Goal: Task Accomplishment & Management: Use online tool/utility

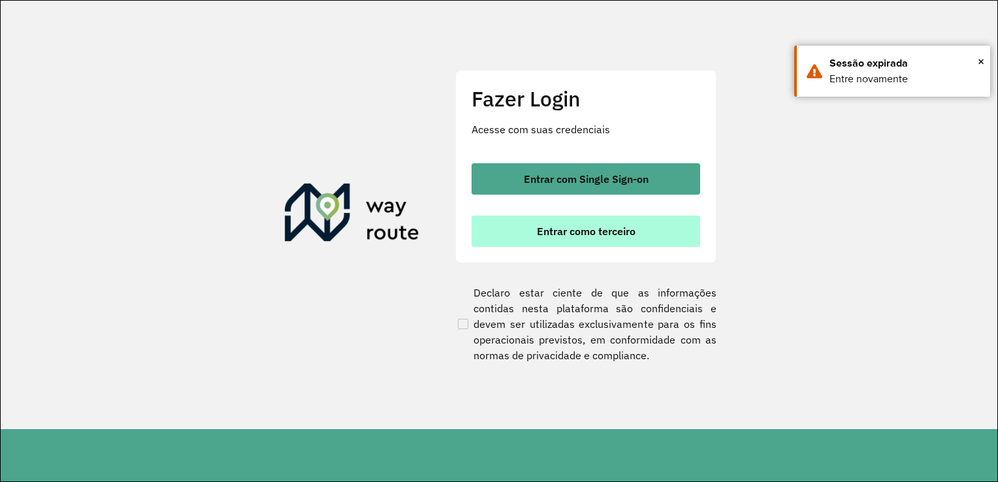
click at [568, 230] on span "Entrar como terceiro" at bounding box center [586, 231] width 99 height 10
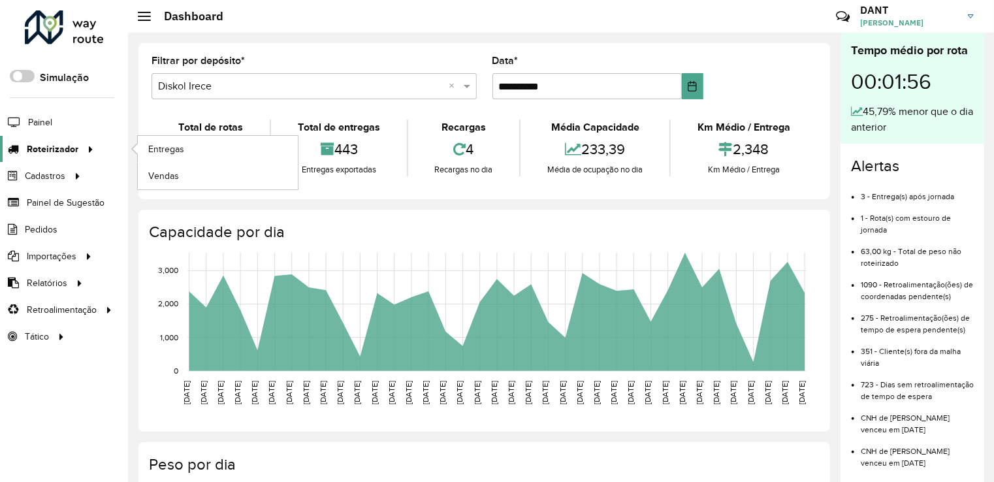
click at [75, 150] on span "Roteirizador" at bounding box center [53, 149] width 52 height 14
click at [141, 157] on link "Entregas" at bounding box center [218, 149] width 160 height 26
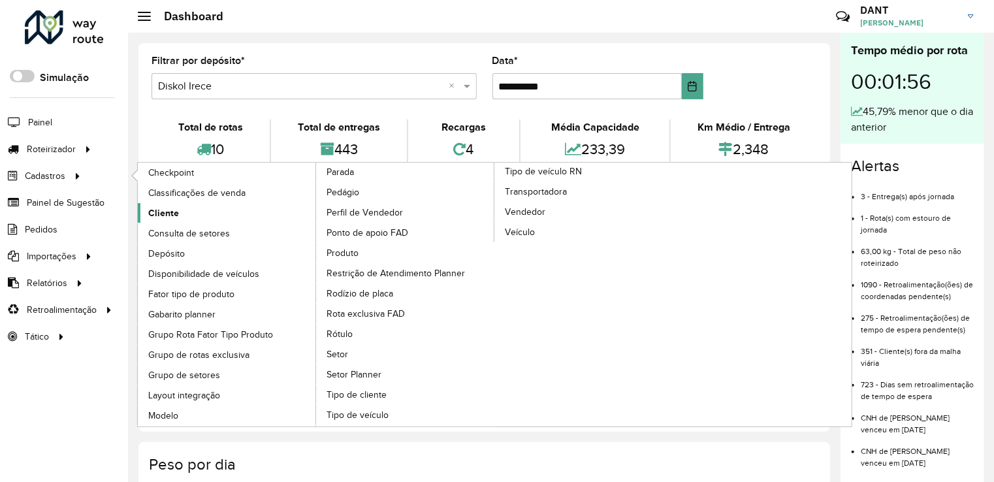
click at [155, 208] on span "Cliente" at bounding box center [163, 213] width 31 height 14
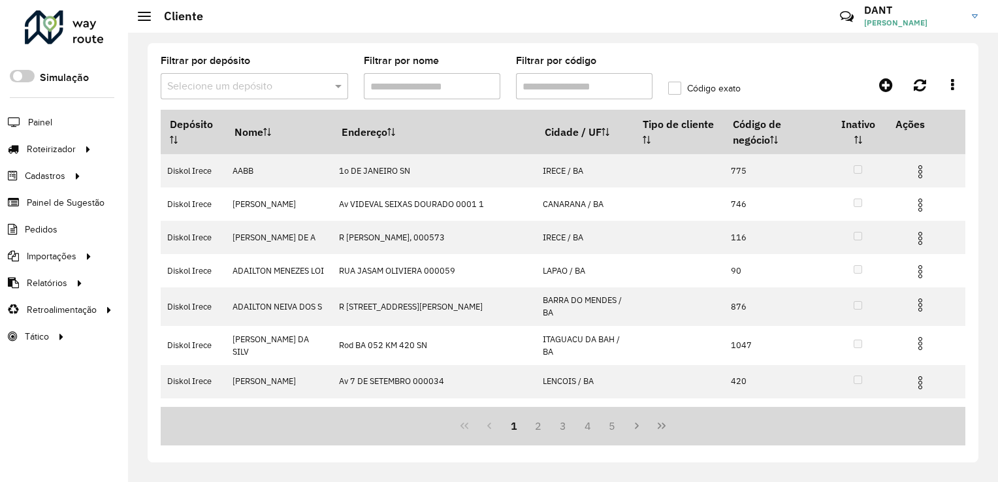
click at [256, 93] on input "text" at bounding box center [241, 87] width 148 height 16
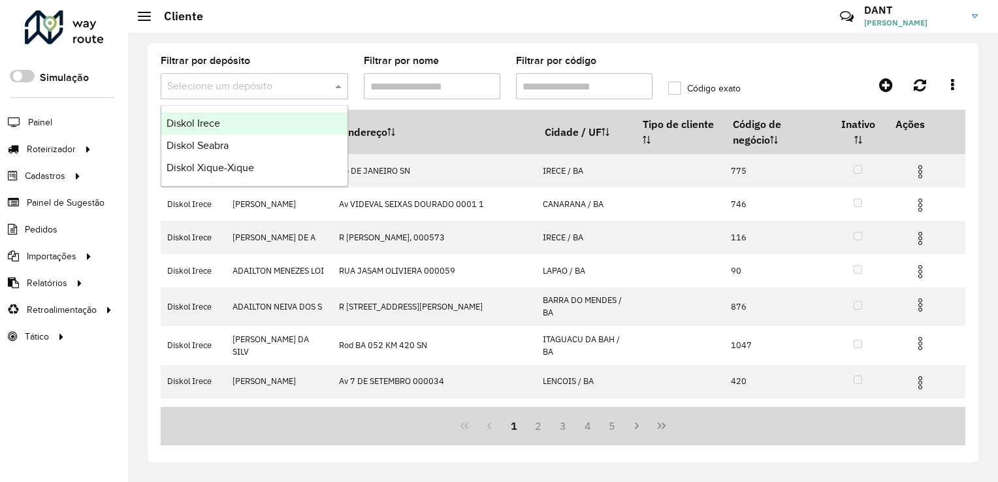
click at [232, 127] on div "Diskol Irece" at bounding box center [254, 123] width 186 height 22
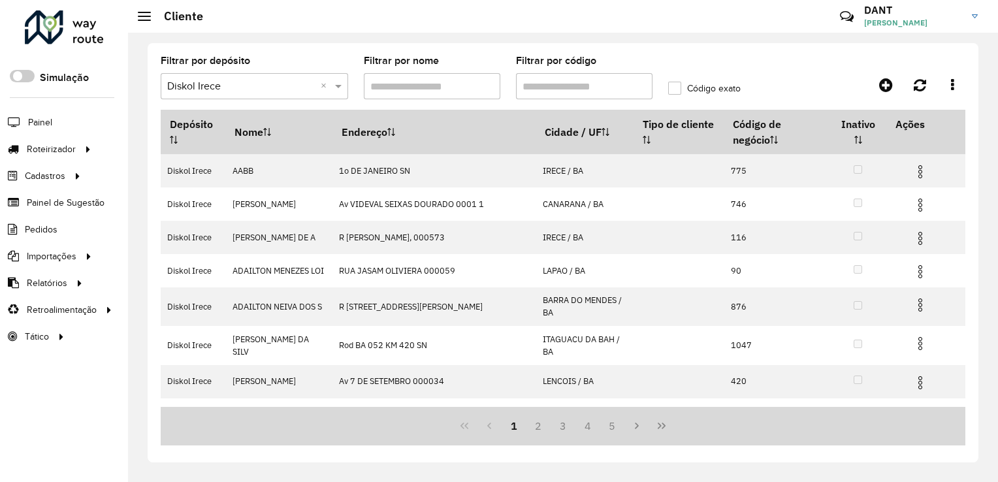
click at [537, 93] on hb-app "Aguarde... Pop-up bloqueado! Seu navegador bloqueou automáticamente a abertura …" at bounding box center [499, 241] width 998 height 482
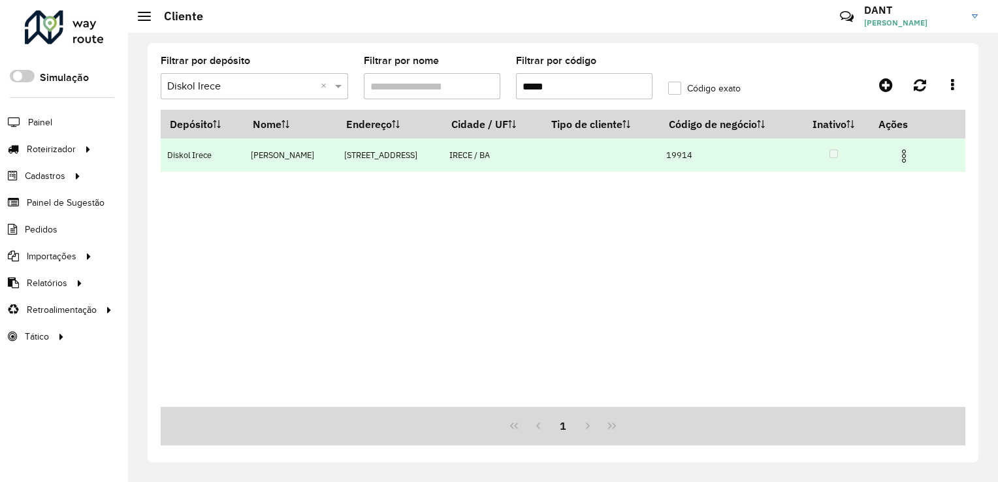
type input "*****"
click at [911, 159] on img at bounding box center [904, 156] width 16 height 16
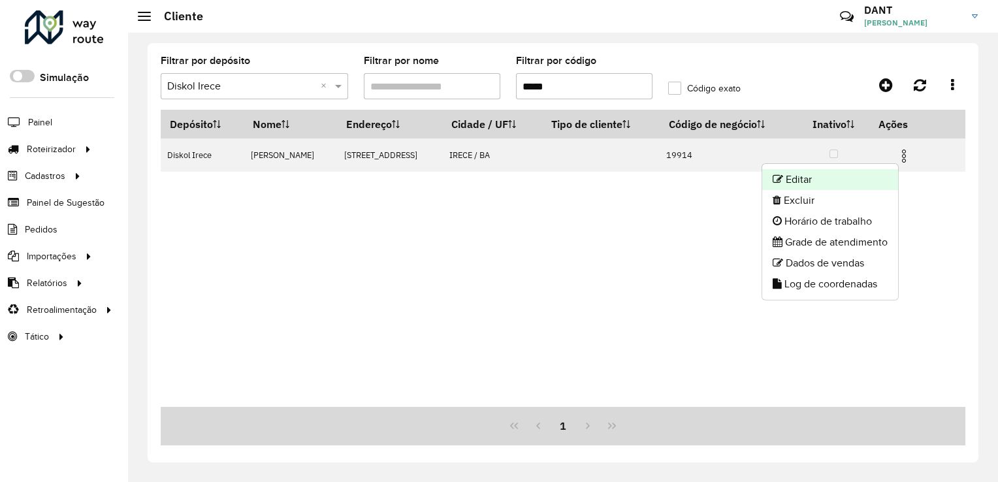
click at [864, 178] on li "Editar" at bounding box center [830, 179] width 136 height 21
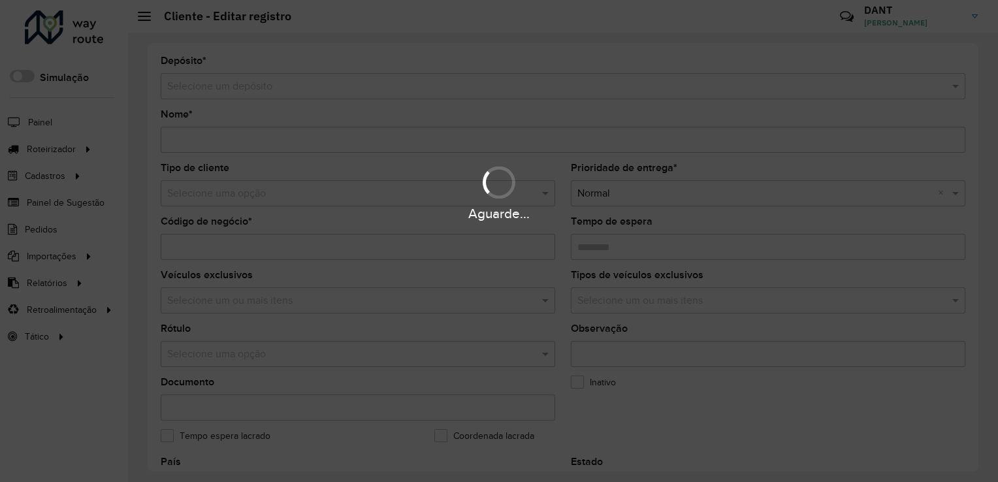
type input "**********"
type input "*****"
type input "********"
type input "**********"
type input "*****"
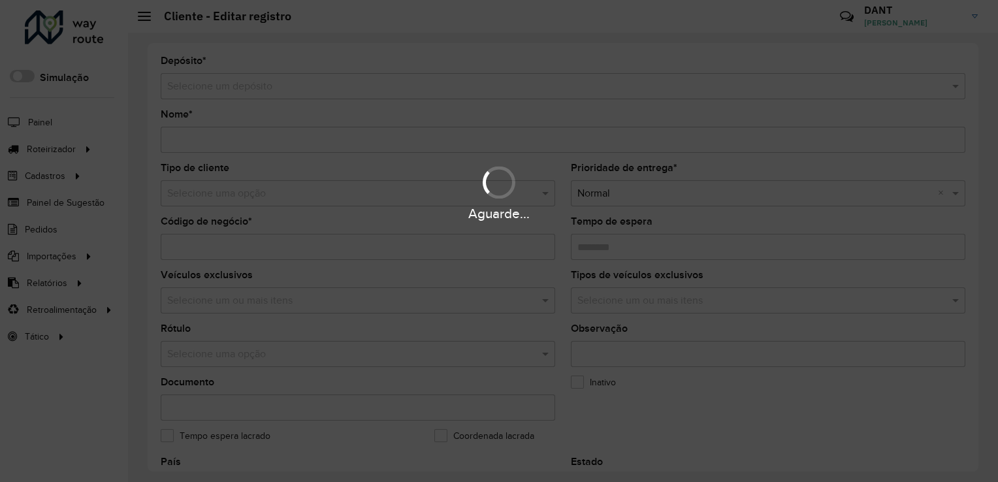
type input "******"
type input "**********"
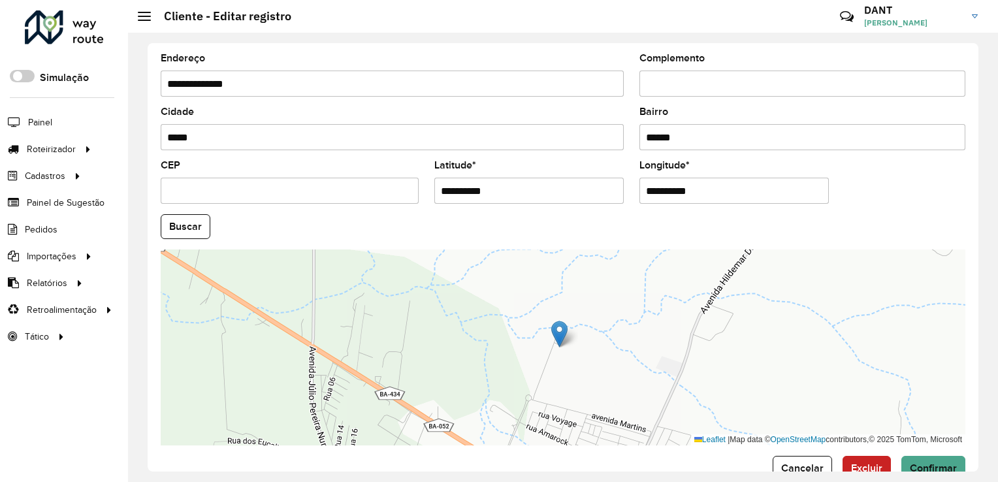
scroll to position [484, 0]
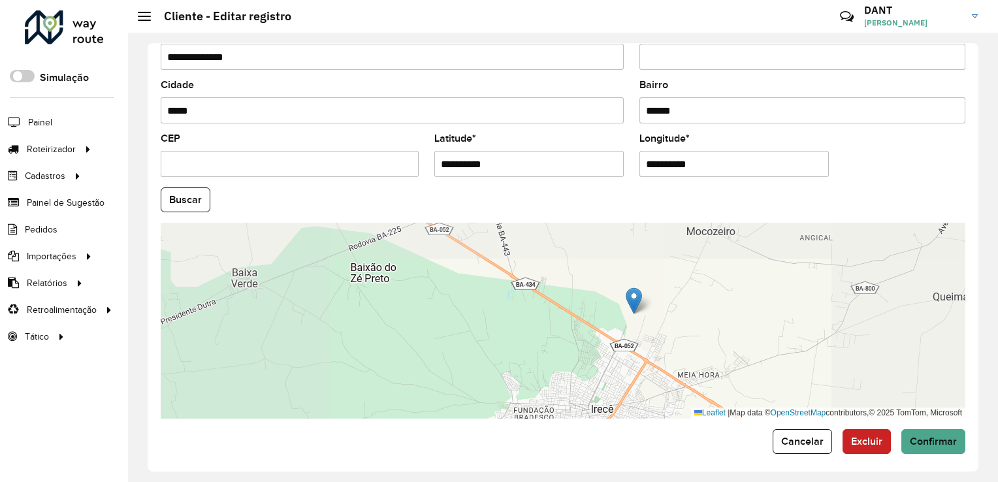
drag, startPoint x: 689, startPoint y: 325, endPoint x: 611, endPoint y: 296, distance: 83.4
click at [611, 296] on div "Leaflet | Map data © OpenStreetMap contributors,© 2025 TomTom, Microsoft" at bounding box center [563, 321] width 804 height 196
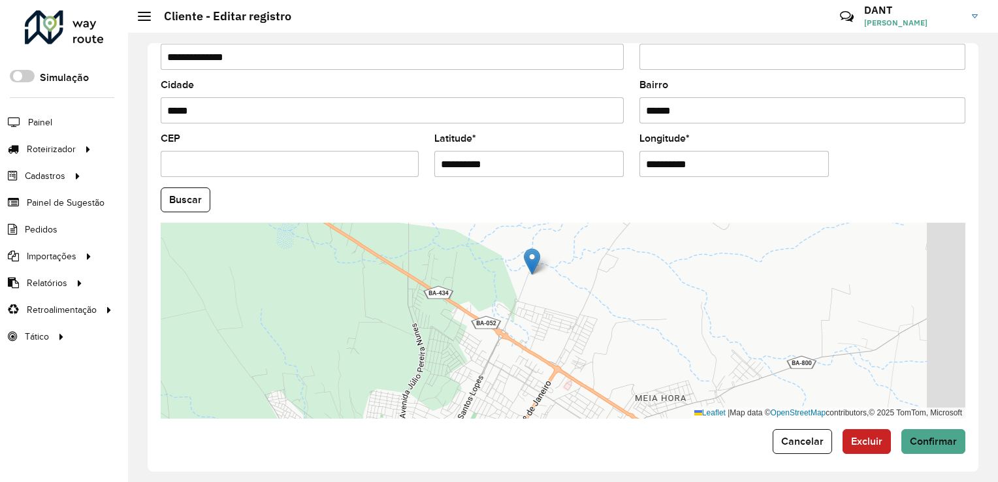
drag, startPoint x: 619, startPoint y: 283, endPoint x: 569, endPoint y: 290, distance: 50.7
click at [569, 290] on div "Leaflet | Map data © OpenStreetMap contributors,© 2025 TomTom, Microsoft" at bounding box center [563, 321] width 804 height 196
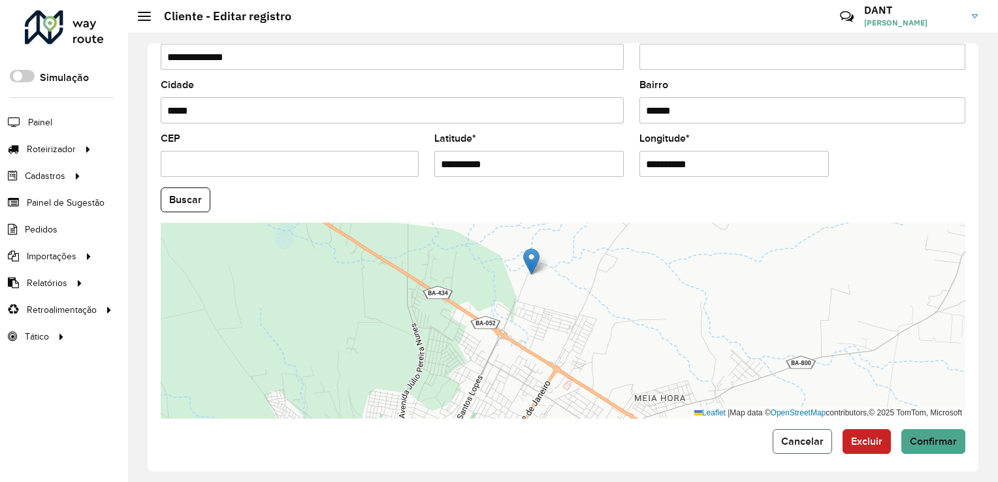
click at [811, 448] on button "Cancelar" at bounding box center [801, 441] width 59 height 25
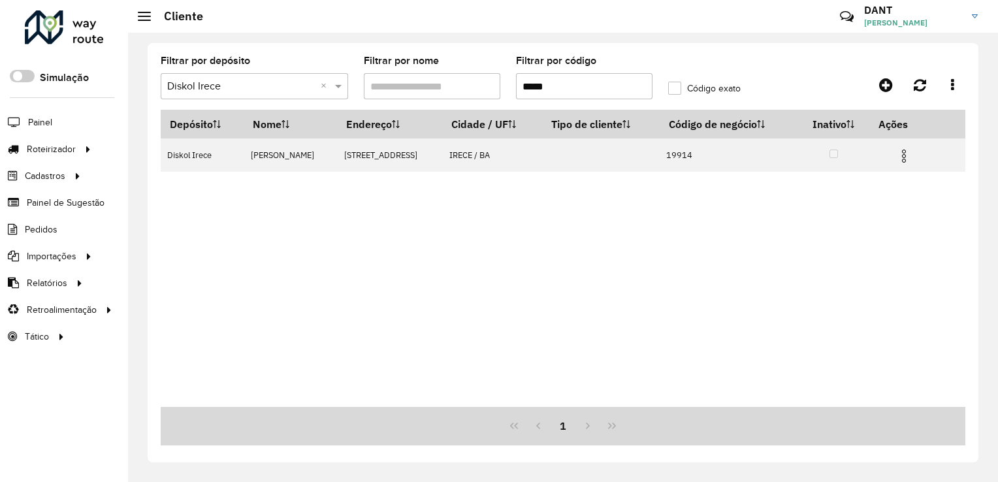
drag, startPoint x: 564, startPoint y: 91, endPoint x: 483, endPoint y: 74, distance: 82.9
click at [483, 74] on formly-group "Filtrar por depósito Selecione um depósito × Diskol Irece × Filtrar por nome Fi…" at bounding box center [457, 83] width 608 height 54
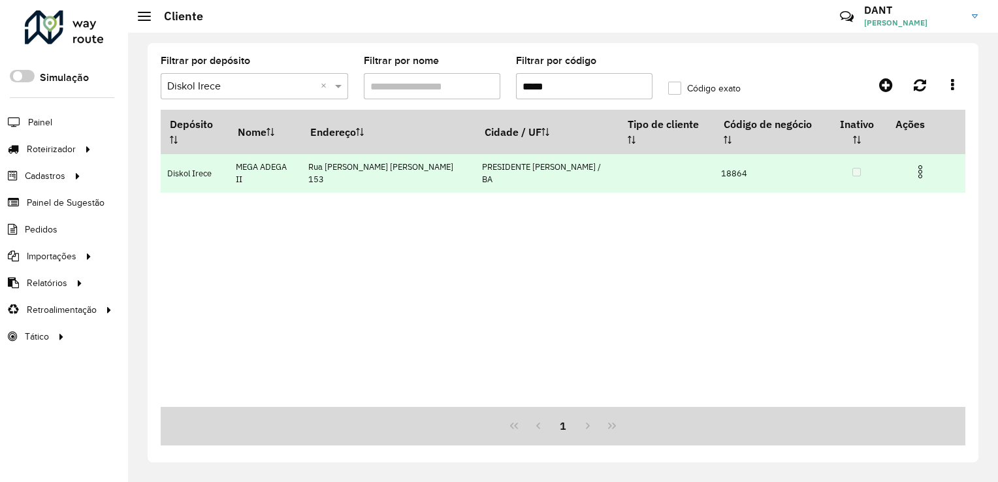
type input "*****"
click at [921, 154] on td at bounding box center [925, 170] width 78 height 33
drag, startPoint x: 918, startPoint y: 149, endPoint x: 885, endPoint y: 155, distance: 33.3
click at [917, 164] on img at bounding box center [920, 172] width 16 height 16
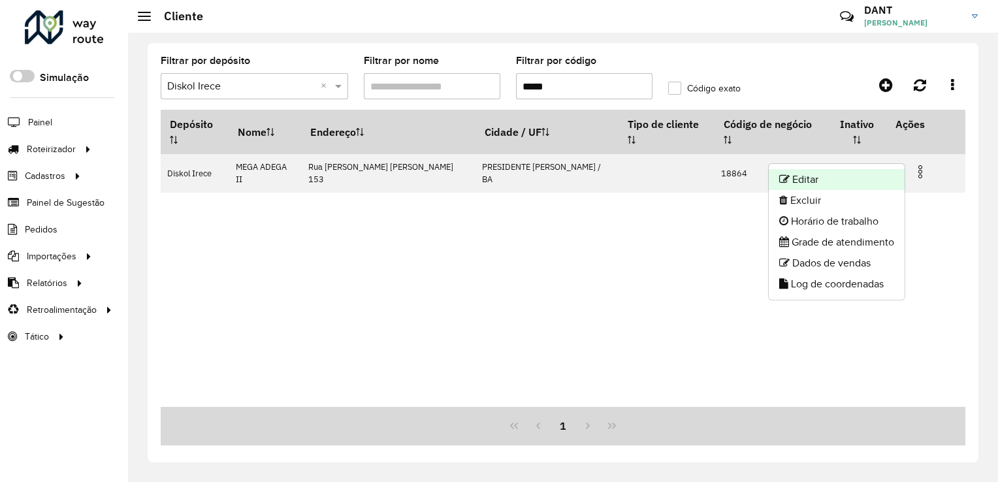
click at [856, 179] on li "Editar" at bounding box center [836, 179] width 136 height 21
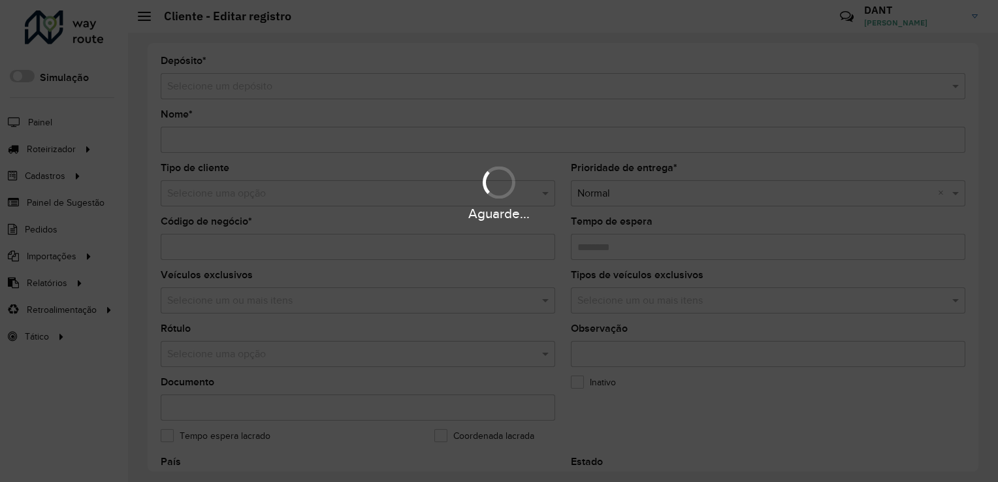
type input "**********"
type input "*****"
type input "********"
type input "**********"
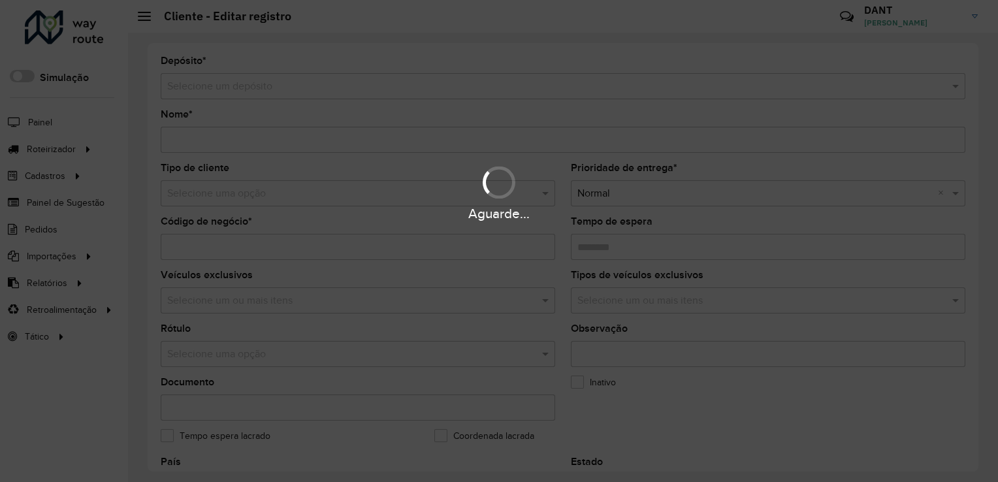
type input "******"
type input "**********"
type input "*********"
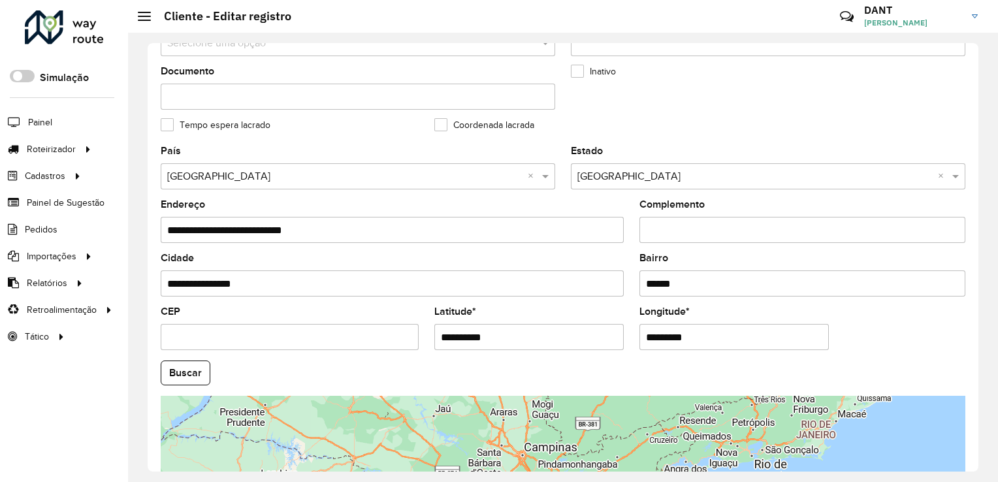
scroll to position [457, 0]
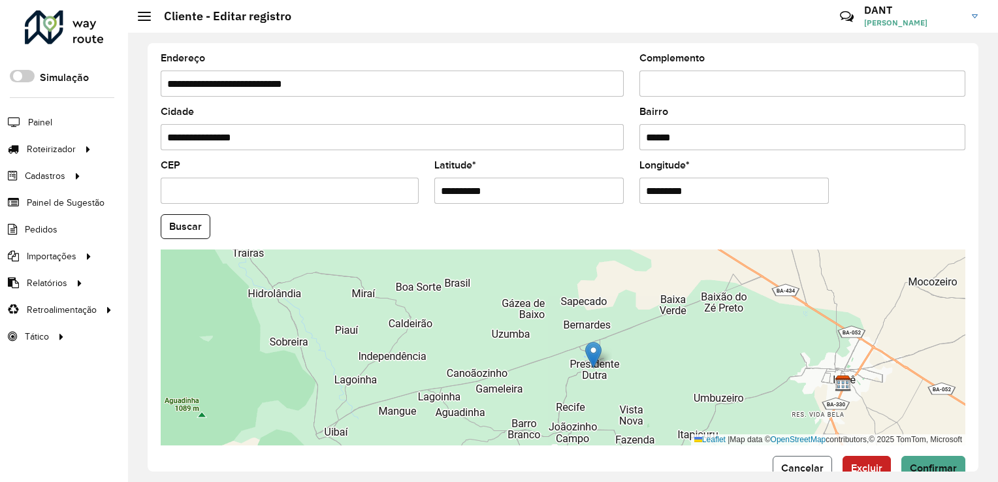
click at [797, 465] on span "Cancelar" at bounding box center [802, 467] width 42 height 11
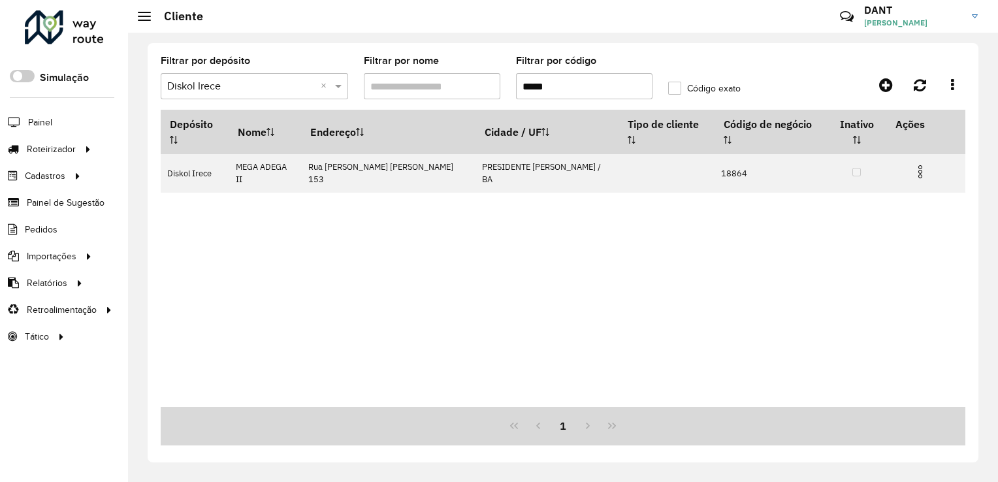
drag, startPoint x: 551, startPoint y: 93, endPoint x: 482, endPoint y: 67, distance: 73.1
click at [482, 67] on formly-group "Filtrar por depósito Selecione um depósito × Diskol Irece × Filtrar por nome Fi…" at bounding box center [457, 83] width 608 height 54
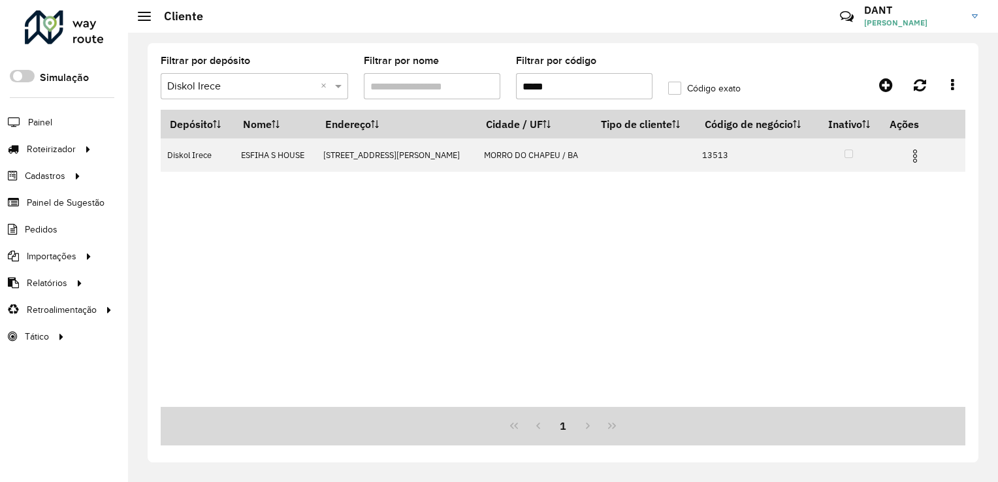
type input "*****"
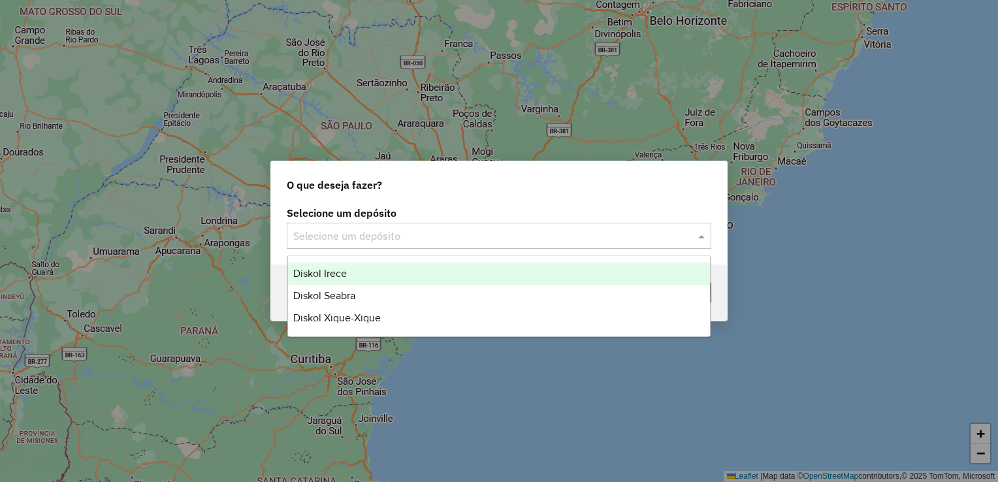
click at [325, 234] on input "text" at bounding box center [485, 237] width 385 height 16
click at [347, 272] on div "Diskol Irece" at bounding box center [499, 273] width 422 height 22
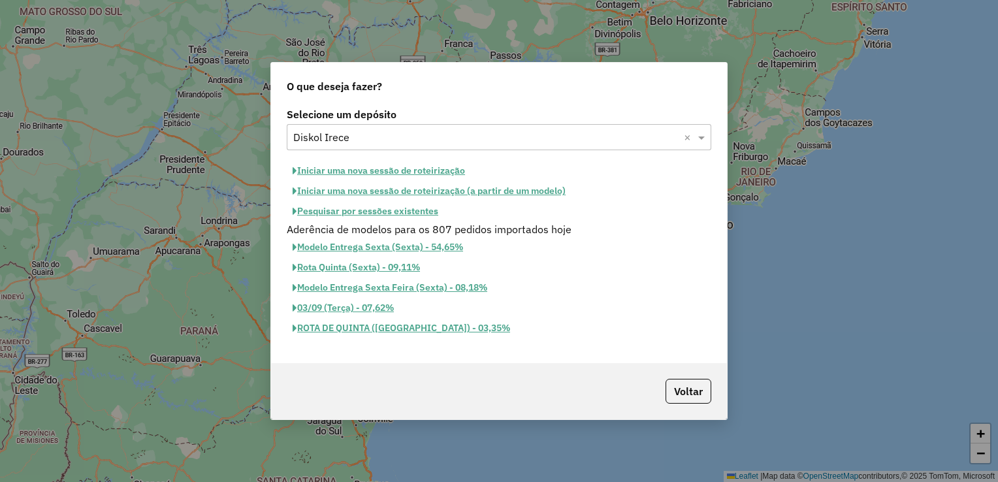
click at [358, 171] on button "Iniciar uma nova sessão de roteirização" at bounding box center [379, 171] width 184 height 20
select select "*"
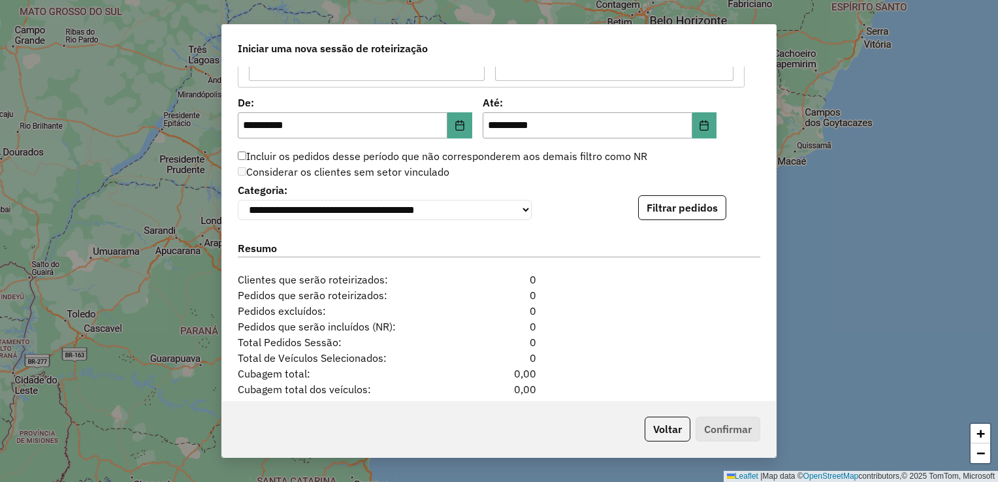
scroll to position [1240, 0]
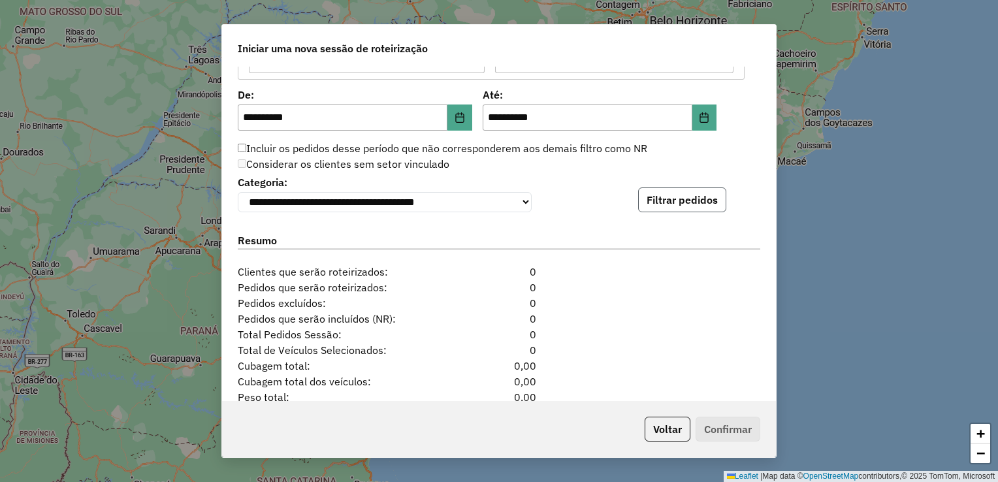
click at [683, 200] on button "Filtrar pedidos" at bounding box center [682, 199] width 88 height 25
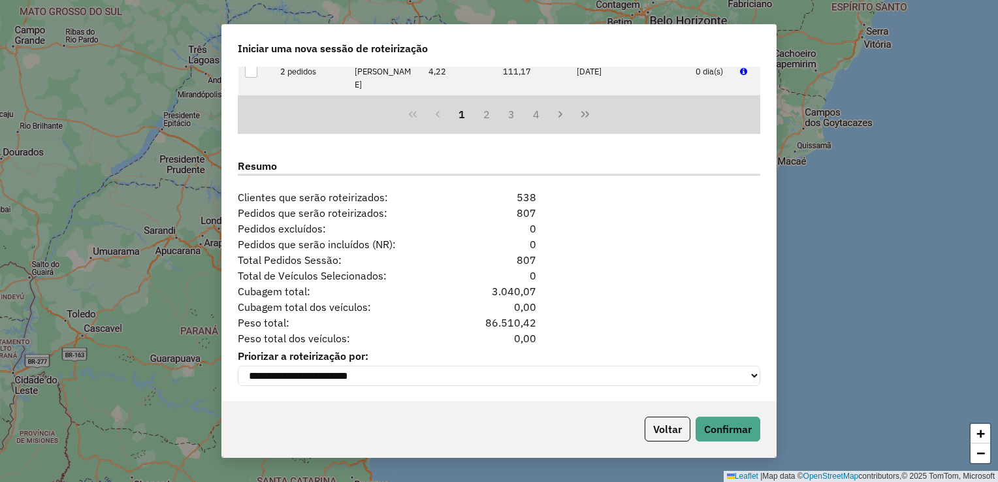
scroll to position [1588, 0]
click at [721, 419] on button "Confirmar" at bounding box center [727, 429] width 65 height 25
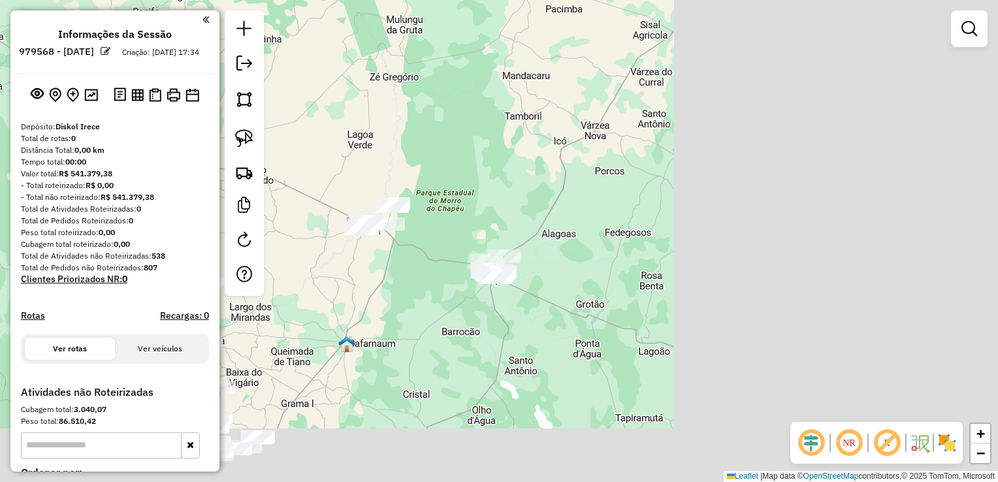
drag, startPoint x: 855, startPoint y: 176, endPoint x: 518, endPoint y: 90, distance: 347.1
click at [518, 90] on div "Janela de atendimento Grade de atendimento Capacidade Transportadoras Veículos …" at bounding box center [499, 241] width 998 height 482
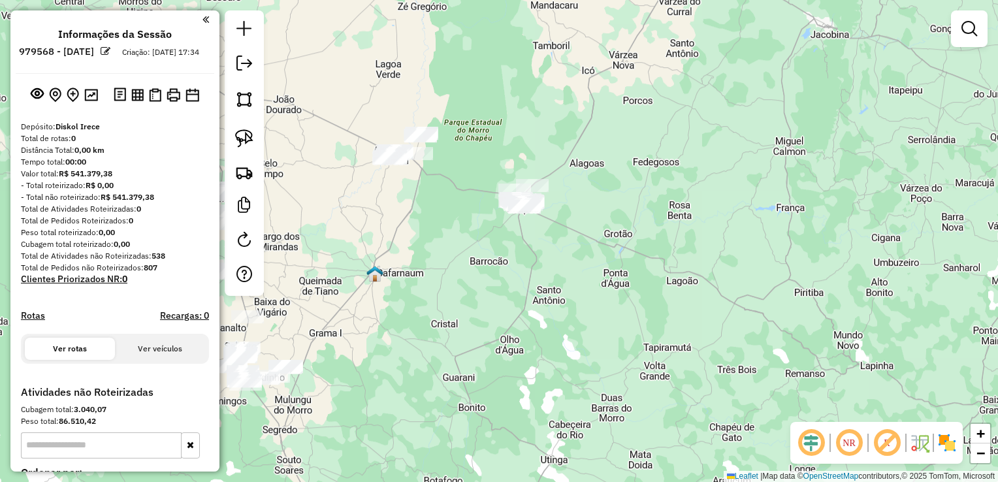
drag, startPoint x: 546, startPoint y: 140, endPoint x: 573, endPoint y: 73, distance: 71.8
click at [573, 73] on div "Janela de atendimento Grade de atendimento Capacidade Transportadoras Veículos …" at bounding box center [499, 241] width 998 height 482
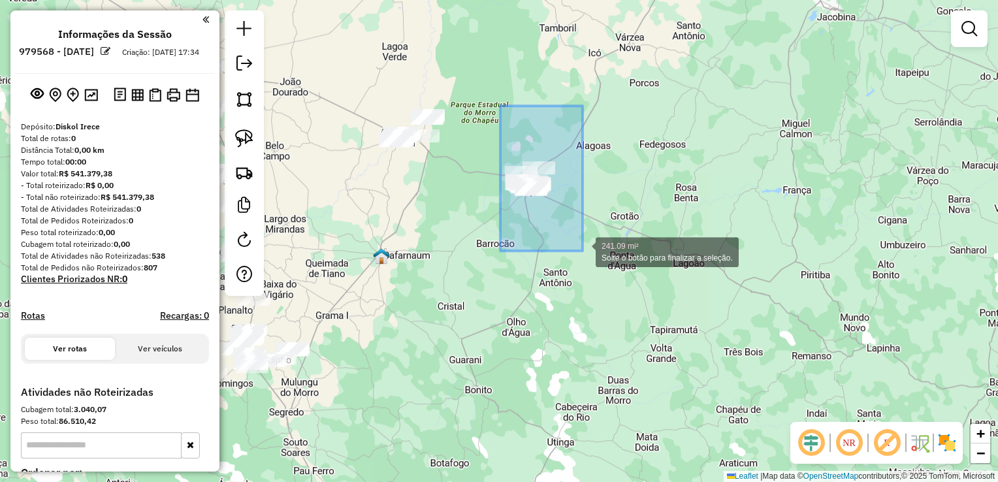
drag, startPoint x: 500, startPoint y: 106, endPoint x: 582, endPoint y: 251, distance: 166.7
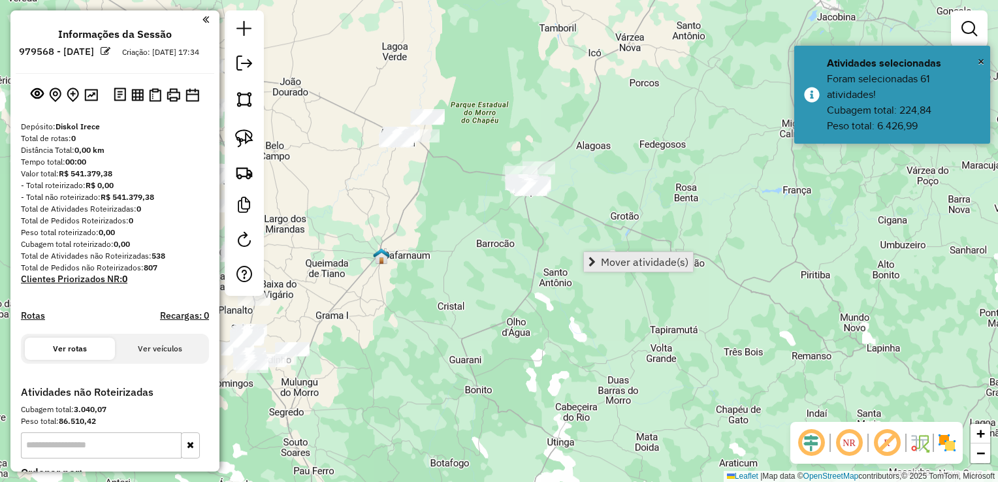
click at [597, 258] on link "Mover atividade(s)" at bounding box center [638, 262] width 109 height 20
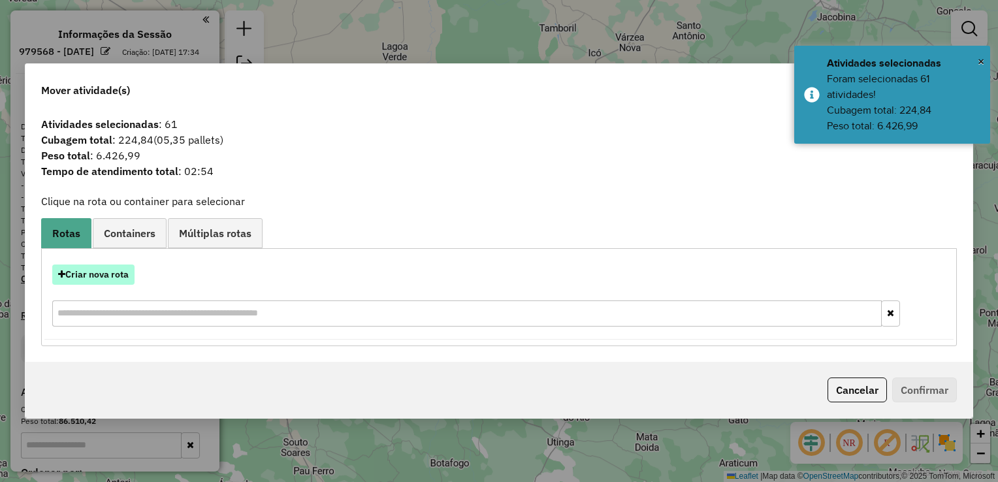
click at [97, 279] on button "Criar nova rota" at bounding box center [93, 274] width 82 height 20
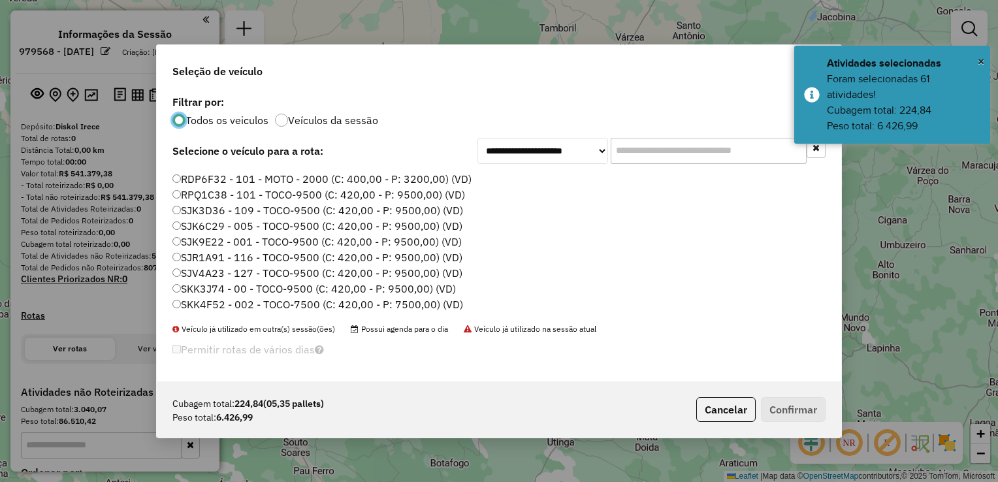
scroll to position [154, 0]
click at [215, 229] on label "SJK9E22 - 001 - TOCO-9500 (C: 420,00 - P: 9500,00) (VD)" at bounding box center [316, 226] width 289 height 16
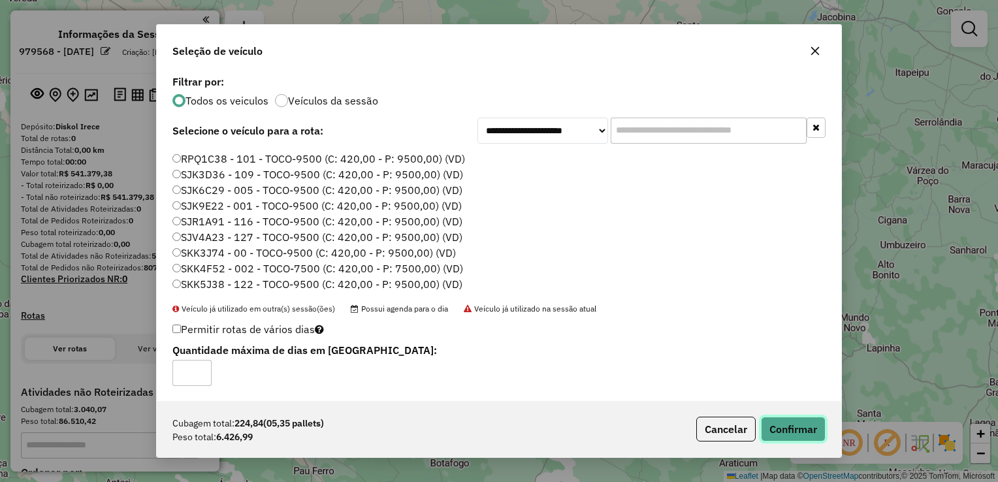
click at [791, 428] on button "Confirmar" at bounding box center [793, 429] width 65 height 25
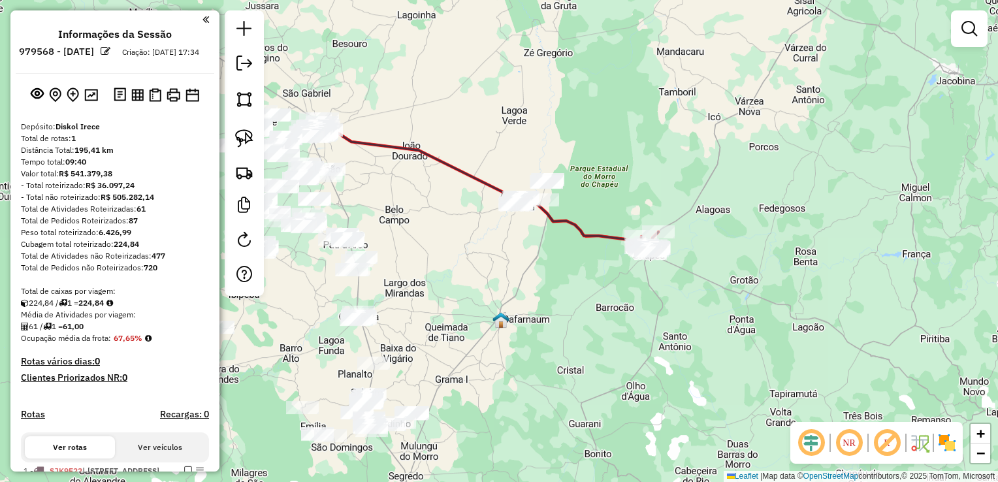
drag, startPoint x: 579, startPoint y: 90, endPoint x: 699, endPoint y: 154, distance: 135.5
click at [699, 154] on div "Janela de atendimento Grade de atendimento Capacidade Transportadoras Veículos …" at bounding box center [499, 241] width 998 height 482
click at [682, 138] on div "Janela de atendimento Grade de atendimento Capacidade Transportadoras Veículos …" at bounding box center [499, 241] width 998 height 482
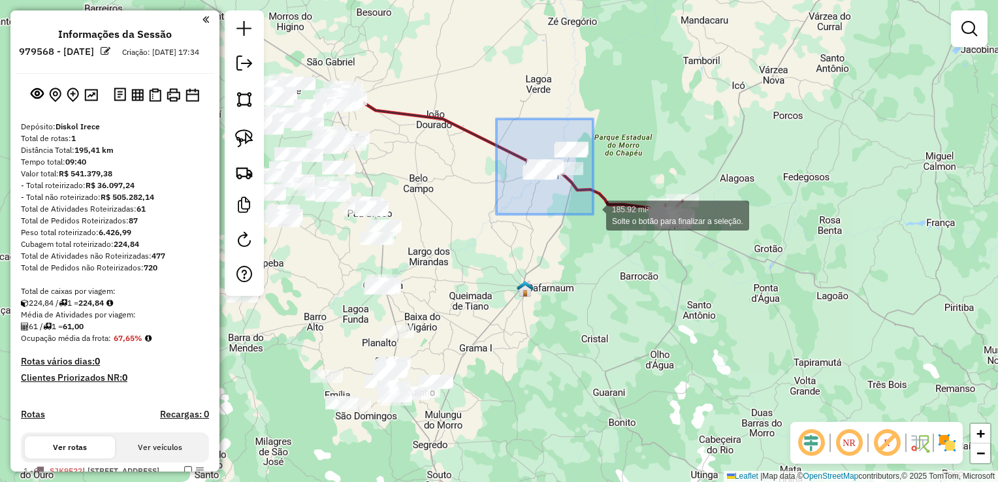
drag, startPoint x: 496, startPoint y: 119, endPoint x: 593, endPoint y: 214, distance: 135.7
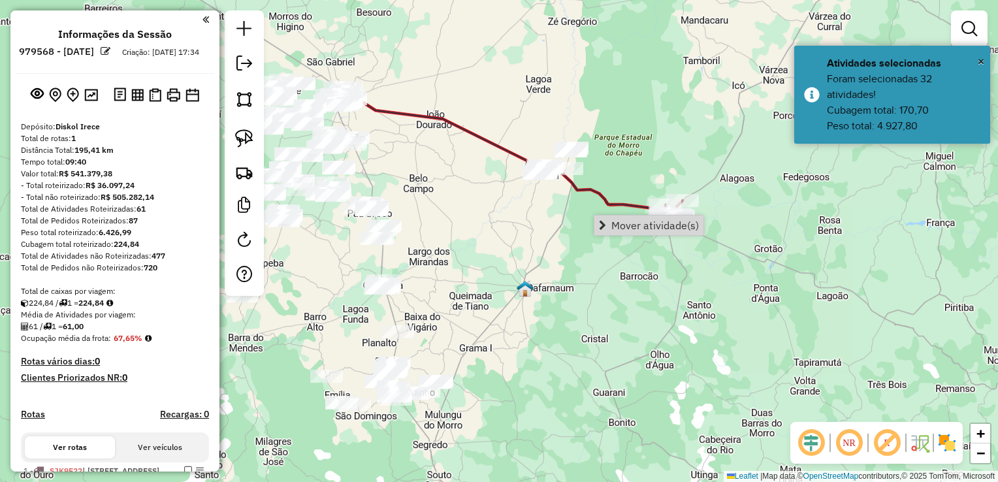
click at [575, 260] on div "Janela de atendimento Grade de atendimento Capacidade Transportadoras Veículos …" at bounding box center [499, 241] width 998 height 482
drag, startPoint x: 558, startPoint y: 266, endPoint x: 627, endPoint y: 189, distance: 104.0
click at [627, 189] on div "Janela de atendimento Grade de atendimento Capacidade Transportadoras Veículos …" at bounding box center [499, 241] width 998 height 482
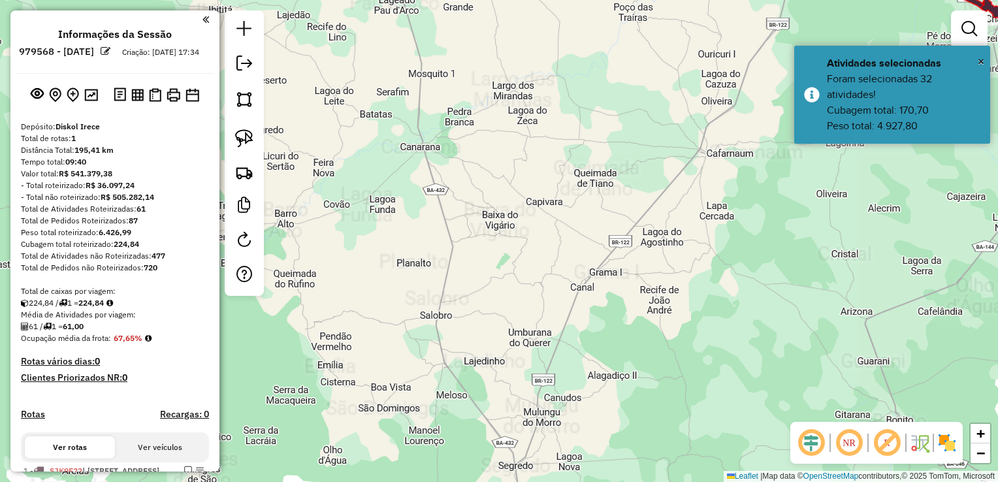
click at [631, 190] on div "Janela de atendimento Grade de atendimento Capacidade Transportadoras Veículos …" at bounding box center [499, 241] width 998 height 482
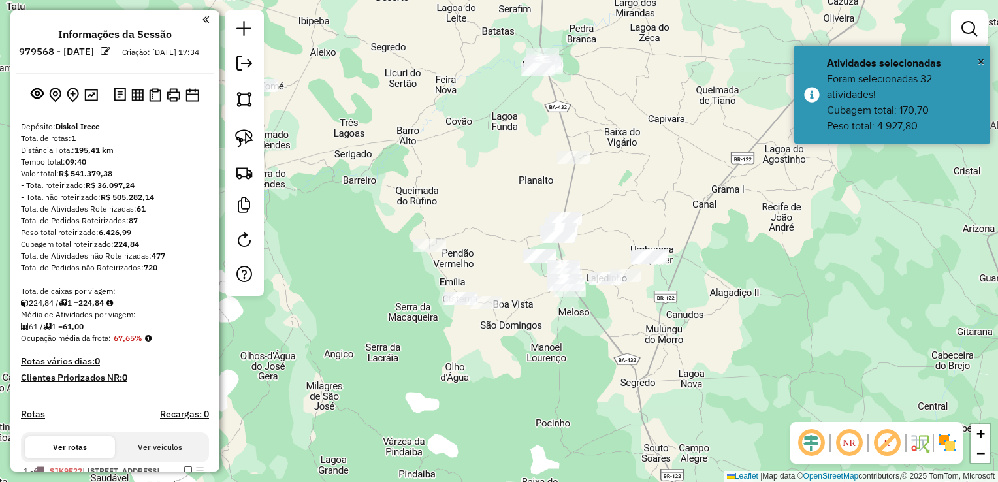
drag, startPoint x: 620, startPoint y: 215, endPoint x: 633, endPoint y: 204, distance: 16.6
click at [633, 204] on div "Janela de atendimento Grade de atendimento Capacidade Transportadoras Veículos …" at bounding box center [499, 241] width 998 height 482
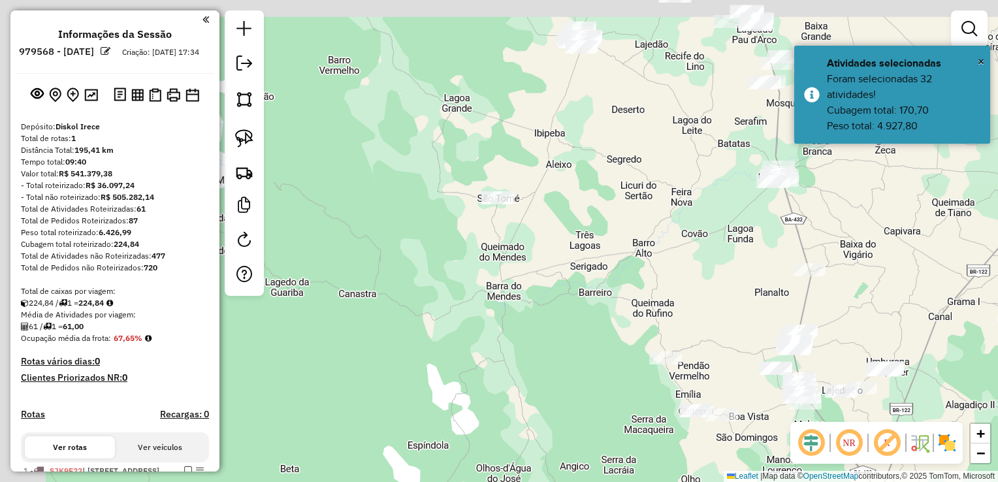
drag, startPoint x: 455, startPoint y: 125, endPoint x: 641, endPoint y: 262, distance: 231.5
click at [642, 262] on div "Janela de atendimento Grade de atendimento Capacidade Transportadoras Veículos …" at bounding box center [499, 241] width 998 height 482
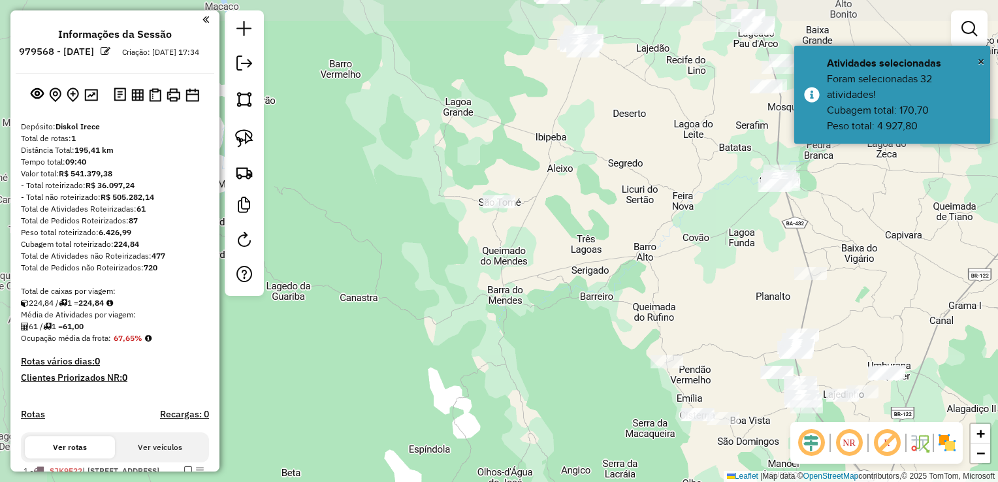
drag, startPoint x: 552, startPoint y: 227, endPoint x: 533, endPoint y: 323, distance: 97.9
click at [533, 326] on div "Janela de atendimento Grade de atendimento Capacidade Transportadoras Veículos …" at bounding box center [499, 241] width 998 height 482
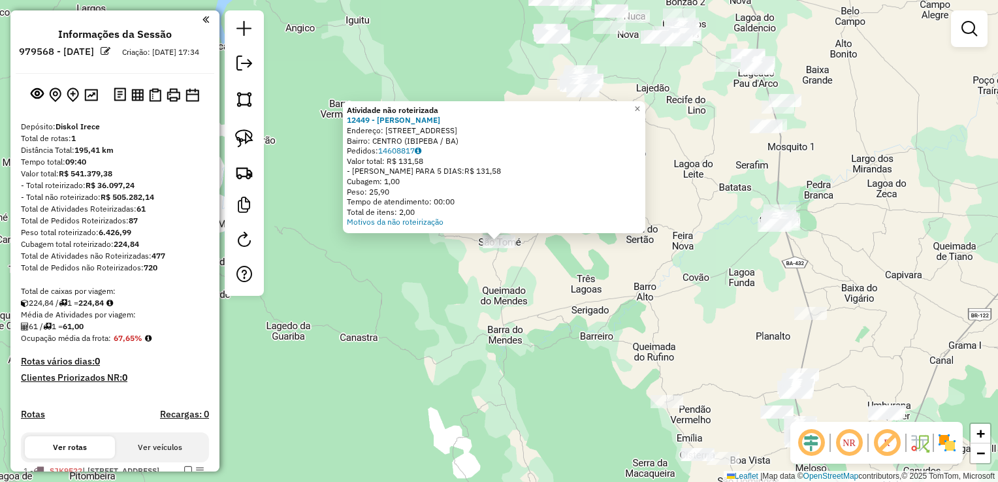
click at [492, 297] on div "Atividade não roteirizada 12449 - ADEGA OLIVEIRA Endereço: RUA SENHOR DO BONFIM…" at bounding box center [499, 241] width 998 height 482
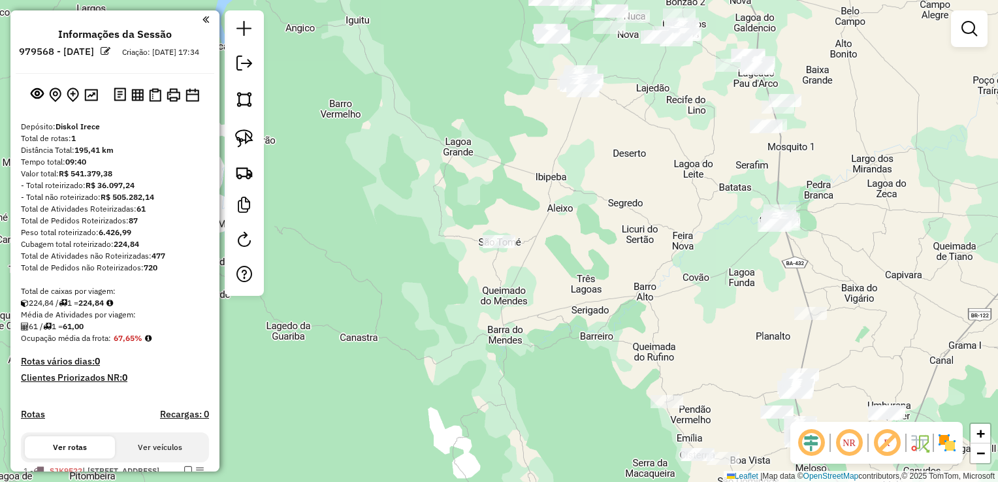
drag, startPoint x: 575, startPoint y: 284, endPoint x: 537, endPoint y: 295, distance: 39.5
click at [546, 303] on div "Atividade não roteirizada 12449 - ADEGA OLIVEIRA Endereço: RUA SENHOR DO BONFIM…" at bounding box center [499, 241] width 998 height 482
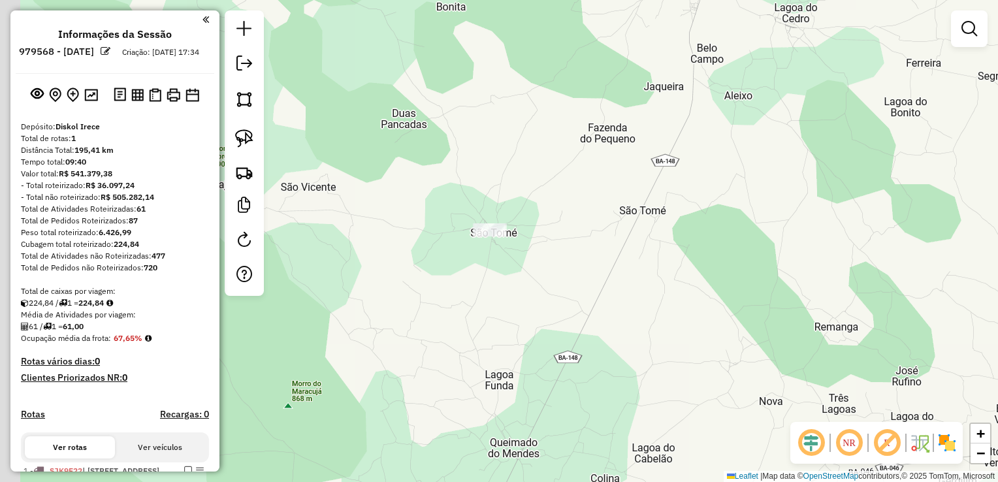
drag, startPoint x: 505, startPoint y: 278, endPoint x: 526, endPoint y: 249, distance: 35.9
click at [526, 249] on div "Janela de atendimento Grade de atendimento Capacidade Transportadoras Veículos …" at bounding box center [499, 241] width 998 height 482
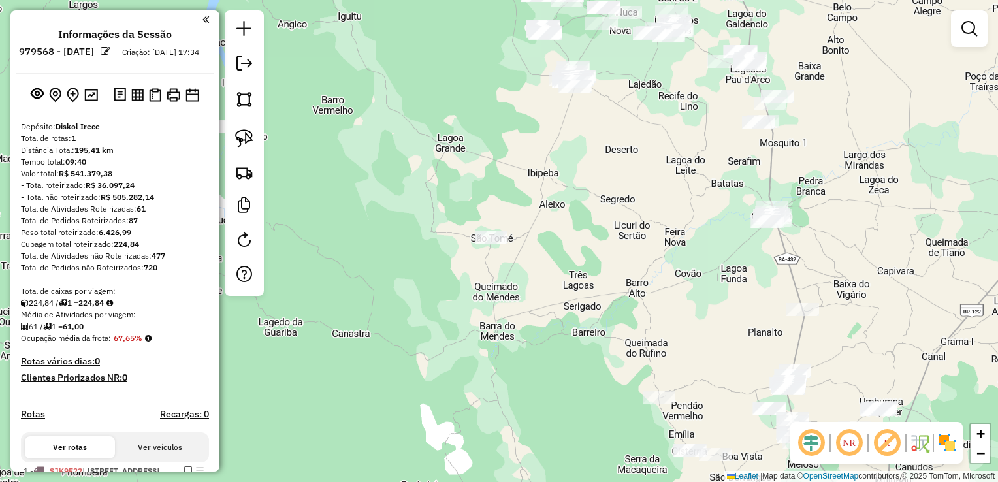
drag, startPoint x: 556, startPoint y: 262, endPoint x: 529, endPoint y: 257, distance: 26.6
click at [529, 257] on div "Janela de atendimento Grade de atendimento Capacidade Transportadoras Veículos …" at bounding box center [499, 241] width 998 height 482
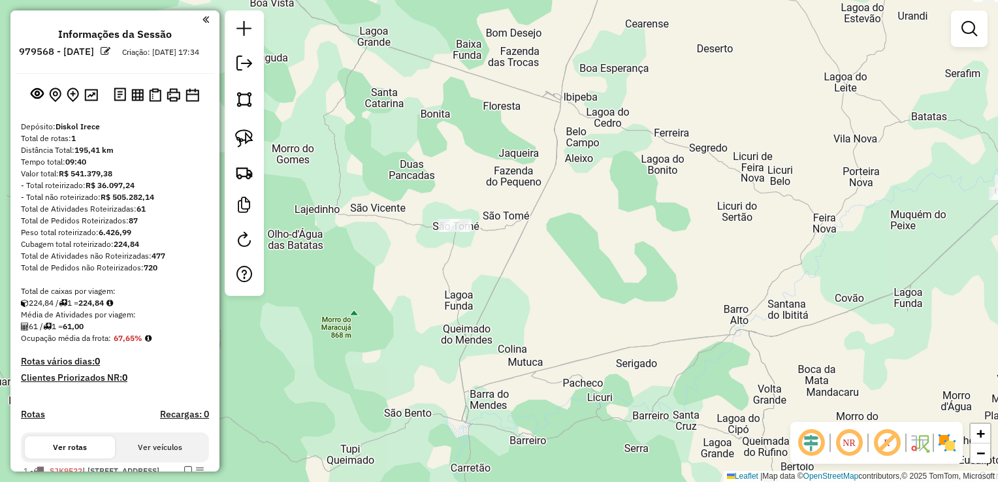
drag, startPoint x: 509, startPoint y: 270, endPoint x: 461, endPoint y: 291, distance: 52.0
click at [461, 291] on div "Janela de atendimento Grade de atendimento Capacidade Transportadoras Veículos …" at bounding box center [499, 241] width 998 height 482
drag, startPoint x: 547, startPoint y: 306, endPoint x: 505, endPoint y: 326, distance: 47.0
click at [514, 325] on div "Janela de atendimento Grade de atendimento Capacidade Transportadoras Veículos …" at bounding box center [499, 241] width 998 height 482
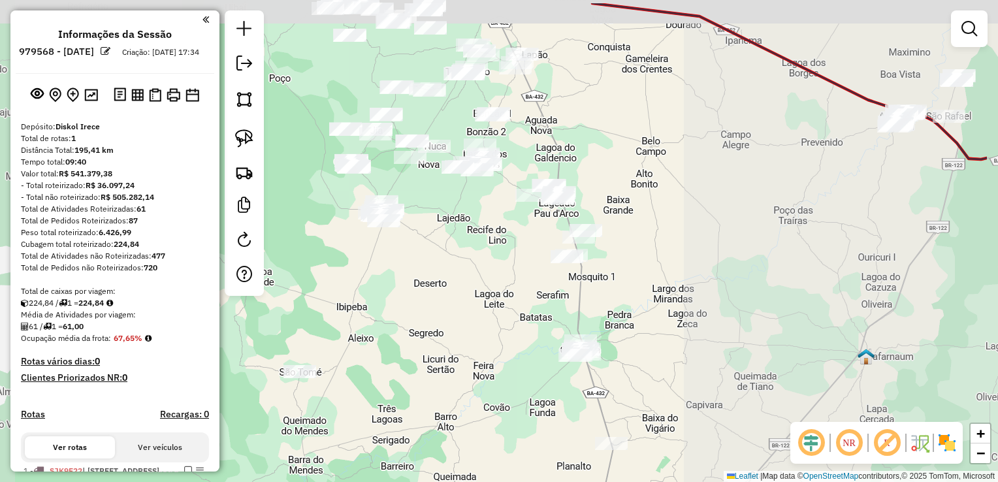
drag, startPoint x: 559, startPoint y: 259, endPoint x: 405, endPoint y: 328, distance: 168.0
click at [405, 328] on div "Janela de atendimento Grade de atendimento Capacidade Transportadoras Veículos …" at bounding box center [499, 241] width 998 height 482
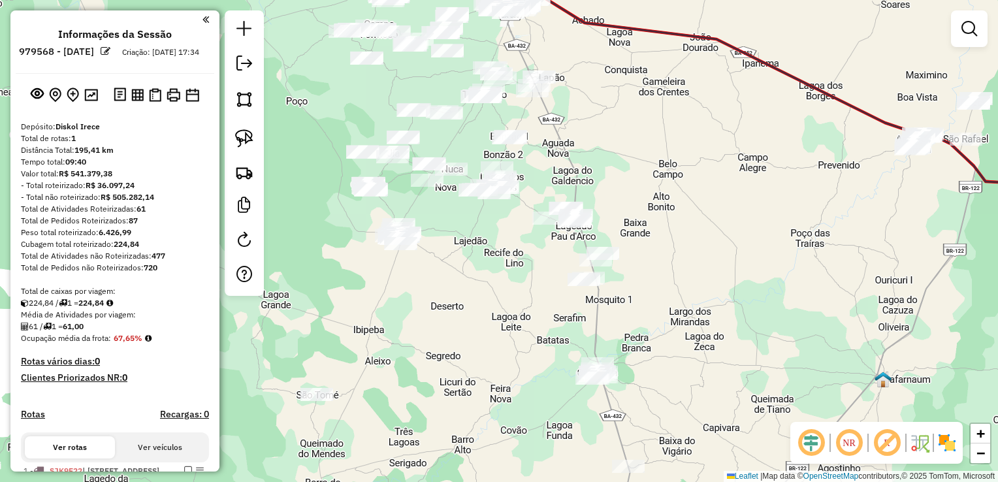
drag, startPoint x: 406, startPoint y: 326, endPoint x: 494, endPoint y: 338, distance: 89.0
click at [496, 339] on div "Janela de atendimento Grade de atendimento Capacidade Transportadoras Veículos …" at bounding box center [499, 241] width 998 height 482
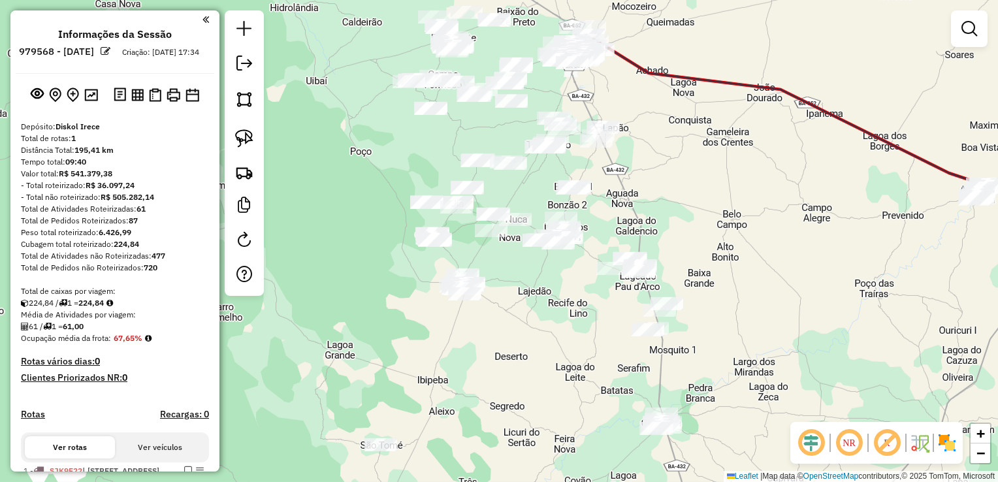
drag, startPoint x: 464, startPoint y: 311, endPoint x: 496, endPoint y: 354, distance: 53.7
click at [496, 354] on div "Janela de atendimento Grade de atendimento Capacidade Transportadoras Veículos …" at bounding box center [499, 241] width 998 height 482
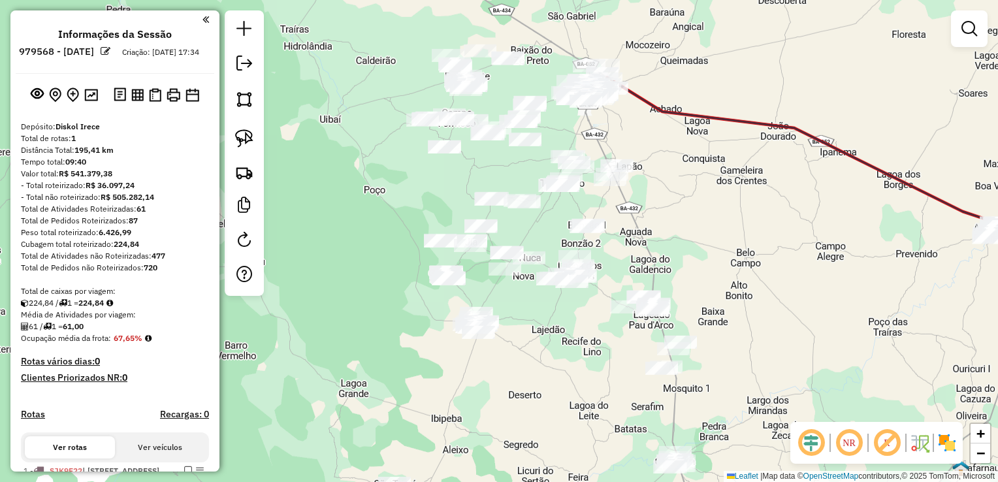
drag, startPoint x: 491, startPoint y: 370, endPoint x: 488, endPoint y: 343, distance: 27.0
click at [492, 370] on div "Janela de atendimento Grade de atendimento Capacidade Transportadoras Veículos …" at bounding box center [499, 241] width 998 height 482
drag, startPoint x: 253, startPoint y: 100, endPoint x: 323, endPoint y: 207, distance: 127.8
click at [253, 100] on link at bounding box center [244, 99] width 29 height 29
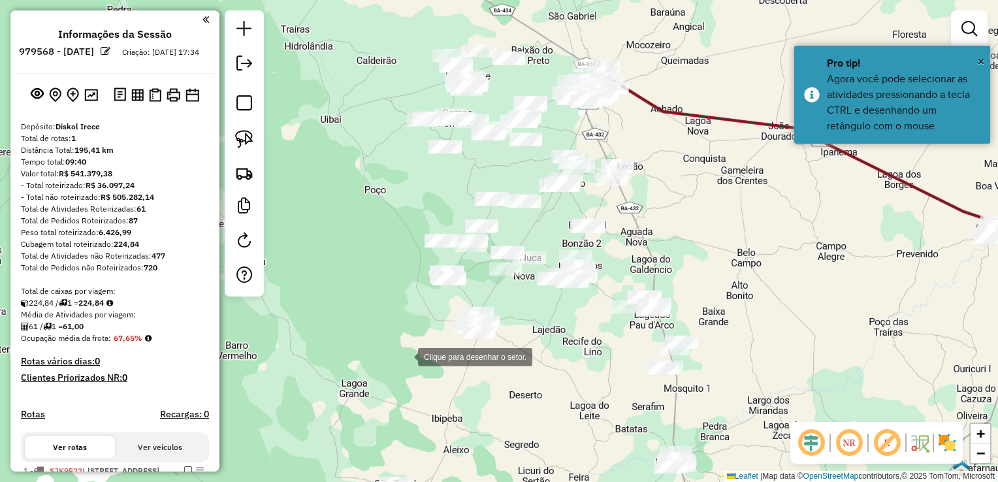
drag, startPoint x: 405, startPoint y: 356, endPoint x: 433, endPoint y: 277, distance: 83.4
click at [418, 343] on div at bounding box center [405, 356] width 26 height 26
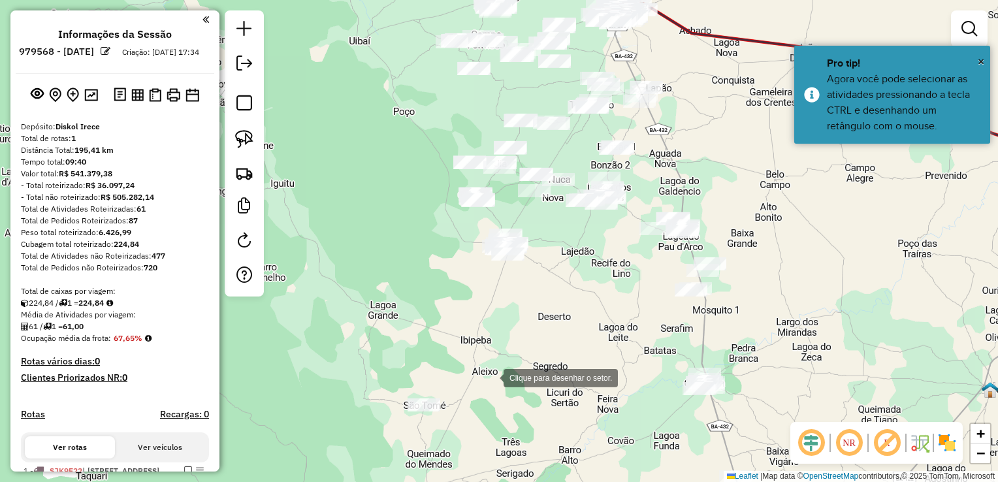
click at [491, 378] on div at bounding box center [490, 377] width 26 height 26
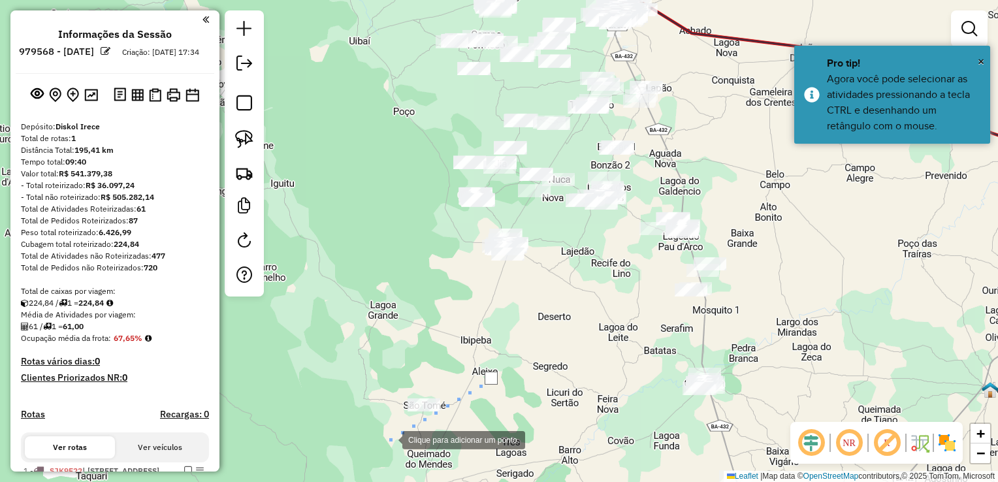
click at [389, 439] on div at bounding box center [389, 439] width 26 height 26
click at [355, 414] on div at bounding box center [368, 427] width 26 height 26
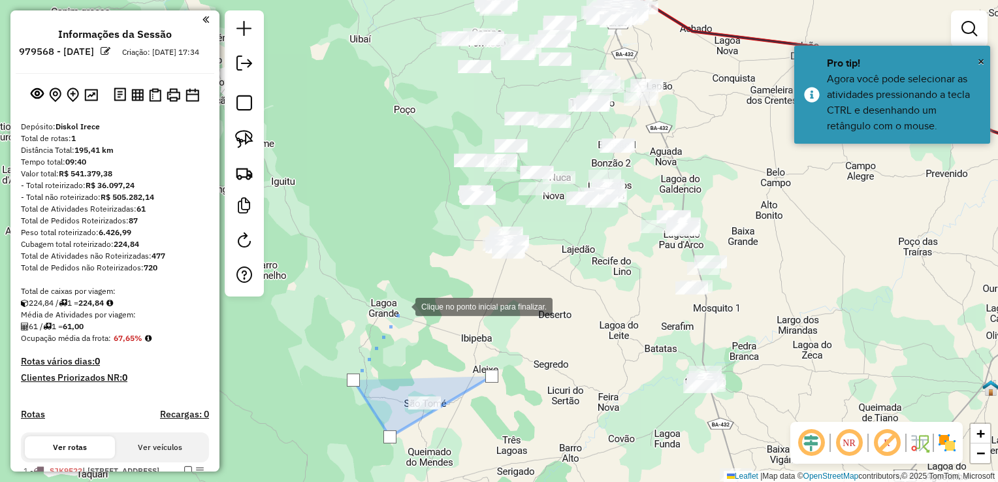
click at [402, 306] on div at bounding box center [402, 305] width 26 height 26
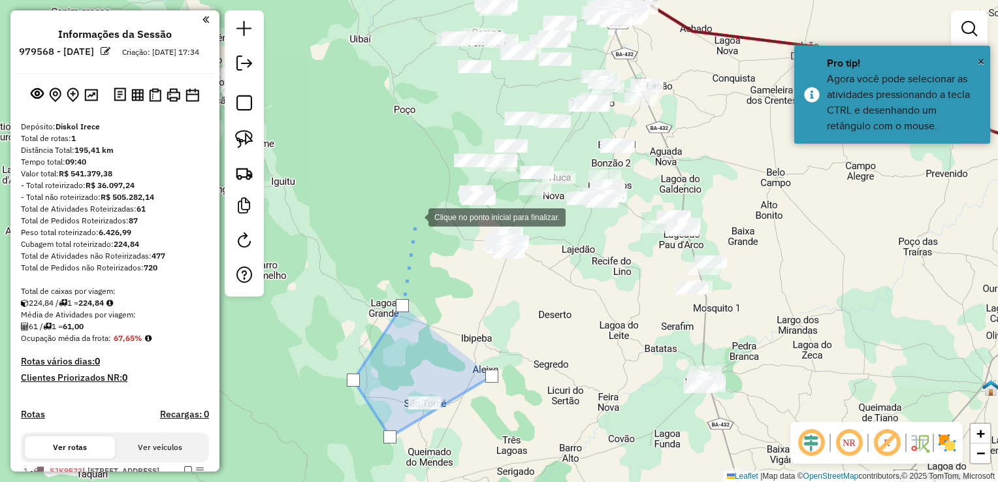
drag, startPoint x: 415, startPoint y: 216, endPoint x: 317, endPoint y: 338, distance: 156.0
click at [402, 229] on div at bounding box center [415, 216] width 26 height 26
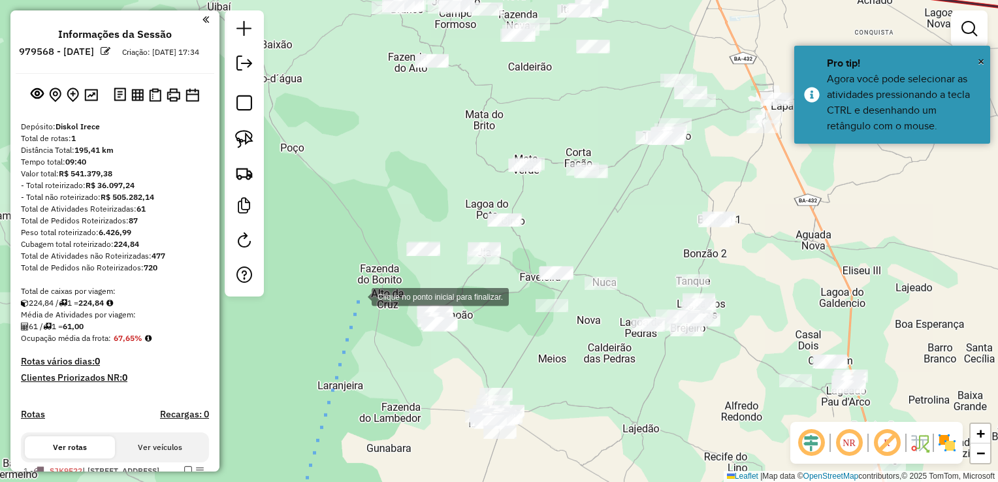
drag, startPoint x: 359, startPoint y: 294, endPoint x: 402, endPoint y: 294, distance: 43.1
click at [361, 294] on div at bounding box center [358, 296] width 26 height 26
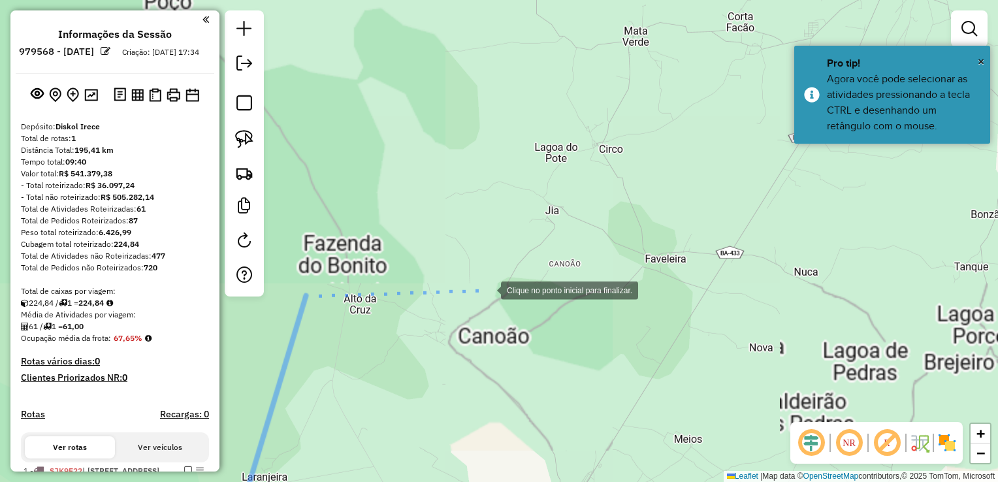
click at [488, 289] on div at bounding box center [488, 289] width 26 height 26
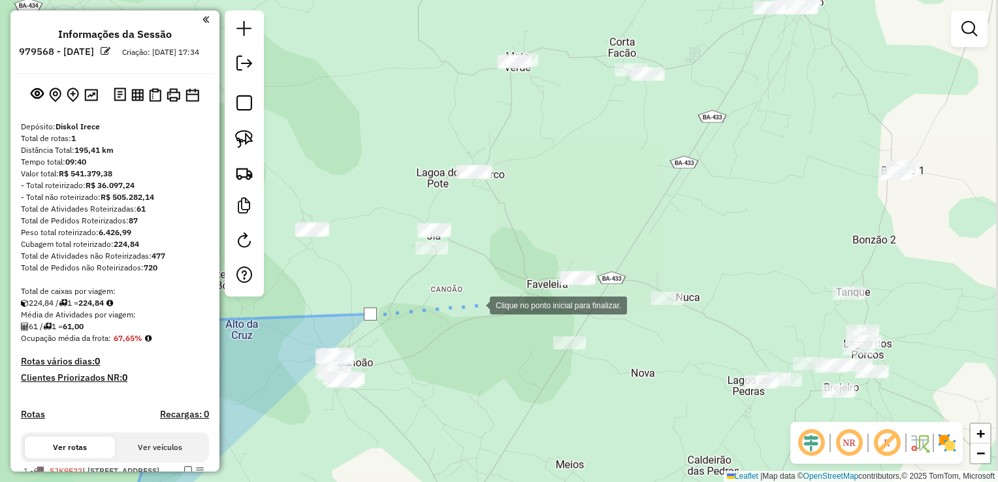
drag, startPoint x: 595, startPoint y: 279, endPoint x: 475, endPoint y: 301, distance: 122.2
click at [475, 304] on div at bounding box center [477, 304] width 26 height 26
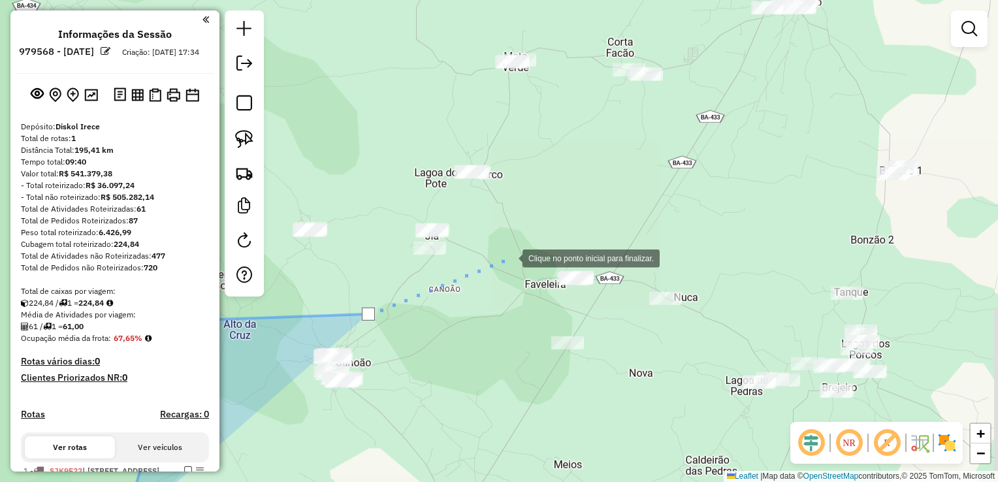
drag, startPoint x: 514, startPoint y: 250, endPoint x: 534, endPoint y: 250, distance: 19.6
click at [517, 250] on div at bounding box center [509, 257] width 26 height 26
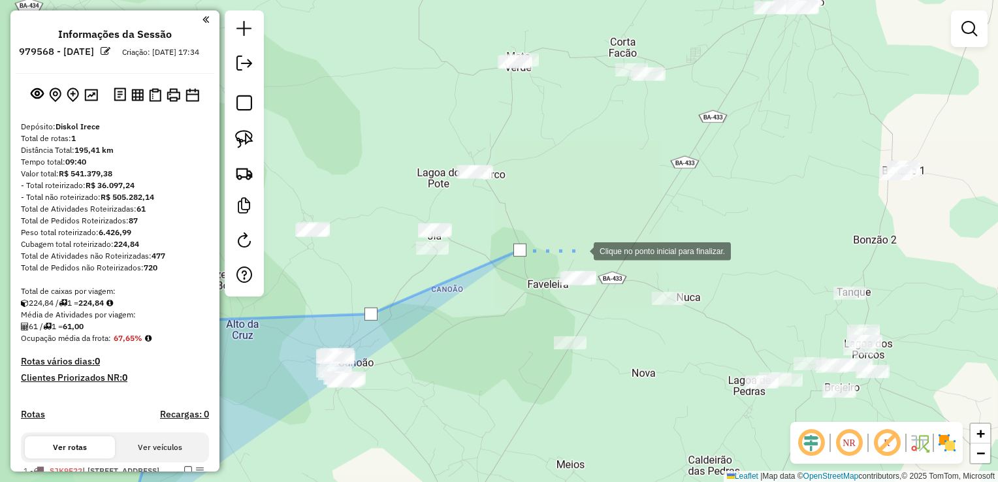
drag, startPoint x: 580, startPoint y: 250, endPoint x: 608, endPoint y: 296, distance: 54.2
click at [582, 252] on div at bounding box center [580, 250] width 26 height 26
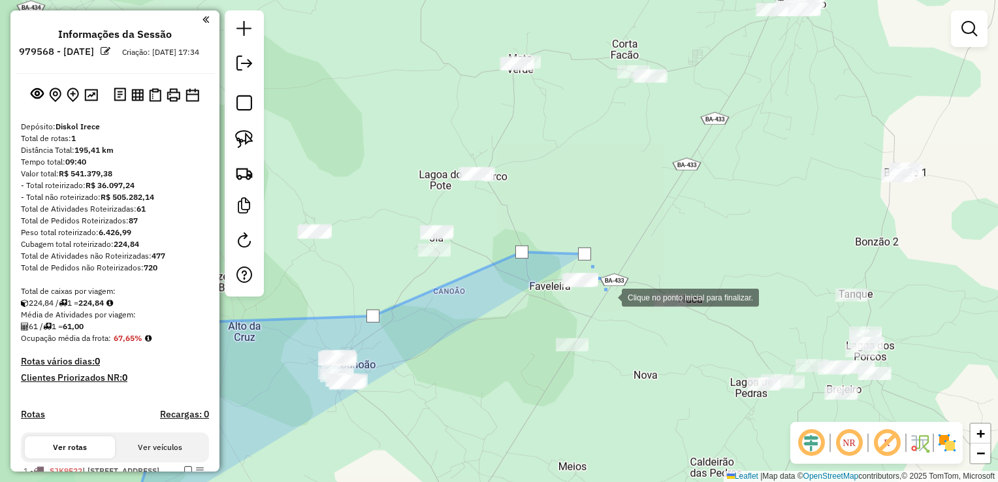
drag, startPoint x: 608, startPoint y: 296, endPoint x: 620, endPoint y: 366, distance: 70.1
click at [610, 299] on div at bounding box center [608, 296] width 26 height 26
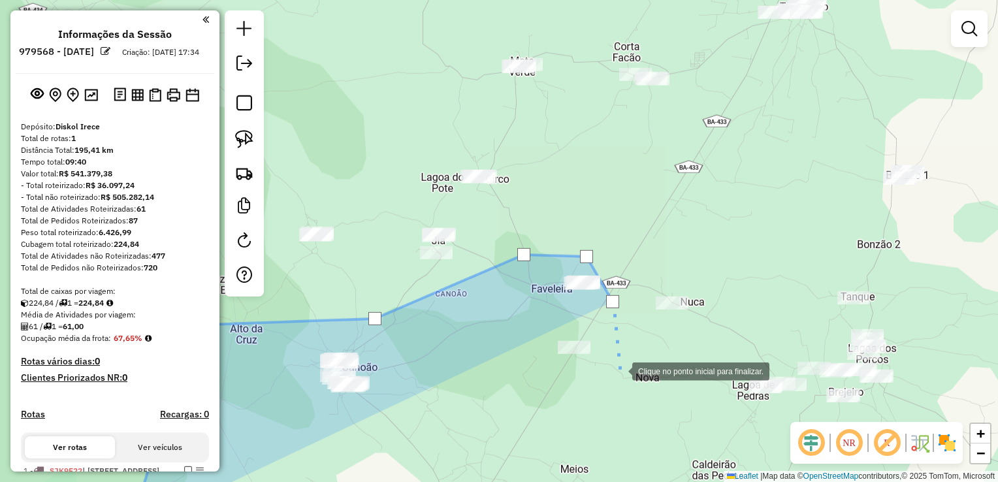
click at [618, 372] on div at bounding box center [619, 370] width 26 height 26
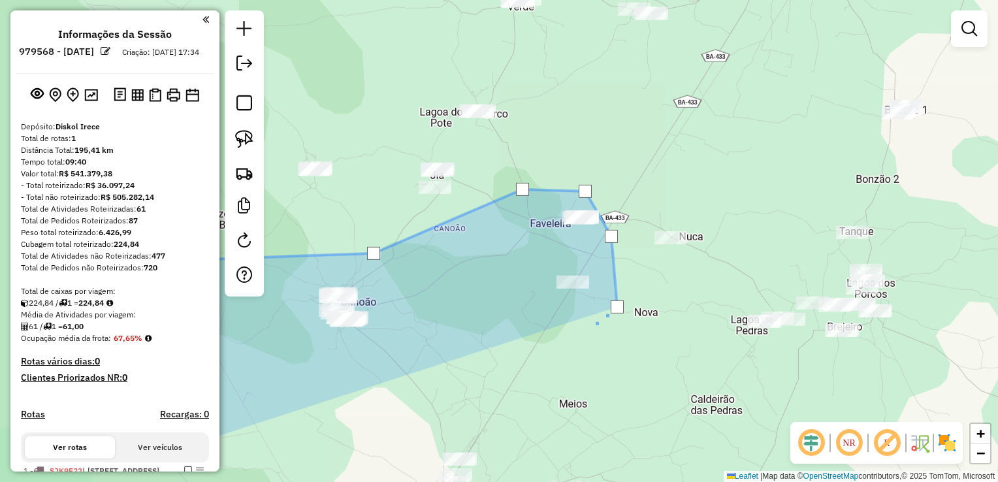
drag, startPoint x: 590, startPoint y: 414, endPoint x: 573, endPoint y: 254, distance: 160.9
click at [575, 315] on div at bounding box center [588, 328] width 26 height 26
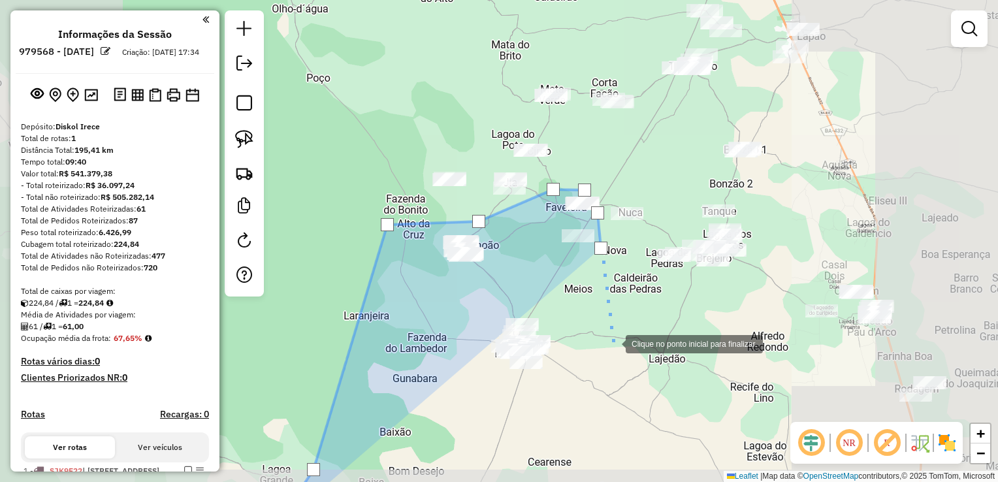
click at [612, 343] on div at bounding box center [612, 343] width 26 height 26
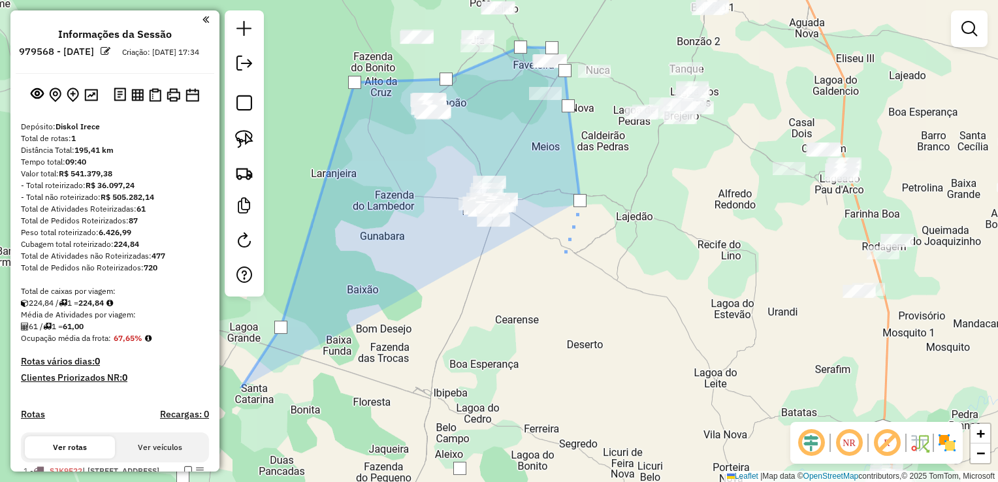
drag, startPoint x: 585, startPoint y: 356, endPoint x: 559, endPoint y: 255, distance: 105.1
click at [561, 265] on div at bounding box center [560, 263] width 26 height 26
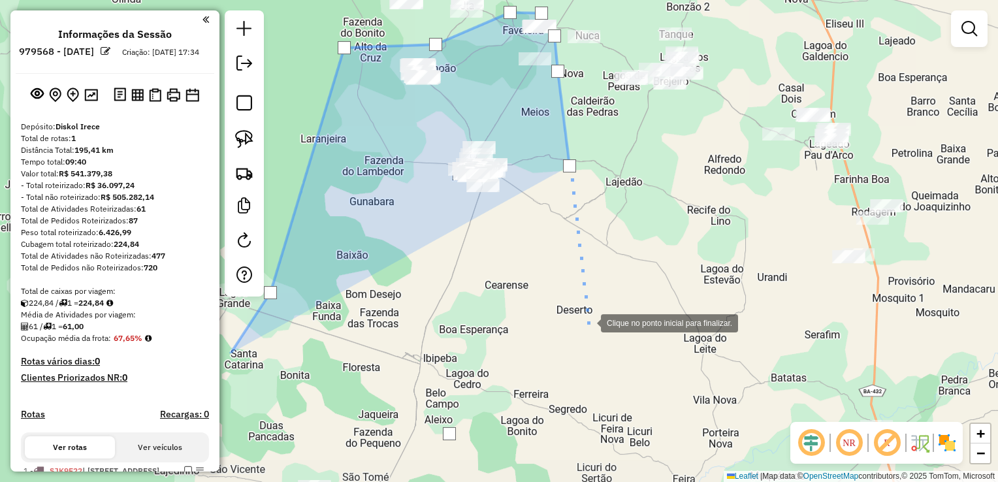
click at [588, 323] on div at bounding box center [588, 322] width 26 height 26
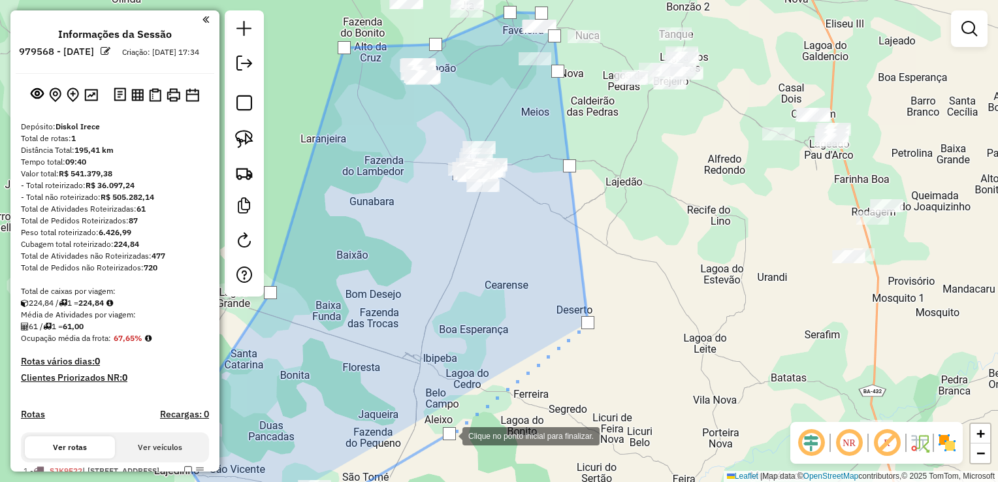
click at [449, 435] on div at bounding box center [449, 433] width 13 height 13
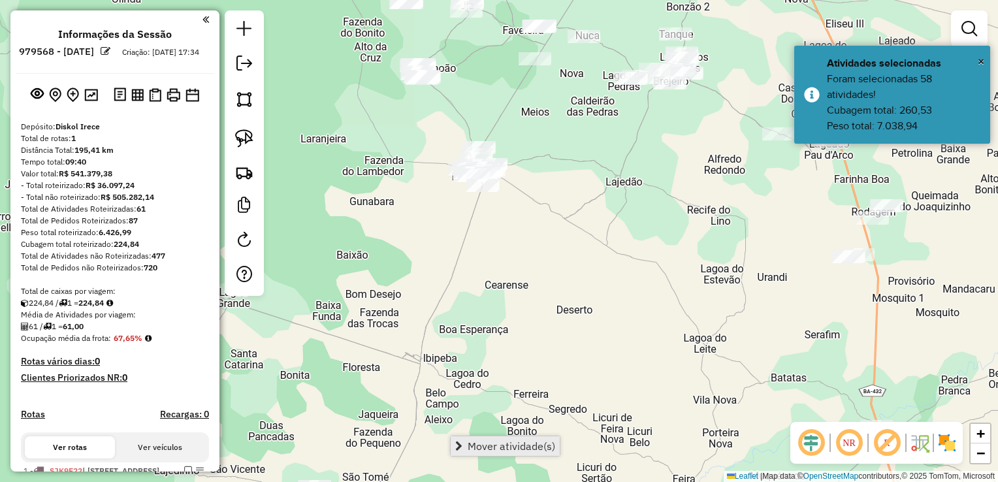
click at [462, 450] on link "Mover atividade(s)" at bounding box center [504, 446] width 109 height 20
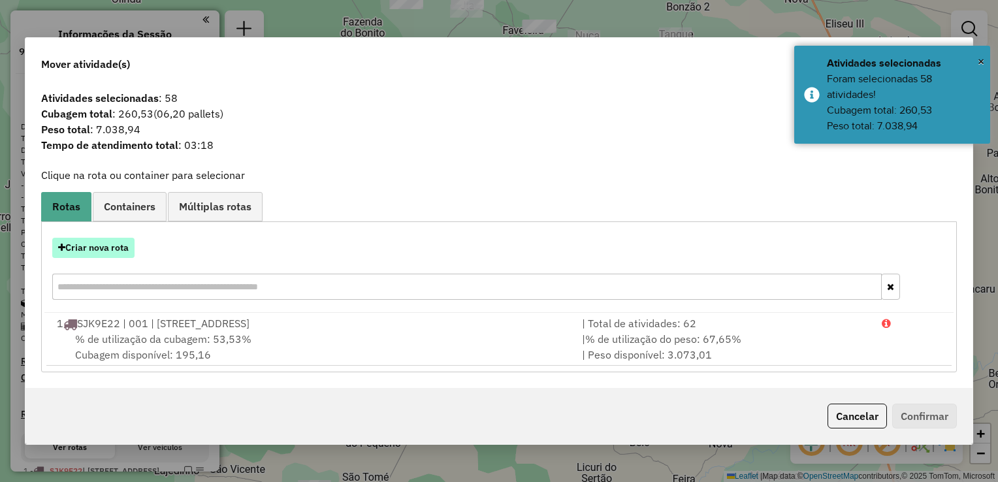
click at [115, 257] on button "Criar nova rota" at bounding box center [93, 248] width 82 height 20
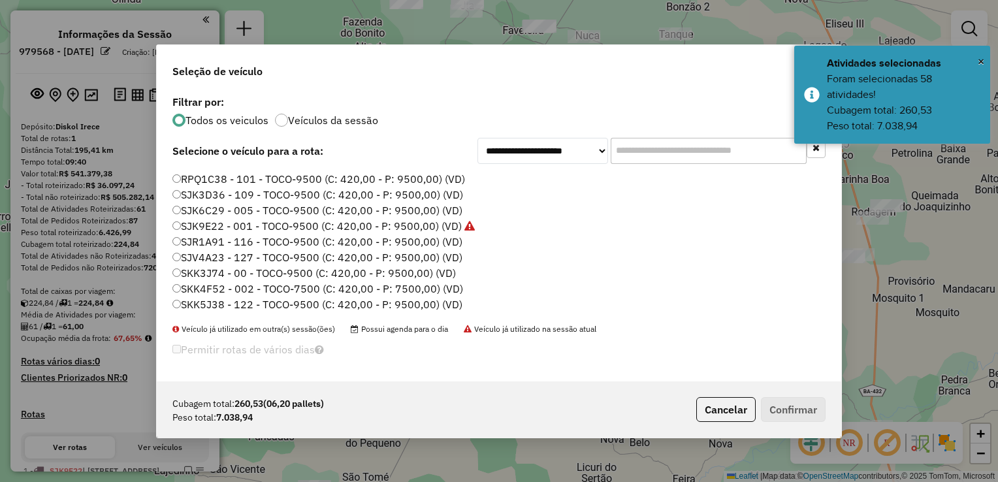
drag, startPoint x: 260, startPoint y: 299, endPoint x: 450, endPoint y: 330, distance: 192.4
click at [260, 300] on label "SKK5J38 - 122 - TOCO-9500 (C: 420,00 - P: 9500,00) (VD)" at bounding box center [317, 304] width 290 height 16
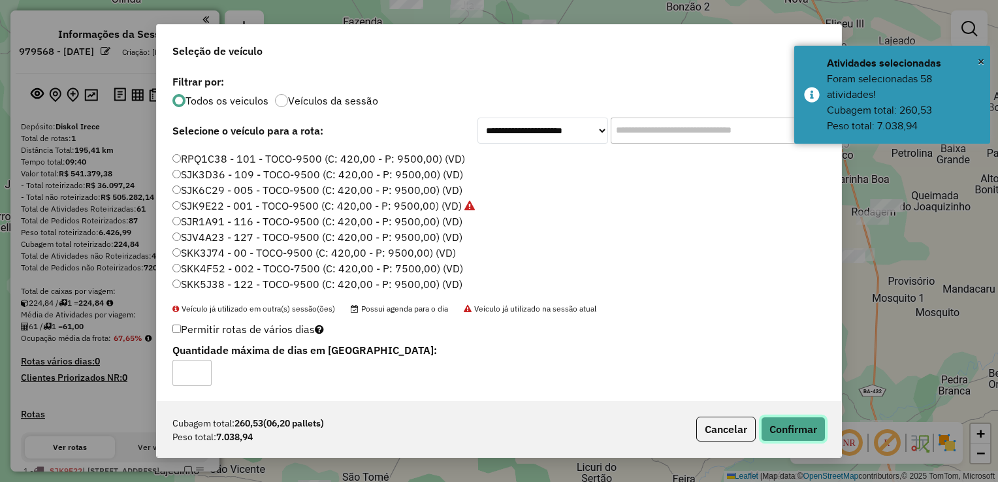
click at [786, 424] on button "Confirmar" at bounding box center [793, 429] width 65 height 25
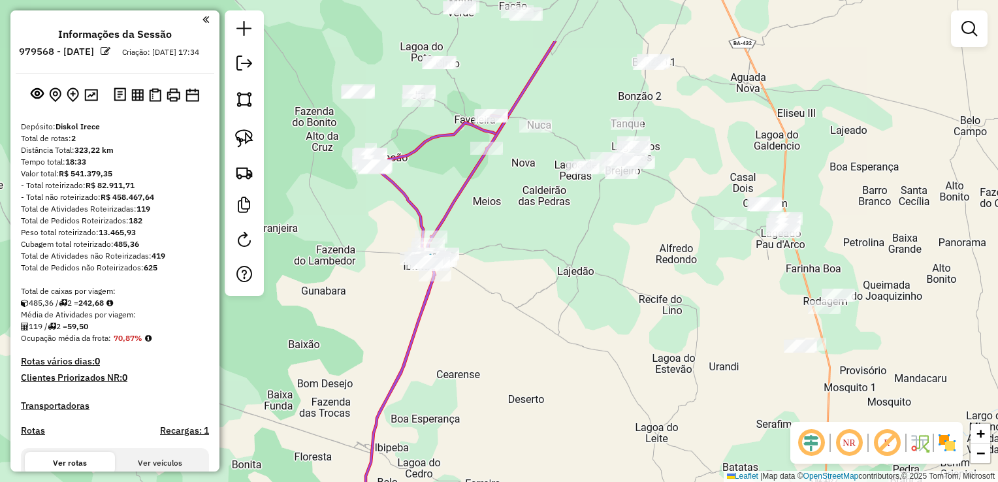
drag, startPoint x: 598, startPoint y: 256, endPoint x: 570, endPoint y: 300, distance: 52.5
click at [570, 300] on div "Janela de atendimento Grade de atendimento Capacidade Transportadoras Veículos …" at bounding box center [499, 241] width 998 height 482
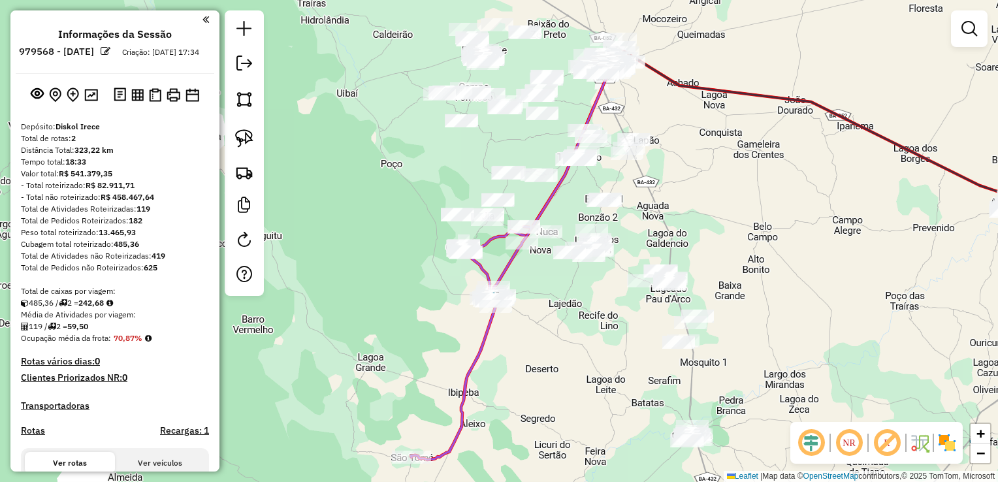
drag, startPoint x: 535, startPoint y: 267, endPoint x: 548, endPoint y: 302, distance: 37.0
click at [548, 302] on div "Janela de atendimento Grade de atendimento Capacidade Transportadoras Veículos …" at bounding box center [499, 241] width 998 height 482
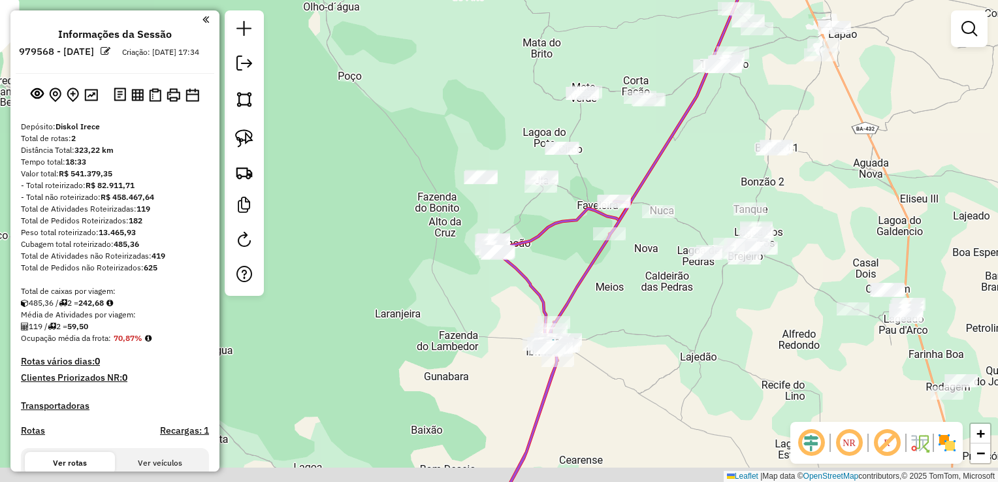
drag, startPoint x: 481, startPoint y: 226, endPoint x: 531, endPoint y: 205, distance: 55.0
click at [533, 210] on div "Janela de atendimento Grade de atendimento Capacidade Transportadoras Veículos …" at bounding box center [499, 241] width 998 height 482
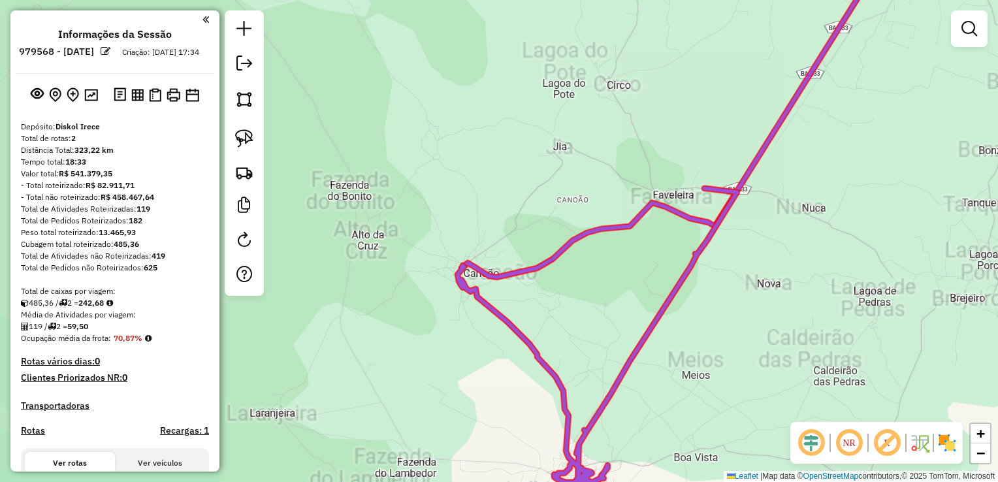
click at [580, 193] on div "Janela de atendimento Grade de atendimento Capacidade Transportadoras Veículos …" at bounding box center [499, 241] width 998 height 482
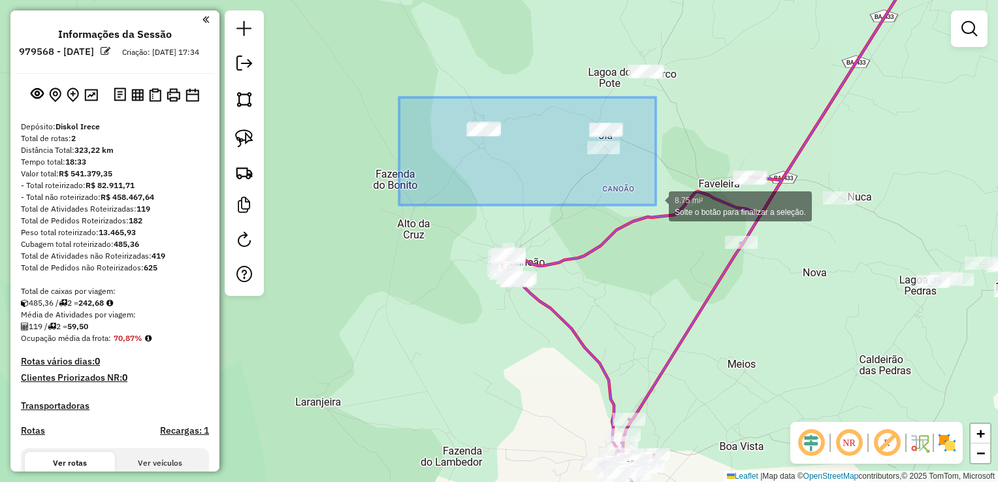
drag, startPoint x: 399, startPoint y: 97, endPoint x: 655, endPoint y: 205, distance: 278.3
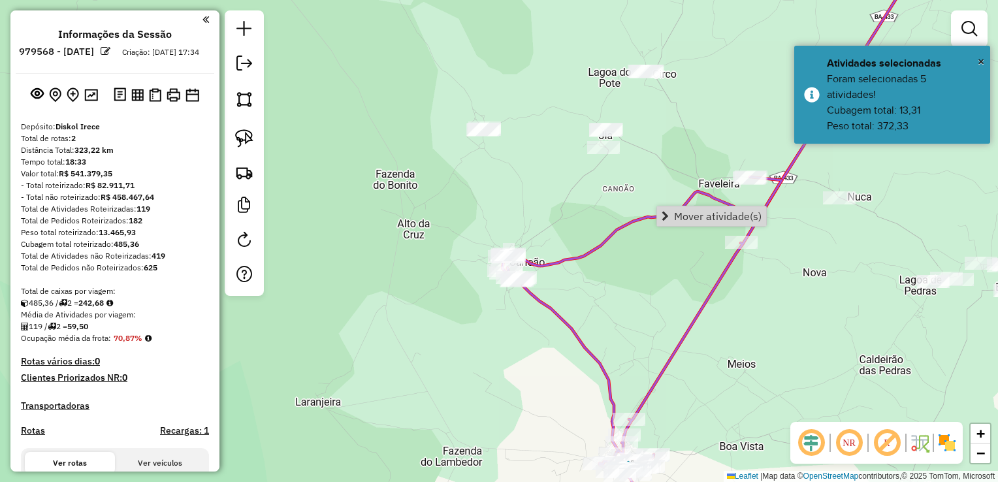
click at [697, 226] on div "Mover atividade(s)" at bounding box center [711, 216] width 110 height 21
click at [695, 215] on span "Mover atividade(s)" at bounding box center [717, 216] width 87 height 10
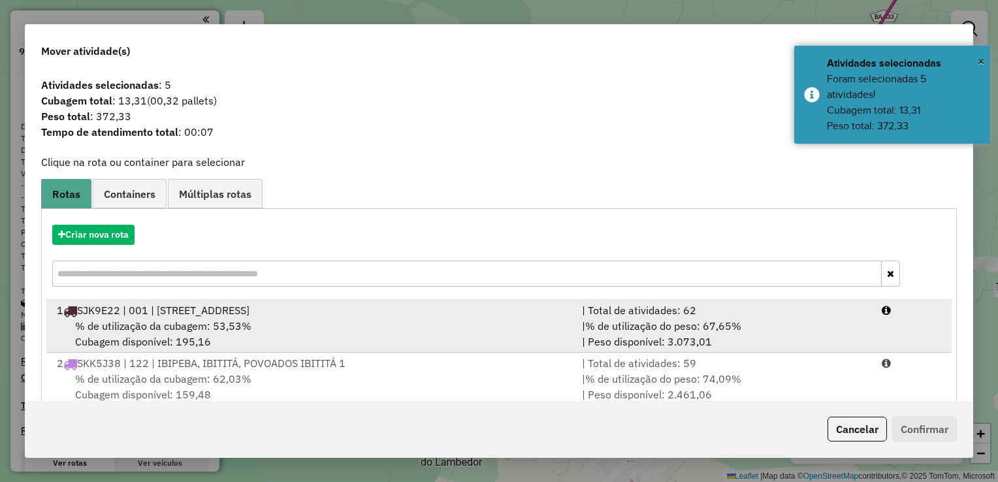
scroll to position [26, 0]
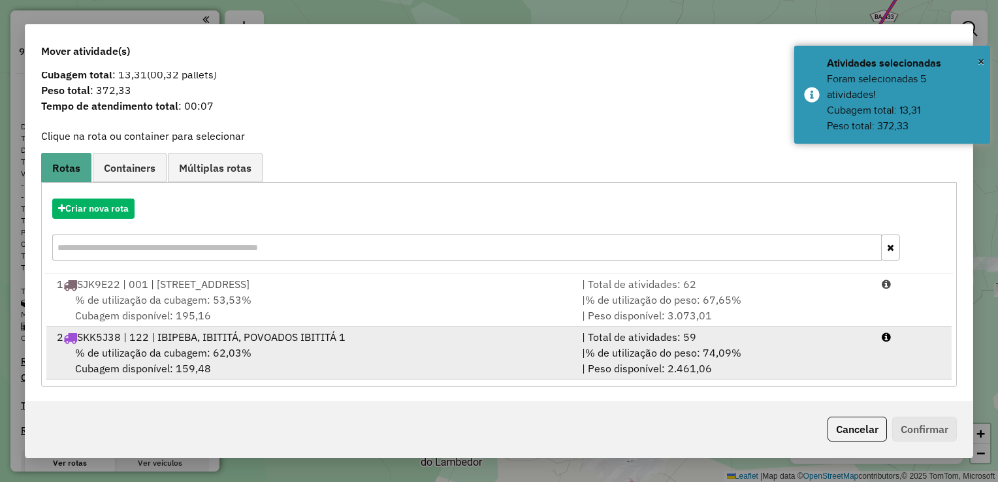
click at [529, 350] on div "% de utilização da cubagem: 62,03% Cubagem disponível: 159,48" at bounding box center [311, 360] width 525 height 31
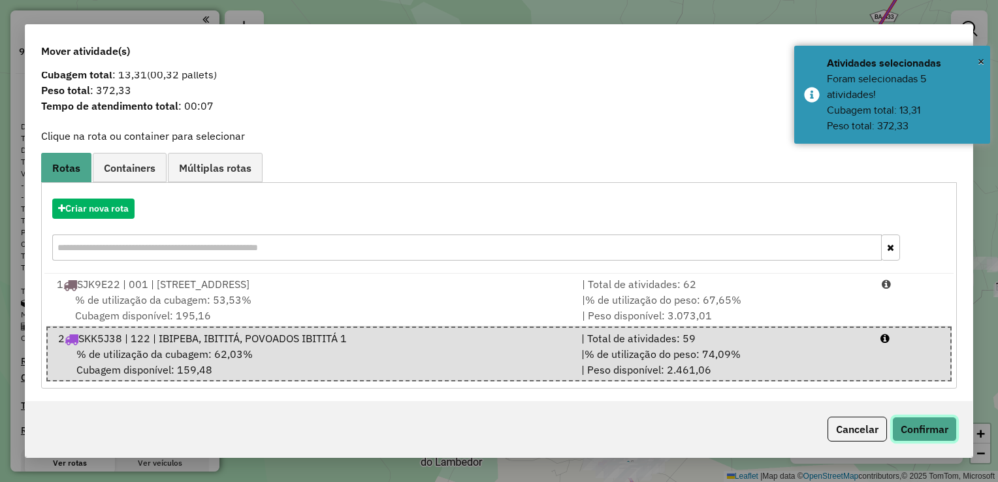
click at [914, 420] on button "Confirmar" at bounding box center [924, 429] width 65 height 25
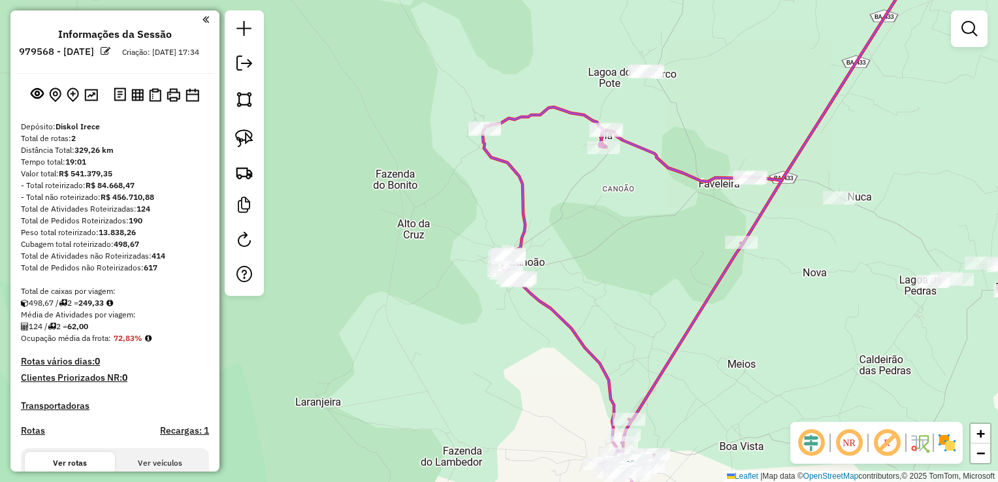
scroll to position [0, 0]
drag, startPoint x: 642, startPoint y: 194, endPoint x: 635, endPoint y: 197, distance: 8.5
click at [637, 197] on div "Rota 2 - Placa SKK5J38 19125 - ADEGA DO LEO Janela de atendimento Grade de aten…" at bounding box center [499, 241] width 998 height 482
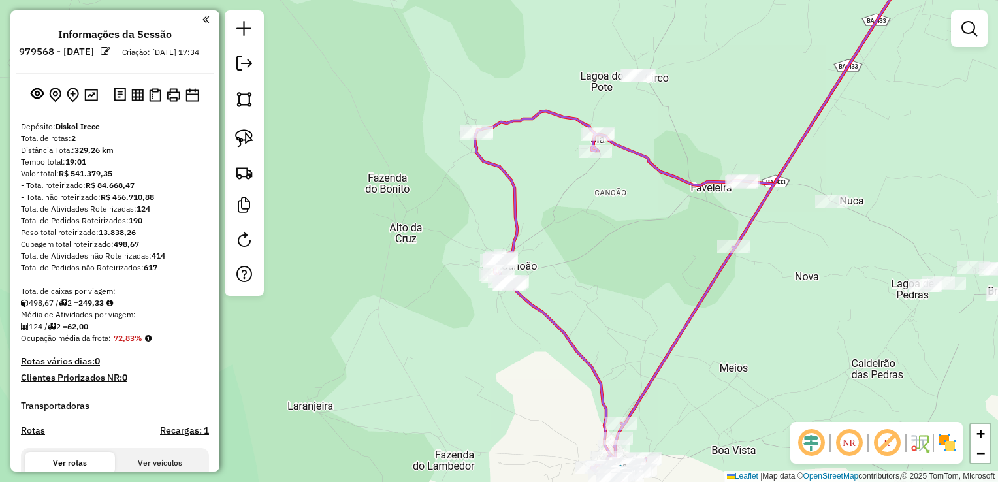
drag, startPoint x: 682, startPoint y: 210, endPoint x: 528, endPoint y: 211, distance: 153.4
click at [529, 211] on div "Janela de atendimento Grade de atendimento Capacidade Transportadoras Veículos …" at bounding box center [499, 241] width 998 height 482
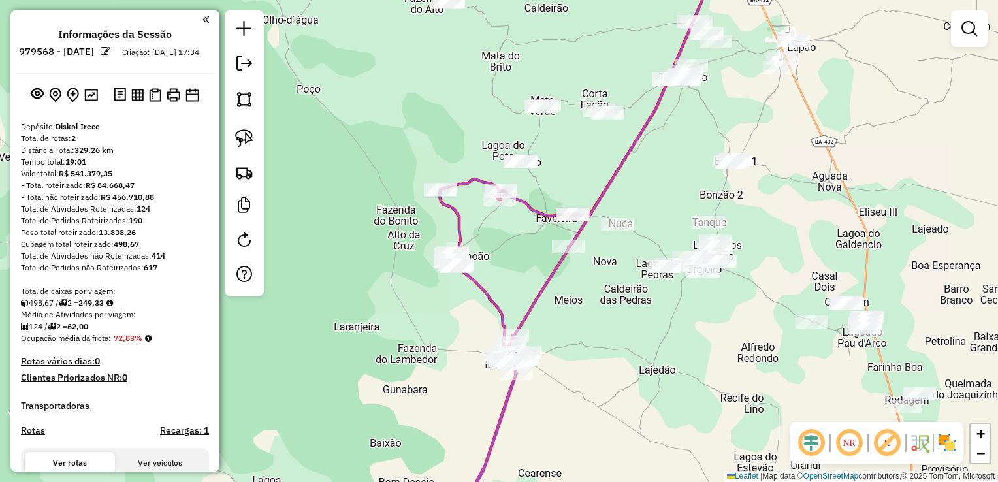
drag, startPoint x: 629, startPoint y: 213, endPoint x: 585, endPoint y: 217, distance: 44.6
click at [585, 217] on div "Janela de atendimento Grade de atendimento Capacidade Transportadoras Veículos …" at bounding box center [499, 241] width 998 height 482
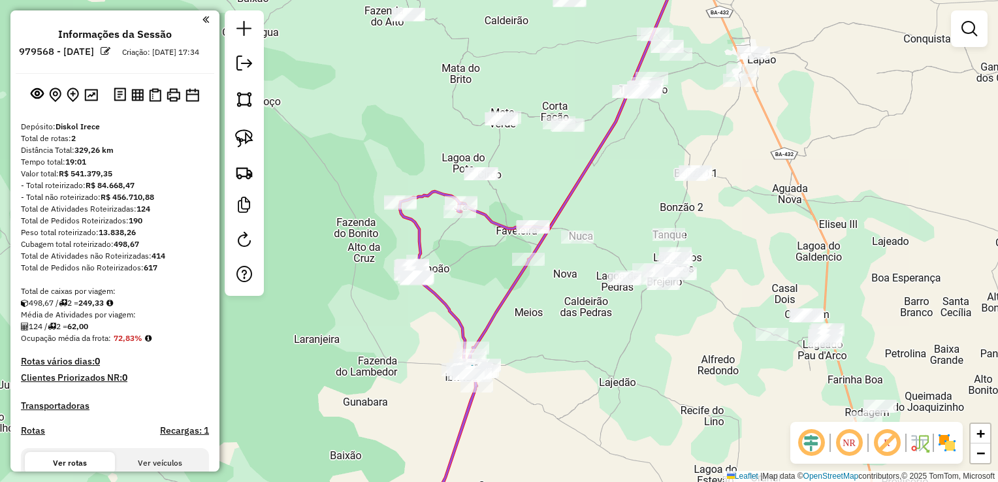
drag, startPoint x: 621, startPoint y: 188, endPoint x: 550, endPoint y: 232, distance: 83.0
click at [593, 247] on div "Janela de atendimento Grade de atendimento Capacidade Transportadoras Veículos …" at bounding box center [499, 241] width 998 height 482
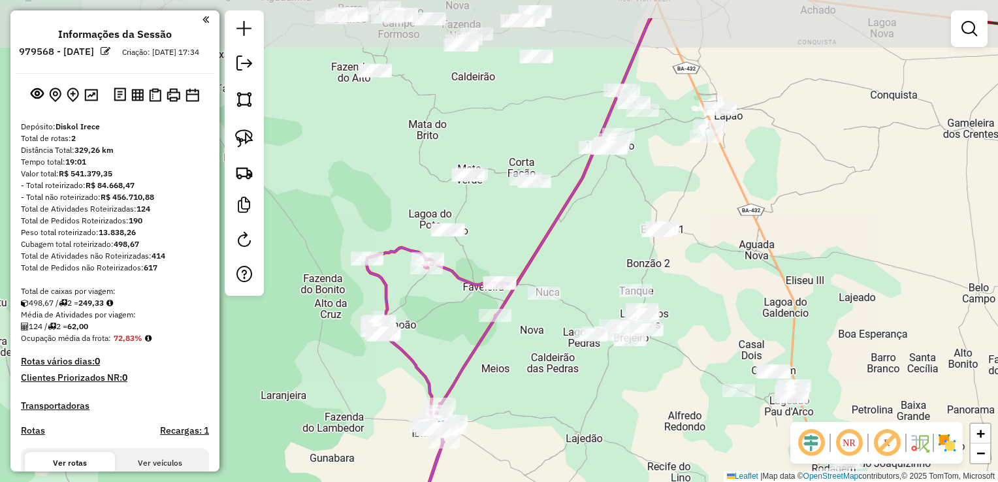
drag, startPoint x: 557, startPoint y: 244, endPoint x: 571, endPoint y: 274, distance: 33.3
click at [571, 274] on icon at bounding box center [537, 151] width 225 height 266
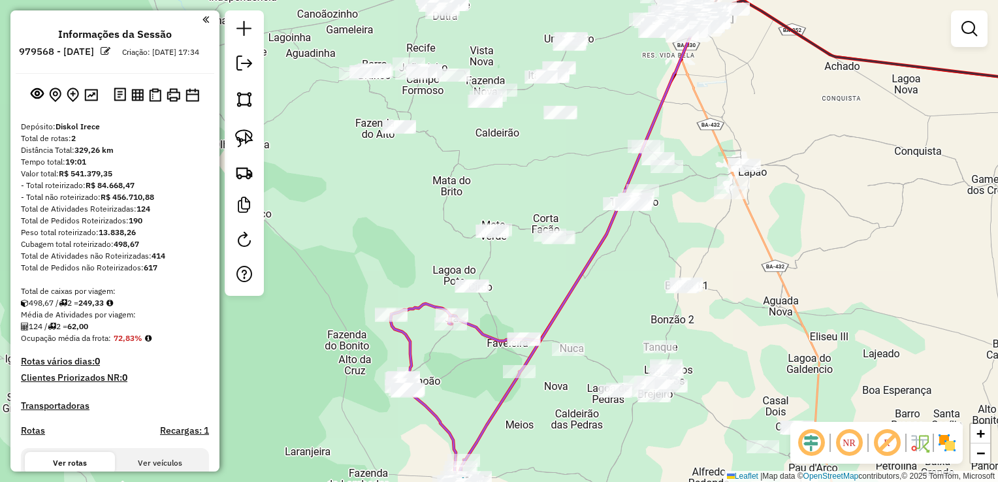
drag, startPoint x: 535, startPoint y: 170, endPoint x: 580, endPoint y: 230, distance: 75.6
click at [580, 230] on div "Janela de atendimento Grade de atendimento Capacidade Transportadoras Veículos …" at bounding box center [499, 241] width 998 height 482
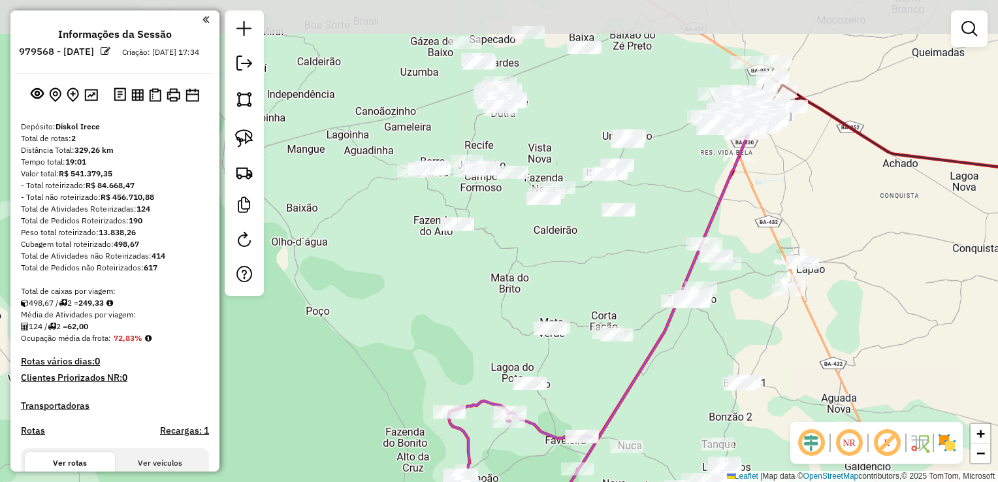
drag, startPoint x: 571, startPoint y: 225, endPoint x: 588, endPoint y: 267, distance: 45.5
click at [588, 267] on div "Janela de atendimento Grade de atendimento Capacidade Transportadoras Veículos …" at bounding box center [499, 241] width 998 height 482
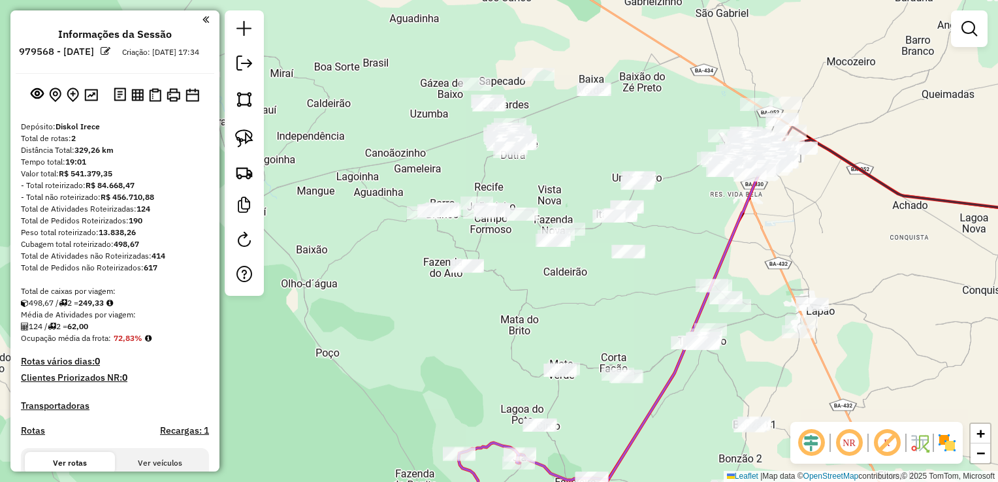
drag, startPoint x: 517, startPoint y: 174, endPoint x: 518, endPoint y: 184, distance: 10.5
click at [519, 184] on div "Janela de atendimento Grade de atendimento Capacidade Transportadoras Veículos …" at bounding box center [499, 241] width 998 height 482
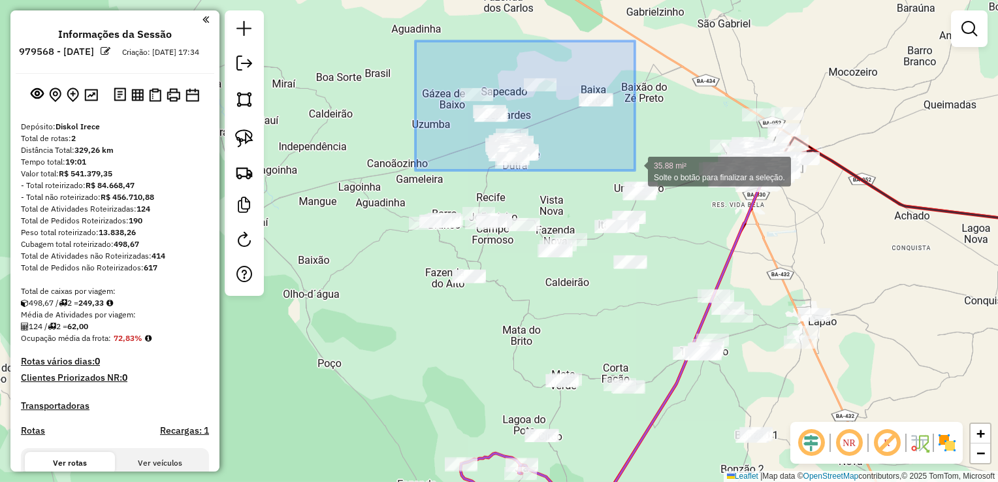
drag, startPoint x: 454, startPoint y: 78, endPoint x: 635, endPoint y: 170, distance: 202.6
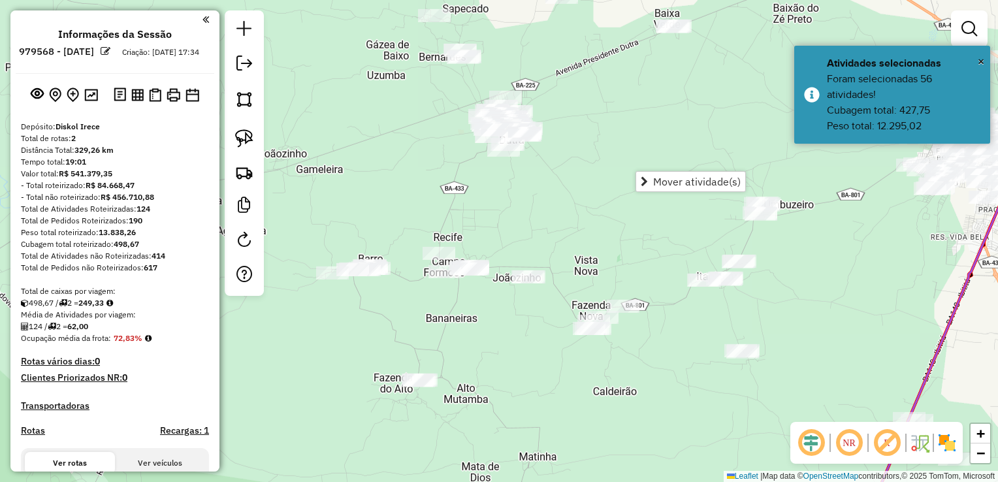
drag, startPoint x: 551, startPoint y: 176, endPoint x: 554, endPoint y: 166, distance: 10.9
click at [554, 168] on div "Janela de atendimento Grade de atendimento Capacidade Transportadoras Veículos …" at bounding box center [499, 241] width 998 height 482
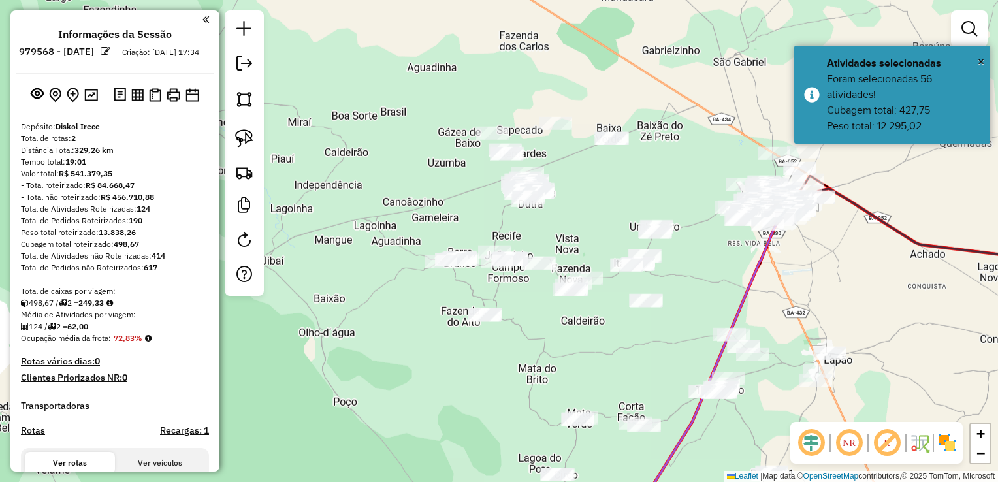
drag, startPoint x: 572, startPoint y: 171, endPoint x: 565, endPoint y: 219, distance: 48.2
click at [565, 219] on div "Janela de atendimento Grade de atendimento Capacidade Transportadoras Veículos …" at bounding box center [499, 241] width 998 height 482
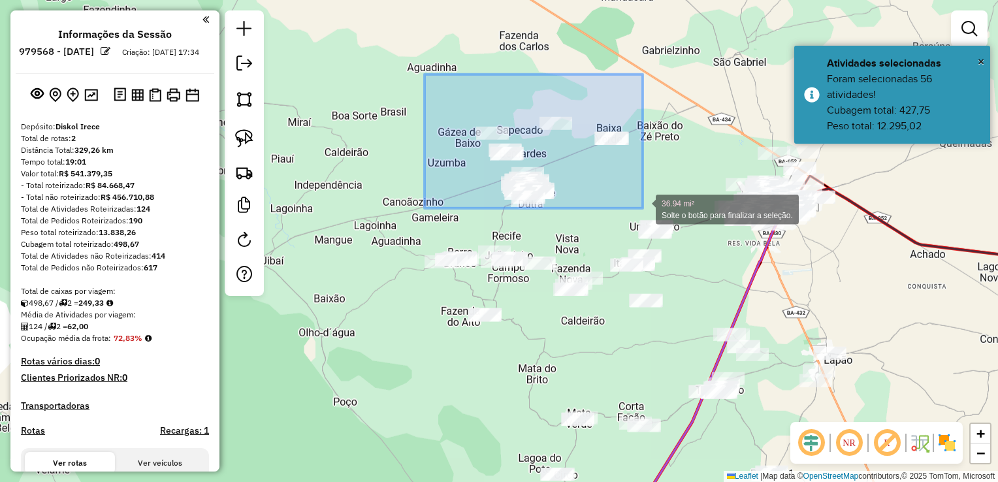
drag, startPoint x: 424, startPoint y: 74, endPoint x: 642, endPoint y: 208, distance: 255.9
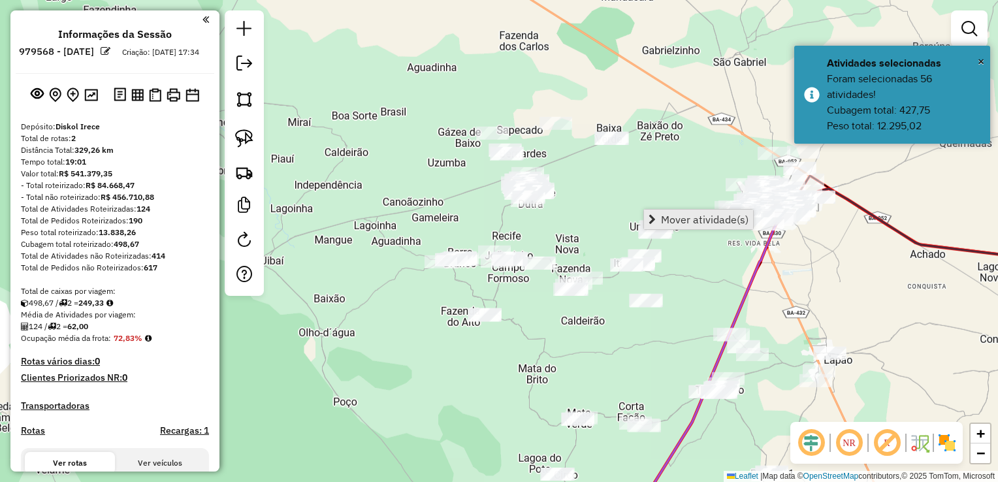
click at [663, 218] on span "Mover atividade(s)" at bounding box center [704, 219] width 87 height 10
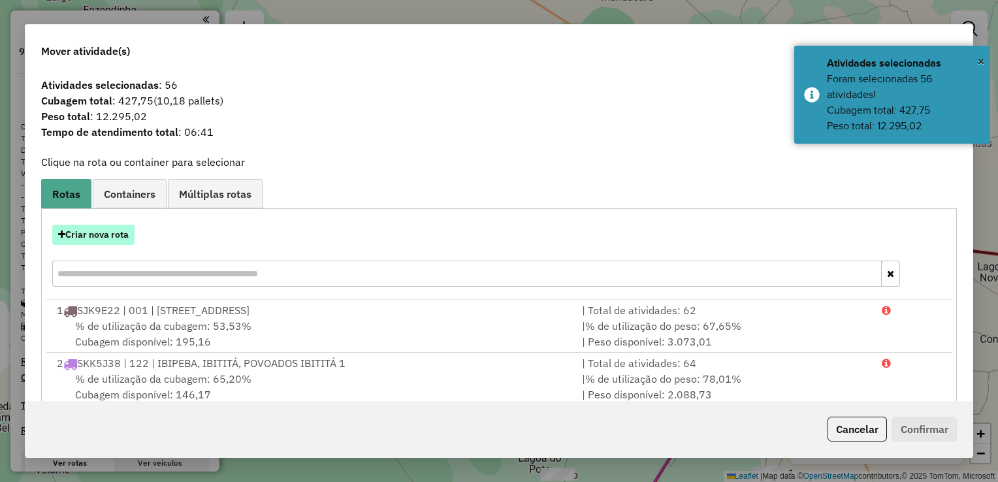
click at [89, 236] on button "Criar nova rota" at bounding box center [93, 235] width 82 height 20
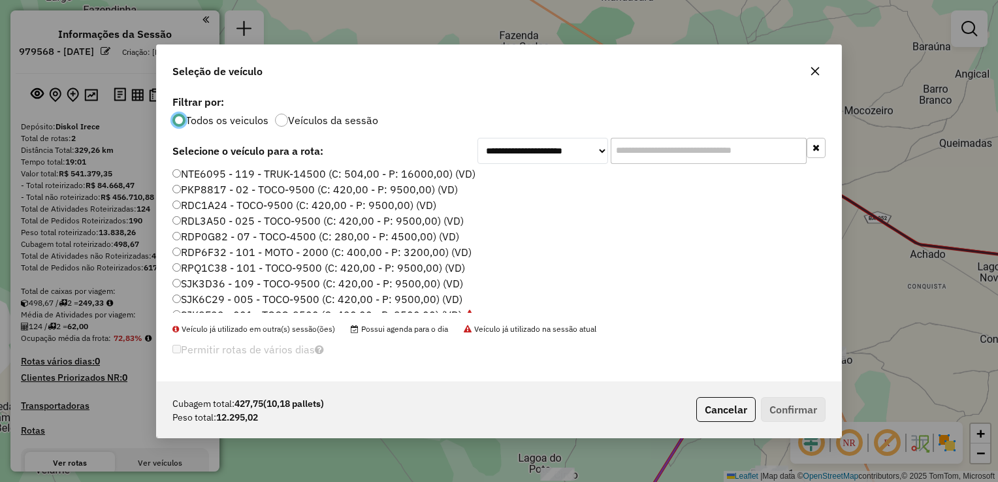
scroll to position [131, 0]
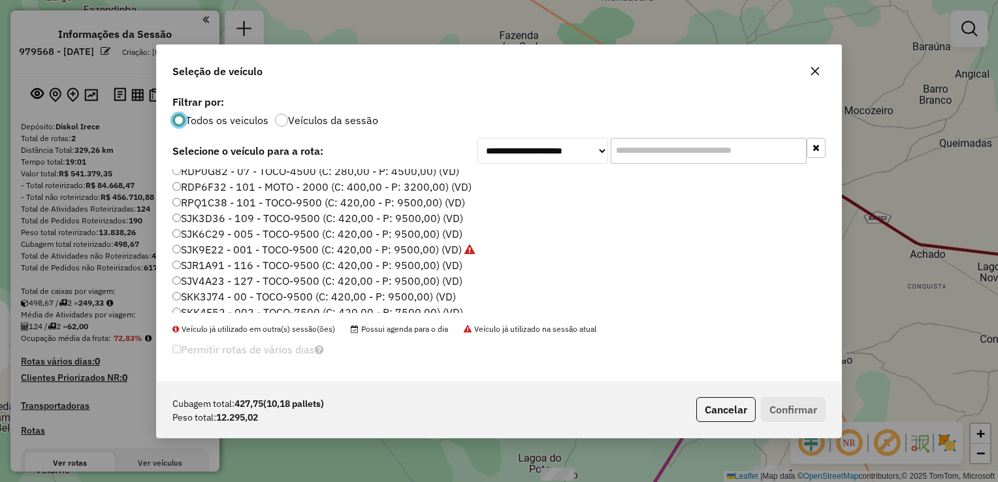
click at [205, 233] on label "SJK6C29 - 005 - TOCO-9500 (C: 420,00 - P: 9500,00) (VD)" at bounding box center [317, 234] width 290 height 16
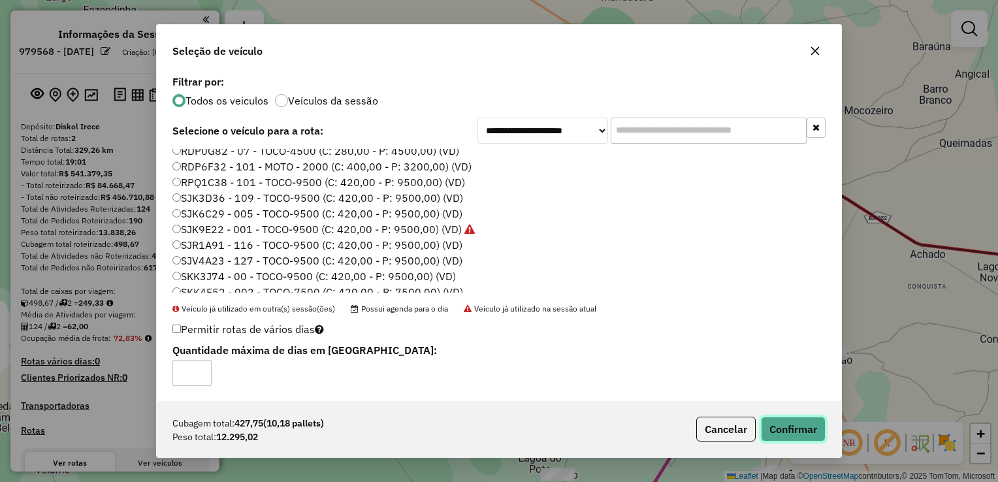
click at [815, 427] on button "Confirmar" at bounding box center [793, 429] width 65 height 25
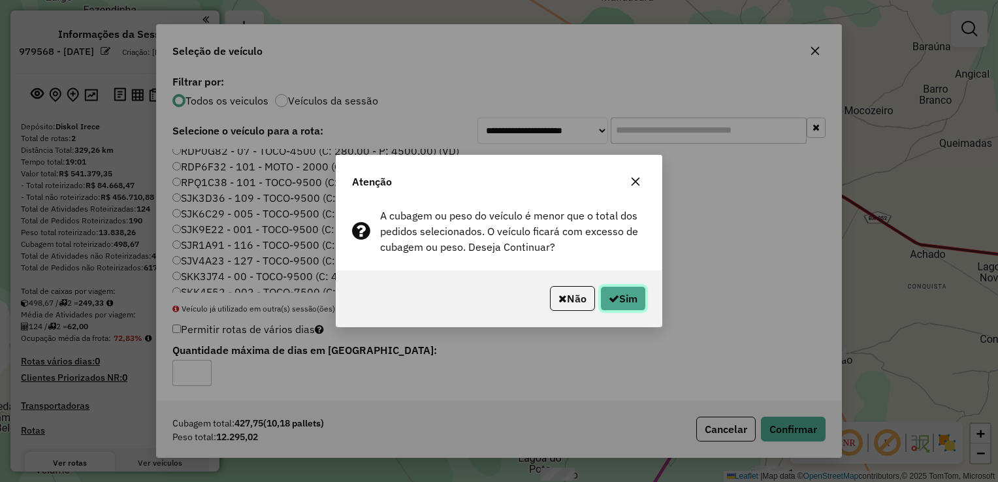
click at [620, 309] on button "Sim" at bounding box center [623, 298] width 46 height 25
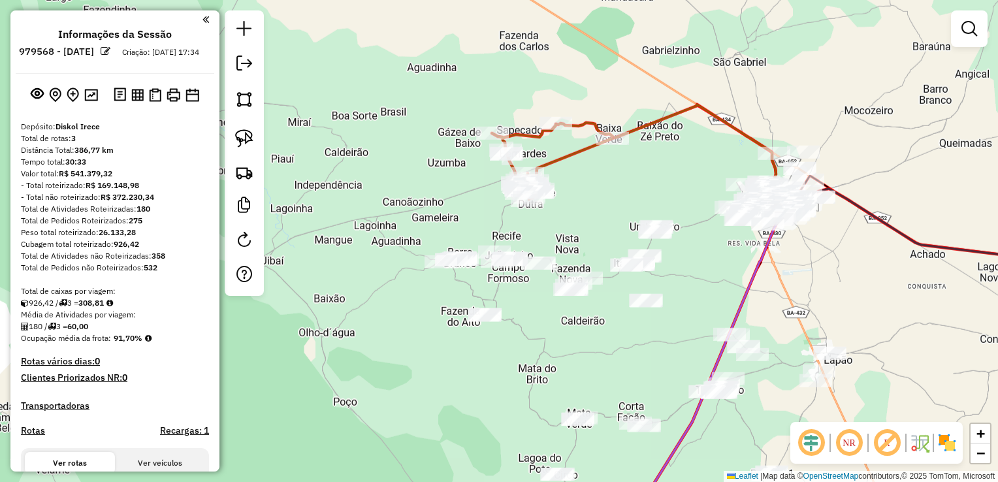
drag, startPoint x: 751, startPoint y: 264, endPoint x: 629, endPoint y: 227, distance: 127.8
click at [629, 227] on icon at bounding box center [657, 370] width 245 height 317
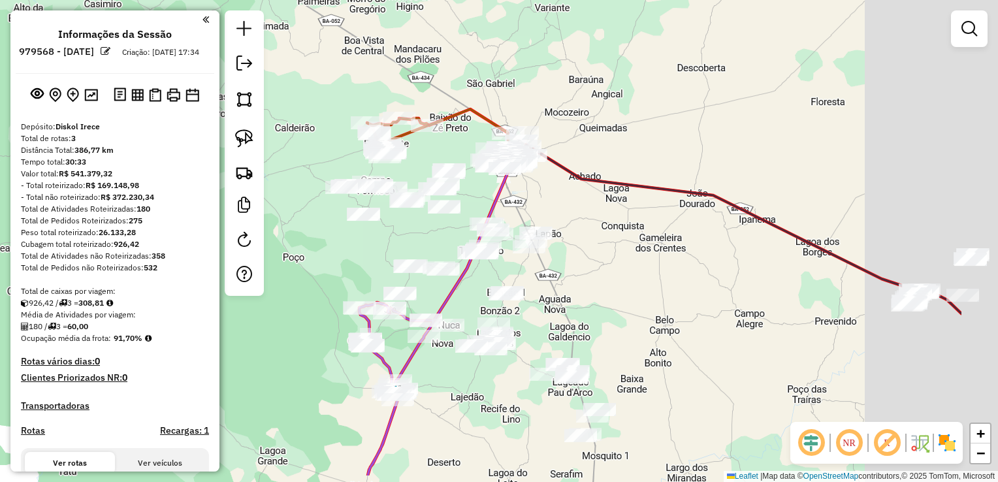
drag, startPoint x: 728, startPoint y: 304, endPoint x: 551, endPoint y: 225, distance: 193.8
click at [554, 228] on div "Janela de atendimento Grade de atendimento Capacidade Transportadoras Veículos …" at bounding box center [499, 241] width 998 height 482
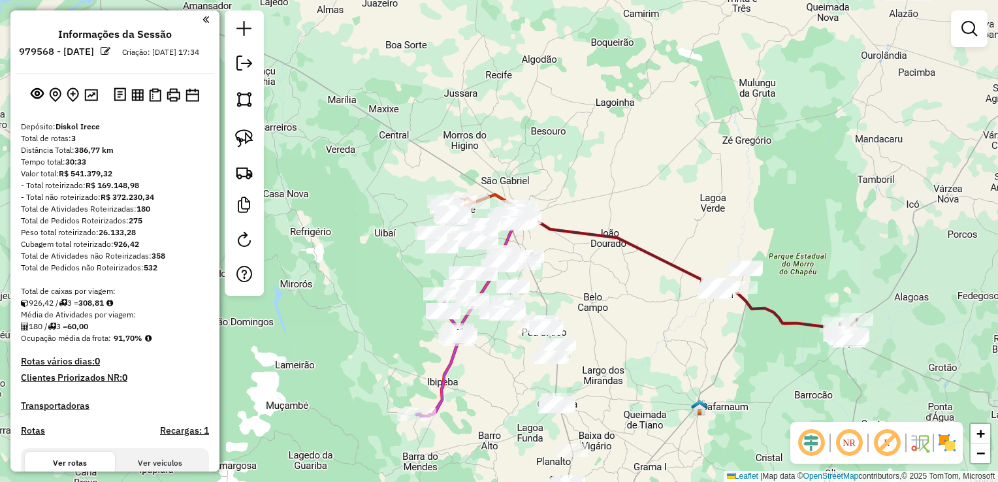
drag, startPoint x: 582, startPoint y: 310, endPoint x: 494, endPoint y: 276, distance: 95.3
click at [497, 278] on div "Janela de atendimento Grade de atendimento Capacidade Transportadoras Veículos …" at bounding box center [499, 241] width 998 height 482
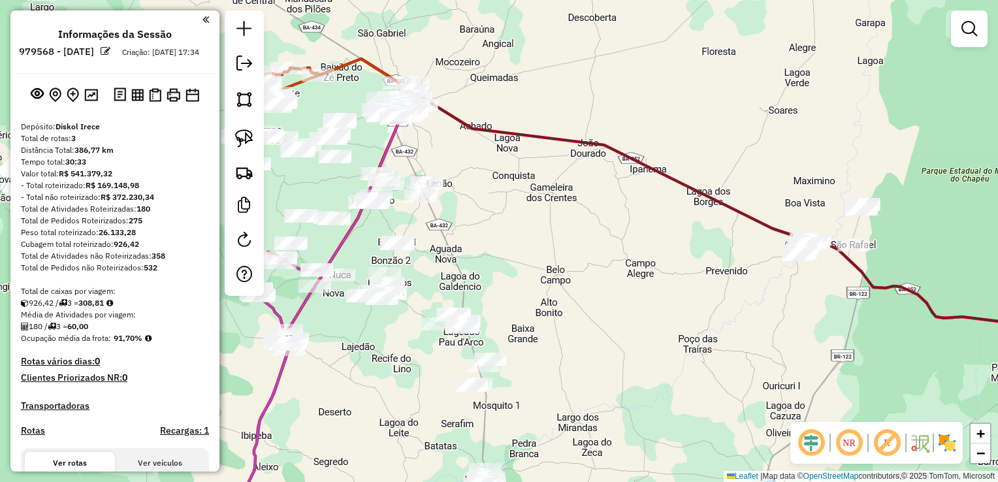
drag, startPoint x: 491, startPoint y: 283, endPoint x: 519, endPoint y: 296, distance: 31.0
click at [519, 296] on div "Janela de atendimento Grade de atendimento Capacidade Transportadoras Veículos …" at bounding box center [499, 241] width 998 height 482
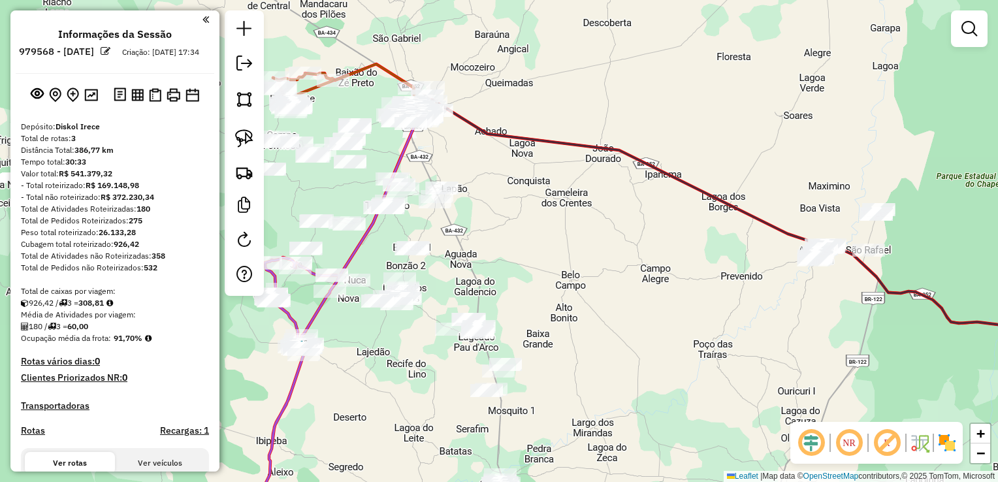
drag, startPoint x: 520, startPoint y: 341, endPoint x: 462, endPoint y: 187, distance: 164.9
click at [475, 212] on div "Janela de atendimento Grade de atendimento Capacidade Transportadoras Veículos …" at bounding box center [499, 241] width 998 height 482
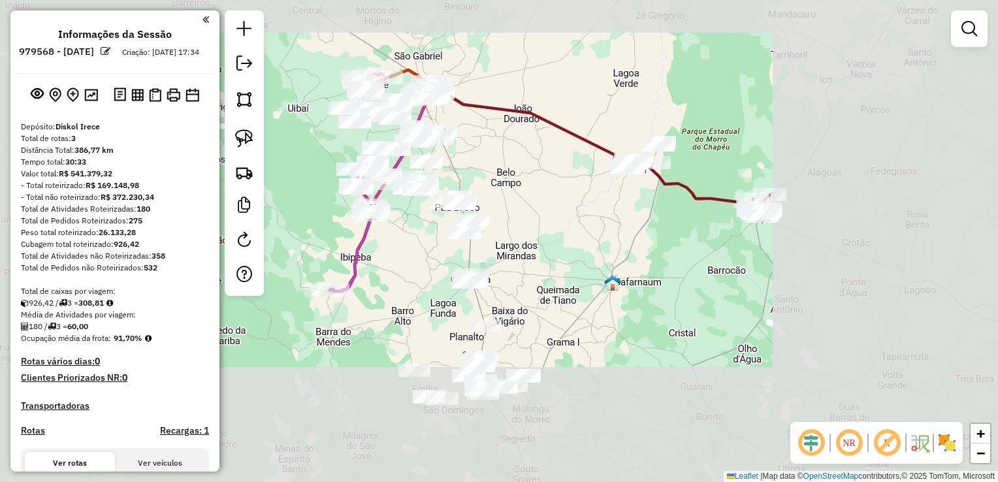
drag, startPoint x: 543, startPoint y: 221, endPoint x: 536, endPoint y: 197, distance: 24.4
click at [537, 197] on div "Janela de atendimento Grade de atendimento Capacidade Transportadoras Veículos …" at bounding box center [499, 241] width 998 height 482
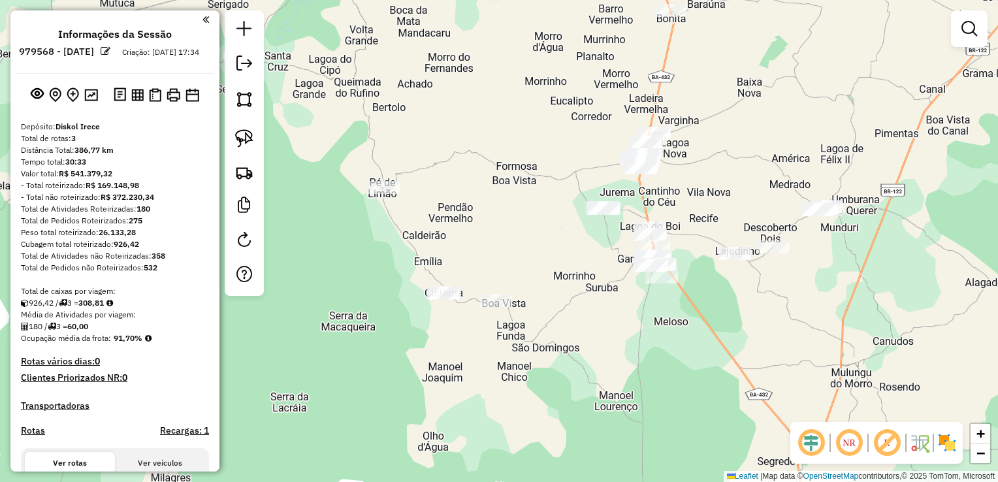
drag, startPoint x: 447, startPoint y: 271, endPoint x: 546, endPoint y: 197, distance: 124.0
click at [546, 197] on div "Janela de atendimento Grade de atendimento Capacidade Transportadoras Veículos …" at bounding box center [499, 241] width 998 height 482
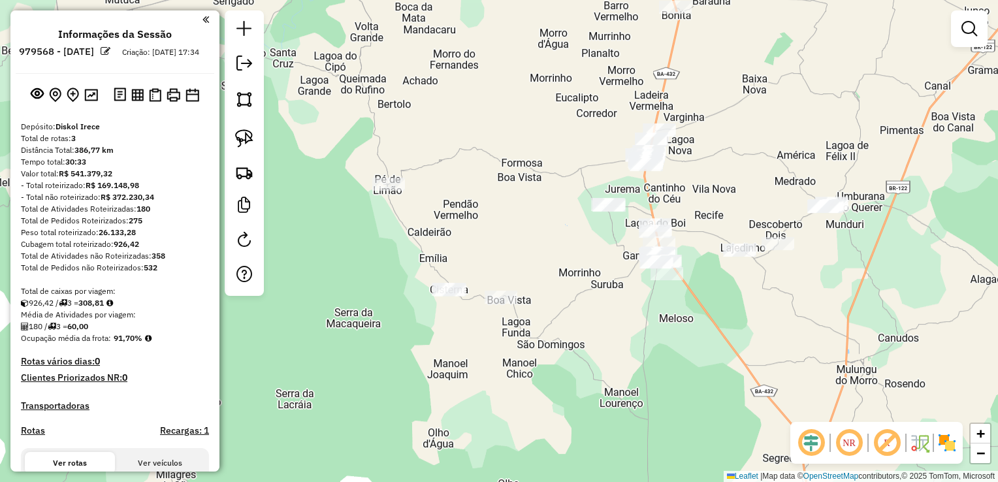
drag, startPoint x: 232, startPoint y: 108, endPoint x: 313, endPoint y: 157, distance: 94.8
click at [232, 108] on link at bounding box center [244, 99] width 29 height 29
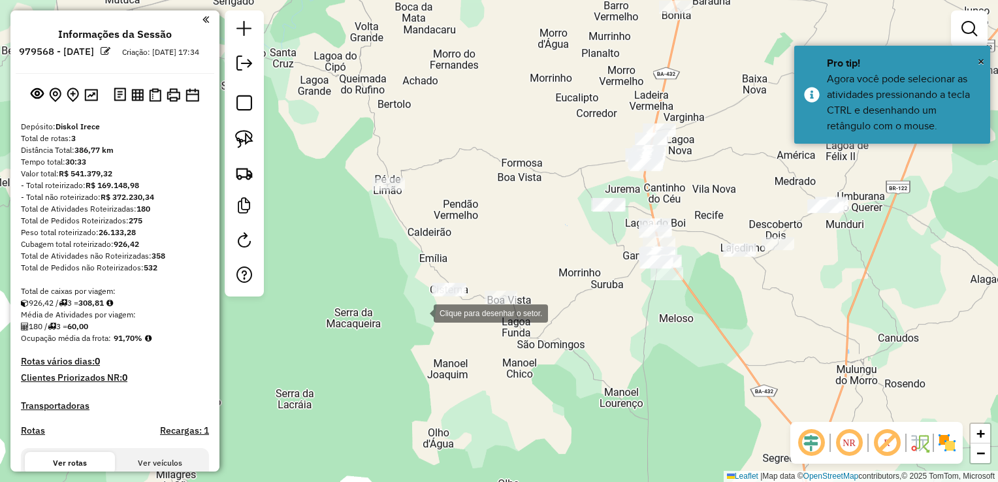
click at [420, 312] on div at bounding box center [420, 312] width 26 height 26
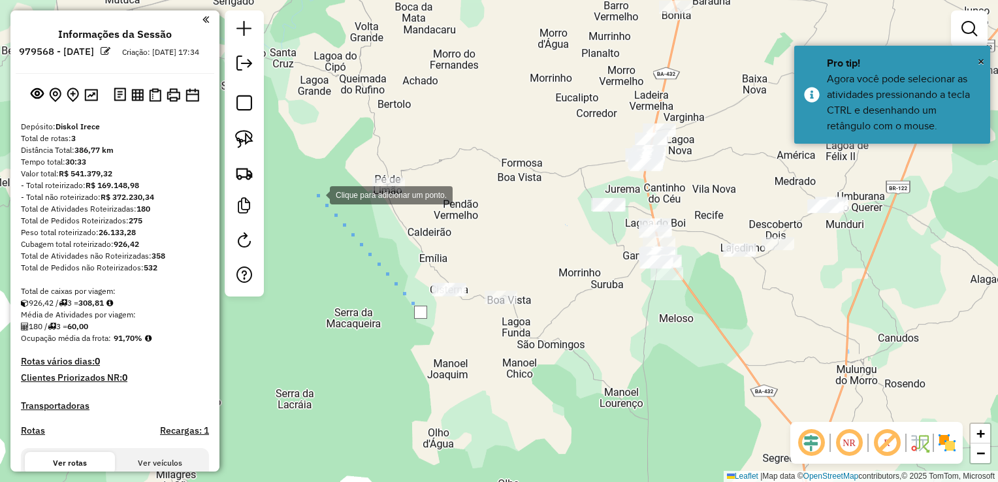
click at [316, 192] on div at bounding box center [317, 194] width 26 height 26
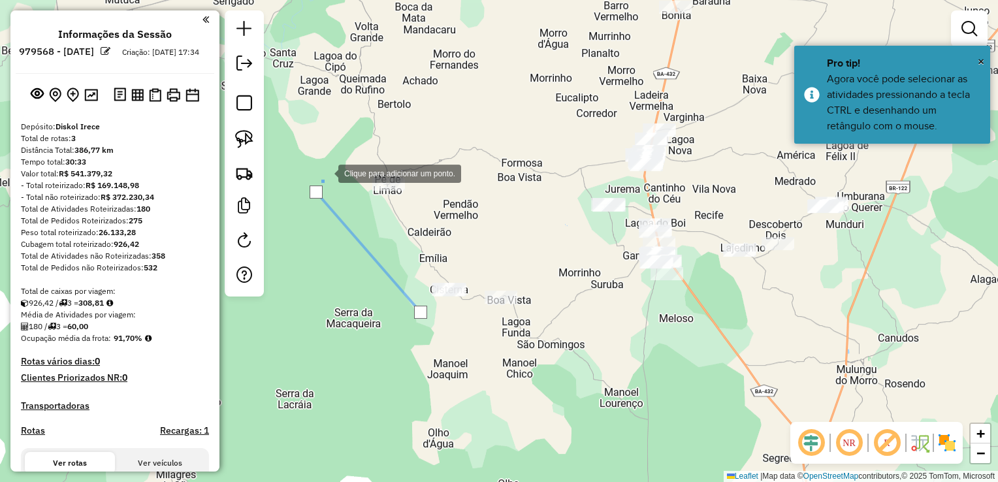
drag, startPoint x: 338, startPoint y: 134, endPoint x: 352, endPoint y: 136, distance: 14.5
click at [338, 159] on div at bounding box center [325, 172] width 26 height 26
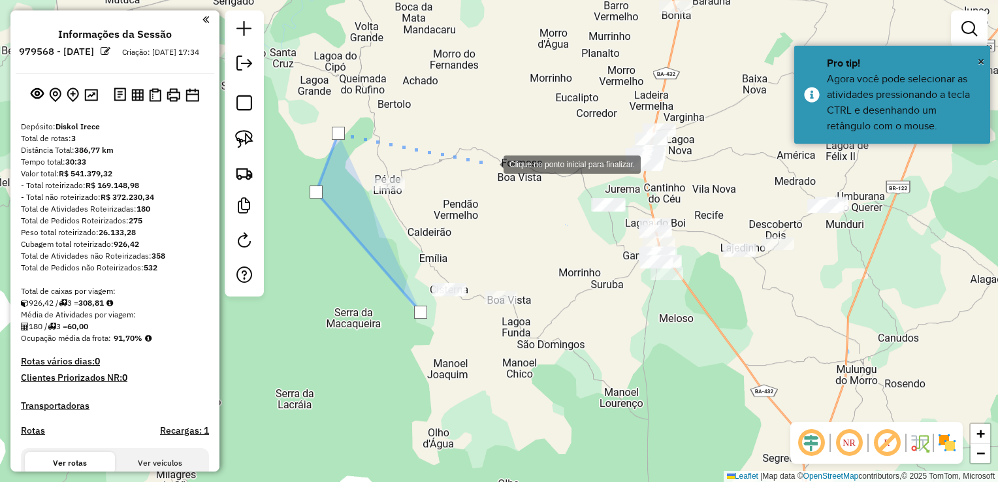
click at [490, 163] on div at bounding box center [490, 163] width 26 height 26
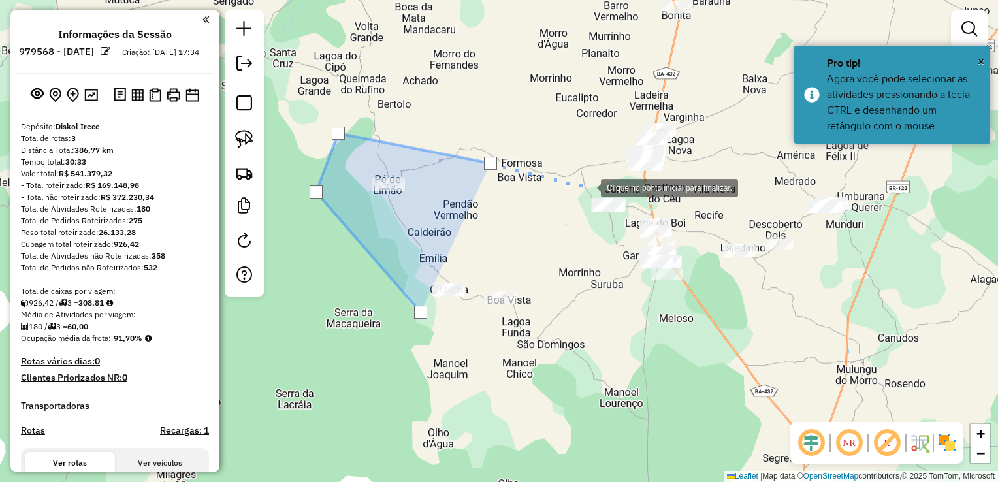
click at [601, 189] on div at bounding box center [588, 187] width 26 height 26
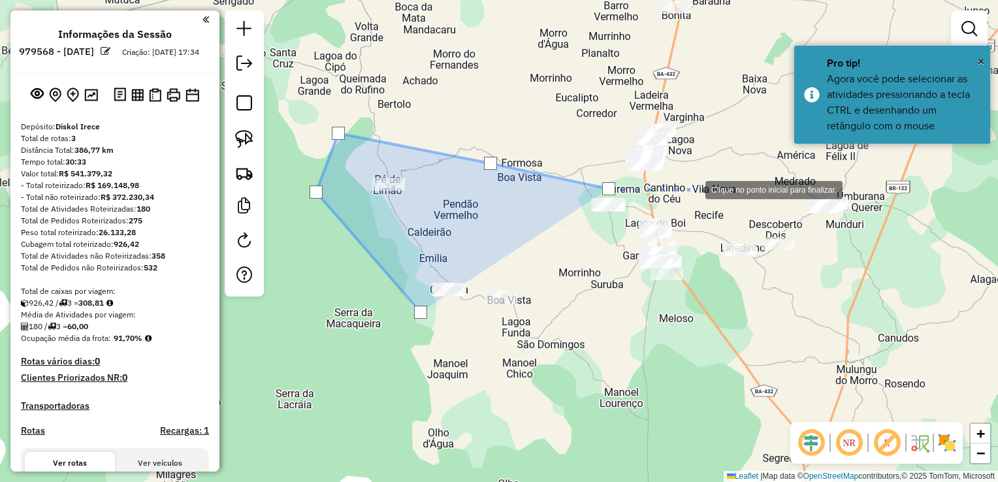
drag, startPoint x: 692, startPoint y: 189, endPoint x: 687, endPoint y: 248, distance: 59.6
click at [692, 189] on div at bounding box center [692, 189] width 26 height 26
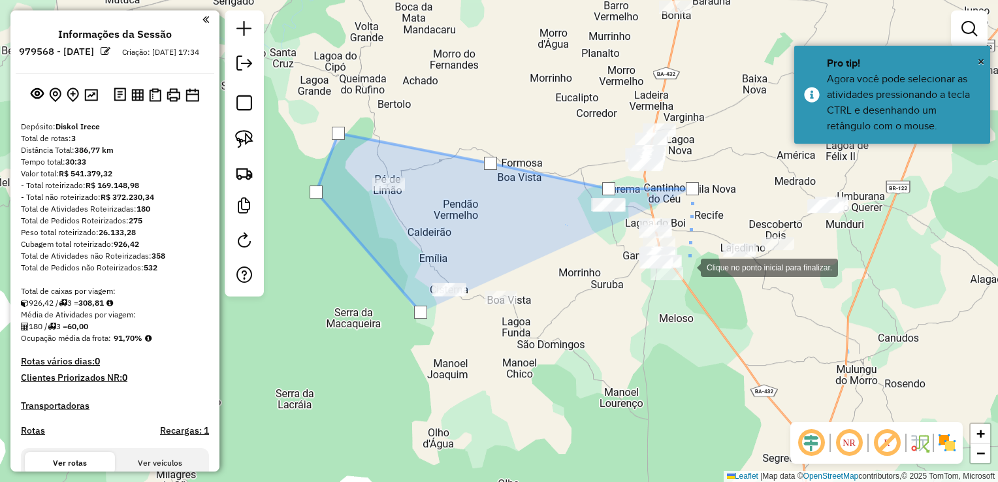
click at [689, 279] on div at bounding box center [687, 266] width 26 height 26
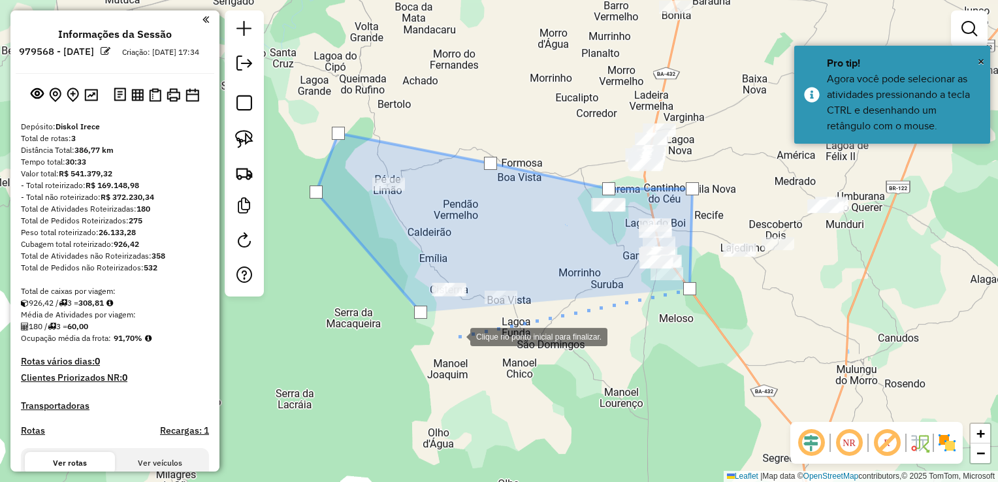
click at [457, 336] on div at bounding box center [457, 336] width 26 height 26
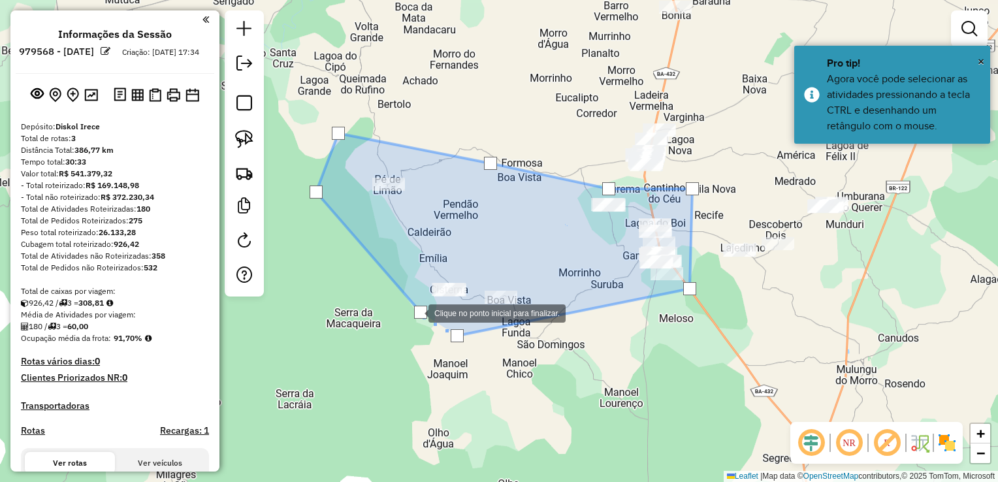
click at [415, 312] on div at bounding box center [420, 312] width 13 height 13
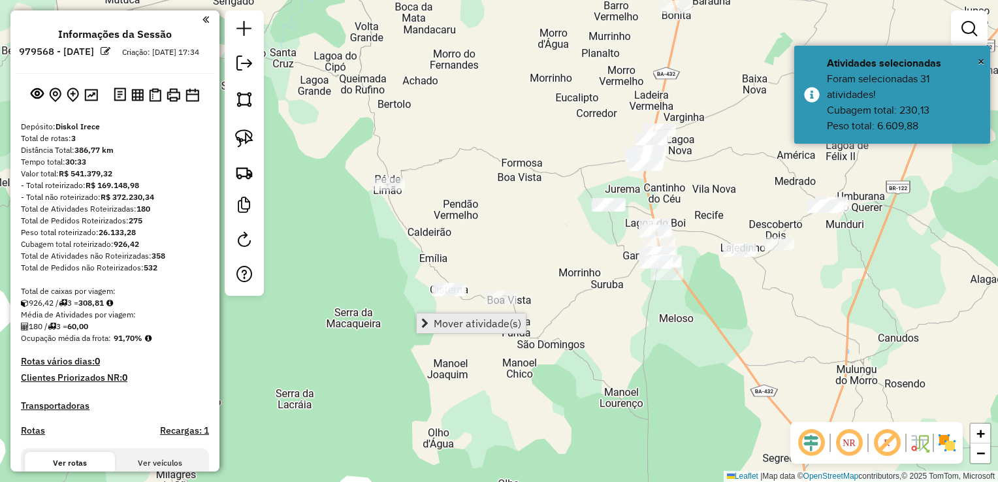
click at [436, 321] on span "Mover atividade(s)" at bounding box center [476, 323] width 87 height 10
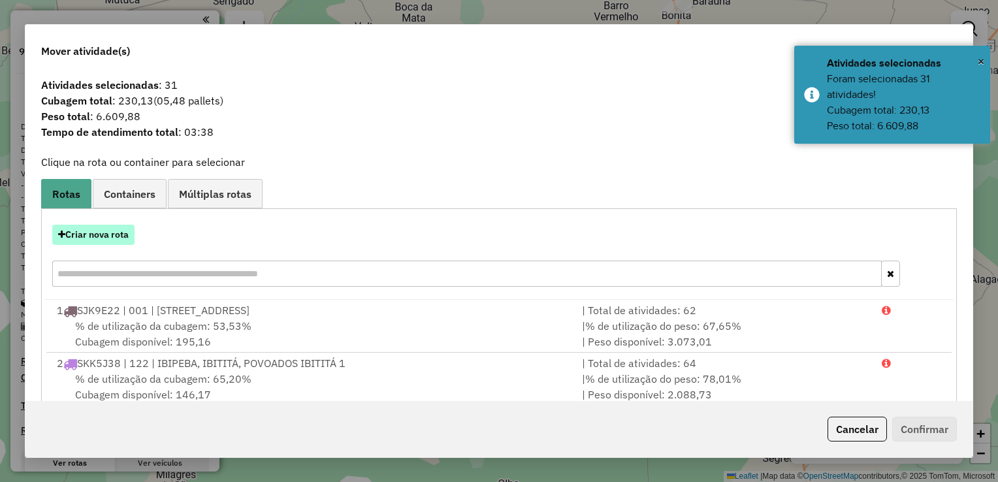
click at [106, 231] on button "Criar nova rota" at bounding box center [93, 235] width 82 height 20
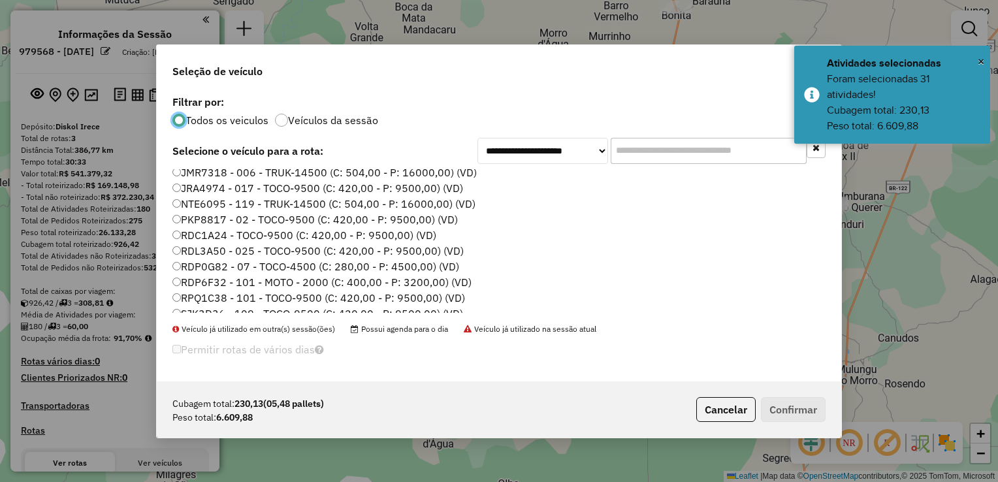
scroll to position [0, 0]
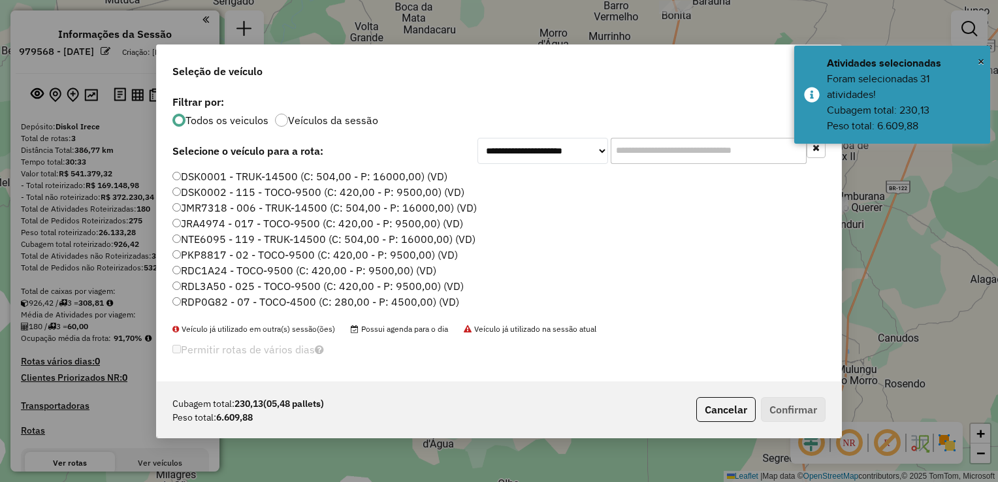
click at [230, 274] on label "RDC1A24 - TOCO-9500 (C: 420,00 - P: 9500,00) (VD)" at bounding box center [304, 270] width 264 height 16
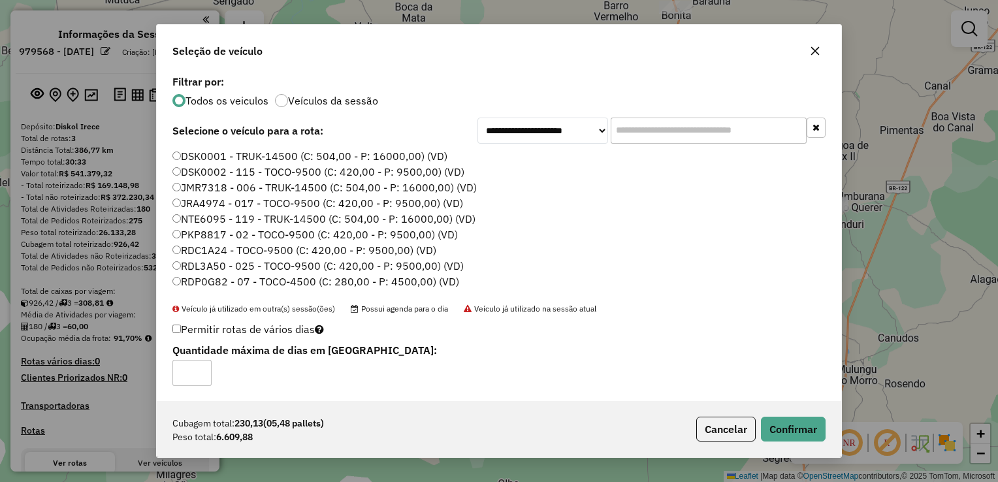
click at [757, 415] on div "Cubagem total: 230,13 (05,48 pallets) Peso total: 6.609,88 Cancelar Confirmar" at bounding box center [499, 429] width 684 height 56
click at [786, 422] on button "Confirmar" at bounding box center [793, 429] width 65 height 25
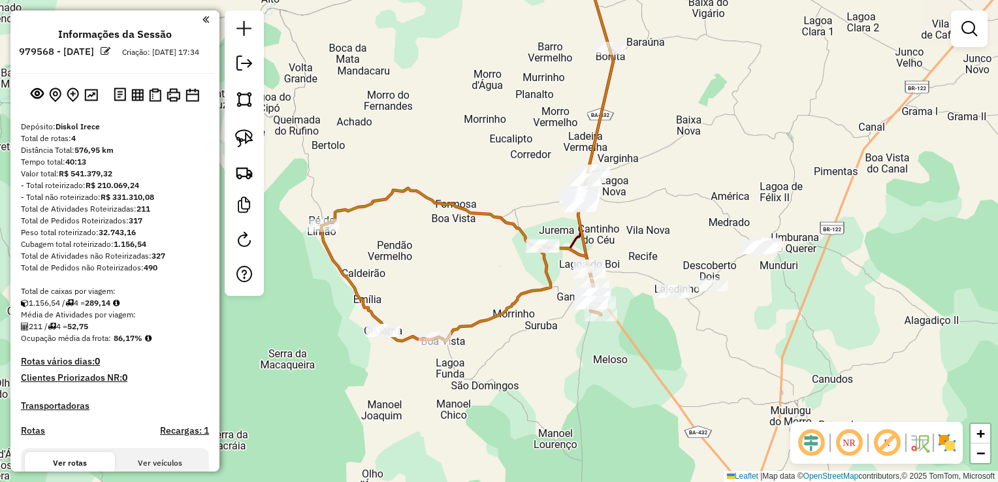
drag, startPoint x: 736, startPoint y: 336, endPoint x: 668, endPoint y: 377, distance: 80.3
click at [668, 377] on div "Janela de atendimento Grade de atendimento Capacidade Transportadoras Veículos …" at bounding box center [499, 241] width 998 height 482
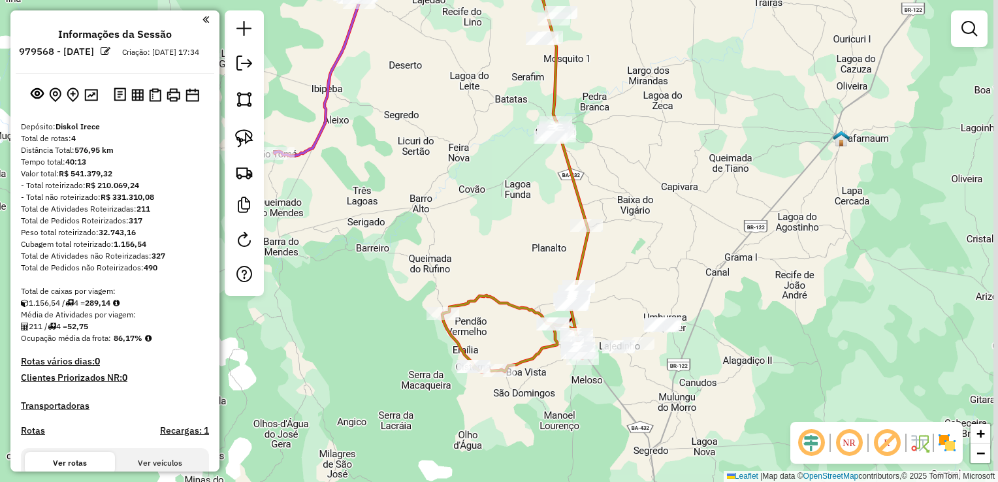
drag, startPoint x: 669, startPoint y: 362, endPoint x: 619, endPoint y: 375, distance: 51.9
click at [619, 375] on div "Janela de atendimento Grade de atendimento Capacidade Transportadoras Veículos …" at bounding box center [499, 241] width 998 height 482
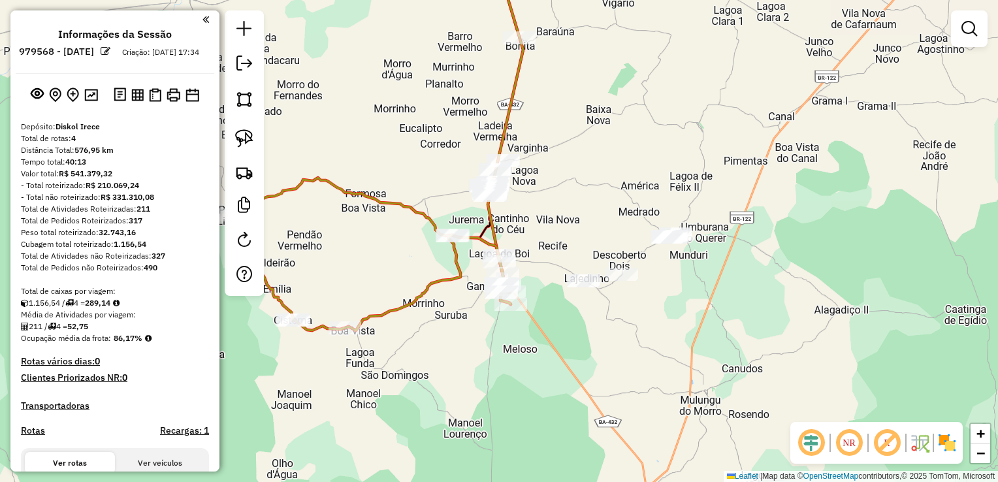
drag, startPoint x: 599, startPoint y: 292, endPoint x: 575, endPoint y: 260, distance: 41.0
click at [575, 260] on div "Janela de atendimento Grade de atendimento Capacidade Transportadoras Veículos …" at bounding box center [499, 241] width 998 height 482
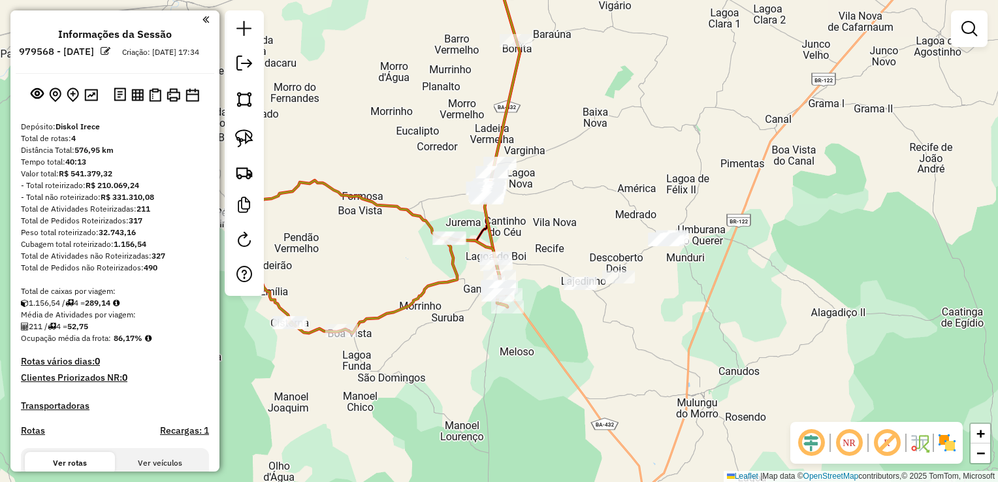
drag, startPoint x: 576, startPoint y: 249, endPoint x: 567, endPoint y: 315, distance: 66.6
click at [567, 315] on div "Janela de atendimento Grade de atendimento Capacidade Transportadoras Veículos …" at bounding box center [499, 241] width 998 height 482
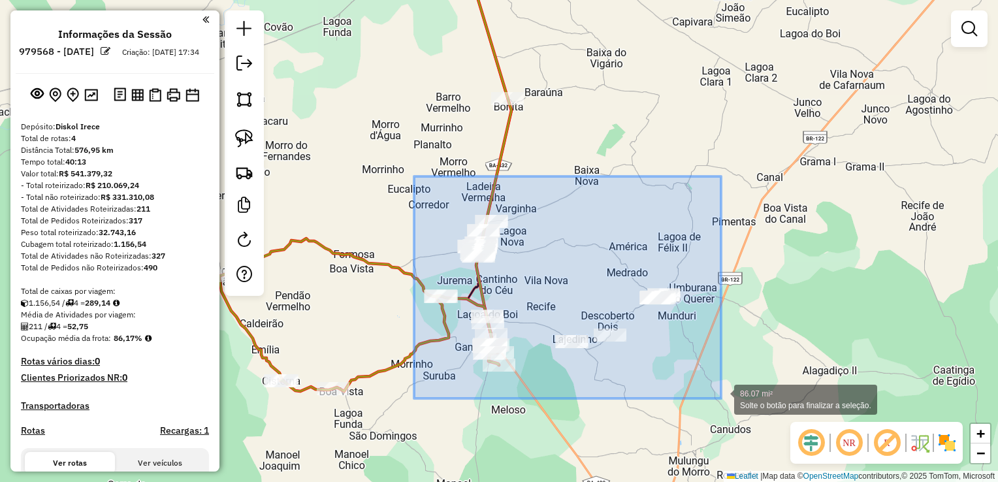
drag, startPoint x: 414, startPoint y: 176, endPoint x: 721, endPoint y: 398, distance: 378.7
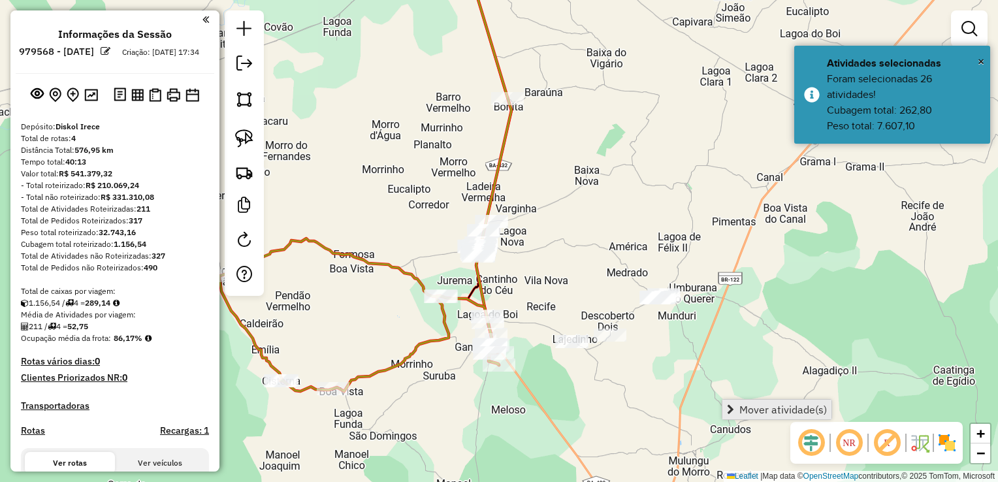
click at [740, 413] on span "Mover atividade(s)" at bounding box center [782, 409] width 87 height 10
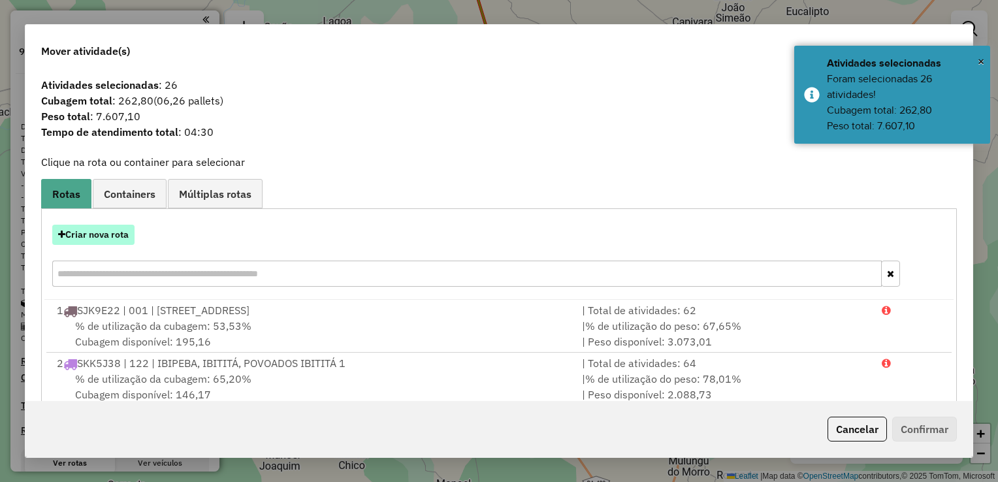
click at [116, 242] on button "Criar nova rota" at bounding box center [93, 235] width 82 height 20
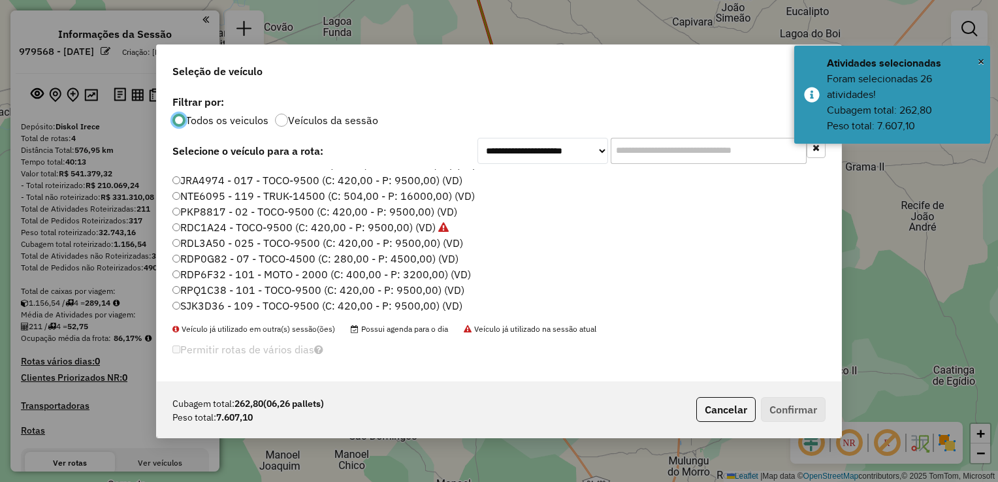
scroll to position [65, 0]
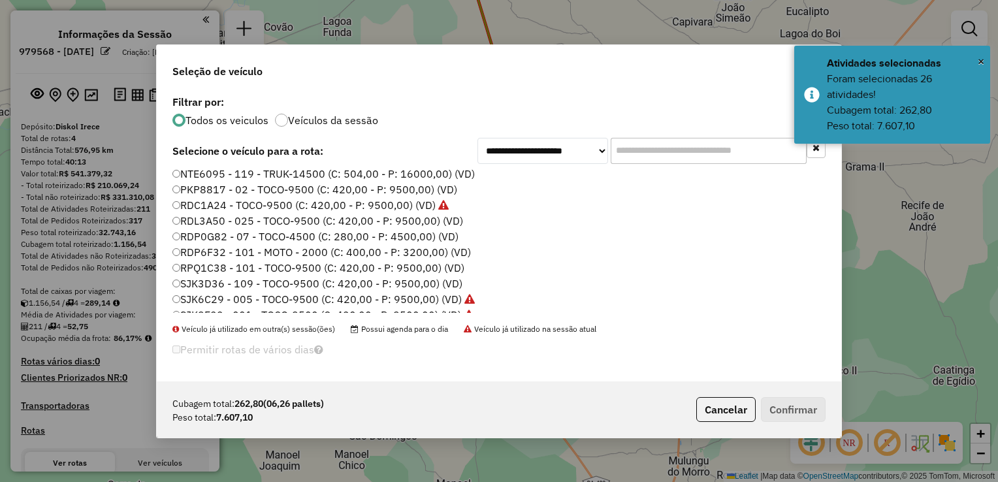
click at [219, 270] on label "RPQ1C38 - 101 - TOCO-9500 (C: 420,00 - P: 9500,00) (VD)" at bounding box center [318, 268] width 292 height 16
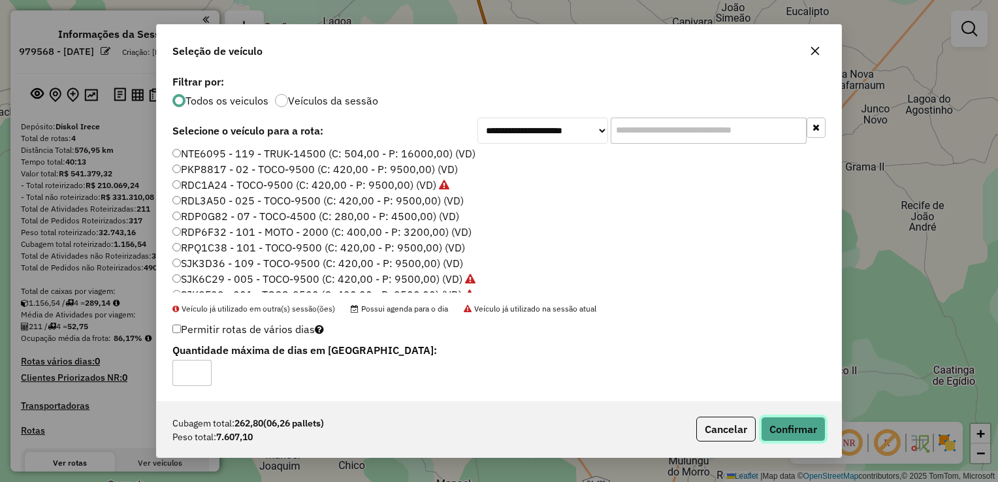
click at [777, 428] on button "Confirmar" at bounding box center [793, 429] width 65 height 25
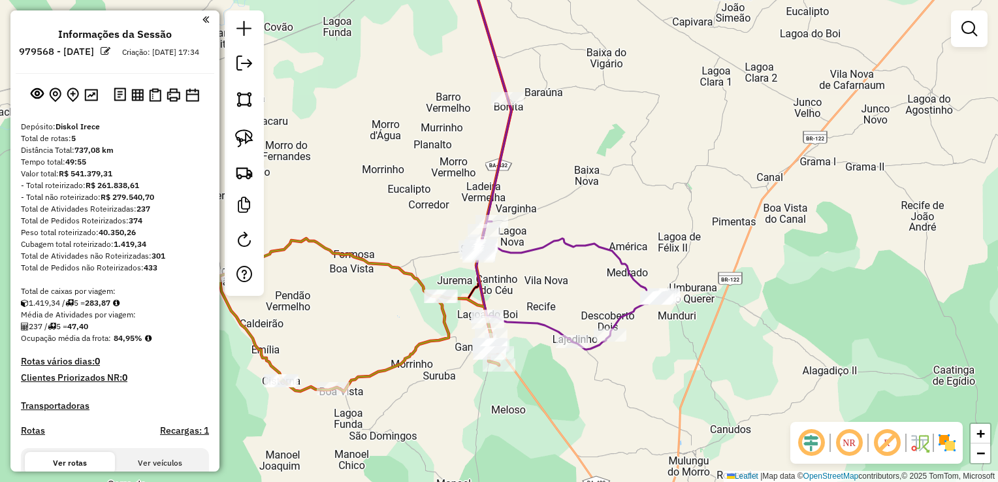
drag, startPoint x: 644, startPoint y: 223, endPoint x: 630, endPoint y: 276, distance: 54.8
click at [635, 272] on div "Rota 5 - Placa RPQ1C38 18924 - COMERCIAL RODRIGUES Janela de atendimento Grade …" at bounding box center [499, 241] width 998 height 482
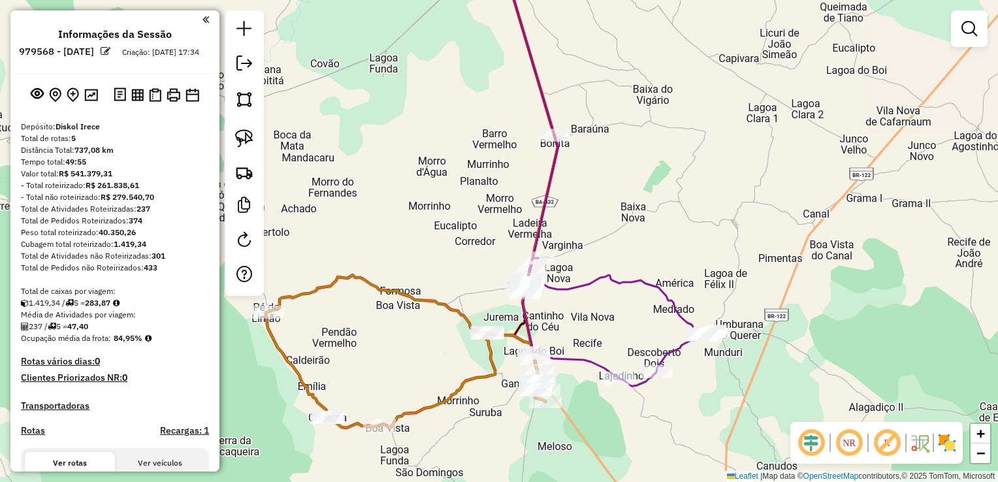
click at [617, 189] on div "Janela de atendimento Grade de atendimento Capacidade Transportadoras Veículos …" at bounding box center [499, 241] width 998 height 482
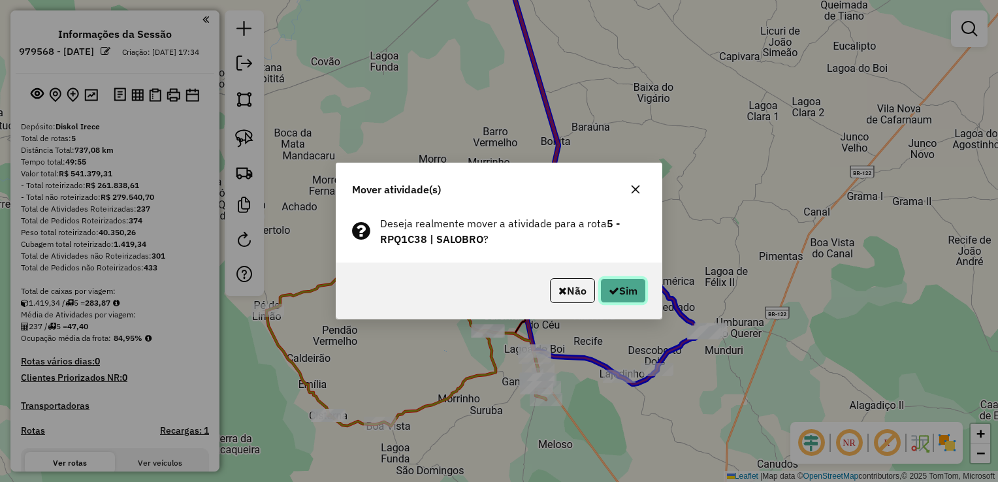
click at [616, 289] on button "Sim" at bounding box center [623, 290] width 46 height 25
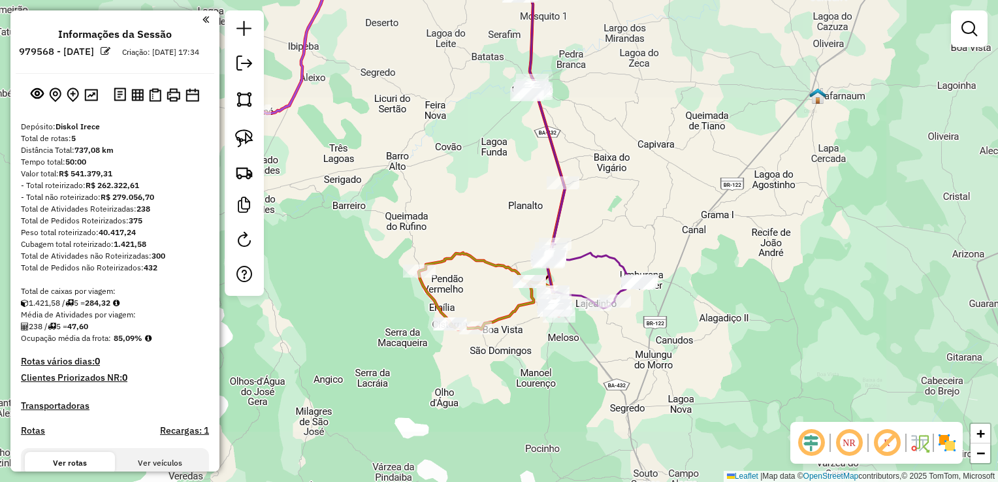
drag, startPoint x: 616, startPoint y: 180, endPoint x: 635, endPoint y: 260, distance: 81.7
click at [635, 260] on div "Janela de atendimento Grade de atendimento Capacidade Transportadoras Veículos …" at bounding box center [499, 241] width 998 height 482
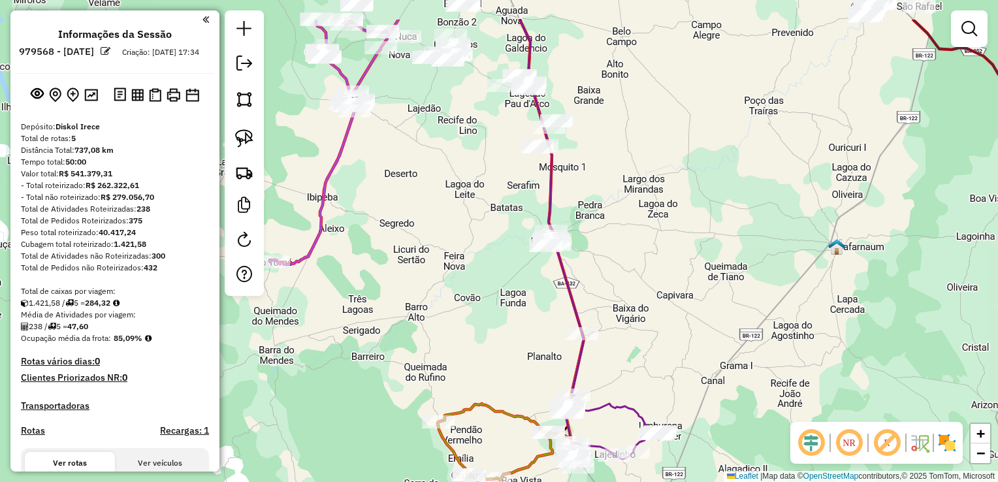
drag, startPoint x: 630, startPoint y: 257, endPoint x: 630, endPoint y: 272, distance: 14.4
click at [630, 272] on div "Janela de atendimento Grade de atendimento Capacidade Transportadoras Veículos …" at bounding box center [499, 241] width 998 height 482
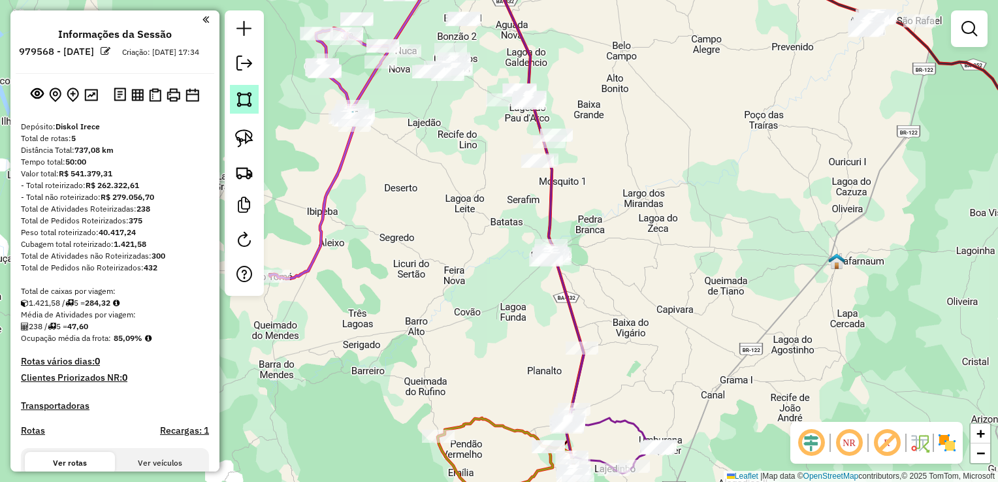
click at [253, 106] on img at bounding box center [244, 99] width 18 height 18
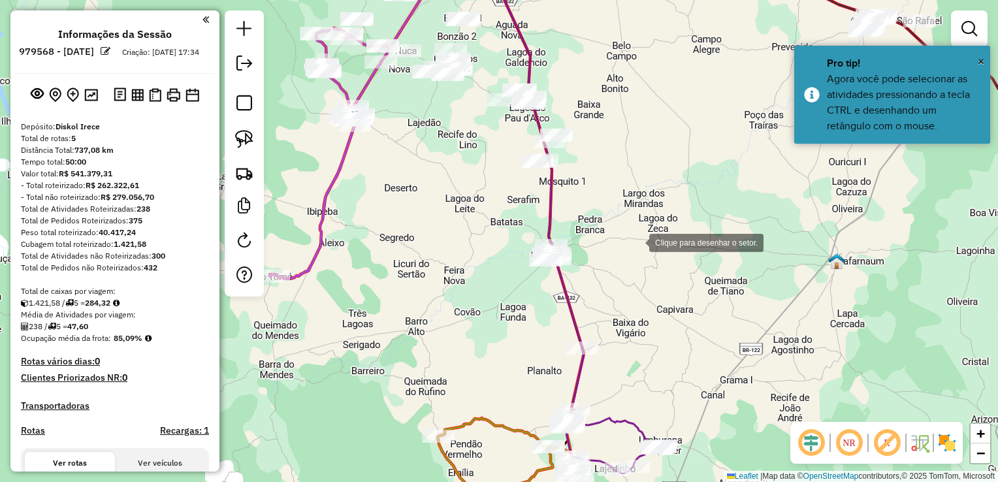
drag, startPoint x: 636, startPoint y: 242, endPoint x: 627, endPoint y: 257, distance: 18.1
click at [636, 246] on div at bounding box center [636, 242] width 26 height 26
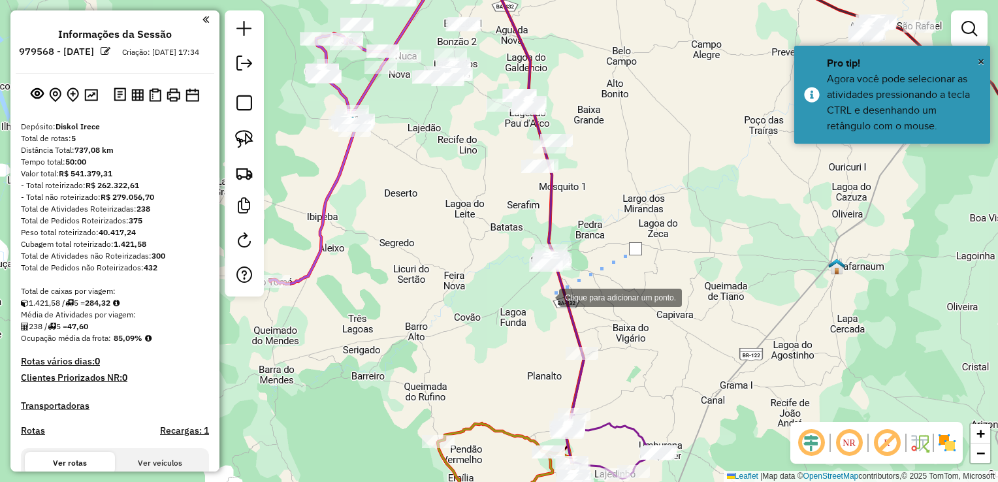
drag, startPoint x: 546, startPoint y: 296, endPoint x: 499, endPoint y: 267, distance: 54.9
click at [545, 296] on div at bounding box center [546, 296] width 26 height 26
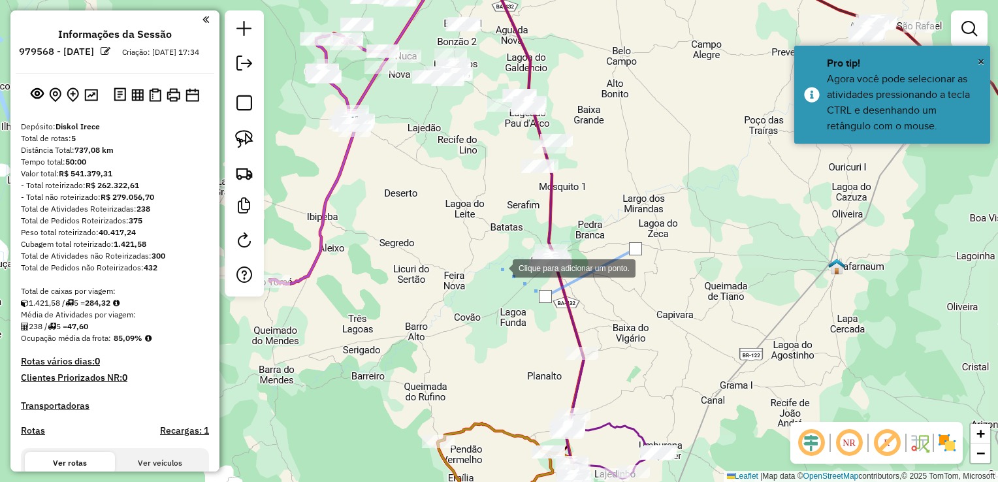
drag, startPoint x: 499, startPoint y: 267, endPoint x: 491, endPoint y: 227, distance: 40.7
click at [499, 265] on div at bounding box center [499, 267] width 26 height 26
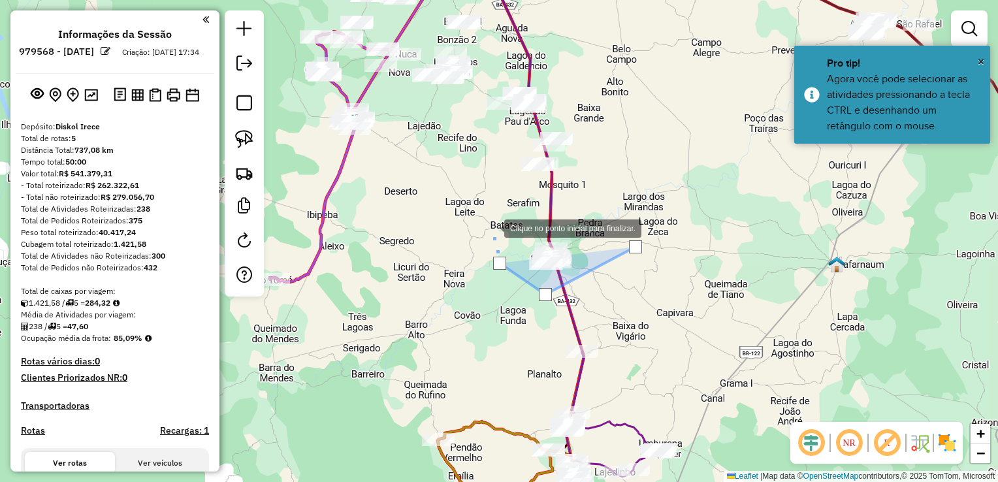
click at [494, 225] on div at bounding box center [491, 227] width 26 height 26
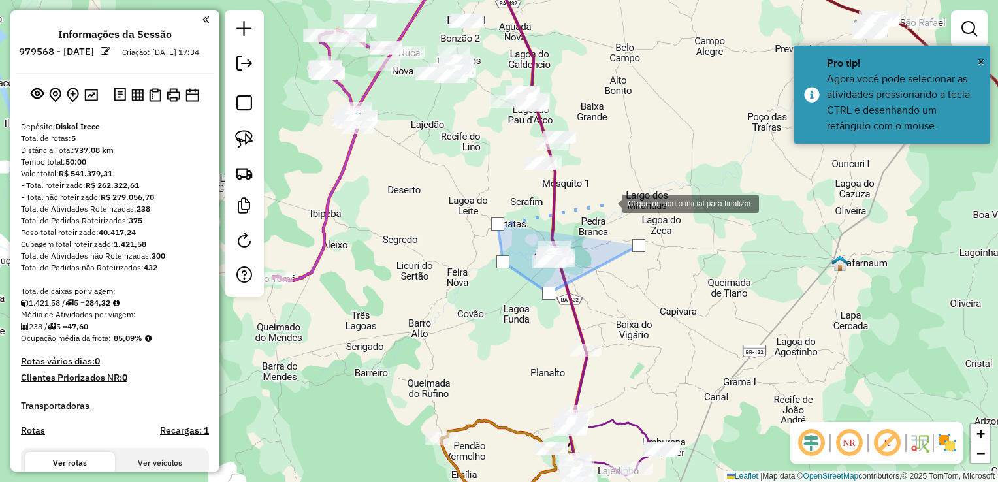
click at [608, 202] on div at bounding box center [608, 202] width 26 height 26
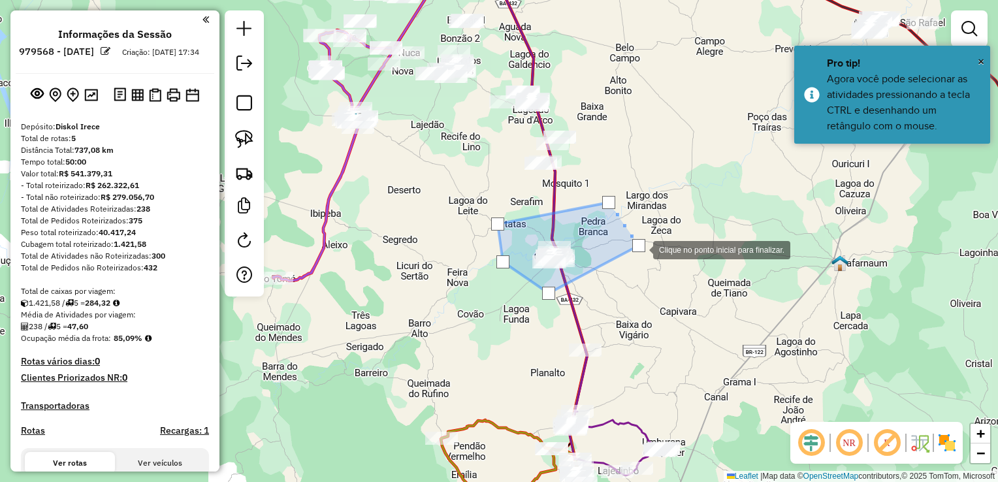
click at [640, 249] on div at bounding box center [638, 245] width 13 height 13
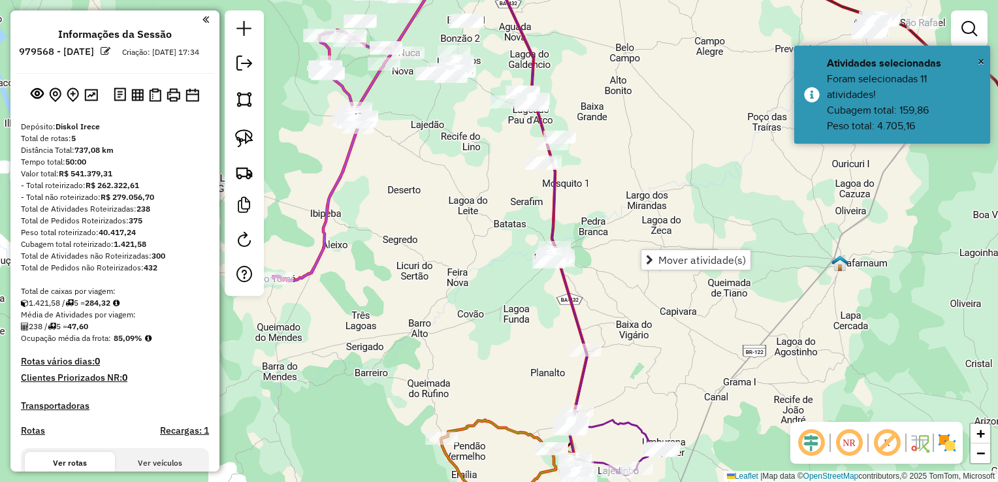
click at [632, 317] on div "Janela de atendimento Grade de atendimento Capacidade Transportadoras Veículos …" at bounding box center [499, 241] width 998 height 482
drag, startPoint x: 629, startPoint y: 343, endPoint x: 636, endPoint y: 221, distance: 122.3
click at [636, 221] on div "Janela de atendimento Grade de atendimento Capacidade Transportadoras Veículos …" at bounding box center [499, 241] width 998 height 482
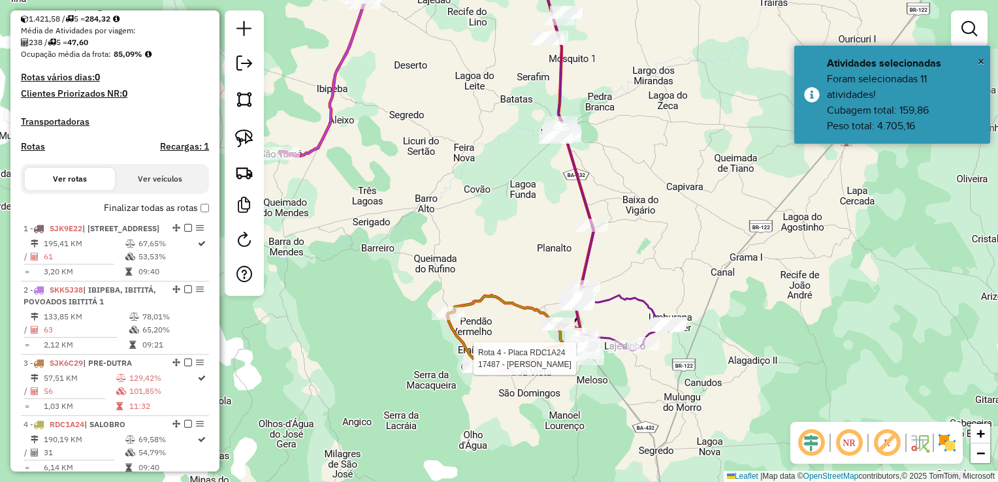
select select "**********"
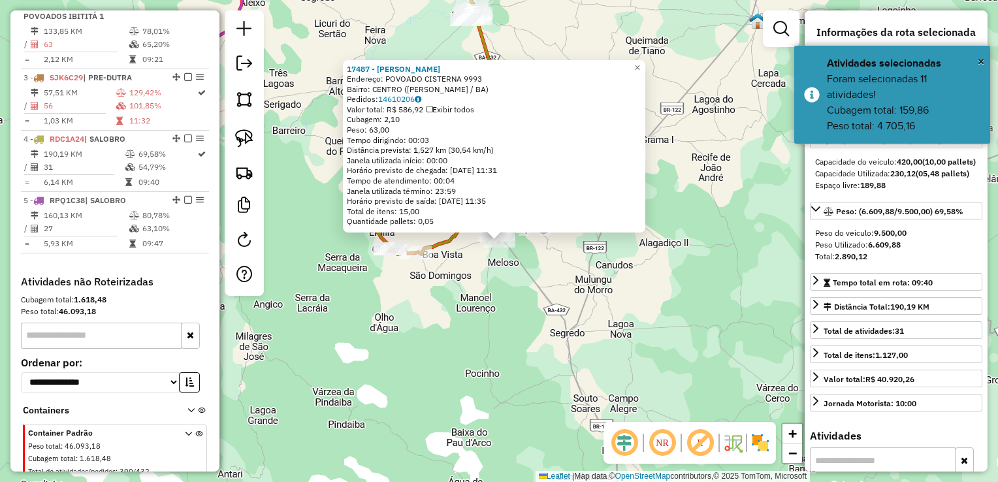
scroll to position [630, 0]
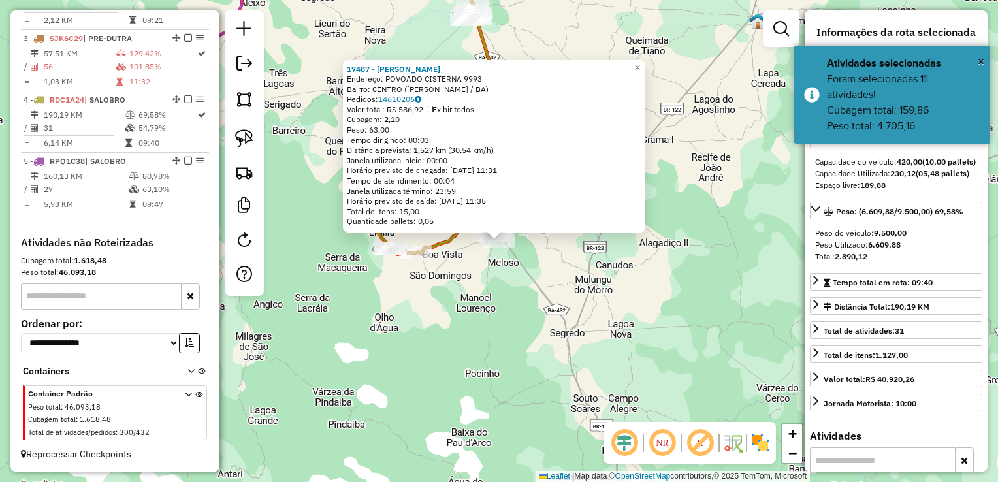
click at [553, 338] on div "17487 - DESISTO OLIVEIRA Endereço: POVOADO CISTERNA 9993 Bairro: CENTRO (SOUTO …" at bounding box center [499, 241] width 998 height 482
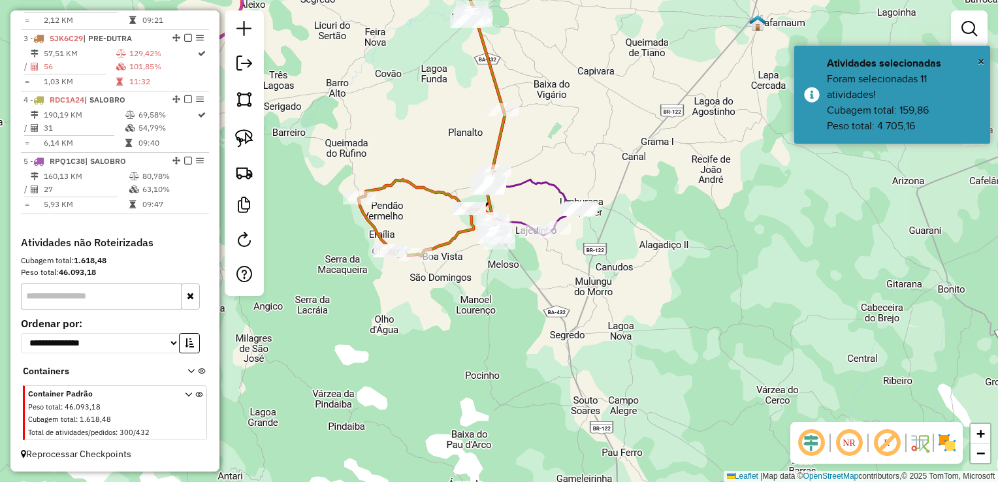
drag, startPoint x: 565, startPoint y: 302, endPoint x: 523, endPoint y: 292, distance: 43.7
click at [570, 337] on div "Janela de atendimento Grade de atendimento Capacidade Transportadoras Veículos …" at bounding box center [499, 241] width 998 height 482
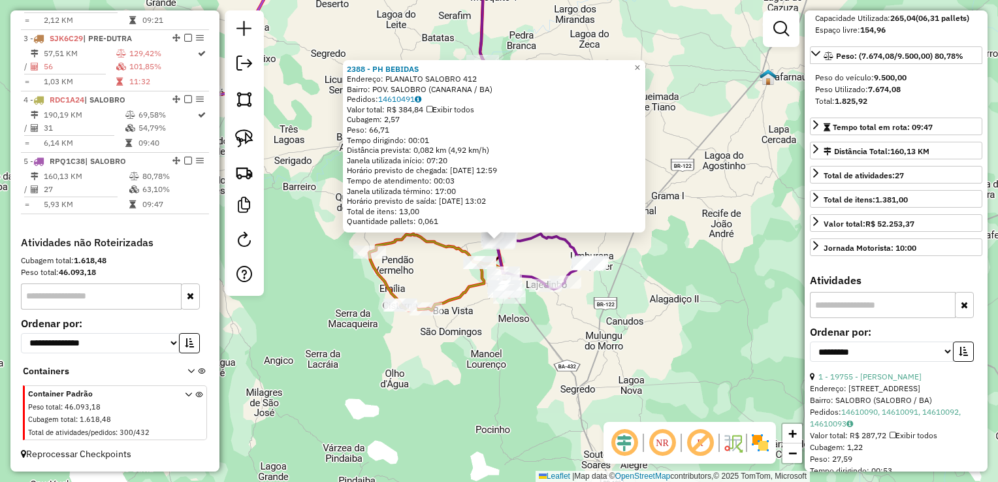
scroll to position [196, 0]
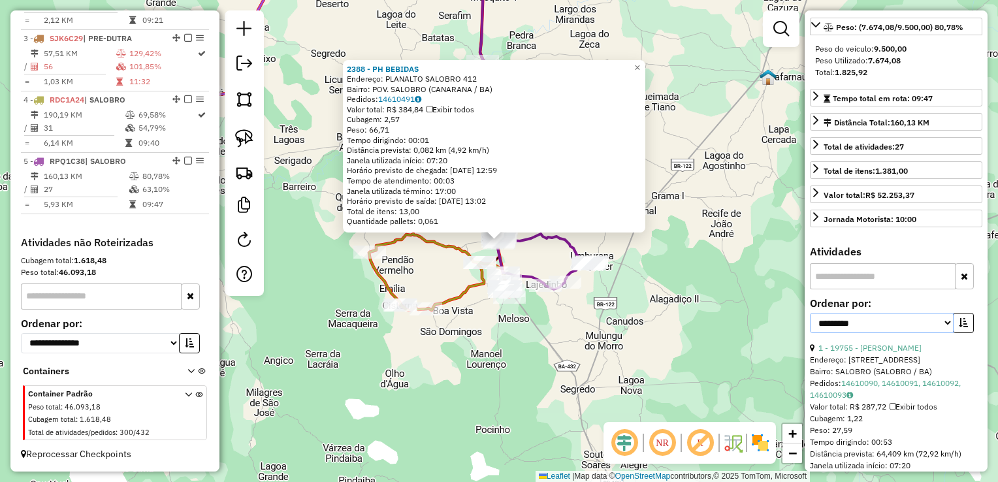
drag, startPoint x: 875, startPoint y: 341, endPoint x: 862, endPoint y: 356, distance: 19.5
click at [875, 333] on select "**********" at bounding box center [882, 323] width 144 height 20
select select "*********"
click at [810, 333] on select "**********" at bounding box center [882, 323] width 144 height 20
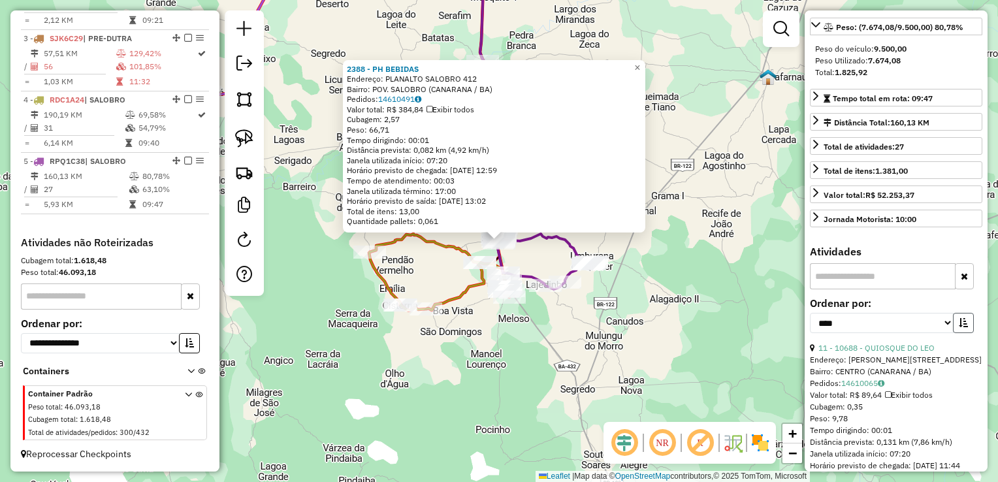
click at [953, 333] on button "button" at bounding box center [963, 323] width 21 height 20
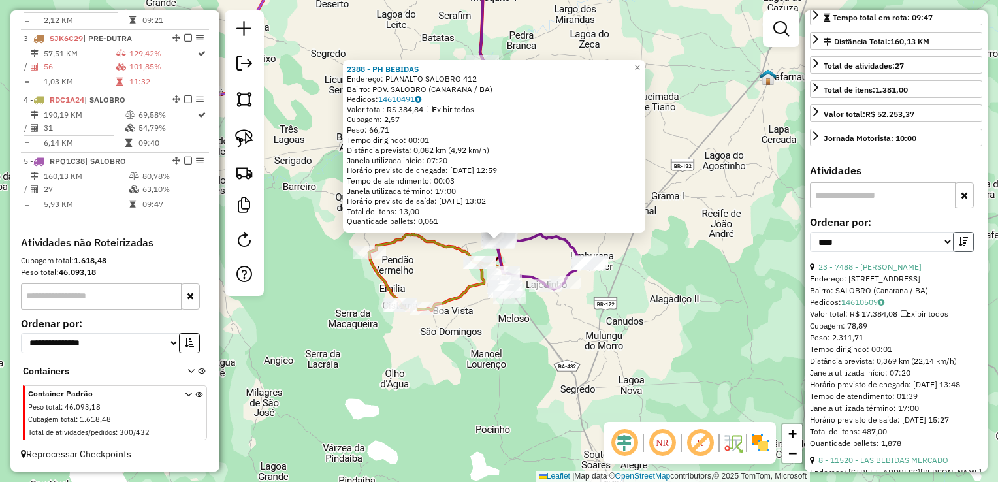
scroll to position [326, 0]
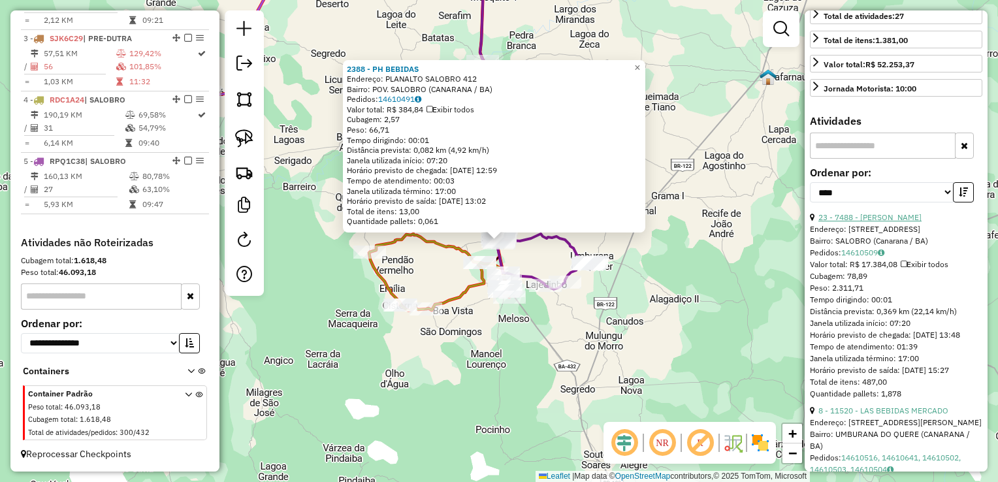
click at [876, 222] on link "23 - 7488 - ISMAEL MARQUES DA SILVA" at bounding box center [869, 217] width 103 height 10
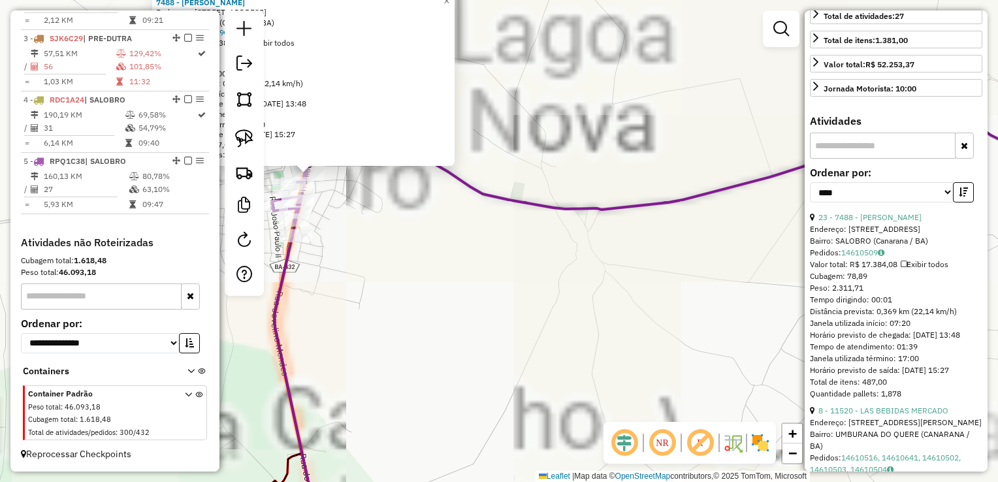
drag, startPoint x: 381, startPoint y: 210, endPoint x: 572, endPoint y: 254, distance: 195.7
click at [585, 255] on div "7488 - ISMAEL MARQUES DA SILVA Endereço: Rua Planalto, 14 Bairro: SALOBRO (Cana…" at bounding box center [499, 241] width 998 height 482
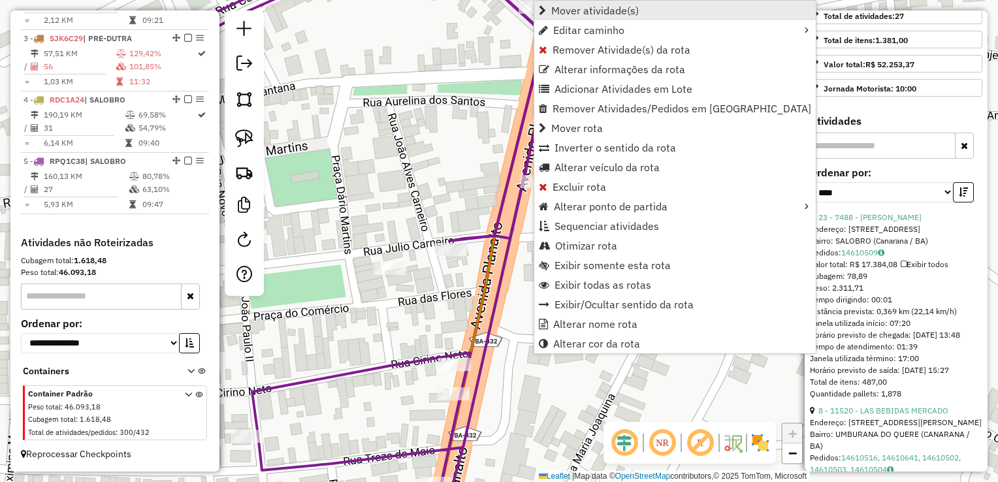
click at [593, 2] on link "Mover atividade(s)" at bounding box center [674, 11] width 281 height 20
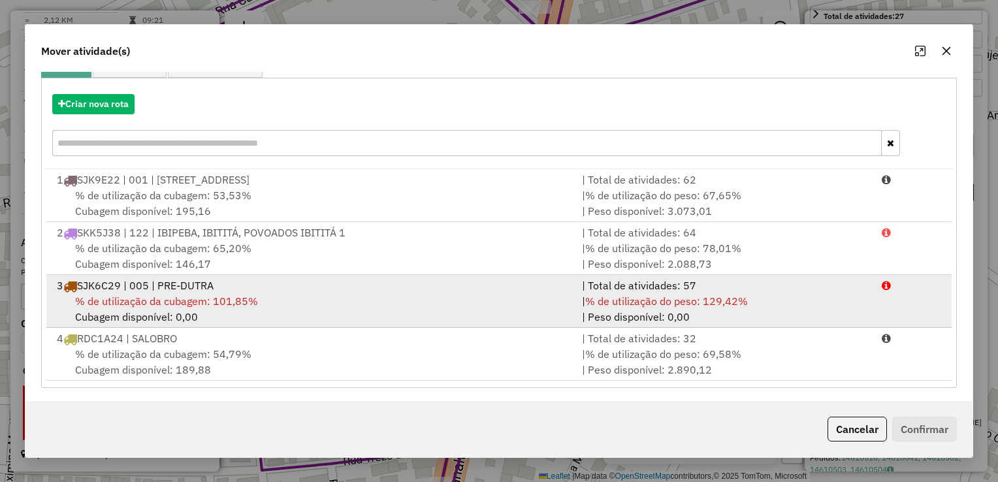
scroll to position [131, 0]
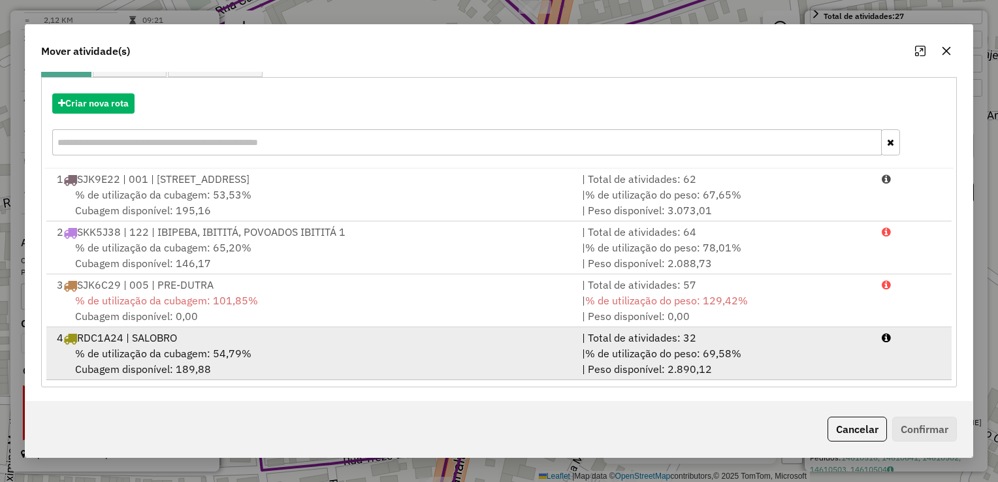
click at [428, 347] on div "% de utilização da cubagem: 54,79% Cubagem disponível: 189,88" at bounding box center [311, 360] width 525 height 31
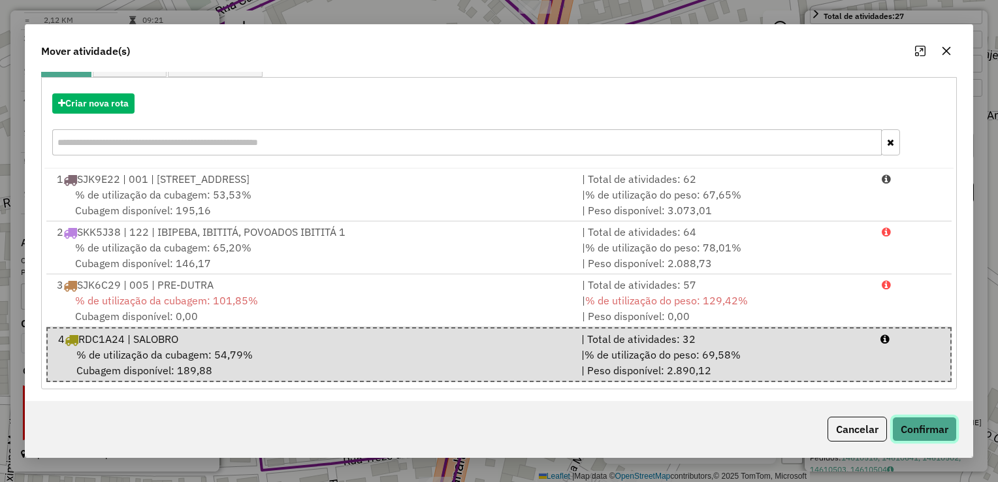
click at [955, 432] on button "Confirmar" at bounding box center [924, 429] width 65 height 25
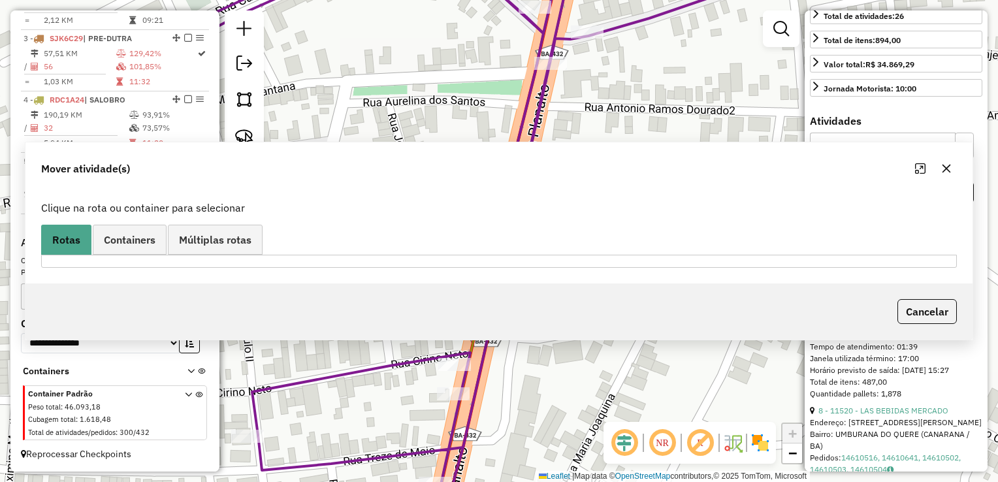
scroll to position [0, 0]
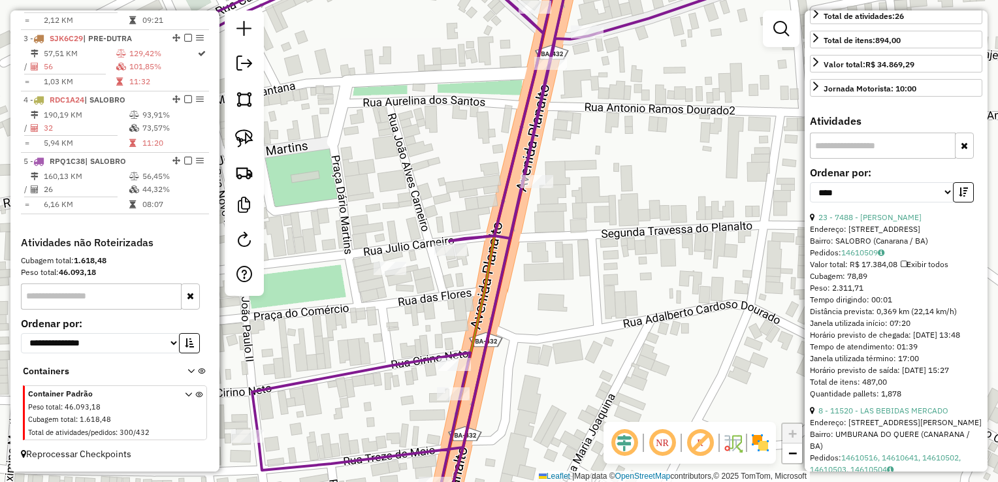
click at [659, 194] on div "Janela de atendimento Grade de atendimento Capacidade Transportadoras Veículos …" at bounding box center [499, 241] width 998 height 482
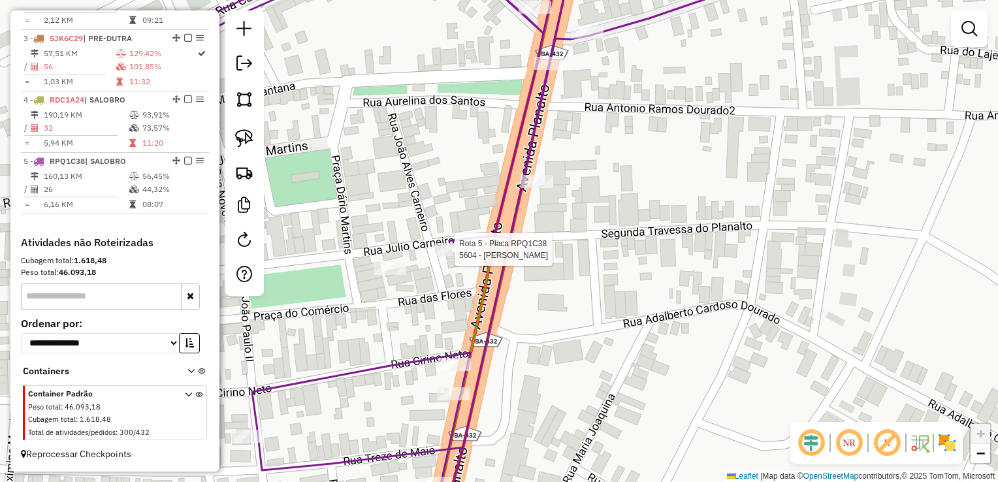
select select "*********"
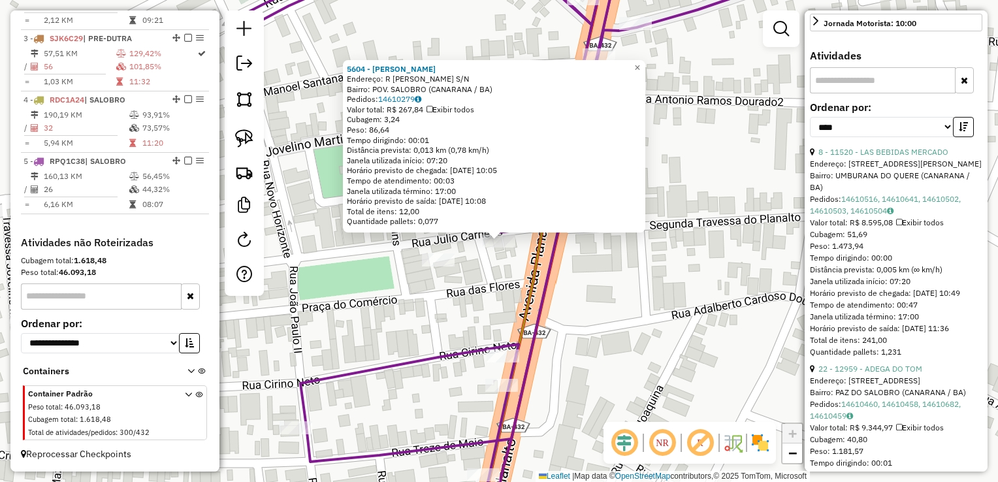
scroll to position [522, 0]
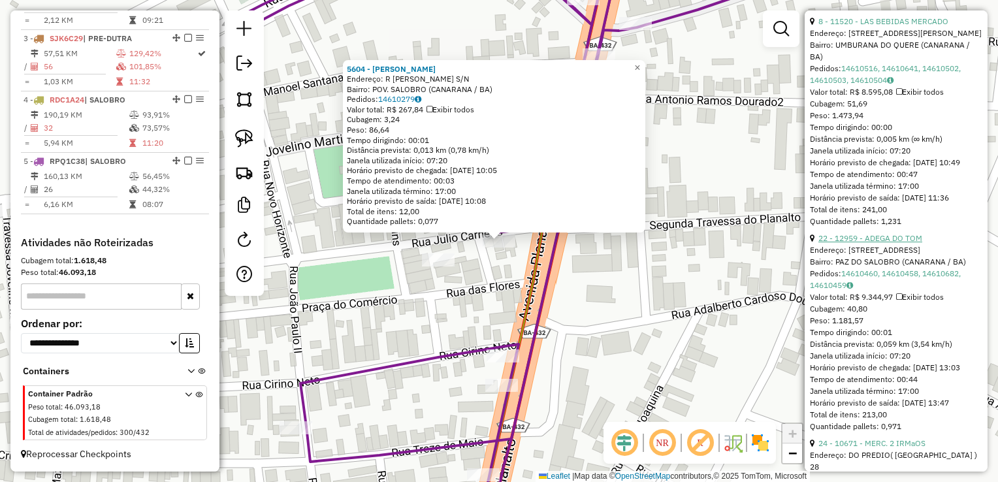
click at [877, 243] on link "22 - 12959 - ADEGA DO TOM" at bounding box center [870, 238] width 104 height 10
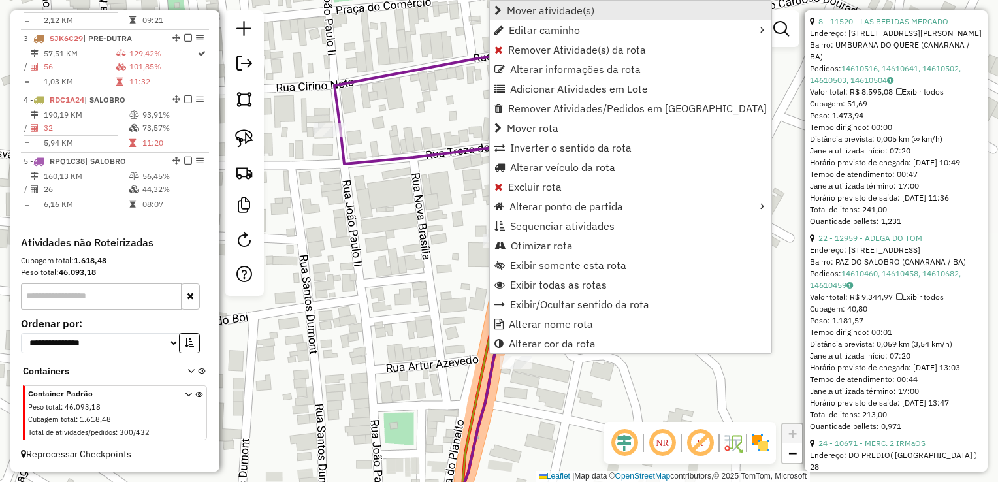
click at [561, 11] on span "Mover atividade(s)" at bounding box center [550, 10] width 87 height 10
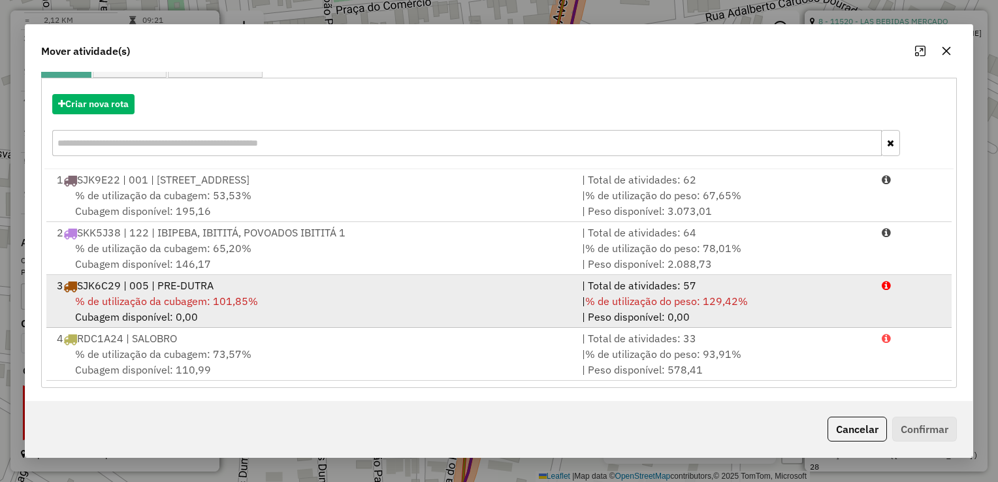
scroll to position [131, 0]
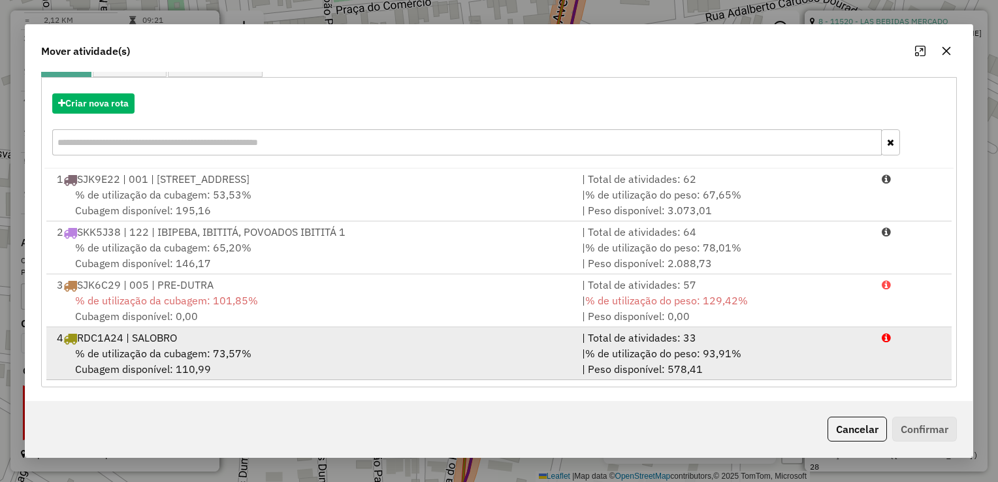
click at [582, 340] on div "| Total de atividades: 33" at bounding box center [724, 338] width 300 height 16
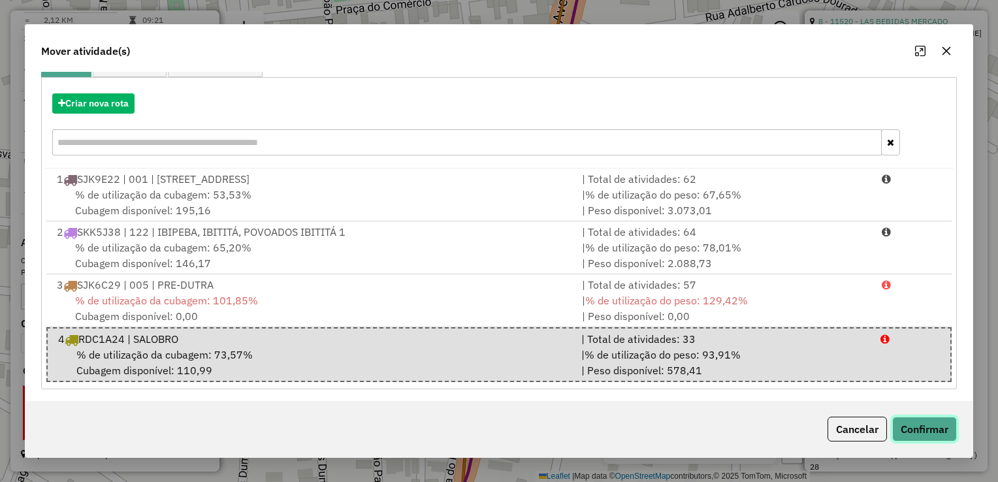
click at [902, 424] on button "Confirmar" at bounding box center [924, 429] width 65 height 25
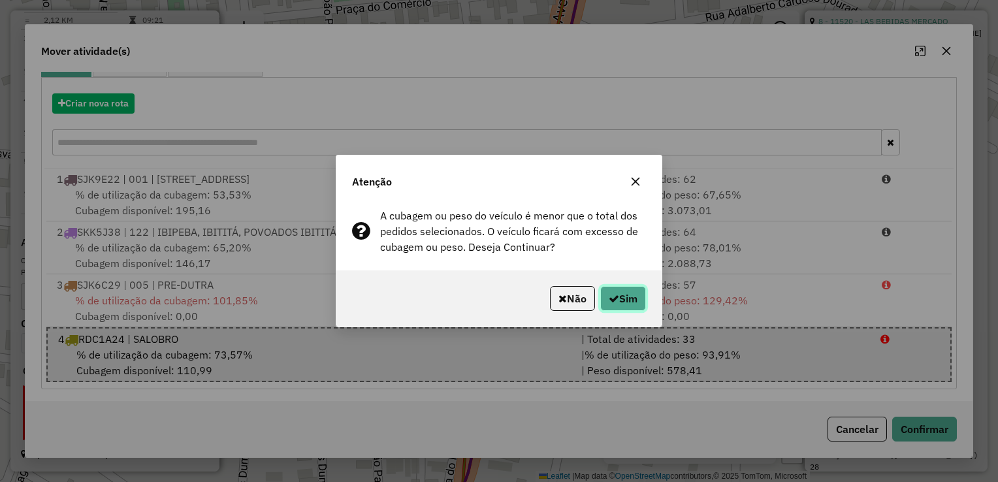
click at [640, 294] on button "Sim" at bounding box center [623, 298] width 46 height 25
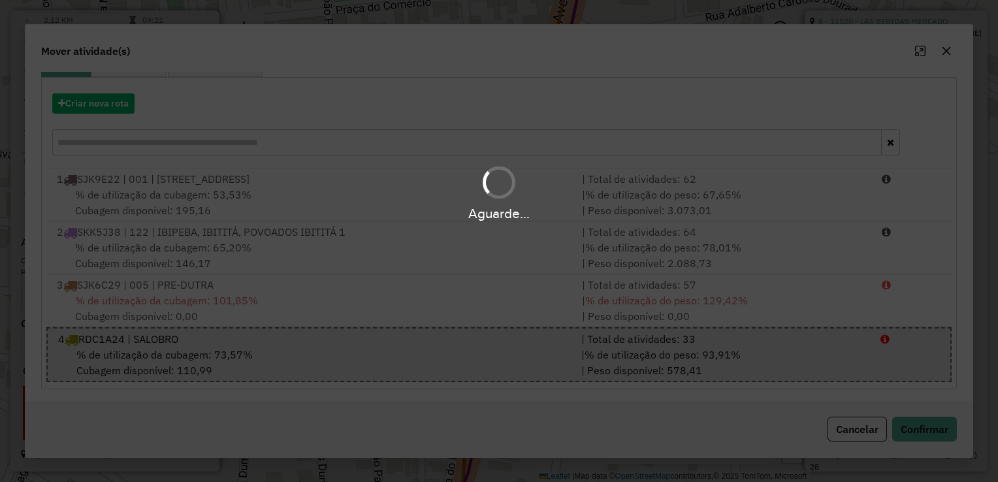
scroll to position [0, 0]
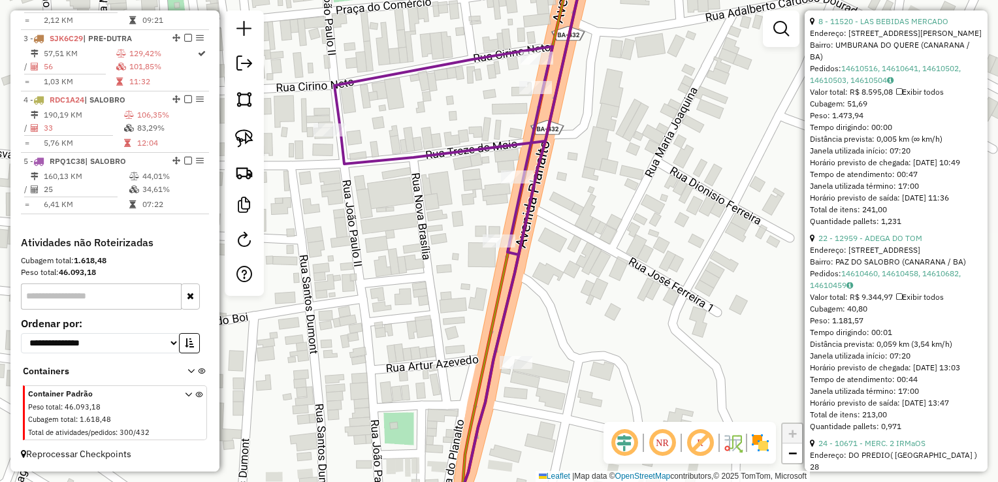
click at [521, 260] on icon at bounding box center [460, 241] width 253 height 578
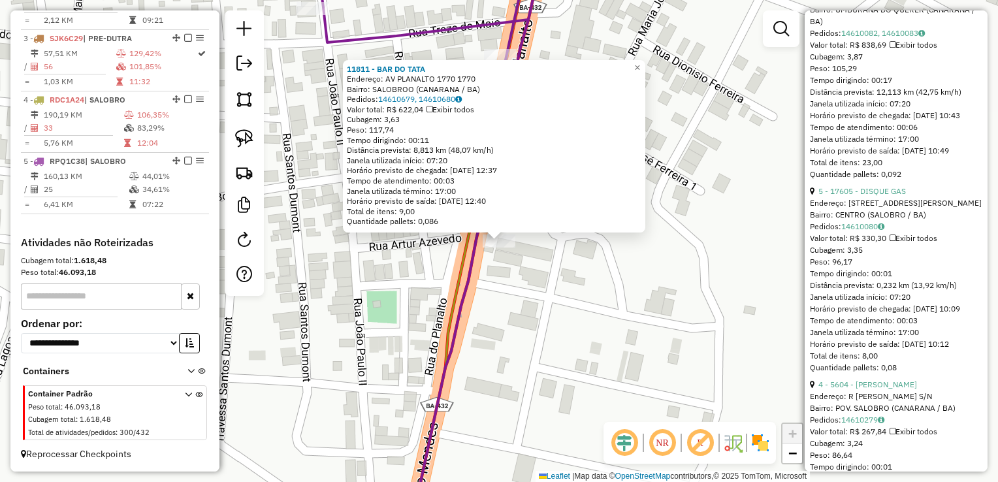
scroll to position [2807, 0]
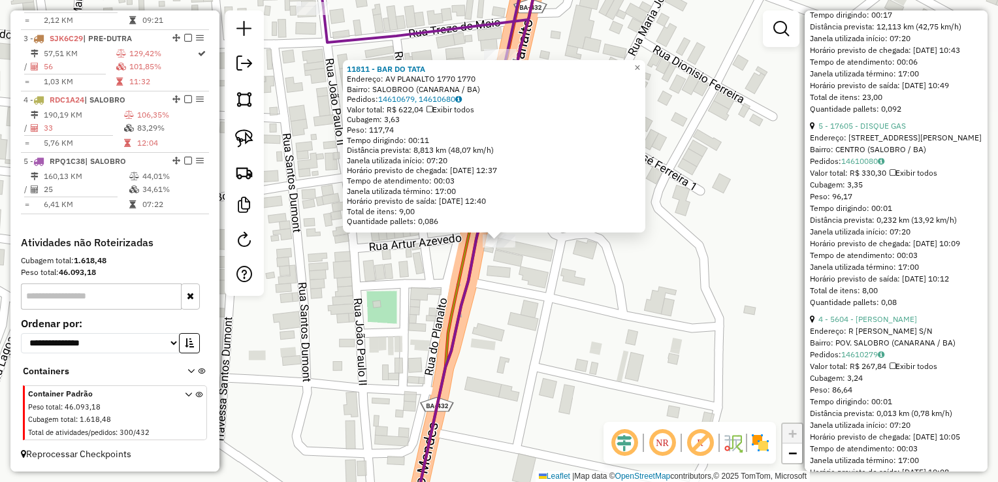
click at [660, 303] on div "11811 - BAR DO TATA Endereço: AV PLANALTO 1770 1770 Bairro: SALOBROO (CANARANA …" at bounding box center [499, 241] width 998 height 482
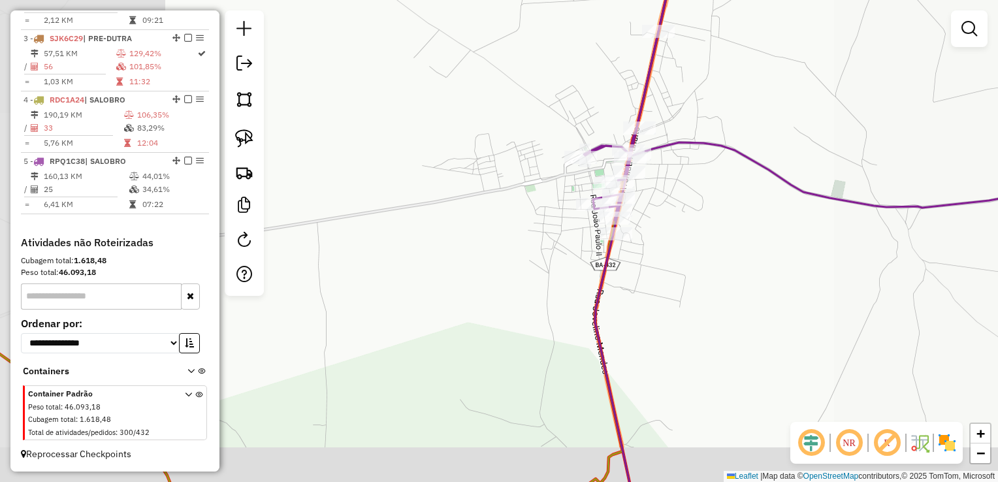
drag, startPoint x: 678, startPoint y: 262, endPoint x: 642, endPoint y: 234, distance: 45.1
click at [682, 244] on div "Janela de atendimento Grade de atendimento Capacidade Transportadoras Veículos …" at bounding box center [499, 241] width 998 height 482
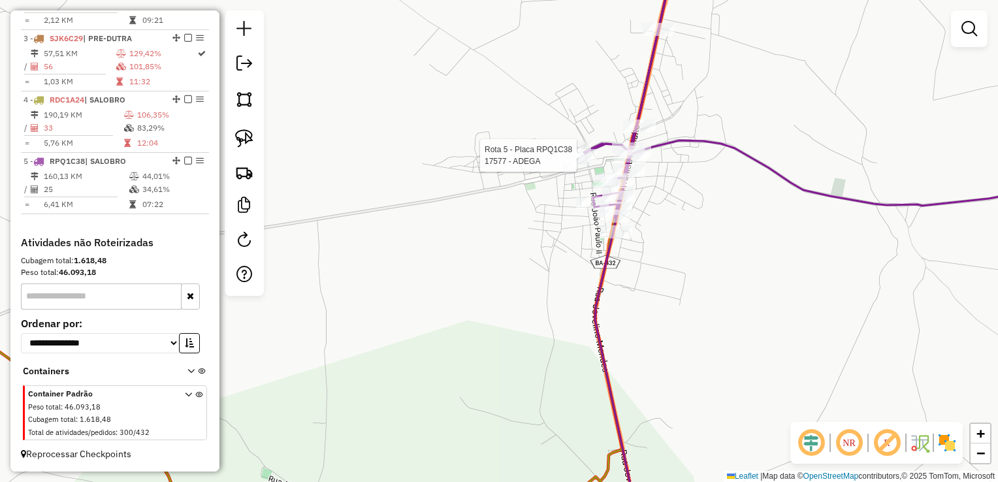
select select "*********"
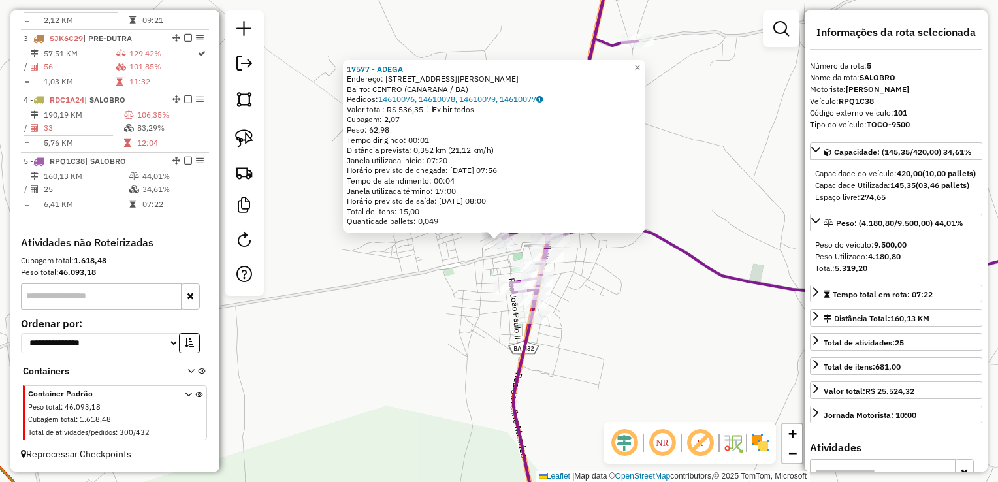
click at [648, 272] on div "17577 - ADEGA Endereço: RUA ANTONIO RAMOS DOURADO 20 Bairro: CENTRO (CANARANA /…" at bounding box center [499, 241] width 998 height 482
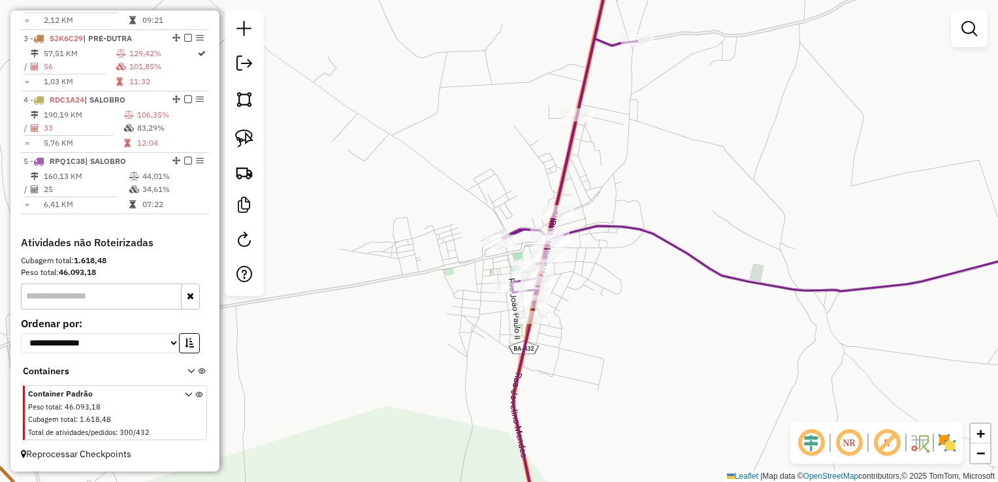
drag, startPoint x: 659, startPoint y: 252, endPoint x: 666, endPoint y: 213, distance: 39.1
click at [666, 217] on div "17577 - ADEGA Endereço: RUA ANTONIO RAMOS DOURADO 20 Bairro: CENTRO (CANARANA /…" at bounding box center [499, 241] width 998 height 482
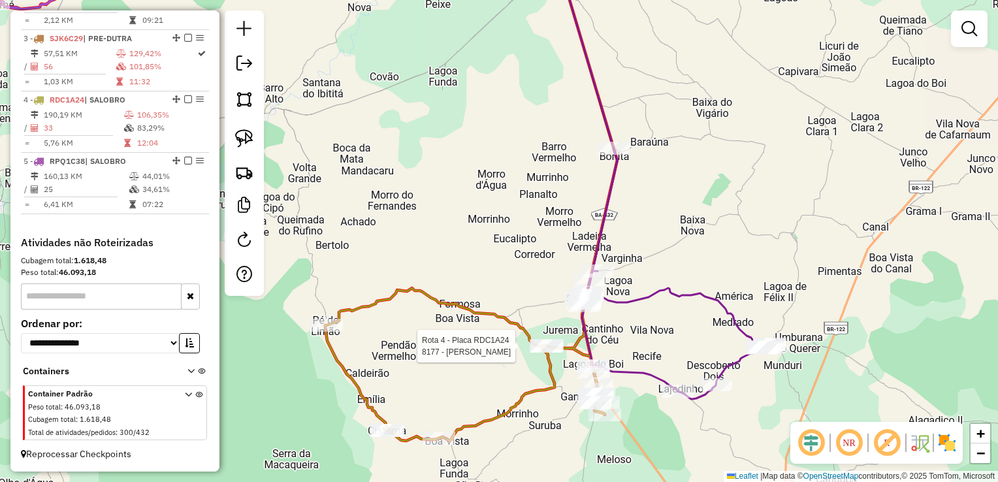
select select "*********"
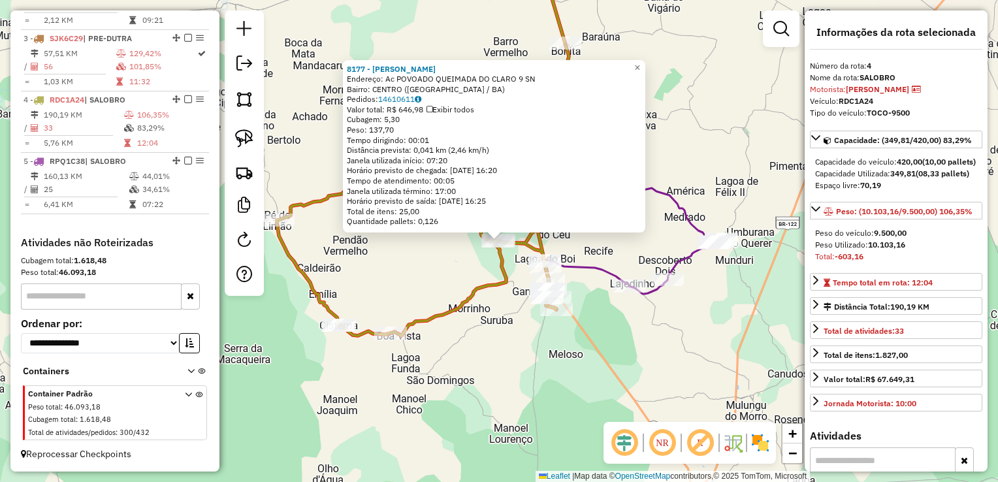
click at [610, 351] on div "8177 - JOSE CARLOS TEIXEIRA Endereço: Ac POVOADO QUEIMADA DO CLARO 9 SN Bairro:…" at bounding box center [499, 241] width 998 height 482
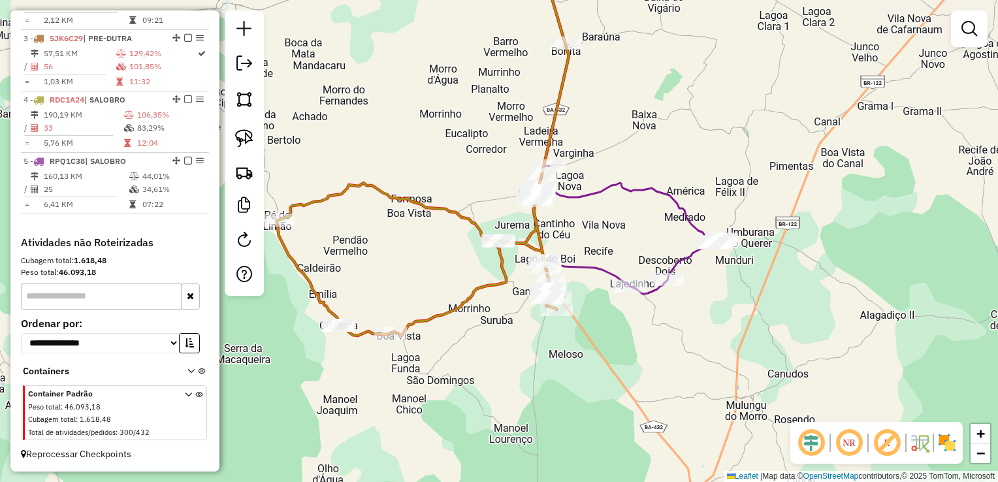
drag, startPoint x: 601, startPoint y: 336, endPoint x: 597, endPoint y: 352, distance: 16.8
click at [597, 352] on div "8177 - JOSE CARLOS TEIXEIRA Endereço: Ac POVOADO QUEIMADA DO CLARO 9 SN Bairro:…" at bounding box center [499, 241] width 998 height 482
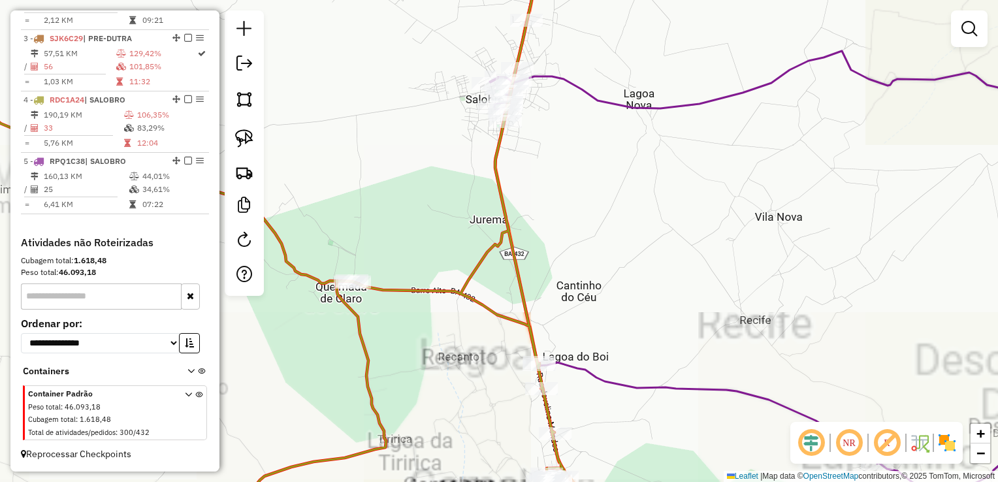
drag, startPoint x: 546, startPoint y: 238, endPoint x: 549, endPoint y: 276, distance: 38.0
click at [551, 274] on div "Janela de atendimento Grade de atendimento Capacidade Transportadoras Veículos …" at bounding box center [499, 241] width 998 height 482
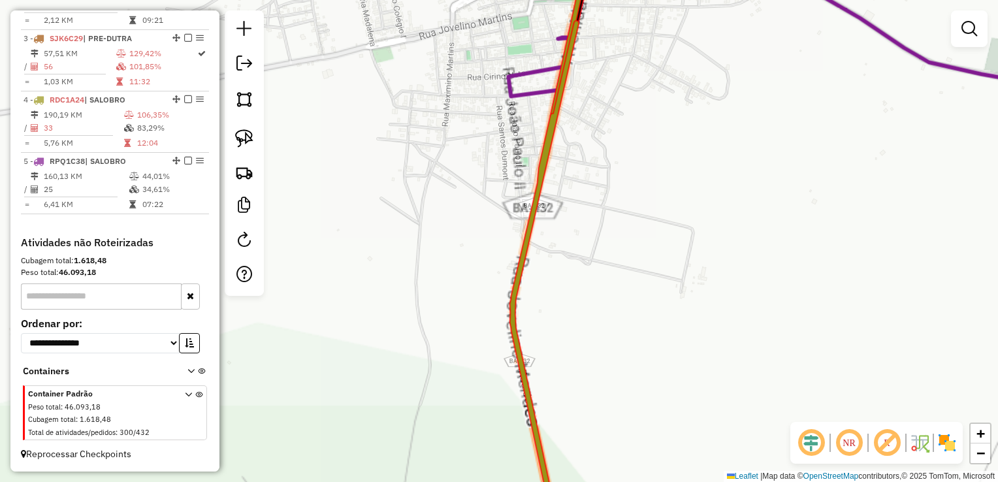
drag, startPoint x: 601, startPoint y: 249, endPoint x: 595, endPoint y: 278, distance: 29.3
click at [595, 278] on div "Janela de atendimento Grade de atendimento Capacidade Transportadoras Veículos …" at bounding box center [499, 241] width 998 height 482
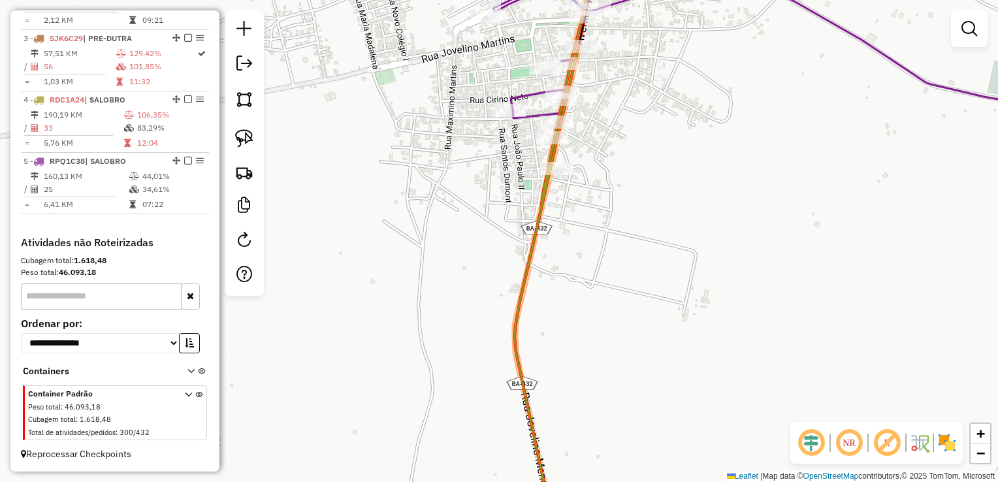
drag, startPoint x: 590, startPoint y: 224, endPoint x: 586, endPoint y: 273, distance: 49.1
click at [578, 294] on div "Janela de atendimento Grade de atendimento Capacidade Transportadoras Veículos …" at bounding box center [499, 241] width 998 height 482
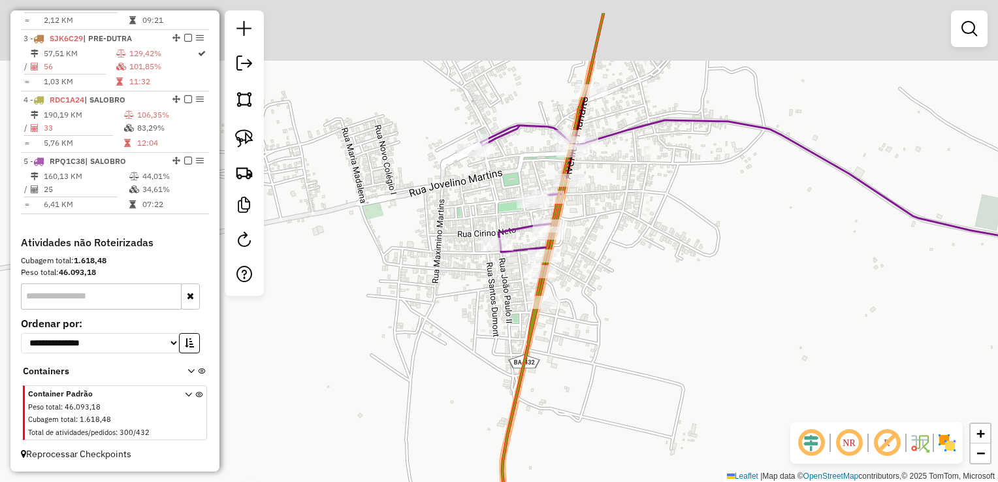
drag, startPoint x: 603, startPoint y: 234, endPoint x: 603, endPoint y: 297, distance: 63.3
click at [603, 297] on div "Janela de atendimento Grade de atendimento Capacidade Transportadoras Veículos …" at bounding box center [499, 241] width 998 height 482
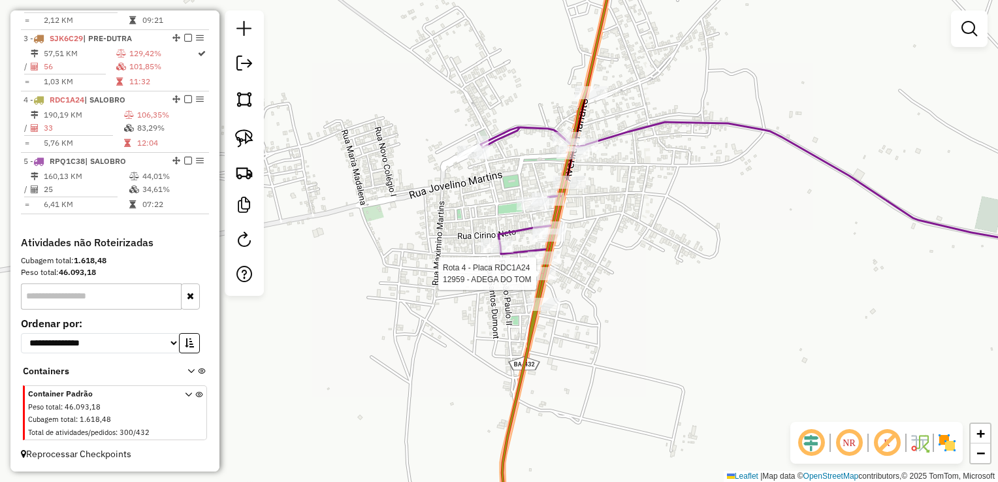
select select "*********"
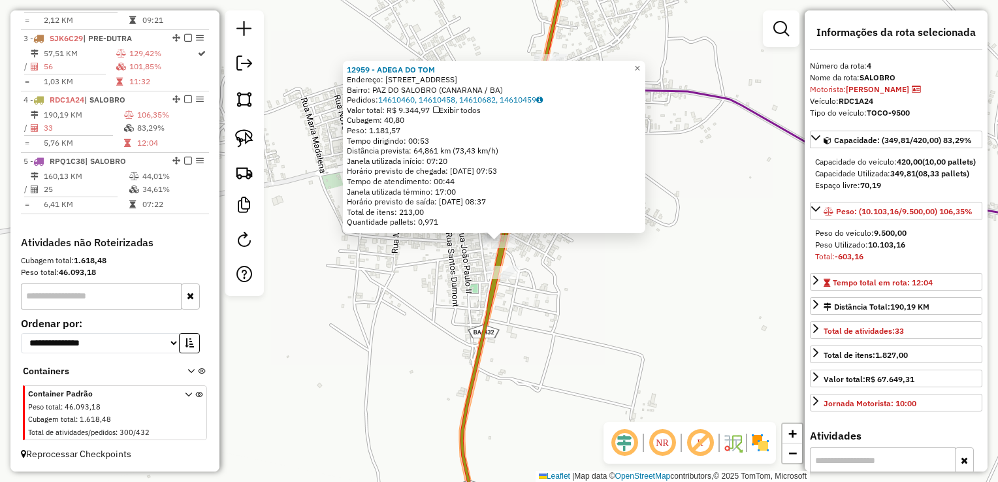
click at [593, 276] on div "12959 - ADEGA DO TOM Endereço: AV PLANALTO 36 Bairro: PAZ DO SALOBRO (CANARANA …" at bounding box center [499, 241] width 998 height 482
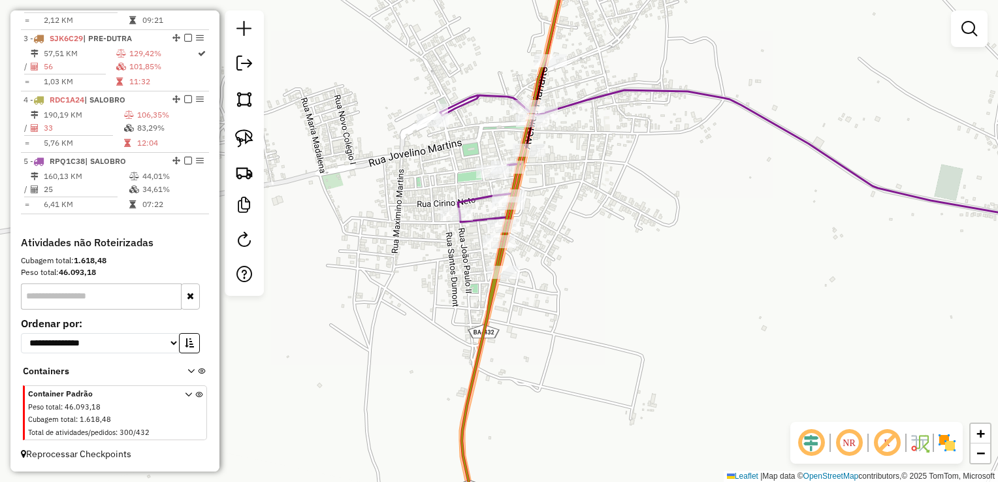
drag, startPoint x: 556, startPoint y: 276, endPoint x: 567, endPoint y: 306, distance: 32.0
click at [567, 306] on div "Janela de atendimento Grade de atendimento Capacidade Transportadoras Veículos …" at bounding box center [499, 241] width 998 height 482
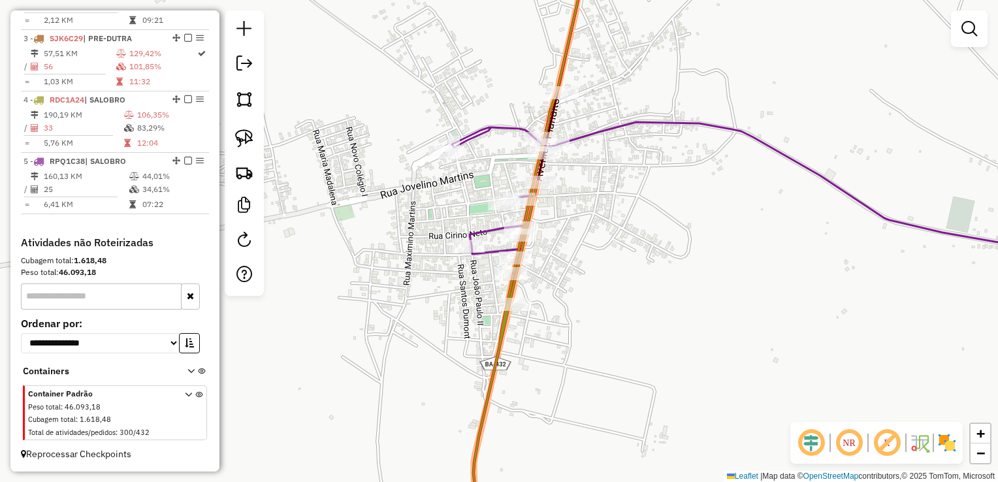
click at [537, 192] on icon at bounding box center [505, 355] width 64 height 349
select select "*********"
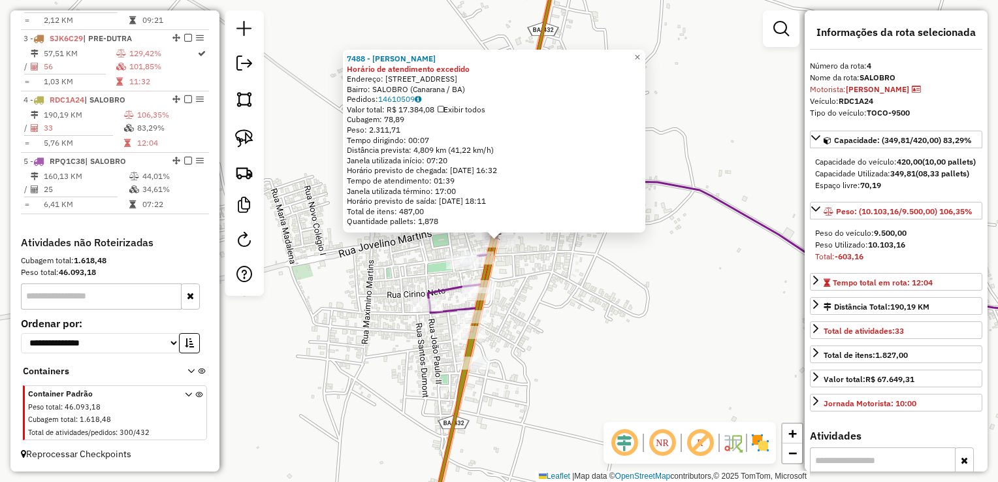
click at [554, 283] on div "7488 - ISMAEL MARQUES DA SILVA Horário de atendimento excedido Endereço: Rua Pl…" at bounding box center [499, 241] width 998 height 482
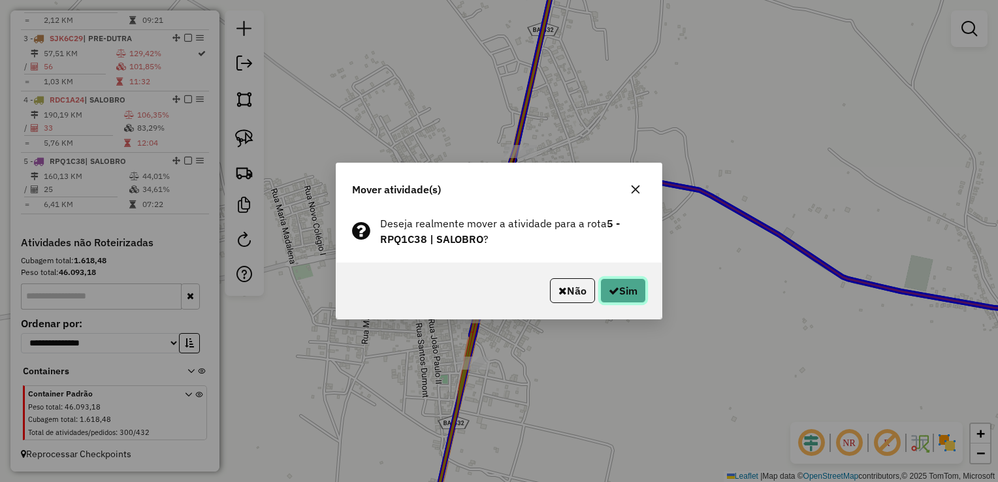
click at [602, 297] on button "Sim" at bounding box center [623, 290] width 46 height 25
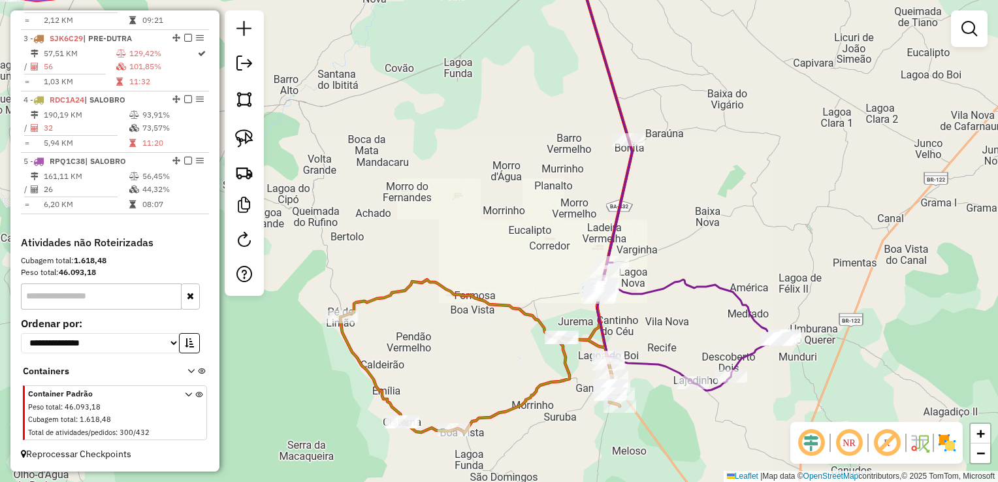
drag, startPoint x: 686, startPoint y: 227, endPoint x: 663, endPoint y: 281, distance: 58.8
click at [663, 281] on div "Rota 5 - Placa RPQ1C38 11811 - BAR DO TATA Janela de atendimento Grade de atend…" at bounding box center [499, 241] width 998 height 482
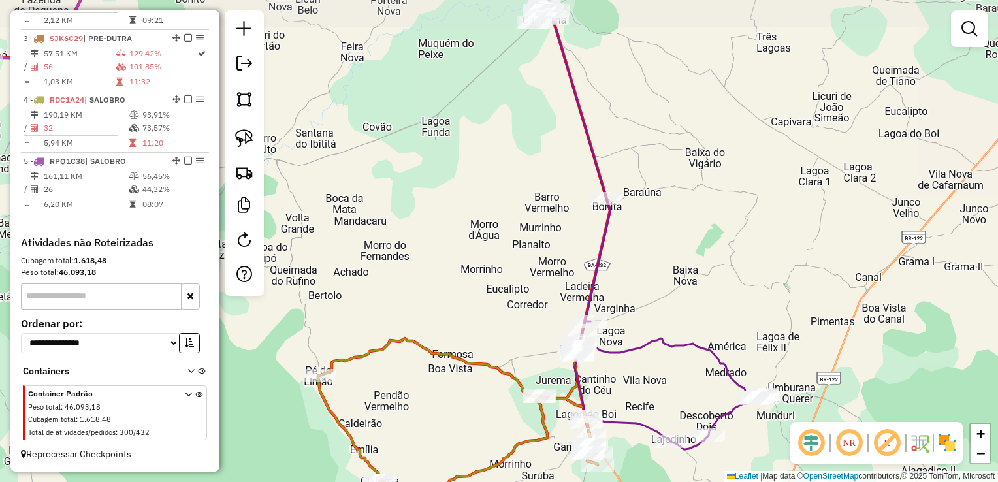
drag, startPoint x: 663, startPoint y: 238, endPoint x: 629, endPoint y: 289, distance: 61.0
click at [669, 269] on div "Janela de atendimento Grade de atendimento Capacidade Transportadoras Veículos …" at bounding box center [499, 241] width 998 height 482
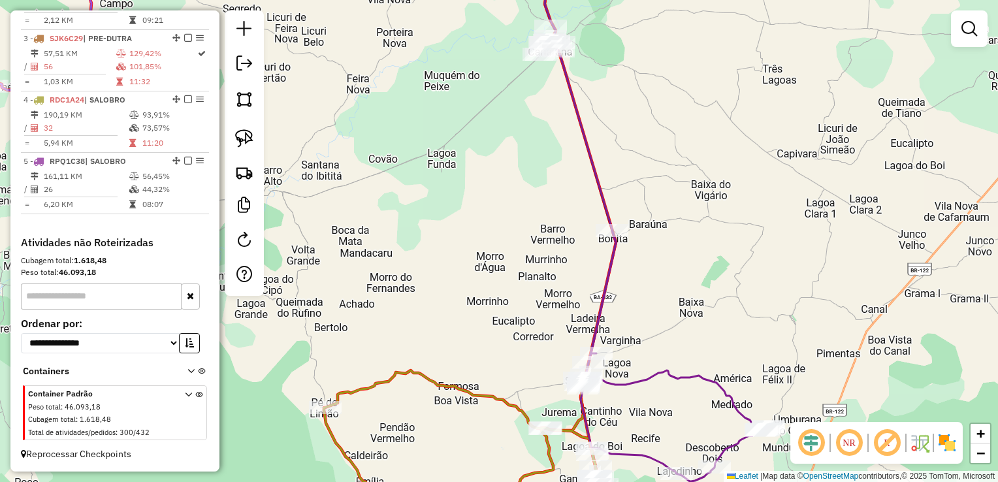
select select "*********"
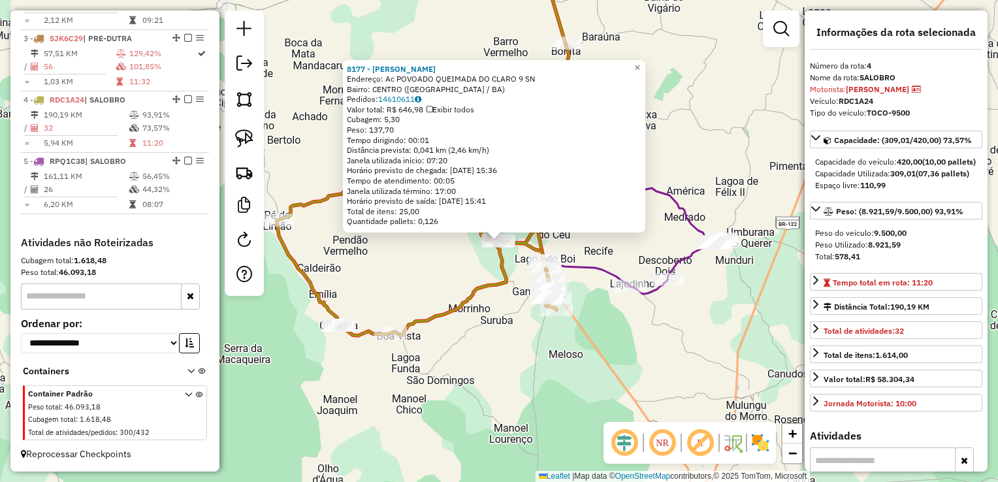
click at [541, 353] on div "8177 - [PERSON_NAME]: Ac POVOADO QUEIMADA DO CLARO 9 SN Bairro: [GEOGRAPHIC_DAT…" at bounding box center [499, 241] width 998 height 482
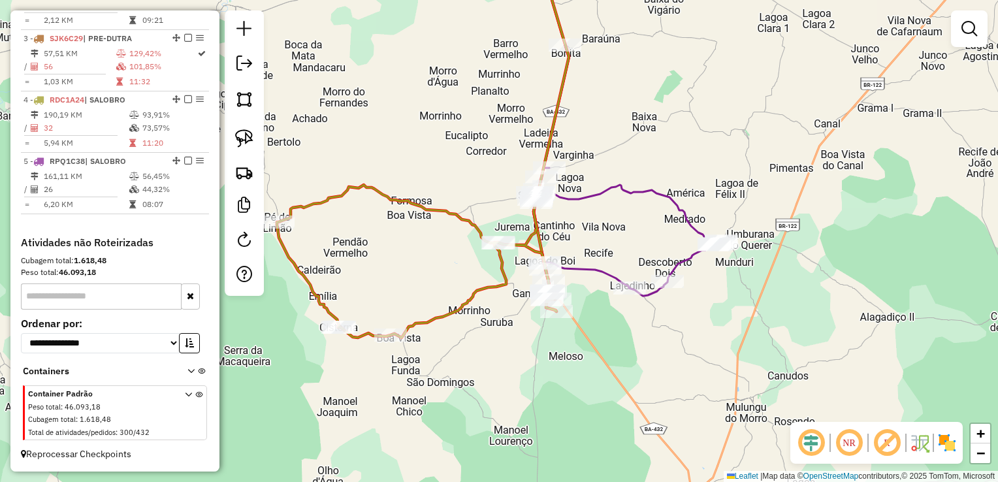
drag, startPoint x: 599, startPoint y: 260, endPoint x: 537, endPoint y: 396, distance: 148.4
click at [535, 296] on icon at bounding box center [626, 170] width 189 height 251
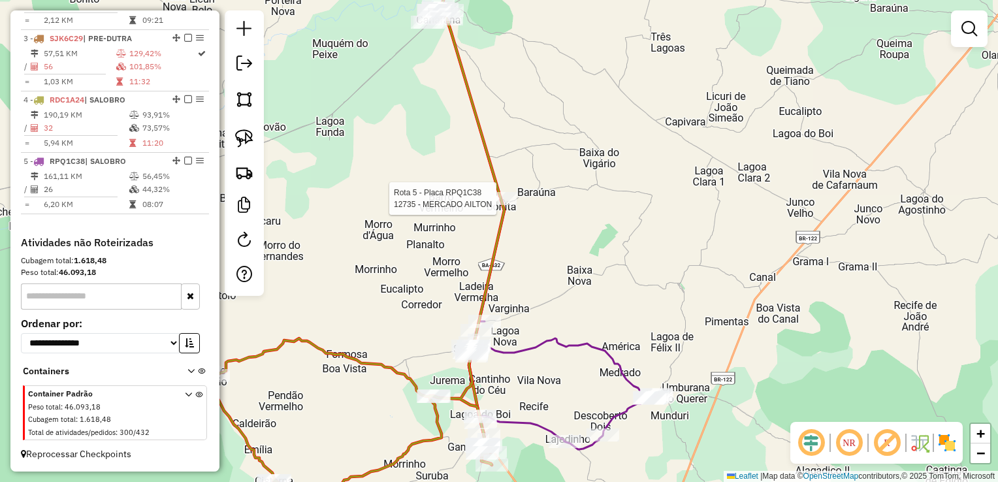
select select "*********"
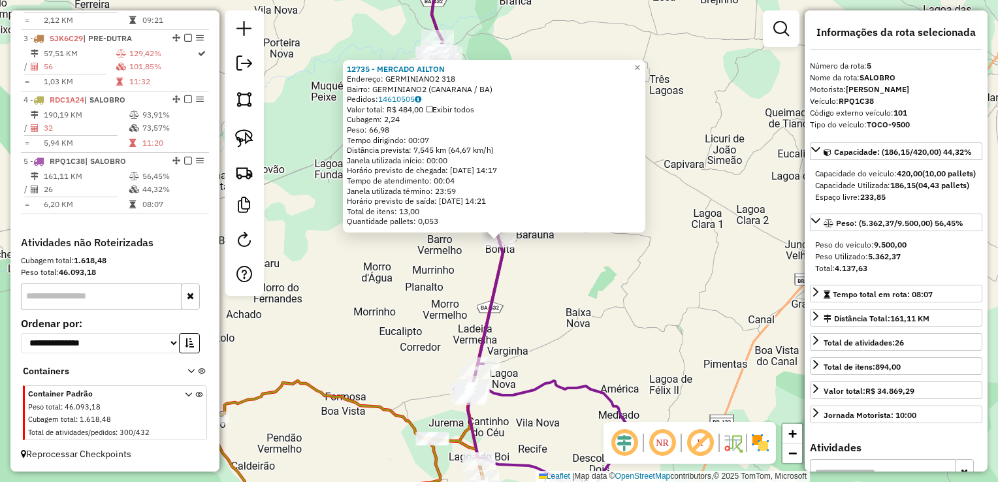
click at [556, 285] on div "Rota 5 - Placa RPQ1C38 12735 - MERCADO AILTON 12735 - MERCADO AILTON Endereço: …" at bounding box center [499, 241] width 998 height 482
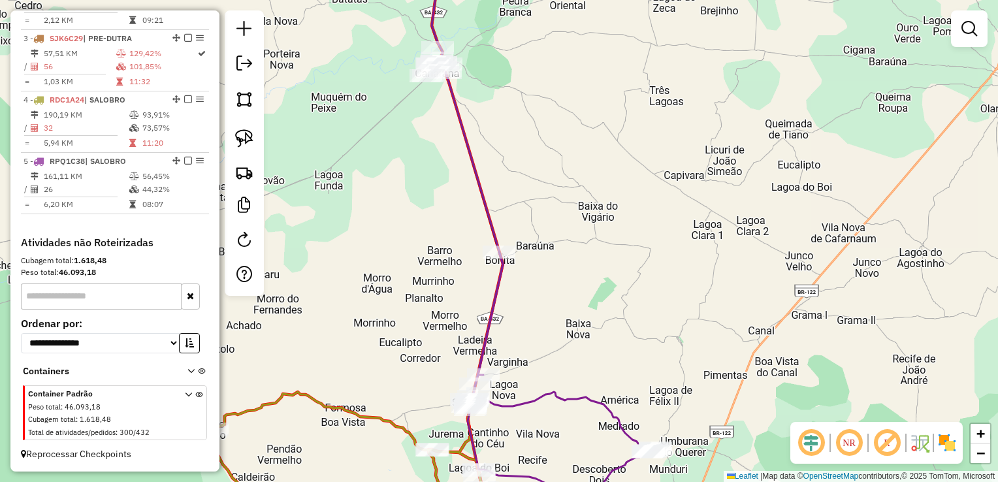
drag, startPoint x: 577, startPoint y: 241, endPoint x: 546, endPoint y: 249, distance: 31.8
click at [580, 333] on div "Janela de atendimento Grade de atendimento Capacidade Transportadoras Veículos …" at bounding box center [499, 241] width 998 height 482
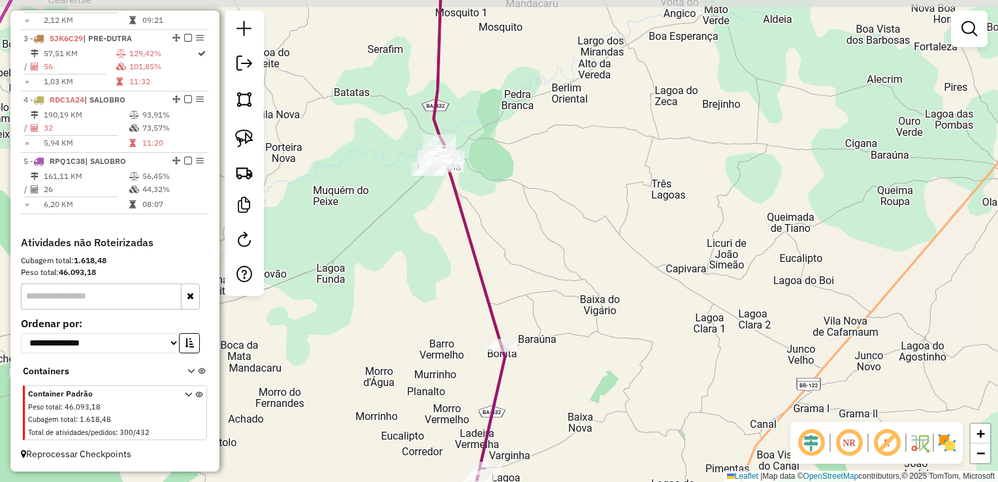
drag, startPoint x: 518, startPoint y: 161, endPoint x: 605, endPoint y: 236, distance: 114.8
click at [605, 236] on div "Janela de atendimento Grade de atendimento Capacidade Transportadoras Veículos …" at bounding box center [499, 241] width 998 height 482
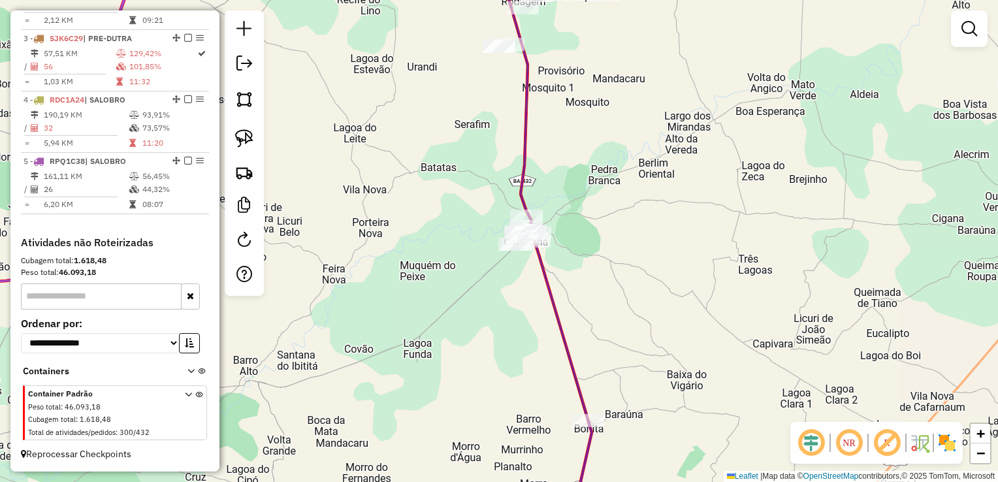
drag, startPoint x: 249, startPoint y: 101, endPoint x: 266, endPoint y: 107, distance: 18.2
click at [249, 101] on img at bounding box center [244, 99] width 18 height 18
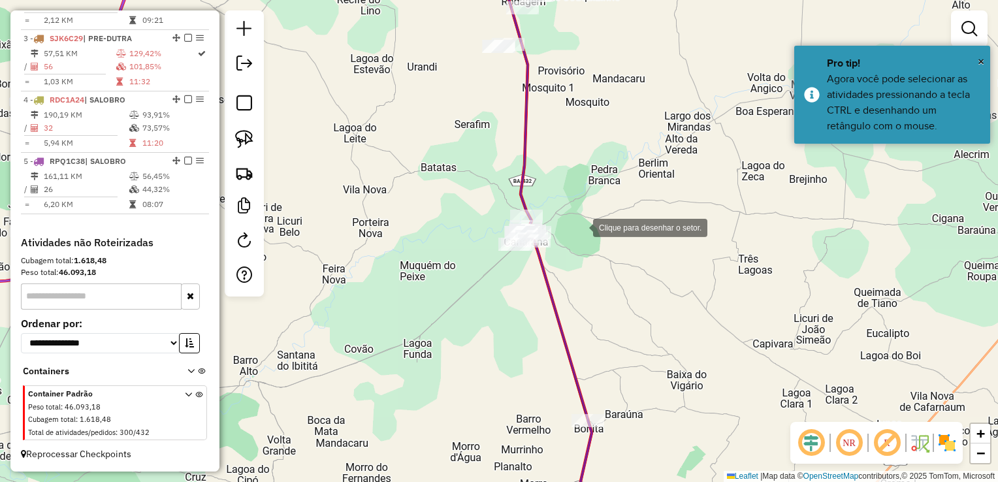
drag, startPoint x: 588, startPoint y: 227, endPoint x: 582, endPoint y: 253, distance: 27.3
click at [588, 227] on div at bounding box center [580, 226] width 26 height 26
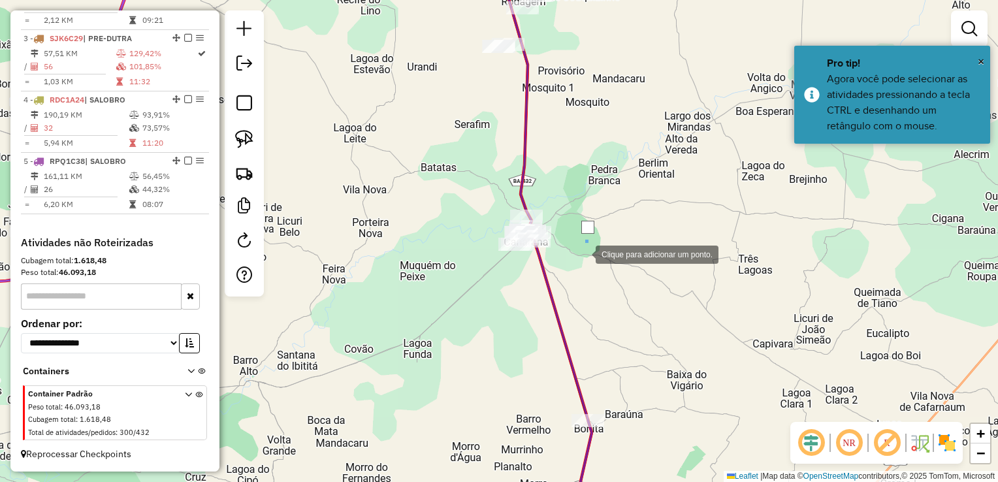
click at [579, 266] on div at bounding box center [582, 253] width 26 height 26
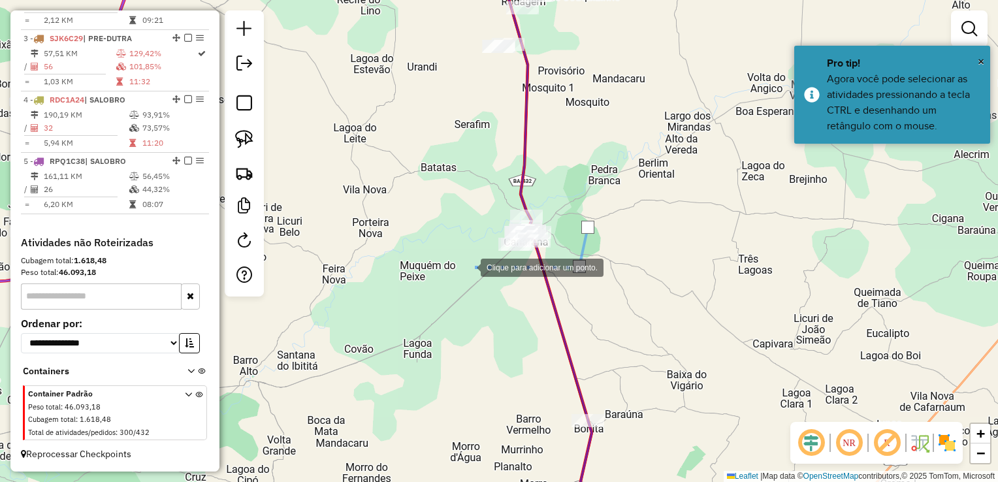
drag, startPoint x: 467, startPoint y: 266, endPoint x: 456, endPoint y: 210, distance: 57.2
click at [467, 266] on div at bounding box center [467, 266] width 26 height 26
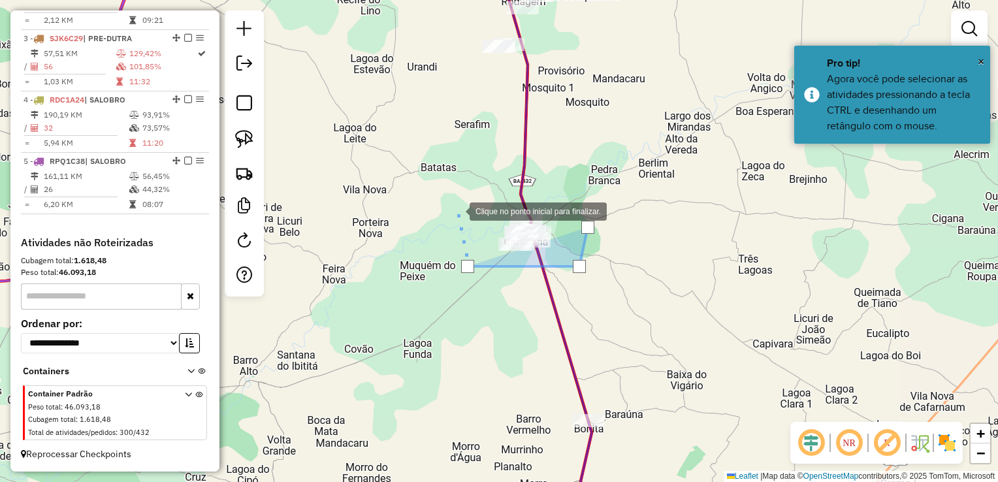
drag, startPoint x: 456, startPoint y: 210, endPoint x: 523, endPoint y: 186, distance: 70.8
click at [457, 208] on div at bounding box center [456, 210] width 26 height 26
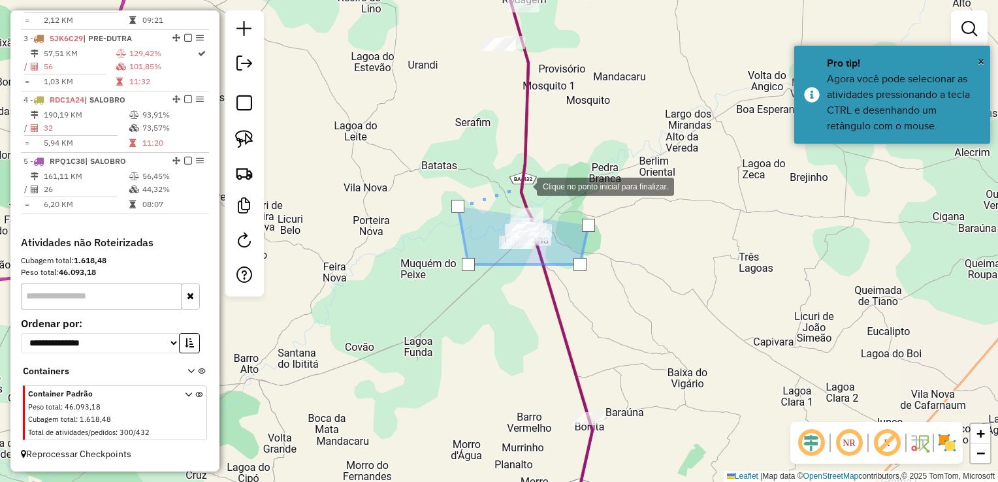
click at [525, 184] on div at bounding box center [524, 185] width 26 height 26
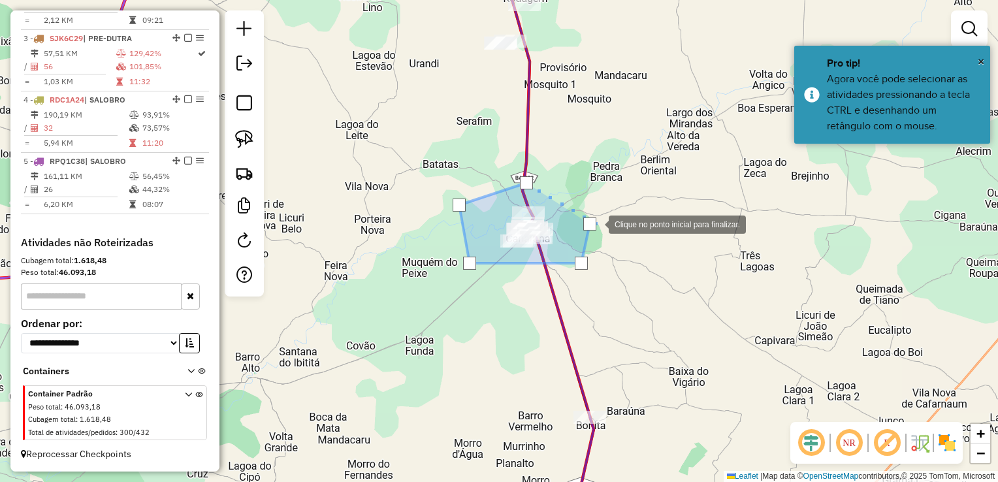
click at [595, 223] on div at bounding box center [589, 223] width 13 height 13
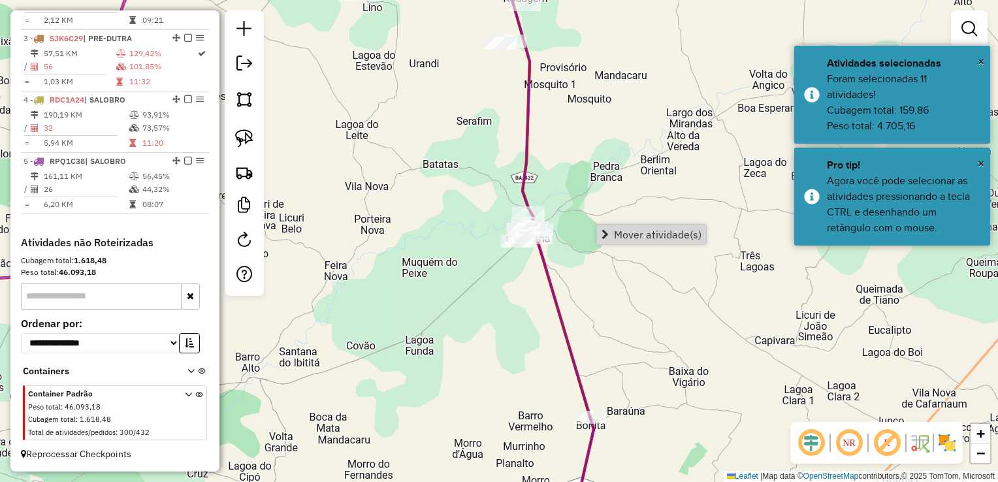
drag, startPoint x: 598, startPoint y: 381, endPoint x: 592, endPoint y: 417, distance: 37.0
click at [595, 403] on div "Janela de atendimento Grade de atendimento Capacidade Transportadoras Veículos …" at bounding box center [499, 241] width 998 height 482
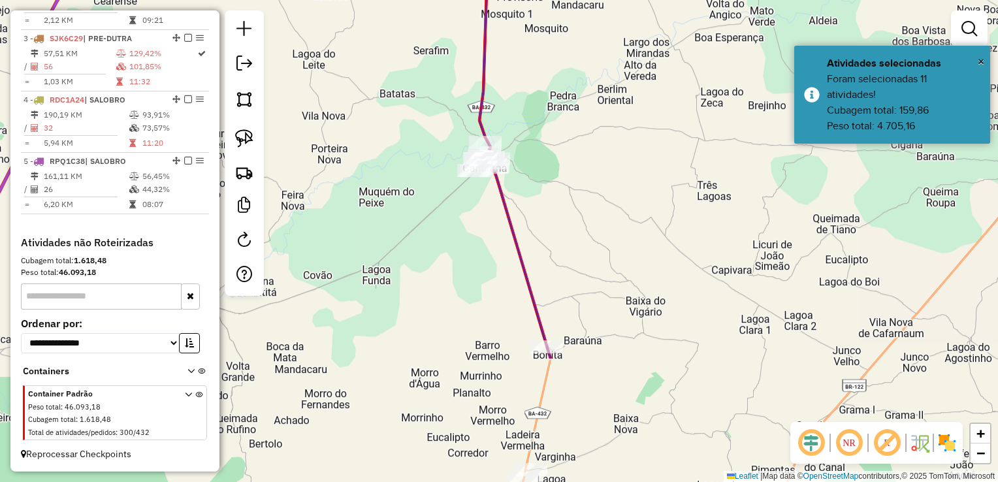
drag, startPoint x: 592, startPoint y: 292, endPoint x: 575, endPoint y: 217, distance: 76.5
click at [575, 217] on div "Janela de atendimento Grade de atendimento Capacidade Transportadoras Veículos …" at bounding box center [499, 241] width 998 height 482
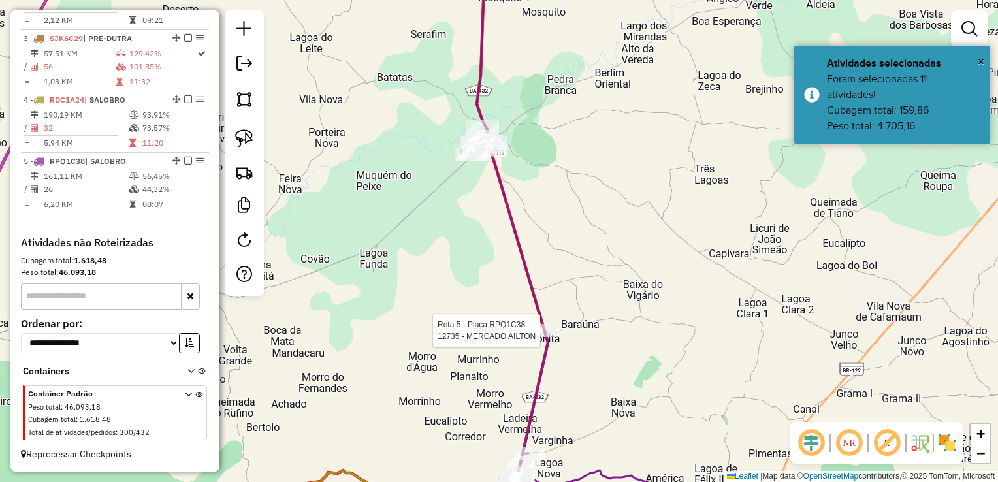
click at [539, 337] on div at bounding box center [544, 330] width 33 height 13
select select "*********"
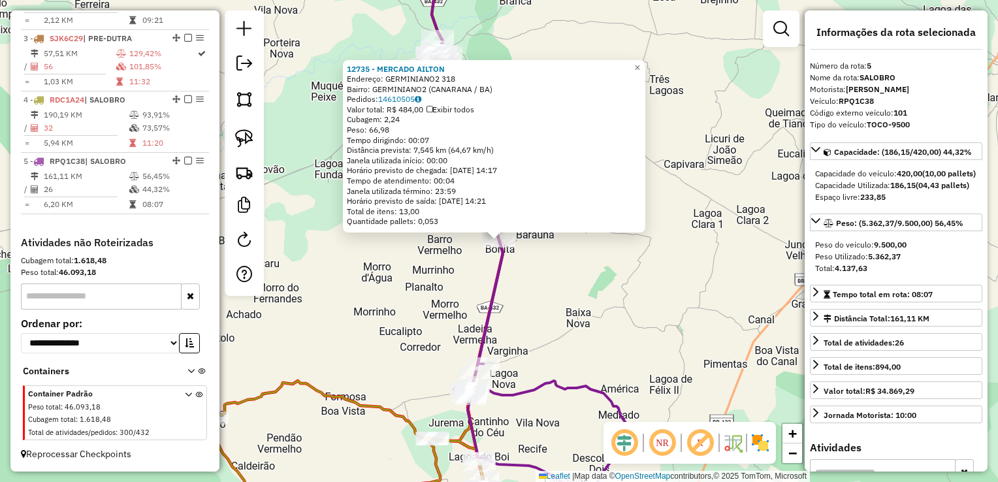
click at [571, 290] on div "12735 - MERCADO AILTON Endereço: GERMINIANO2 318 Bairro: GERMINIANO2 (CANARANA …" at bounding box center [499, 241] width 998 height 482
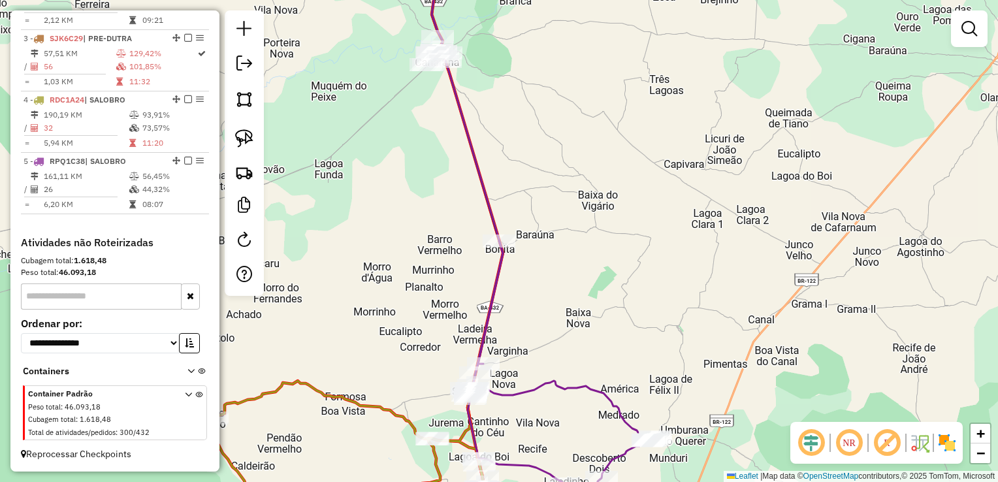
drag, startPoint x: 571, startPoint y: 232, endPoint x: 601, endPoint y: 289, distance: 63.4
click at [601, 289] on div "Janela de atendimento Grade de atendimento Capacidade Transportadoras Veículos …" at bounding box center [499, 241] width 998 height 482
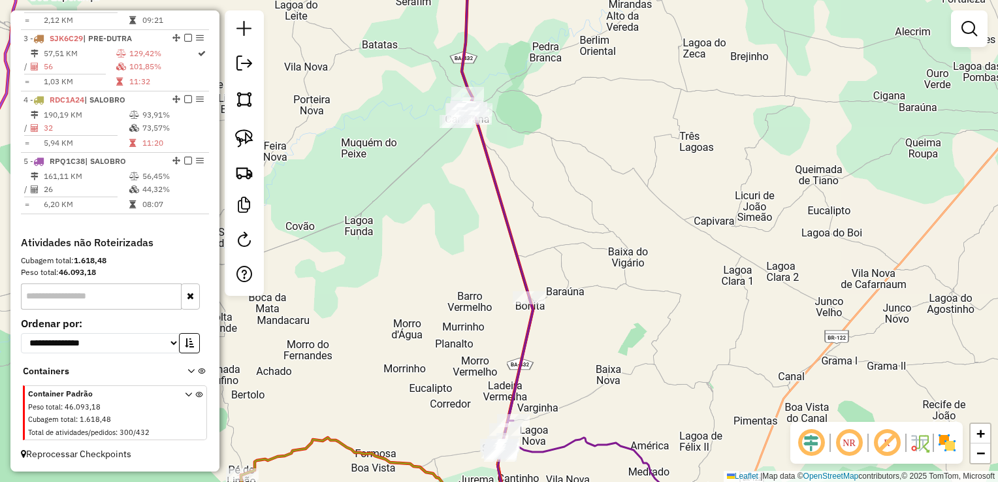
drag, startPoint x: 551, startPoint y: 171, endPoint x: 584, endPoint y: 223, distance: 61.6
click at [584, 223] on div "Janela de atendimento Grade de atendimento Capacidade Transportadoras Veículos …" at bounding box center [499, 241] width 998 height 482
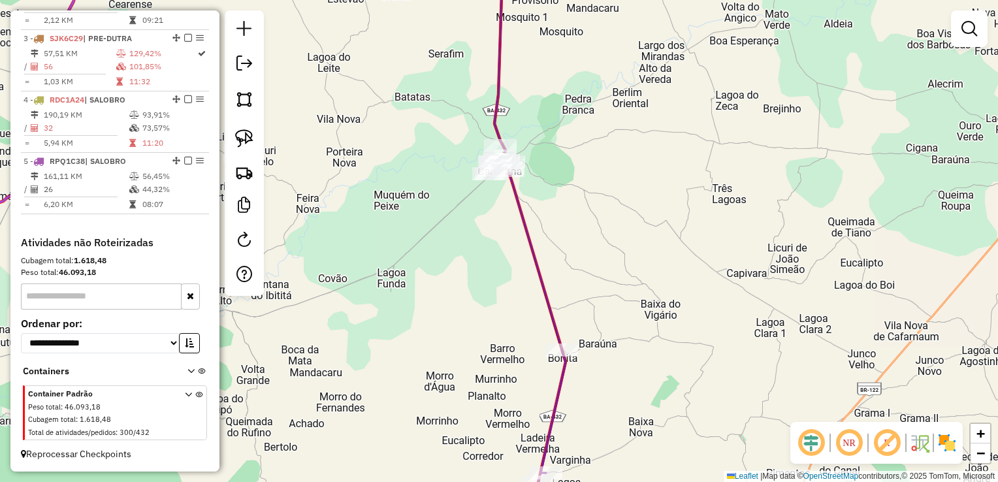
drag, startPoint x: 245, startPoint y: 100, endPoint x: 475, endPoint y: 163, distance: 237.7
click at [246, 101] on img at bounding box center [244, 99] width 18 height 18
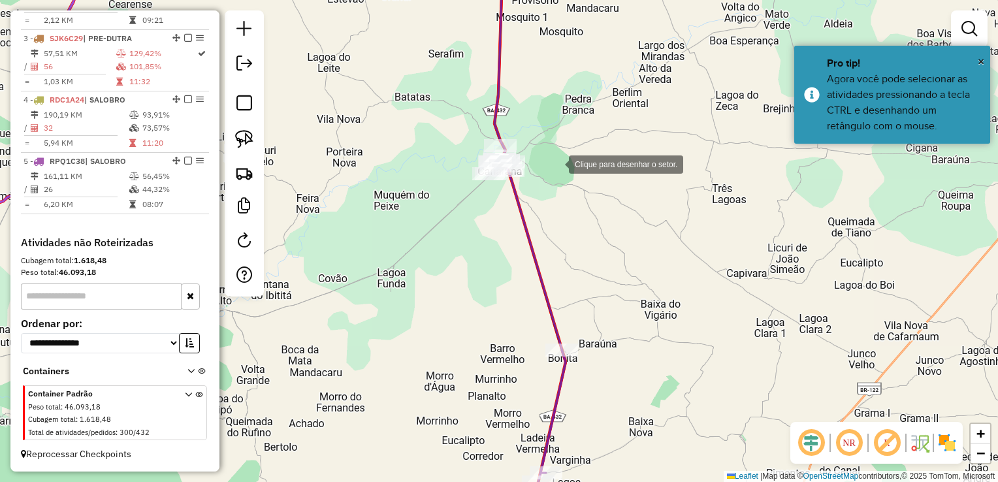
drag, startPoint x: 556, startPoint y: 163, endPoint x: 543, endPoint y: 193, distance: 32.1
click at [556, 163] on div at bounding box center [556, 163] width 26 height 26
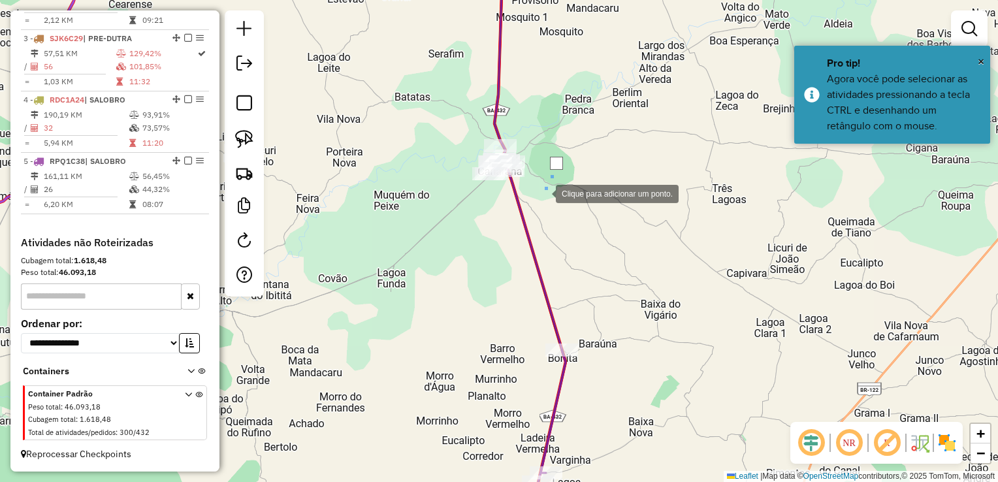
click at [543, 193] on div at bounding box center [542, 193] width 26 height 26
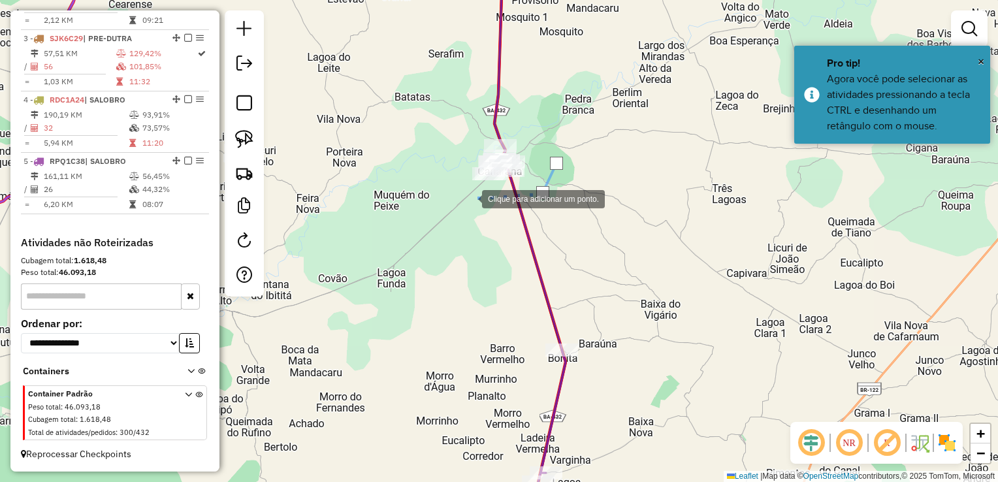
drag, startPoint x: 460, startPoint y: 199, endPoint x: 458, endPoint y: 180, distance: 19.0
click at [459, 198] on div at bounding box center [469, 198] width 26 height 26
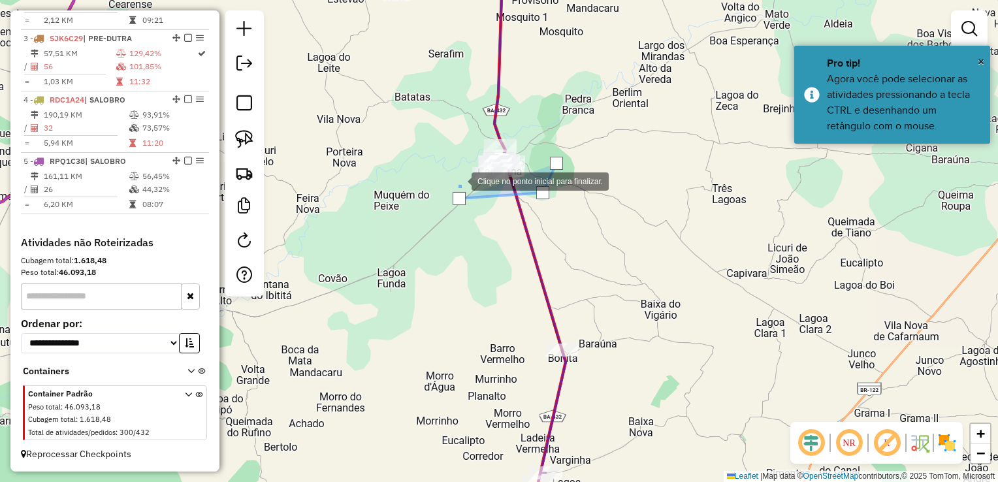
click at [445, 167] on div at bounding box center [458, 180] width 26 height 26
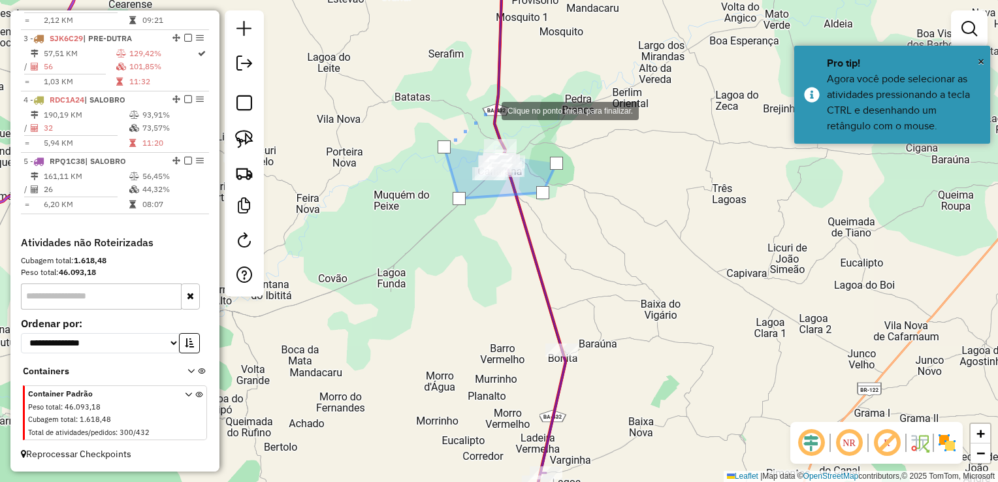
click at [488, 110] on div at bounding box center [488, 110] width 26 height 26
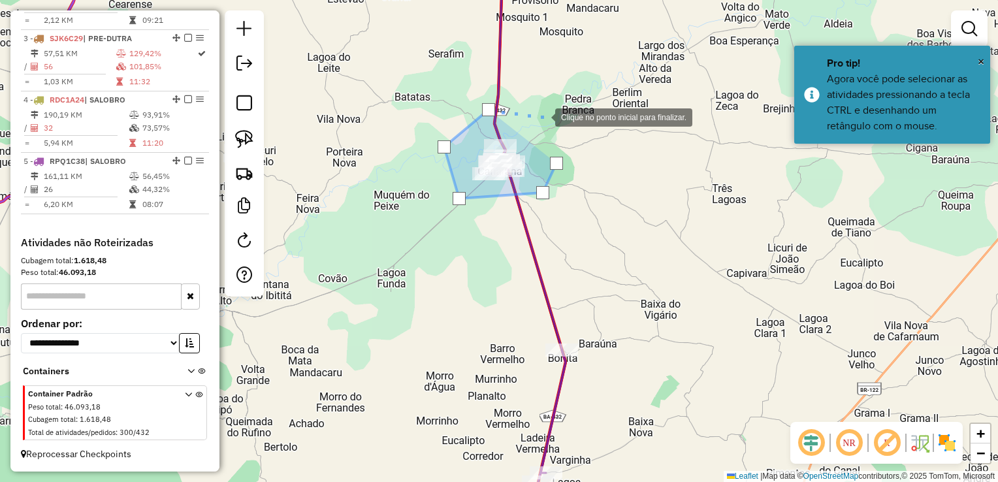
click at [542, 116] on div at bounding box center [542, 116] width 26 height 26
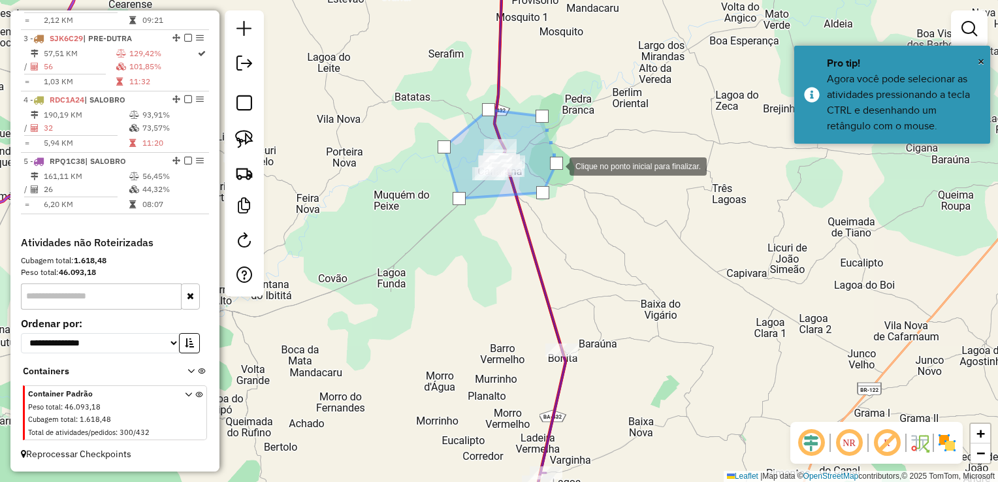
click at [556, 165] on div at bounding box center [556, 163] width 13 height 13
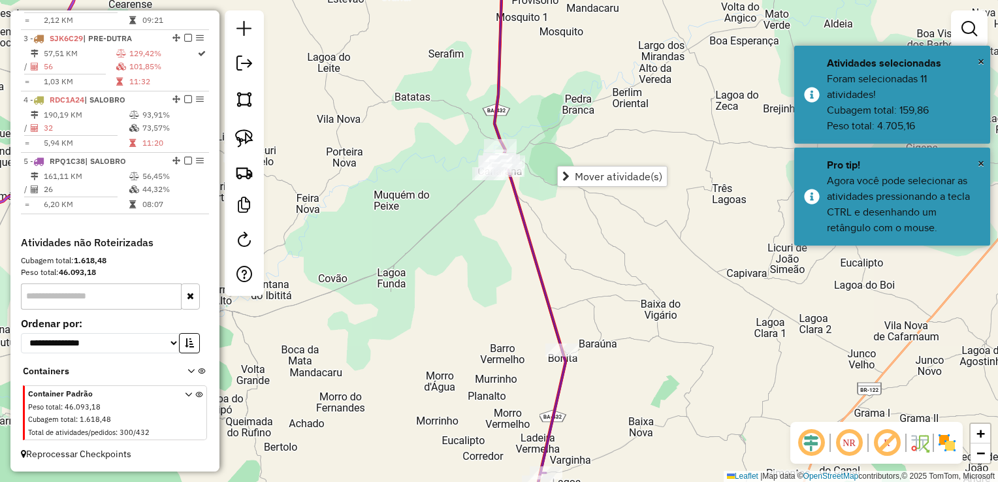
click at [563, 173] on span "Mover atividade(s)" at bounding box center [565, 176] width 7 height 10
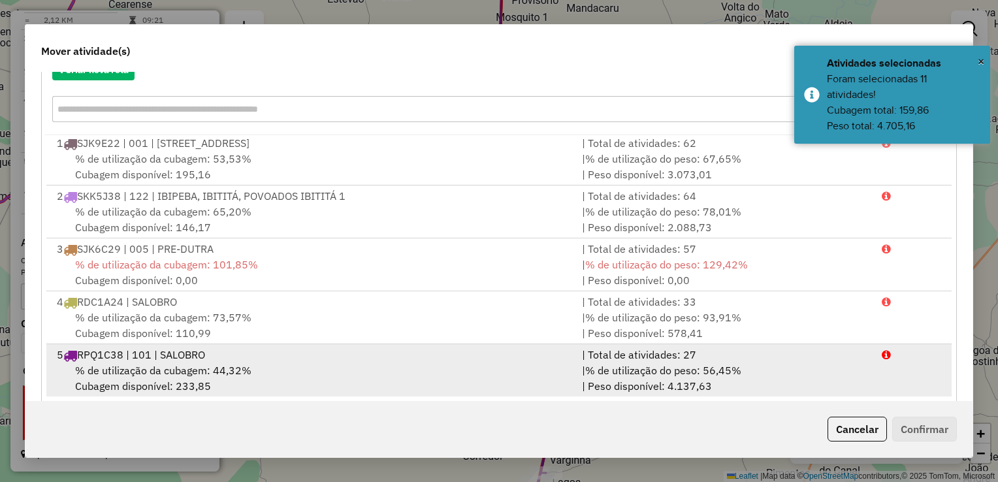
scroll to position [181, 0]
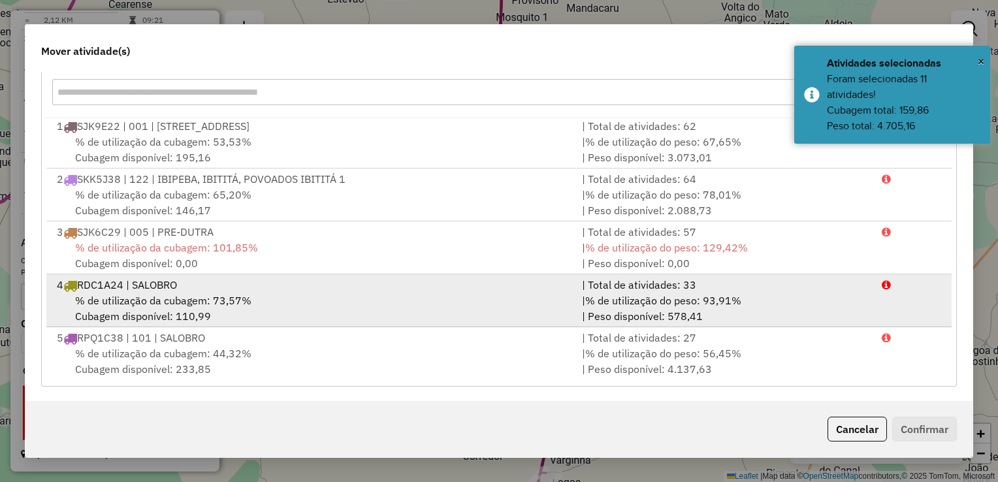
click at [174, 294] on span "% de utilização da cubagem: 73,57%" at bounding box center [163, 300] width 176 height 13
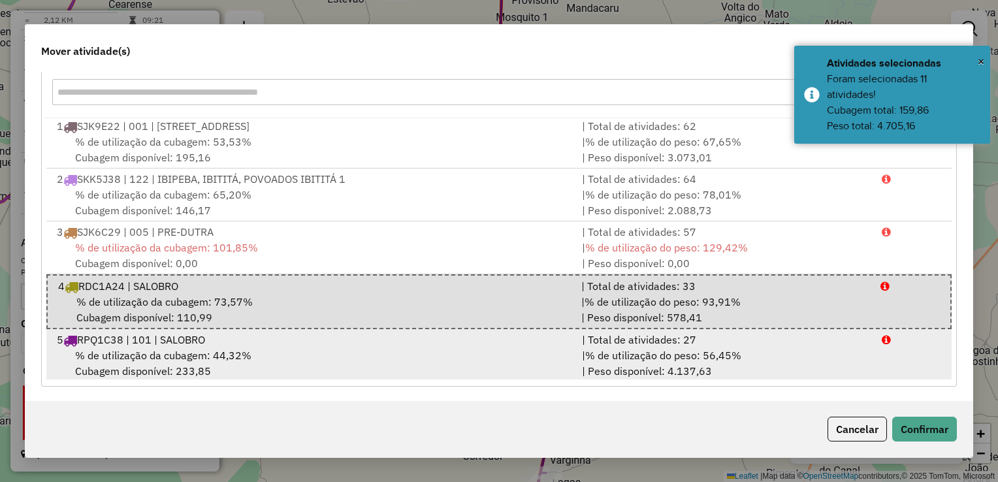
click at [402, 349] on div "% de utilização da cubagem: 44,32% Cubagem disponível: 233,85" at bounding box center [311, 362] width 525 height 31
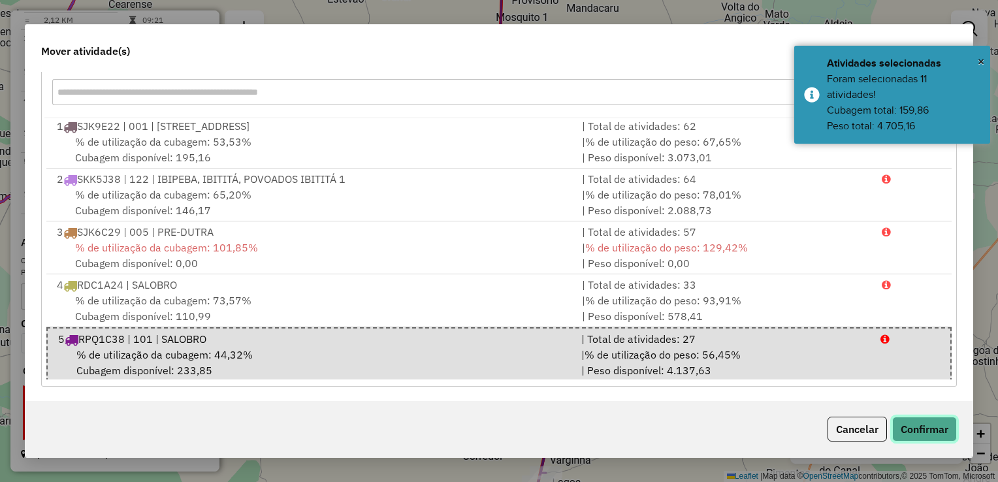
click at [911, 428] on button "Confirmar" at bounding box center [924, 429] width 65 height 25
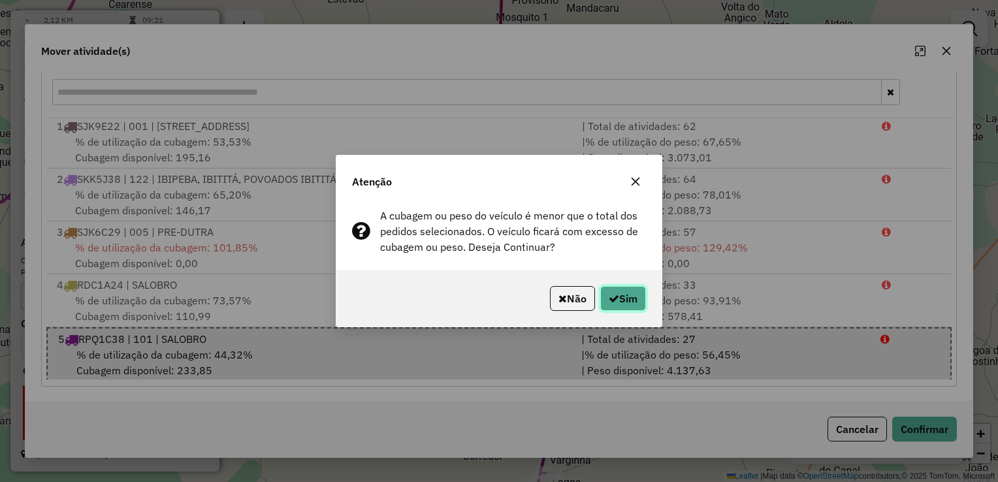
click at [632, 306] on button "Sim" at bounding box center [623, 298] width 46 height 25
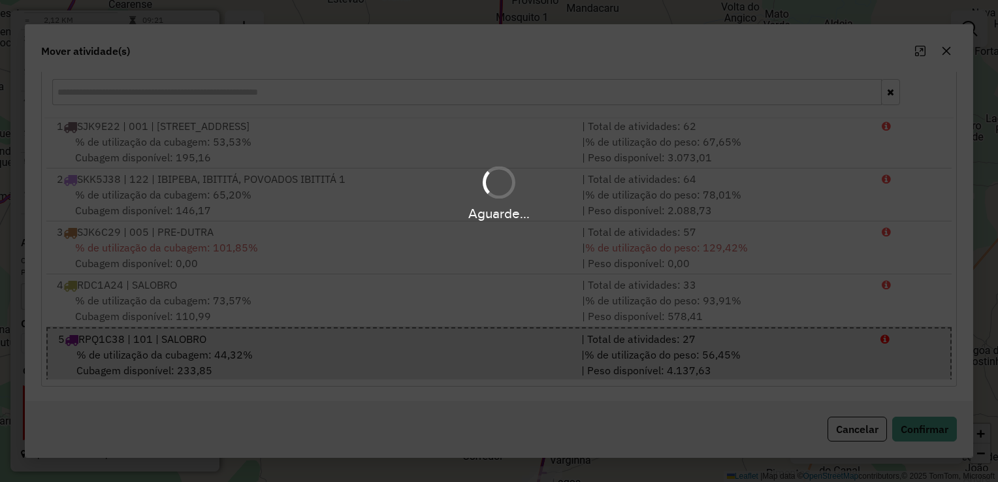
scroll to position [0, 0]
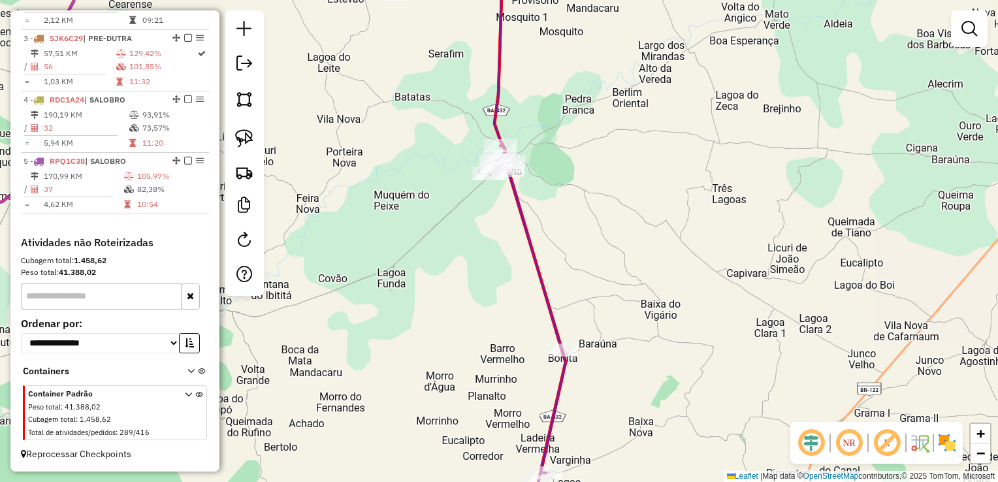
click at [632, 306] on div "Janela de atendimento Grade de atendimento Capacidade Transportadoras Veículos …" at bounding box center [499, 241] width 998 height 482
select select "*********"
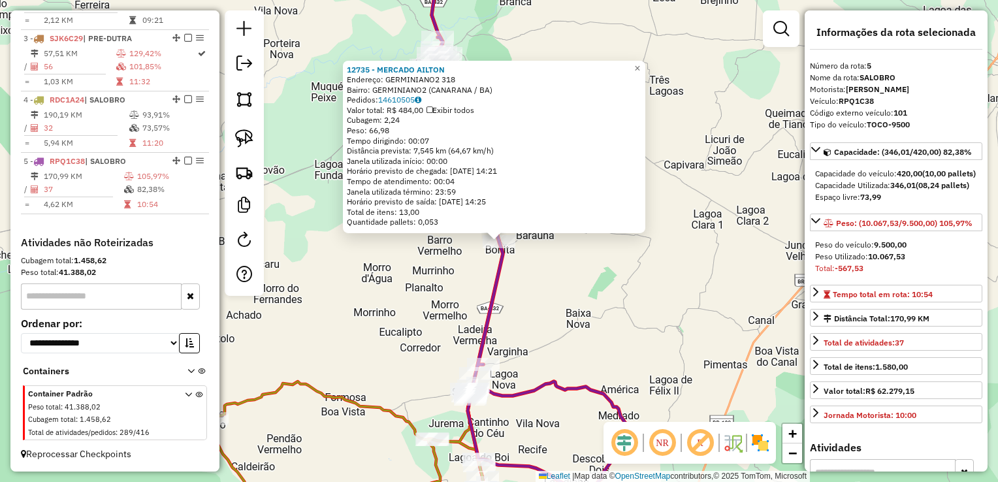
click at [623, 323] on div "12735 - MERCADO AILTON Endereço: GERMINIANO2 318 Bairro: GERMINIANO2 (CANARANA …" at bounding box center [499, 241] width 998 height 482
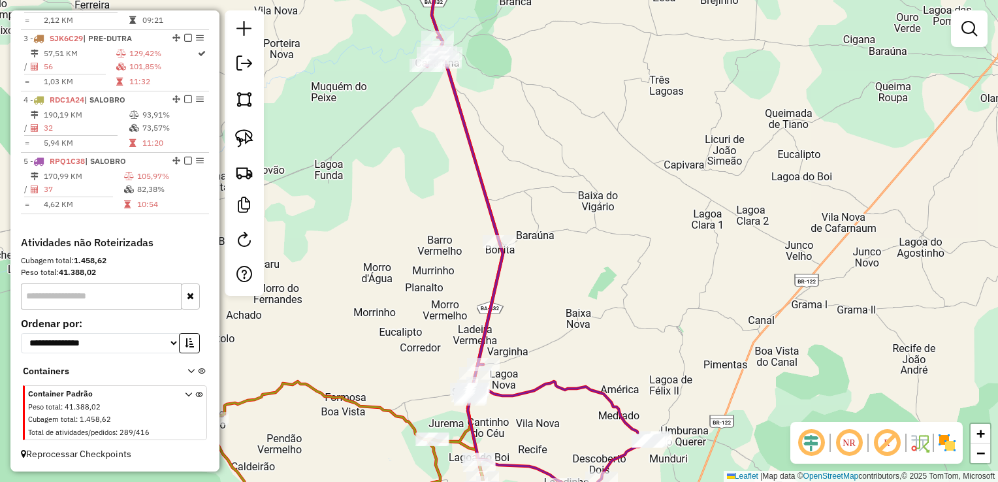
drag, startPoint x: 638, startPoint y: 359, endPoint x: 582, endPoint y: 174, distance: 193.5
click at [587, 198] on div "Janela de atendimento Grade de atendimento Capacidade Transportadoras Veículos …" at bounding box center [499, 241] width 998 height 482
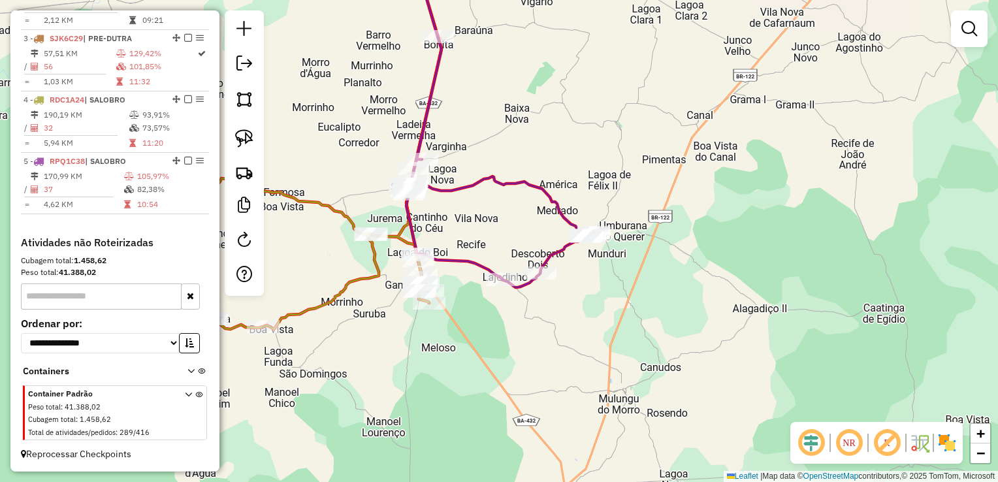
drag, startPoint x: 554, startPoint y: 229, endPoint x: 563, endPoint y: 229, distance: 9.8
click at [563, 229] on div "Janela de atendimento Grade de atendimento Capacidade Transportadoras Veículos …" at bounding box center [499, 241] width 998 height 482
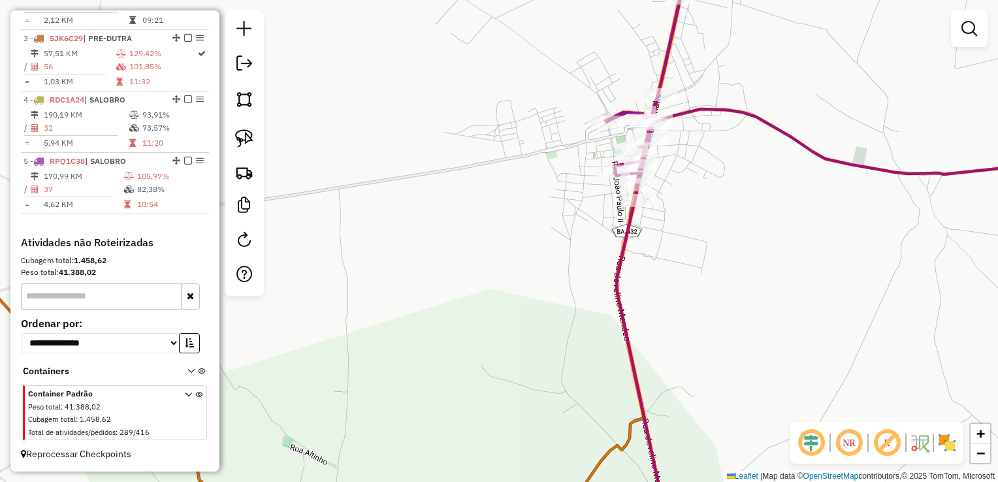
drag, startPoint x: 667, startPoint y: 194, endPoint x: 657, endPoint y: 208, distance: 16.8
click at [660, 208] on div "Janela de atendimento Grade de atendimento Capacidade Transportadoras Veículos …" at bounding box center [499, 241] width 998 height 482
select select "*********"
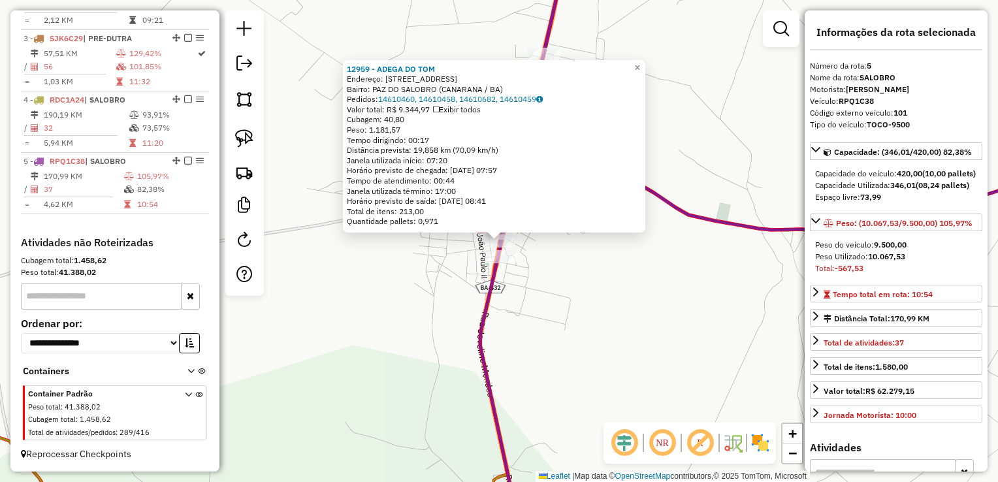
click at [550, 273] on div "12959 - ADEGA DO TOM Endereço: AV PLANALTO 36 Bairro: PAZ DO SALOBRO (CANARANA …" at bounding box center [499, 241] width 998 height 482
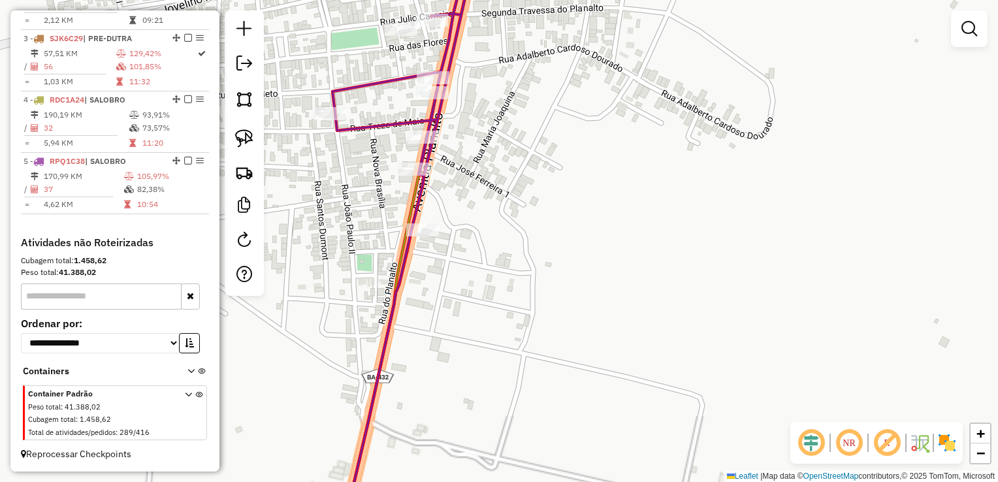
drag, startPoint x: 495, startPoint y: 223, endPoint x: 608, endPoint y: 243, distance: 114.6
click at [611, 244] on div "Janela de atendimento Grade de atendimento Capacidade Transportadoras Veículos …" at bounding box center [499, 241] width 998 height 482
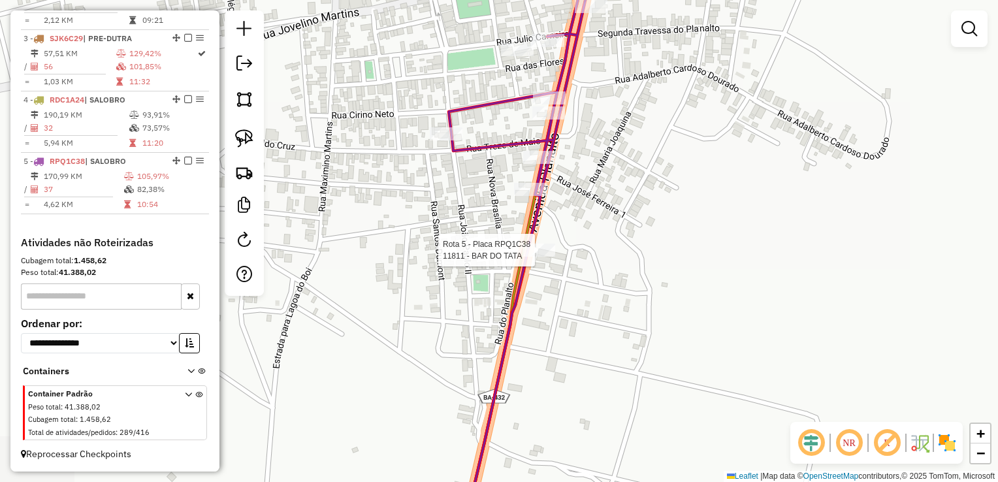
select select "*********"
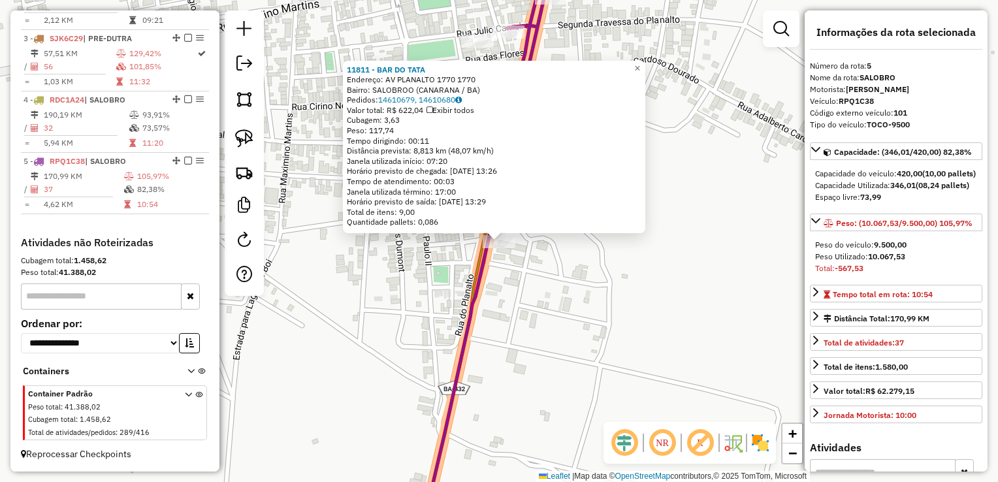
click at [554, 269] on div "11811 - BAR DO TATA Endereço: AV PLANALTO 1770 1770 Bairro: SALOBROO (CANARANA …" at bounding box center [499, 241] width 998 height 482
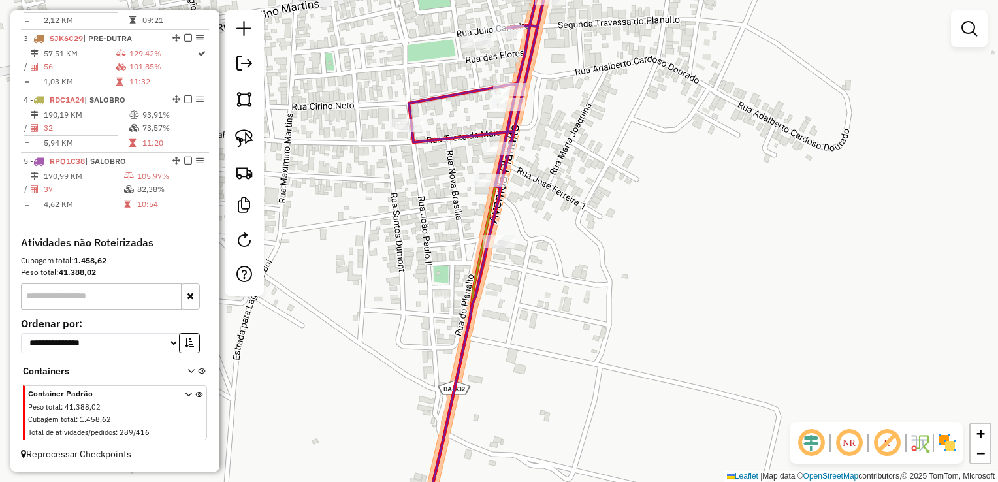
drag, startPoint x: 561, startPoint y: 260, endPoint x: 564, endPoint y: 273, distance: 13.3
click at [564, 273] on div "Janela de atendimento Grade de atendimento Capacidade Transportadoras Veículos …" at bounding box center [499, 241] width 998 height 482
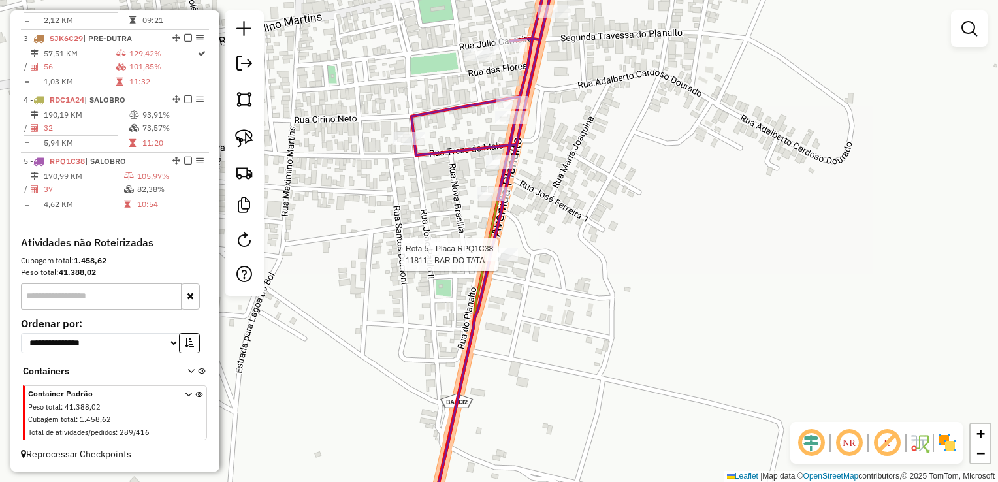
select select "*********"
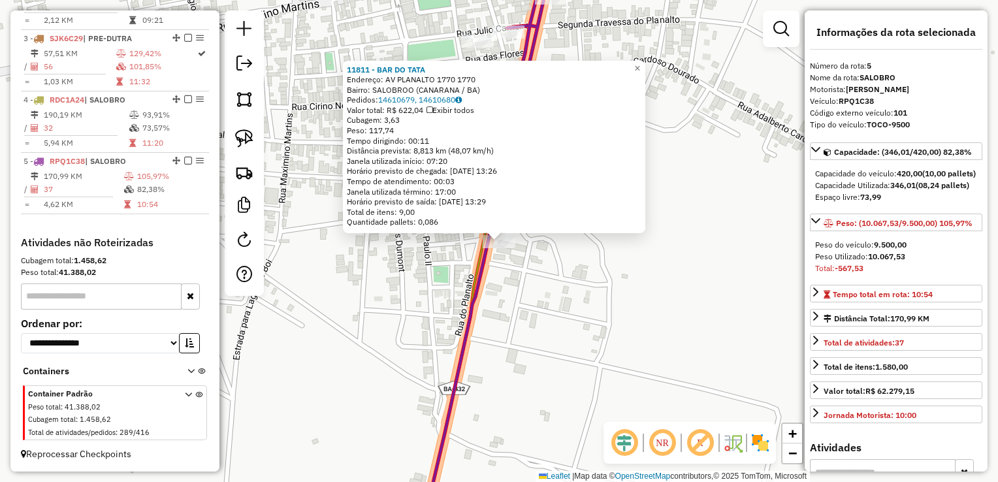
click at [541, 275] on div "11811 - BAR DO TATA Endereço: AV PLANALTO 1770 1770 Bairro: SALOBROO (CANARANA …" at bounding box center [499, 241] width 998 height 482
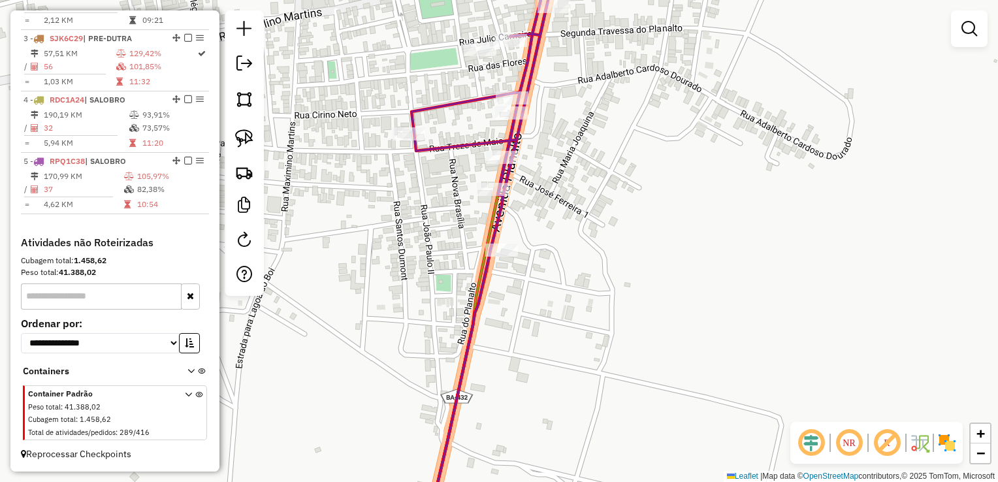
drag, startPoint x: 557, startPoint y: 259, endPoint x: 561, endPoint y: 294, distance: 35.5
click at [561, 294] on div "Janela de atendimento Grade de atendimento Capacidade Transportadoras Veículos …" at bounding box center [499, 241] width 998 height 482
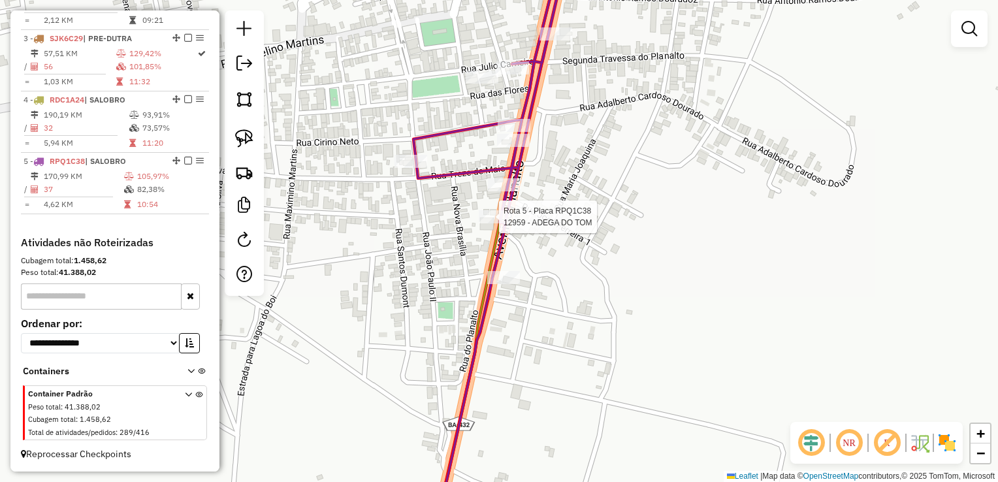
select select "*********"
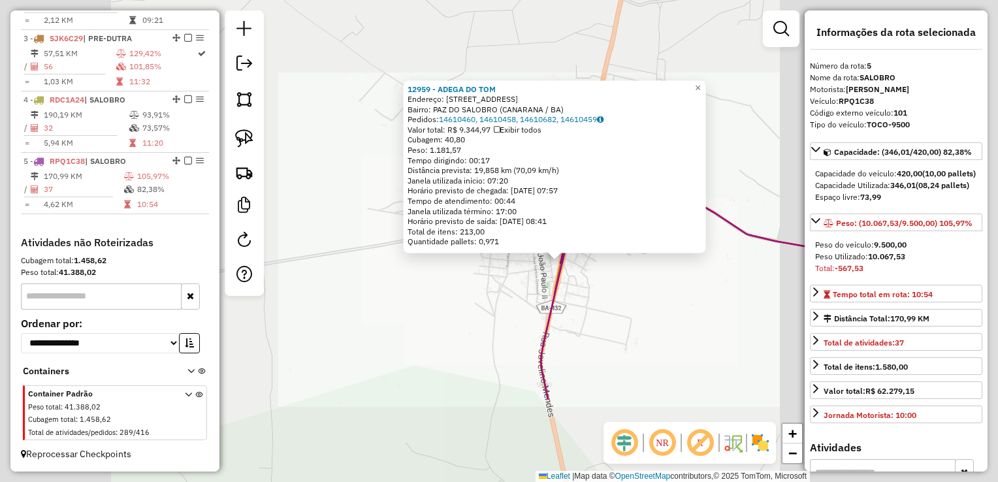
click at [607, 292] on div "12959 - ADEGA DO TOM Endereço: AV PLANALTO 36 Bairro: PAZ DO SALOBRO (CANARANA …" at bounding box center [499, 241] width 998 height 482
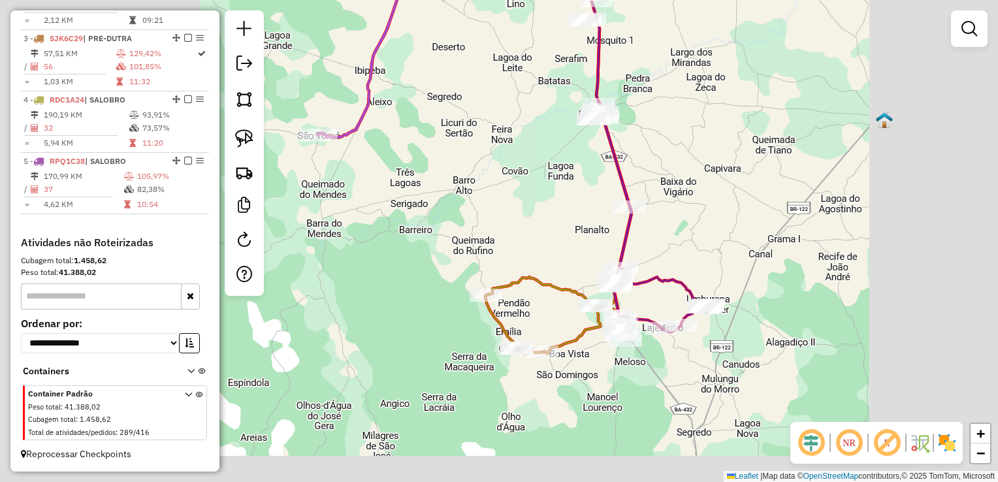
drag, startPoint x: 672, startPoint y: 206, endPoint x: 646, endPoint y: 293, distance: 91.3
click at [650, 294] on div "Janela de atendimento Grade de atendimento Capacidade Transportadoras Veículos …" at bounding box center [499, 241] width 998 height 482
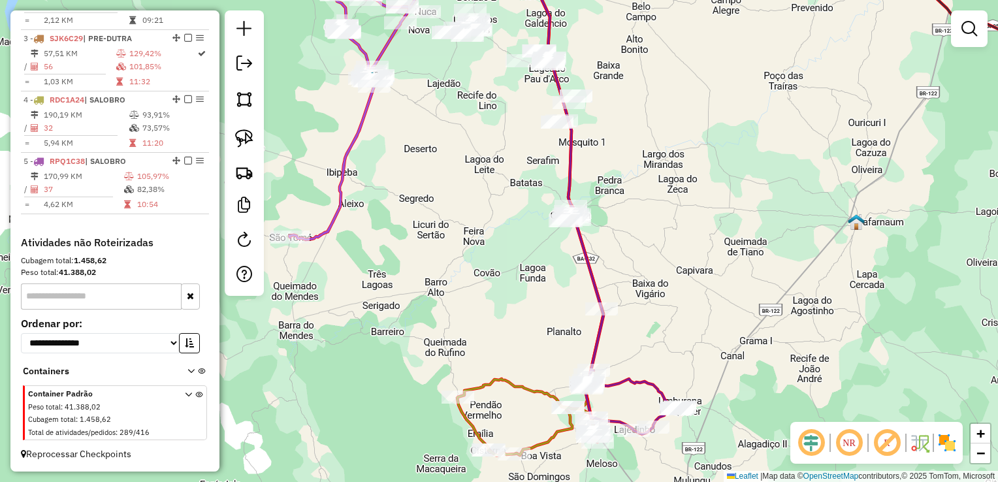
drag, startPoint x: 637, startPoint y: 223, endPoint x: 632, endPoint y: 277, distance: 54.4
click at [632, 277] on div "Janela de atendimento Grade de atendimento Capacidade Transportadoras Veículos …" at bounding box center [499, 241] width 998 height 482
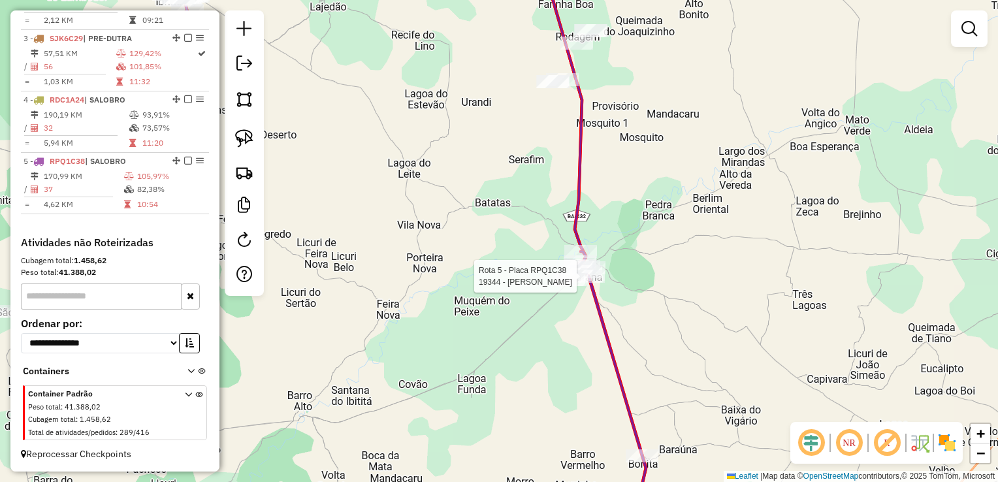
select select "*********"
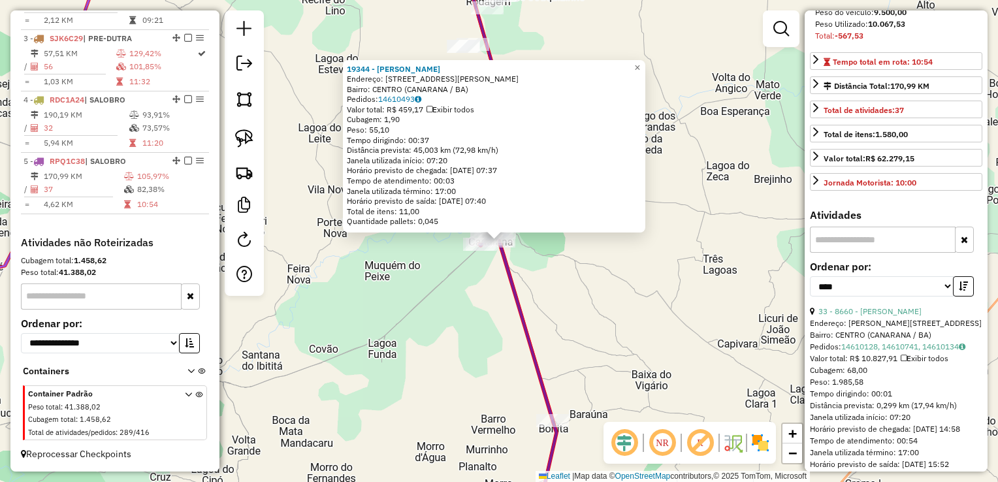
scroll to position [261, 0]
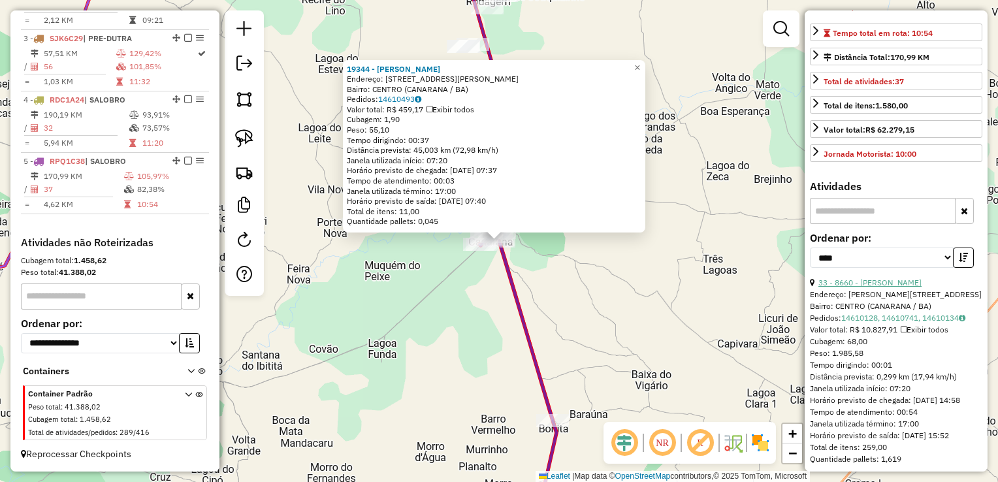
click at [891, 287] on link "33 - 8660 - ANDREIA MARQUES DE SOUZA" at bounding box center [869, 282] width 103 height 10
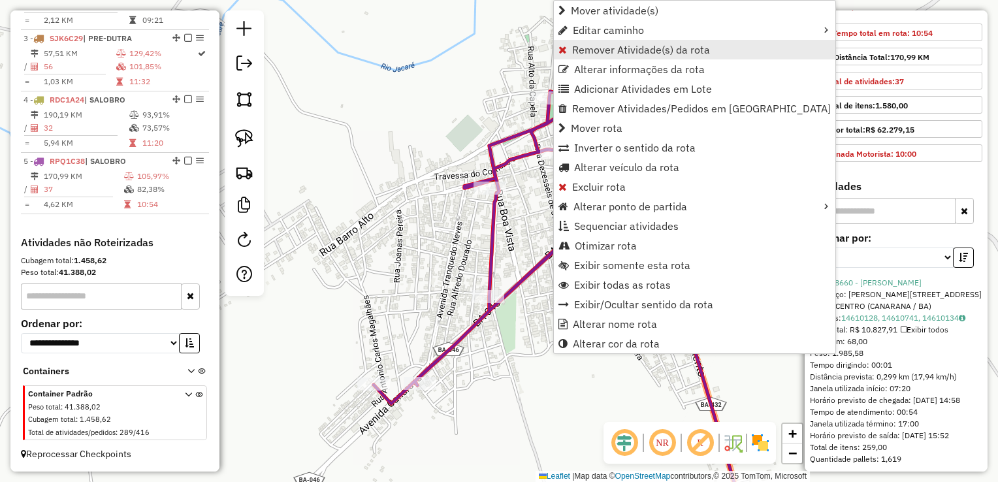
click at [579, 50] on span "Remover Atividade(s) da rota" at bounding box center [641, 49] width 138 height 10
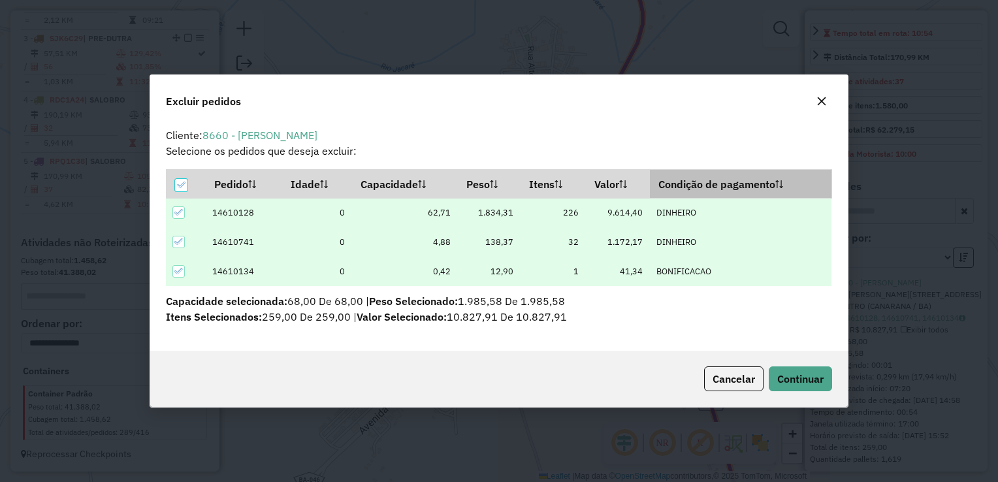
scroll to position [0, 0]
click at [791, 377] on span "Continuar" at bounding box center [800, 378] width 46 height 13
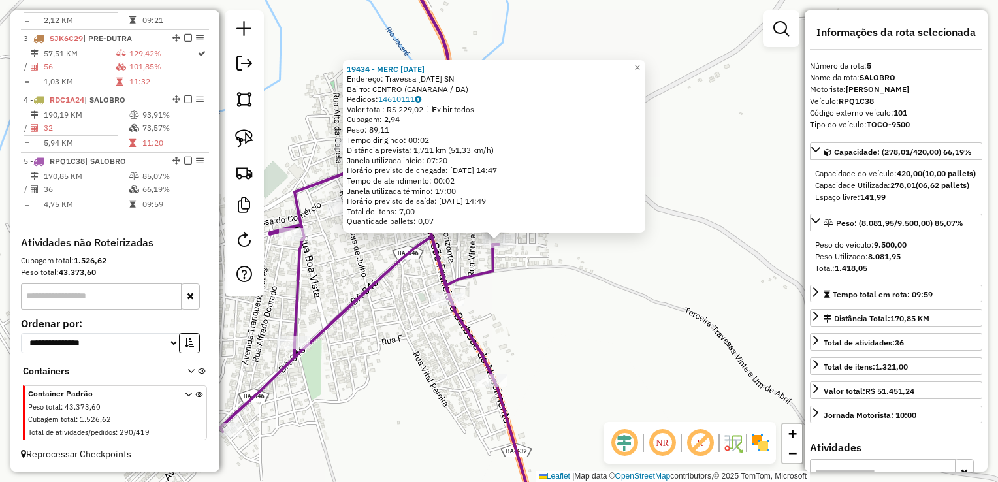
click at [561, 327] on div "19434 - MERC 21 DE ABRIL Endereço: Travessa 21 de Abril SN Bairro: CENTRO (CANA…" at bounding box center [499, 241] width 998 height 482
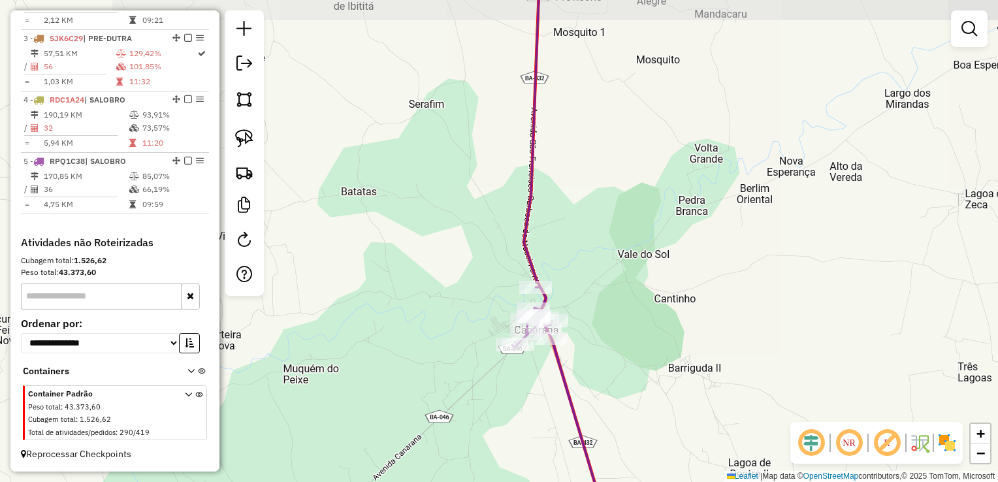
drag, startPoint x: 590, startPoint y: 247, endPoint x: 590, endPoint y: 294, distance: 47.7
click at [590, 294] on div "Janela de atendimento Grade de atendimento Capacidade Transportadoras Veículos …" at bounding box center [499, 241] width 998 height 482
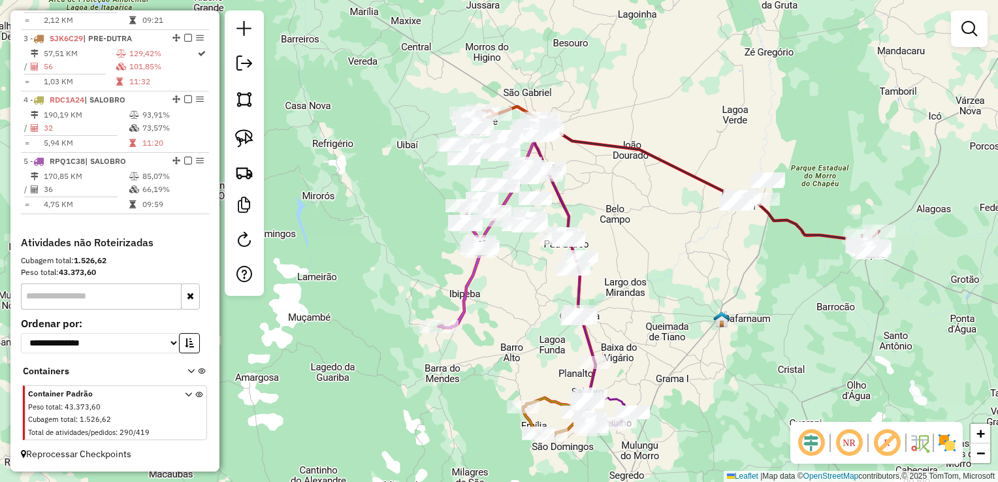
drag, startPoint x: 629, startPoint y: 249, endPoint x: 614, endPoint y: 294, distance: 48.3
click at [614, 294] on div "Janela de atendimento Grade de atendimento Capacidade Transportadoras Veículos …" at bounding box center [499, 241] width 998 height 482
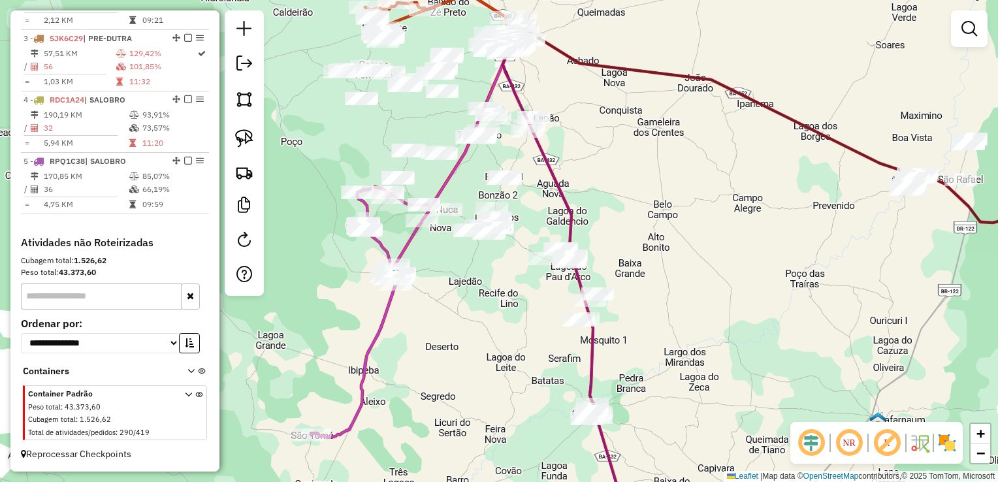
drag, startPoint x: 244, startPoint y: 104, endPoint x: 297, endPoint y: 133, distance: 60.2
click at [244, 104] on img at bounding box center [244, 99] width 18 height 18
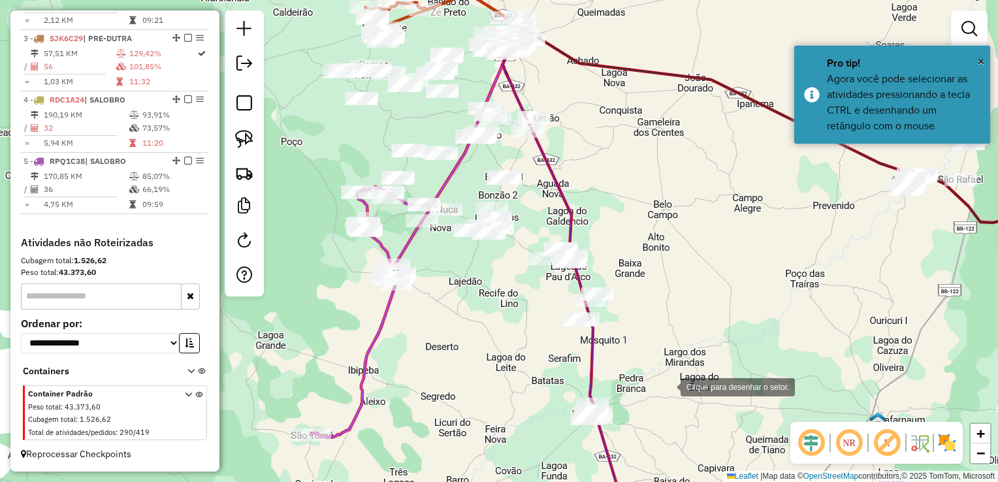
click at [667, 386] on div at bounding box center [667, 386] width 26 height 26
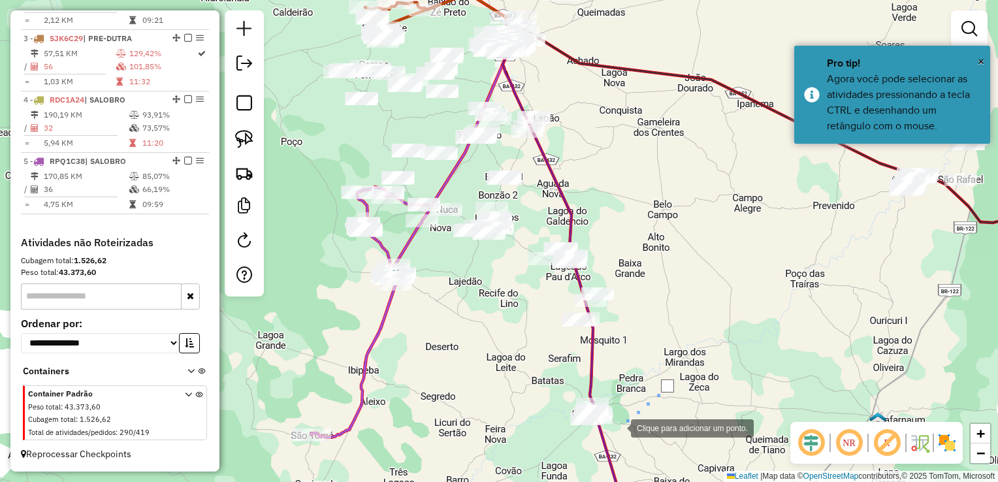
click at [618, 427] on div at bounding box center [618, 427] width 26 height 26
drag, startPoint x: 528, startPoint y: 420, endPoint x: 528, endPoint y: 362, distance: 58.8
click at [528, 417] on div at bounding box center [528, 421] width 26 height 26
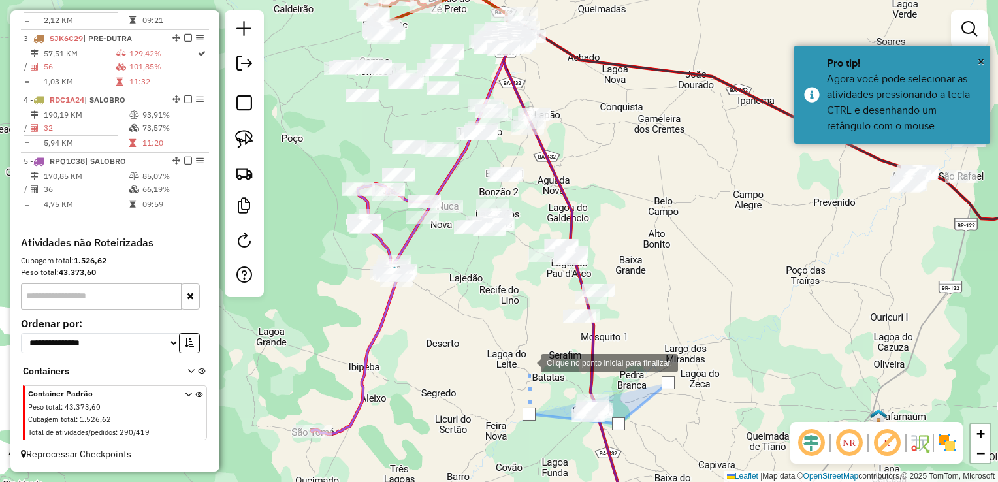
click at [524, 349] on div at bounding box center [527, 362] width 26 height 26
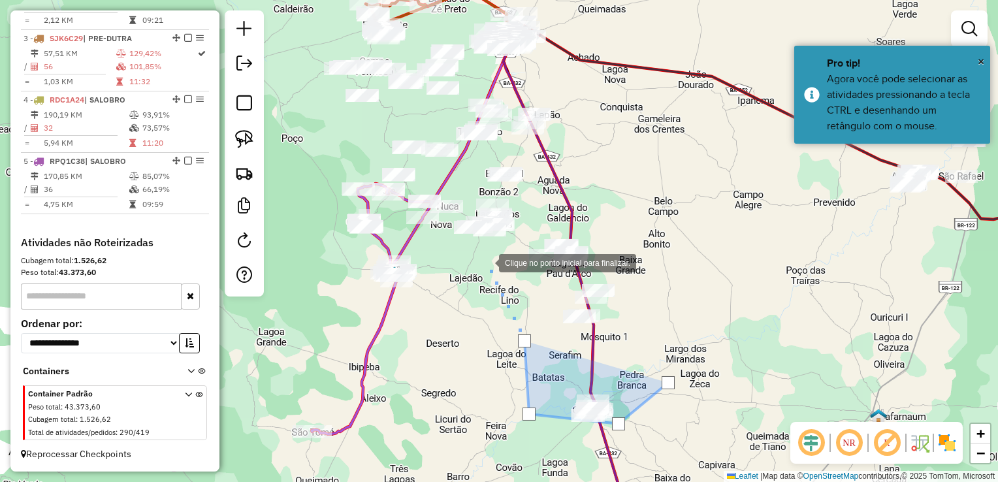
drag, startPoint x: 486, startPoint y: 262, endPoint x: 528, endPoint y: 231, distance: 52.4
click at [486, 260] on div at bounding box center [486, 262] width 26 height 26
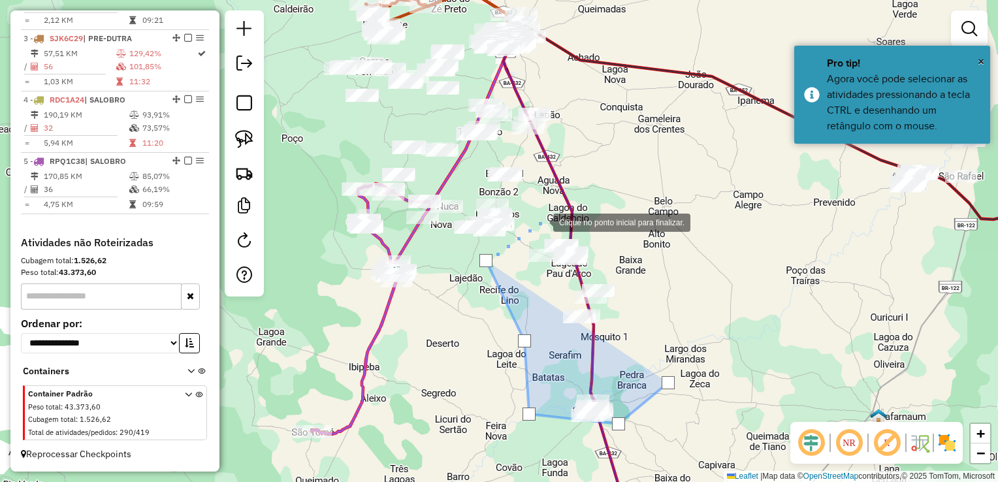
click at [541, 221] on div at bounding box center [540, 221] width 26 height 26
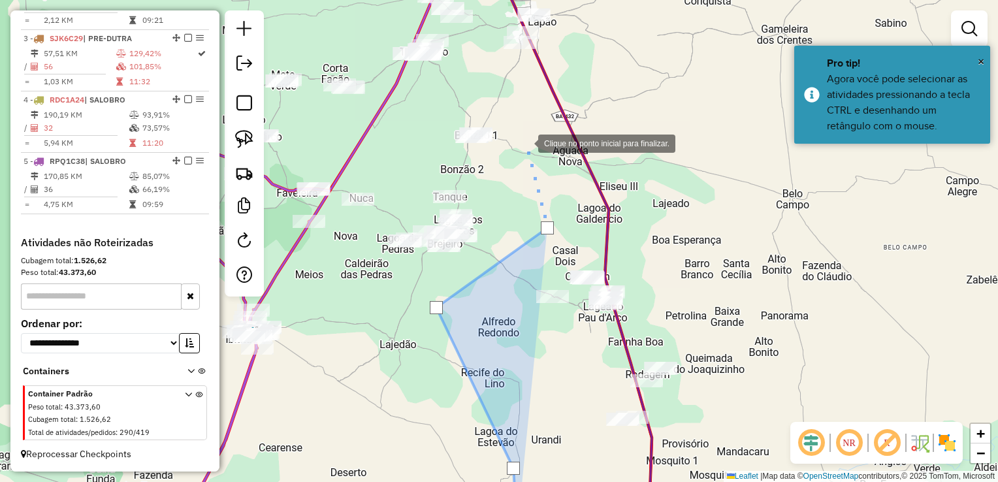
click at [524, 138] on div at bounding box center [525, 142] width 26 height 26
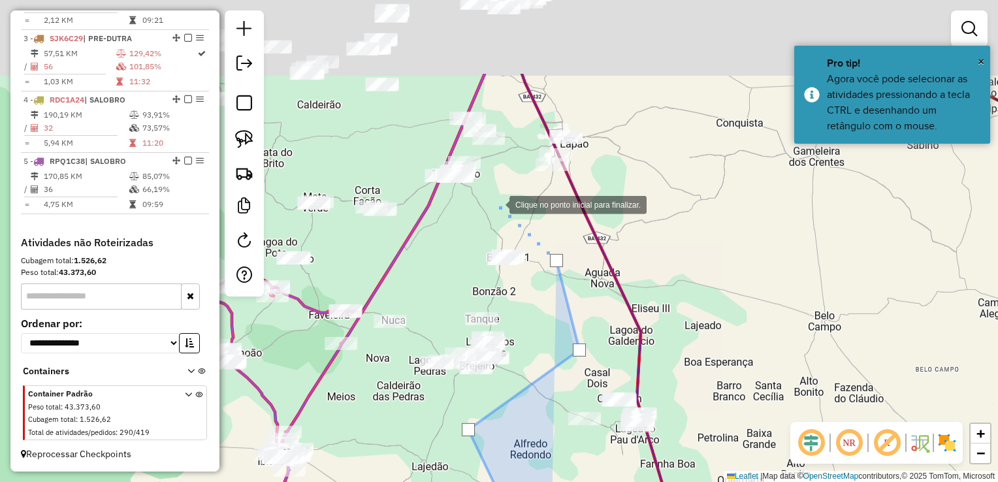
drag, startPoint x: 464, startPoint y: 81, endPoint x: 496, endPoint y: 203, distance: 126.2
click at [496, 203] on div at bounding box center [496, 204] width 26 height 26
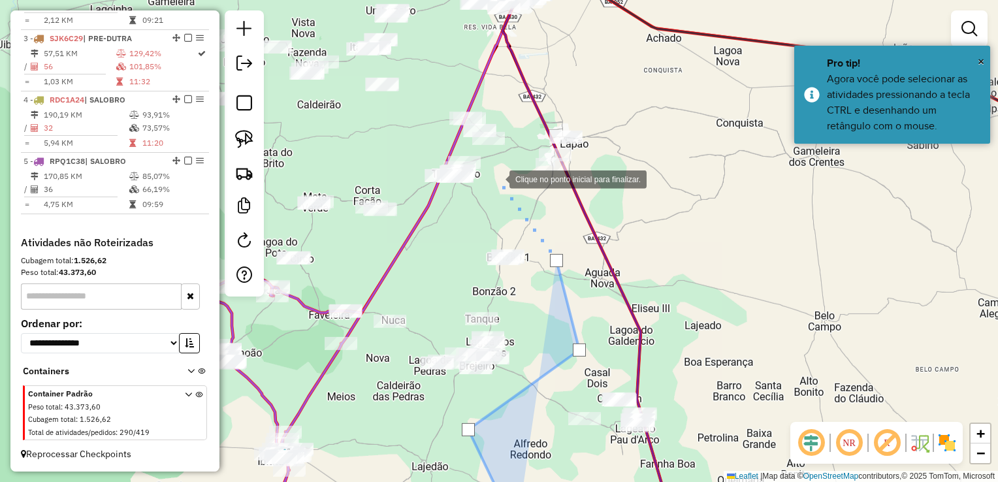
drag, startPoint x: 496, startPoint y: 178, endPoint x: 461, endPoint y: 140, distance: 52.2
click at [496, 177] on div at bounding box center [496, 178] width 26 height 26
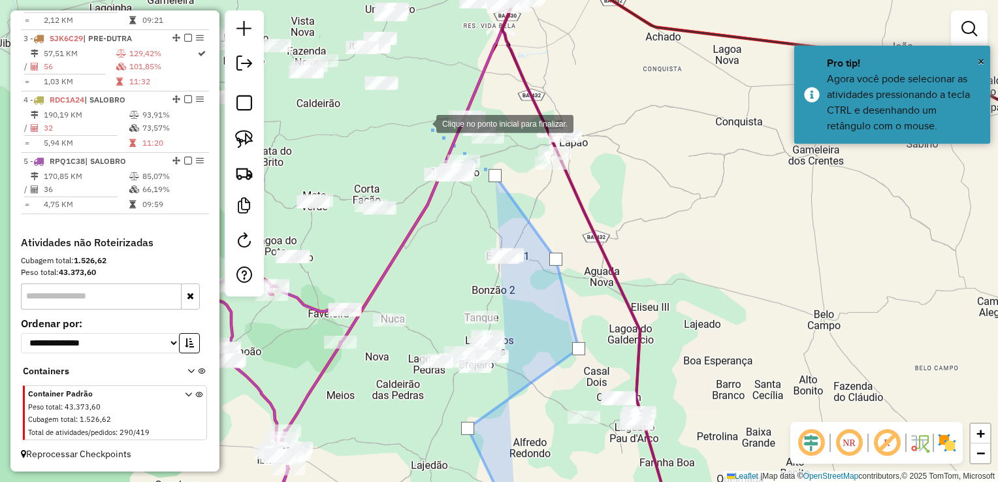
click at [423, 123] on div at bounding box center [423, 123] width 26 height 26
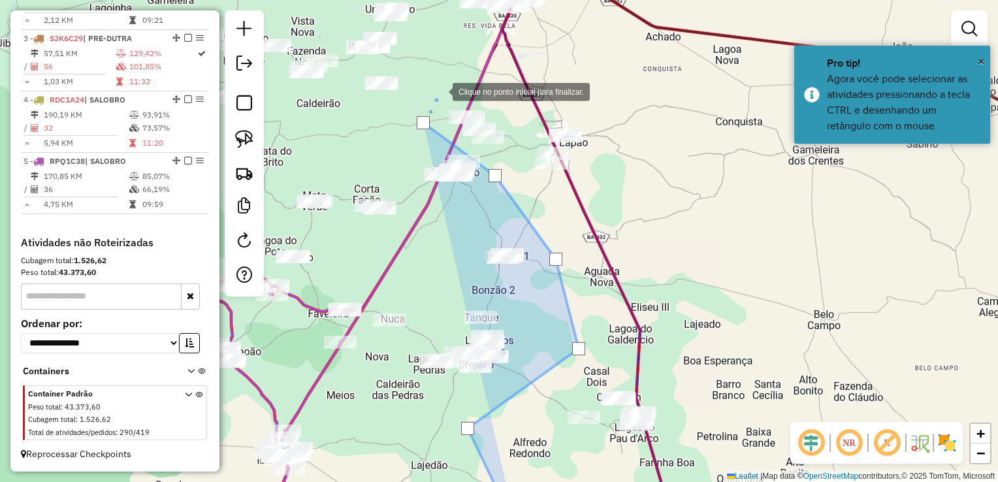
click at [441, 87] on div at bounding box center [439, 91] width 26 height 26
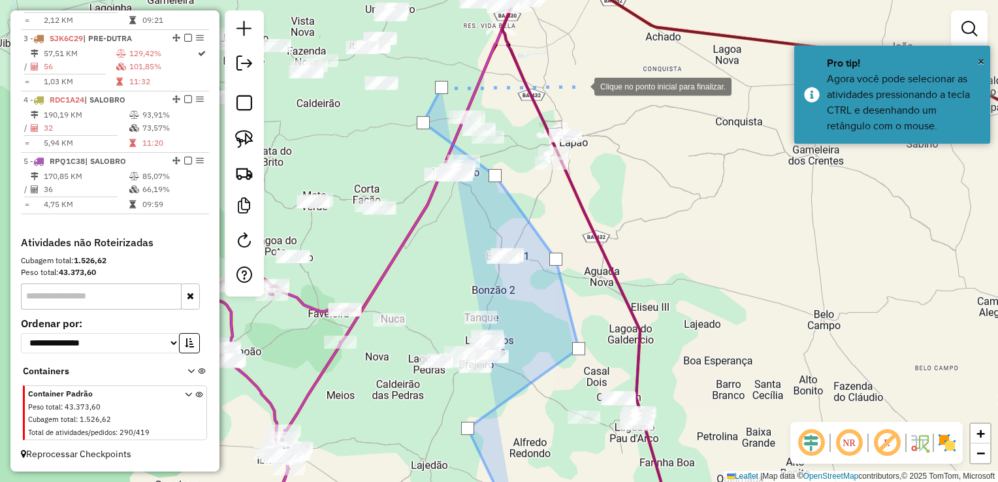
drag, startPoint x: 590, startPoint y: 82, endPoint x: 614, endPoint y: 109, distance: 36.1
click at [591, 82] on div at bounding box center [581, 85] width 26 height 26
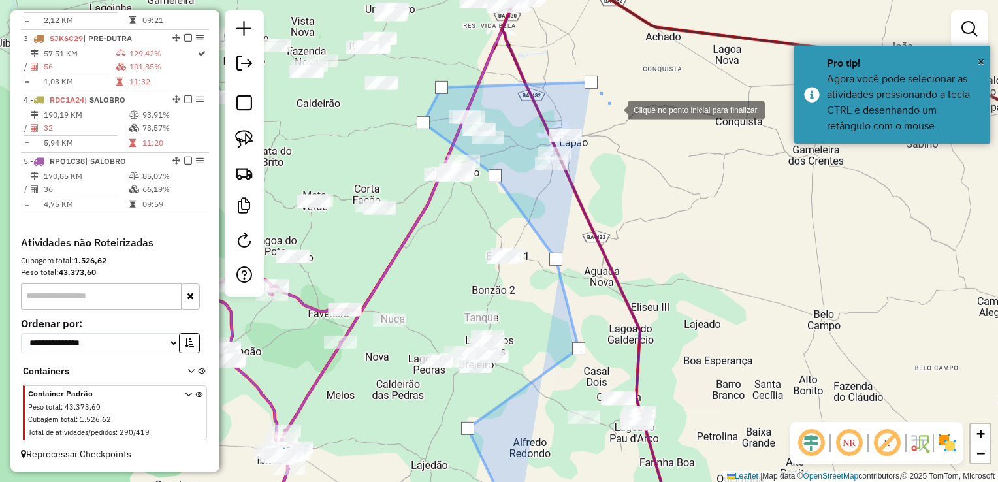
click at [627, 122] on div at bounding box center [614, 109] width 26 height 26
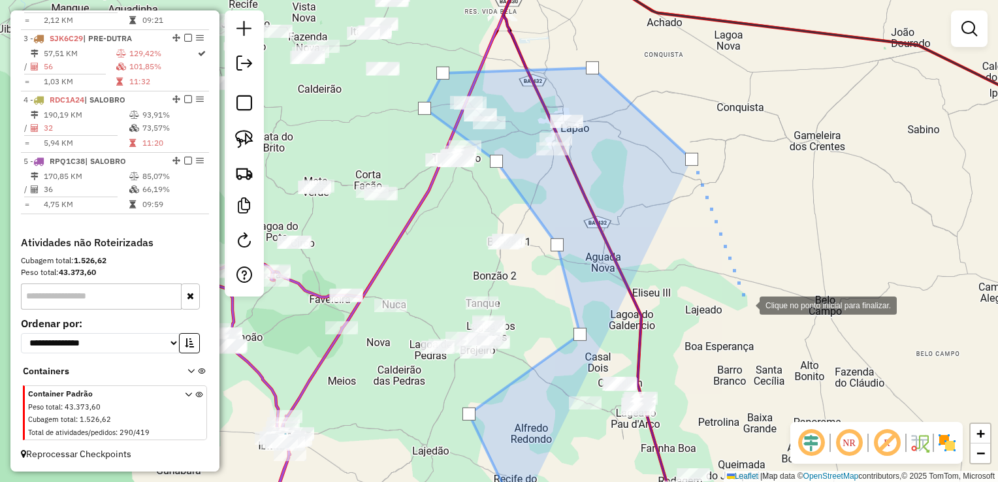
drag, startPoint x: 747, startPoint y: 313, endPoint x: 658, endPoint y: 78, distance: 251.9
click at [733, 291] on div at bounding box center [746, 304] width 26 height 26
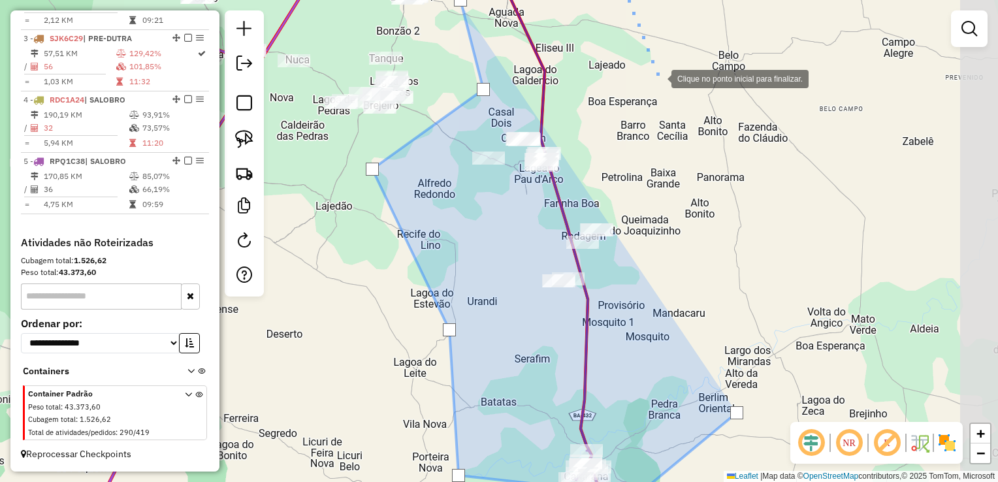
click at [671, 91] on div at bounding box center [658, 78] width 26 height 26
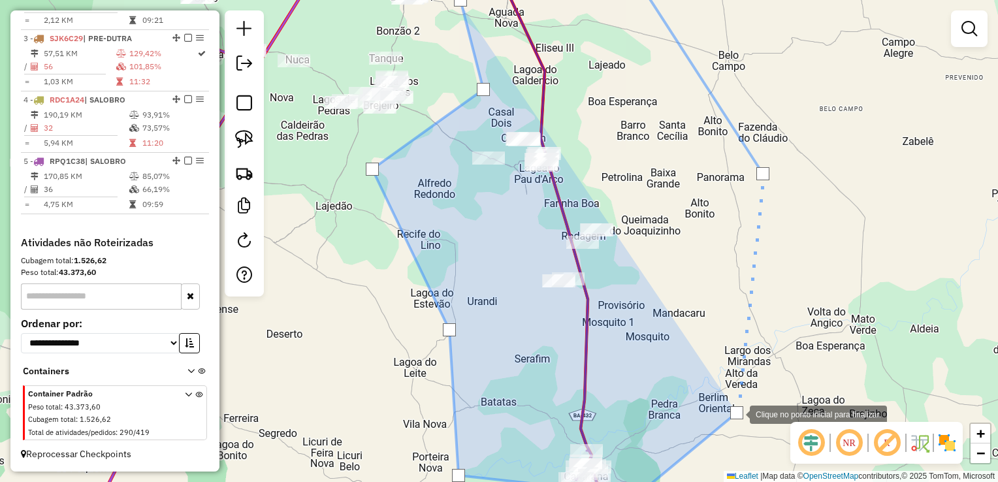
click at [736, 413] on div at bounding box center [736, 412] width 13 height 13
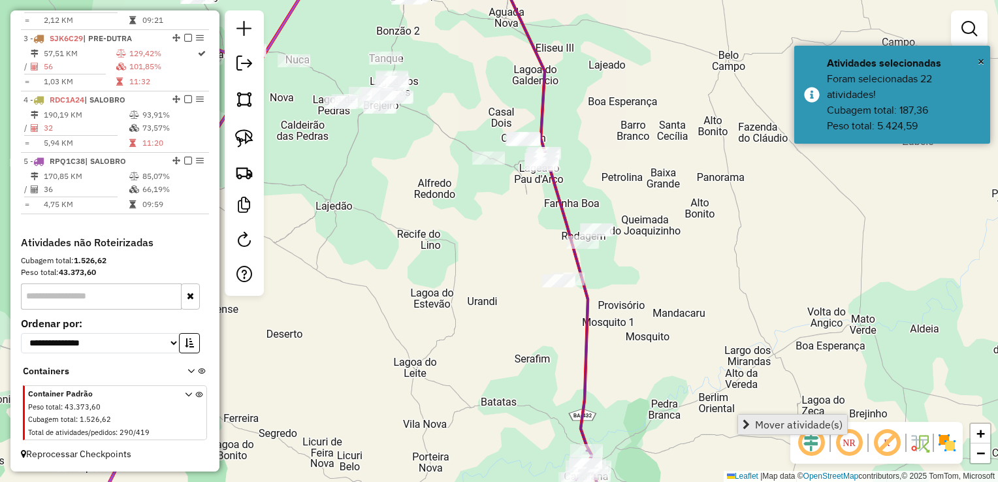
click at [749, 420] on link "Mover atividade(s)" at bounding box center [792, 425] width 109 height 20
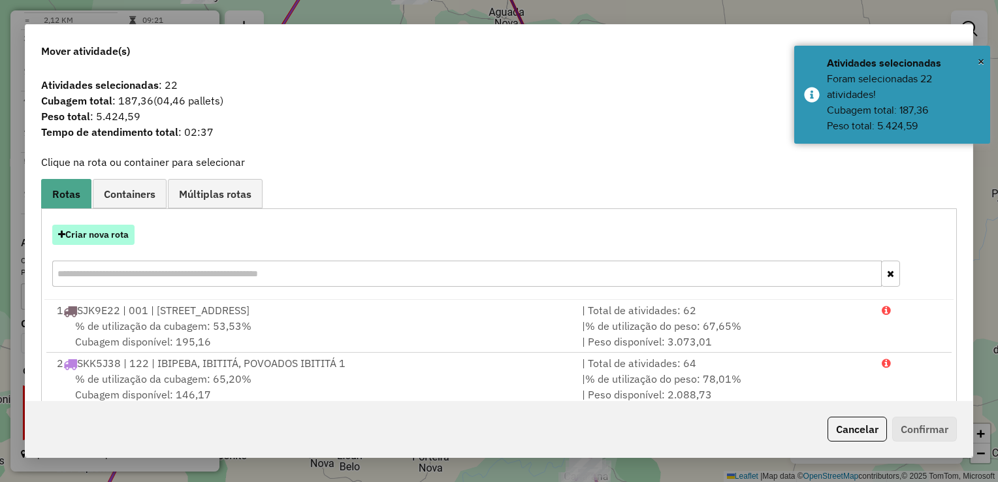
click at [94, 238] on button "Criar nova rota" at bounding box center [93, 235] width 82 height 20
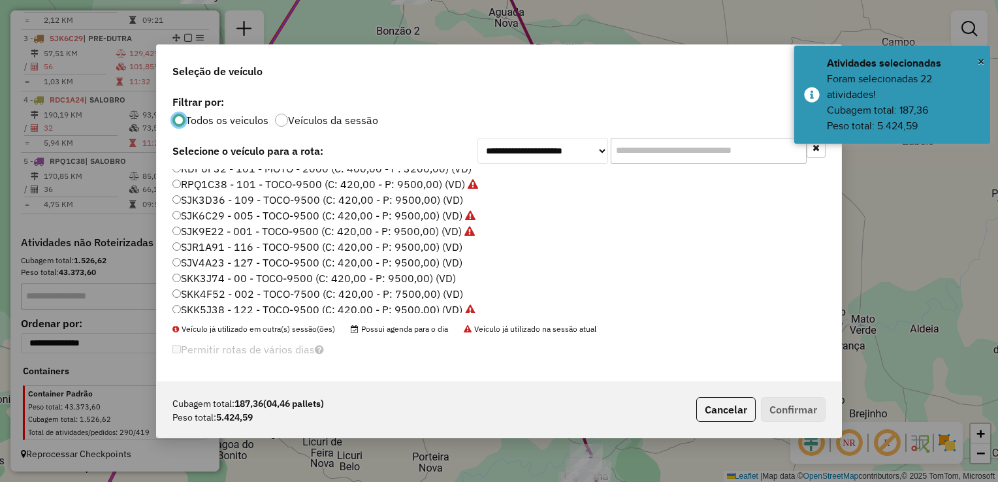
scroll to position [154, 0]
click at [266, 291] on label "SKK4F52 - 002 - TOCO-7500 (C: 420,00 - P: 7500,00) (VD)" at bounding box center [317, 289] width 291 height 16
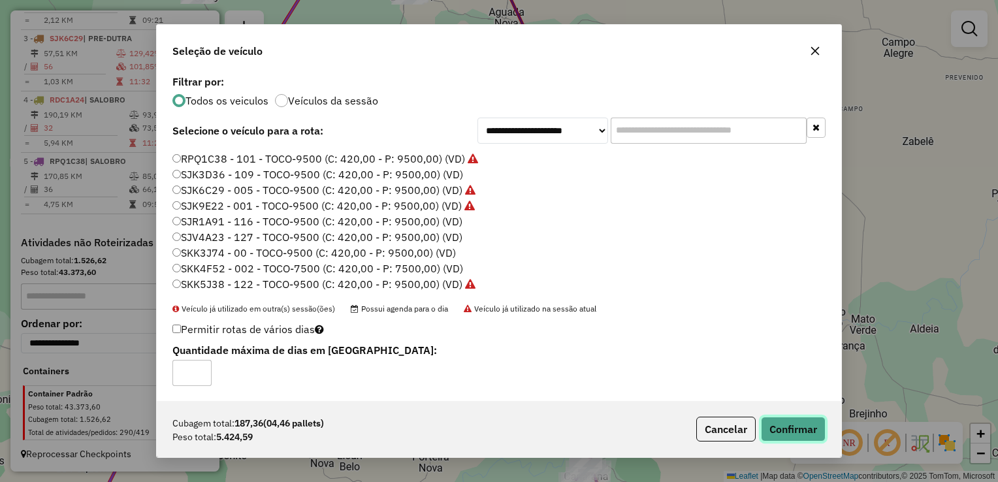
click at [794, 423] on button "Confirmar" at bounding box center [793, 429] width 65 height 25
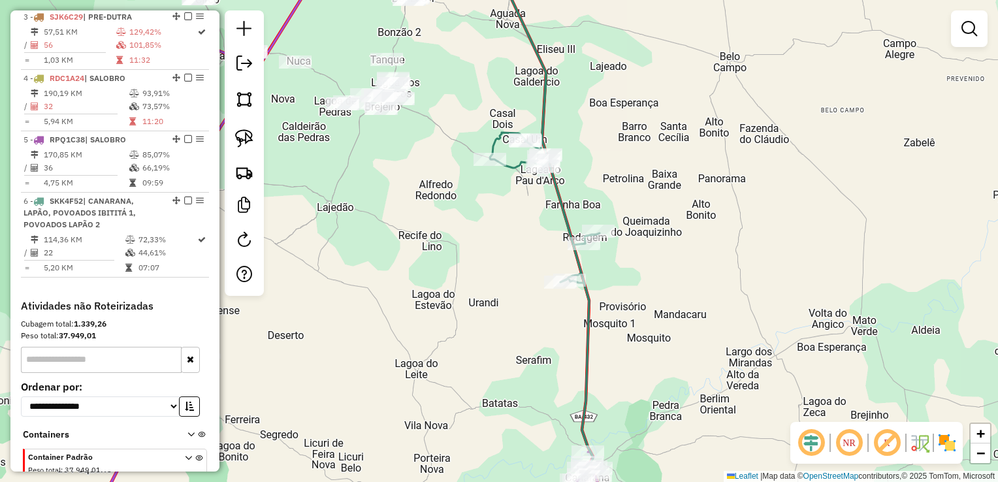
drag, startPoint x: 653, startPoint y: 244, endPoint x: 665, endPoint y: 266, distance: 24.9
click at [671, 275] on div "Janela de atendimento Grade de atendimento Capacidade Transportadoras Veículos …" at bounding box center [499, 241] width 998 height 482
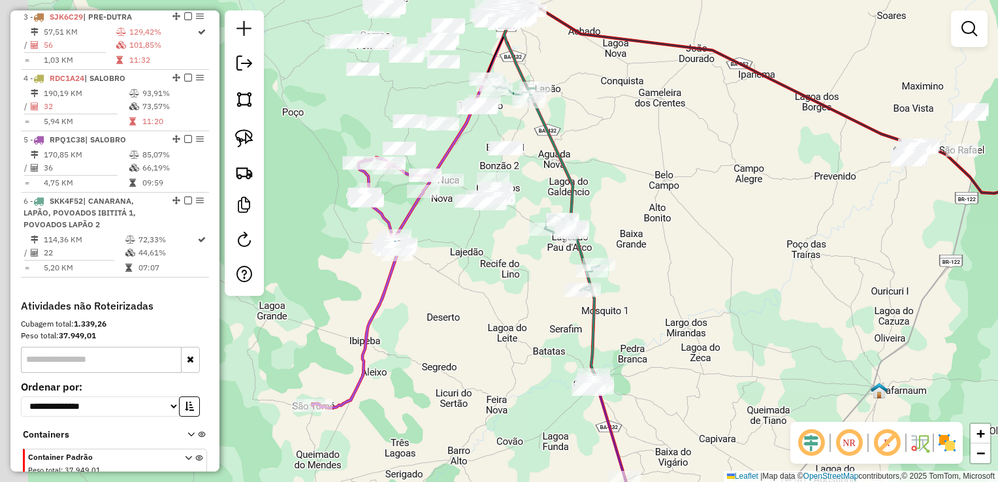
drag, startPoint x: 500, startPoint y: 251, endPoint x: 531, endPoint y: 256, distance: 31.7
click at [528, 262] on div "Janela de atendimento Grade de atendimento Capacidade Transportadoras Veículos …" at bounding box center [499, 241] width 998 height 482
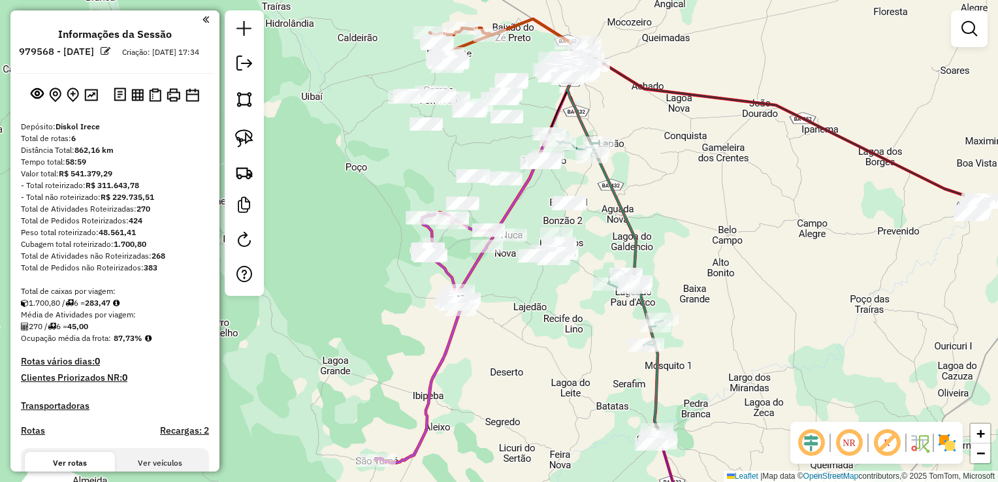
scroll to position [630, 0]
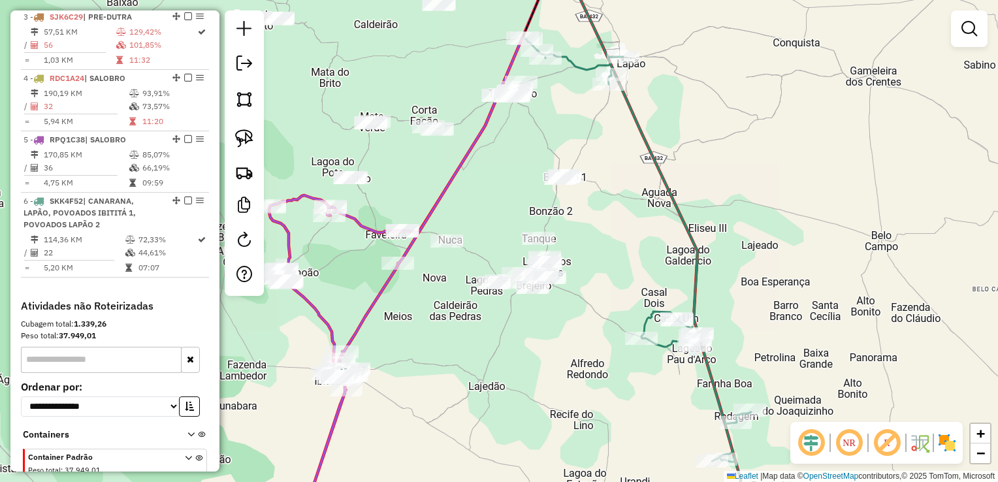
drag, startPoint x: 597, startPoint y: 230, endPoint x: 796, endPoint y: 258, distance: 201.0
click at [796, 258] on div "Janela de atendimento Grade de atendimento Capacidade Transportadoras Veículos …" at bounding box center [499, 241] width 998 height 482
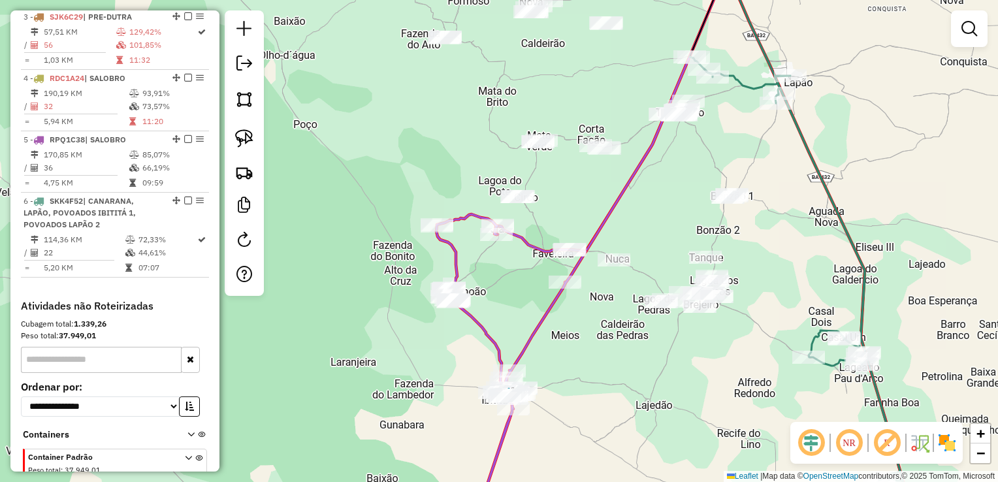
drag, startPoint x: 238, startPoint y: 110, endPoint x: 289, endPoint y: 132, distance: 55.6
click at [238, 110] on link at bounding box center [244, 99] width 29 height 29
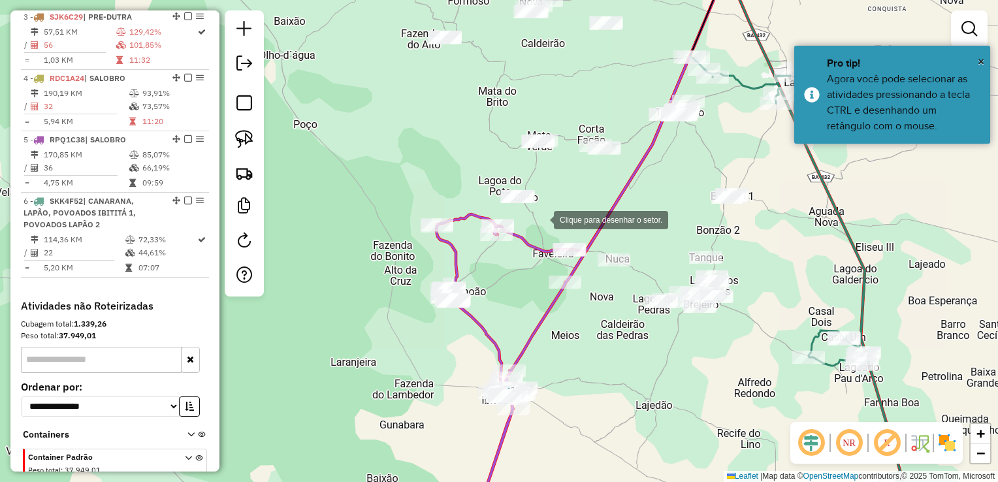
drag, startPoint x: 541, startPoint y: 219, endPoint x: 494, endPoint y: 204, distance: 49.3
click at [541, 218] on div at bounding box center [541, 219] width 26 height 26
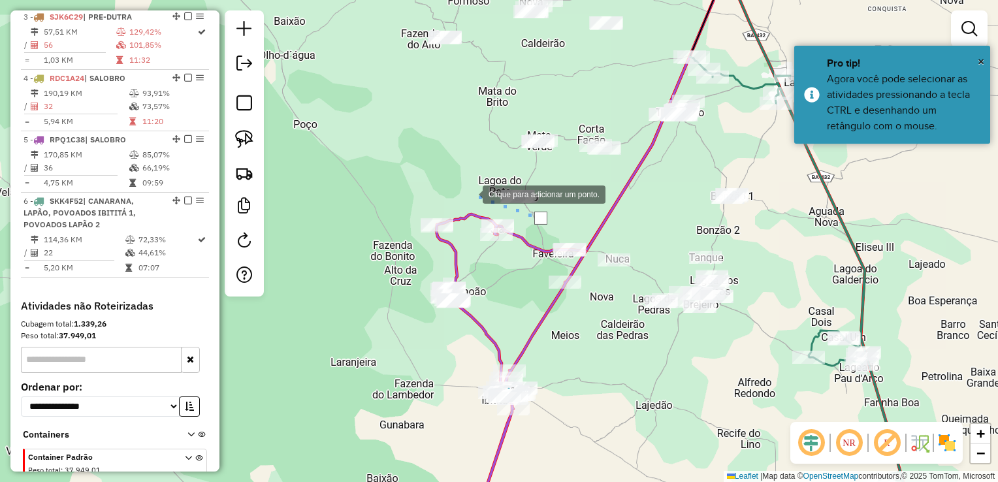
drag, startPoint x: 469, startPoint y: 193, endPoint x: 479, endPoint y: 150, distance: 44.7
click at [469, 192] on div at bounding box center [469, 193] width 26 height 26
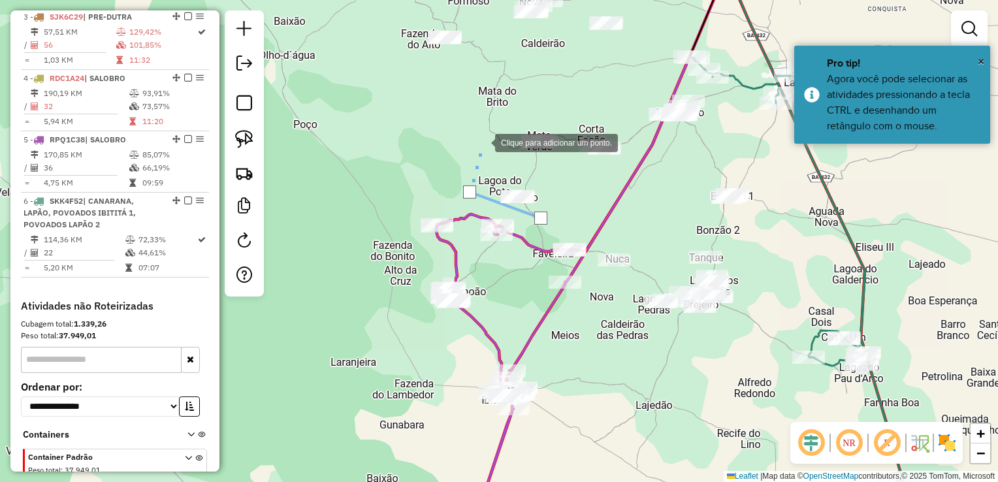
click at [482, 142] on div at bounding box center [482, 142] width 26 height 26
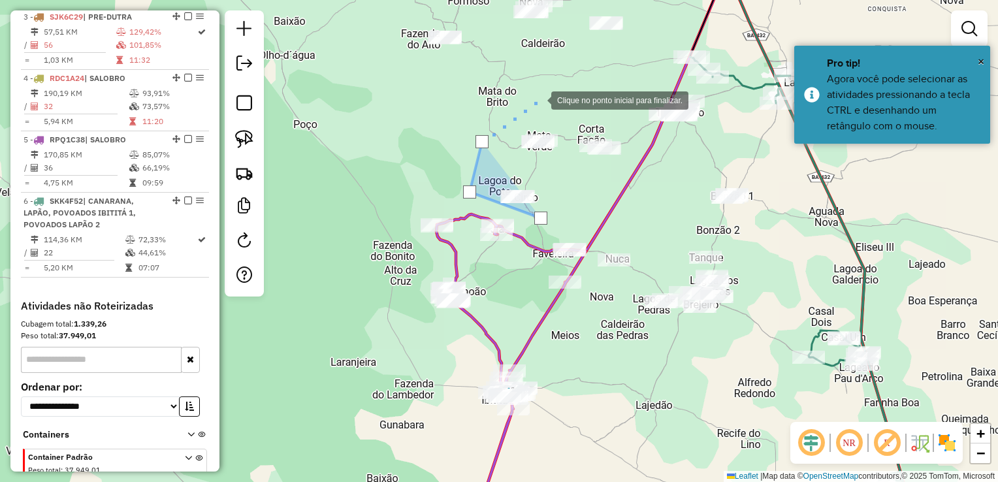
click at [538, 99] on div at bounding box center [538, 99] width 26 height 26
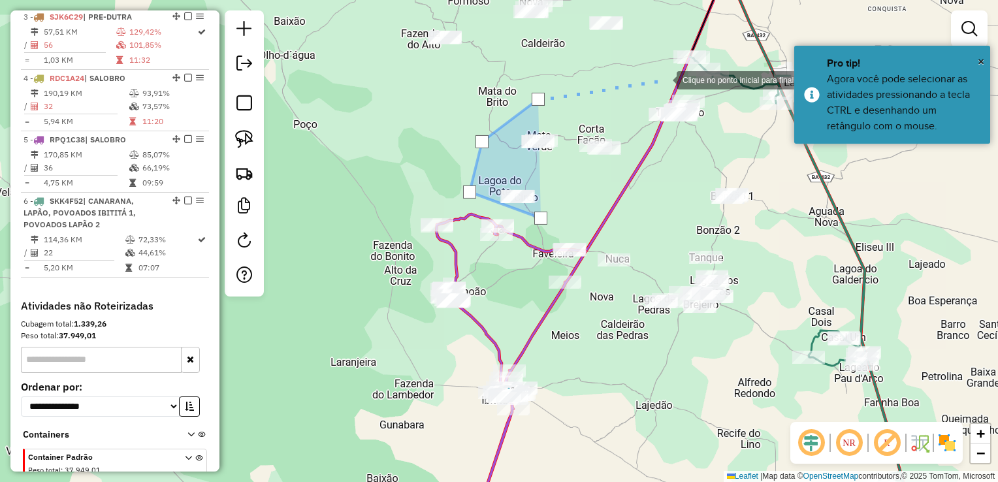
click at [667, 76] on div at bounding box center [663, 79] width 26 height 26
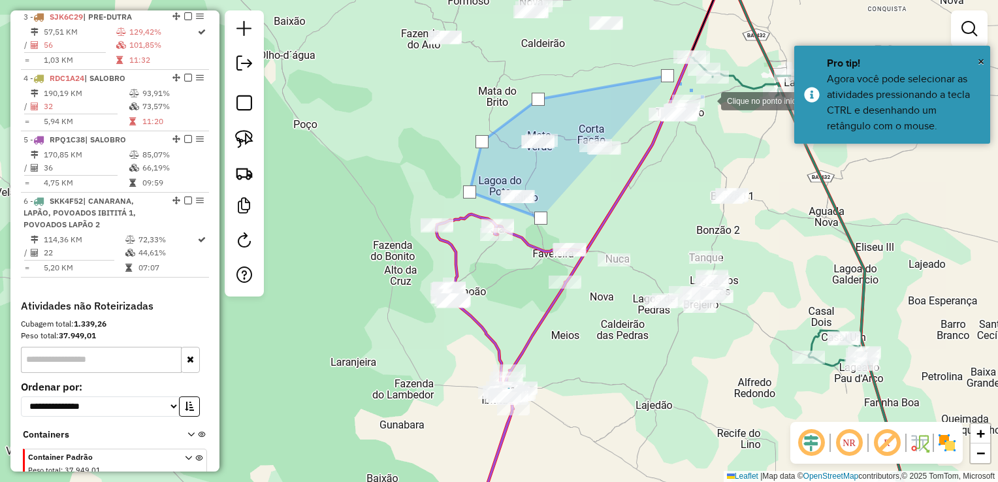
click at [708, 100] on div at bounding box center [708, 100] width 26 height 26
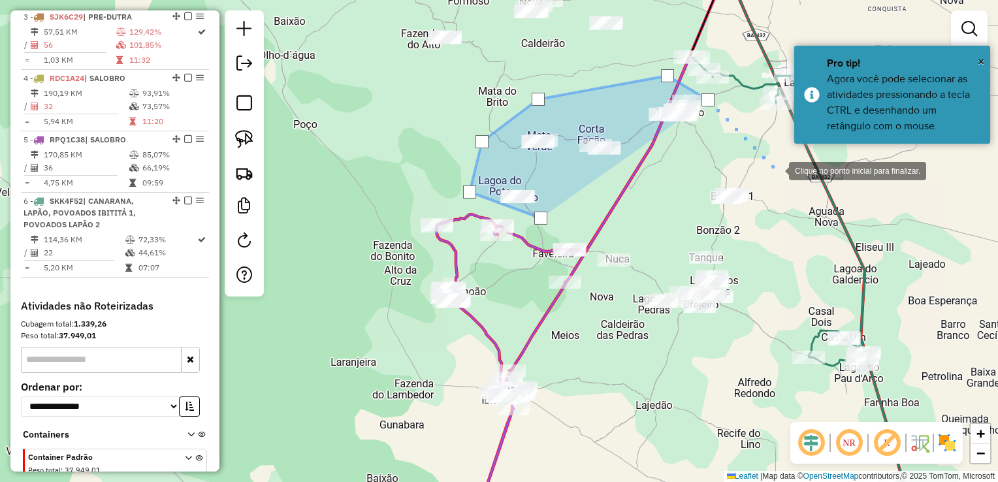
drag, startPoint x: 778, startPoint y: 173, endPoint x: 778, endPoint y: 194, distance: 20.9
click at [778, 174] on div at bounding box center [776, 170] width 26 height 26
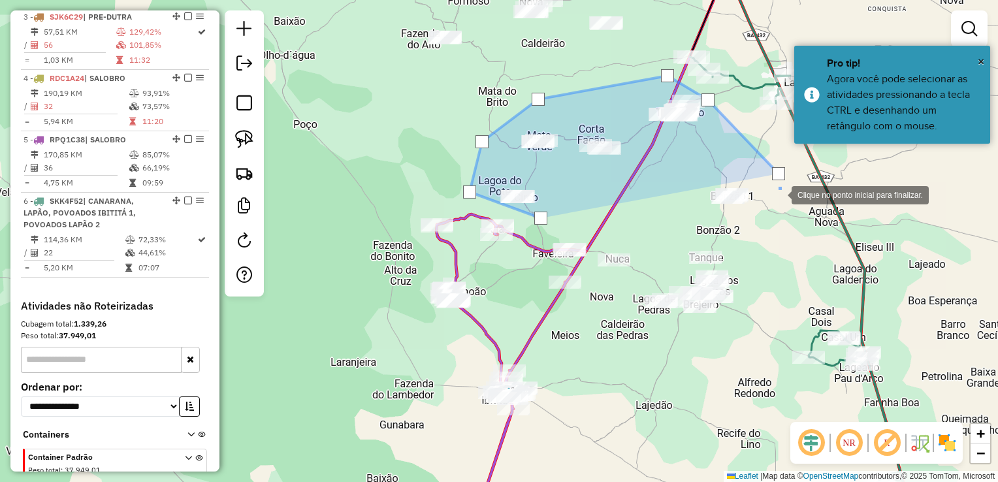
click at [765, 207] on div at bounding box center [778, 194] width 26 height 26
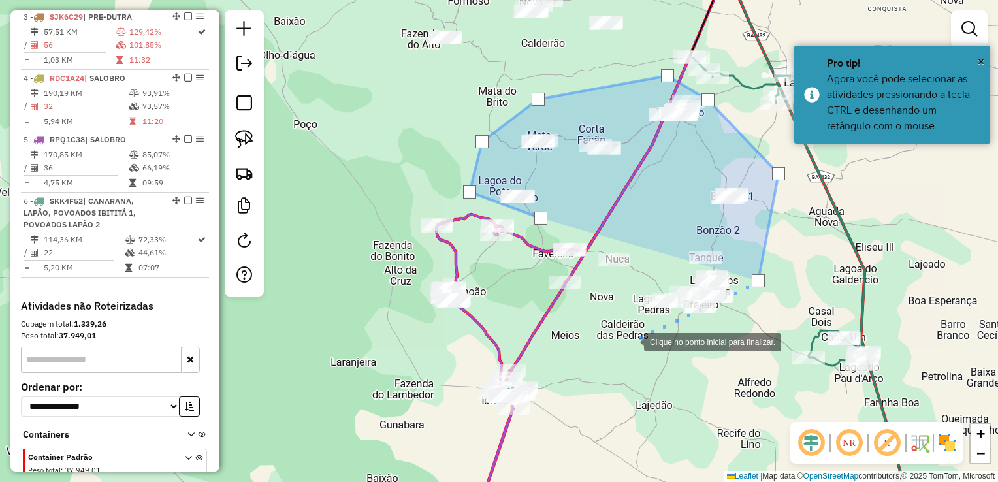
click at [631, 341] on div at bounding box center [631, 341] width 26 height 26
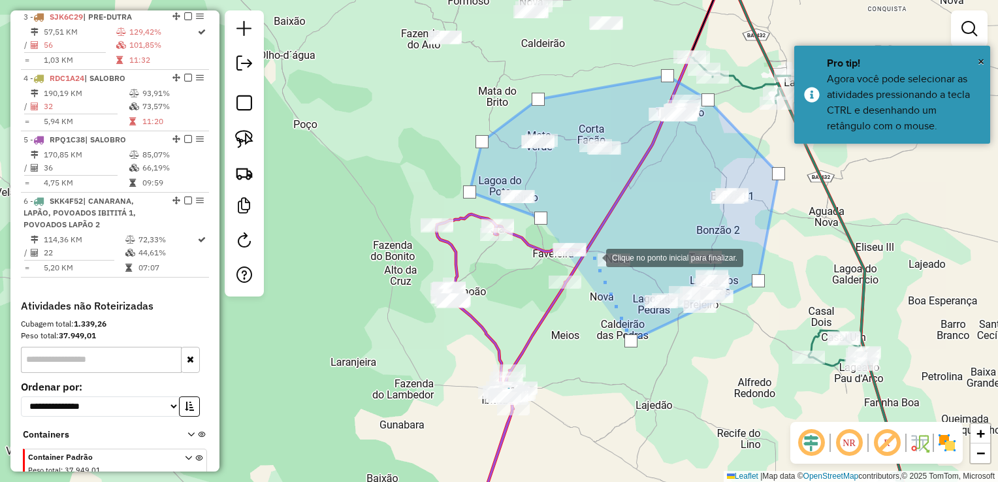
click at [593, 257] on div at bounding box center [593, 257] width 26 height 26
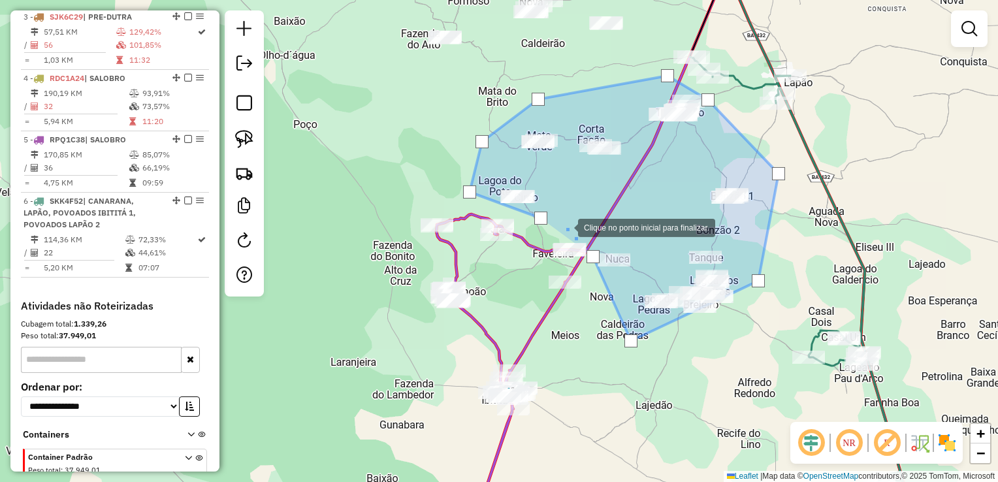
click at [565, 227] on div at bounding box center [565, 226] width 26 height 26
click at [540, 218] on div at bounding box center [540, 218] width 13 height 13
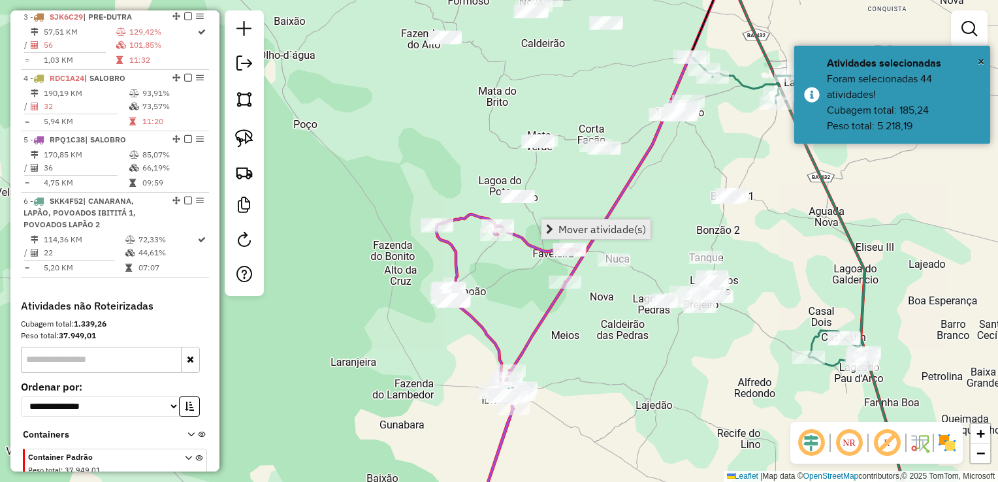
click at [546, 224] on span "Mover atividade(s)" at bounding box center [549, 229] width 7 height 10
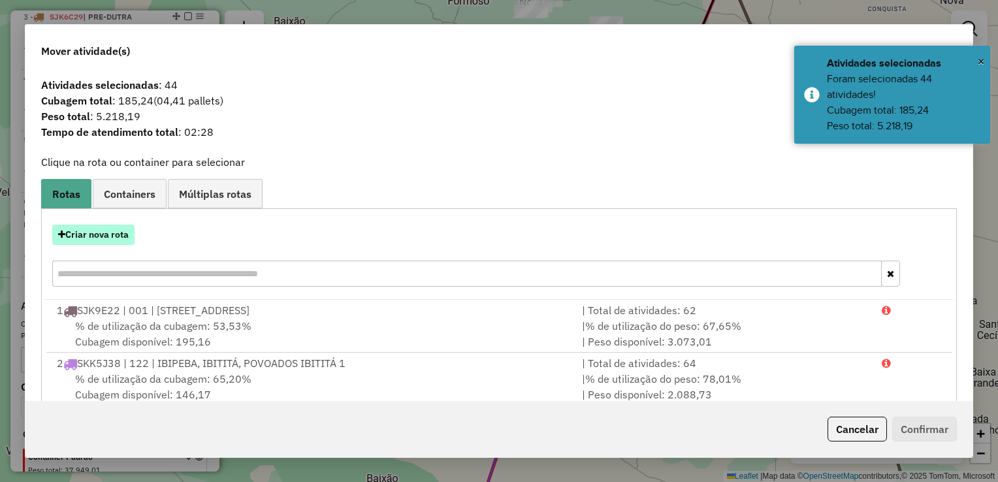
click at [103, 234] on button "Criar nova rota" at bounding box center [93, 235] width 82 height 20
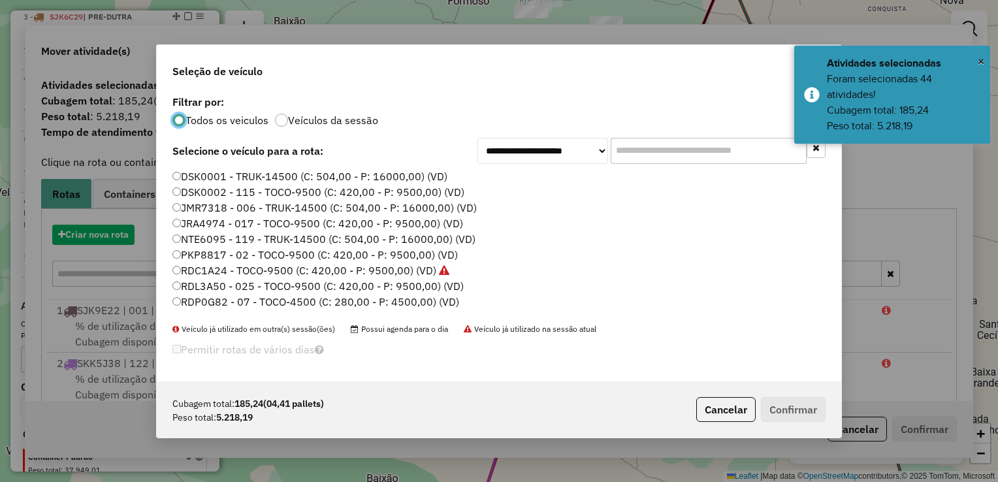
scroll to position [7, 4]
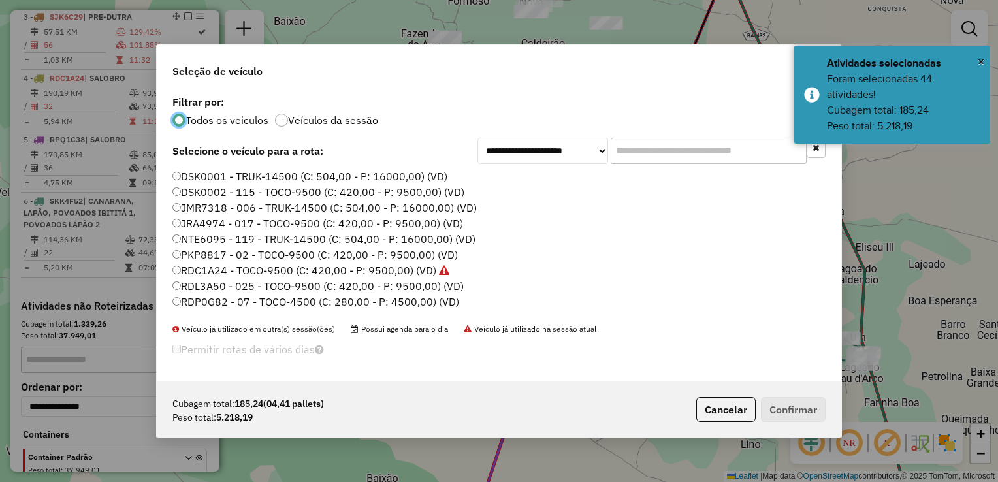
click at [241, 252] on label "PKP8817 - 02 - TOCO-9500 (C: 420,00 - P: 9500,00) (VD)" at bounding box center [314, 255] width 285 height 16
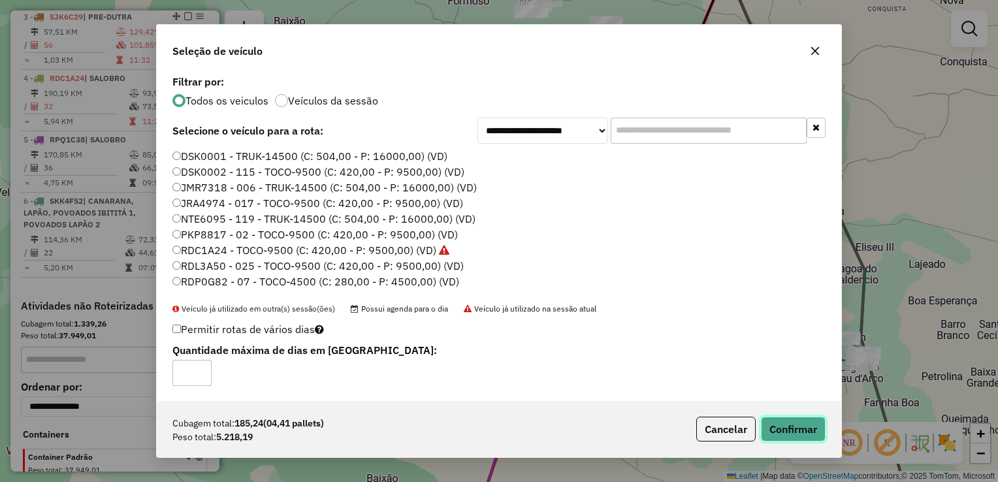
click at [787, 424] on button "Confirmar" at bounding box center [793, 429] width 65 height 25
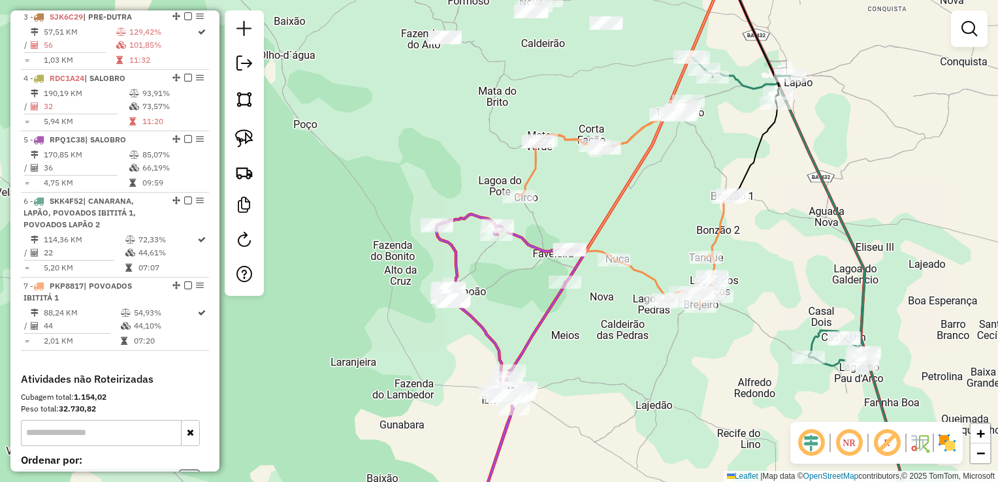
click at [587, 192] on div "Janela de atendimento Grade de atendimento Capacidade Transportadoras Veículos …" at bounding box center [499, 241] width 998 height 482
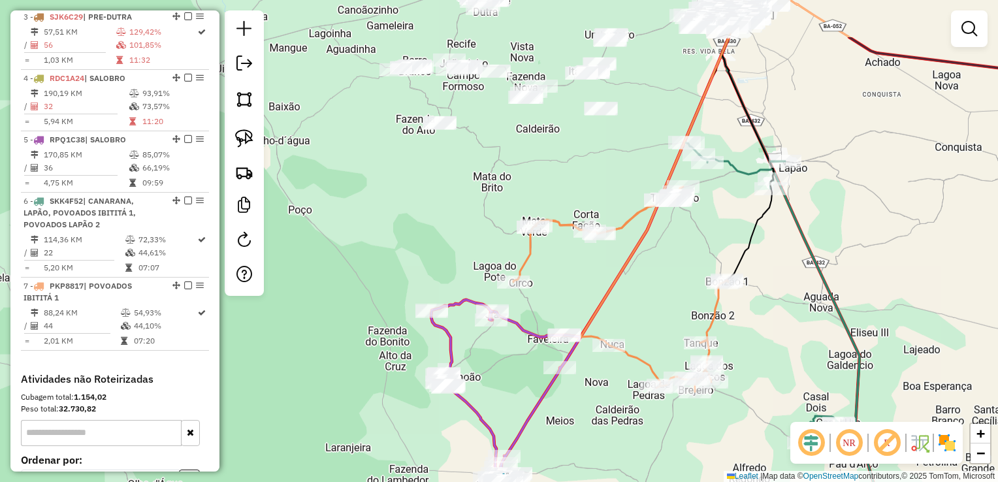
drag, startPoint x: 583, startPoint y: 187, endPoint x: 567, endPoint y: 229, distance: 44.9
click at [577, 276] on div "Janela de atendimento Grade de atendimento Capacidade Transportadoras Veículos …" at bounding box center [499, 241] width 998 height 482
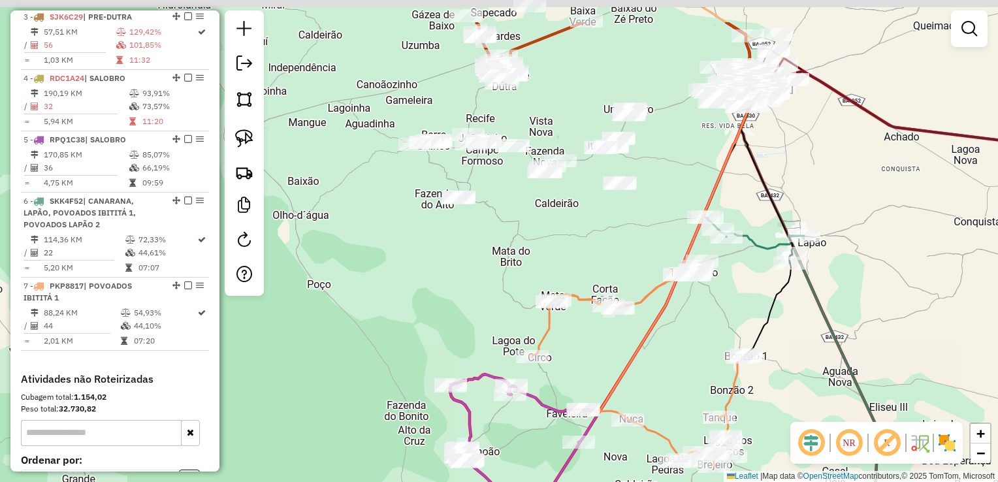
drag, startPoint x: 563, startPoint y: 185, endPoint x: 573, endPoint y: 278, distance: 93.9
click at [578, 289] on div "Janela de atendimento Grade de atendimento Capacidade Transportadoras Veículos …" at bounding box center [499, 241] width 998 height 482
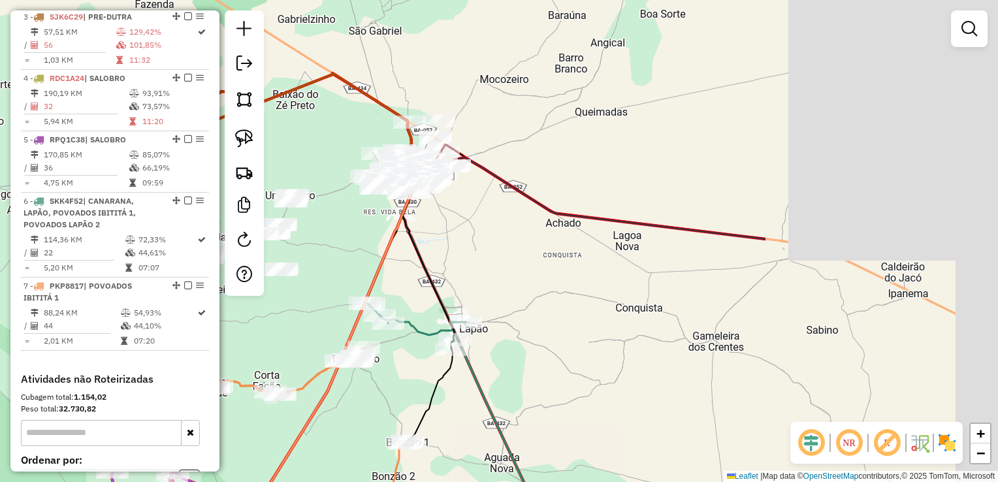
drag, startPoint x: 675, startPoint y: 215, endPoint x: 346, endPoint y: 253, distance: 331.2
click at [313, 255] on div "Janela de atendimento Grade de atendimento Capacidade Transportadoras Veículos …" at bounding box center [499, 241] width 998 height 482
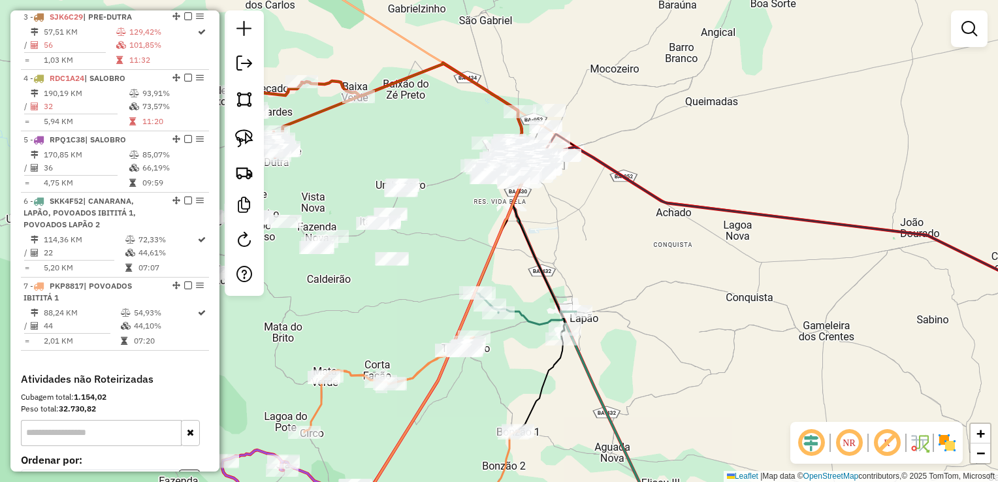
drag, startPoint x: 554, startPoint y: 251, endPoint x: 733, endPoint y: 245, distance: 179.0
click at [763, 251] on div "Janela de atendimento Grade de atendimento Capacidade Transportadoras Veículos …" at bounding box center [499, 241] width 998 height 482
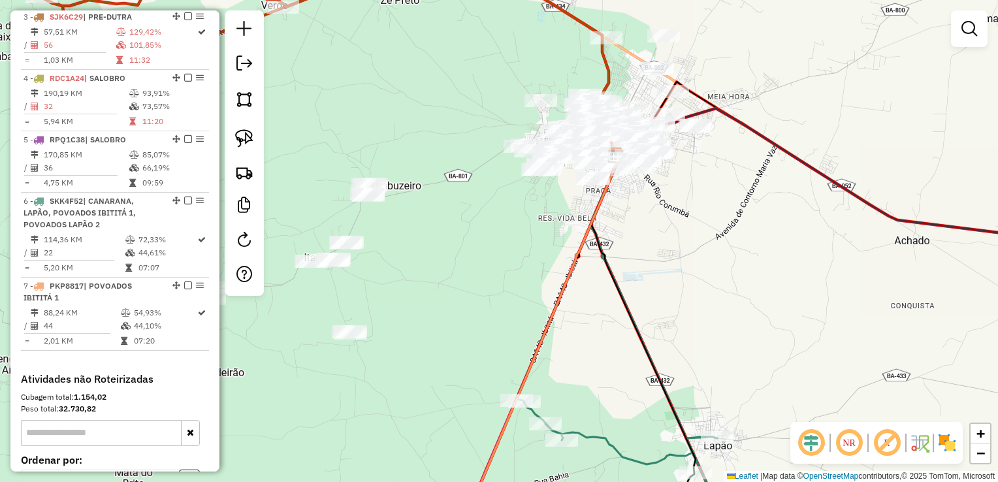
drag, startPoint x: 669, startPoint y: 257, endPoint x: 676, endPoint y: 276, distance: 19.6
click at [684, 295] on div "Janela de atendimento Grade de atendimento Capacidade Transportadoras Veículos …" at bounding box center [499, 241] width 998 height 482
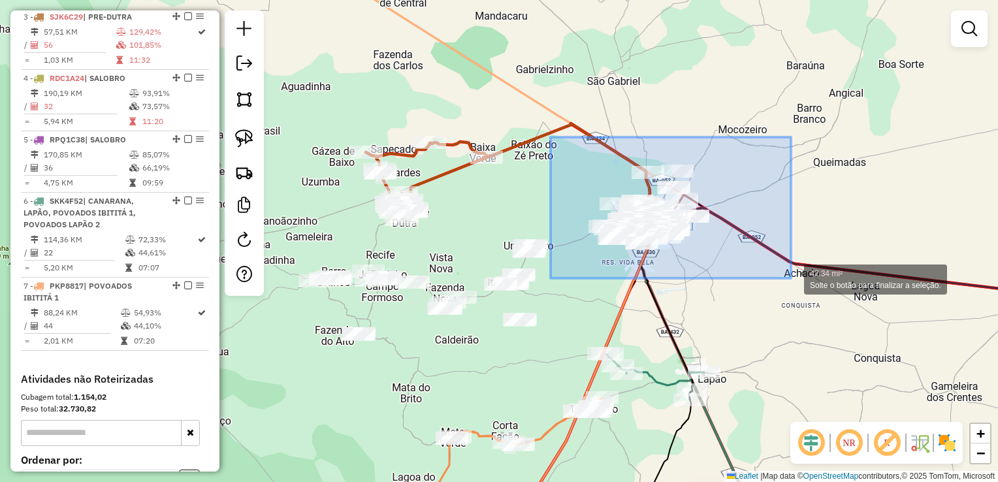
drag, startPoint x: 552, startPoint y: 138, endPoint x: 791, endPoint y: 278, distance: 277.1
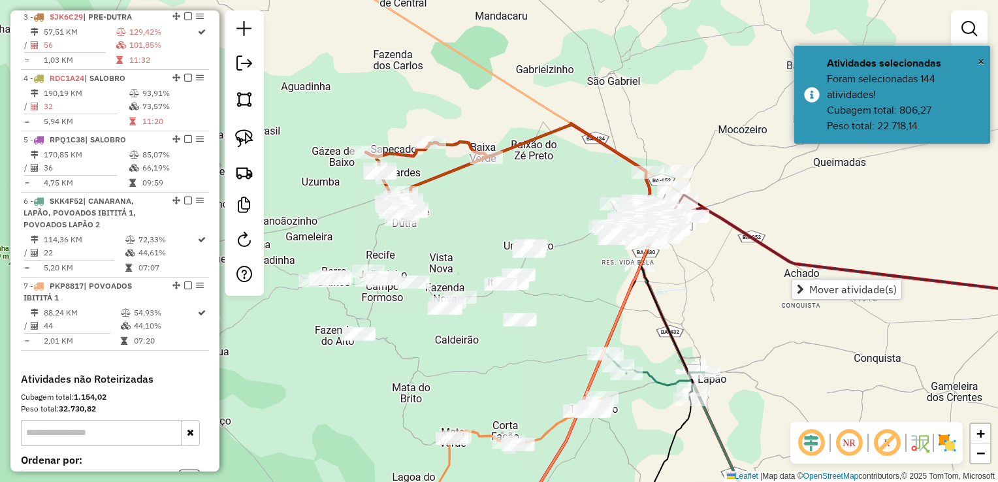
click at [622, 285] on div "Janela de atendimento Grade de atendimento Capacidade Transportadoras Veículos …" at bounding box center [499, 241] width 998 height 482
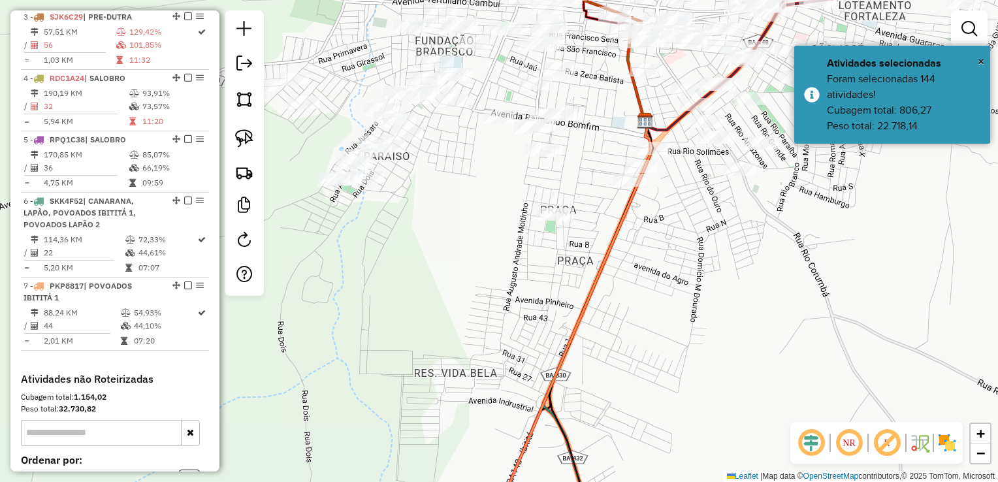
drag, startPoint x: 716, startPoint y: 216, endPoint x: 716, endPoint y: 292, distance: 76.4
click at [713, 309] on div "Janela de atendimento Grade de atendimento Capacidade Transportadoras Veículos …" at bounding box center [499, 241] width 998 height 482
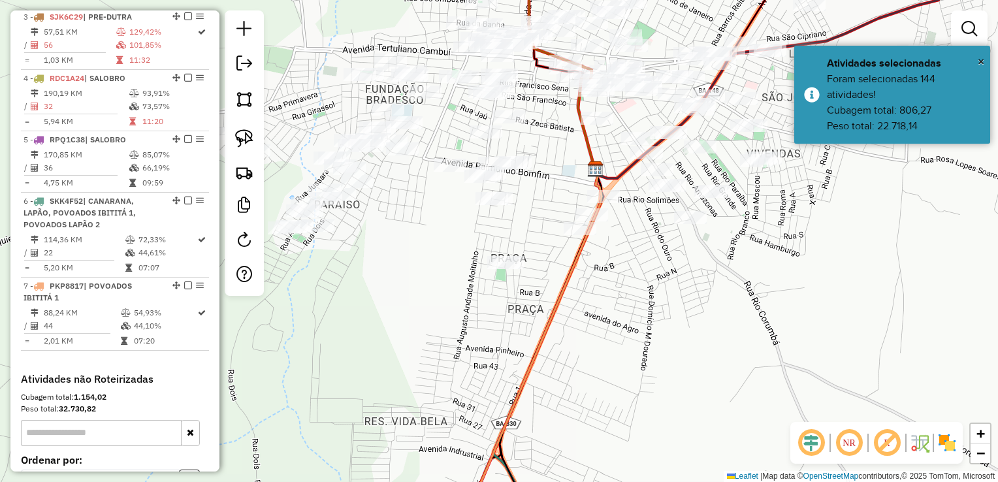
drag, startPoint x: 725, startPoint y: 264, endPoint x: 676, endPoint y: 312, distance: 69.3
click at [676, 312] on div "Janela de atendimento Grade de atendimento Capacidade Transportadoras Veículos …" at bounding box center [499, 241] width 998 height 482
drag, startPoint x: 254, startPoint y: 103, endPoint x: 260, endPoint y: 116, distance: 14.6
click at [254, 103] on link at bounding box center [244, 99] width 29 height 29
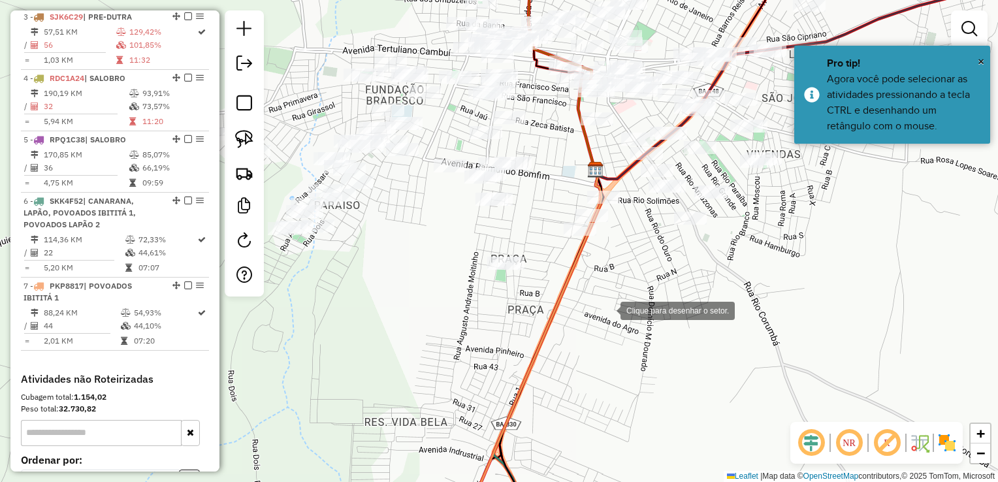
click at [607, 309] on div at bounding box center [607, 309] width 26 height 26
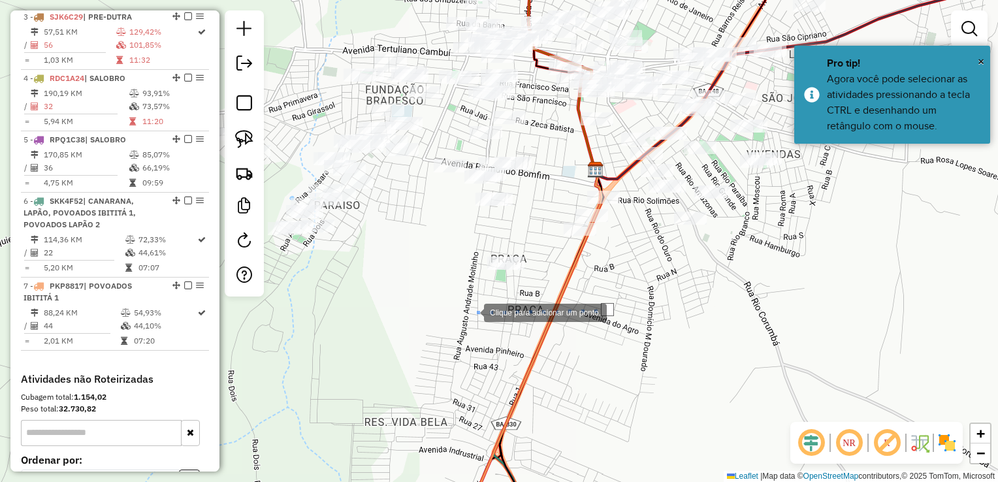
click at [470, 311] on div at bounding box center [471, 311] width 26 height 26
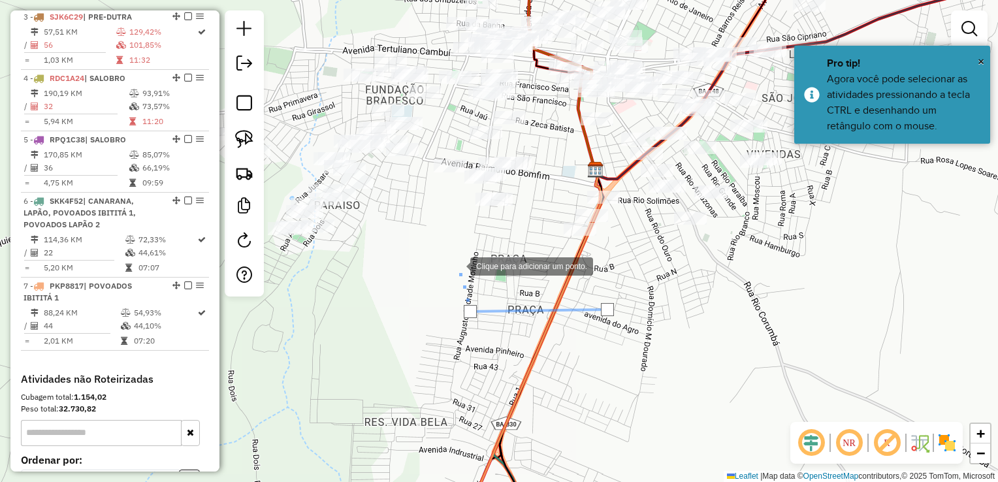
drag, startPoint x: 457, startPoint y: 255, endPoint x: 478, endPoint y: 232, distance: 31.4
click at [457, 254] on div at bounding box center [457, 265] width 26 height 26
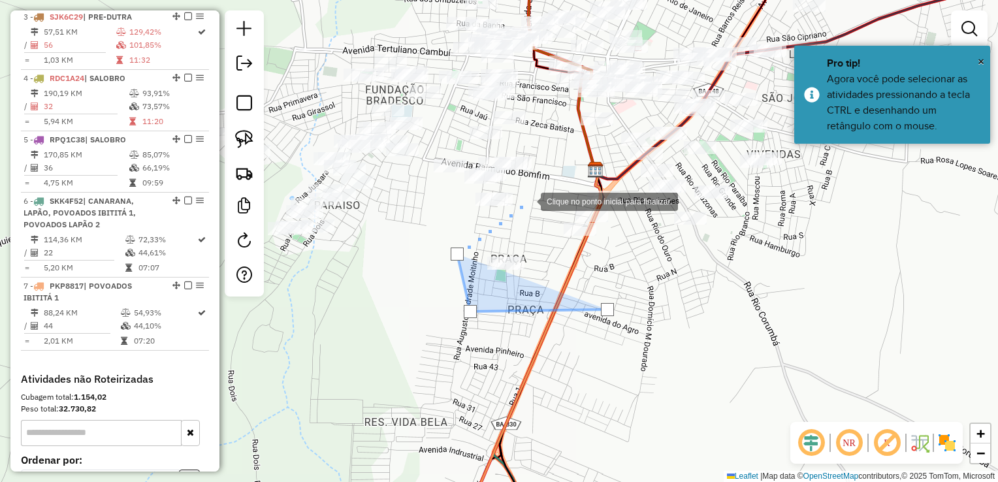
drag, startPoint x: 528, startPoint y: 200, endPoint x: 546, endPoint y: 168, distance: 37.2
click at [529, 199] on div at bounding box center [527, 200] width 26 height 26
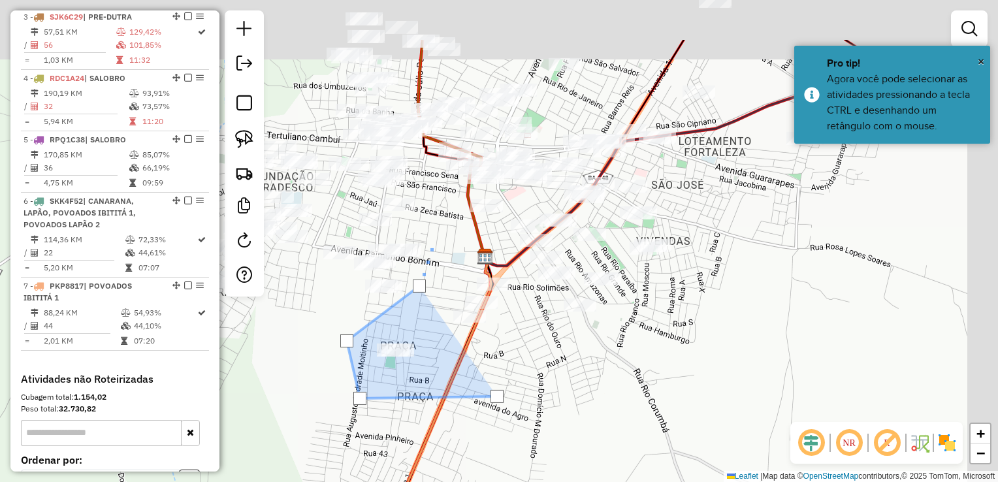
drag, startPoint x: 560, startPoint y: 137, endPoint x: 430, endPoint y: 247, distance: 170.4
click at [430, 246] on div at bounding box center [434, 236] width 26 height 26
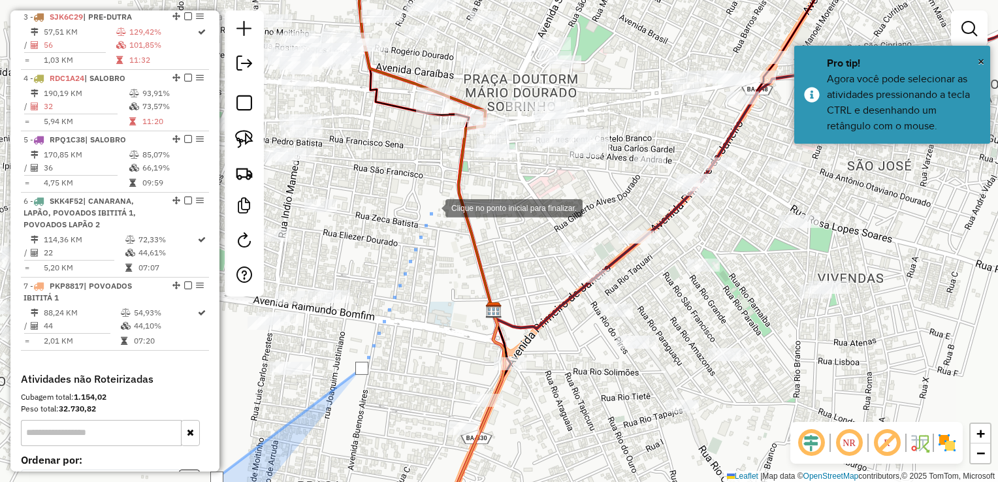
drag, startPoint x: 432, startPoint y: 207, endPoint x: 444, endPoint y: 202, distance: 12.6
click at [435, 205] on div at bounding box center [432, 207] width 26 height 26
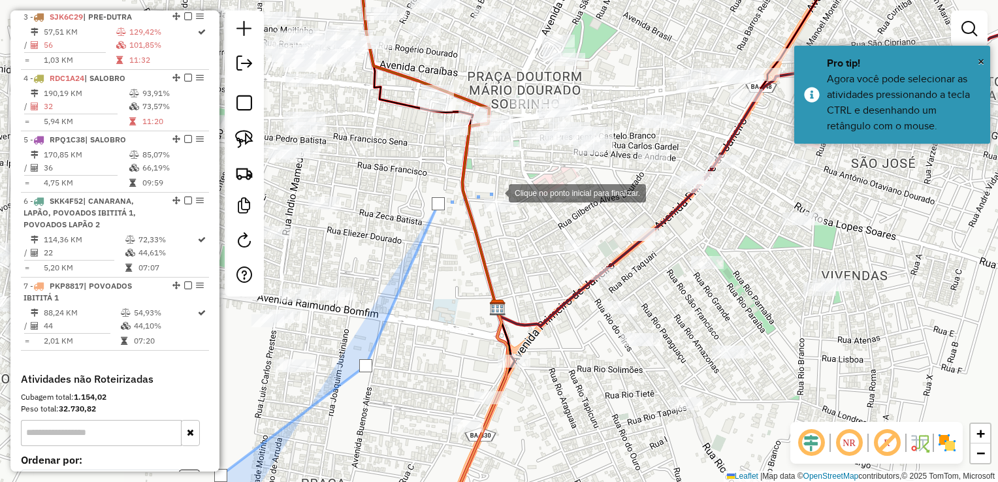
drag, startPoint x: 496, startPoint y: 191, endPoint x: 567, endPoint y: 189, distance: 71.2
click at [499, 189] on div at bounding box center [495, 192] width 26 height 26
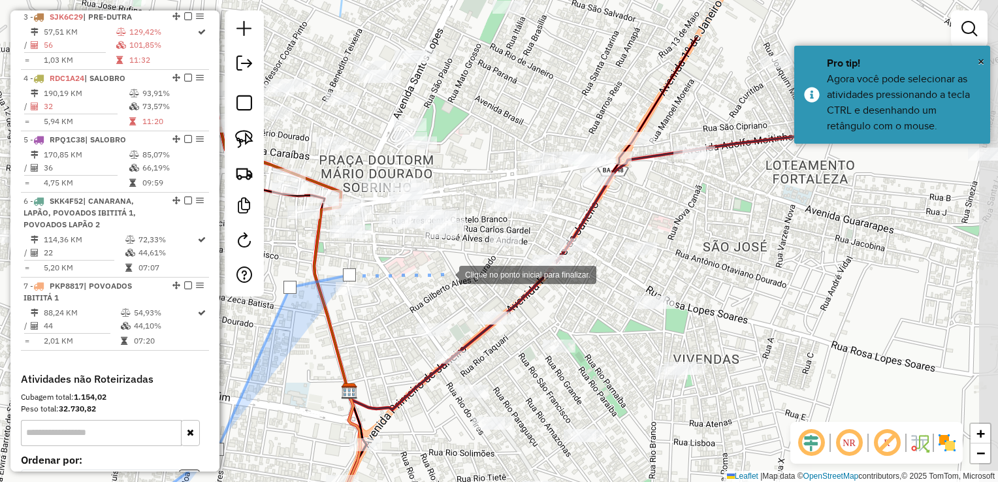
drag, startPoint x: 599, startPoint y: 188, endPoint x: 447, endPoint y: 274, distance: 174.5
click at [447, 274] on div at bounding box center [446, 273] width 26 height 26
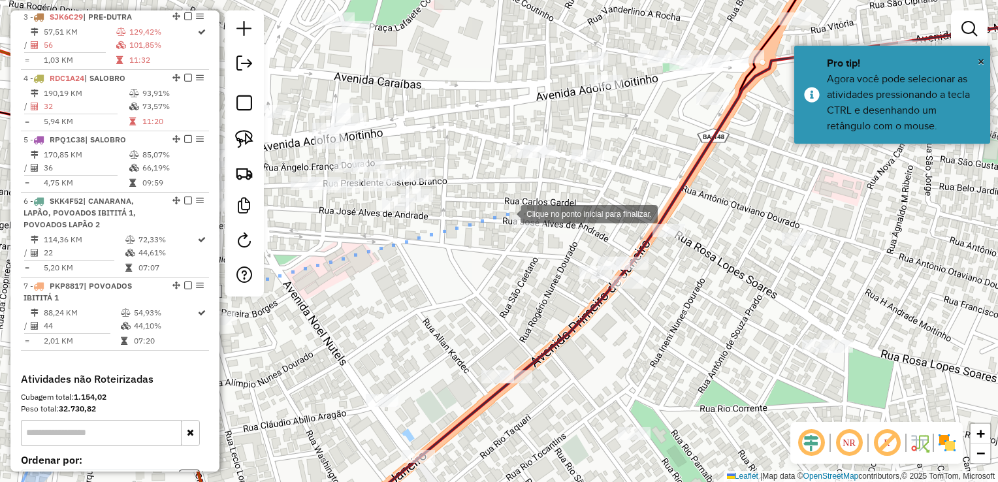
click at [507, 213] on div at bounding box center [507, 213] width 26 height 26
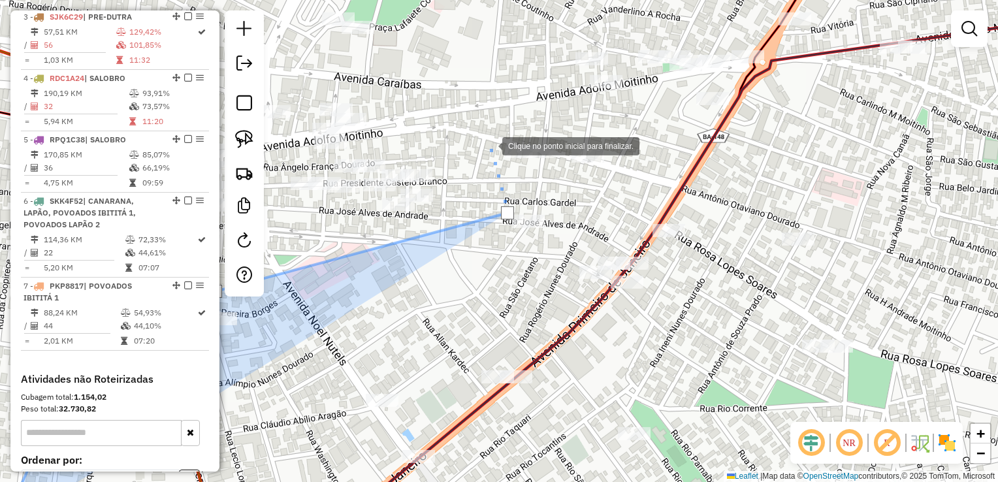
click at [489, 145] on div at bounding box center [489, 145] width 26 height 26
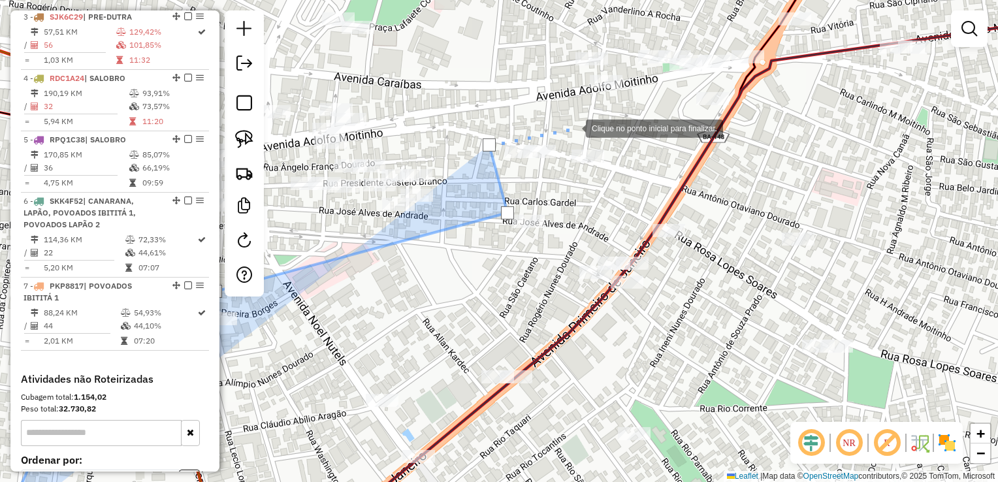
click at [586, 125] on div at bounding box center [573, 127] width 26 height 26
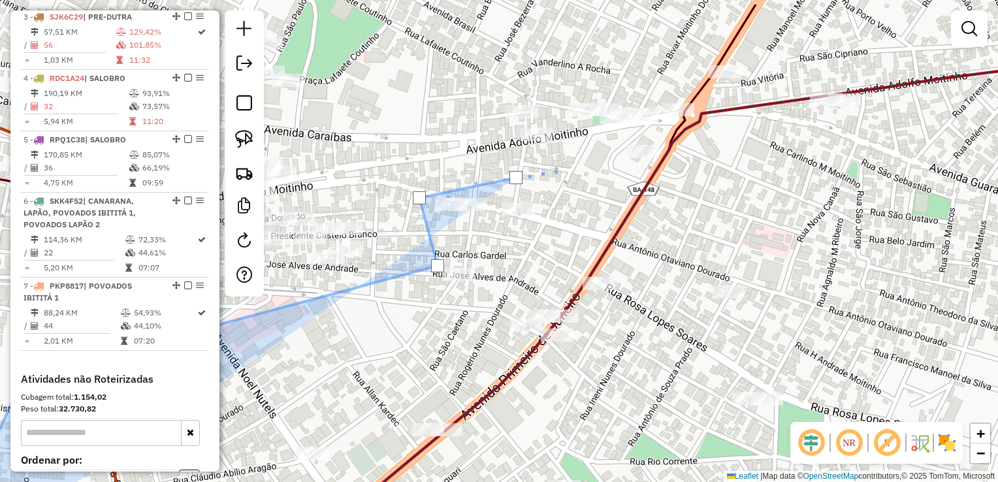
drag, startPoint x: 648, startPoint y: 106, endPoint x: 543, endPoint y: 205, distance: 144.6
click at [552, 181] on div at bounding box center [565, 168] width 26 height 26
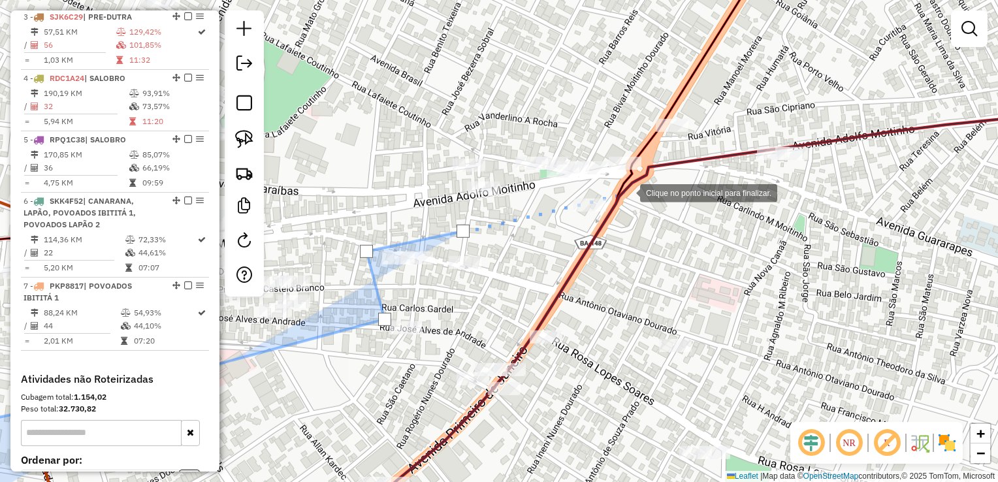
click at [627, 192] on div at bounding box center [627, 192] width 26 height 26
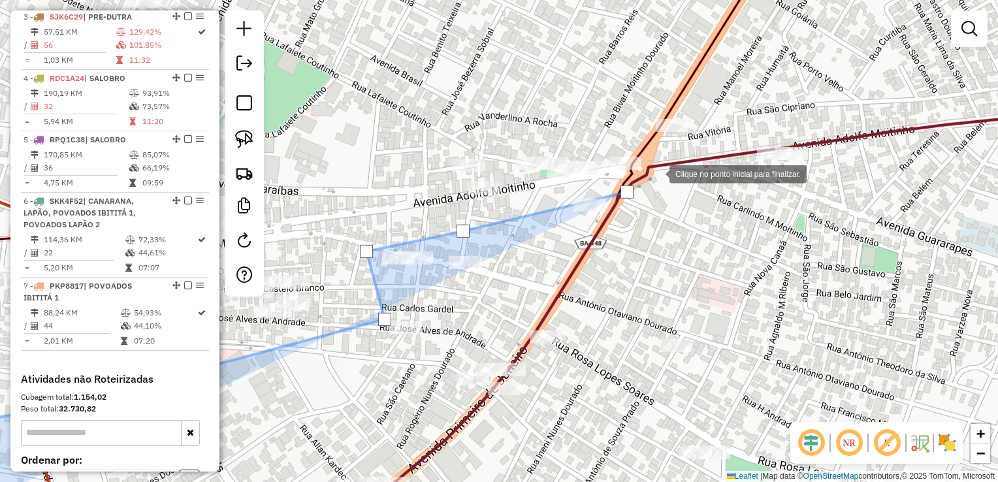
click at [669, 162] on div at bounding box center [656, 173] width 26 height 26
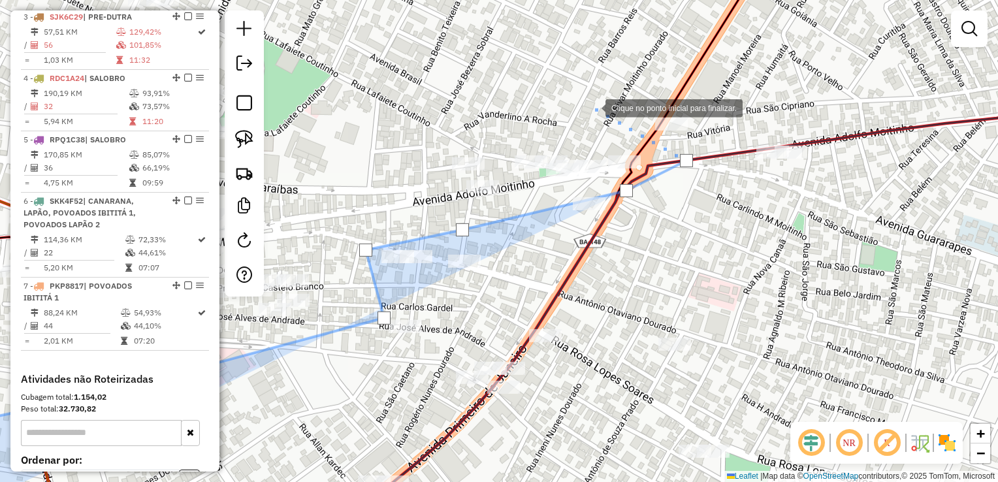
click at [590, 105] on div at bounding box center [592, 107] width 26 height 26
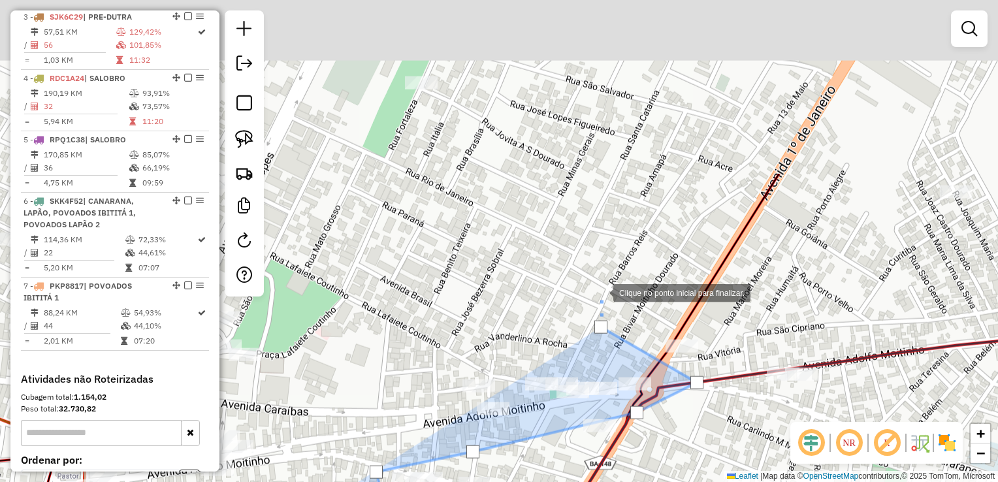
drag, startPoint x: 590, startPoint y: 67, endPoint x: 571, endPoint y: 242, distance: 175.9
click at [600, 291] on div at bounding box center [600, 292] width 26 height 26
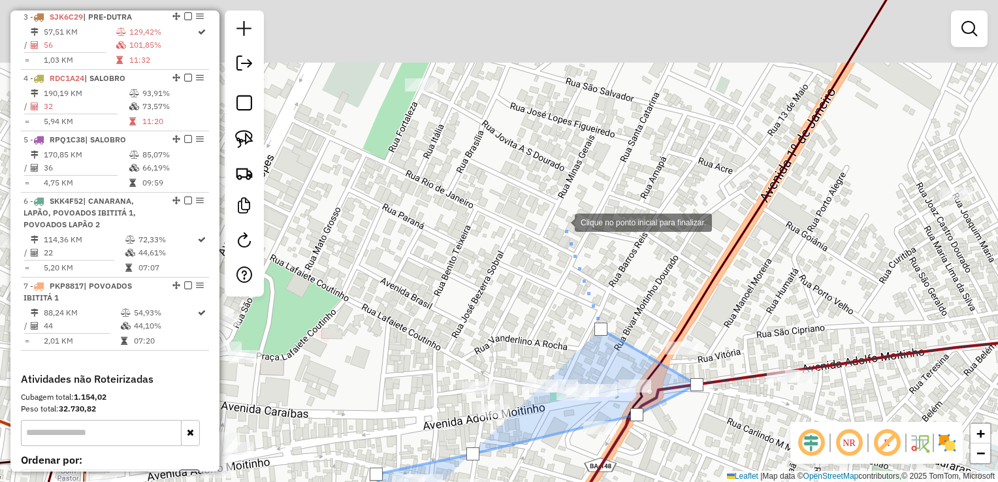
click at [561, 217] on div at bounding box center [561, 221] width 26 height 26
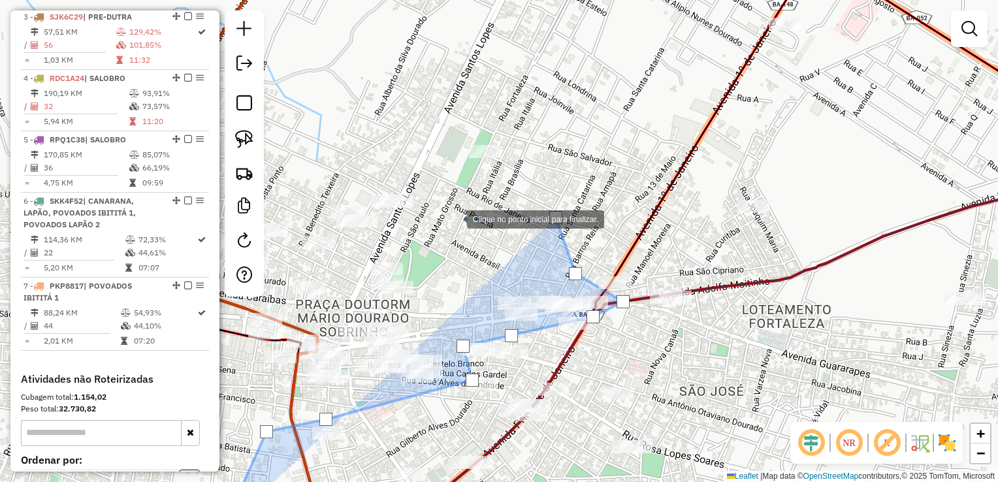
click at [449, 217] on div at bounding box center [454, 218] width 26 height 26
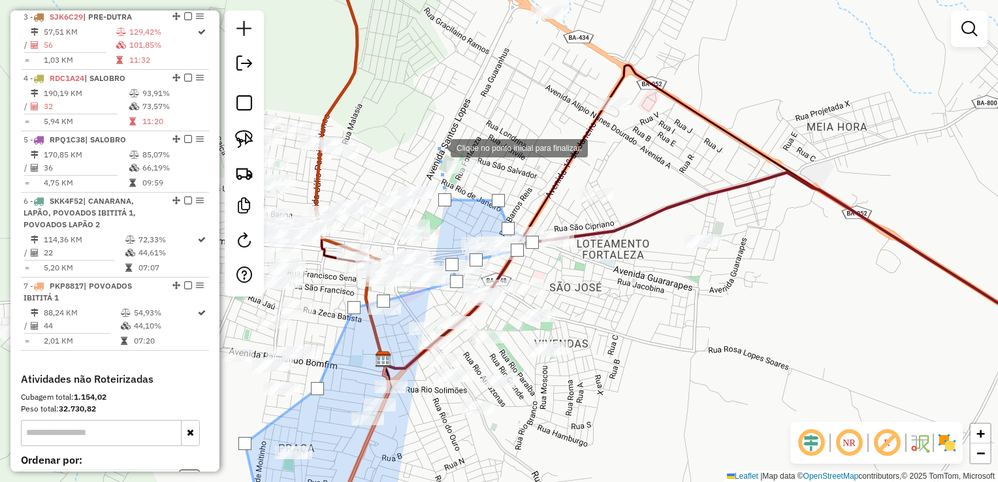
click at [437, 147] on div at bounding box center [437, 147] width 26 height 26
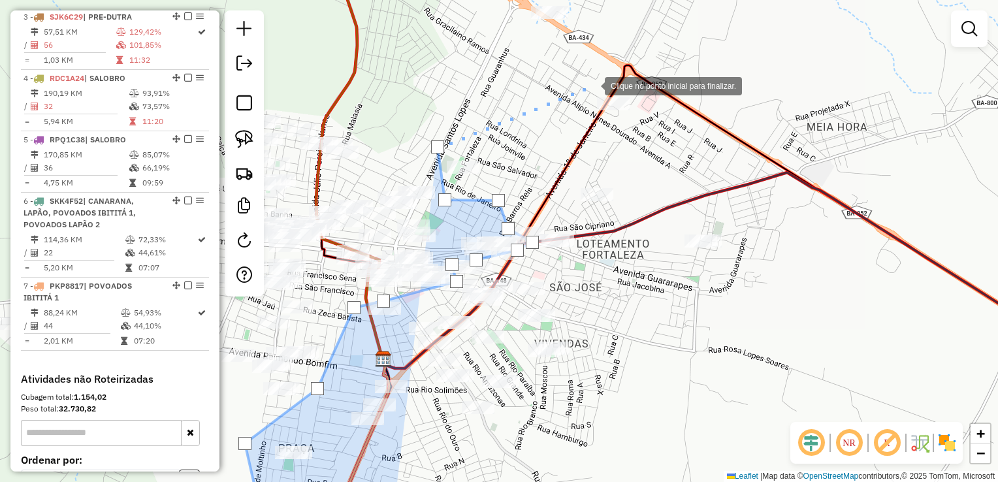
click at [591, 85] on div at bounding box center [591, 85] width 26 height 26
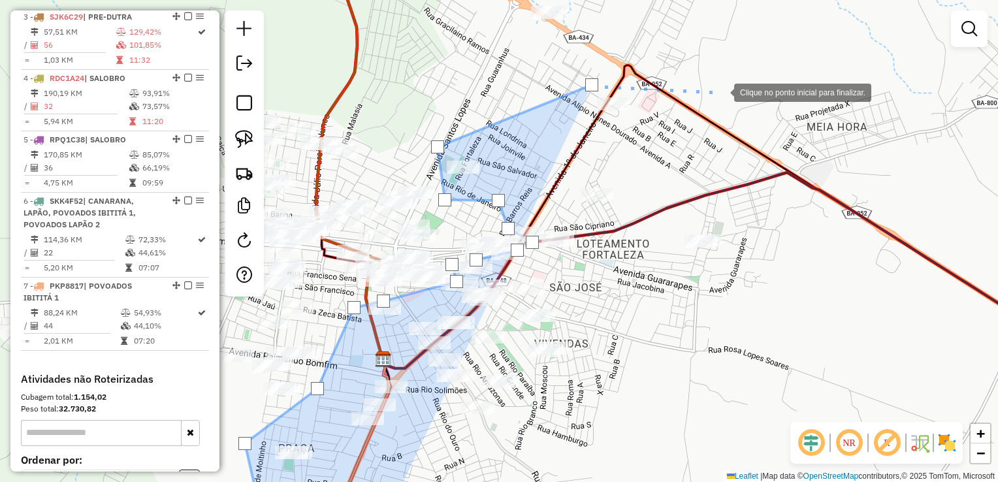
click at [721, 91] on div at bounding box center [721, 91] width 26 height 26
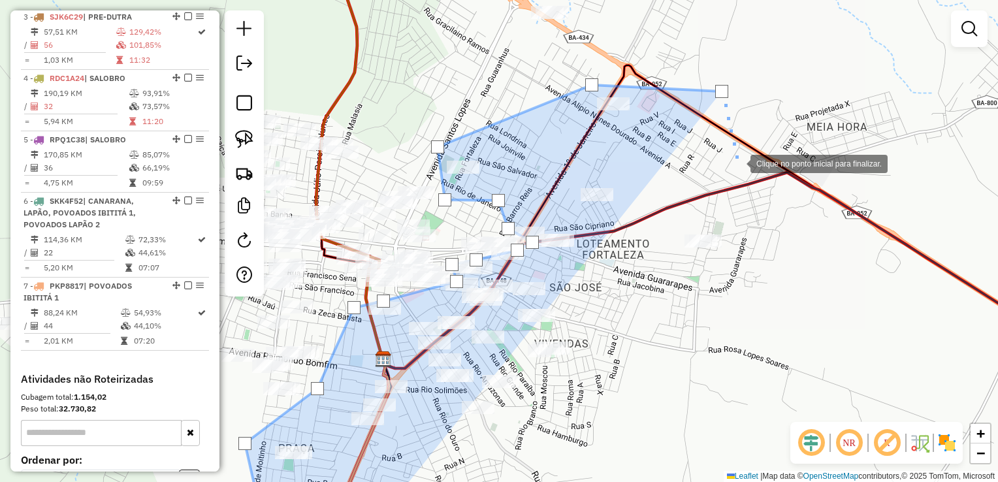
drag, startPoint x: 766, startPoint y: 218, endPoint x: 759, endPoint y: 234, distance: 17.0
click at [750, 176] on div at bounding box center [737, 163] width 26 height 26
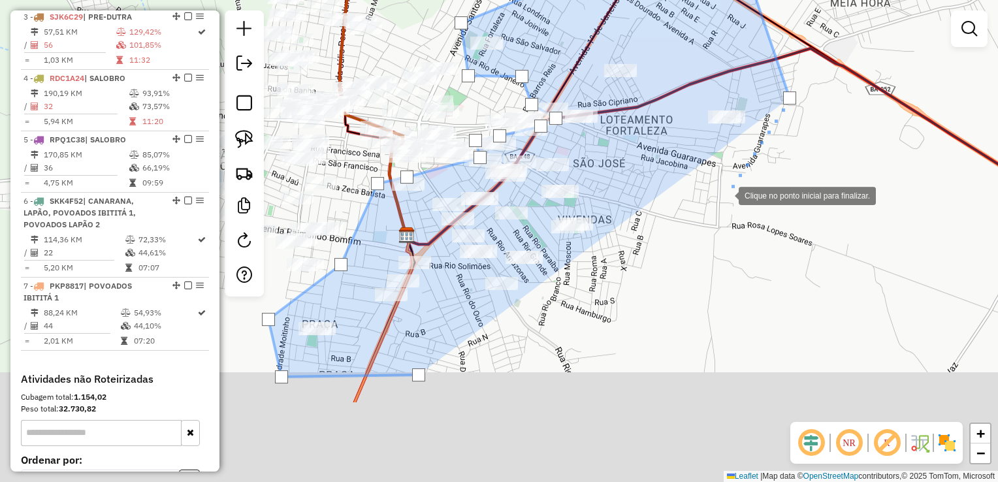
drag, startPoint x: 701, startPoint y: 325, endPoint x: 734, endPoint y: 254, distance: 78.6
click at [725, 197] on div at bounding box center [725, 194] width 26 height 26
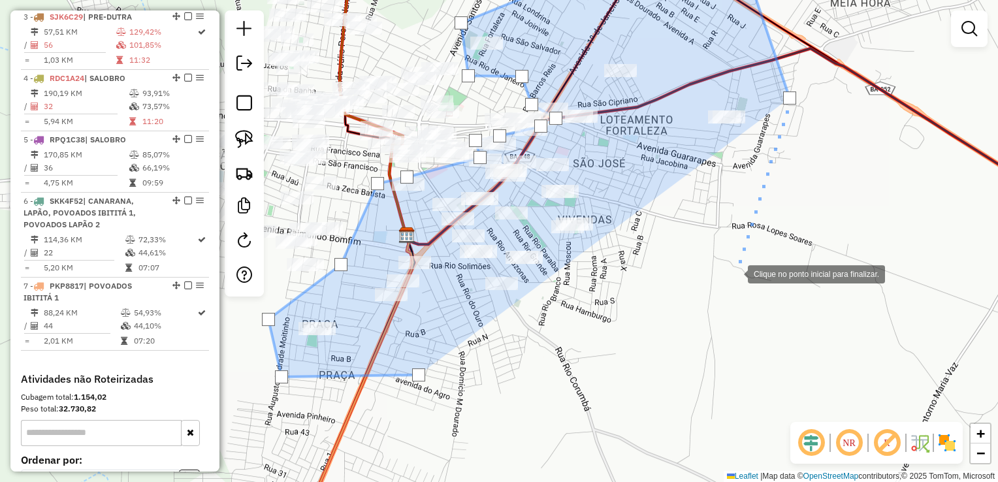
click at [734, 273] on div at bounding box center [734, 273] width 26 height 26
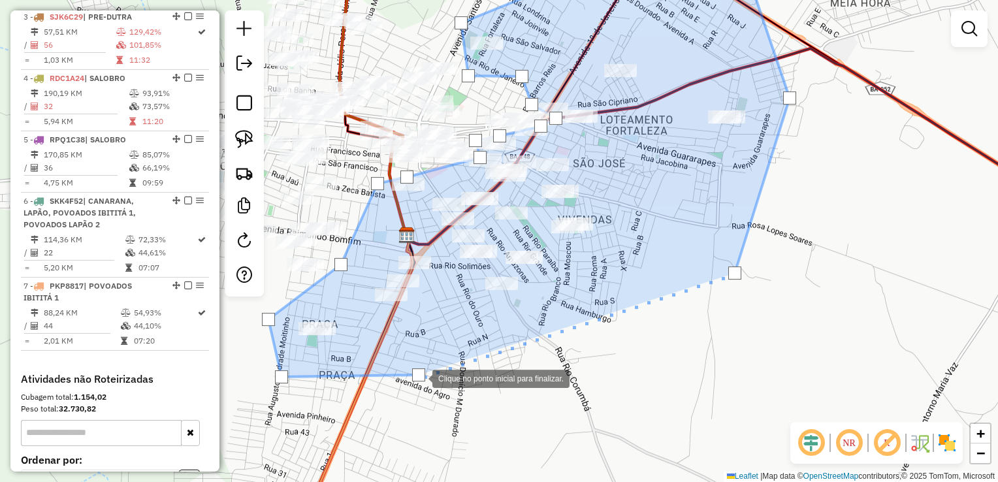
click at [419, 377] on div at bounding box center [418, 374] width 13 height 13
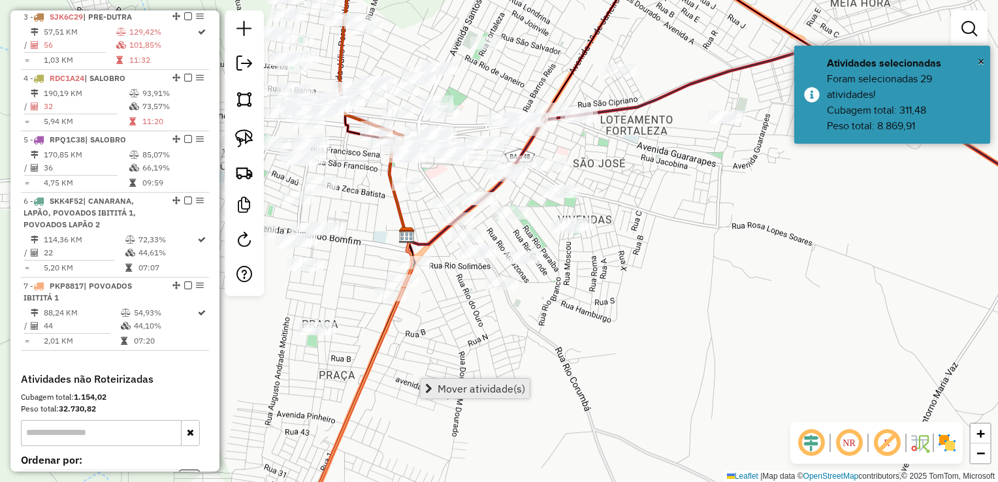
click at [431, 384] on span "Mover atividade(s)" at bounding box center [428, 388] width 7 height 10
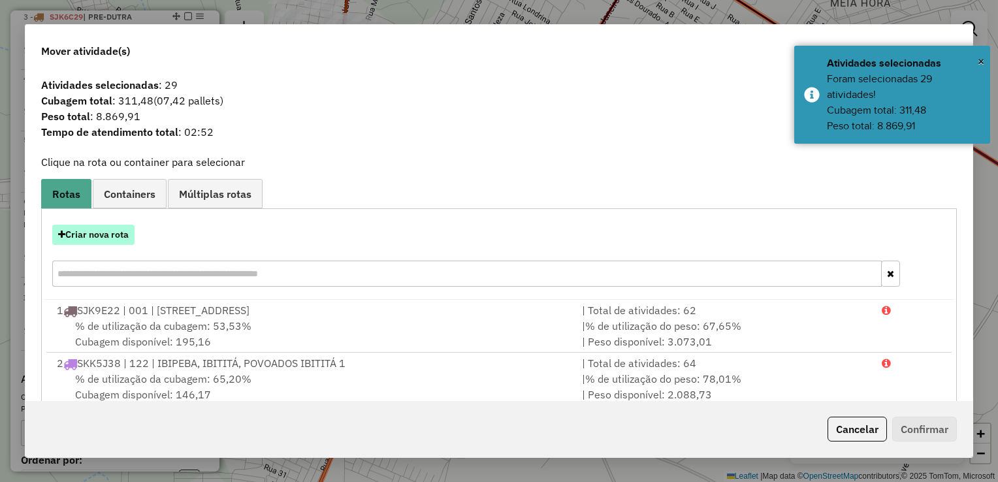
click at [99, 239] on button "Criar nova rota" at bounding box center [93, 235] width 82 height 20
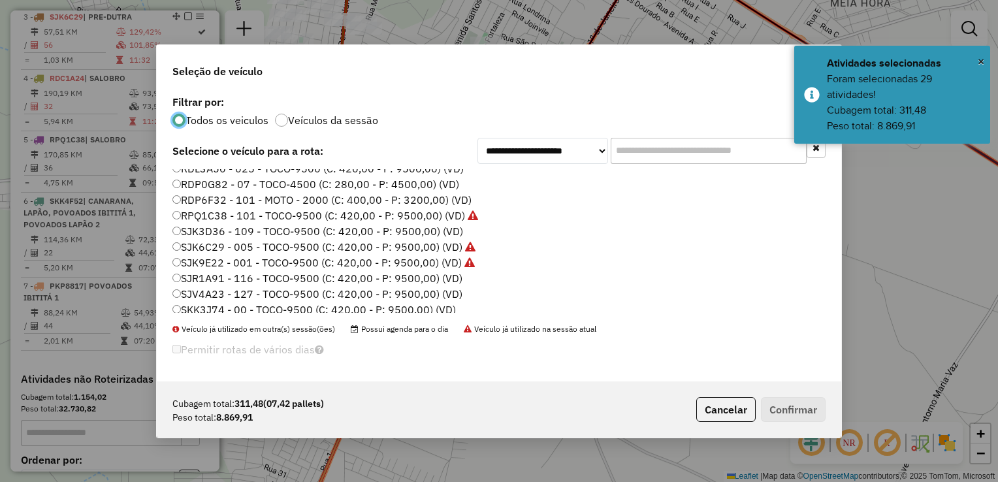
scroll to position [131, 0]
click at [224, 268] on label "SJR1A91 - 116 - TOCO-9500 (C: 420,00 - P: 9500,00) (VD)" at bounding box center [317, 265] width 290 height 16
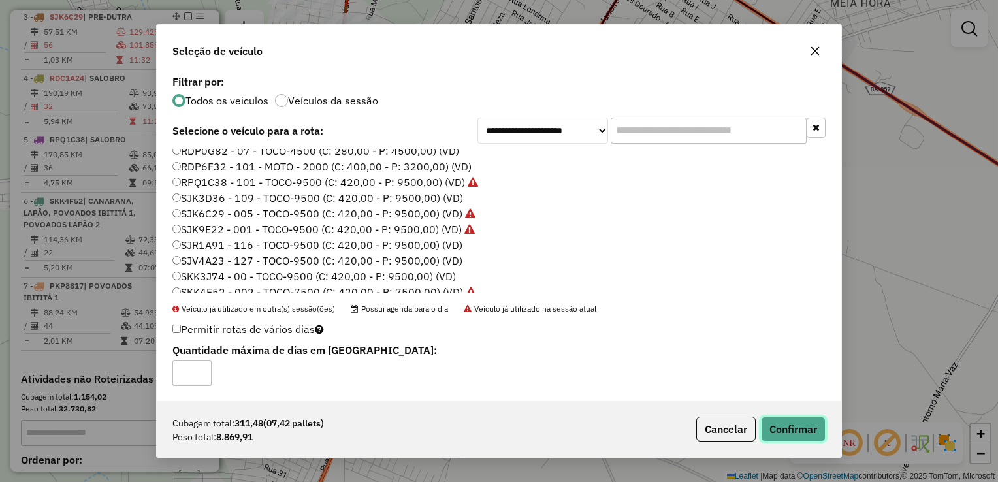
click at [801, 429] on button "Confirmar" at bounding box center [793, 429] width 65 height 25
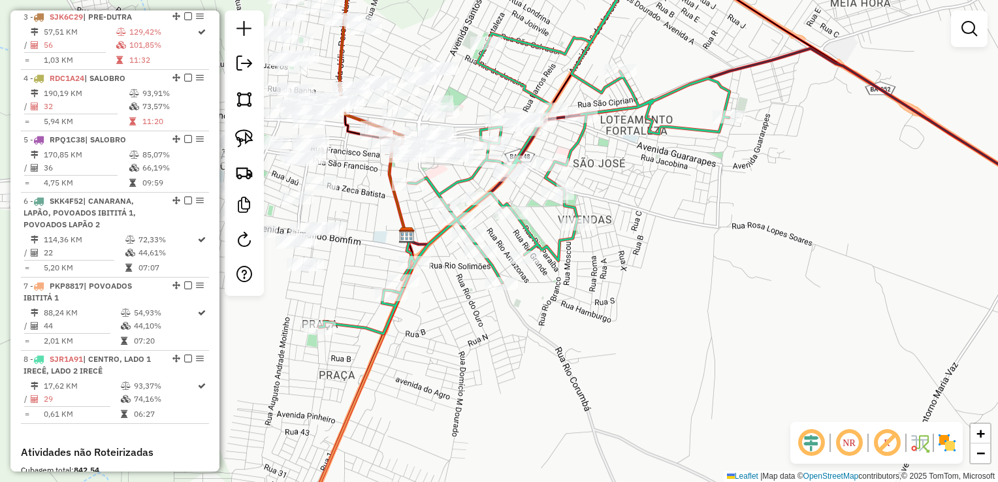
click at [679, 195] on div "Janela de atendimento Grade de atendimento Capacidade Transportadoras Veículos …" at bounding box center [499, 241] width 998 height 482
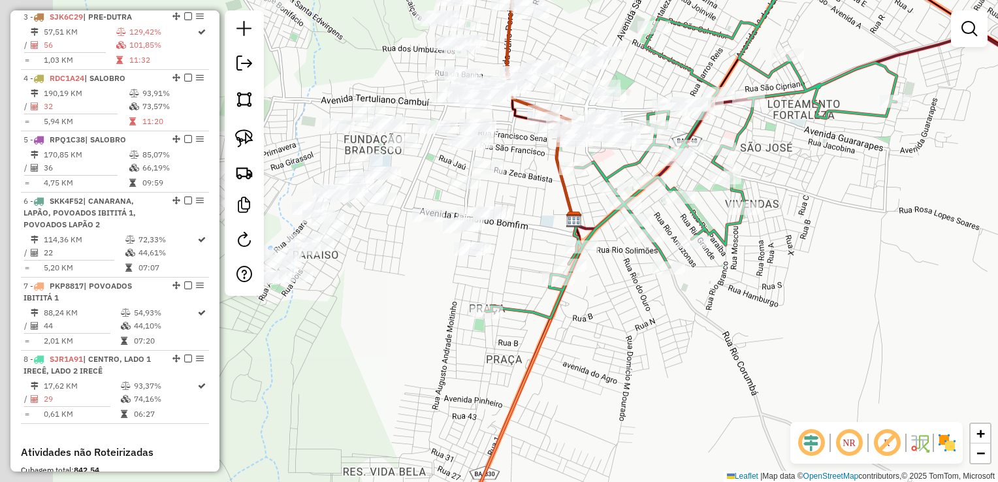
drag, startPoint x: 666, startPoint y: 198, endPoint x: 790, endPoint y: 206, distance: 124.3
click at [853, 173] on div "Janela de atendimento Grade de atendimento Capacidade Transportadoras Veículos …" at bounding box center [499, 241] width 998 height 482
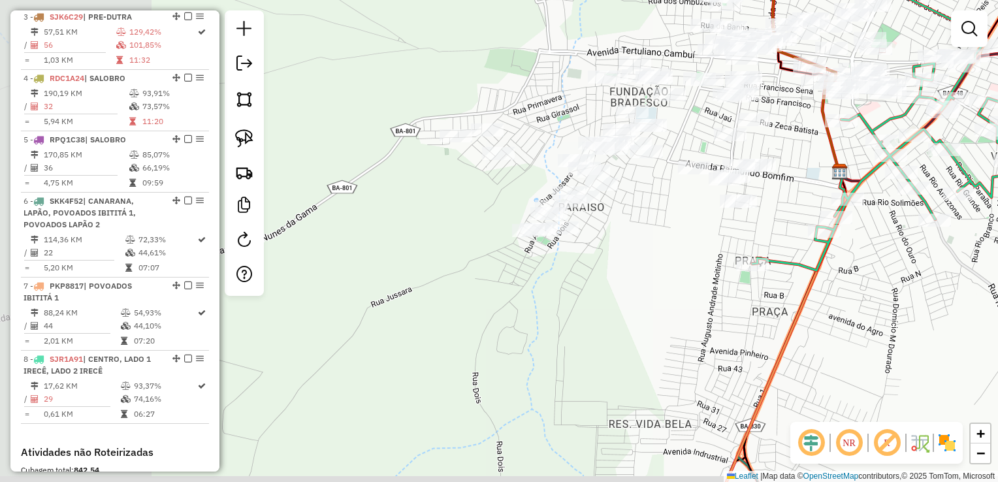
drag, startPoint x: 538, startPoint y: 266, endPoint x: 778, endPoint y: 230, distance: 242.9
click at [778, 230] on div "Janela de atendimento Grade de atendimento Capacidade Transportadoras Veículos …" at bounding box center [499, 241] width 998 height 482
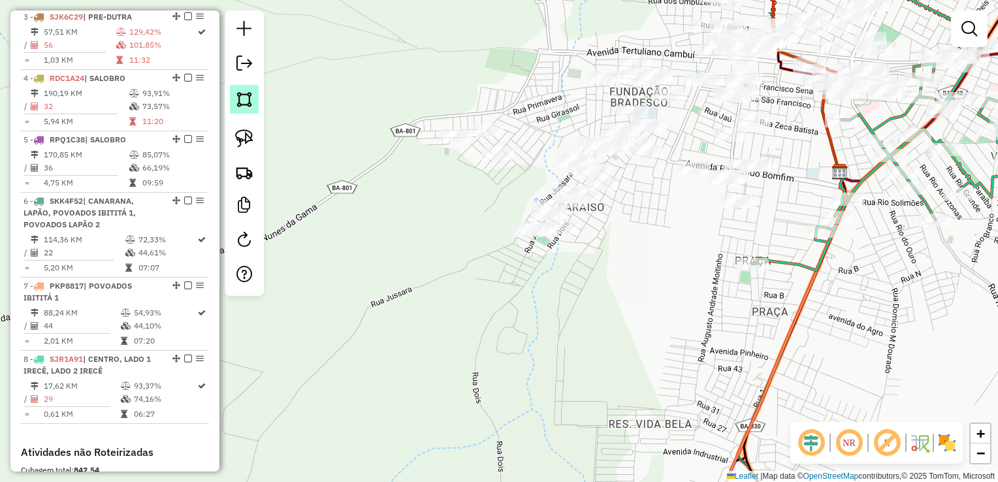
click at [242, 103] on img at bounding box center [244, 99] width 18 height 18
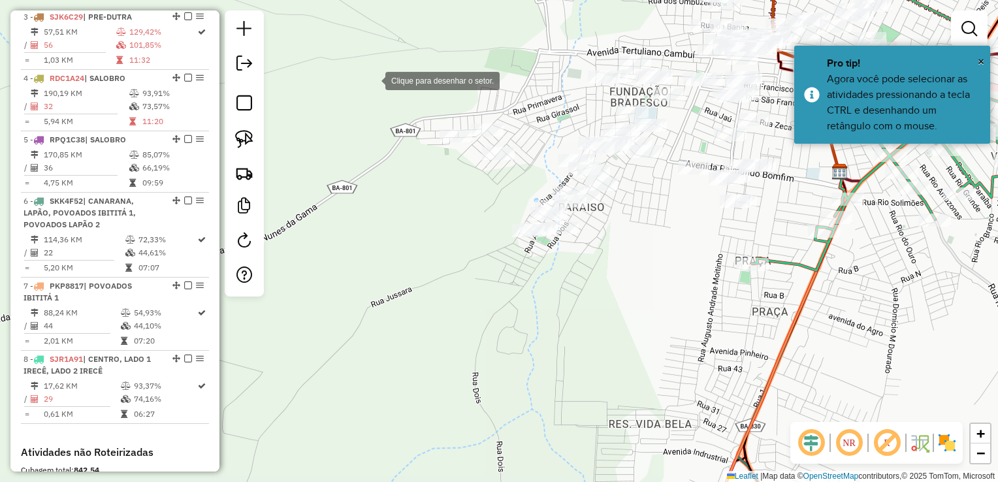
click at [379, 77] on div at bounding box center [372, 80] width 26 height 26
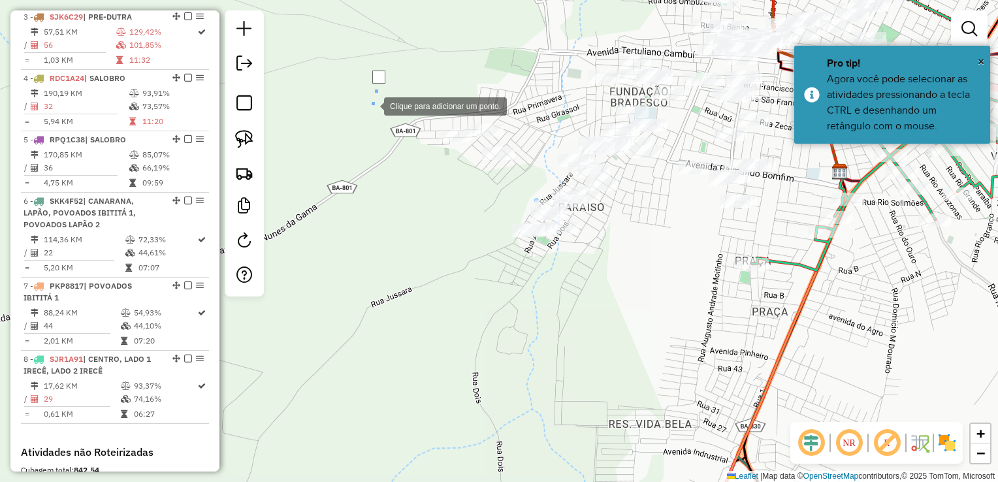
drag, startPoint x: 355, startPoint y: 161, endPoint x: 405, endPoint y: 196, distance: 60.5
click at [358, 118] on div at bounding box center [371, 105] width 26 height 26
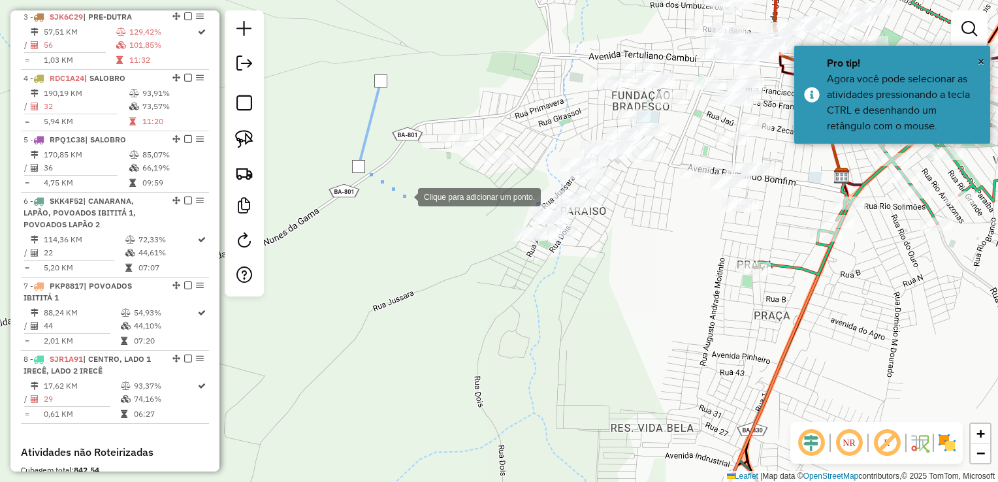
drag, startPoint x: 449, startPoint y: 257, endPoint x: 464, endPoint y: 262, distance: 15.7
click at [418, 209] on div at bounding box center [405, 196] width 26 height 26
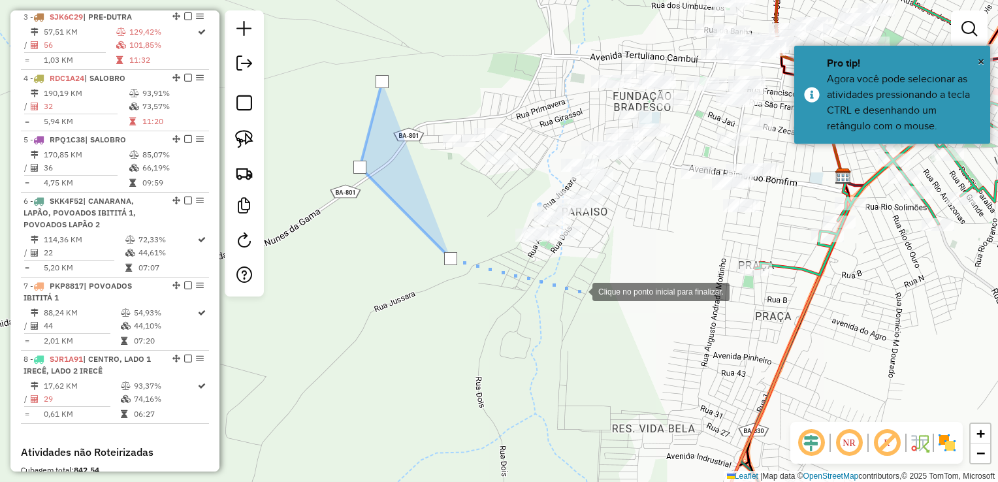
click at [579, 291] on div at bounding box center [579, 290] width 26 height 26
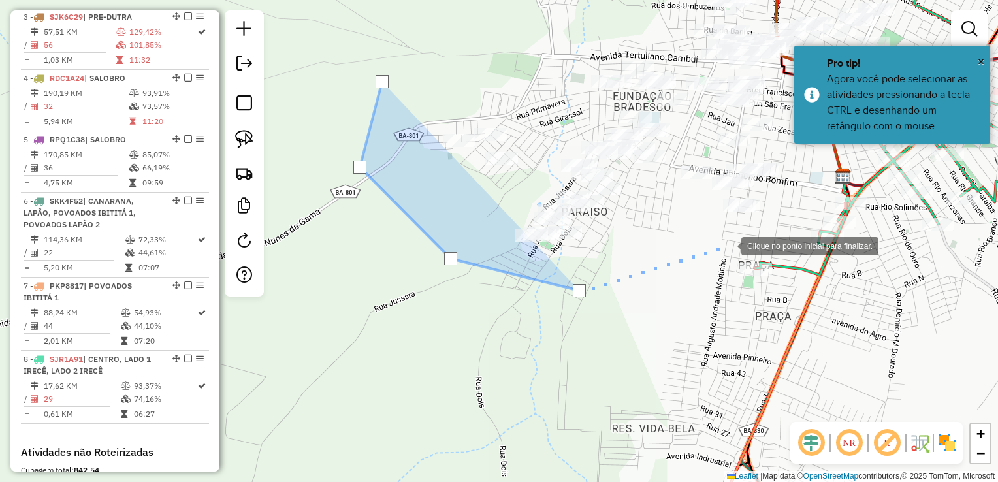
click at [728, 245] on div at bounding box center [728, 245] width 26 height 26
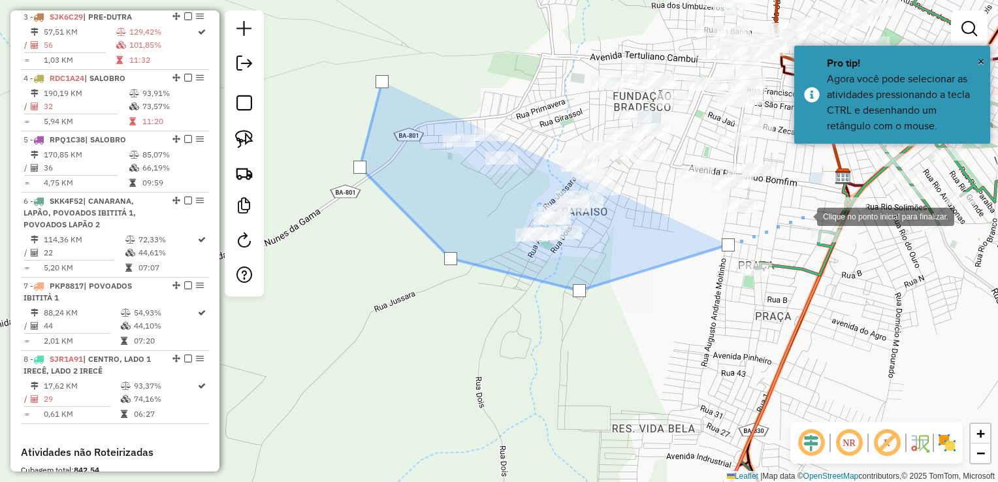
click at [804, 215] on div at bounding box center [804, 215] width 26 height 26
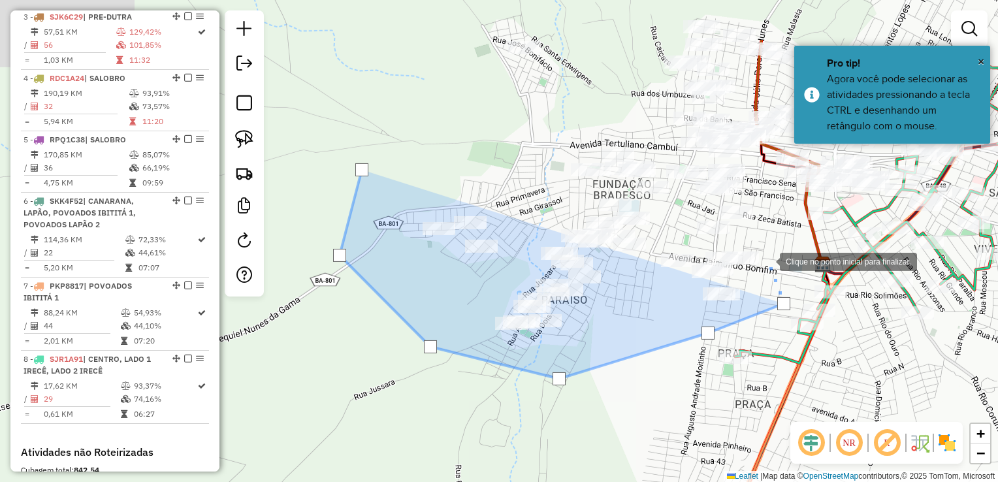
drag, startPoint x: 789, startPoint y: 166, endPoint x: 766, endPoint y: 259, distance: 95.3
click at [766, 259] on div at bounding box center [766, 260] width 26 height 26
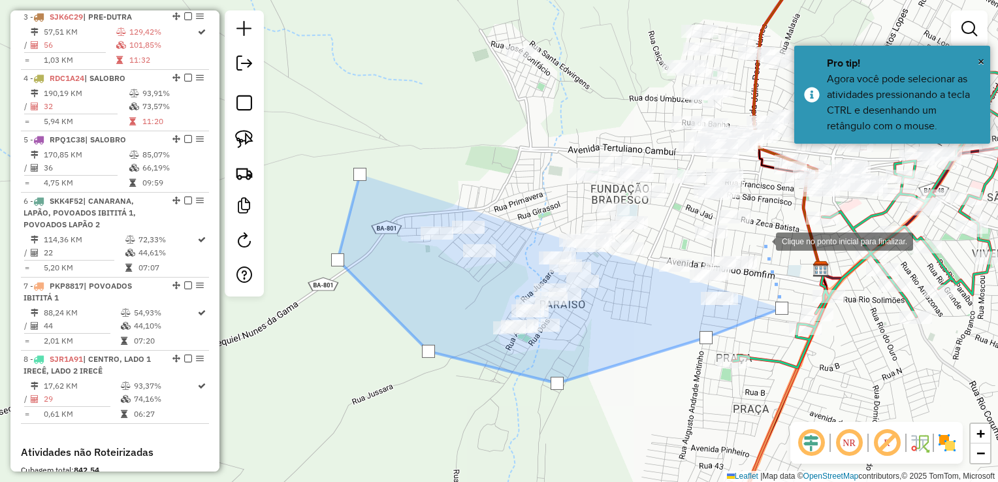
click at [763, 240] on div at bounding box center [762, 240] width 26 height 26
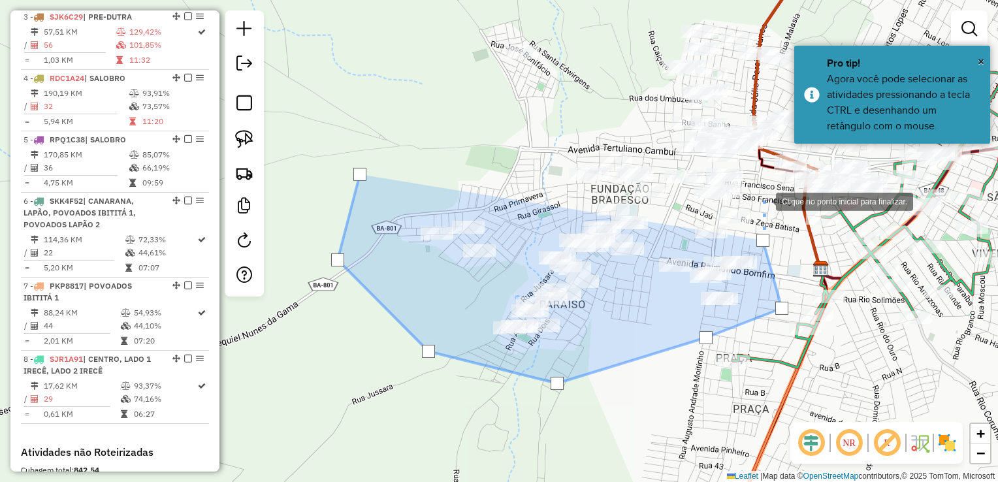
click at [763, 200] on div at bounding box center [762, 200] width 26 height 26
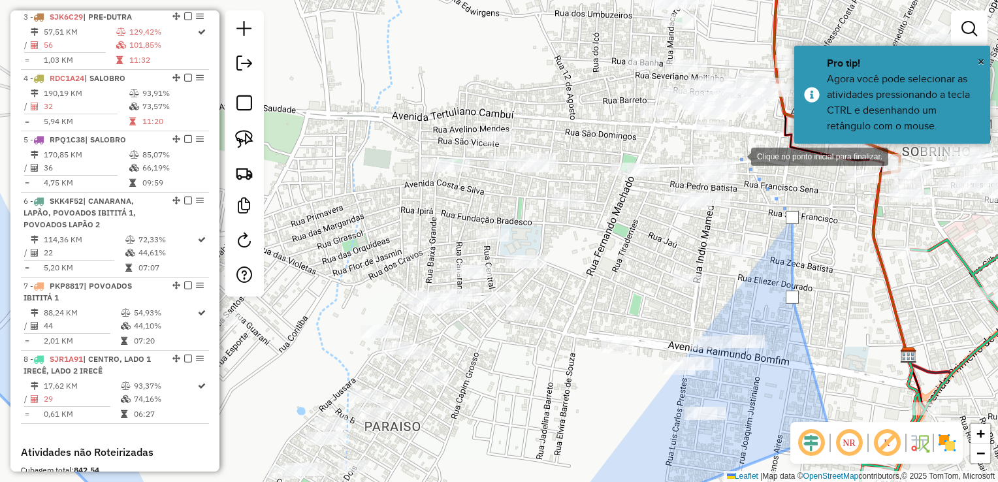
drag, startPoint x: 738, startPoint y: 155, endPoint x: 638, endPoint y: 134, distance: 101.5
click at [738, 155] on div at bounding box center [738, 155] width 26 height 26
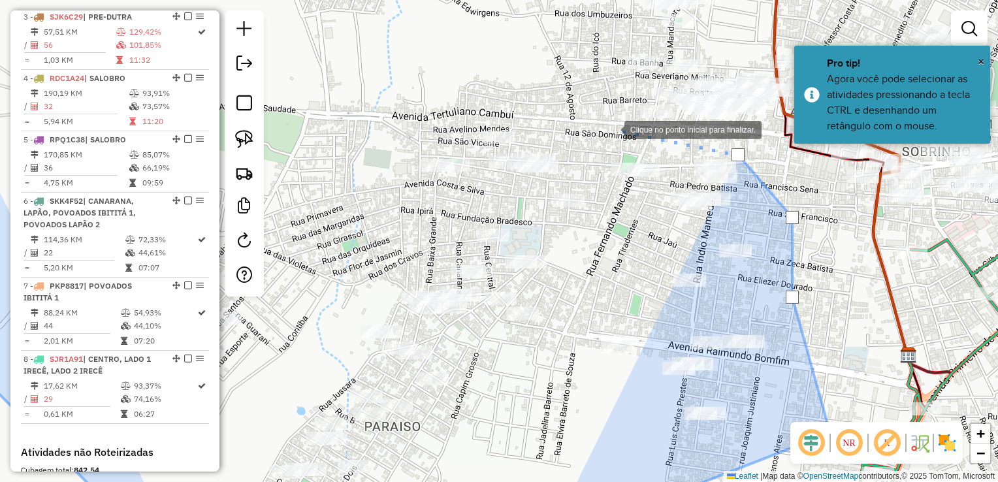
click at [611, 129] on div at bounding box center [611, 129] width 26 height 26
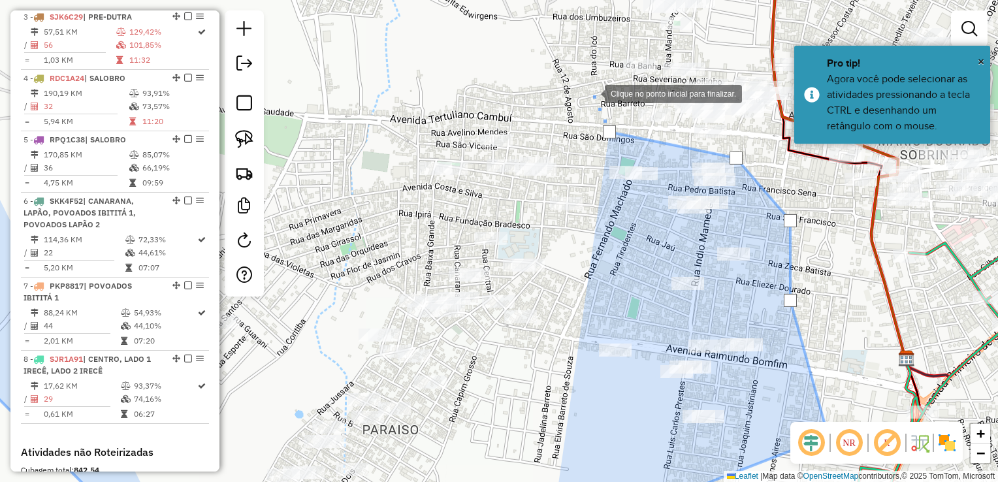
drag, startPoint x: 593, startPoint y: 89, endPoint x: 497, endPoint y: 283, distance: 216.6
click at [578, 106] on div at bounding box center [591, 93] width 26 height 26
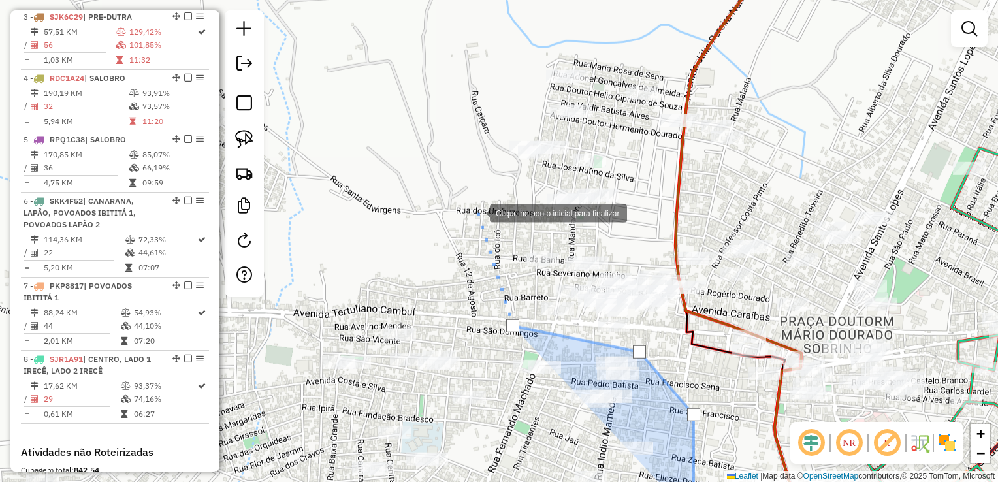
drag, startPoint x: 477, startPoint y: 212, endPoint x: 514, endPoint y: 220, distance: 38.7
click at [478, 212] on div at bounding box center [477, 212] width 26 height 26
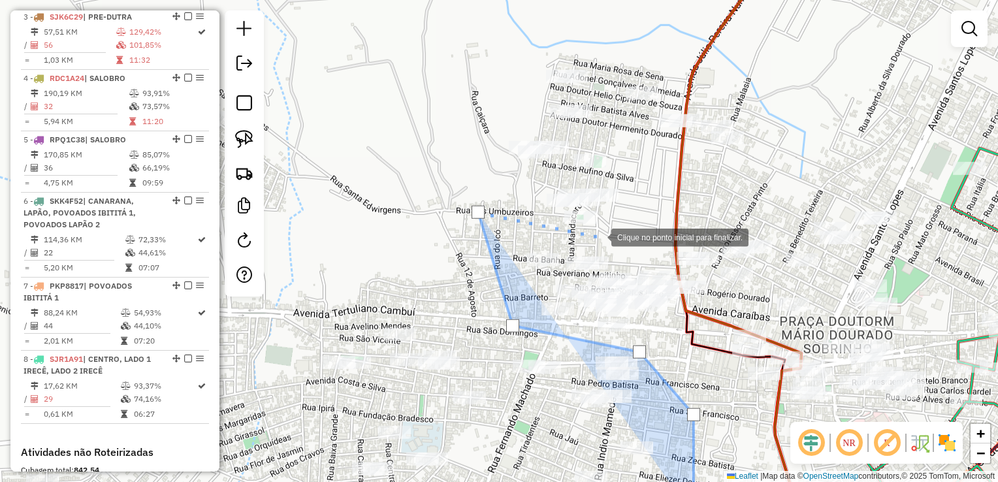
click at [598, 236] on div at bounding box center [598, 236] width 26 height 26
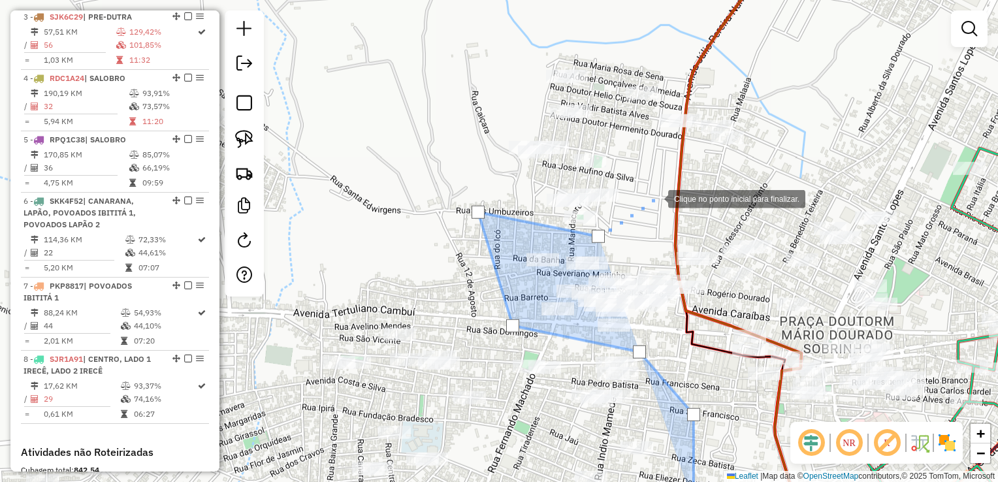
click at [655, 198] on div at bounding box center [655, 198] width 26 height 26
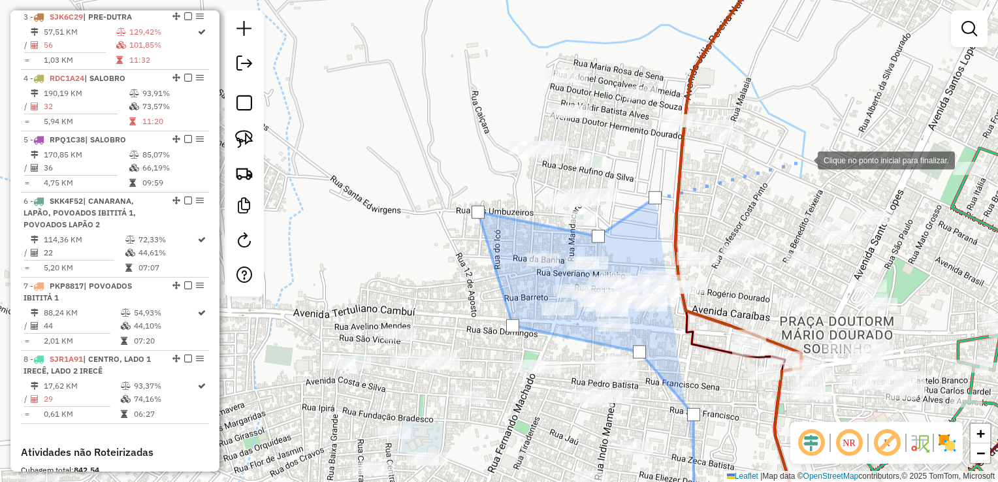
drag, startPoint x: 810, startPoint y: 161, endPoint x: 764, endPoint y: 128, distance: 55.6
click at [810, 161] on div at bounding box center [804, 159] width 26 height 26
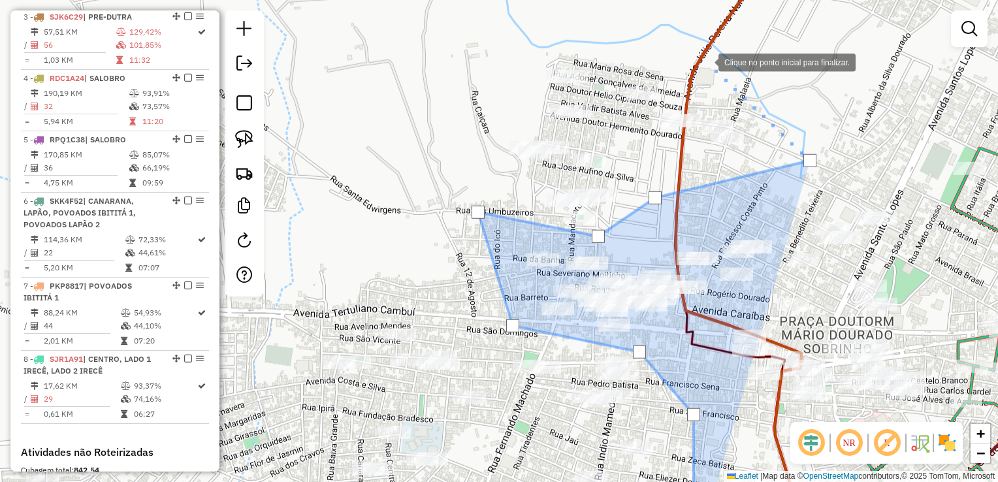
click at [705, 61] on div at bounding box center [705, 61] width 26 height 26
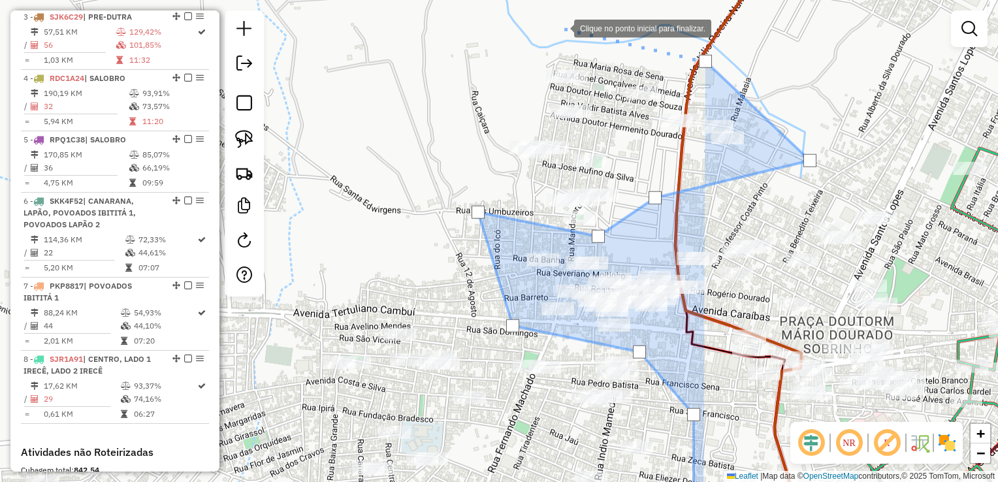
click at [560, 27] on div at bounding box center [561, 27] width 26 height 26
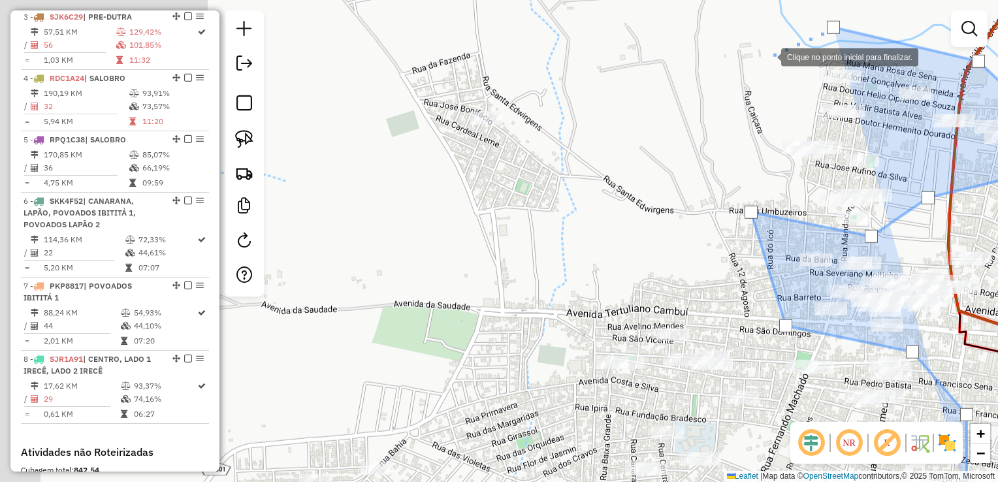
drag, startPoint x: 454, startPoint y: 56, endPoint x: 751, endPoint y: 59, distance: 297.1
click at [759, 56] on div at bounding box center [768, 56] width 26 height 26
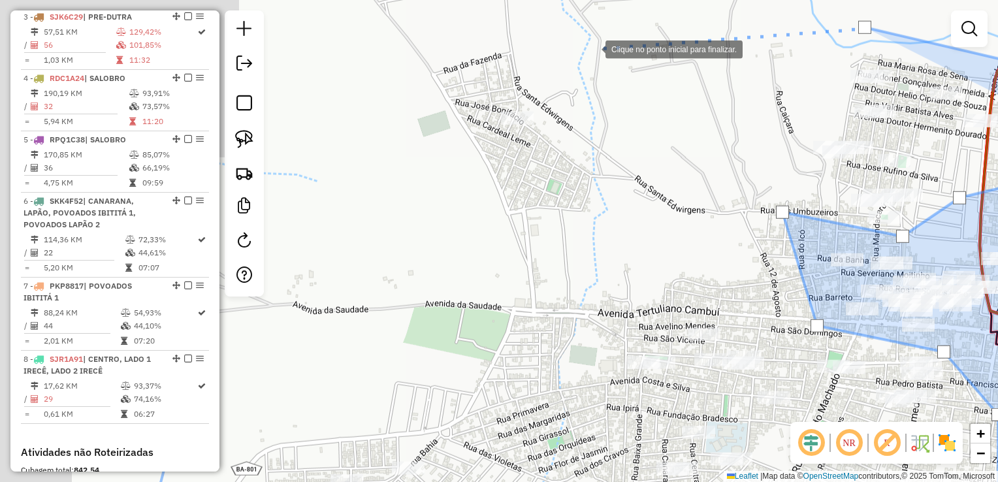
click at [592, 48] on div at bounding box center [592, 48] width 26 height 26
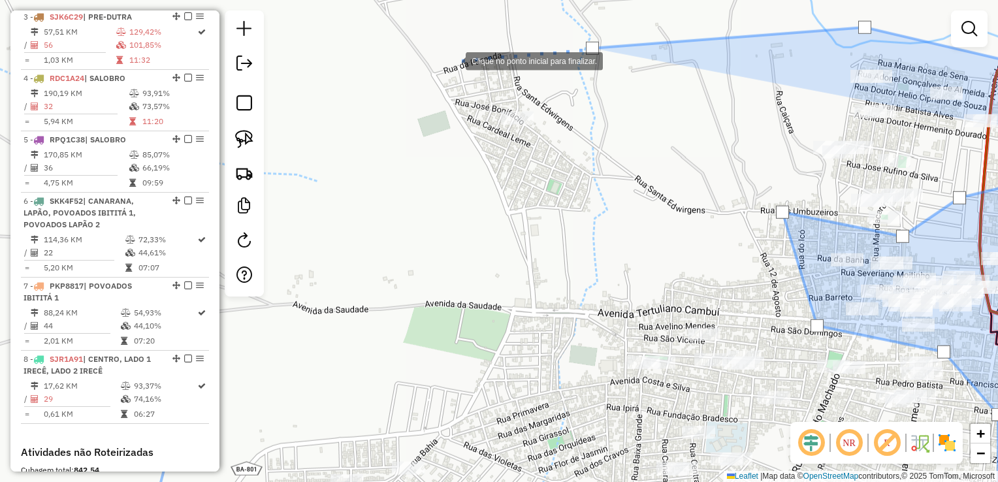
drag, startPoint x: 452, startPoint y: 60, endPoint x: 407, endPoint y: 148, distance: 98.7
click at [450, 63] on div at bounding box center [452, 60] width 26 height 26
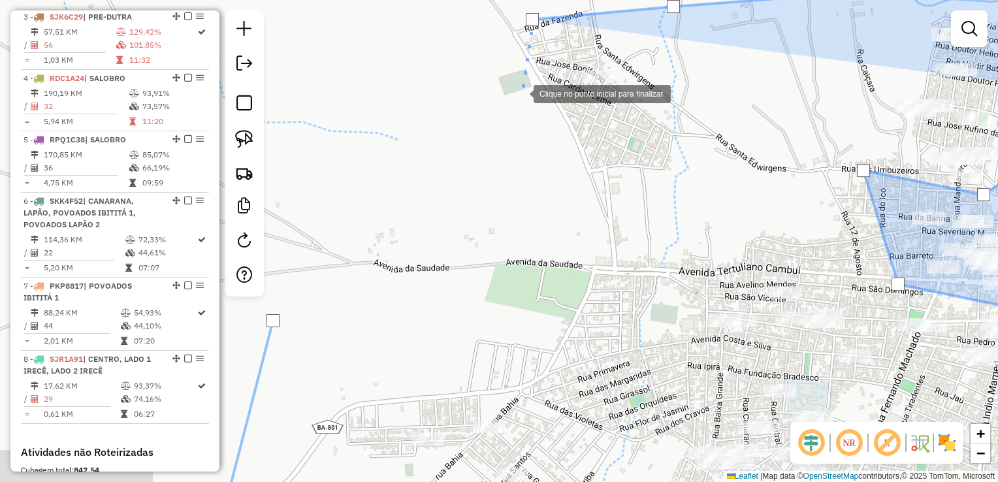
drag
click at [533, 80] on div at bounding box center [520, 93] width 26 height 26
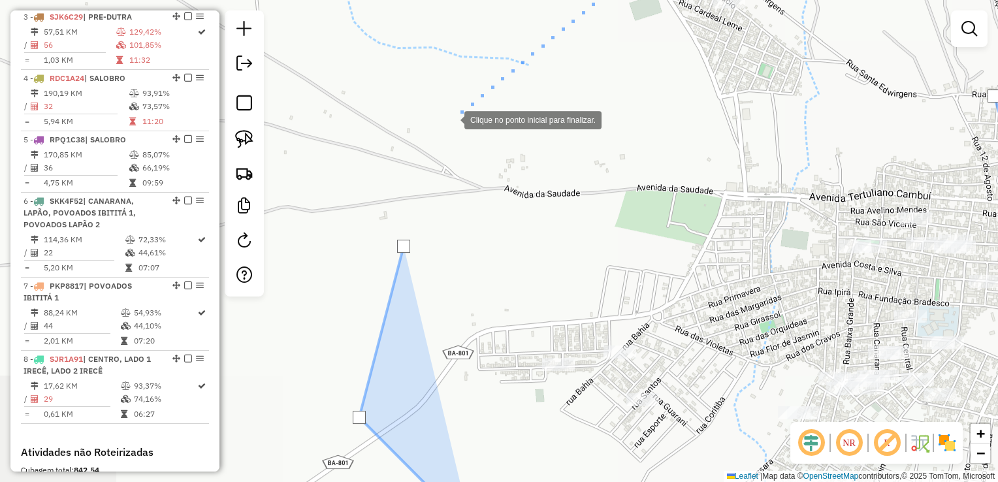
click at [451, 119] on div at bounding box center [451, 119] width 26 height 26
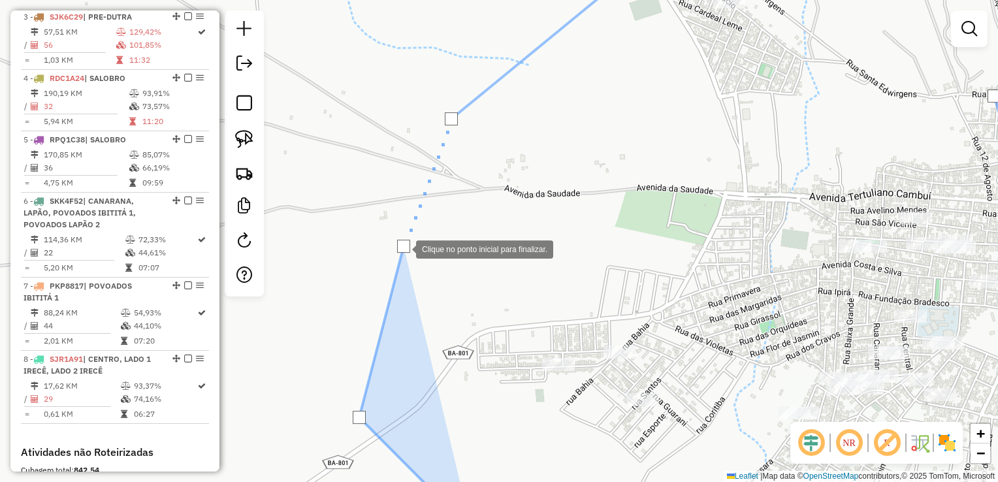
click at [403, 248] on div at bounding box center [403, 246] width 13 height 13
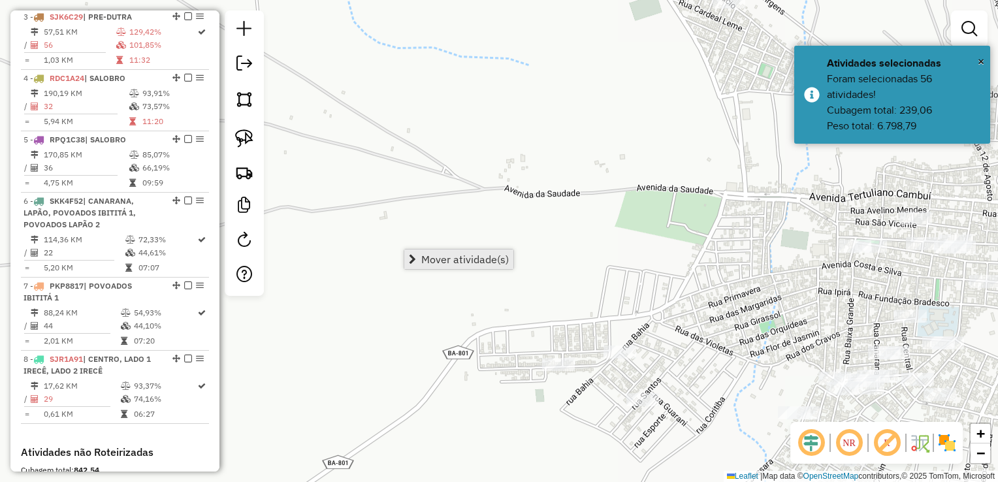
click at [410, 254] on span "Mover atividade(s)" at bounding box center [412, 259] width 7 height 10
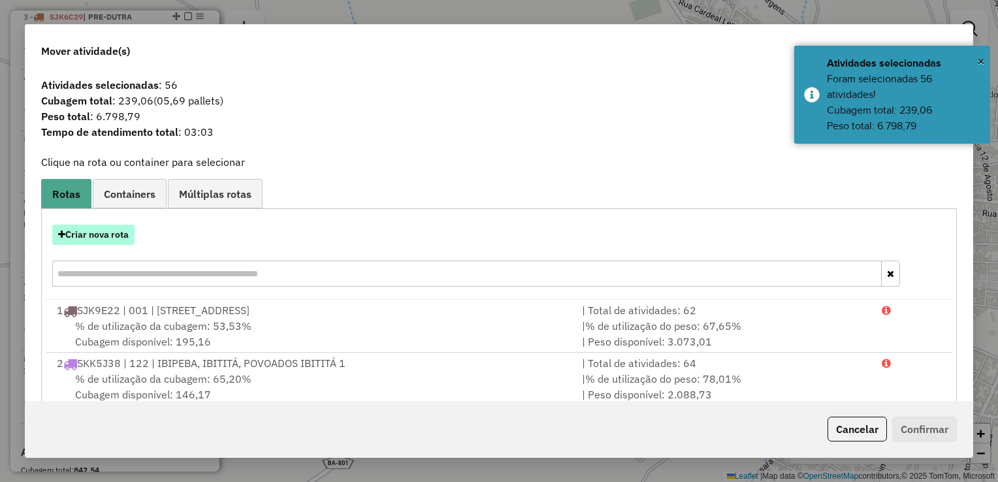
click at [118, 238] on button "Criar nova rota" at bounding box center [93, 235] width 82 height 20
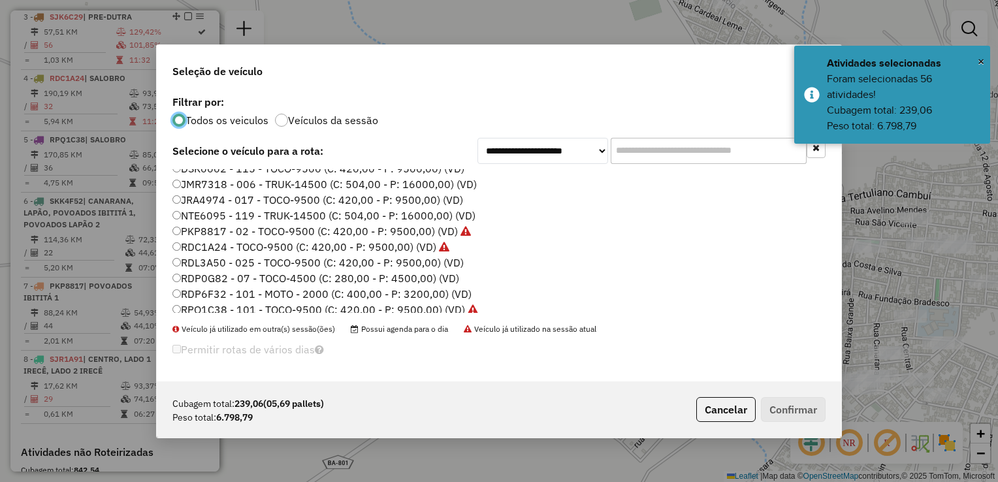
scroll to position [89, 0]
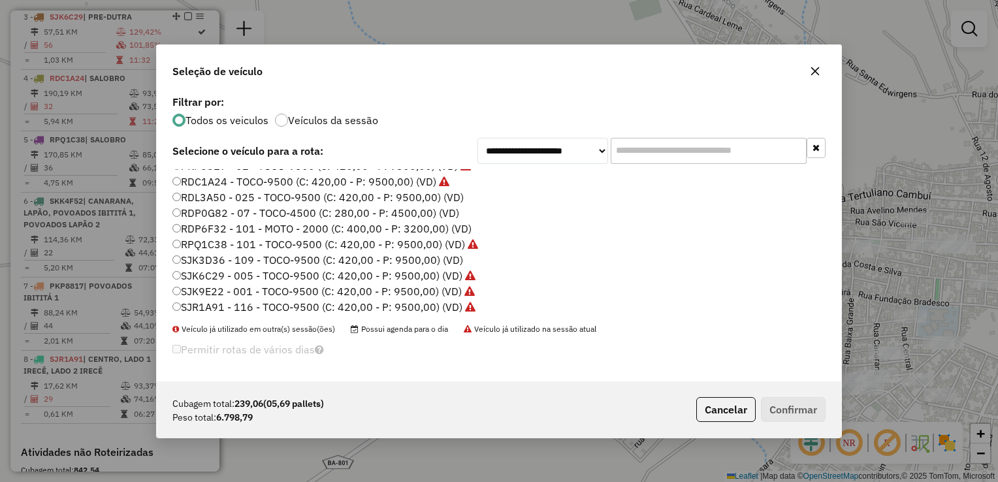
click at [224, 260] on label "SJK3D36 - 109 - TOCO-9500 (C: 420,00 - P: 9500,00) (VD)" at bounding box center [317, 260] width 291 height 16
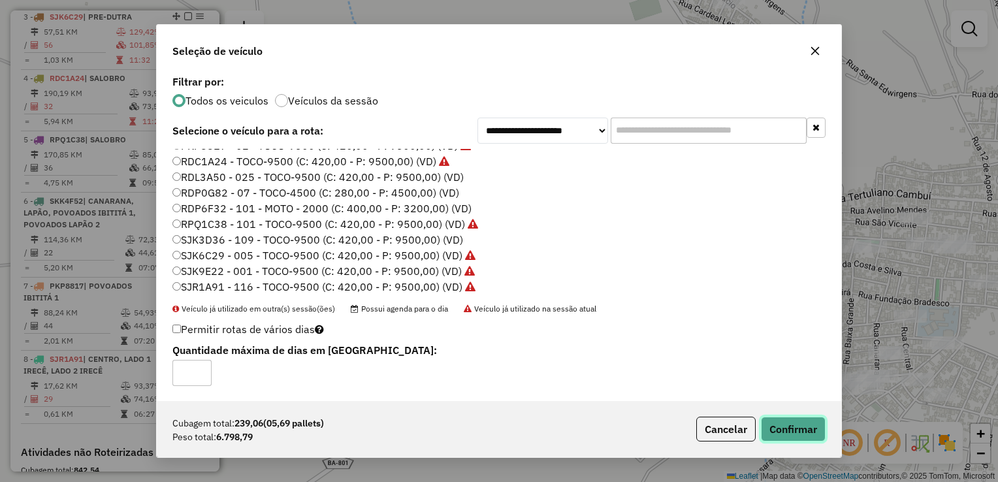
click at [786, 418] on button "Confirmar" at bounding box center [793, 429] width 65 height 25
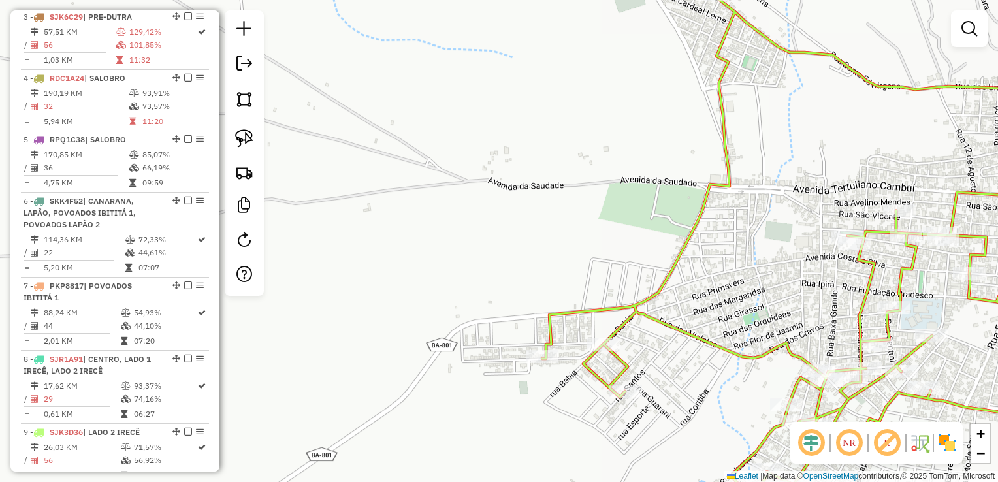
drag, startPoint x: 625, startPoint y: 163, endPoint x: 467, endPoint y: 119, distance: 163.9
click at [430, 96] on div "Janela de atendimento Grade de atendimento Capacidade Transportadoras Veículos …" at bounding box center [499, 241] width 998 height 482
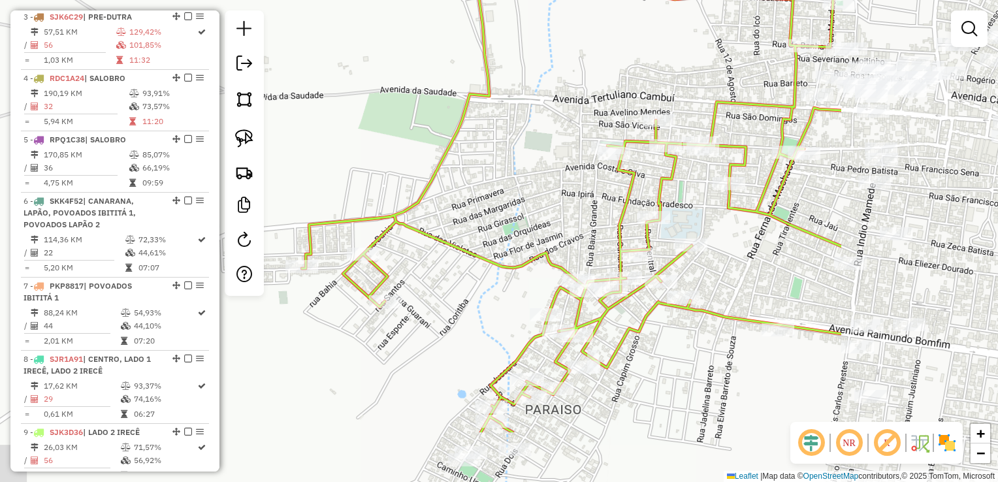
drag, startPoint x: 567, startPoint y: 82, endPoint x: 396, endPoint y: 177, distance: 195.8
click at [396, 177] on div "Janela de atendimento Grade de atendimento Capacidade Transportadoras Veículos …" at bounding box center [499, 241] width 998 height 482
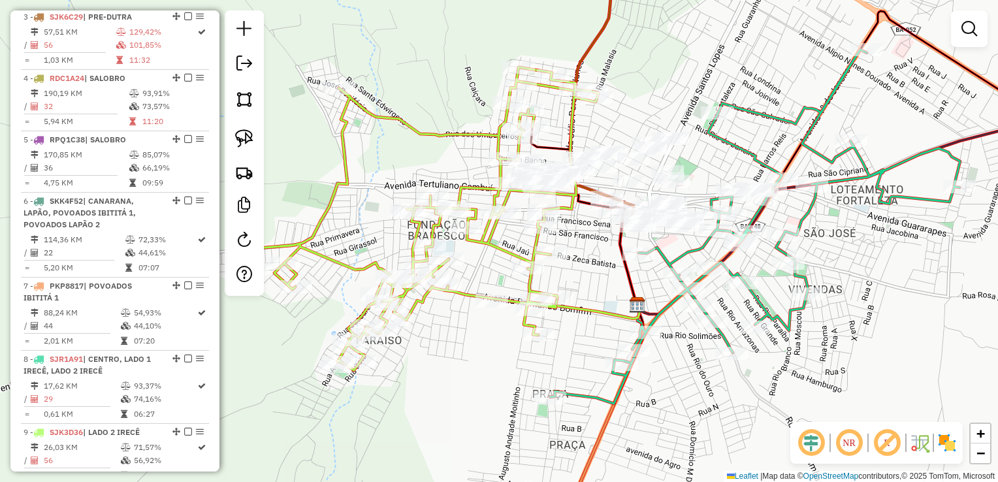
drag, startPoint x: 568, startPoint y: 265, endPoint x: 481, endPoint y: 255, distance: 87.4
click at [481, 255] on div "Rota 9 - Placa SJK3D36 13158 - ADEGA MED DOG Janela de atendimento Grade de ate…" at bounding box center [499, 241] width 998 height 482
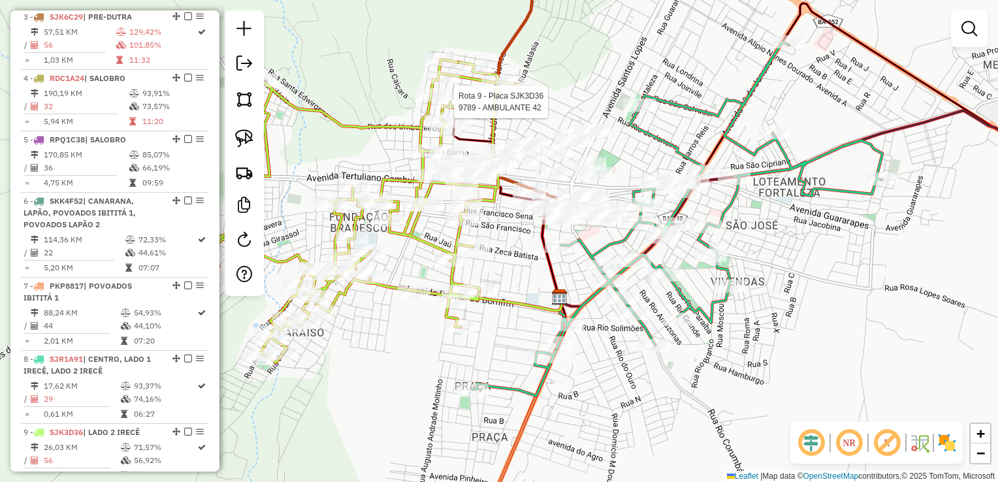
click at [435, 108] on div at bounding box center [449, 101] width 33 height 13
select select "*********"
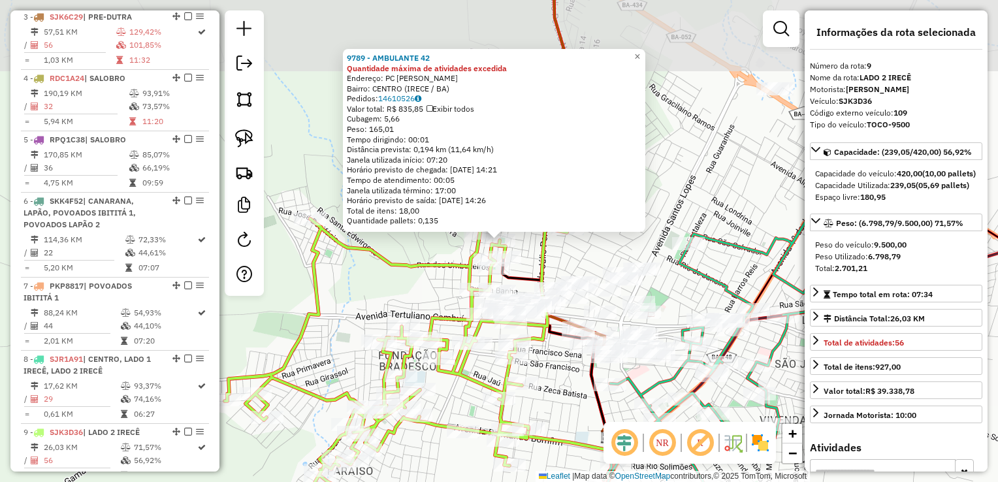
scroll to position [922, 0]
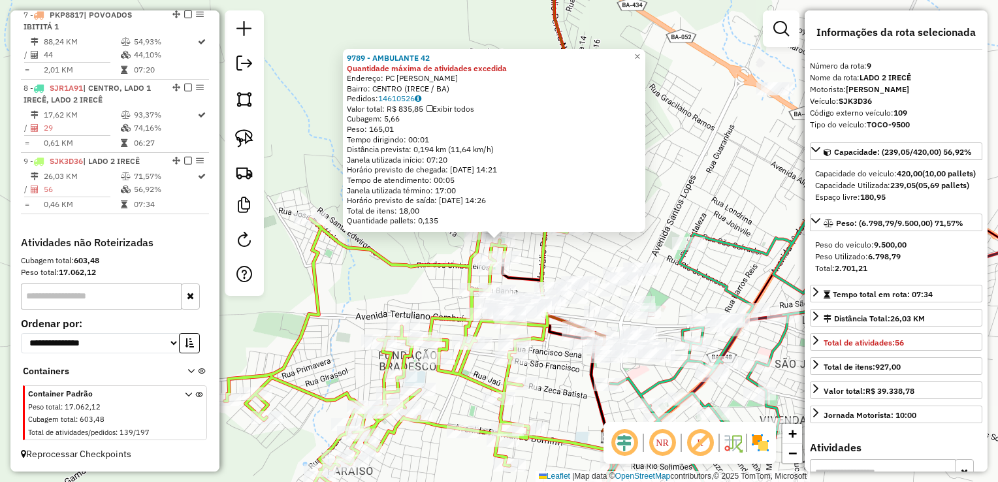
click at [604, 262] on div "9789 - AMBULANTE 42 Quantidade máxima de atividades excedida Endereço: PC CLERI…" at bounding box center [499, 241] width 998 height 482
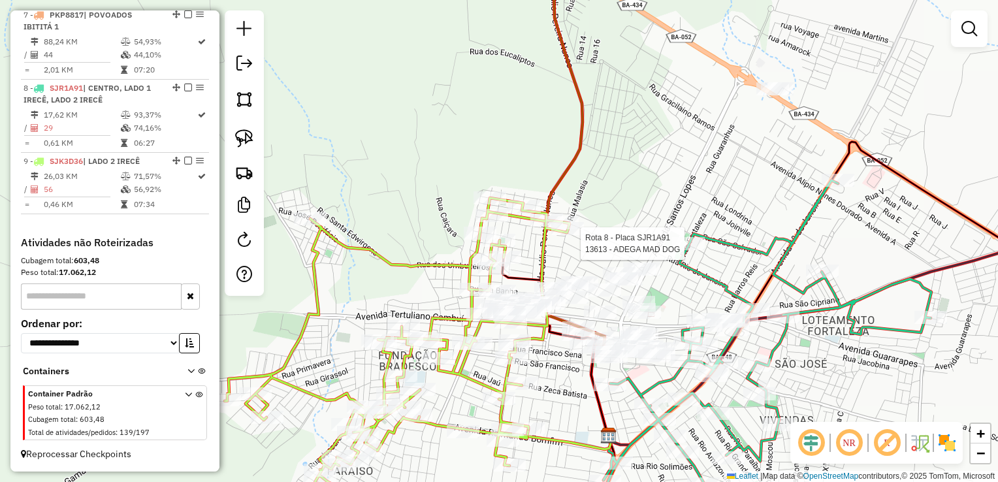
select select "*********"
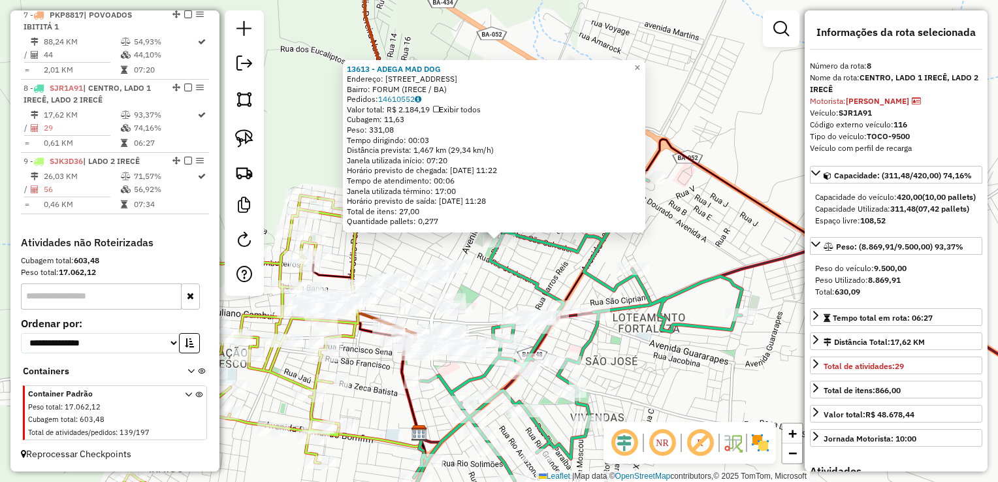
click at [723, 270] on icon at bounding box center [537, 354] width 410 height 353
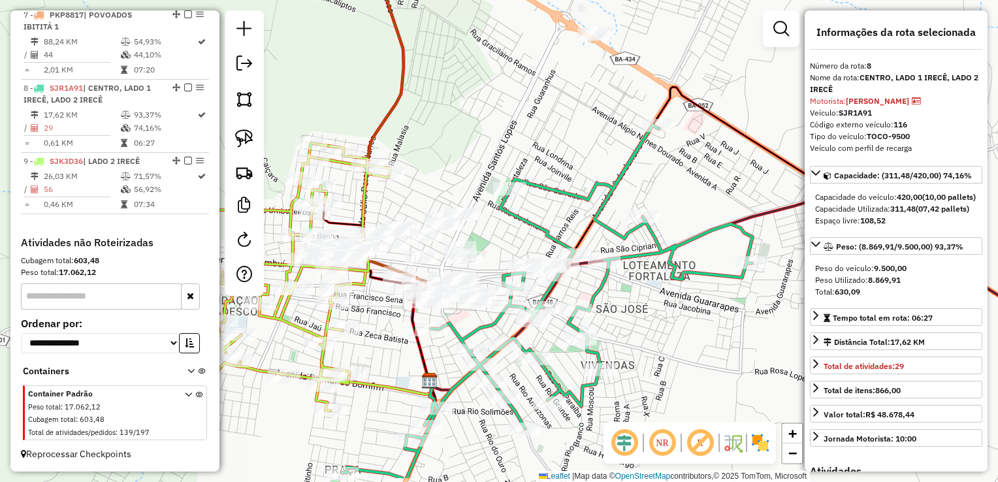
drag, startPoint x: 665, startPoint y: 364, endPoint x: 680, endPoint y: 292, distance: 72.7
click at [680, 292] on div "Janela de atendimento Grade de atendimento Capacidade Transportadoras Veículos …" at bounding box center [499, 241] width 998 height 482
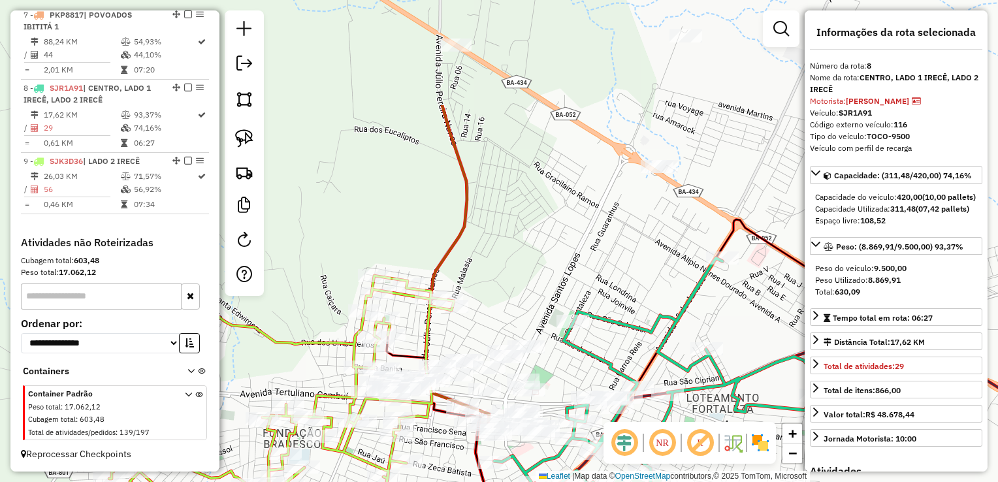
drag, startPoint x: 552, startPoint y: 99, endPoint x: 612, endPoint y: 254, distance: 166.8
click at [612, 260] on div "Janela de atendimento Grade de atendimento Capacidade Transportadoras Veículos …" at bounding box center [499, 241] width 998 height 482
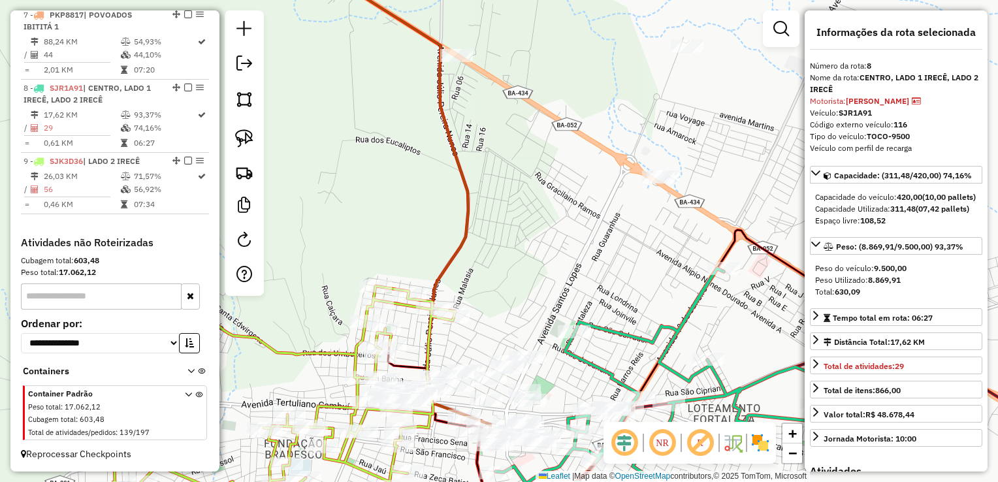
drag, startPoint x: 586, startPoint y: 197, endPoint x: 560, endPoint y: 291, distance: 96.9
click at [563, 294] on div "Janela de atendimento Grade de atendimento Capacidade Transportadoras Veículos …" at bounding box center [499, 241] width 998 height 482
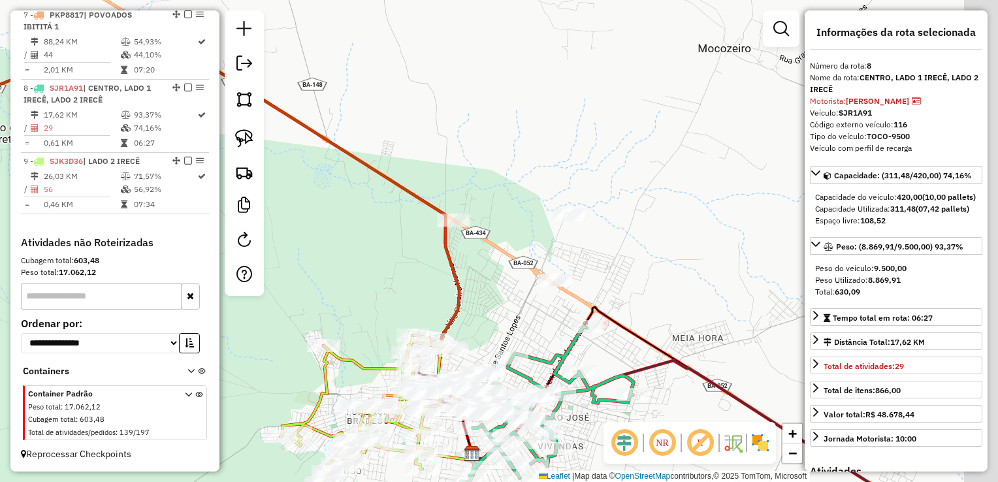
drag, startPoint x: 572, startPoint y: 251, endPoint x: 518, endPoint y: 262, distance: 55.2
click at [518, 262] on div "Janela de atendimento Grade de atendimento Capacidade Transportadoras Veículos …" at bounding box center [499, 241] width 998 height 482
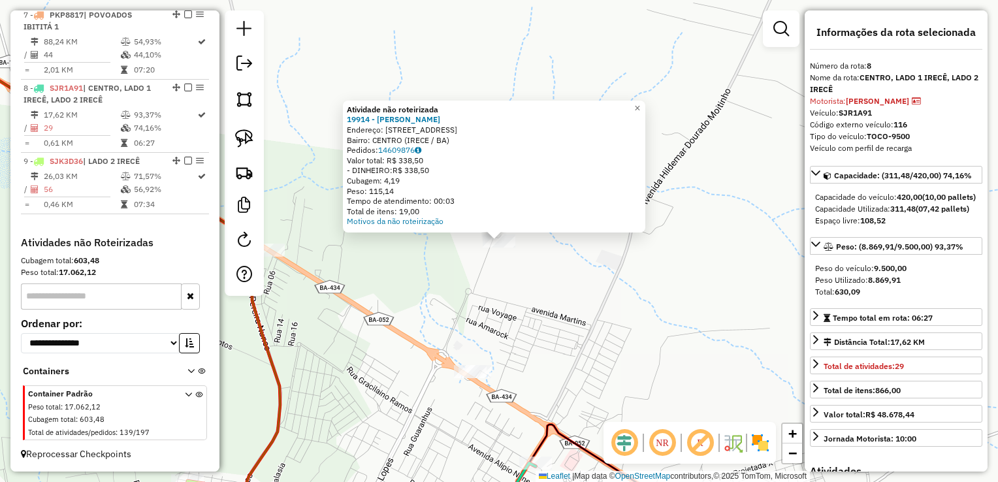
click at [418, 283] on div "Atividade não roteirizada 19914 - MARIA GLORIA DANTA Endereço: Rua Amarok 71 Ba…" at bounding box center [499, 241] width 998 height 482
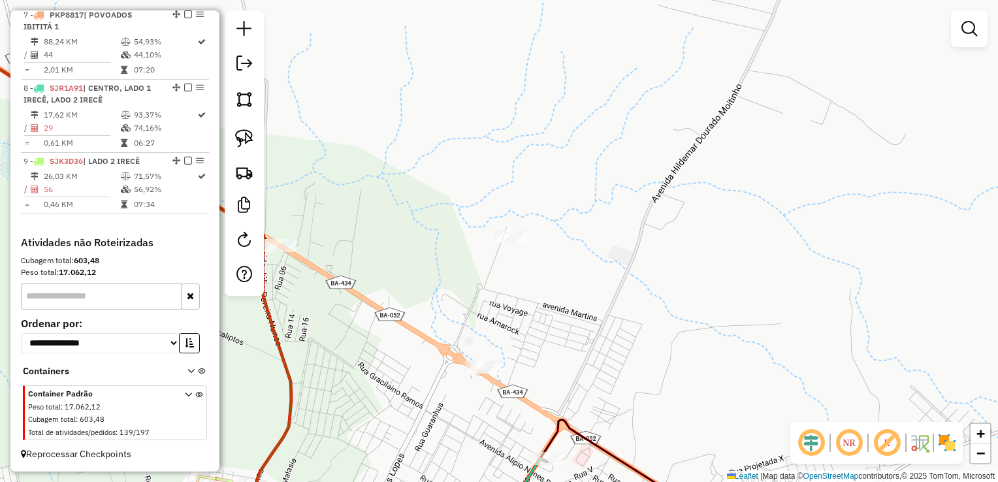
drag, startPoint x: 410, startPoint y: 282, endPoint x: 537, endPoint y: 222, distance: 140.8
click at [533, 225] on div "Janela de atendimento Grade de atendimento Capacidade Transportadoras Veículos …" at bounding box center [499, 241] width 998 height 482
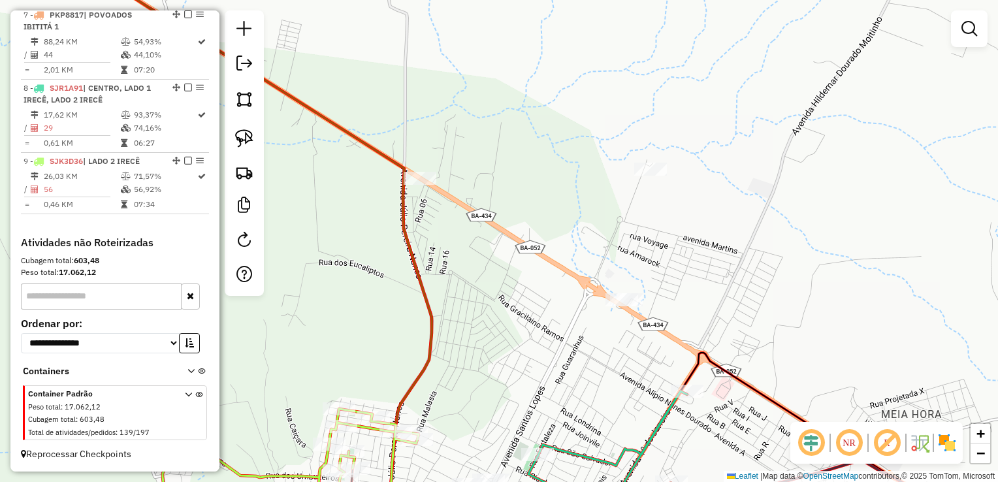
click at [411, 190] on icon at bounding box center [247, 241] width 370 height 578
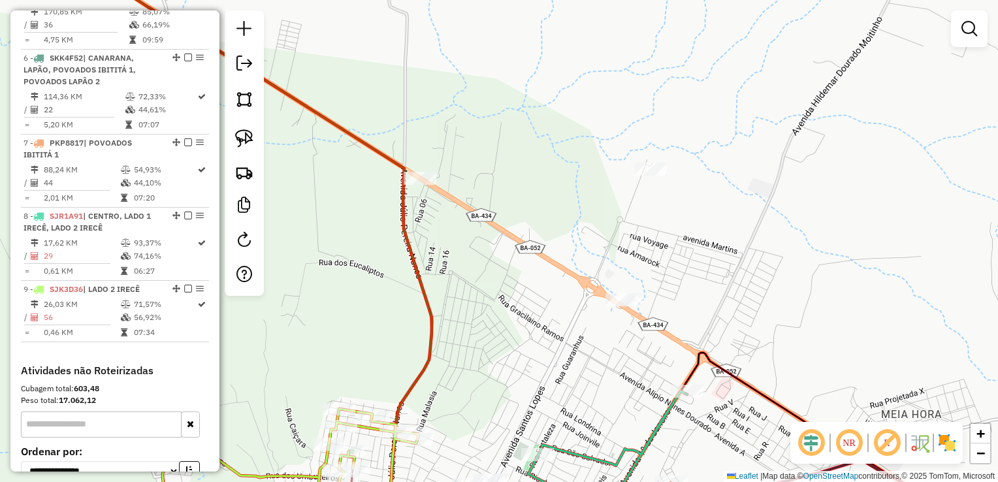
select select "*********"
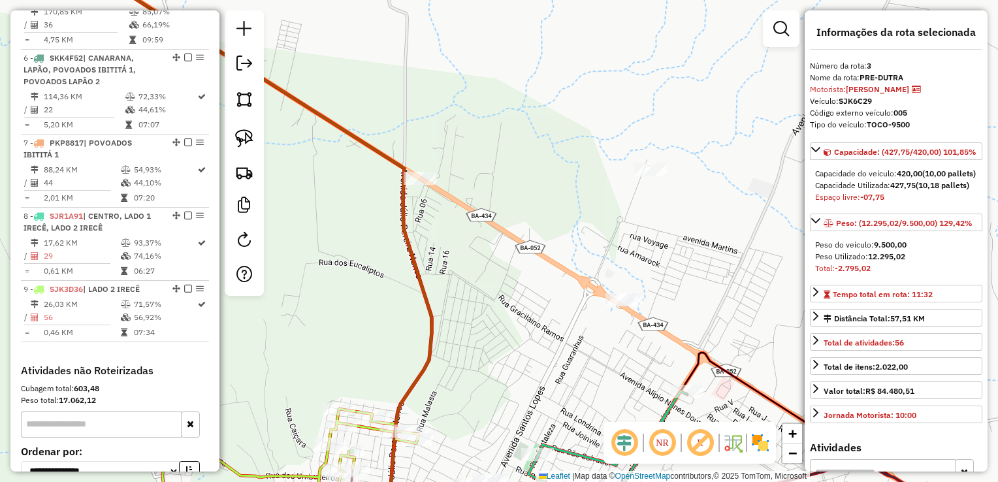
scroll to position [652, 0]
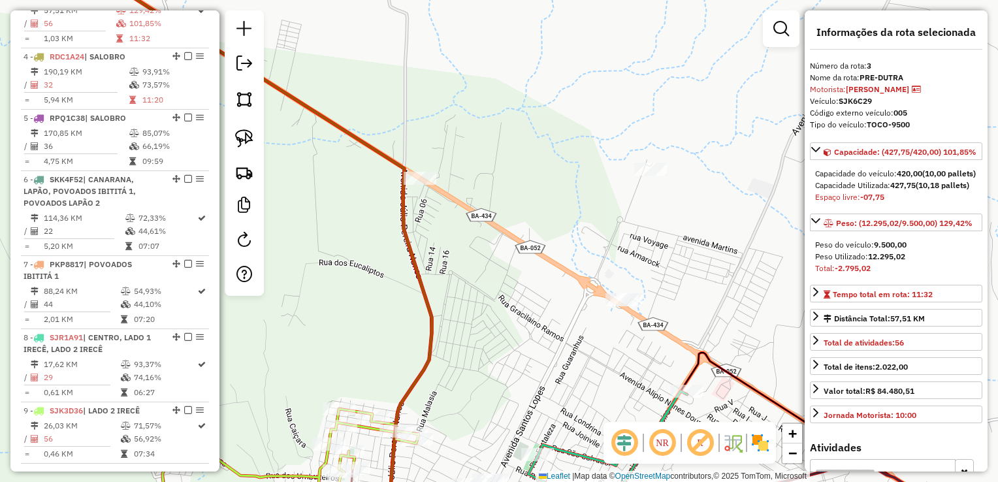
click at [415, 189] on div "Janela de atendimento Grade de atendimento Capacidade Transportadoras Veículos …" at bounding box center [499, 241] width 998 height 482
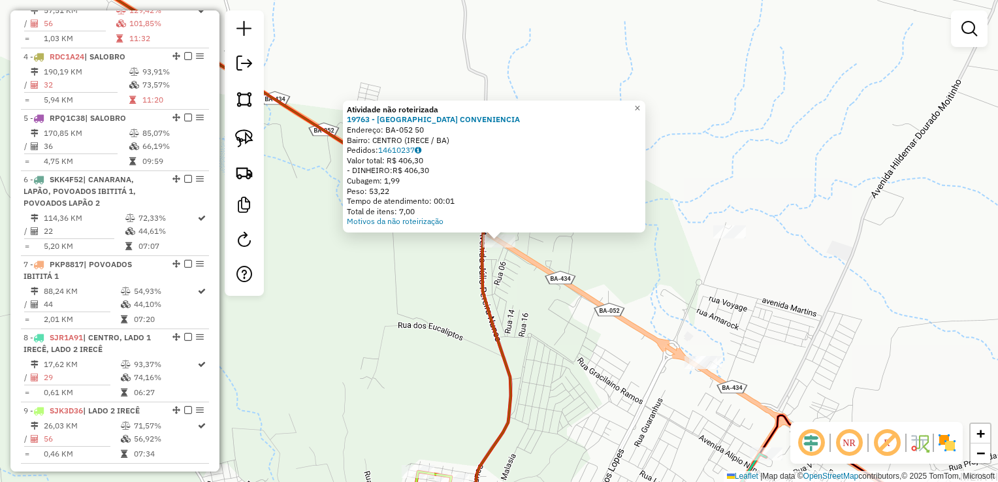
click at [526, 278] on div "Atividade não roteirizada 19763 - ROMEU CONVENIENCIA Endereço: BA-052 50 Bairro…" at bounding box center [499, 241] width 998 height 482
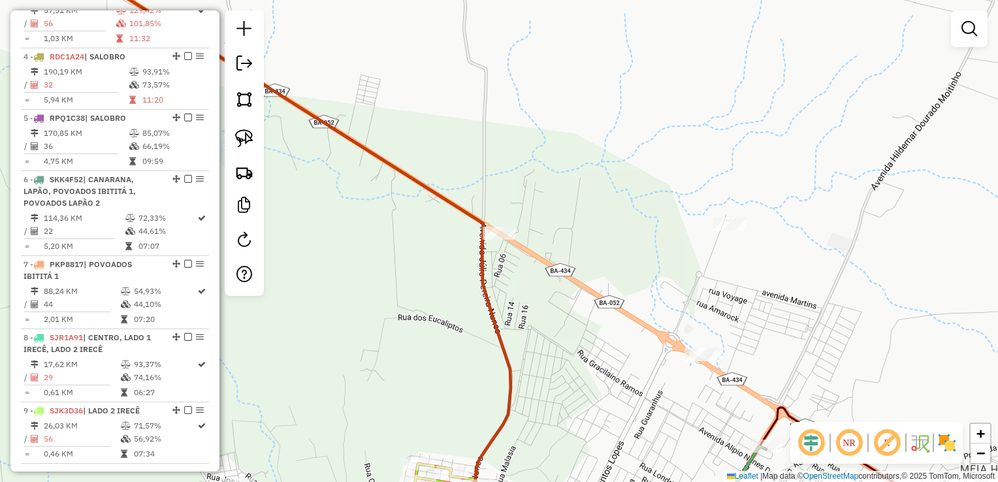
drag, startPoint x: 558, startPoint y: 292, endPoint x: 524, endPoint y: 180, distance: 117.3
click at [524, 180] on div "Janela de atendimento Grade de atendimento Capacidade Transportadoras Veículos …" at bounding box center [499, 241] width 998 height 482
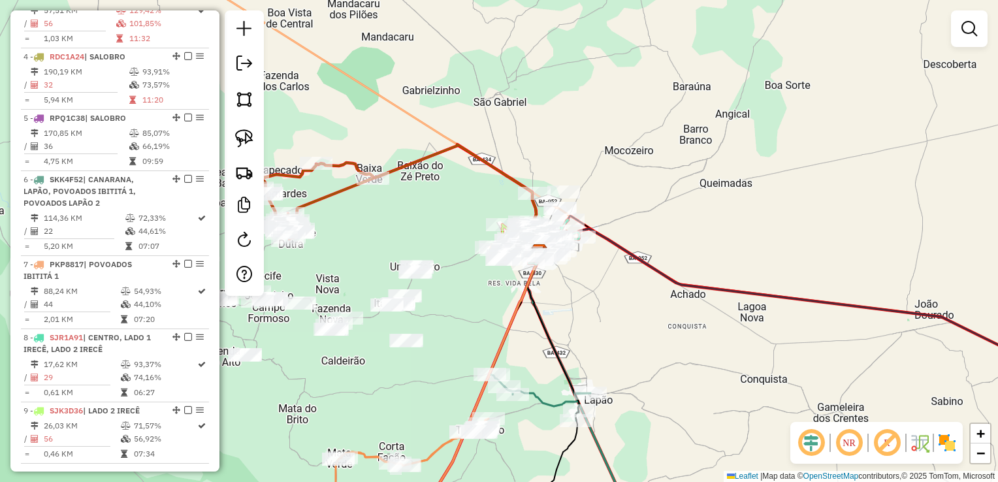
drag, startPoint x: 595, startPoint y: 324, endPoint x: 640, endPoint y: 260, distance: 78.8
click at [655, 254] on div "Janela de atendimento Grade de atendimento Capacidade Transportadoras Veículos …" at bounding box center [499, 241] width 998 height 482
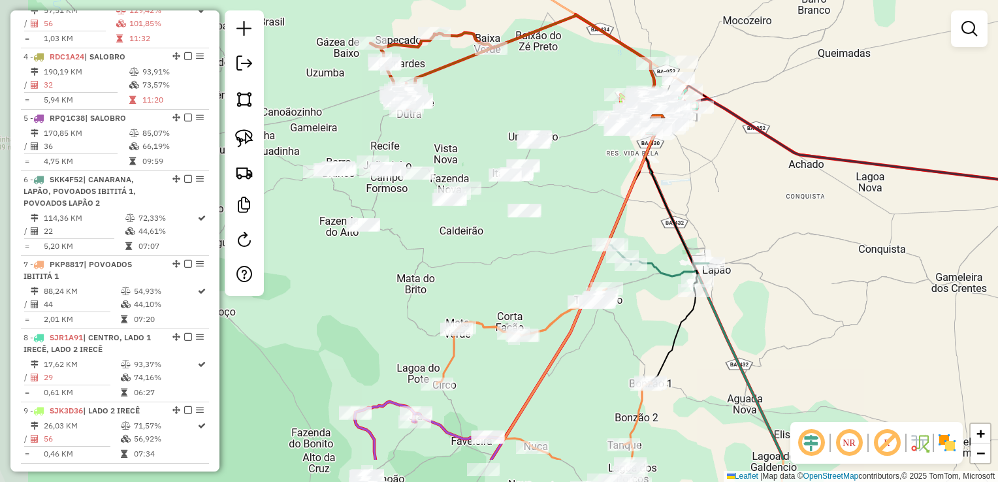
drag, startPoint x: 528, startPoint y: 260, endPoint x: 593, endPoint y: 189, distance: 95.7
click at [593, 189] on div "Janela de atendimento Grade de atendimento Capacidade Transportadoras Veículos …" at bounding box center [499, 241] width 998 height 482
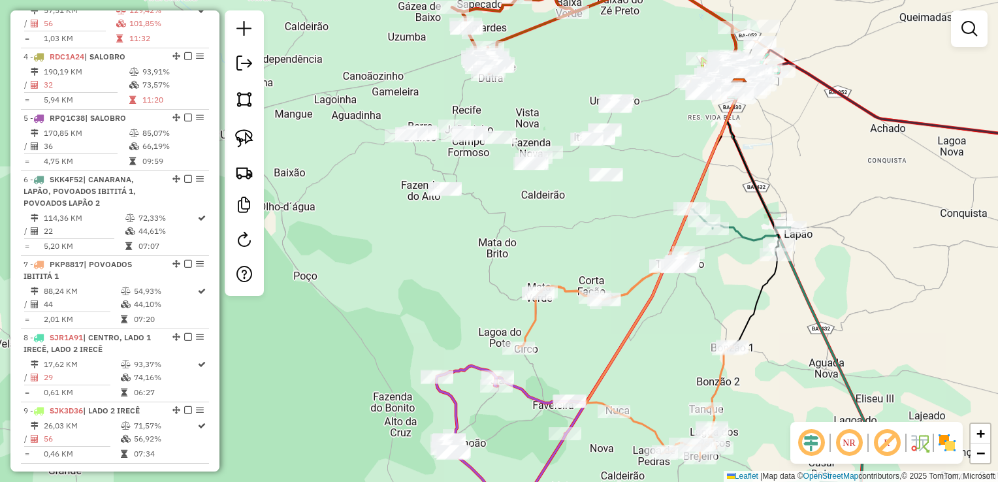
drag, startPoint x: 531, startPoint y: 225, endPoint x: 612, endPoint y: 189, distance: 89.2
click at [612, 189] on div "Janela de atendimento Grade de atendimento Capacidade Transportadoras Veículos …" at bounding box center [499, 241] width 998 height 482
select select "*********"
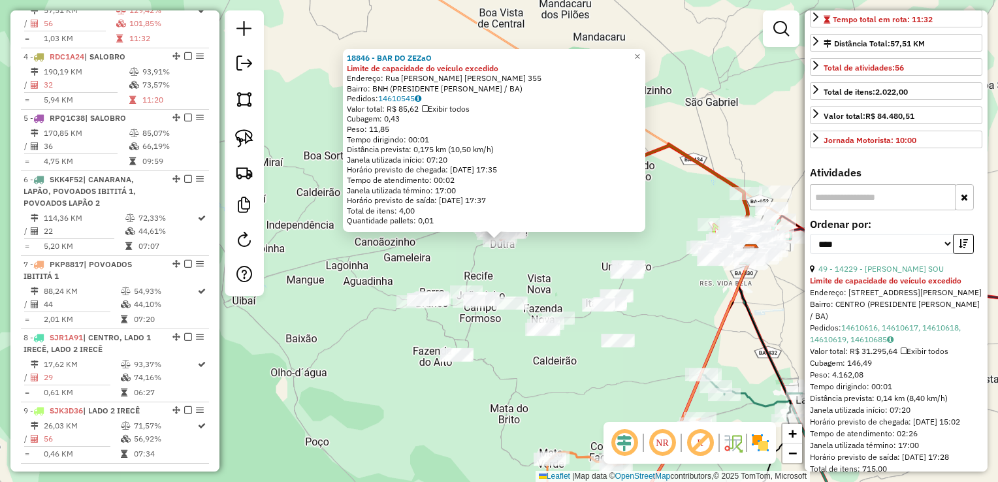
scroll to position [326, 0]
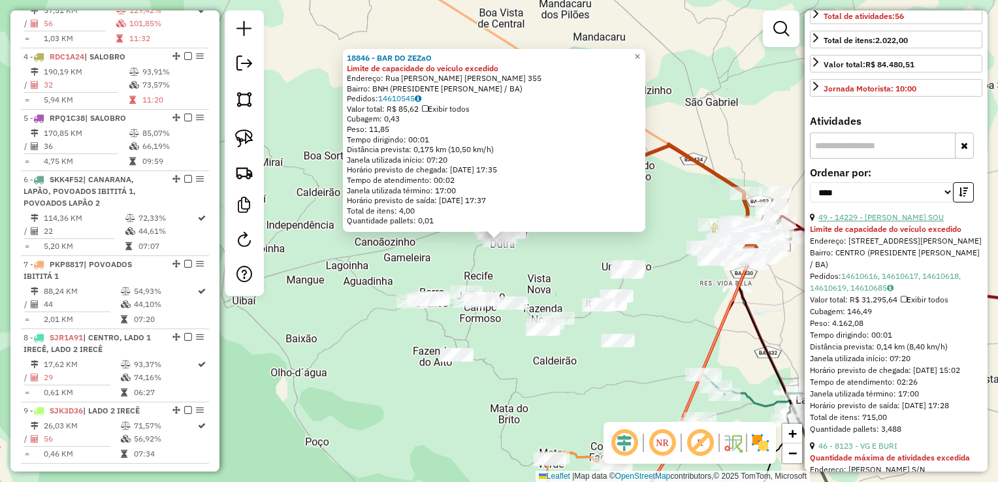
click at [895, 222] on link "49 - 14229 - COMERCIAL SOUZA SOU" at bounding box center [880, 217] width 125 height 10
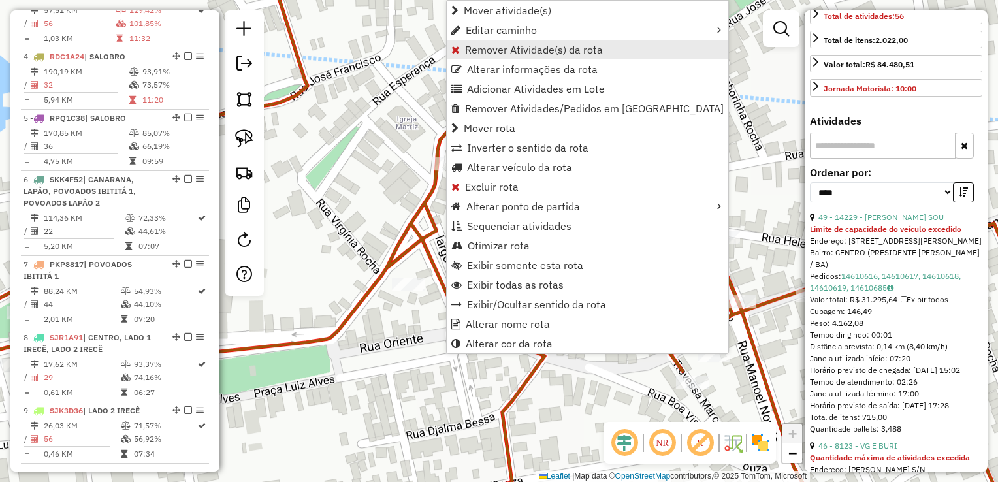
click at [499, 52] on span "Remover Atividade(s) da rota" at bounding box center [534, 49] width 138 height 10
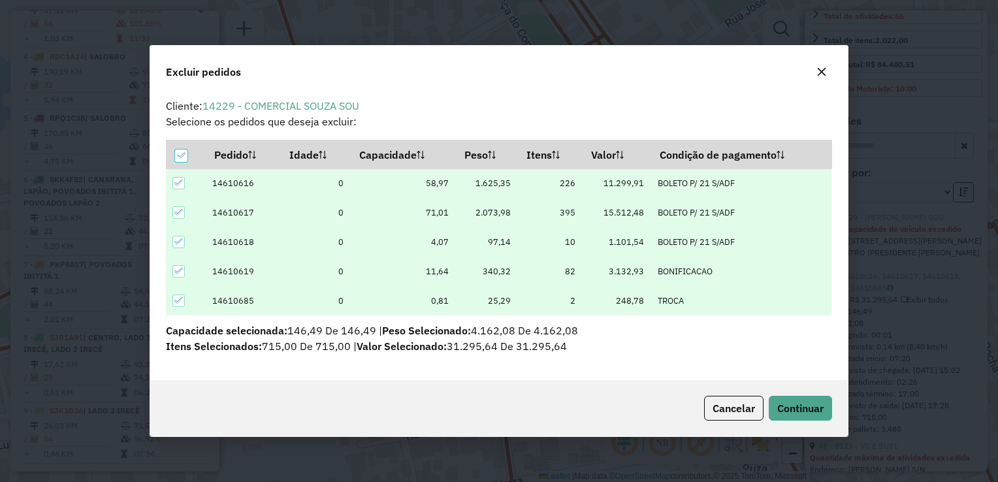
scroll to position [0, 0]
click at [794, 402] on span "Continuar" at bounding box center [800, 408] width 46 height 13
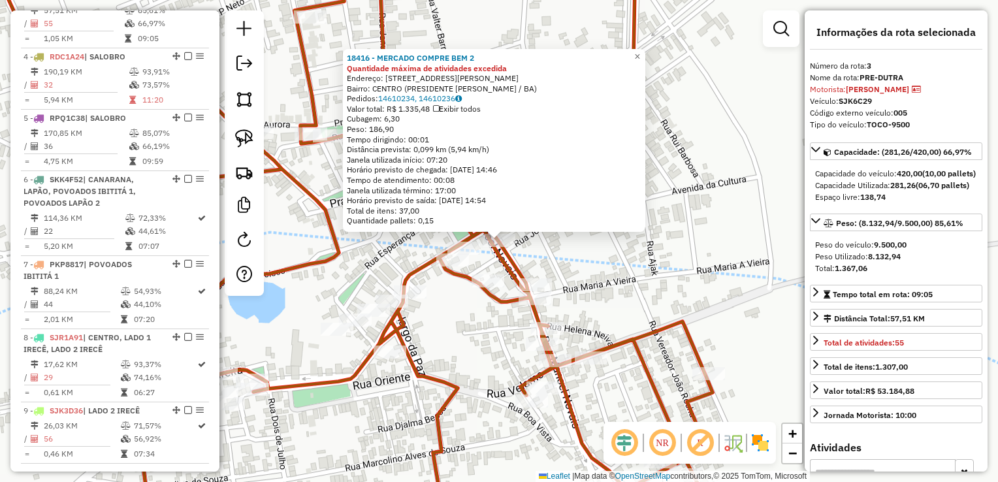
click at [704, 268] on div "18416 - MERCADO COMPRE BEM 2 Quantidade máxima de atividades excedida Endereço:…" at bounding box center [499, 241] width 998 height 482
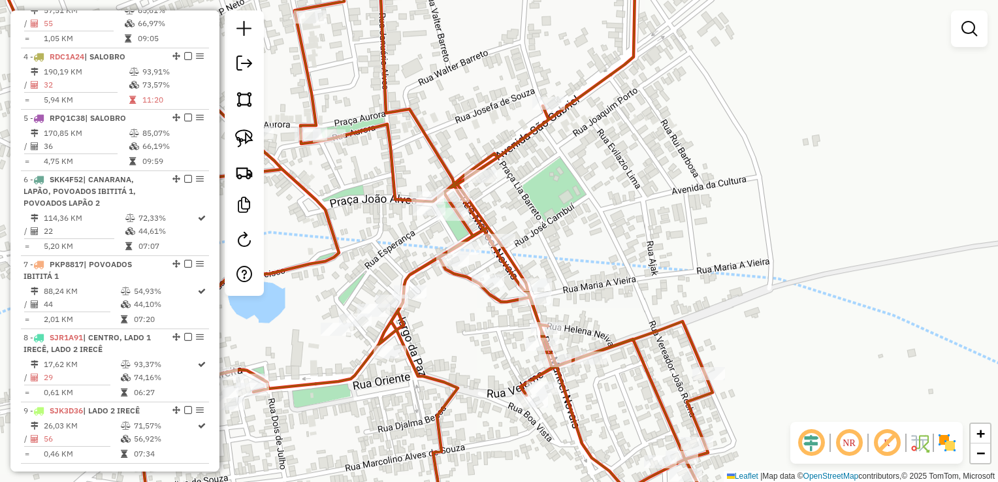
drag, startPoint x: 695, startPoint y: 220, endPoint x: 695, endPoint y: 197, distance: 22.9
click at [695, 204] on div "18416 - MERCADO COMPRE BEM 2 Quantidade máxima de atividades excedida Endereço:…" at bounding box center [499, 241] width 998 height 482
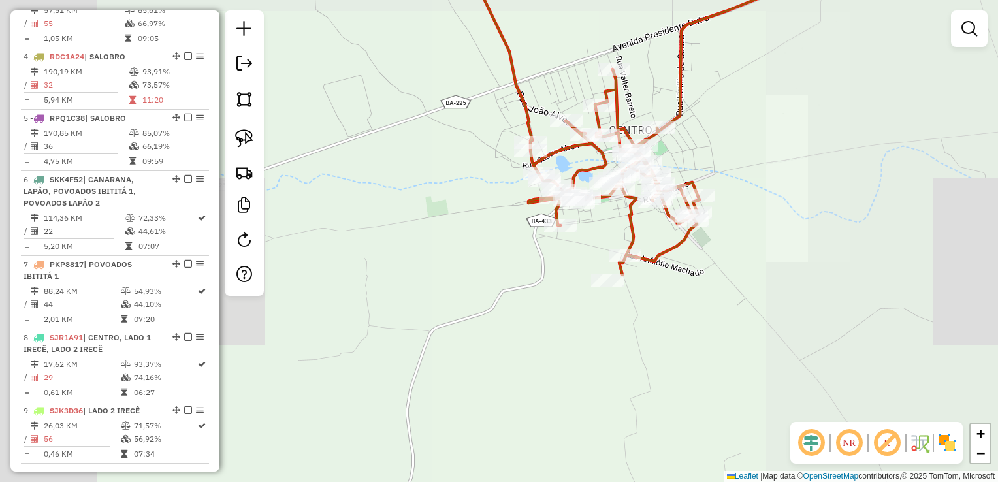
drag, startPoint x: 768, startPoint y: 229, endPoint x: 535, endPoint y: 76, distance: 278.7
click at [561, 90] on div "Janela de atendimento Grade de atendimento Capacidade Transportadoras Veículos …" at bounding box center [499, 241] width 998 height 482
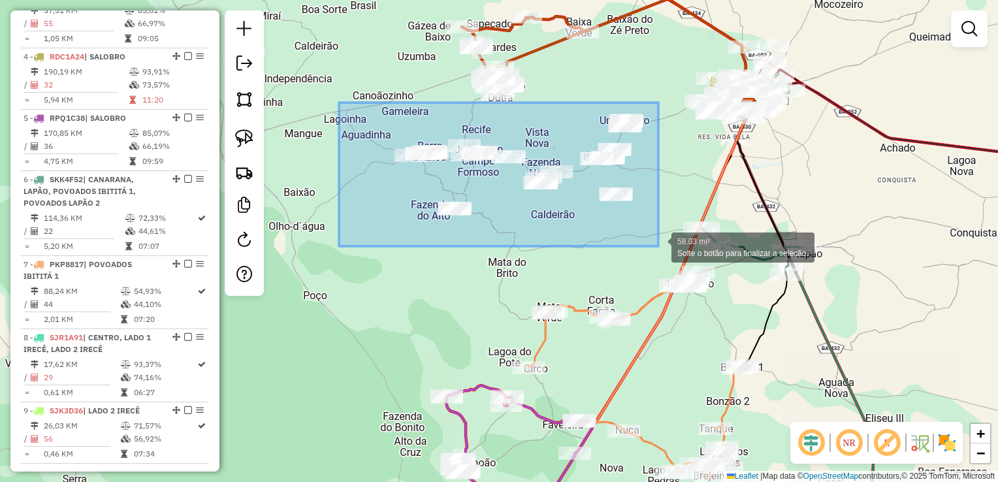
drag, startPoint x: 339, startPoint y: 102, endPoint x: 658, endPoint y: 246, distance: 350.1
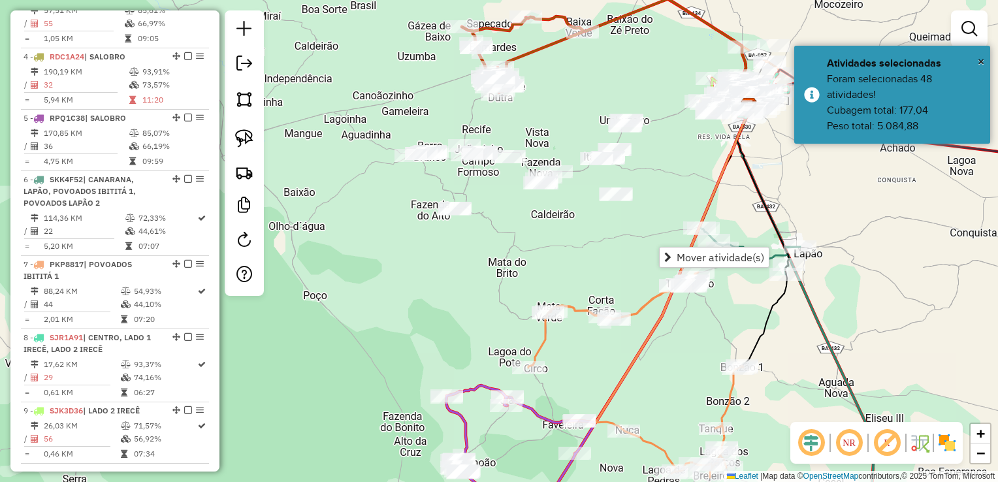
click at [597, 244] on div "Janela de atendimento Grade de atendimento Capacidade Transportadoras Veículos …" at bounding box center [499, 241] width 998 height 482
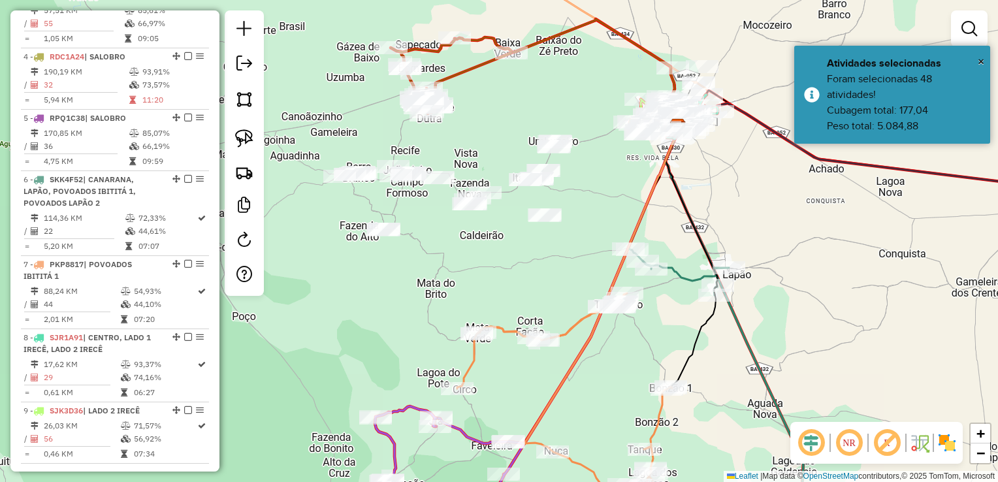
drag, startPoint x: 656, startPoint y: 210, endPoint x: 585, endPoint y: 231, distance: 74.2
click at [585, 231] on div "Janela de atendimento Grade de atendimento Capacidade Transportadoras Veículos …" at bounding box center [499, 241] width 998 height 482
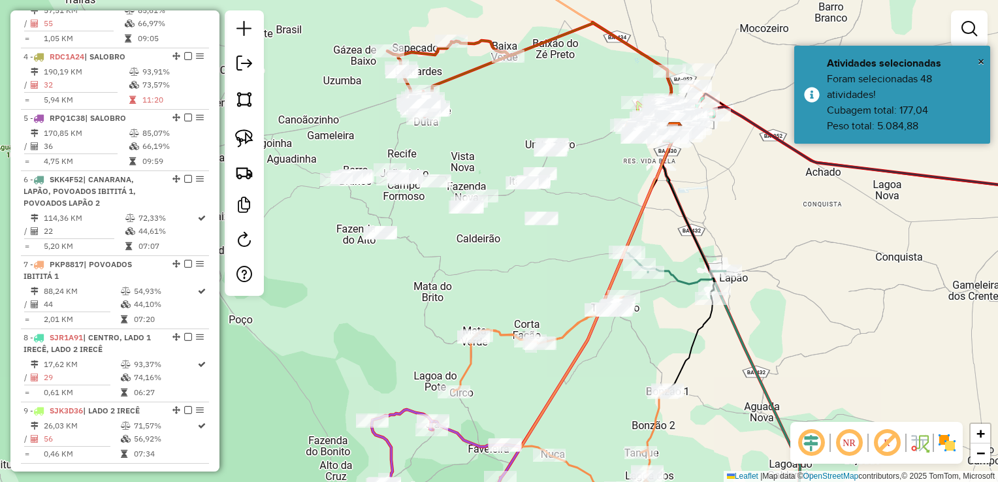
drag, startPoint x: 571, startPoint y: 205, endPoint x: 569, endPoint y: 212, distance: 7.6
click at [569, 210] on div "Janela de atendimento Grade de atendimento Capacidade Transportadoras Veículos …" at bounding box center [499, 241] width 998 height 482
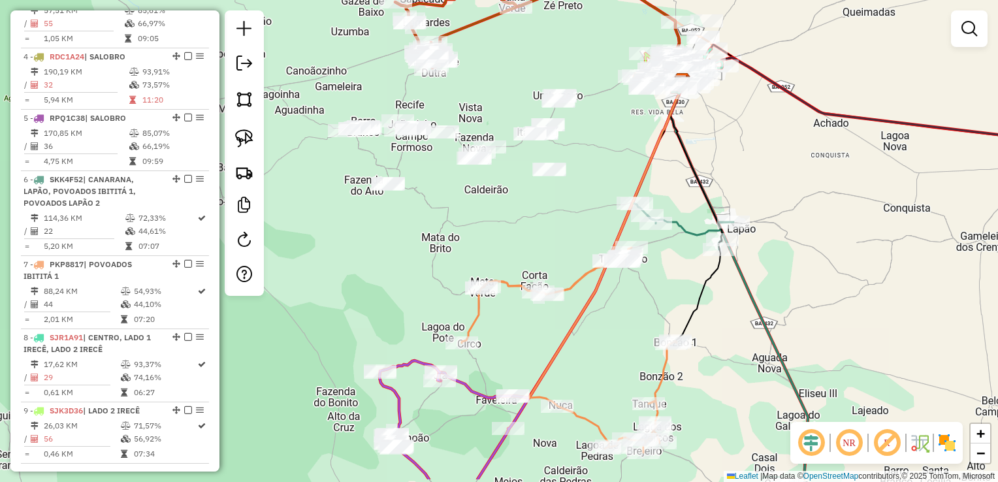
drag, startPoint x: 567, startPoint y: 253, endPoint x: 589, endPoint y: 128, distance: 127.3
click at [584, 132] on div "Janela de atendimento Grade de atendimento Capacidade Transportadoras Veículos …" at bounding box center [499, 241] width 998 height 482
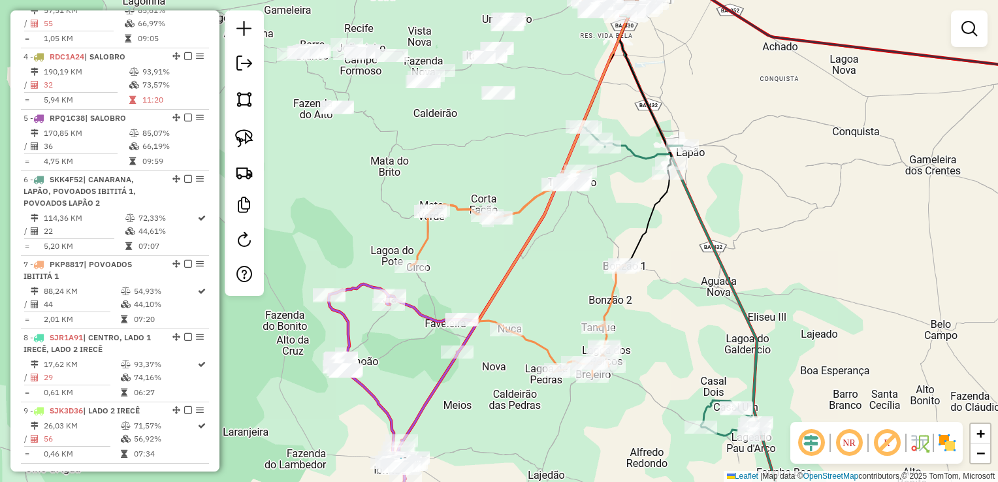
drag, startPoint x: 837, startPoint y: 206, endPoint x: 564, endPoint y: 257, distance: 277.7
click at [549, 285] on div "Janela de atendimento Grade de atendimento Capacidade Transportadoras Veículos …" at bounding box center [499, 241] width 998 height 482
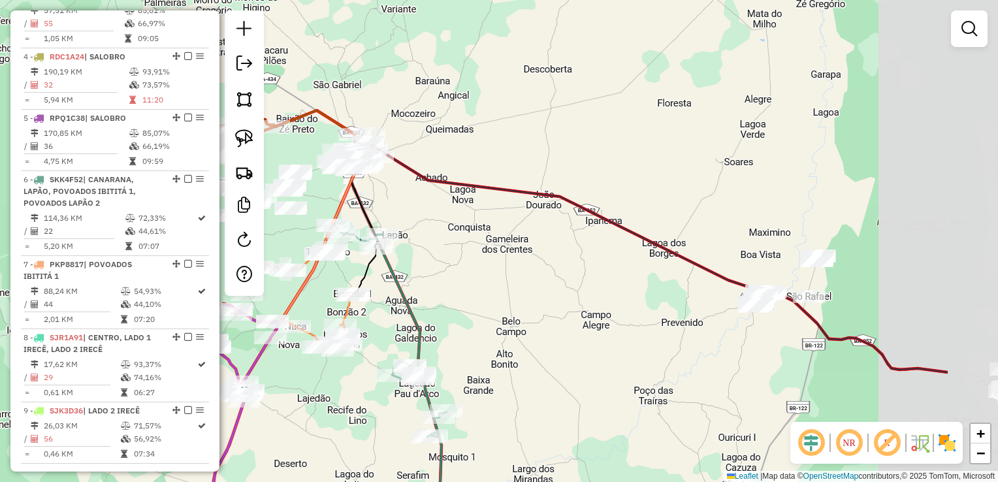
drag, startPoint x: 616, startPoint y: 229, endPoint x: 503, endPoint y: 258, distance: 117.3
click at [444, 238] on div "Janela de atendimento Grade de atendimento Capacidade Transportadoras Veículos …" at bounding box center [499, 241] width 998 height 482
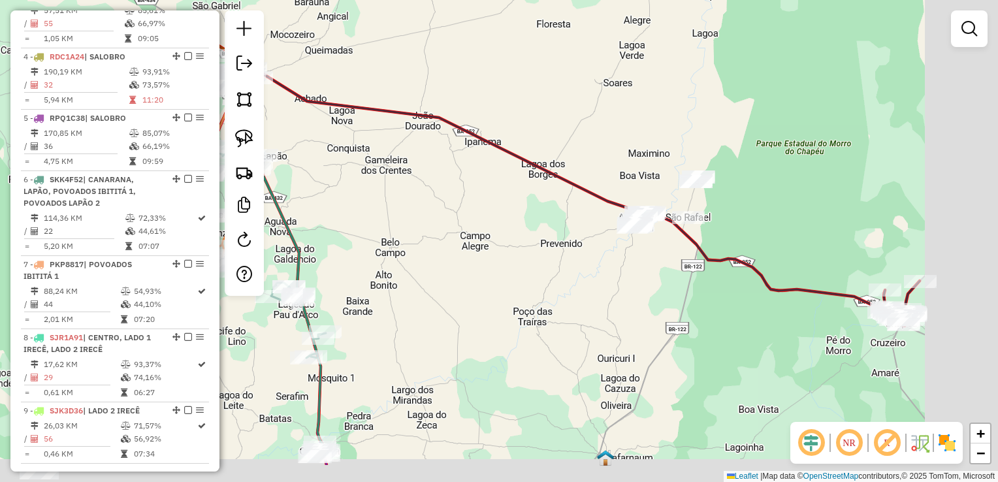
drag, startPoint x: 608, startPoint y: 320, endPoint x: 493, endPoint y: 220, distance: 152.3
click at [461, 214] on div "Janela de atendimento Grade de atendimento Capacidade Transportadoras Veículos …" at bounding box center [499, 241] width 998 height 482
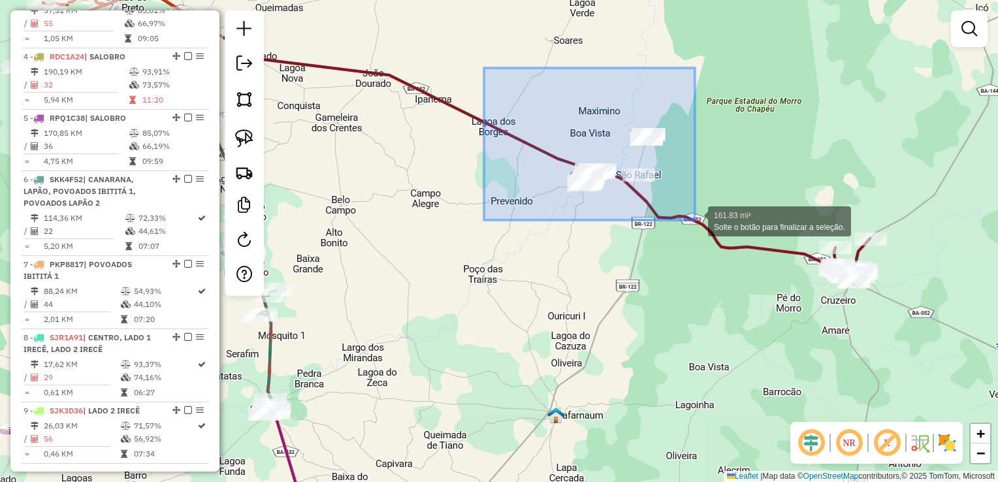
drag, startPoint x: 484, startPoint y: 68, endPoint x: 695, endPoint y: 220, distance: 260.0
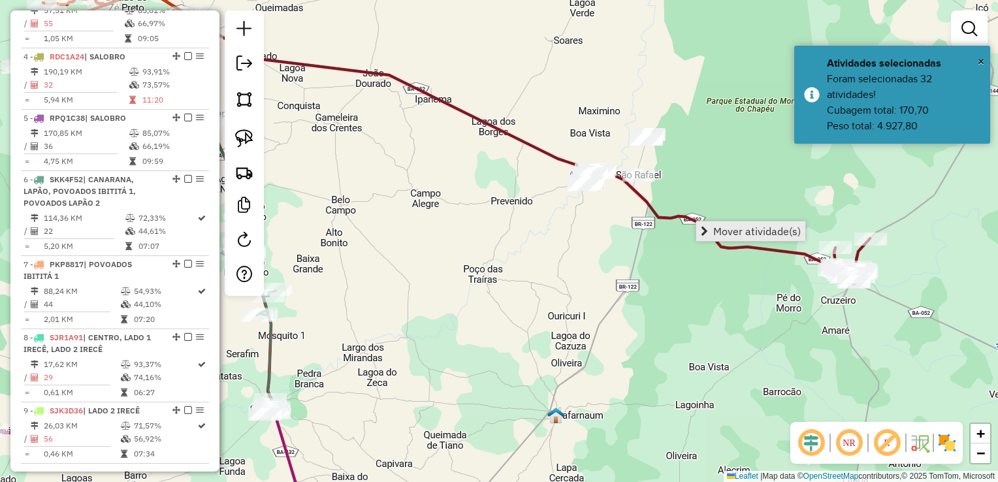
click at [718, 231] on span "Mover atividade(s)" at bounding box center [756, 231] width 87 height 10
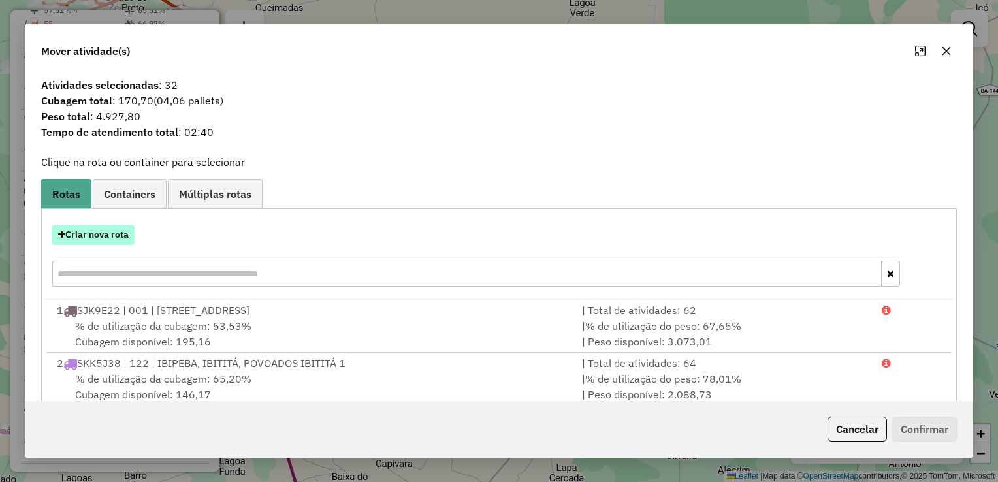
click at [120, 239] on button "Criar nova rota" at bounding box center [93, 235] width 82 height 20
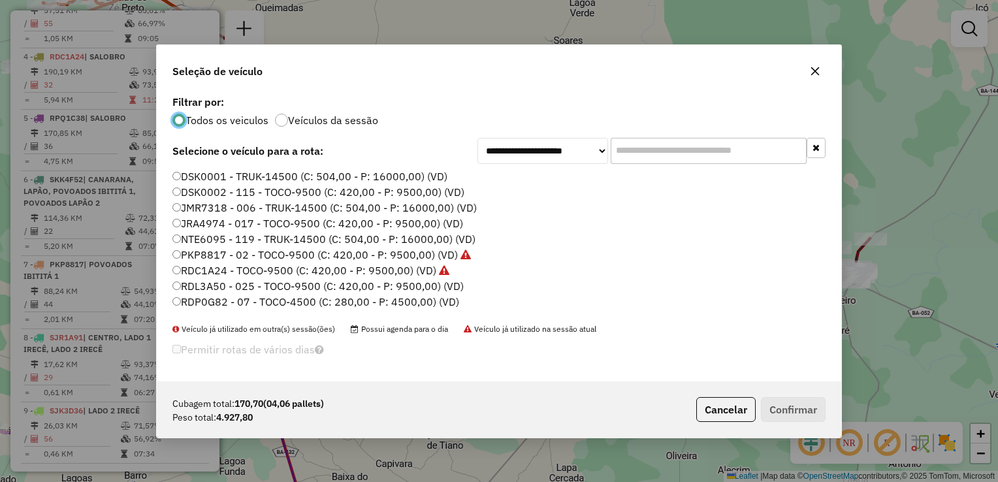
scroll to position [7, 4]
click at [238, 287] on label "RDL3A50 - 025 - TOCO-9500 (C: 420,00 - P: 9500,00) (VD)" at bounding box center [317, 286] width 291 height 16
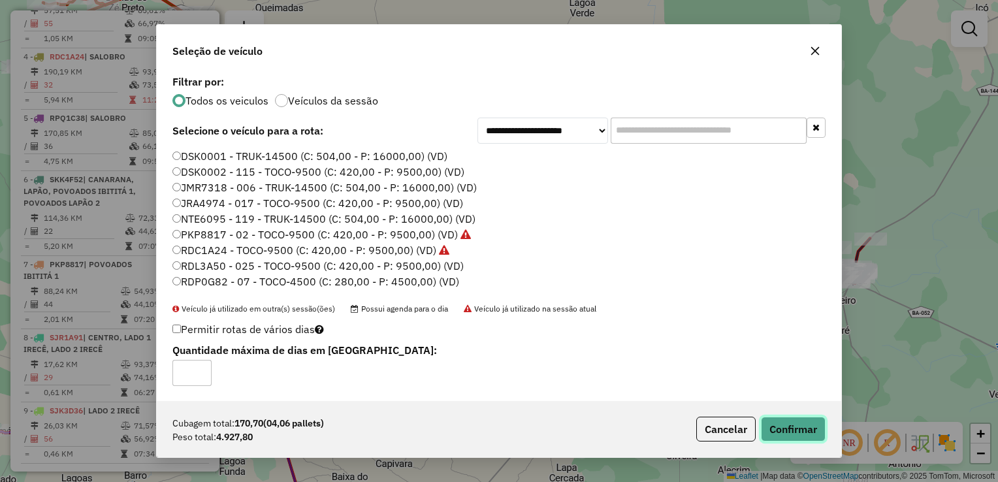
click at [773, 422] on button "Confirmar" at bounding box center [793, 429] width 65 height 25
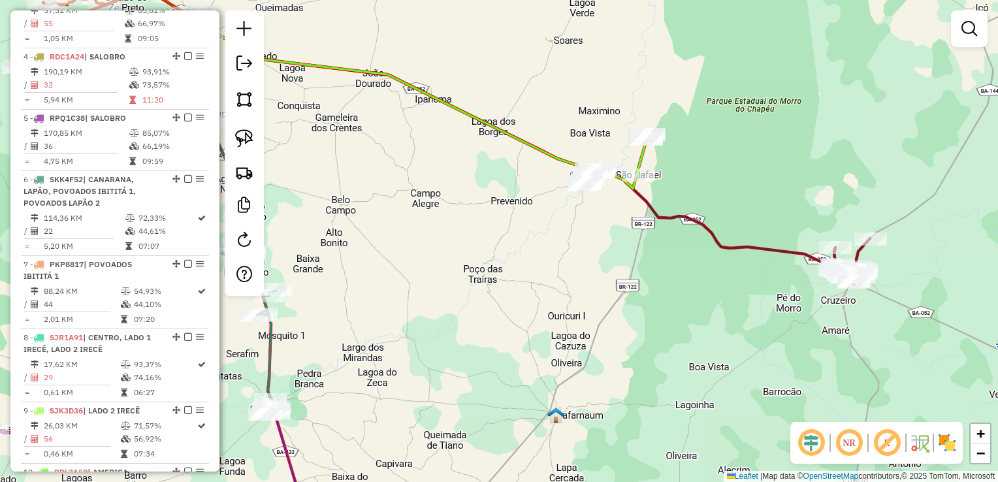
click at [580, 263] on div "Janela de atendimento Grade de atendimento Capacidade Transportadoras Veículos …" at bounding box center [499, 241] width 998 height 482
click at [588, 191] on div at bounding box center [583, 184] width 33 height 13
select select "*********"
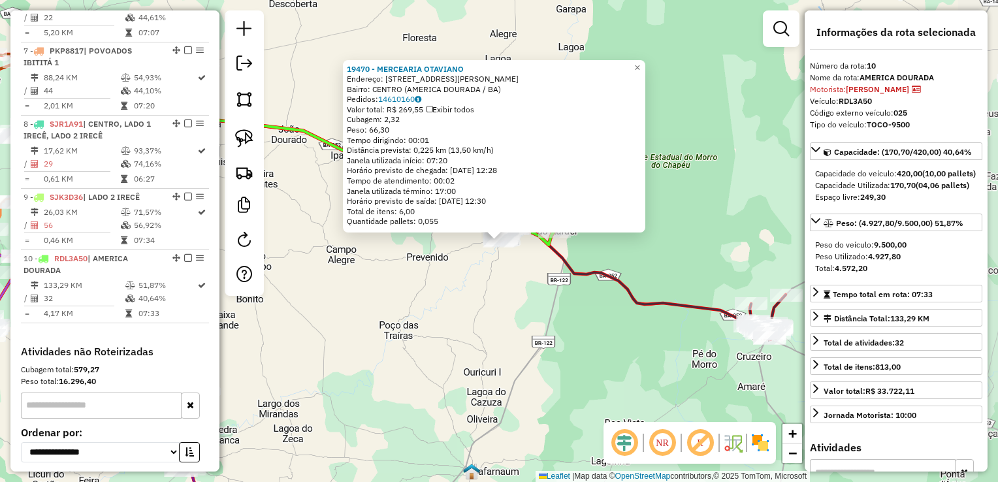
scroll to position [995, 0]
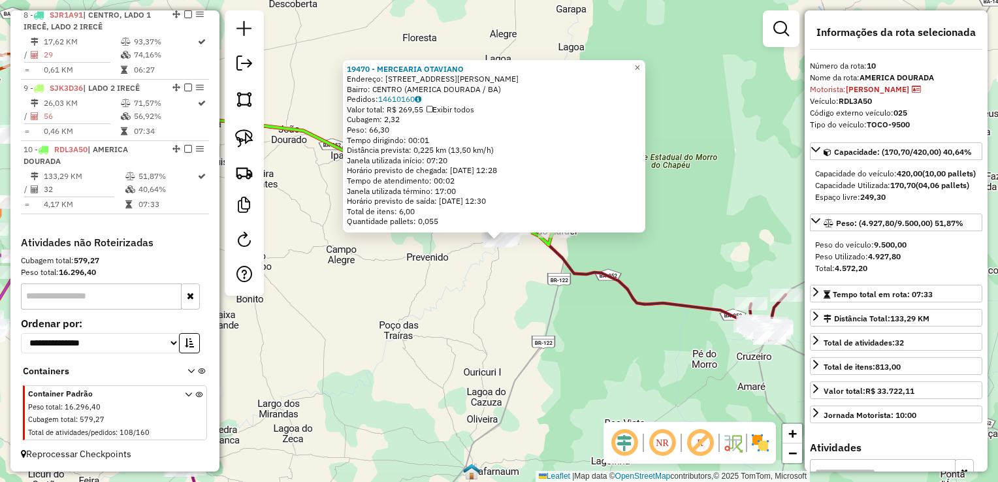
click at [462, 295] on div "19470 - MERCEARIA OTAVIANO Endereço: RUA FRANCISCO DOURADO PRIMO 151 Bairro: CE…" at bounding box center [499, 241] width 998 height 482
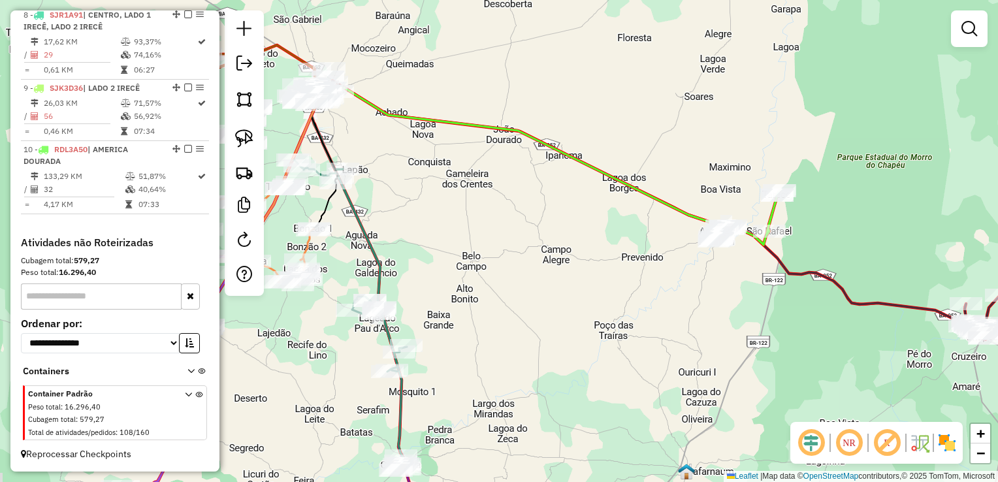
drag, startPoint x: 456, startPoint y: 292, endPoint x: 725, endPoint y: 292, distance: 269.6
click at [725, 292] on div "Janela de atendimento Grade de atendimento Capacidade Transportadoras Veículos …" at bounding box center [499, 241] width 998 height 482
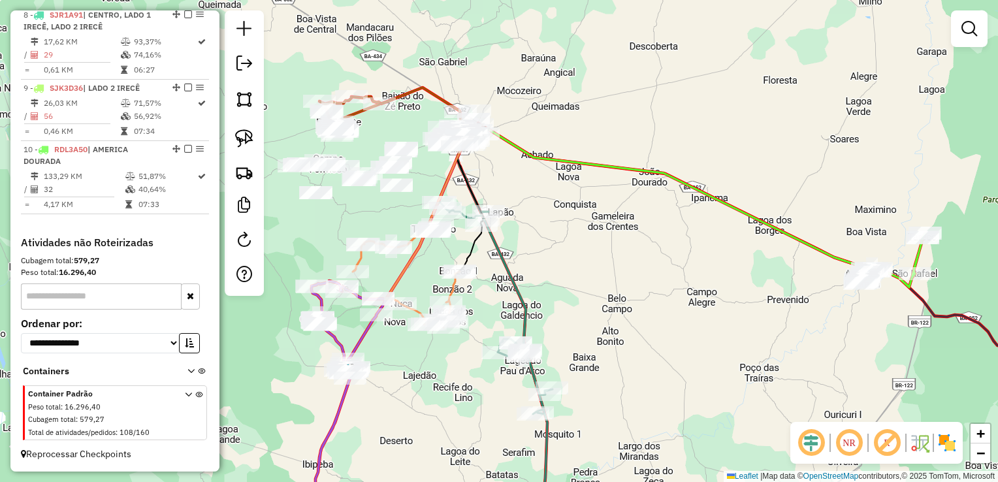
drag, startPoint x: 585, startPoint y: 253, endPoint x: 633, endPoint y: 277, distance: 54.0
click at [687, 294] on div "Janela de atendimento Grade de atendimento Capacidade Transportadoras Veículos …" at bounding box center [499, 241] width 998 height 482
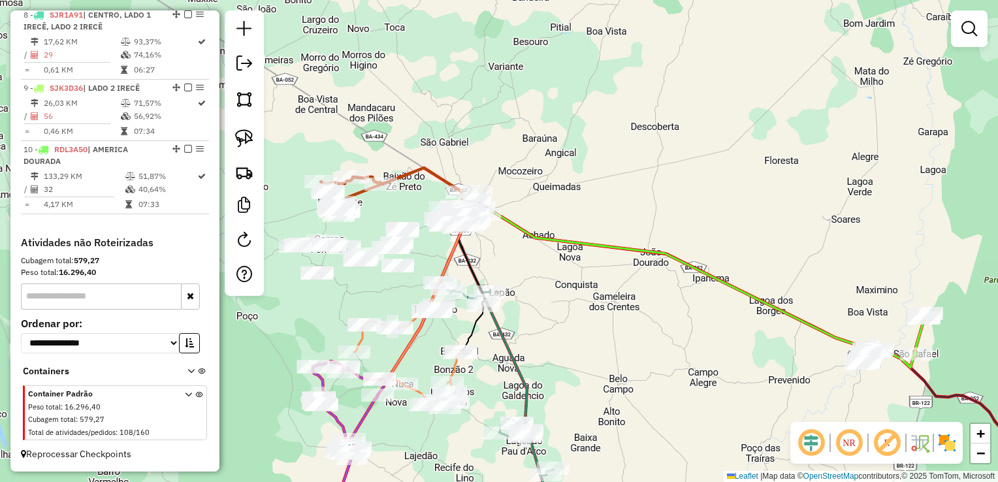
drag, startPoint x: 573, startPoint y: 250, endPoint x: 538, endPoint y: 297, distance: 58.4
click at [530, 316] on div "Janela de atendimento Grade de atendimento Capacidade Transportadoras Veículos …" at bounding box center [499, 241] width 998 height 482
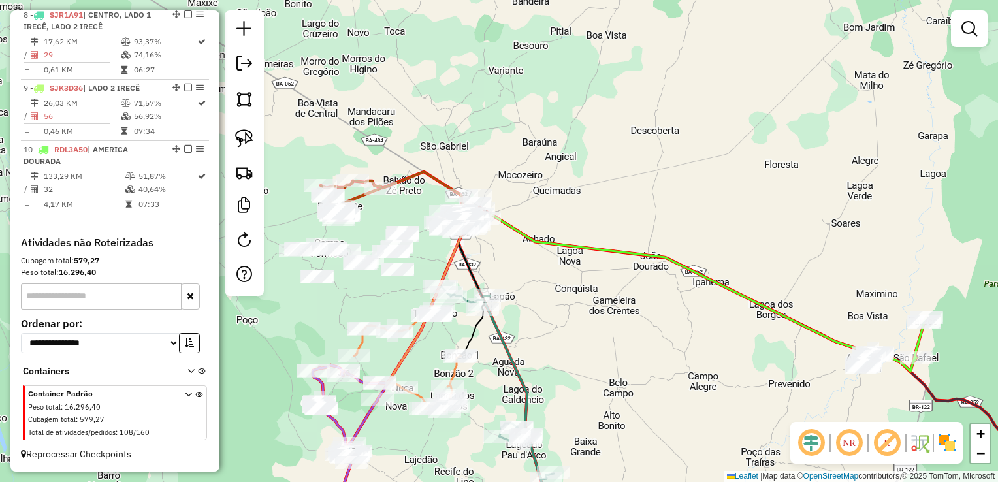
drag, startPoint x: 545, startPoint y: 281, endPoint x: 590, endPoint y: 325, distance: 62.3
click at [589, 325] on div "Janela de atendimento Grade de atendimento Capacidade Transportadoras Veículos …" at bounding box center [499, 241] width 998 height 482
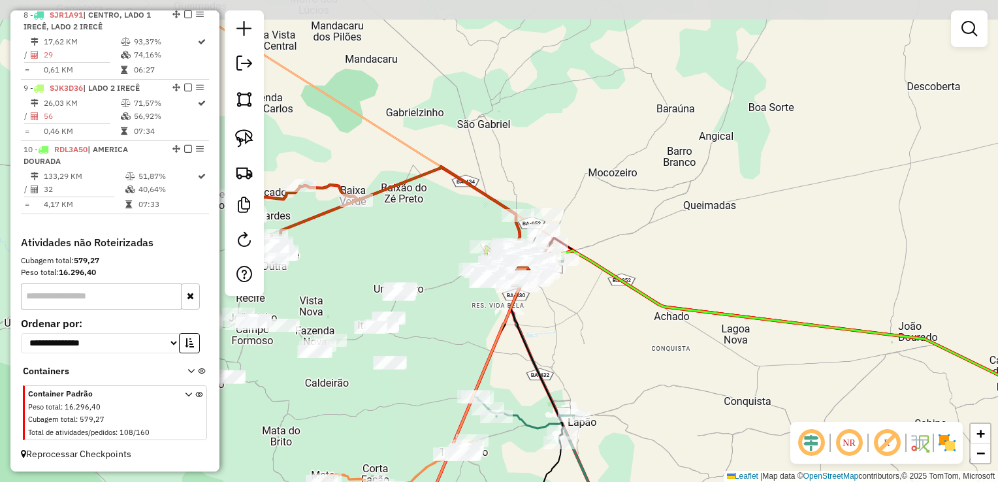
drag, startPoint x: 534, startPoint y: 289, endPoint x: 567, endPoint y: 321, distance: 46.2
click at [568, 323] on div "Janela de atendimento Grade de atendimento Capacidade Transportadoras Veículos …" at bounding box center [499, 241] width 998 height 482
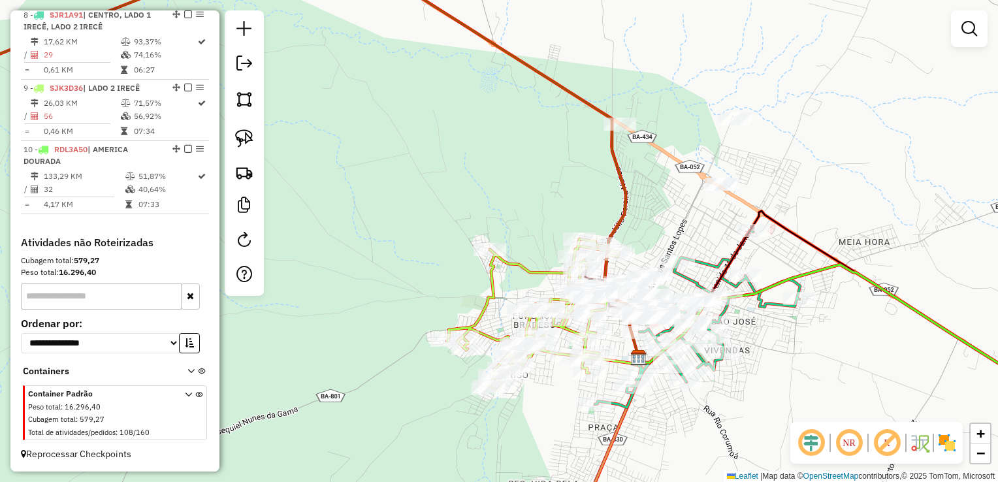
drag, startPoint x: 520, startPoint y: 291, endPoint x: 473, endPoint y: 229, distance: 77.8
click at [481, 234] on div "Janela de atendimento Grade de atendimento Capacidade Transportadoras Veículos …" at bounding box center [499, 241] width 998 height 482
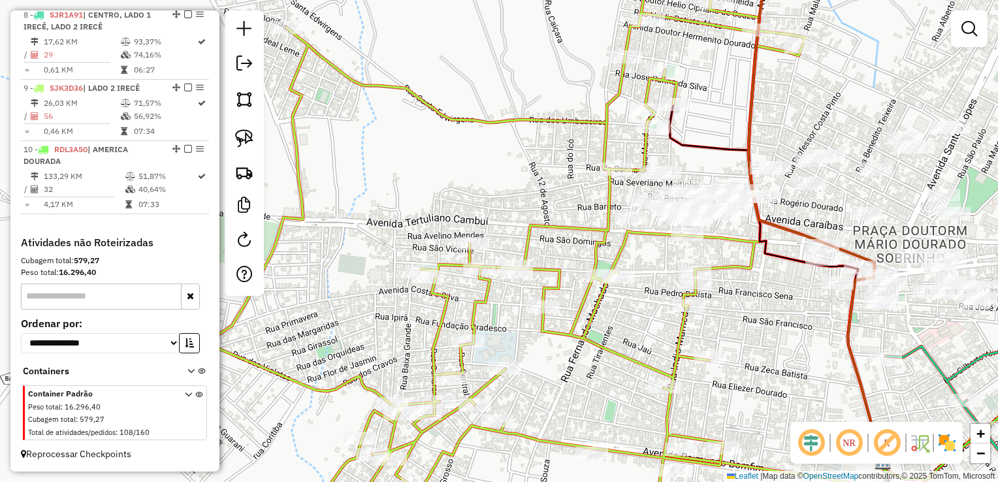
drag, startPoint x: 514, startPoint y: 190, endPoint x: 372, endPoint y: 191, distance: 141.7
click at [373, 191] on div "Janela de atendimento Grade de atendimento Capacidade Transportadoras Veículos …" at bounding box center [499, 241] width 998 height 482
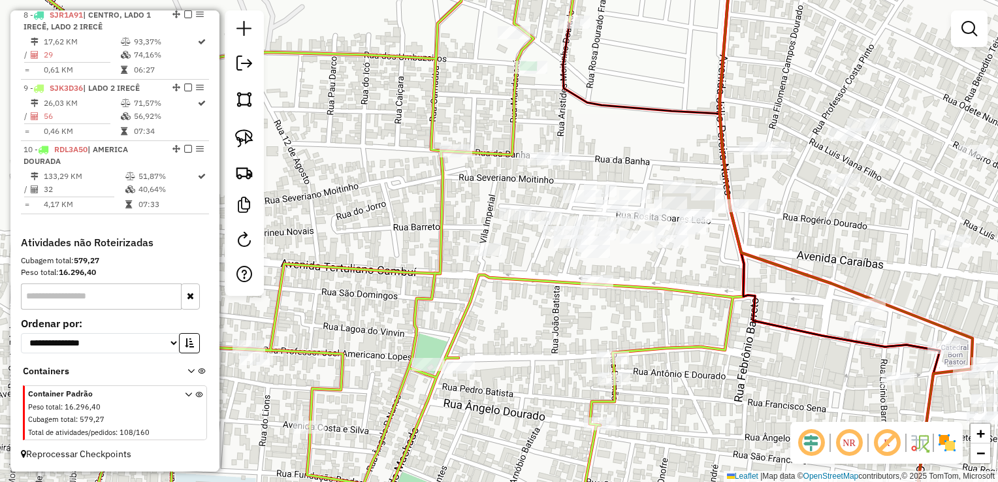
drag, startPoint x: 723, startPoint y: 268, endPoint x: 644, endPoint y: 291, distance: 81.6
click at [644, 291] on div "Janela de atendimento Grade de atendimento Capacidade Transportadoras Veículos …" at bounding box center [499, 241] width 998 height 482
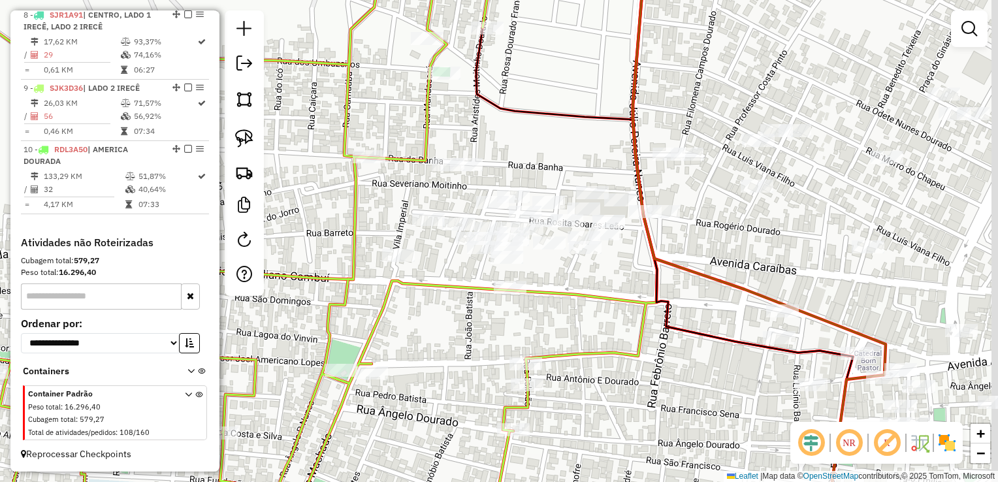
click at [619, 292] on icon at bounding box center [269, 227] width 774 height 578
click at [734, 242] on div "Janela de atendimento Grade de atendimento Capacidade Transportadoras Veículos …" at bounding box center [499, 241] width 998 height 482
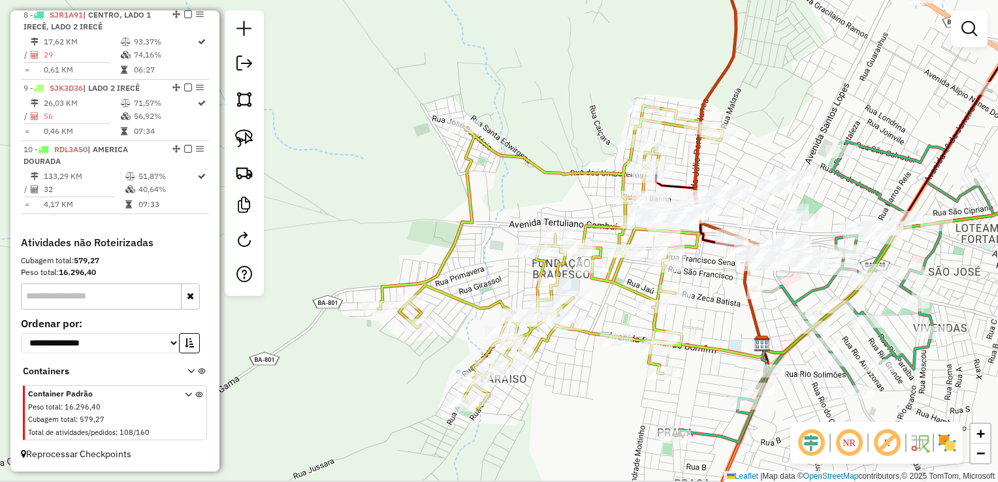
drag, startPoint x: 746, startPoint y: 251, endPoint x: 703, endPoint y: 187, distance: 76.2
click at [710, 190] on div "Janela de atendimento Grade de atendimento Capacidade Transportadoras Veículos …" at bounding box center [499, 241] width 998 height 482
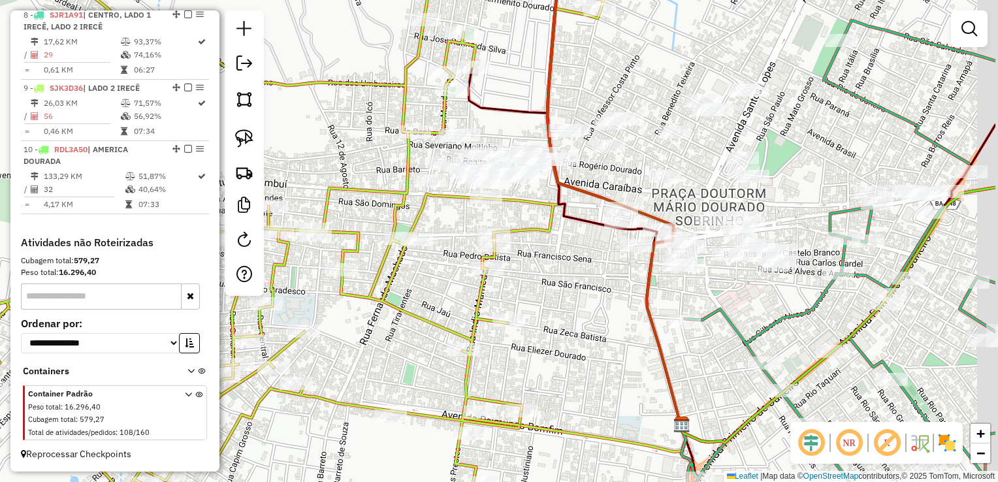
drag, startPoint x: 804, startPoint y: 205, endPoint x: 661, endPoint y: 200, distance: 143.1
click at [661, 200] on div "Janela de atendimento Grade de atendimento Capacidade Transportadoras Veículos …" at bounding box center [499, 241] width 998 height 482
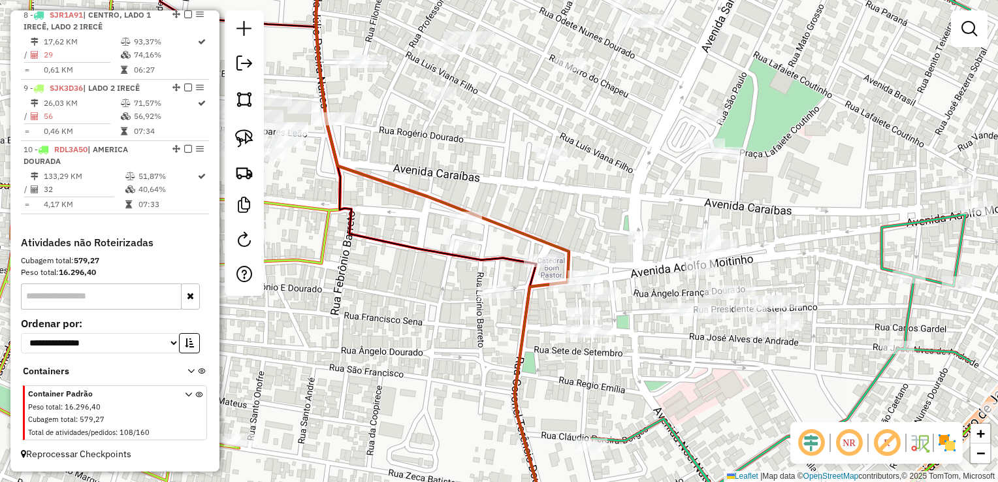
drag, startPoint x: 570, startPoint y: 181, endPoint x: 339, endPoint y: 177, distance: 231.1
click at [347, 175] on div "Janela de atendimento Grade de atendimento Capacidade Transportadoras Veículos …" at bounding box center [499, 241] width 998 height 482
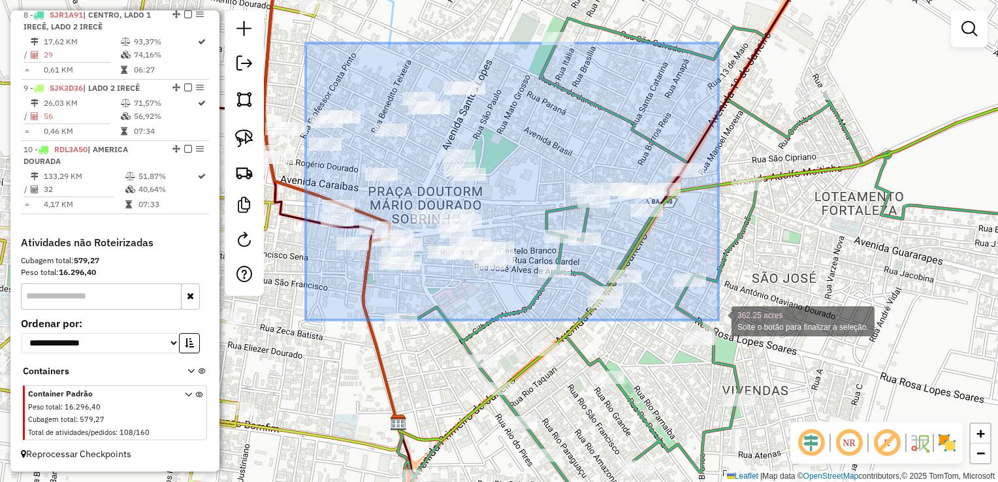
drag, startPoint x: 306, startPoint y: 43, endPoint x: 718, endPoint y: 320, distance: 496.9
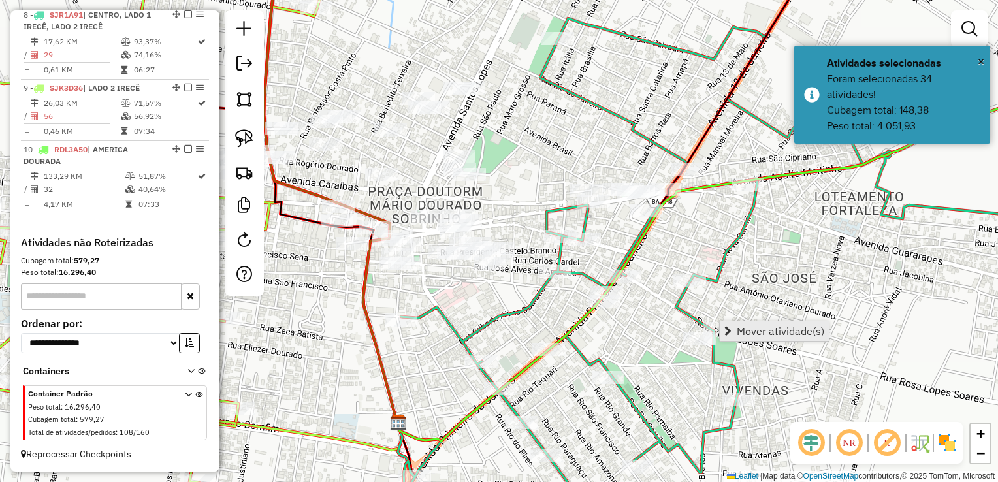
click at [733, 328] on link "Mover atividade(s)" at bounding box center [773, 331] width 109 height 20
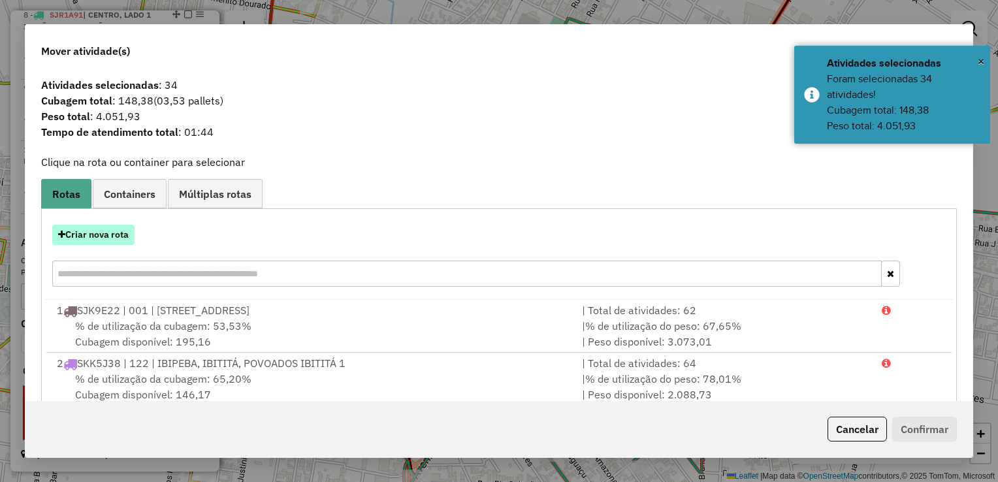
click at [101, 236] on button "Criar nova rota" at bounding box center [93, 235] width 82 height 20
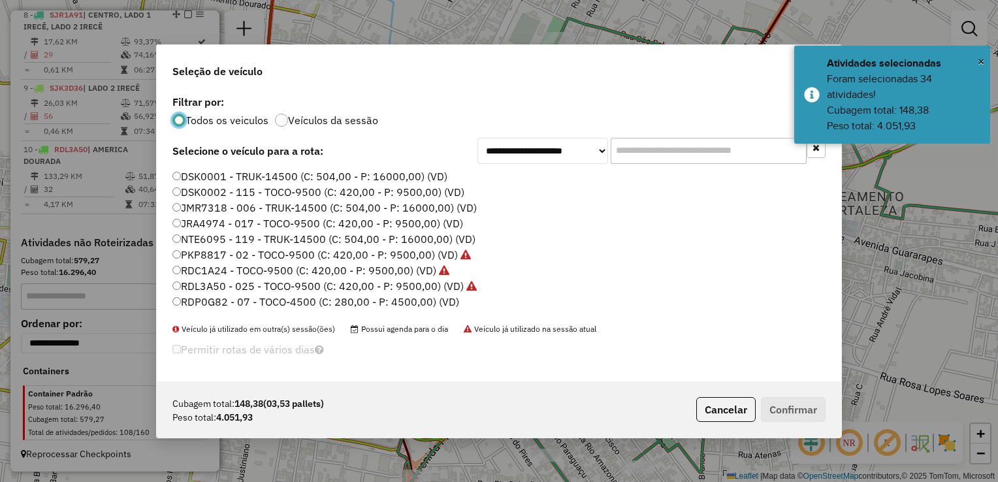
scroll to position [65, 0]
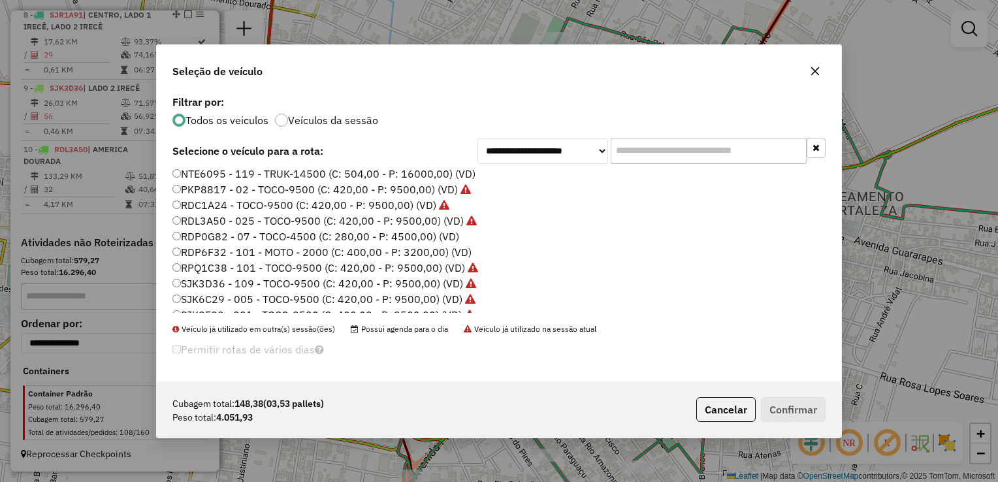
click at [227, 255] on label "RDP6F32 - 101 - MOTO - 2000 (C: 400,00 - P: 3200,00) (VD)" at bounding box center [321, 252] width 299 height 16
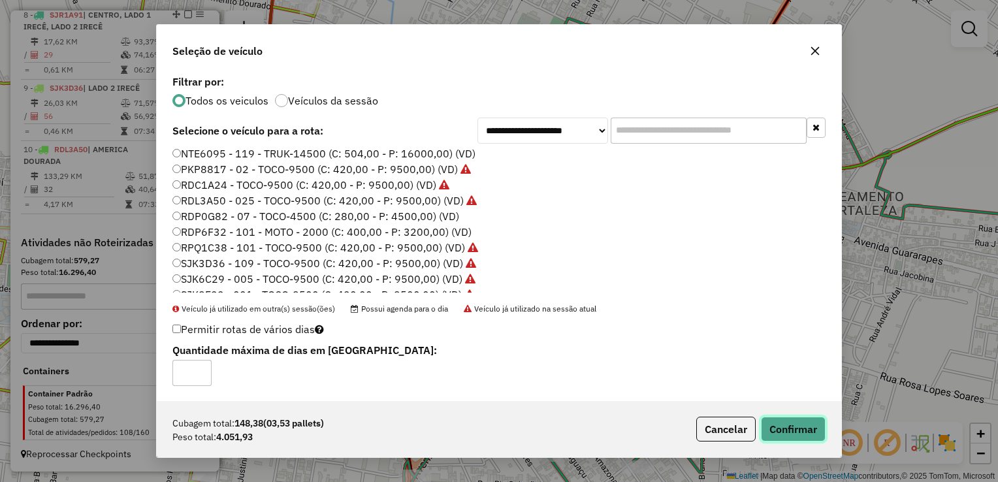
click at [796, 424] on button "Confirmar" at bounding box center [793, 429] width 65 height 25
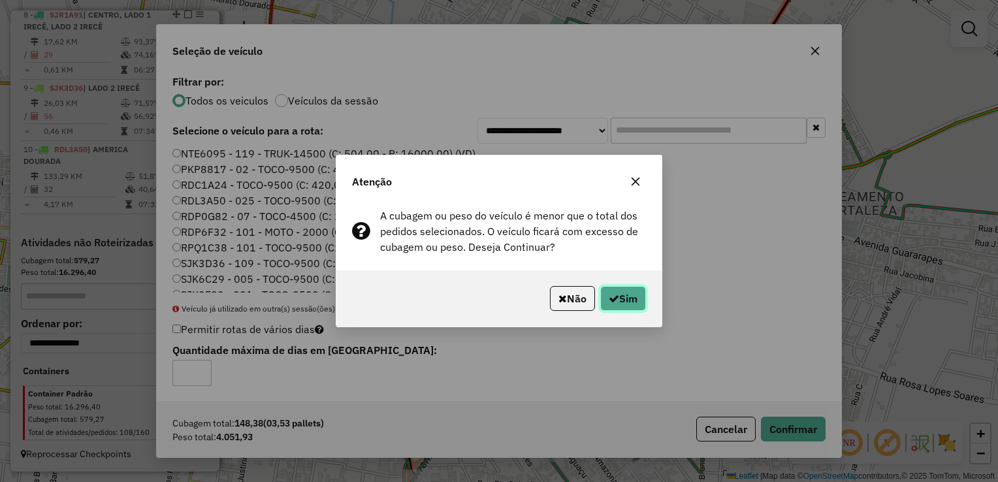
click at [614, 295] on icon "button" at bounding box center [613, 298] width 10 height 10
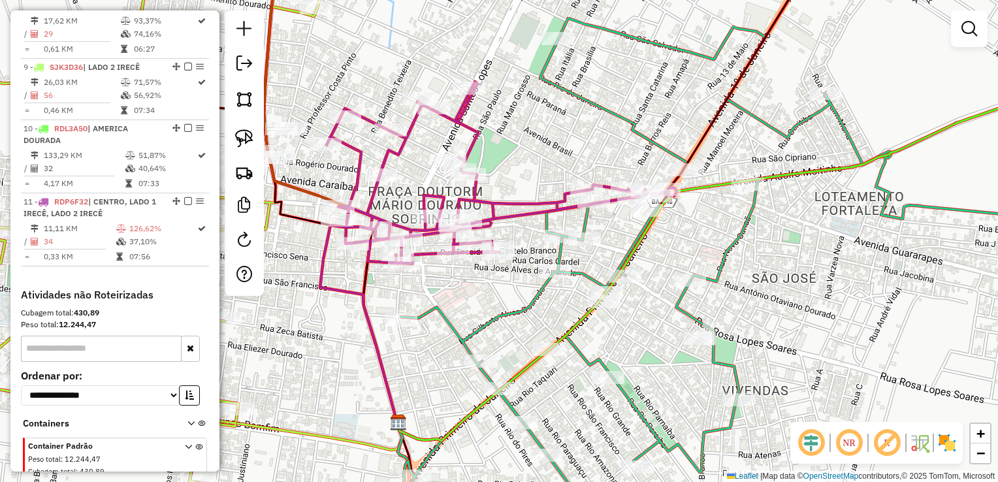
click at [610, 244] on div "Janela de atendimento Grade de atendimento Capacidade Transportadoras Veículos …" at bounding box center [499, 241] width 998 height 482
select select "*********"
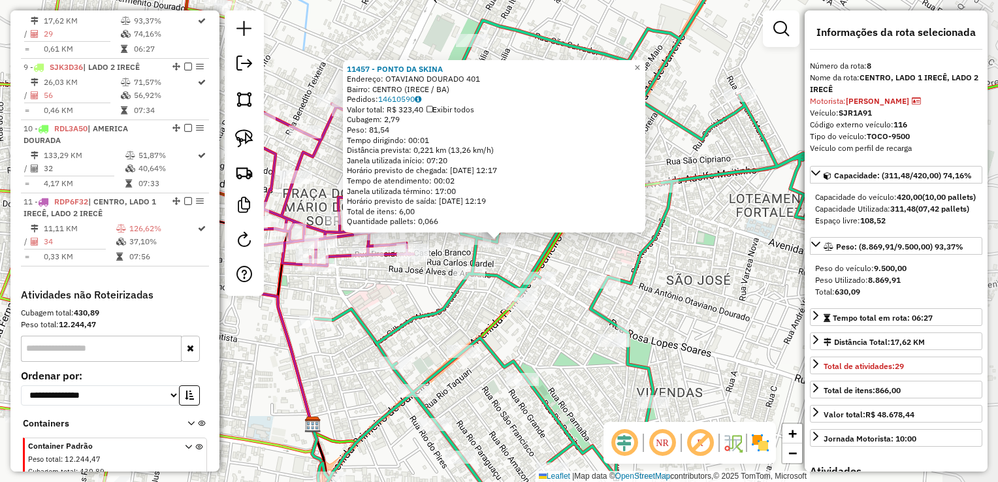
scroll to position [992, 0]
click at [666, 287] on div "11457 - PONTO DA SKINA Endereço: OTAVIANO DOURADO 401 Bairro: CENTRO (IRECE / B…" at bounding box center [499, 241] width 998 height 482
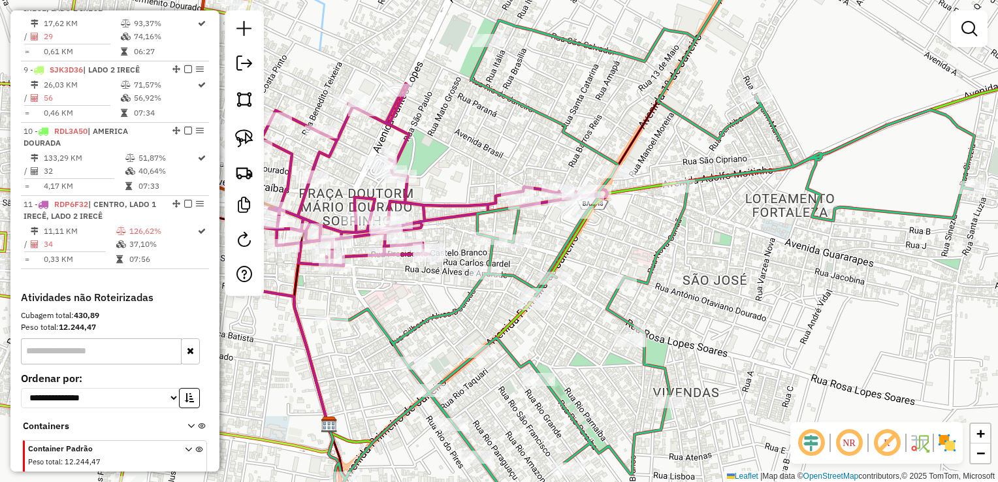
drag, startPoint x: 665, startPoint y: 286, endPoint x: 678, endPoint y: 265, distance: 24.6
click at [721, 284] on div "Janela de atendimento Grade de atendimento Capacidade Transportadoras Veículos …" at bounding box center [499, 241] width 998 height 482
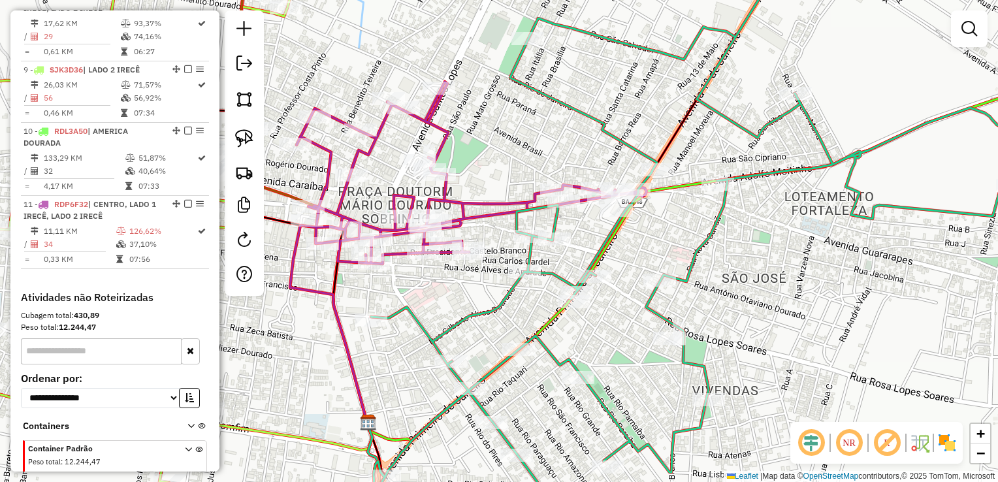
drag, startPoint x: 618, startPoint y: 239, endPoint x: 726, endPoint y: 256, distance: 109.1
click at [726, 256] on icon at bounding box center [685, 241] width 655 height 578
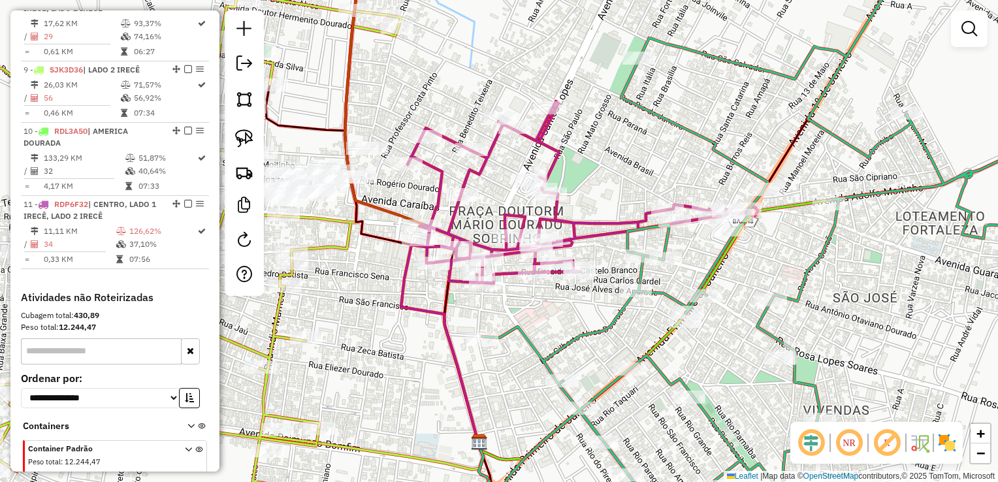
drag, startPoint x: 632, startPoint y: 168, endPoint x: 780, endPoint y: 211, distance: 153.7
click at [780, 211] on div "Janela de atendimento Grade de atendimento Capacidade Transportadoras Veículos …" at bounding box center [499, 241] width 998 height 482
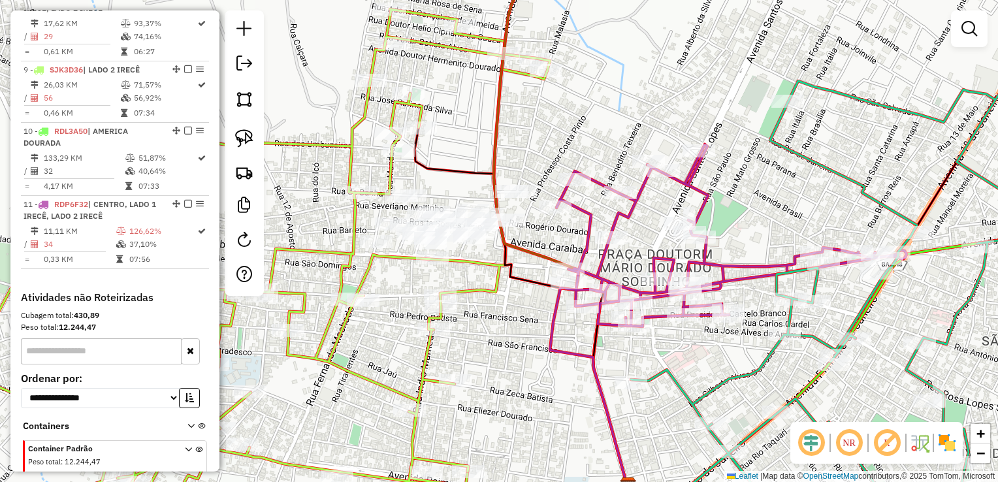
drag, startPoint x: 518, startPoint y: 119, endPoint x: 653, endPoint y: 140, distance: 136.7
click at [653, 140] on div "Janela de atendimento Grade de atendimento Capacidade Transportadoras Veículos …" at bounding box center [499, 241] width 998 height 482
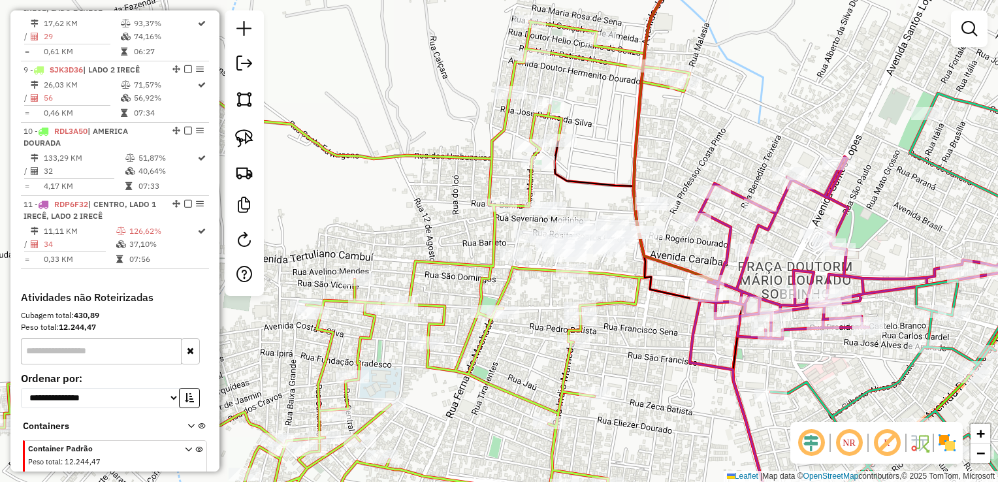
drag, startPoint x: 639, startPoint y: 159, endPoint x: 671, endPoint y: 125, distance: 46.2
click at [672, 124] on div "Janela de atendimento Grade de atendimento Capacidade Transportadoras Veículos …" at bounding box center [499, 241] width 998 height 482
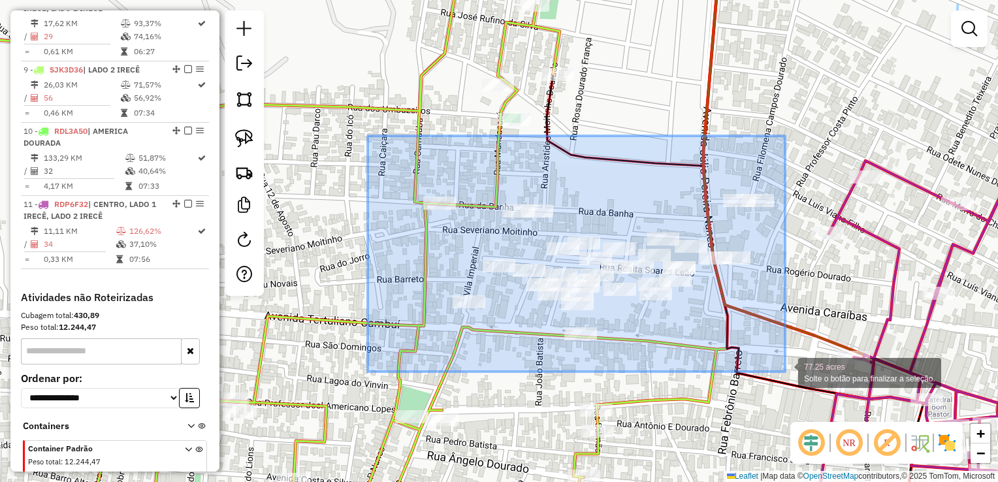
drag, startPoint x: 371, startPoint y: 142, endPoint x: 785, endPoint y: 371, distance: 473.1
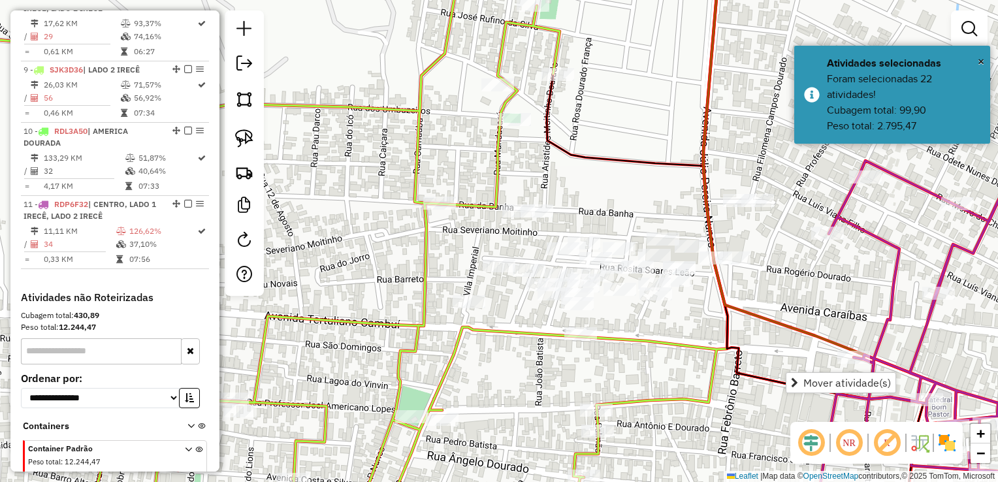
click at [764, 307] on div "Janela de atendimento Grade de atendimento Capacidade Transportadoras Veículos …" at bounding box center [499, 241] width 998 height 482
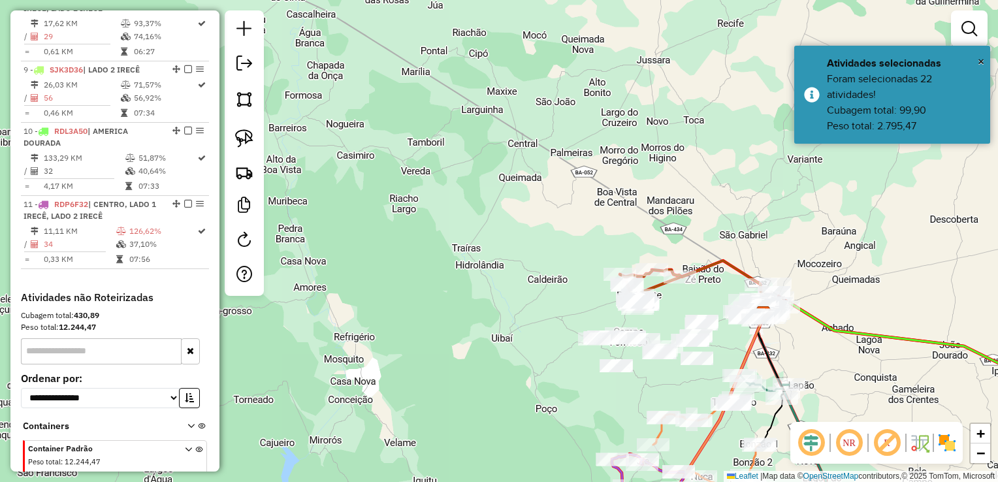
drag, startPoint x: 588, startPoint y: 395, endPoint x: 466, endPoint y: 304, distance: 152.0
click at [471, 314] on div "Janela de atendimento Grade de atendimento Capacidade Transportadoras Veículos …" at bounding box center [499, 241] width 998 height 482
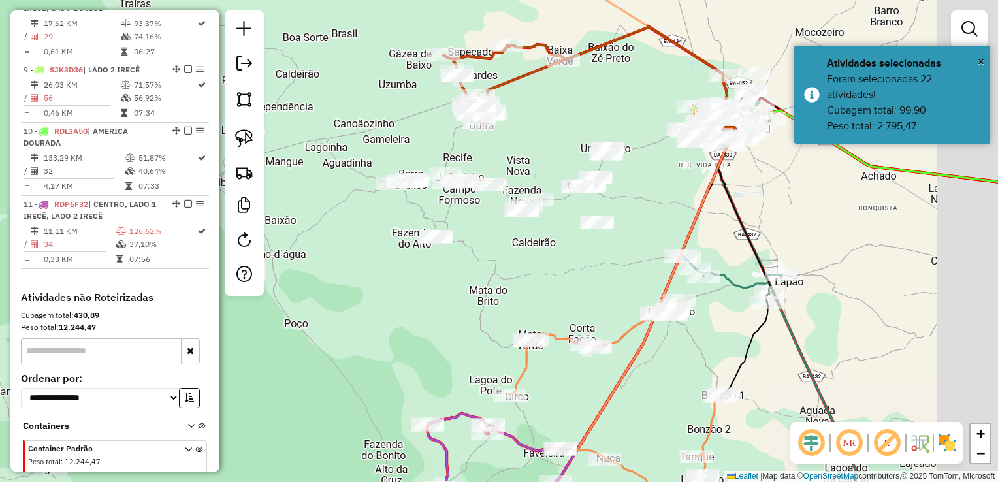
drag, startPoint x: 536, startPoint y: 278, endPoint x: 448, endPoint y: 268, distance: 88.8
click at [446, 270] on div "Janela de atendimento Grade de atendimento Capacidade Transportadoras Veículos …" at bounding box center [499, 241] width 998 height 482
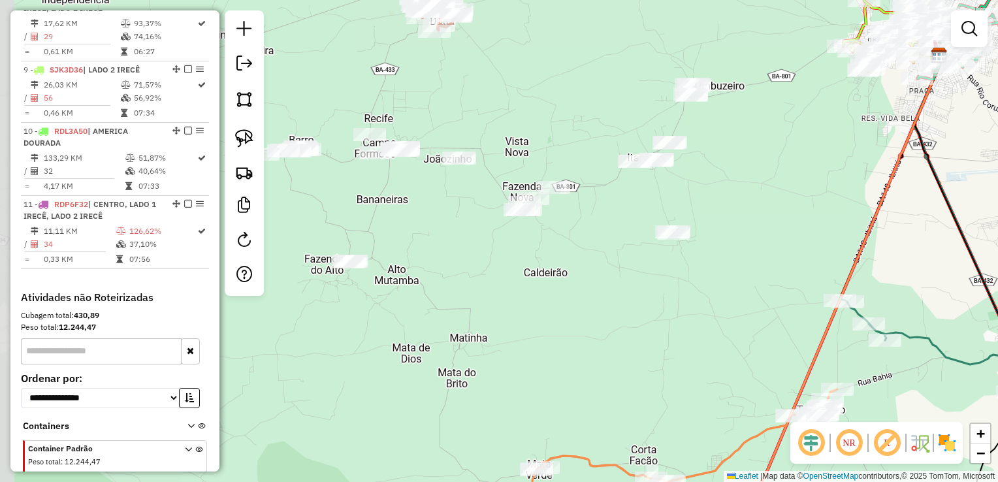
drag, startPoint x: 704, startPoint y: 146, endPoint x: 725, endPoint y: 134, distance: 24.3
click at [725, 134] on div "Janela de atendimento Grade de atendimento Capacidade Transportadoras Veículos …" at bounding box center [499, 241] width 998 height 482
drag, startPoint x: 643, startPoint y: 189, endPoint x: 712, endPoint y: 201, distance: 70.2
click at [712, 201] on div "Janela de atendimento Grade de atendimento Capacidade Transportadoras Veículos …" at bounding box center [499, 241] width 998 height 482
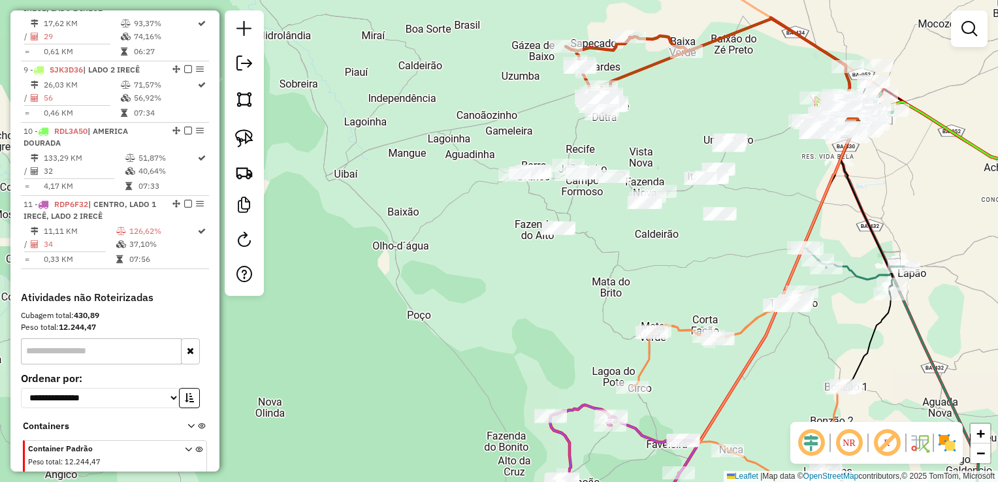
click at [558, 77] on div "Rota 3 - Placa SJK6C29 12516 - BAR DO PEZAO Rota 3 - Placa SJK6C29 17623 - MERC…" at bounding box center [499, 241] width 998 height 482
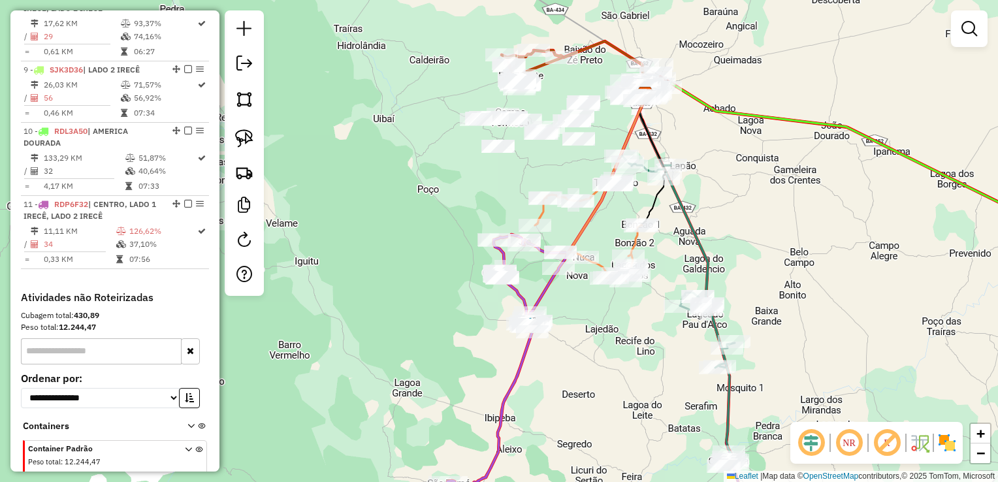
drag, startPoint x: 719, startPoint y: 205, endPoint x: 720, endPoint y: 213, distance: 7.9
click at [720, 213] on div "Janela de atendimento Grade de atendimento Capacidade Transportadoras Veículos …" at bounding box center [499, 241] width 998 height 482
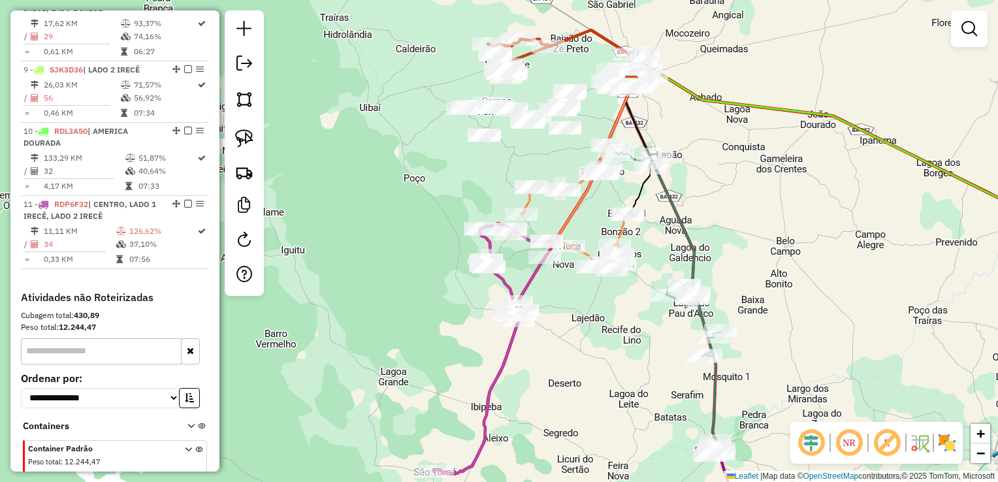
drag, startPoint x: 763, startPoint y: 247, endPoint x: 708, endPoint y: 210, distance: 66.8
click at [708, 210] on div "Janela de atendimento Grade de atendimento Capacidade Transportadoras Veículos …" at bounding box center [499, 241] width 998 height 482
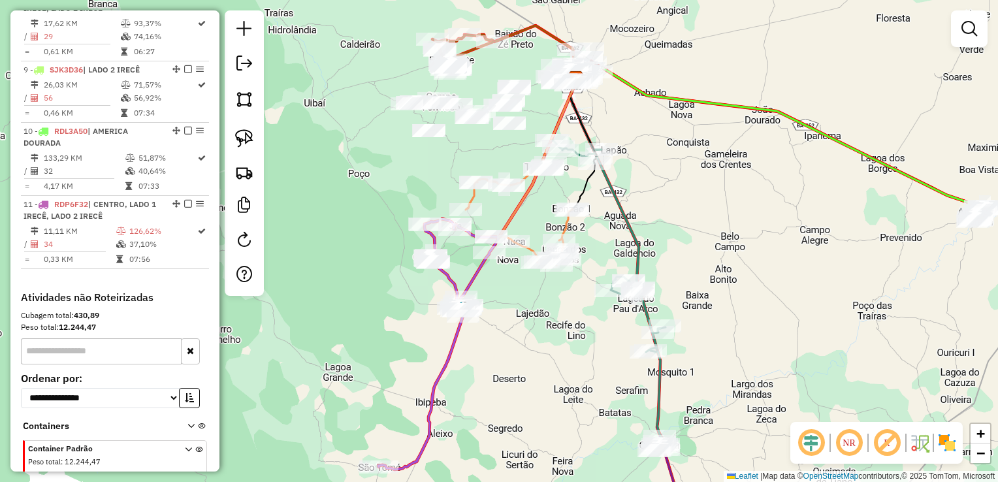
drag, startPoint x: 525, startPoint y: 133, endPoint x: 511, endPoint y: 155, distance: 25.5
click at [511, 155] on div "Janela de atendimento Grade de atendimento Capacidade Transportadoras Veículos …" at bounding box center [499, 241] width 998 height 482
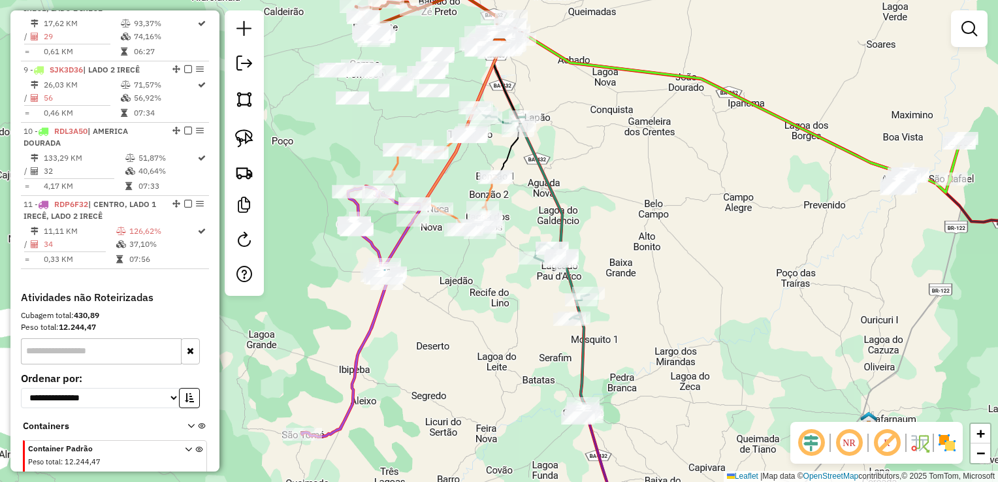
drag, startPoint x: 710, startPoint y: 232, endPoint x: 595, endPoint y: 200, distance: 119.3
click at [617, 194] on div "Janela de atendimento Grade de atendimento Capacidade Transportadoras Veículos …" at bounding box center [499, 241] width 998 height 482
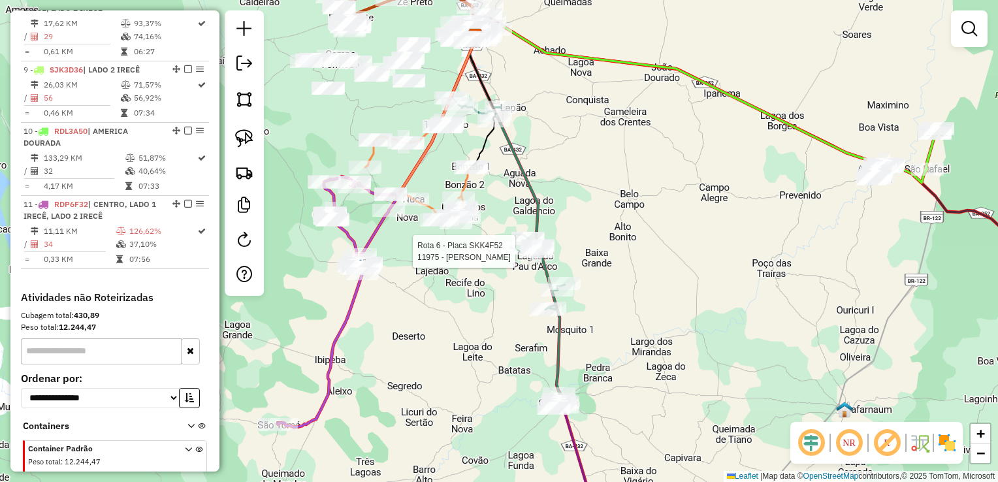
select select "*********"
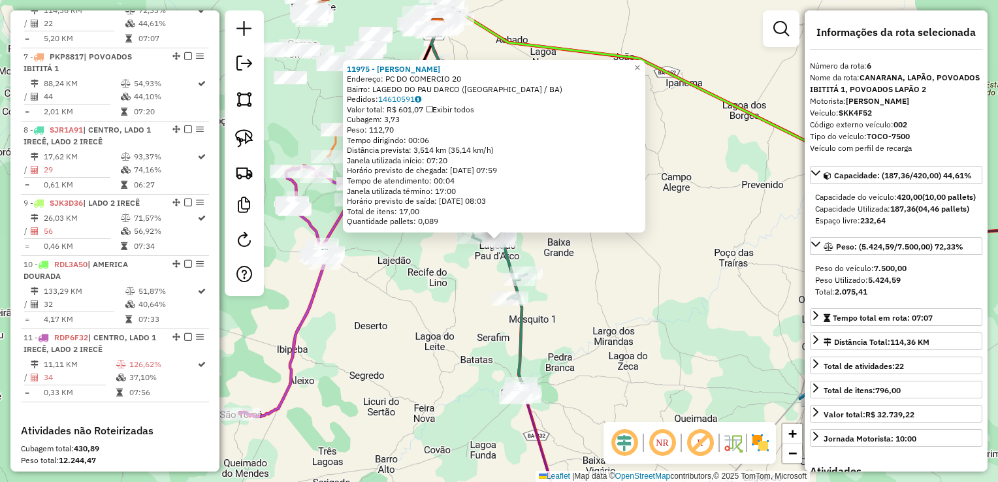
scroll to position [835, 0]
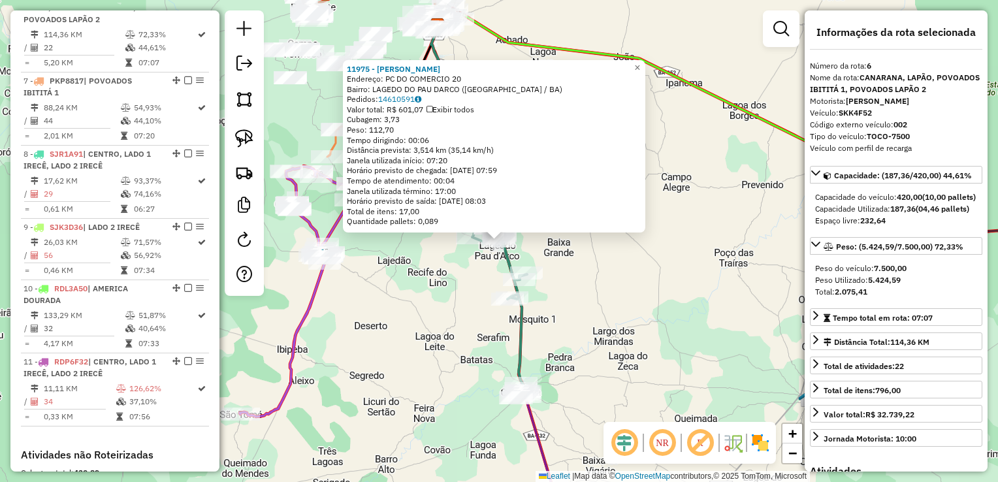
click at [575, 327] on div "11975 - MERCADINHO MATOS Endereço: PC DO COMERCIO 20 Bairro: LAGEDO DO PAU DARC…" at bounding box center [499, 241] width 998 height 482
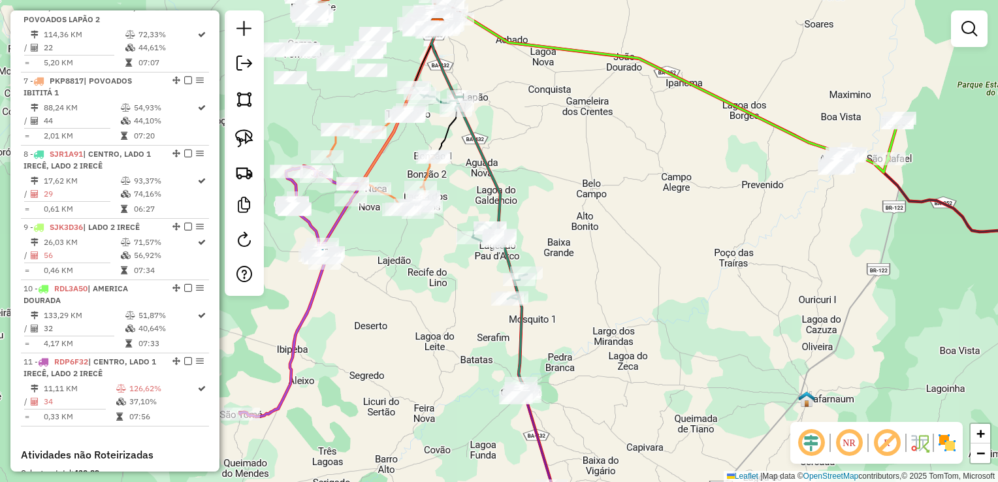
drag, startPoint x: 585, startPoint y: 354, endPoint x: 504, endPoint y: 193, distance: 180.4
click at [504, 193] on div "Janela de atendimento Grade de atendimento Capacidade Transportadoras Veículos …" at bounding box center [499, 241] width 998 height 482
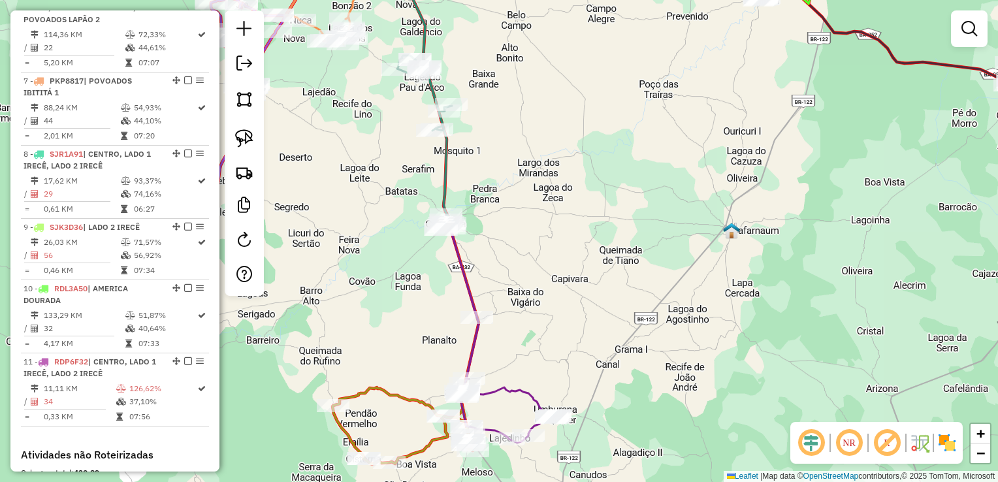
drag, startPoint x: 533, startPoint y: 238, endPoint x: 569, endPoint y: 159, distance: 86.8
click at [559, 154] on div "Janela de atendimento Grade de atendimento Capacidade Transportadoras Veículos …" at bounding box center [499, 241] width 998 height 482
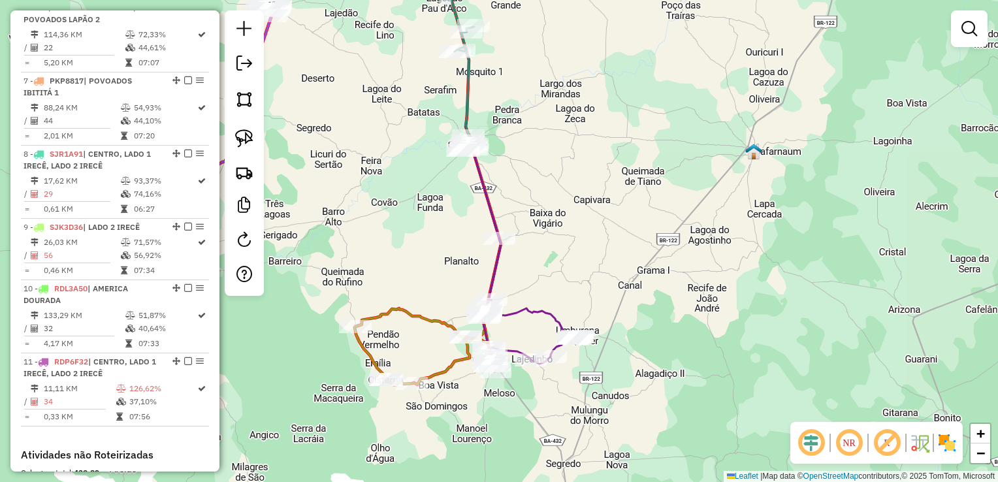
click at [561, 247] on div "Janela de atendimento Grade de atendimento Capacidade Transportadoras Veículos …" at bounding box center [499, 241] width 998 height 482
drag, startPoint x: 544, startPoint y: 251, endPoint x: 561, endPoint y: 244, distance: 19.3
click at [561, 244] on div "Janela de atendimento Grade de atendimento Capacidade Transportadoras Veículos …" at bounding box center [499, 241] width 998 height 482
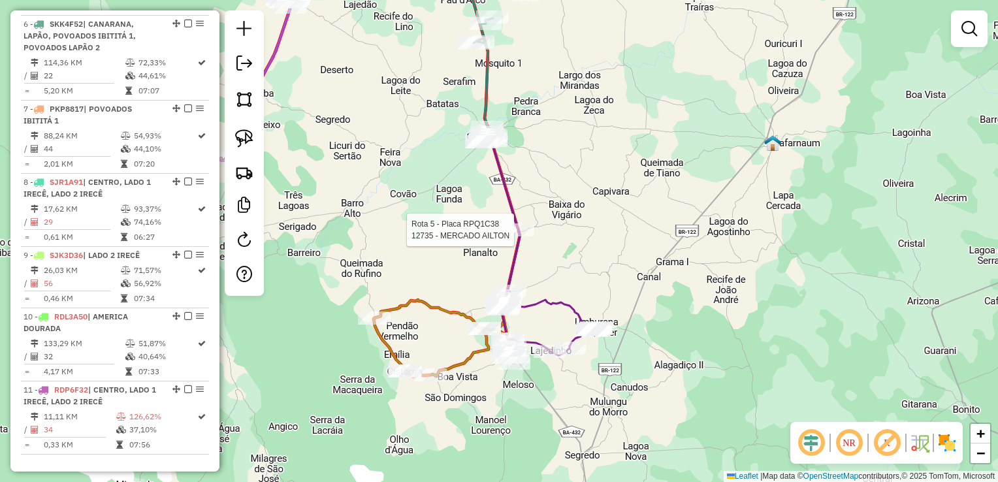
select select "*********"
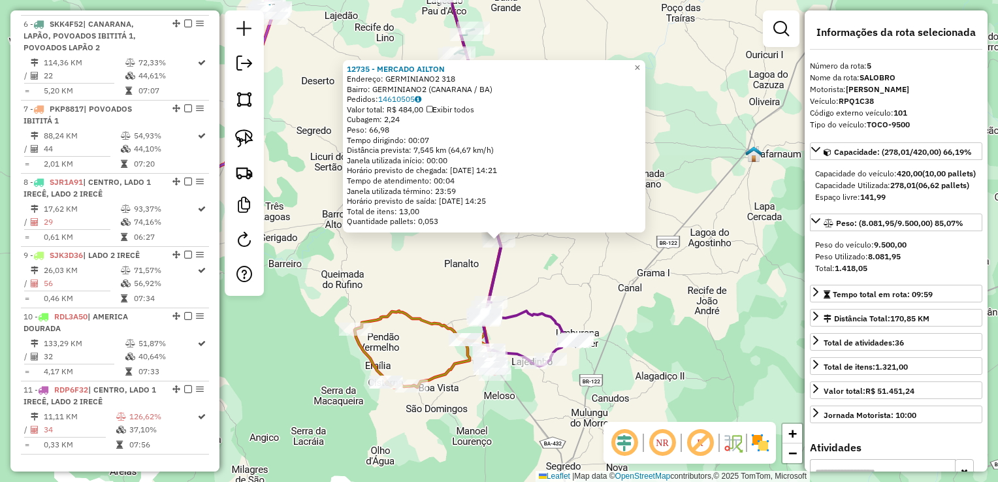
scroll to position [773, 0]
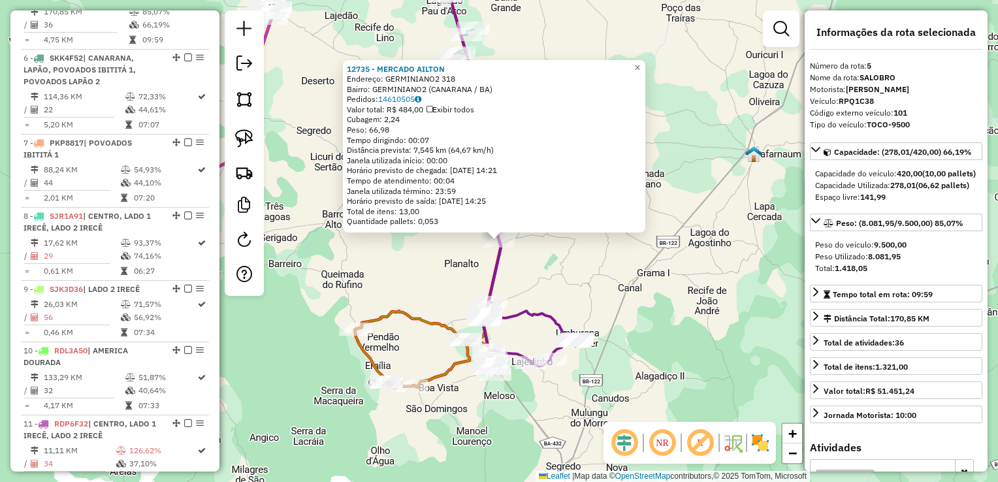
click at [578, 284] on div "12735 - MERCADO AILTON Endereço: GERMINIANO2 318 Bairro: GERMINIANO2 (CANARANA …" at bounding box center [499, 241] width 998 height 482
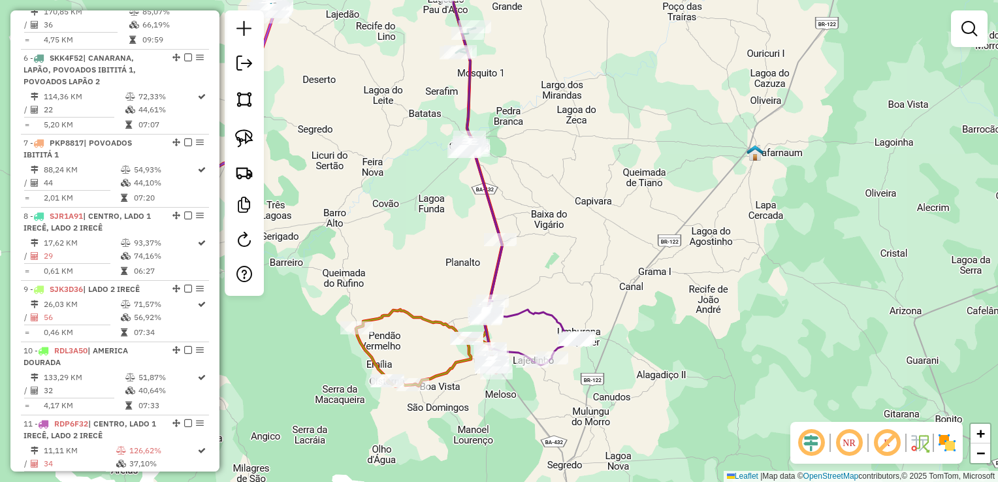
drag, startPoint x: 571, startPoint y: 276, endPoint x: 680, endPoint y: 257, distance: 110.8
click at [679, 257] on div "Janela de atendimento Grade de atendimento Capacidade Transportadoras Veículos …" at bounding box center [499, 241] width 998 height 482
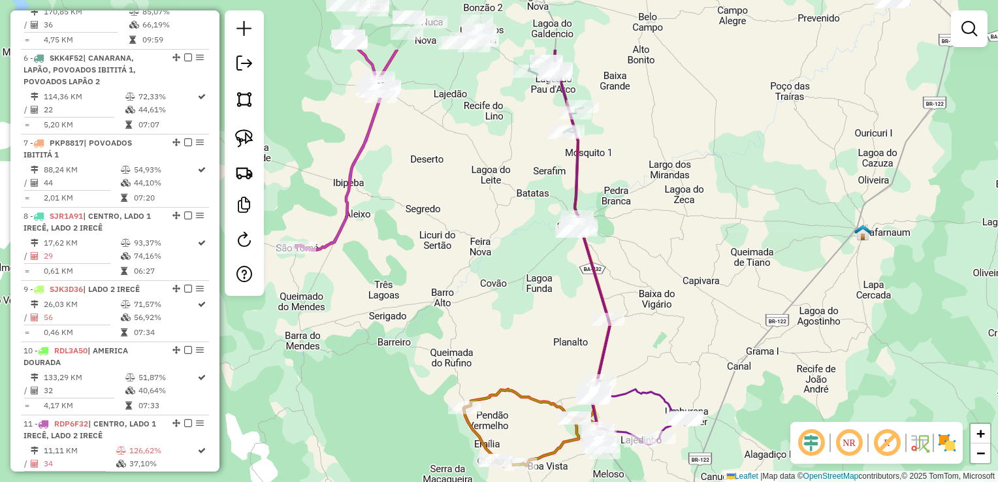
drag, startPoint x: 659, startPoint y: 245, endPoint x: 655, endPoint y: 311, distance: 66.1
click at [655, 311] on div "Janela de atendimento Grade de atendimento Capacidade Transportadoras Veículos …" at bounding box center [499, 241] width 998 height 482
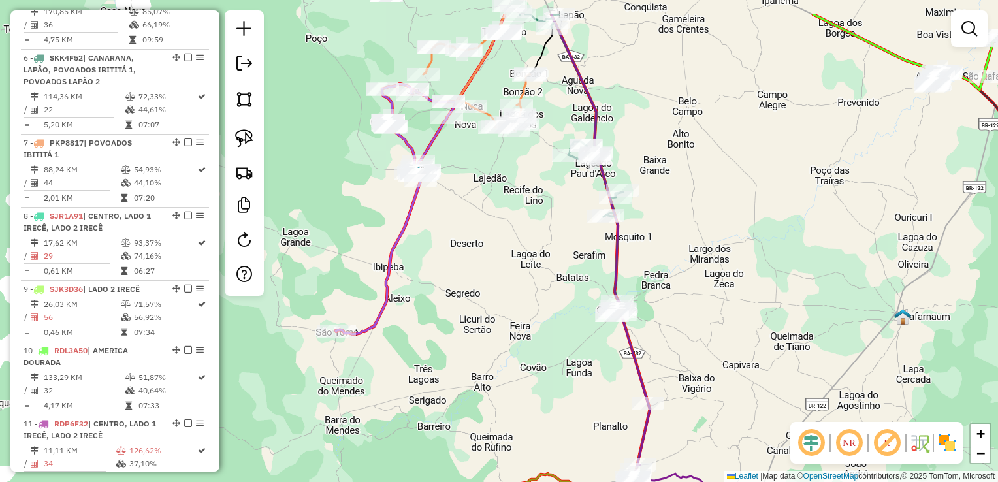
drag, startPoint x: 650, startPoint y: 208, endPoint x: 694, endPoint y: 270, distance: 76.4
click at [694, 270] on div "Janela de atendimento Grade de atendimento Capacidade Transportadoras Veículos …" at bounding box center [499, 241] width 998 height 482
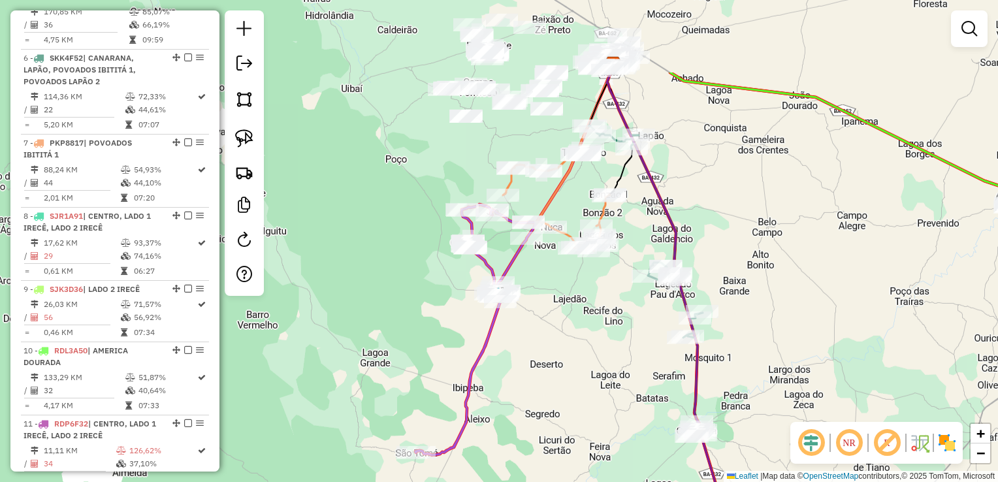
drag, startPoint x: 683, startPoint y: 176, endPoint x: 763, endPoint y: 296, distance: 144.7
click at [763, 296] on div "Janela de atendimento Grade de atendimento Capacidade Transportadoras Veículos …" at bounding box center [499, 241] width 998 height 482
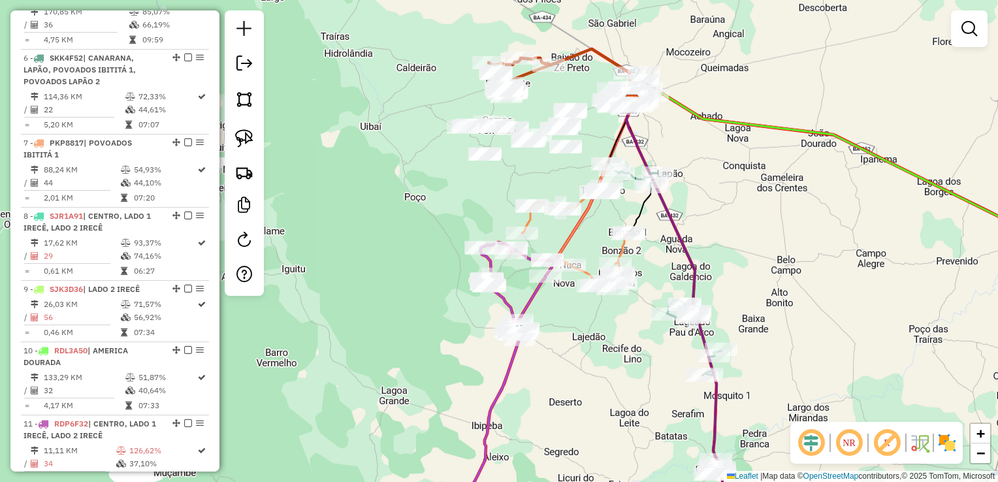
drag, startPoint x: 726, startPoint y: 219, endPoint x: 748, endPoint y: 257, distance: 43.6
click at [748, 257] on div "Janela de atendimento Grade de atendimento Capacidade Transportadoras Veículos …" at bounding box center [499, 241] width 998 height 482
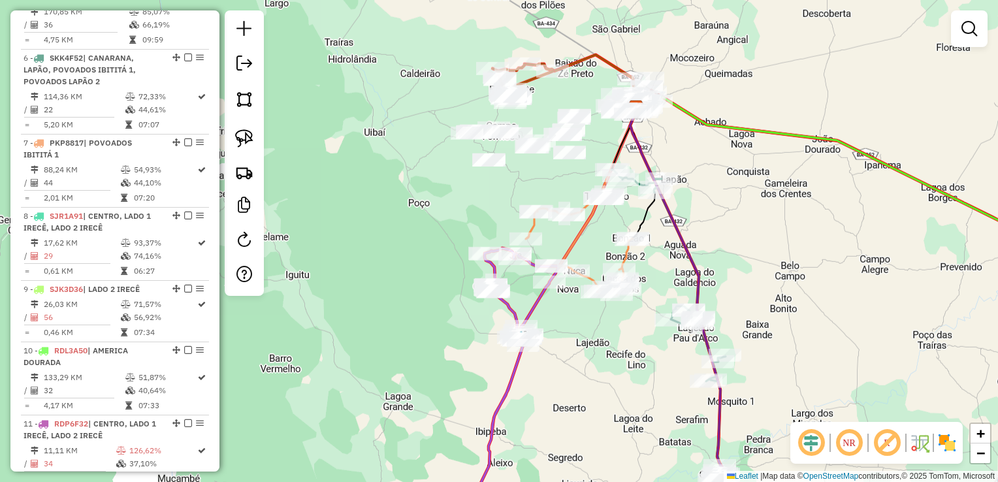
click at [739, 310] on div "Rota 6 - Placa SKK4F52 10727 - EVIRLEIDE PEREIRA MATOS DA SILVA Rota 6 - Placa …" at bounding box center [499, 241] width 998 height 482
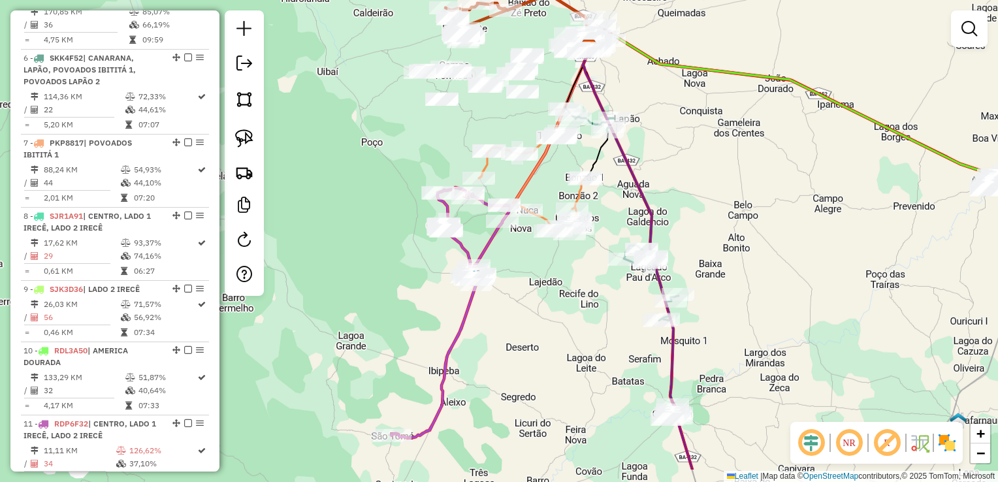
drag, startPoint x: 699, startPoint y: 257, endPoint x: 692, endPoint y: 248, distance: 11.1
click at [692, 248] on div "Janela de atendimento Grade de atendimento Capacidade Transportadoras Veículos …" at bounding box center [499, 241] width 998 height 482
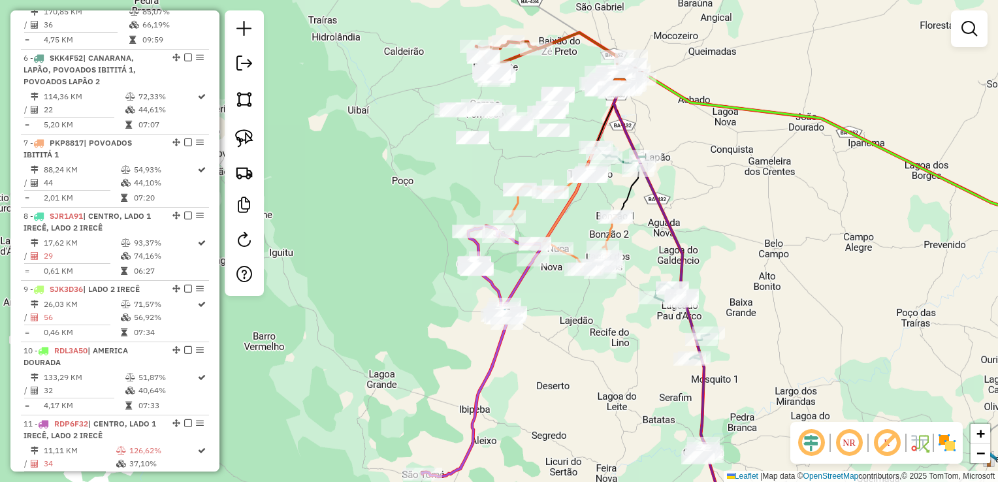
drag, startPoint x: 695, startPoint y: 233, endPoint x: 724, endPoint y: 260, distance: 39.7
click at [726, 273] on div "Janela de atendimento Grade de atendimento Capacidade Transportadoras Veículos …" at bounding box center [499, 241] width 998 height 482
drag, startPoint x: 718, startPoint y: 231, endPoint x: 719, endPoint y: 241, distance: 9.8
click at [719, 241] on div "Janela de atendimento Grade de atendimento Capacidade Transportadoras Veículos …" at bounding box center [499, 241] width 998 height 482
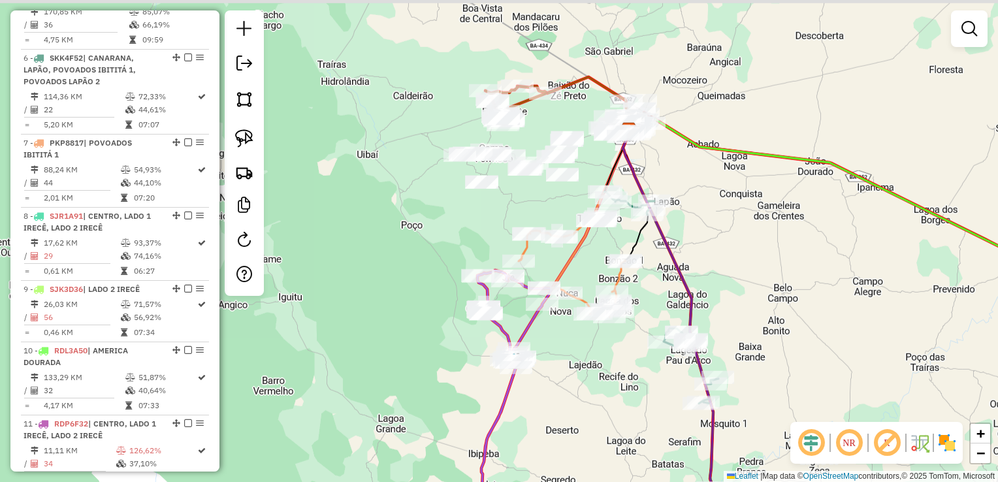
drag, startPoint x: 718, startPoint y: 209, endPoint x: 727, endPoint y: 245, distance: 37.1
click at [727, 245] on div "Janela de atendimento Grade de atendimento Capacidade Transportadoras Veículos …" at bounding box center [499, 241] width 998 height 482
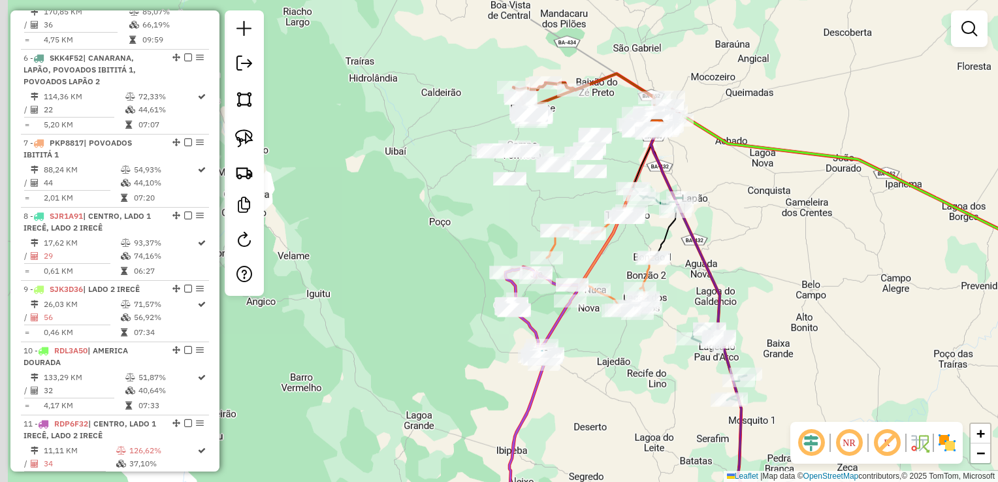
drag, startPoint x: 506, startPoint y: 202, endPoint x: 534, endPoint y: 196, distance: 28.7
click at [534, 196] on div "Janela de atendimento Grade de atendimento Capacidade Transportadoras Veículos …" at bounding box center [499, 241] width 998 height 482
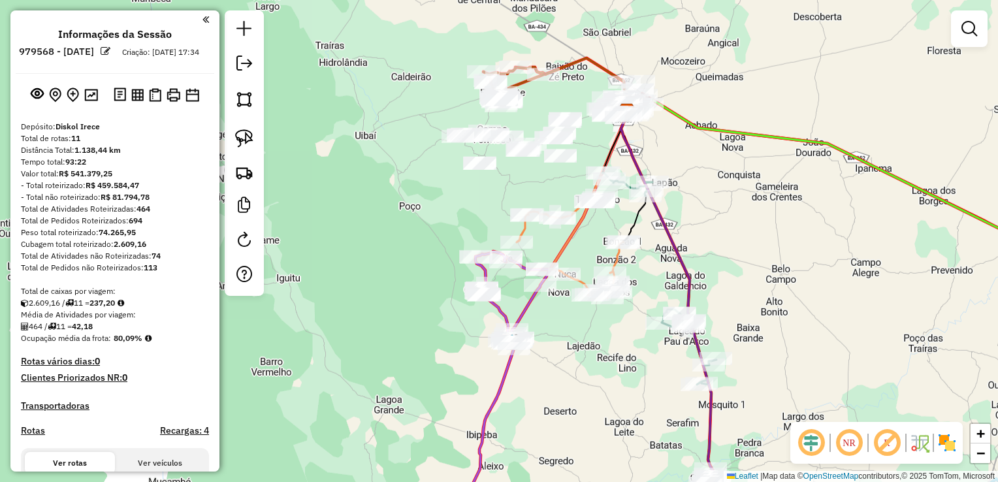
click at [718, 185] on div "Janela de atendimento Grade de atendimento Capacidade Transportadoras Veículos …" at bounding box center [499, 241] width 998 height 482
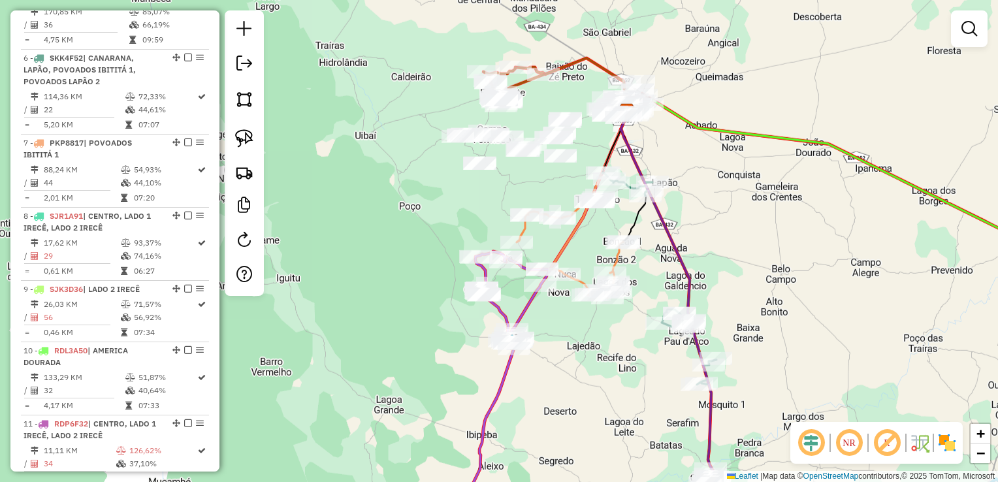
drag, startPoint x: 537, startPoint y: 190, endPoint x: 554, endPoint y: 221, distance: 35.4
click at [554, 221] on div "Janela de atendimento Grade de atendimento Capacidade Transportadoras Veículos …" at bounding box center [499, 241] width 998 height 482
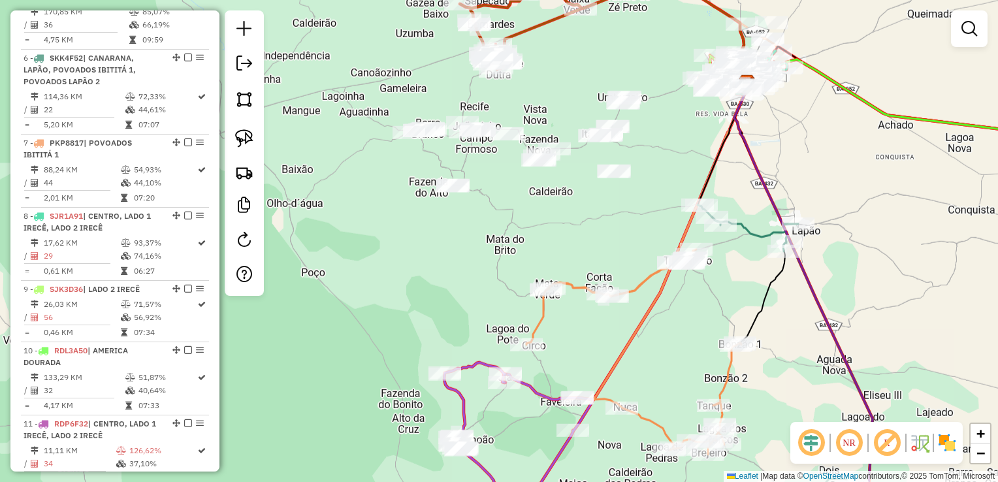
drag, startPoint x: 537, startPoint y: 204, endPoint x: 563, endPoint y: 227, distance: 34.3
click at [563, 227] on div "Janela de atendimento Grade de atendimento Capacidade Transportadoras Veículos …" at bounding box center [499, 241] width 998 height 482
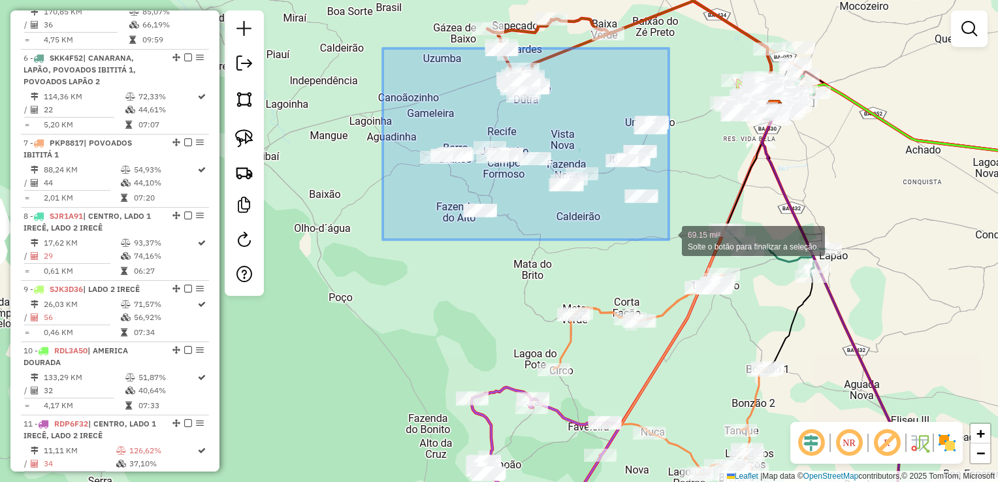
drag, startPoint x: 383, startPoint y: 48, endPoint x: 667, endPoint y: 240, distance: 342.8
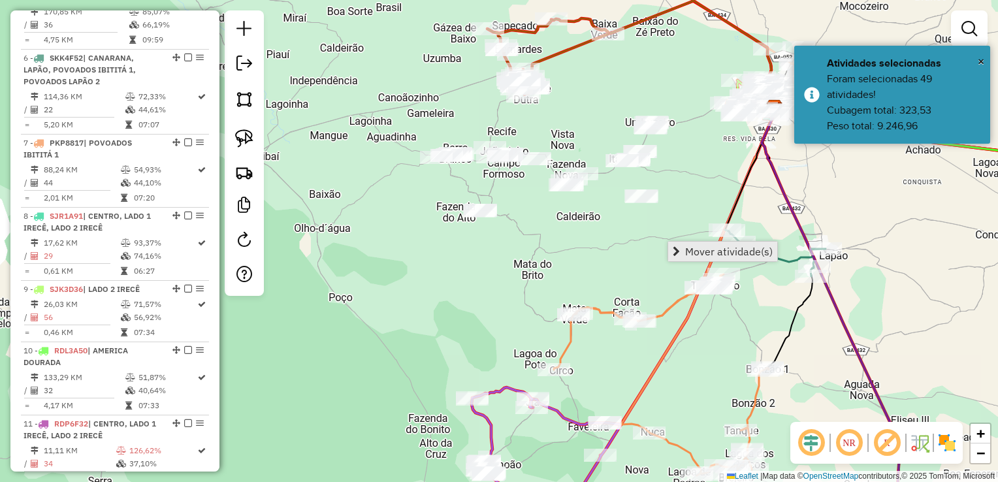
click at [689, 252] on span "Mover atividade(s)" at bounding box center [728, 251] width 87 height 10
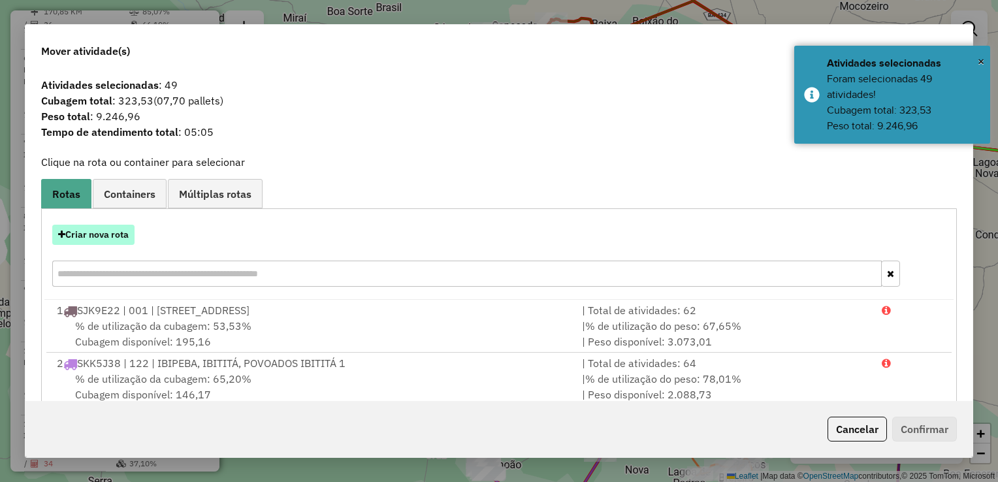
click at [116, 232] on button "Criar nova rota" at bounding box center [93, 235] width 82 height 20
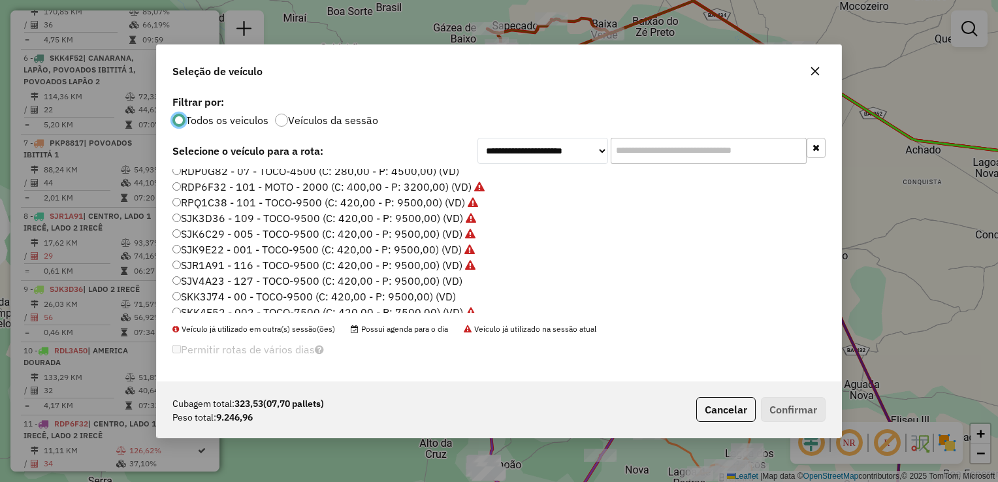
scroll to position [154, 0]
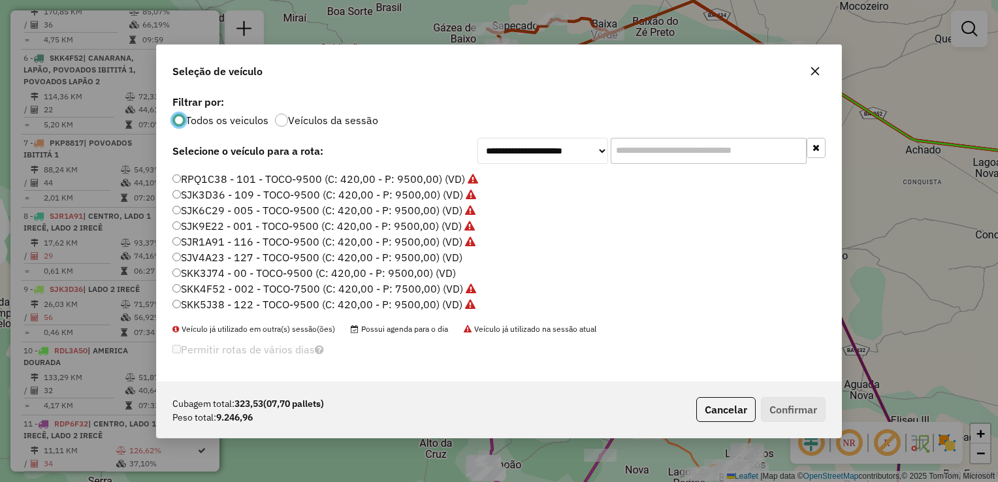
click at [217, 276] on label "SKK3J74 - 00 - TOCO-9500 (C: 420,00 - P: 9500,00) (VD)" at bounding box center [313, 273] width 283 height 16
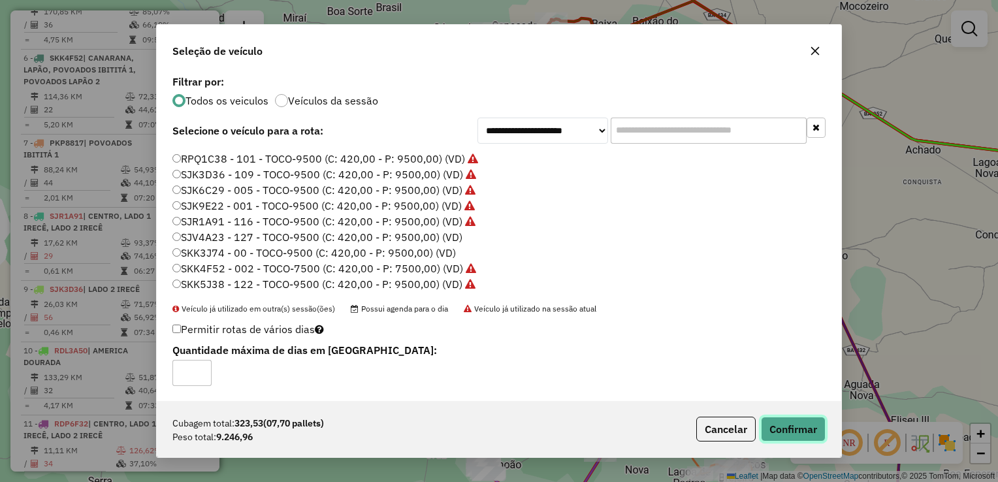
click at [789, 427] on button "Confirmar" at bounding box center [793, 429] width 65 height 25
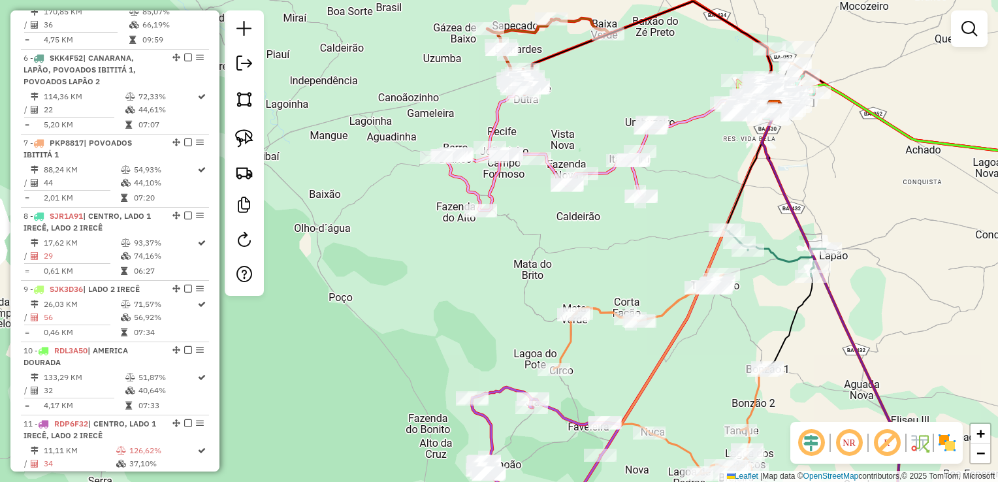
click at [590, 187] on div "Janela de atendimento Grade de atendimento Capacidade Transportadoras Veículos …" at bounding box center [499, 241] width 998 height 482
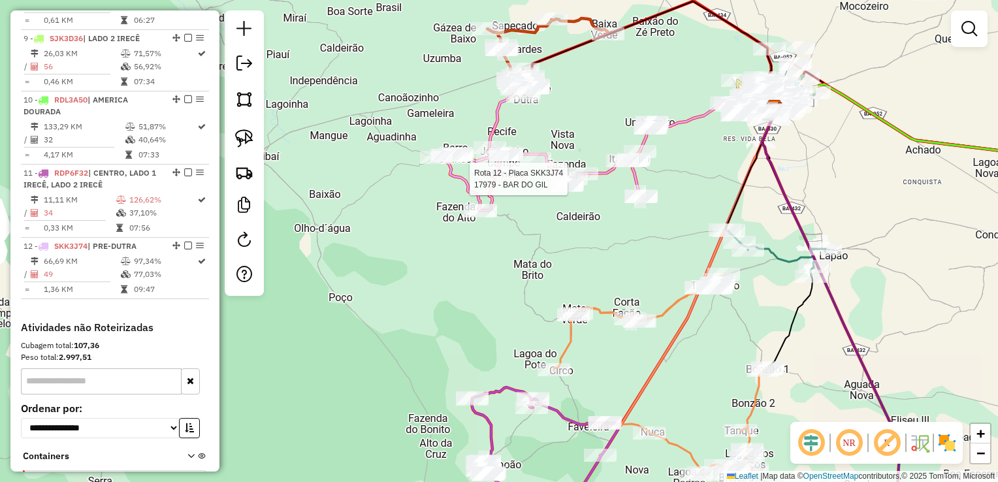
select select "*********"
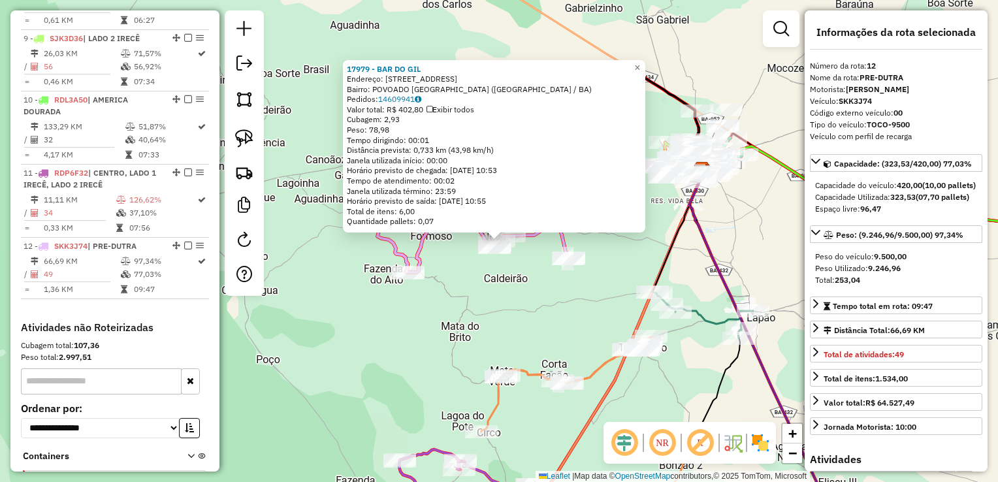
scroll to position [1129, 0]
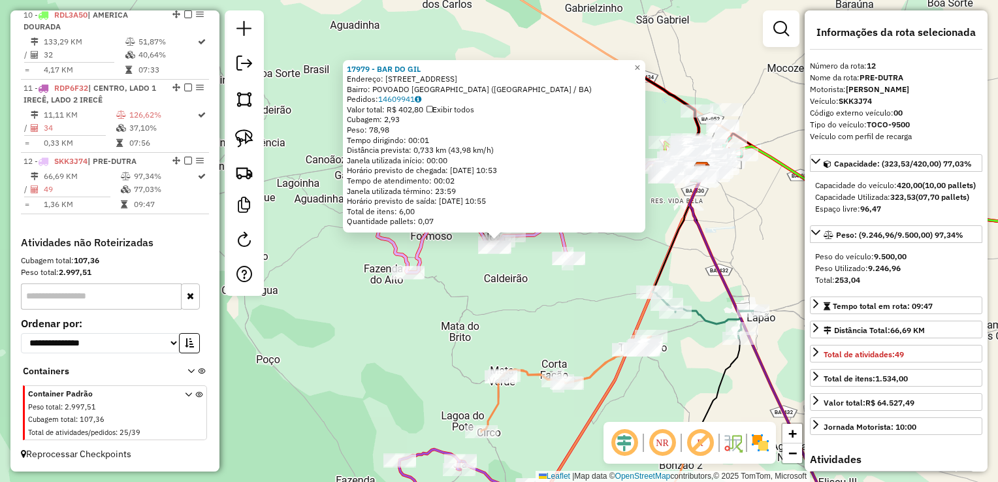
click at [482, 282] on div "17979 - BAR DO GIL Endereço: RUA DA FAZENDA 18 Bairro: POVOADO FAZENDA NOVA (IR…" at bounding box center [499, 241] width 998 height 482
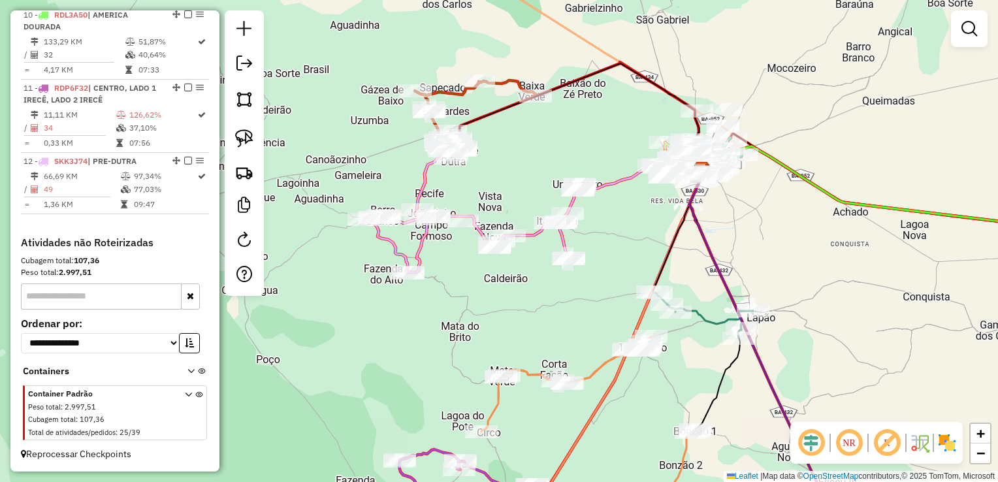
drag, startPoint x: 520, startPoint y: 283, endPoint x: 418, endPoint y: 298, distance: 102.9
click at [418, 298] on div "Janela de atendimento Grade de atendimento Capacidade Transportadoras Veículos …" at bounding box center [499, 241] width 998 height 482
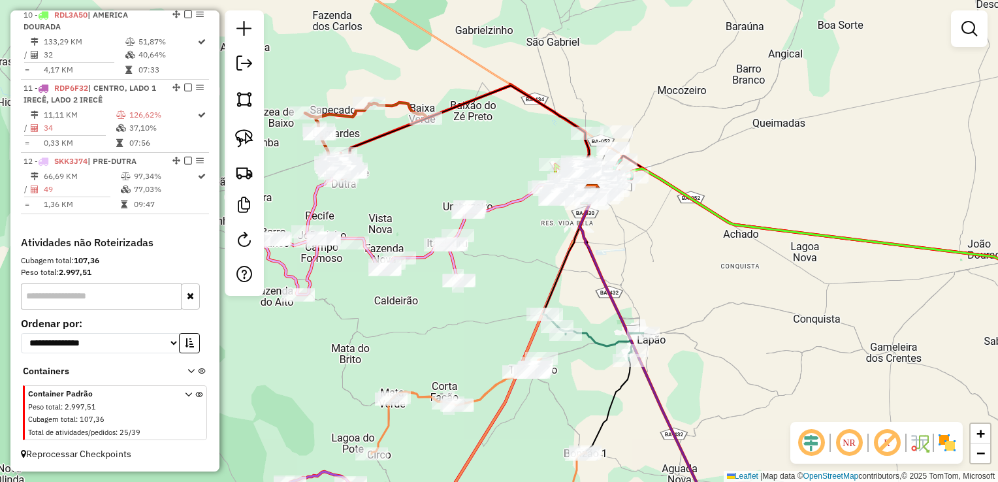
drag, startPoint x: 528, startPoint y: 245, endPoint x: 491, endPoint y: 268, distance: 42.8
click at [491, 268] on div "Janela de atendimento Grade de atendimento Capacidade Transportadoras Veículos …" at bounding box center [499, 241] width 998 height 482
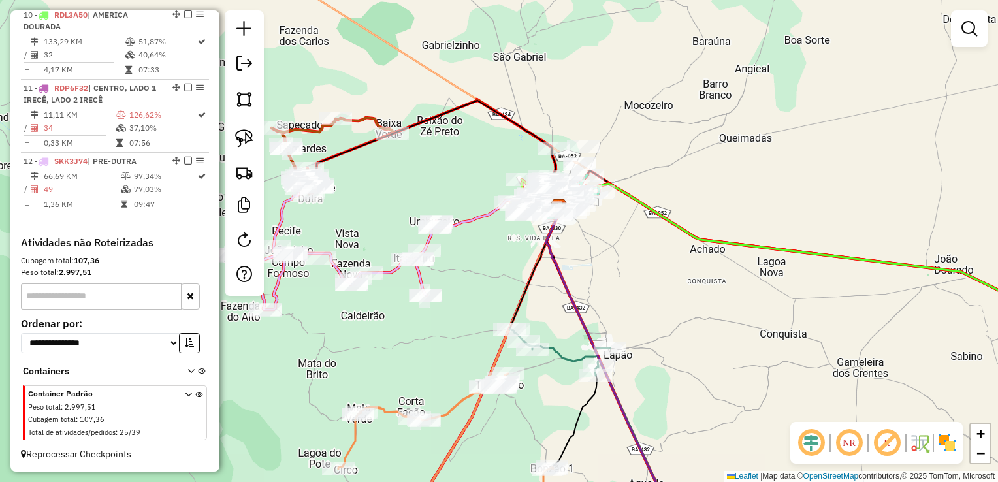
drag, startPoint x: 654, startPoint y: 258, endPoint x: 661, endPoint y: 299, distance: 41.9
click at [661, 299] on div "Janela de atendimento Grade de atendimento Capacidade Transportadoras Veículos …" at bounding box center [499, 241] width 998 height 482
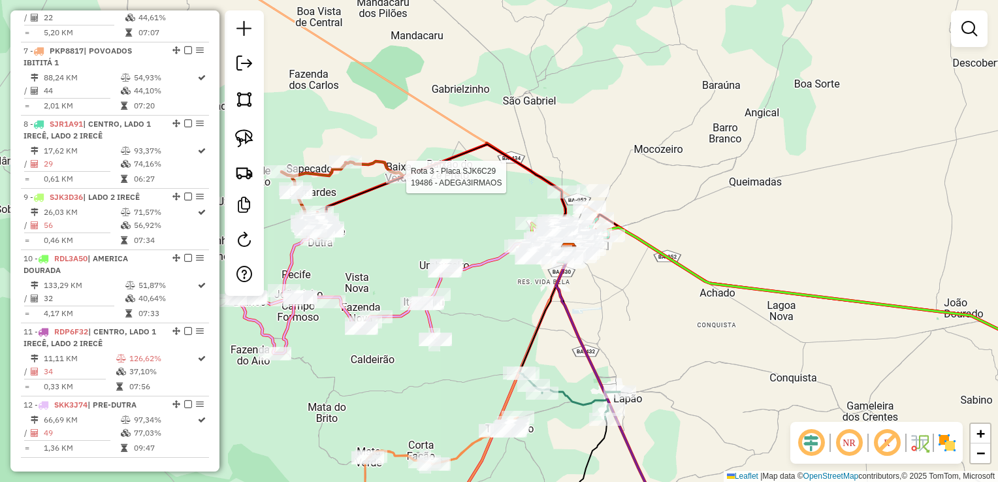
select select "*********"
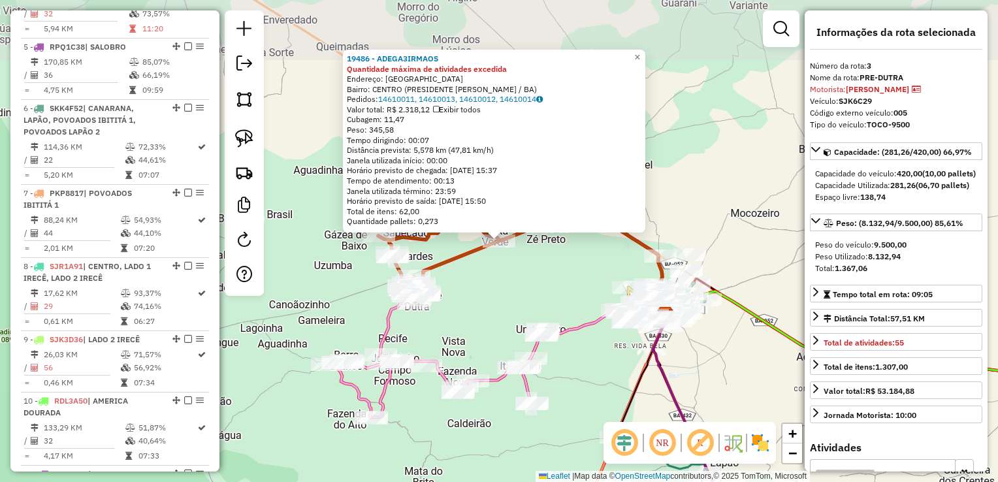
scroll to position [652, 0]
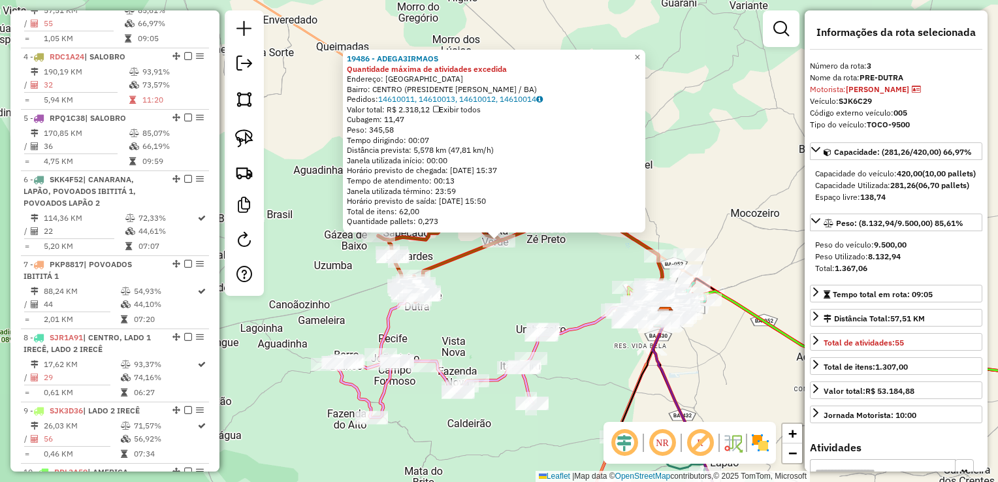
click at [523, 265] on div "Rota 3 - Placa SJK6C29 19486 - ADEGA3IRMAOS 19486 - ADEGA3IRMAOS Quantidade máx…" at bounding box center [499, 241] width 998 height 482
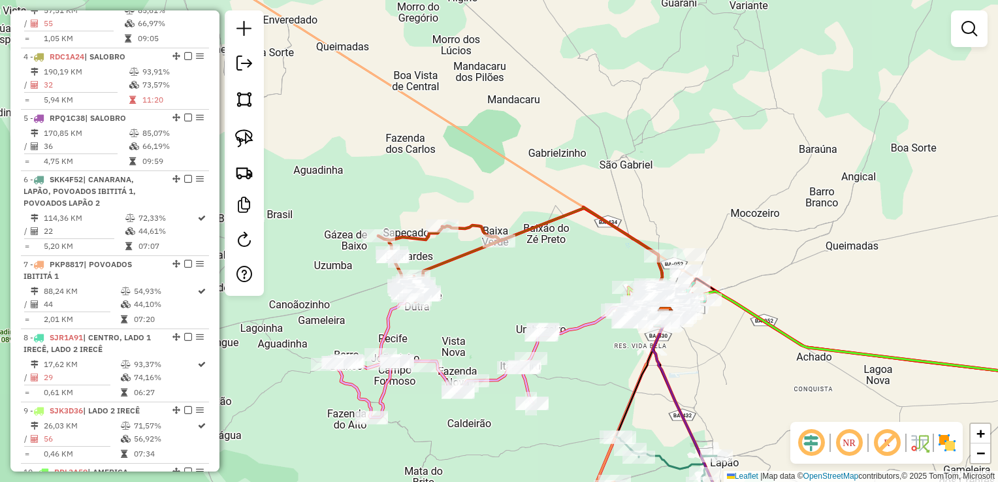
drag, startPoint x: 471, startPoint y: 255, endPoint x: 465, endPoint y: 247, distance: 10.3
click at [465, 250] on div "Janela de atendimento Grade de atendimento Capacidade Transportadoras Veículos …" at bounding box center [499, 241] width 998 height 482
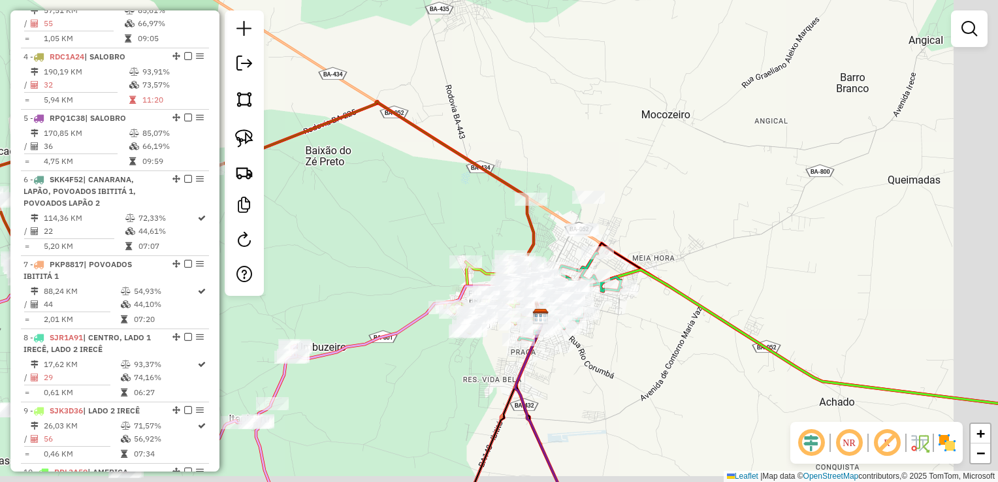
drag, startPoint x: 437, startPoint y: 228, endPoint x: 426, endPoint y: 209, distance: 22.3
click at [413, 208] on div "Janela de atendimento Grade de atendimento Capacidade Transportadoras Veículos …" at bounding box center [499, 241] width 998 height 482
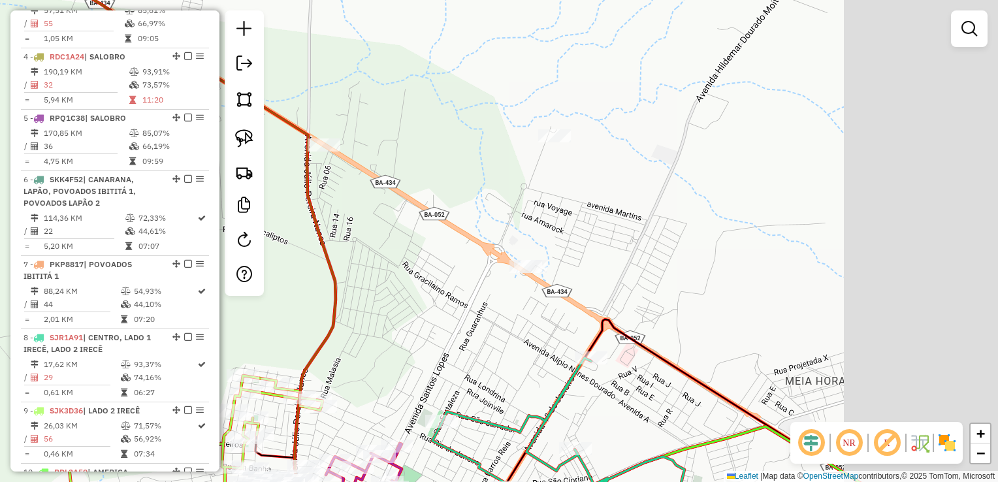
drag, startPoint x: 702, startPoint y: 200, endPoint x: 520, endPoint y: 206, distance: 182.9
click at [520, 206] on div "Janela de atendimento Grade de atendimento Capacidade Transportadoras Veículos …" at bounding box center [499, 241] width 998 height 482
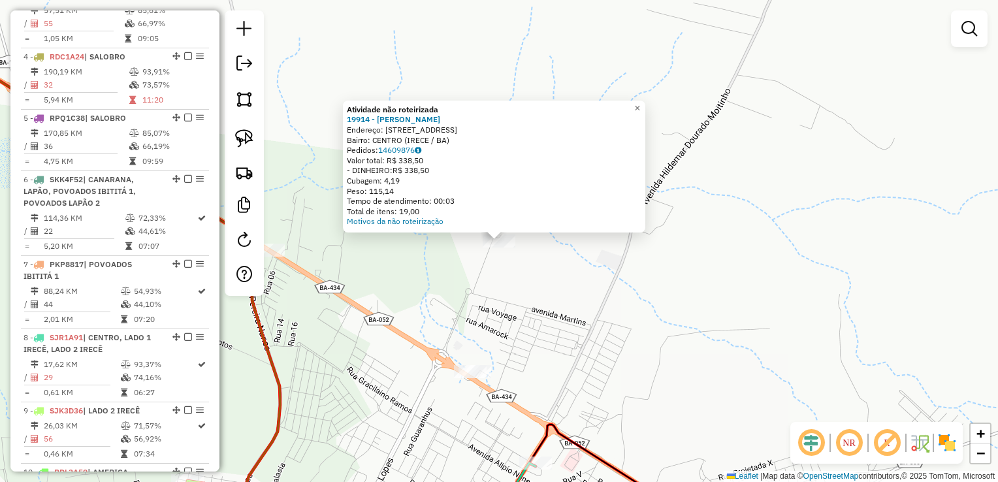
click at [371, 253] on div "Atividade não roteirizada 19914 - MARIA GLORIA DANTA Endereço: Rua Amarok 71 Ba…" at bounding box center [499, 241] width 998 height 482
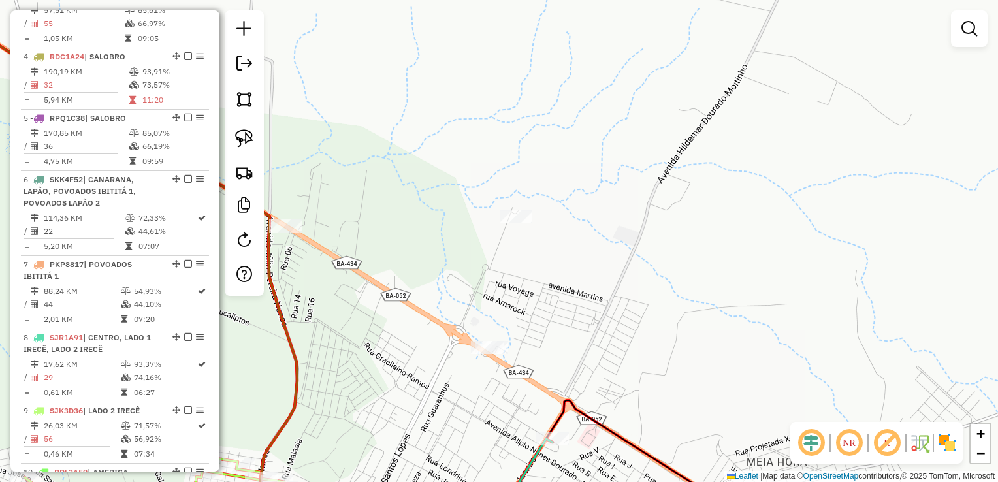
drag, startPoint x: 388, startPoint y: 306, endPoint x: 448, endPoint y: 171, distance: 147.6
click at [448, 171] on div "Janela de atendimento Grade de atendimento Capacidade Transportadoras Veículos …" at bounding box center [499, 241] width 998 height 482
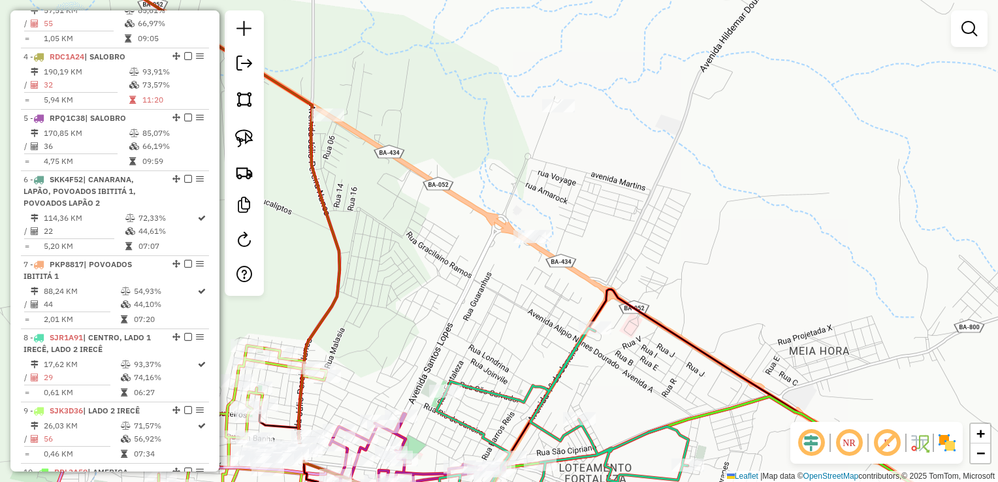
drag, startPoint x: 543, startPoint y: 259, endPoint x: 539, endPoint y: 221, distance: 38.1
click at [539, 221] on div "Janela de atendimento Grade de atendimento Capacidade Transportadoras Veículos …" at bounding box center [499, 241] width 998 height 482
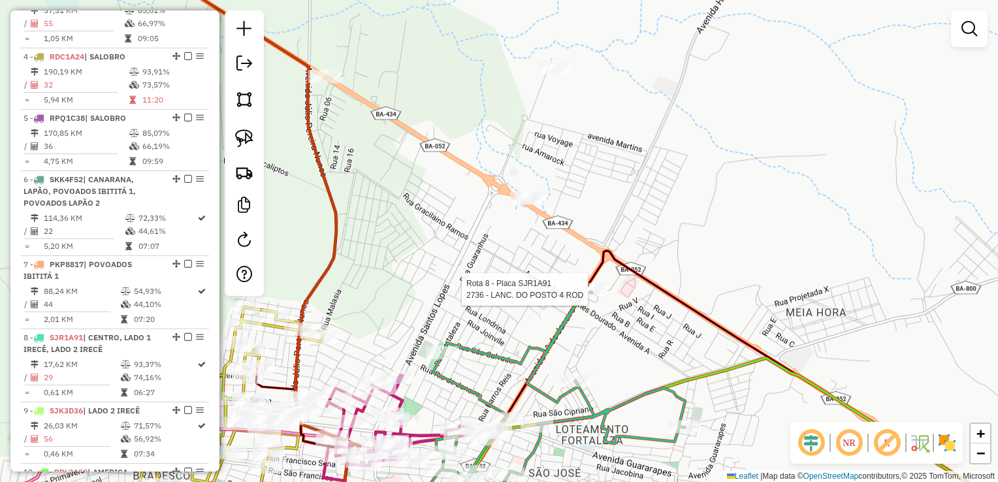
select select "*********"
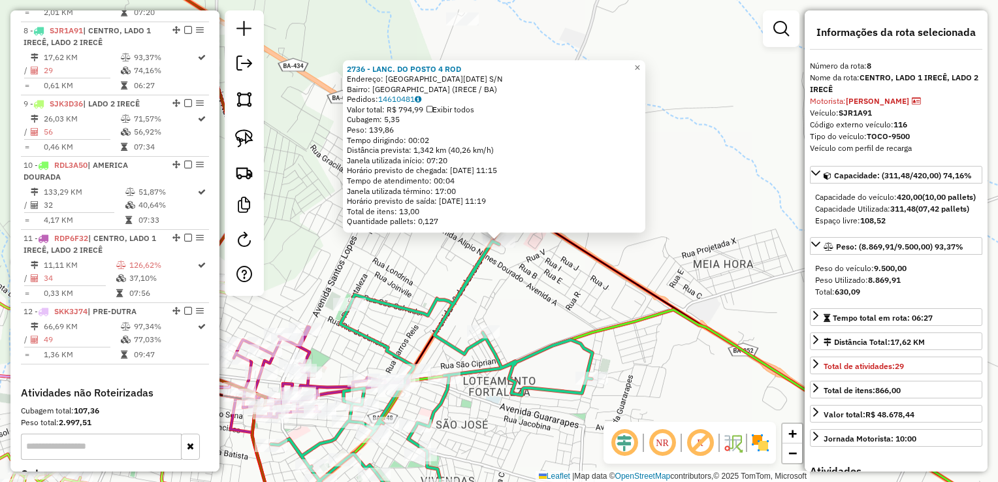
scroll to position [992, 0]
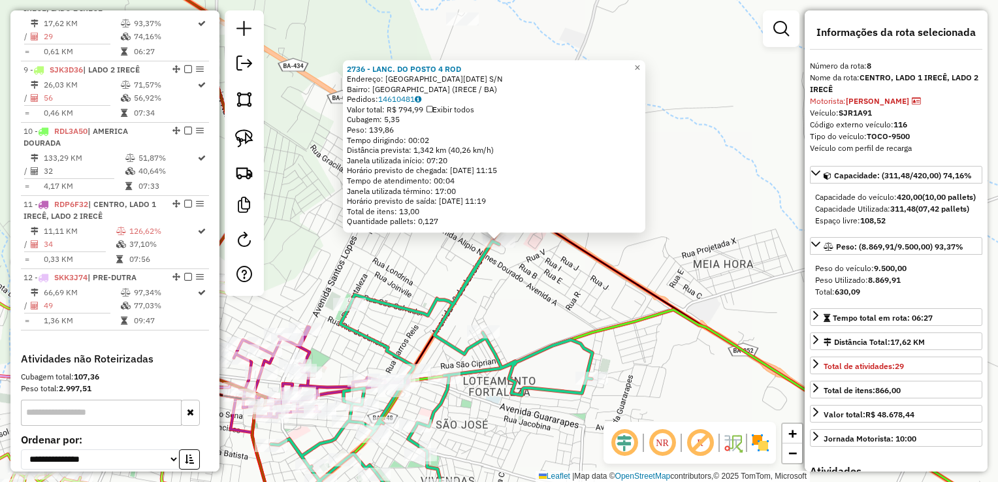
click at [543, 286] on div "2736 - LANC. DO POSTO 4 ROD Endereço: Avenida 1o de Janeiro S/N Bairro: SAO JOS…" at bounding box center [499, 241] width 998 height 482
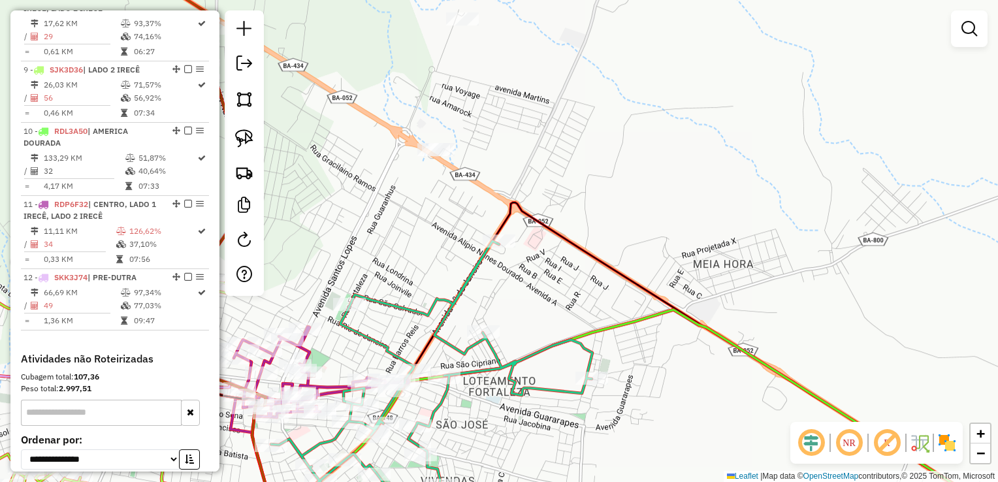
drag, startPoint x: 603, startPoint y: 268, endPoint x: 626, endPoint y: 252, distance: 28.2
click at [643, 251] on div "2736 - LANC. DO POSTO 4 ROD Endereço: Avenida 1o de Janeiro S/N Bairro: SAO JOS…" at bounding box center [499, 241] width 998 height 482
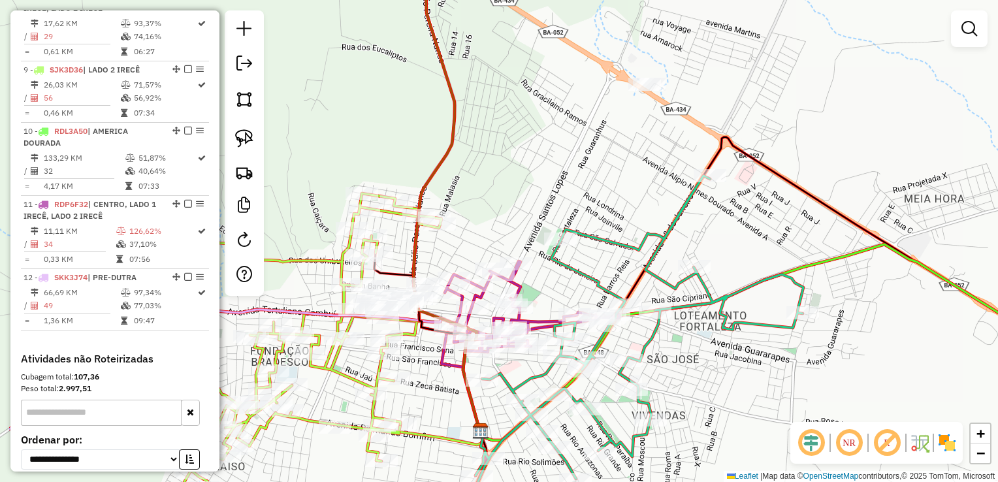
drag, startPoint x: 571, startPoint y: 229, endPoint x: 613, endPoint y: 219, distance: 43.7
click at [613, 219] on div "Janela de atendimento Grade de atendimento Capacidade Transportadoras Veículos …" at bounding box center [499, 241] width 998 height 482
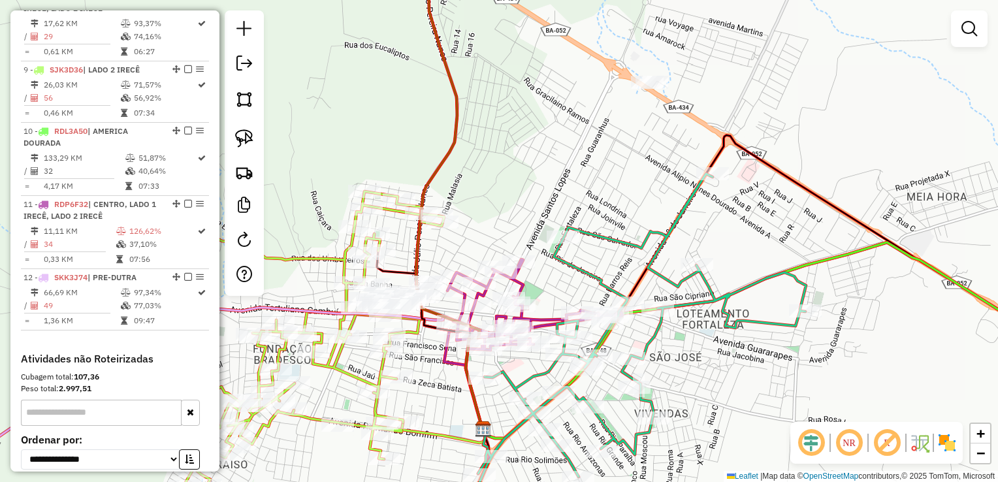
drag, startPoint x: 507, startPoint y: 208, endPoint x: 593, endPoint y: 197, distance: 86.8
click at [589, 198] on div "Rota 11 - Placa RDP6F32 2555 - MERCADO DE MARIZETE Janela de atendimento Grade …" at bounding box center [499, 241] width 998 height 482
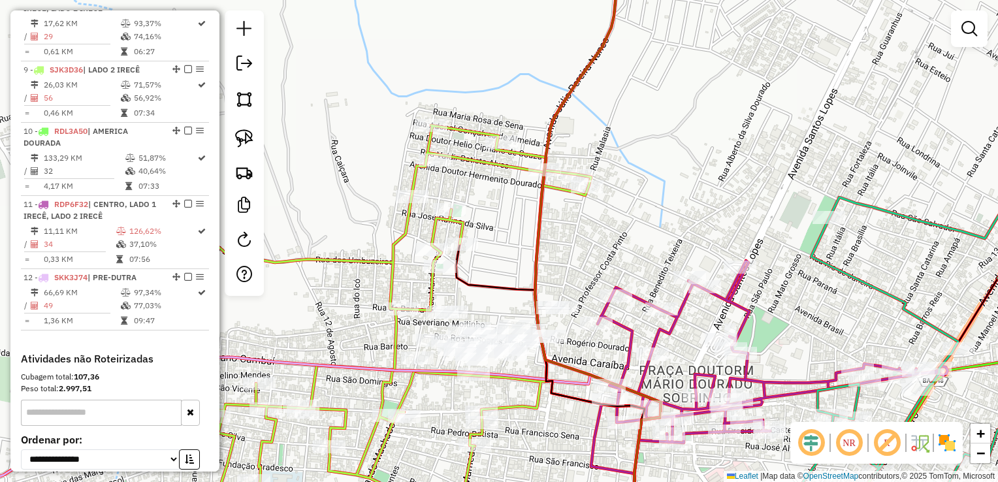
drag, startPoint x: 516, startPoint y: 240, endPoint x: 552, endPoint y: 163, distance: 85.6
click at [552, 163] on div "Janela de atendimento Grade de atendimento Capacidade Transportadoras Veículos …" at bounding box center [499, 241] width 998 height 482
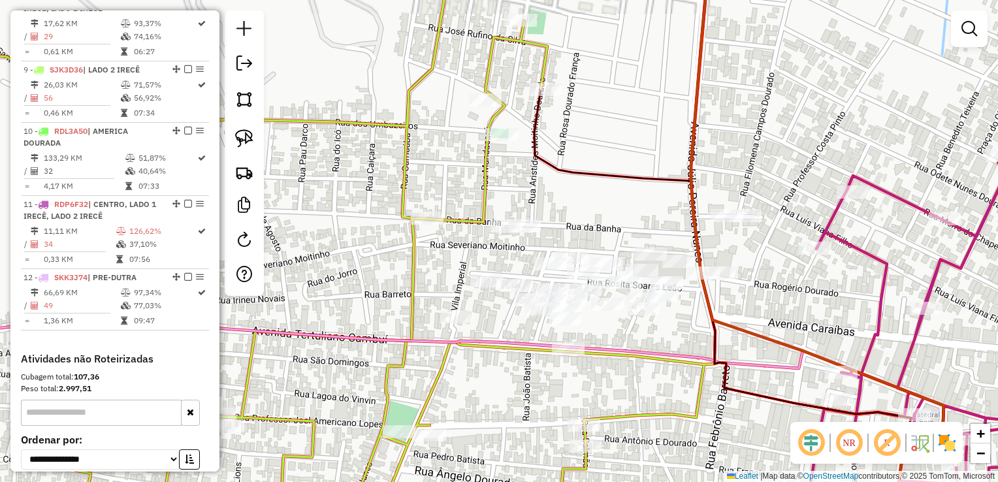
drag, startPoint x: 595, startPoint y: 210, endPoint x: 533, endPoint y: 143, distance: 91.4
click at [522, 118] on div "Janela de atendimento Grade de atendimento Capacidade Transportadoras Veículos …" at bounding box center [499, 241] width 998 height 482
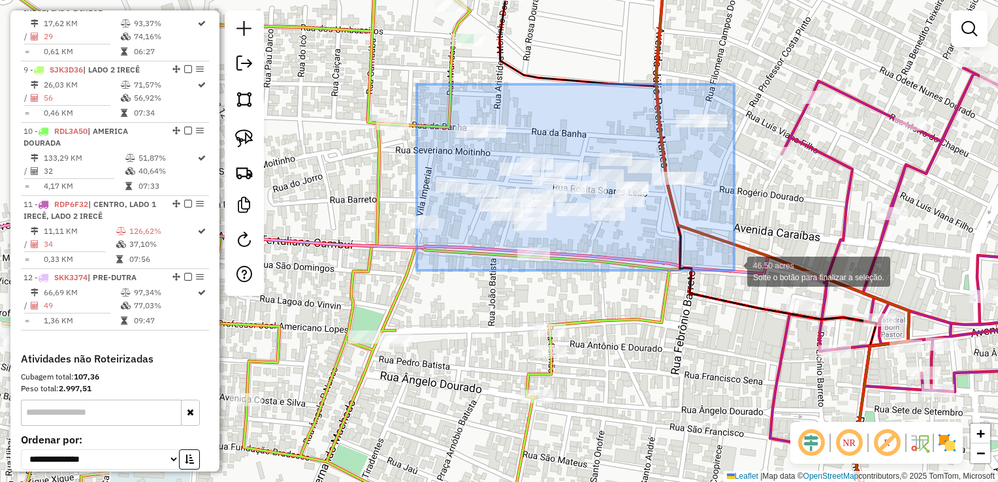
drag, startPoint x: 417, startPoint y: 84, endPoint x: 734, endPoint y: 270, distance: 367.8
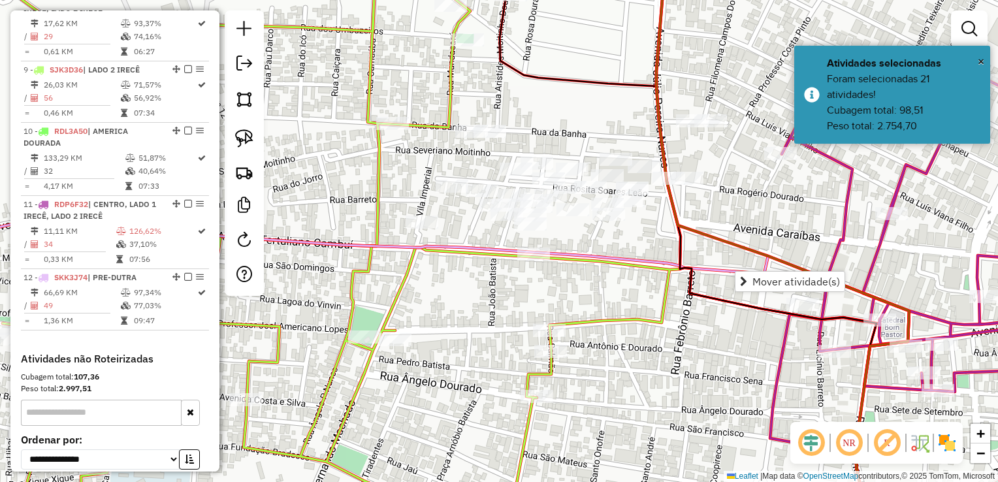
drag, startPoint x: 234, startPoint y: 95, endPoint x: 434, endPoint y: 168, distance: 212.7
click at [234, 95] on link at bounding box center [244, 99] width 29 height 29
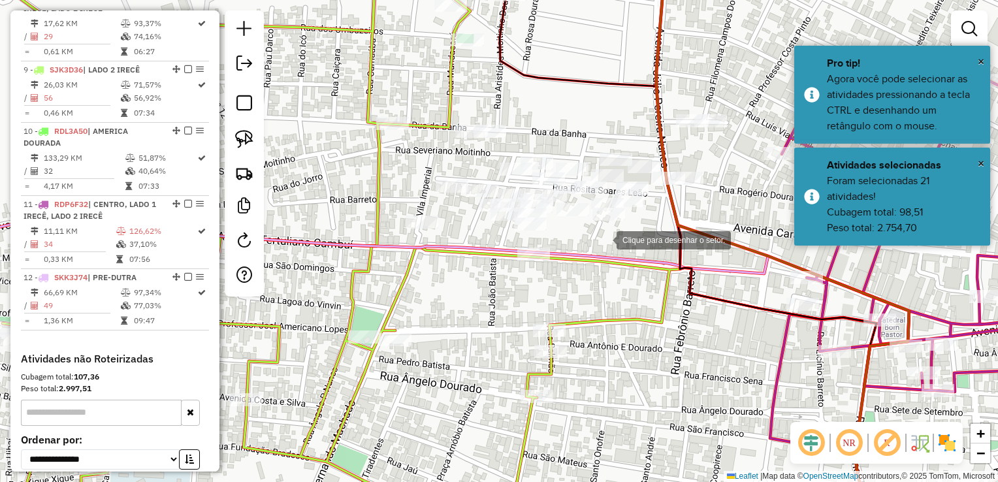
drag, startPoint x: 603, startPoint y: 239, endPoint x: 554, endPoint y: 277, distance: 62.4
click at [603, 240] on div at bounding box center [603, 239] width 26 height 26
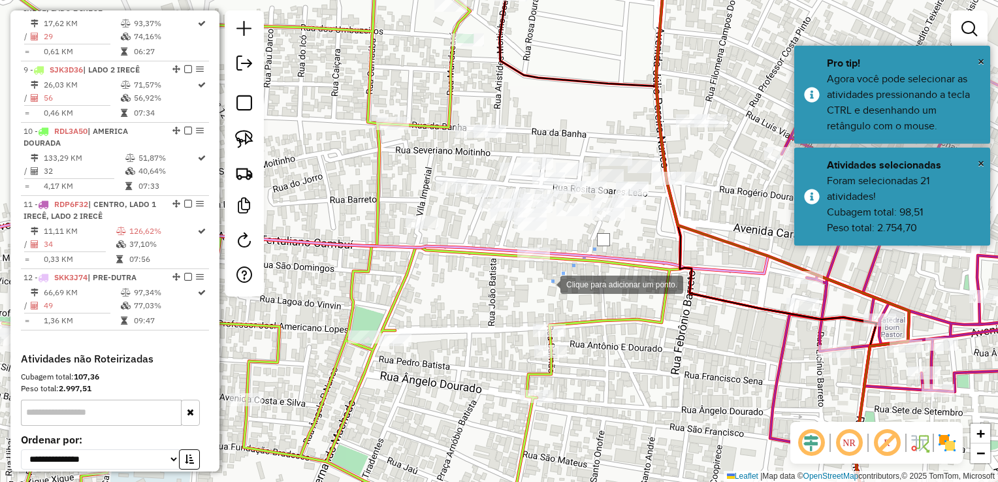
drag, startPoint x: 547, startPoint y: 283, endPoint x: 480, endPoint y: 255, distance: 73.1
click at [546, 283] on div at bounding box center [547, 283] width 26 height 26
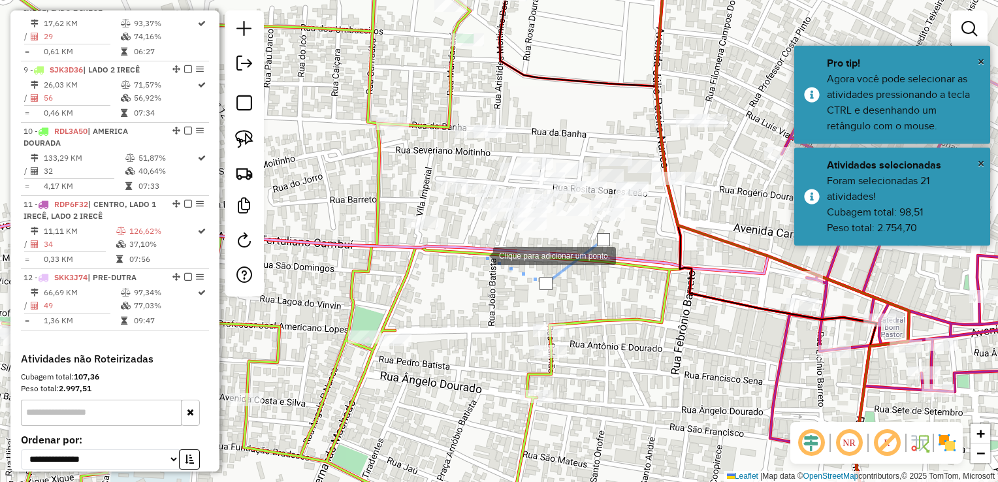
drag, startPoint x: 479, startPoint y: 254, endPoint x: 449, endPoint y: 233, distance: 37.1
click at [479, 253] on div at bounding box center [480, 255] width 26 height 26
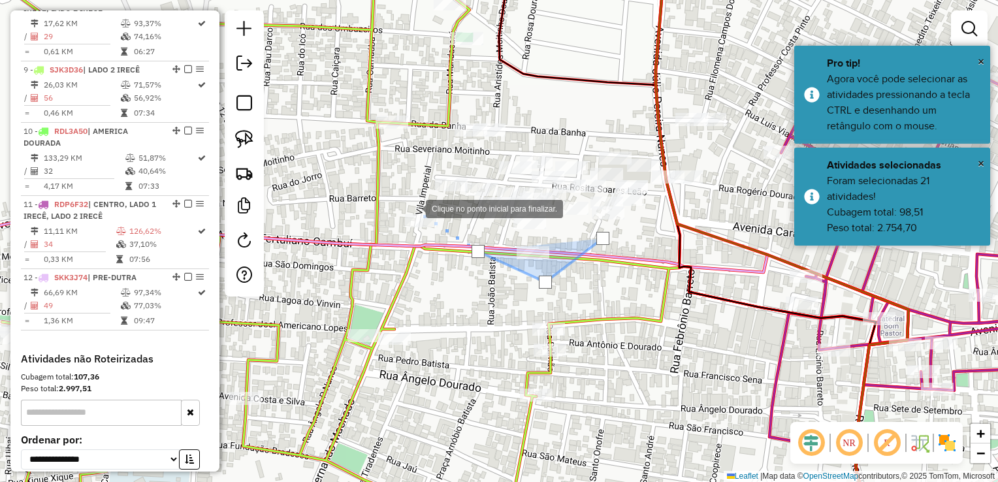
drag, startPoint x: 413, startPoint y: 208, endPoint x: 385, endPoint y: 184, distance: 36.6
click at [413, 208] on div at bounding box center [413, 208] width 26 height 26
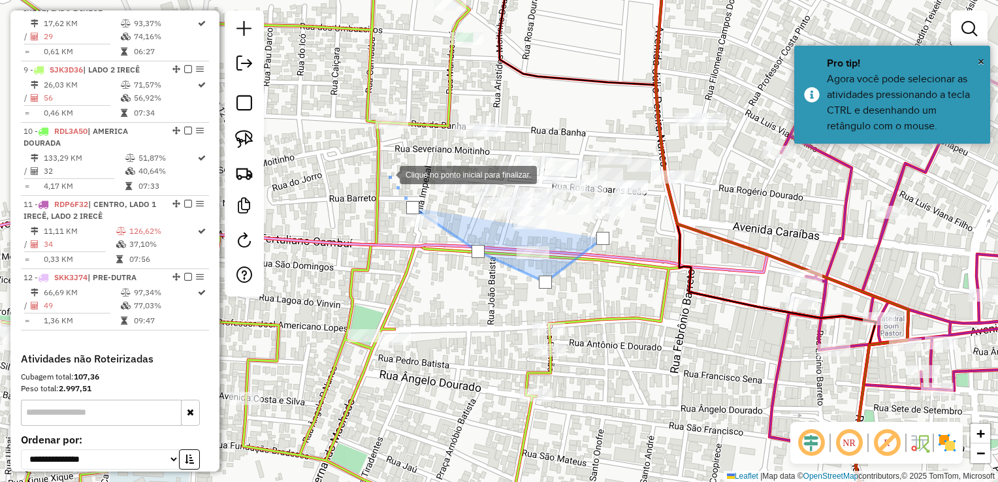
click at [398, 161] on div at bounding box center [386, 174] width 26 height 26
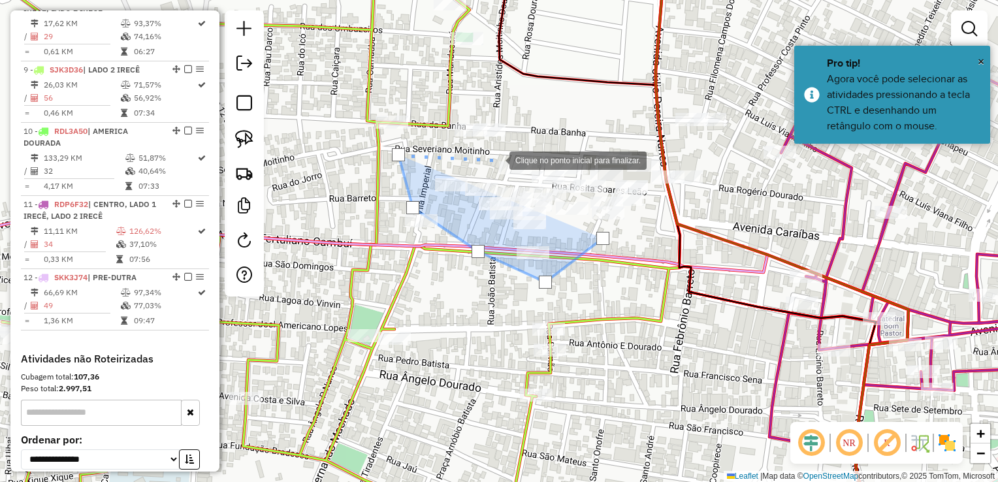
click at [496, 159] on div at bounding box center [496, 159] width 26 height 26
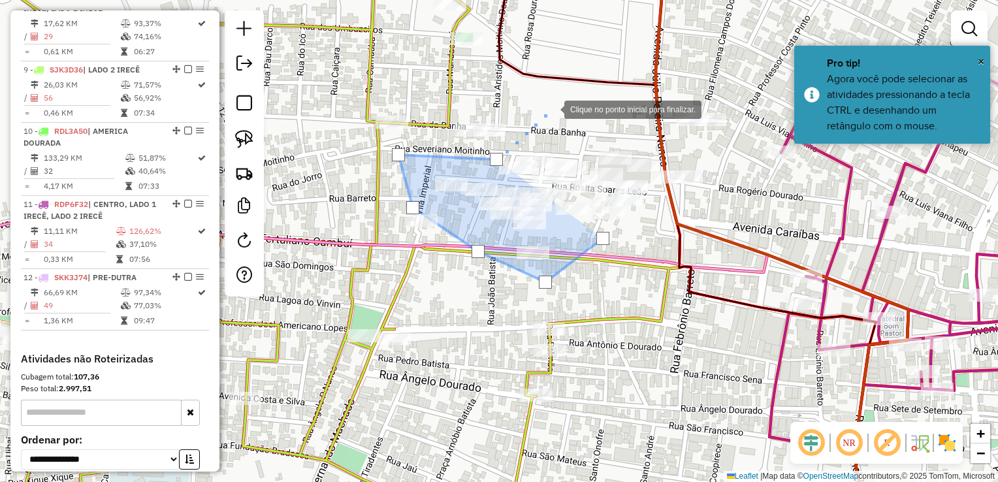
click at [551, 108] on div at bounding box center [551, 108] width 26 height 26
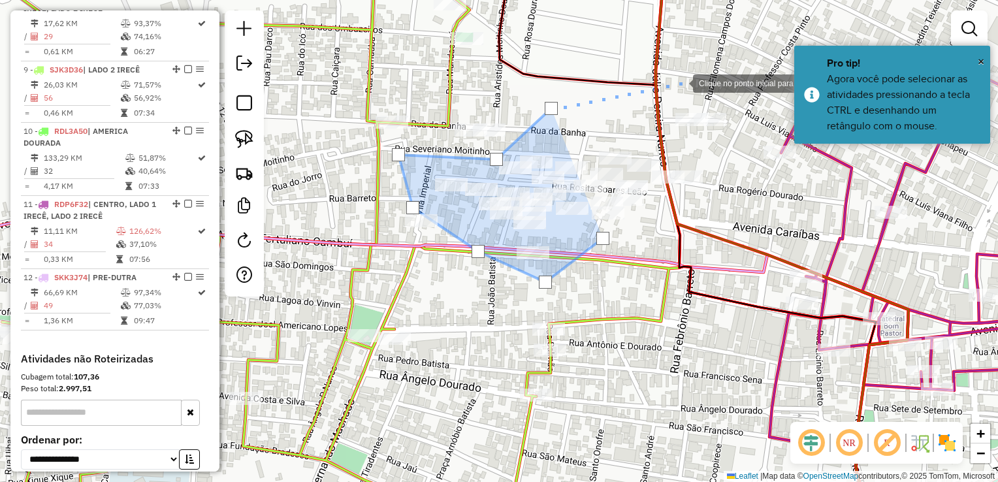
drag, startPoint x: 680, startPoint y: 82, endPoint x: 734, endPoint y: 106, distance: 59.1
click at [680, 82] on div at bounding box center [680, 82] width 26 height 26
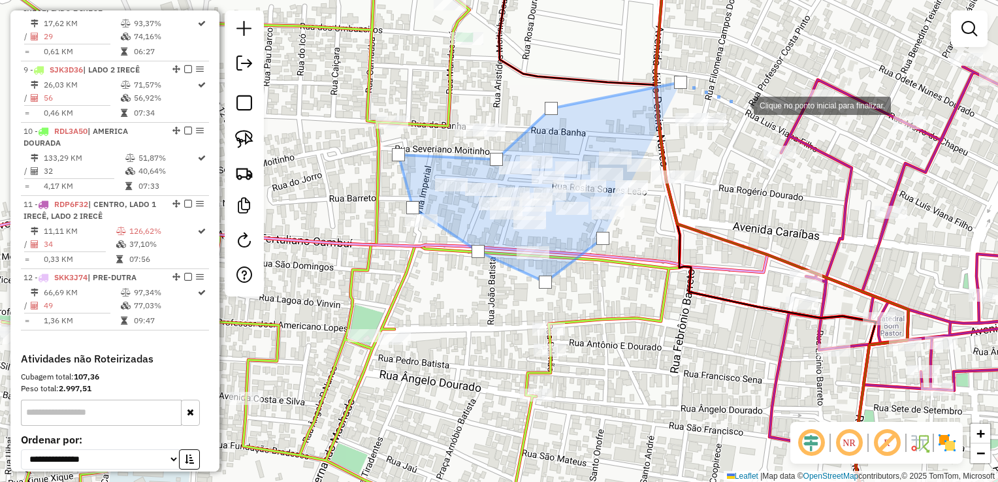
drag, startPoint x: 740, startPoint y: 104, endPoint x: 748, endPoint y: 158, distance: 54.0
click at [742, 105] on div at bounding box center [740, 104] width 26 height 26
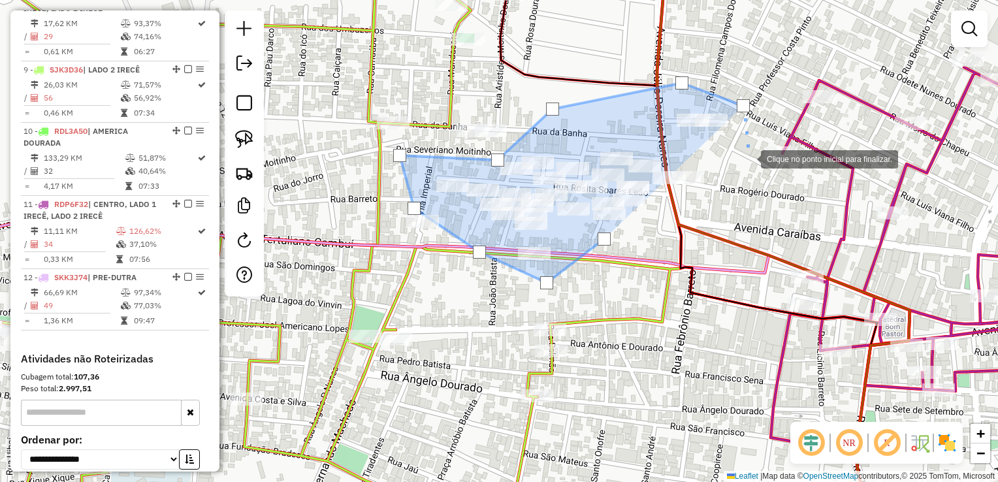
drag, startPoint x: 748, startPoint y: 158, endPoint x: 721, endPoint y: 225, distance: 72.4
click at [749, 159] on div at bounding box center [747, 158] width 26 height 26
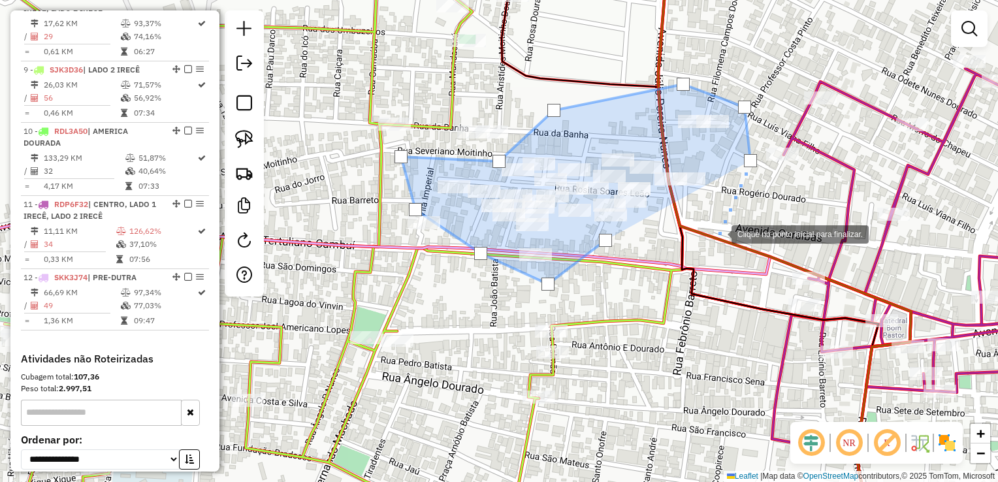
click at [716, 236] on div at bounding box center [718, 233] width 26 height 26
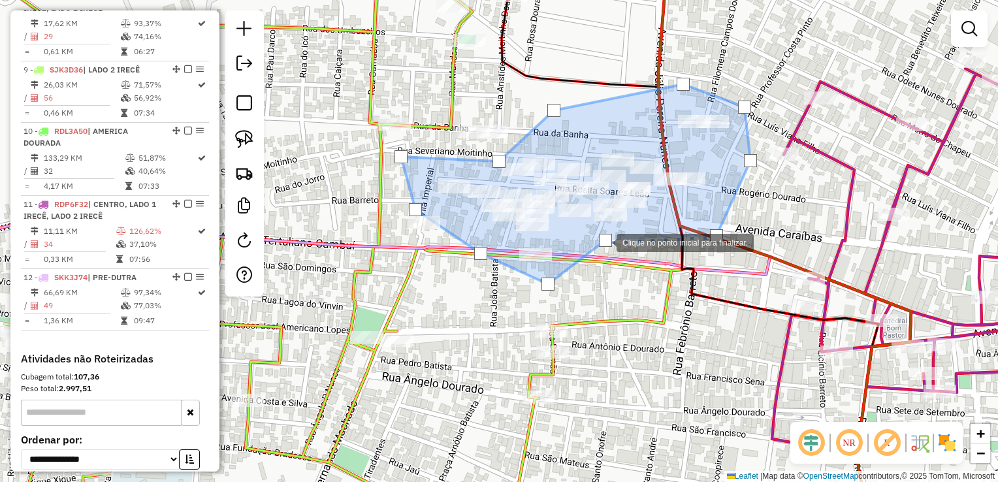
click at [603, 242] on div at bounding box center [605, 240] width 13 height 13
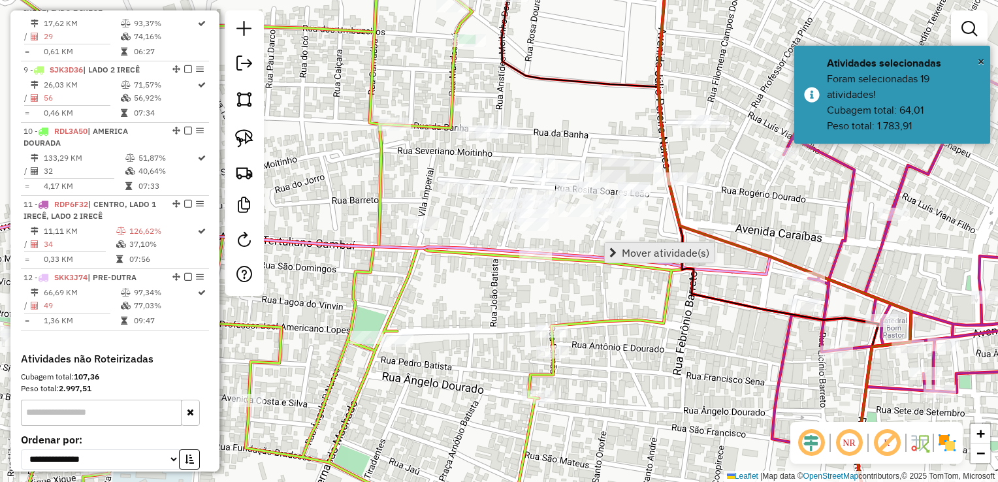
click at [623, 257] on span "Mover atividade(s)" at bounding box center [665, 252] width 87 height 10
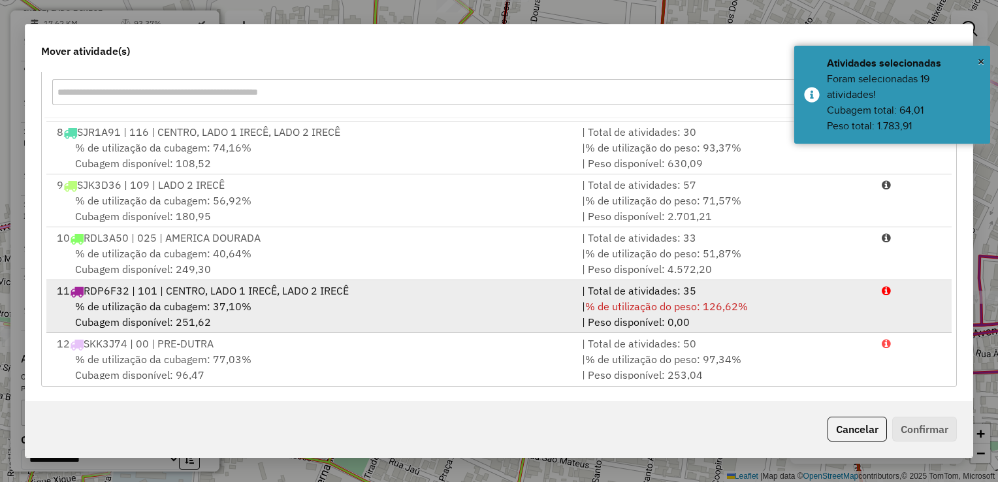
scroll to position [371, 0]
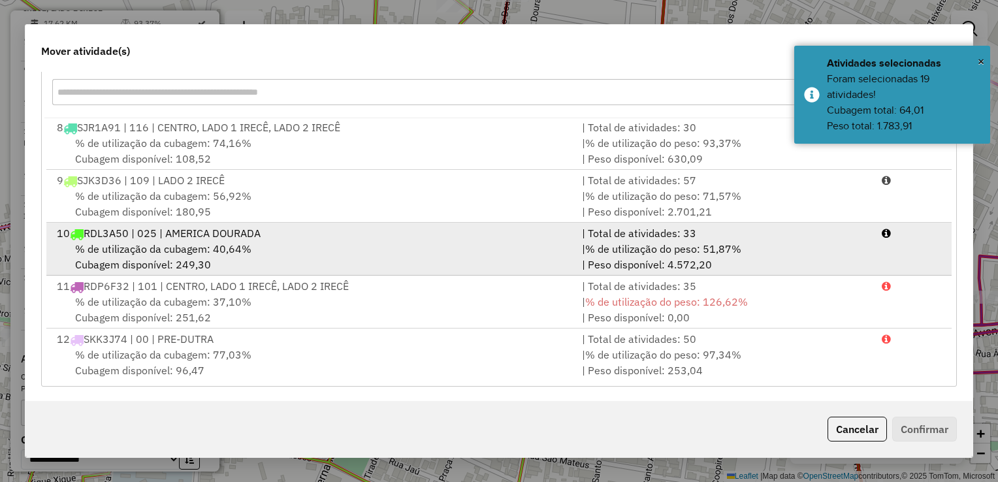
click at [245, 255] on div "% de utilização da cubagem: 40,64% Cubagem disponível: 249,30" at bounding box center [311, 256] width 525 height 31
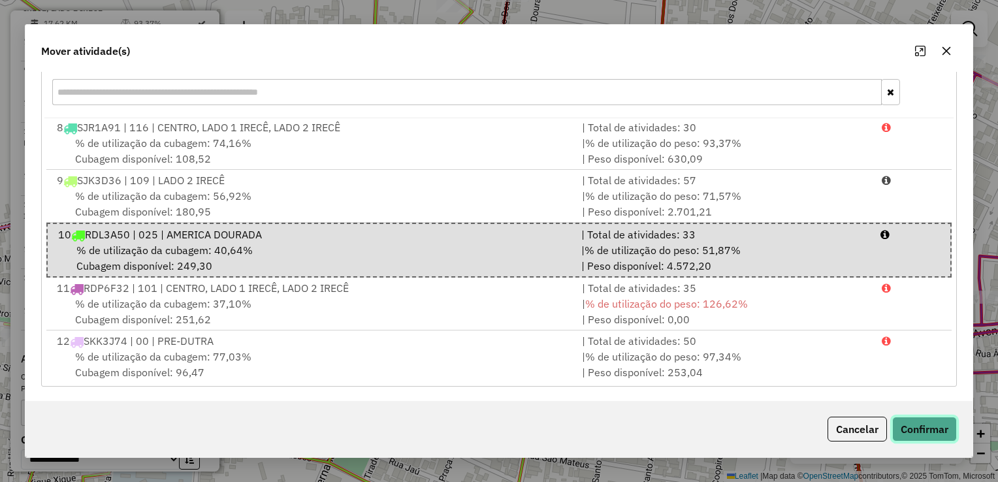
click at [922, 433] on button "Confirmar" at bounding box center [924, 429] width 65 height 25
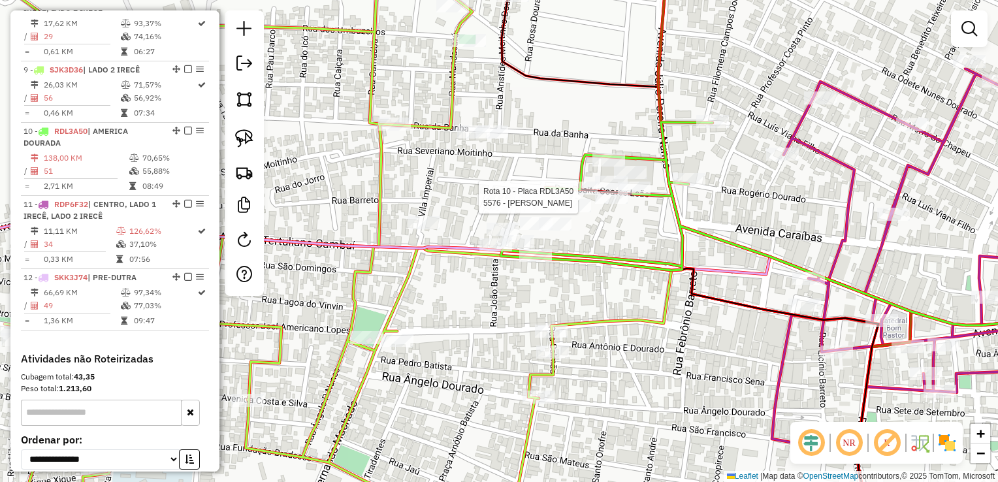
select select "*********"
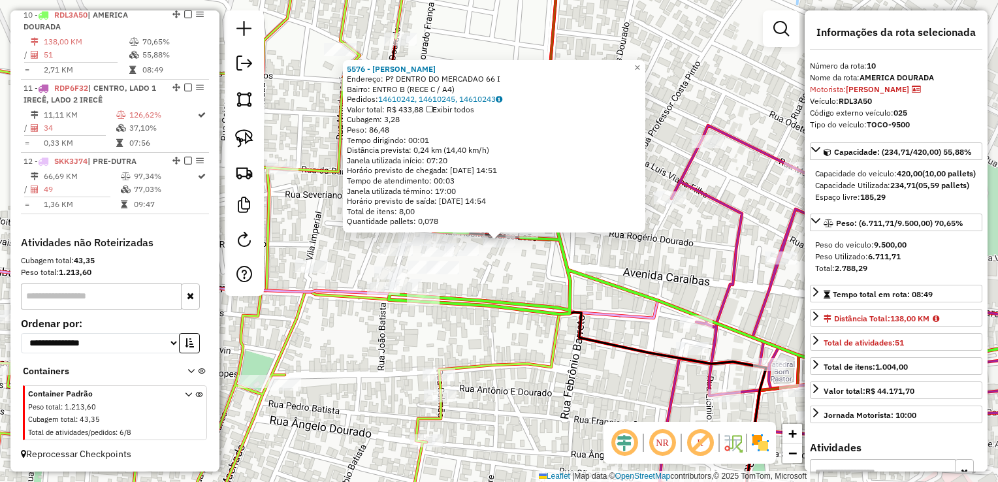
scroll to position [1127, 0]
click at [519, 274] on div "5576 - JOELMA BATISTA FREIRE Endereço: P? DENTRO DO MERCADAO 66 I Bairro: ENTRO…" at bounding box center [499, 241] width 998 height 482
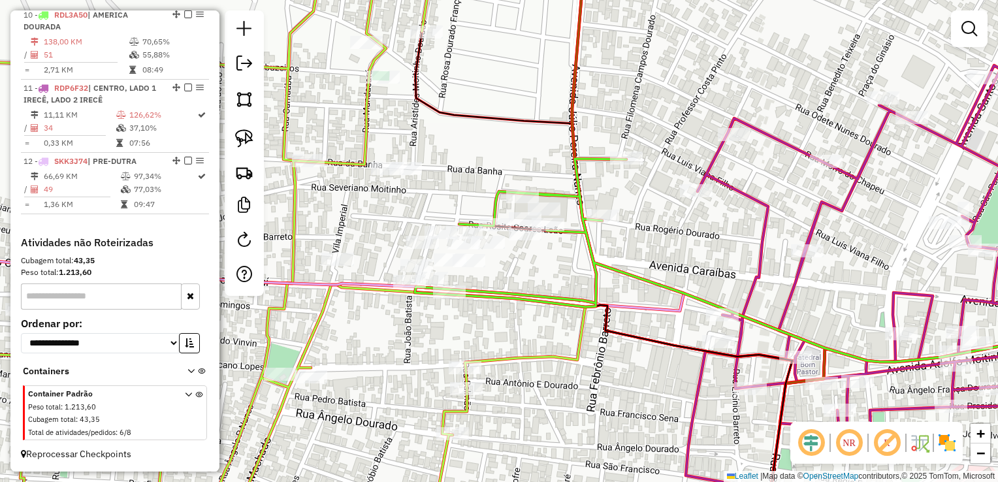
drag, startPoint x: 565, startPoint y: 265, endPoint x: 655, endPoint y: 242, distance: 93.1
click at [655, 242] on icon at bounding box center [769, 260] width 709 height 203
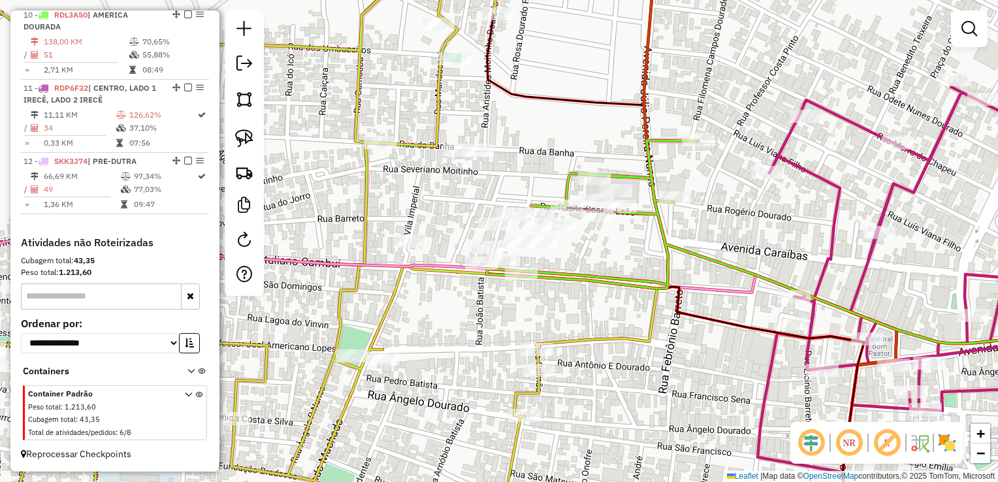
drag, startPoint x: 426, startPoint y: 192, endPoint x: 526, endPoint y: 212, distance: 101.1
click at [526, 212] on div "Rota 10 - Placa RDL3A50 17245 - ESQUINA DO SABOR Janela de atendimento Grade de…" at bounding box center [499, 241] width 998 height 482
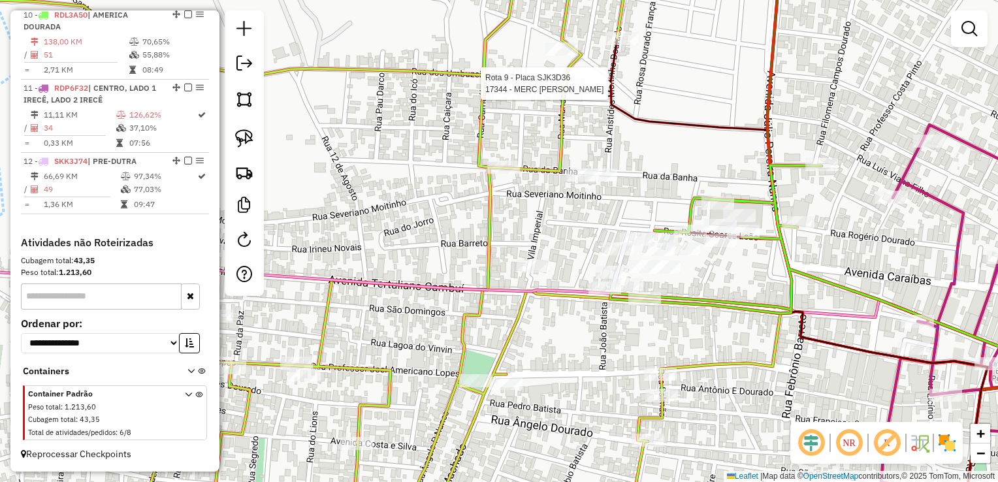
select select "*********"
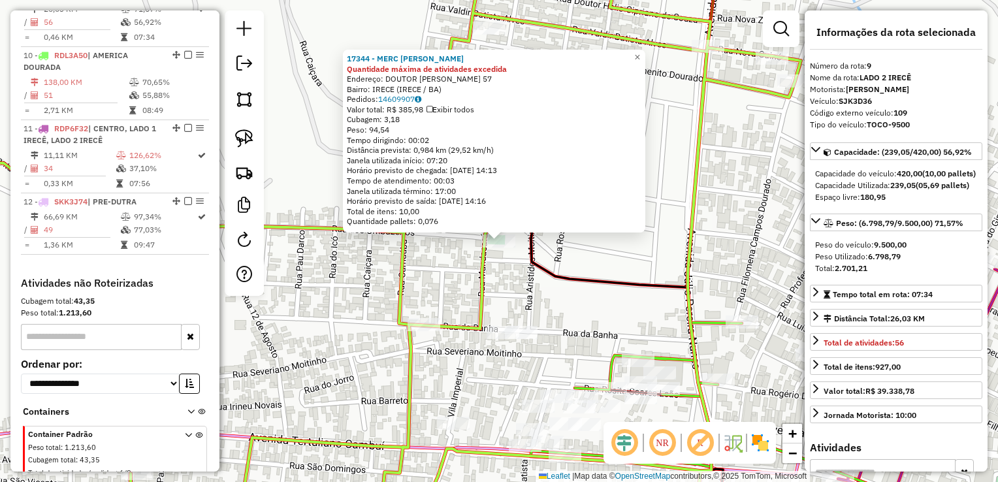
scroll to position [1065, 0]
click at [543, 264] on icon at bounding box center [719, 362] width 377 height 335
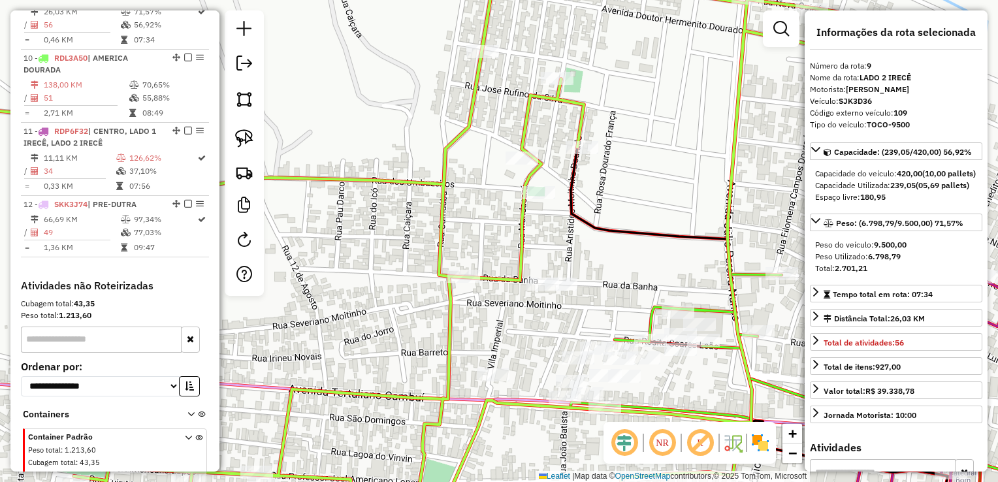
drag, startPoint x: 571, startPoint y: 296, endPoint x: 614, endPoint y: 197, distance: 107.9
click at [614, 197] on div "Janela de atendimento Grade de atendimento Capacidade Transportadoras Veículos …" at bounding box center [499, 241] width 998 height 482
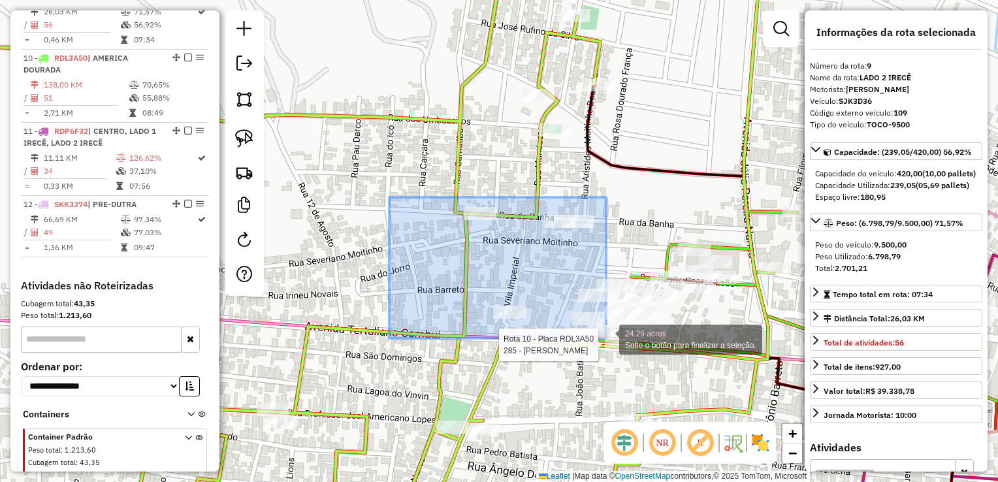
click at [606, 338] on div "Rota 10 - Placa RDL3A50 5646 - DEINI MARQUES DE ANDRADE Rota 10 - Placa RDL3A50…" at bounding box center [499, 241] width 998 height 482
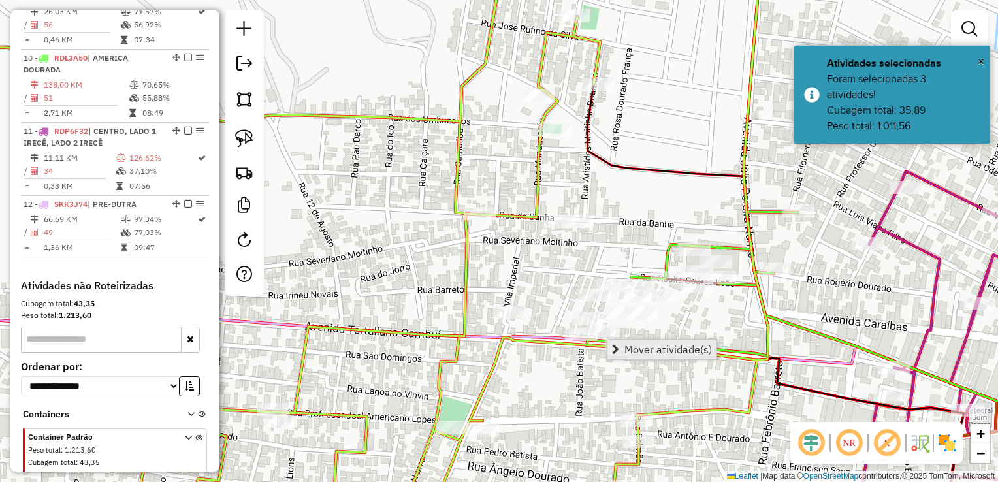
click at [650, 352] on span "Mover atividade(s)" at bounding box center [667, 349] width 87 height 10
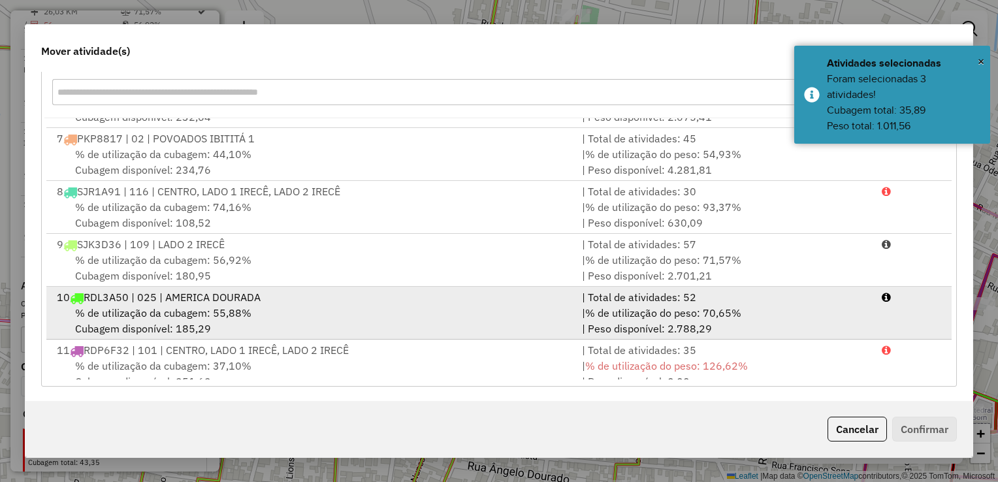
scroll to position [326, 0]
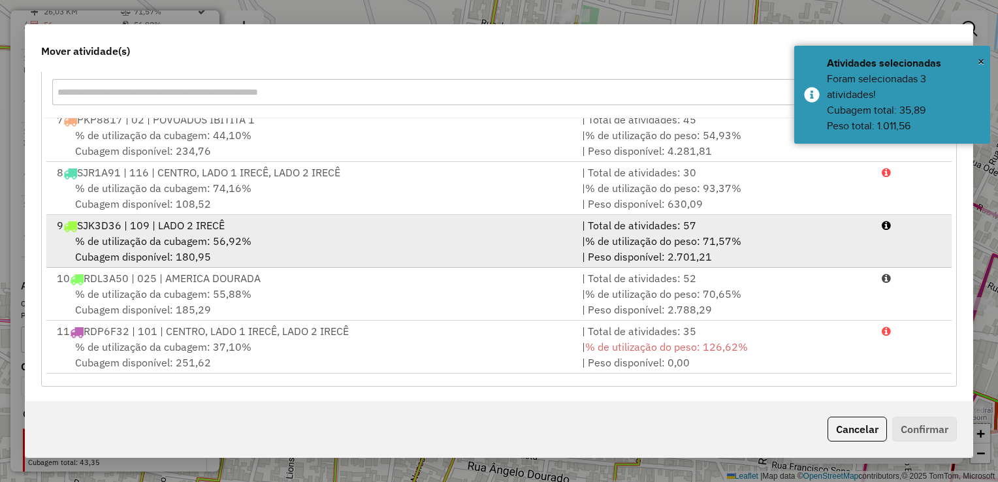
click at [206, 236] on span "% de utilização da cubagem: 56,92%" at bounding box center [163, 240] width 176 height 13
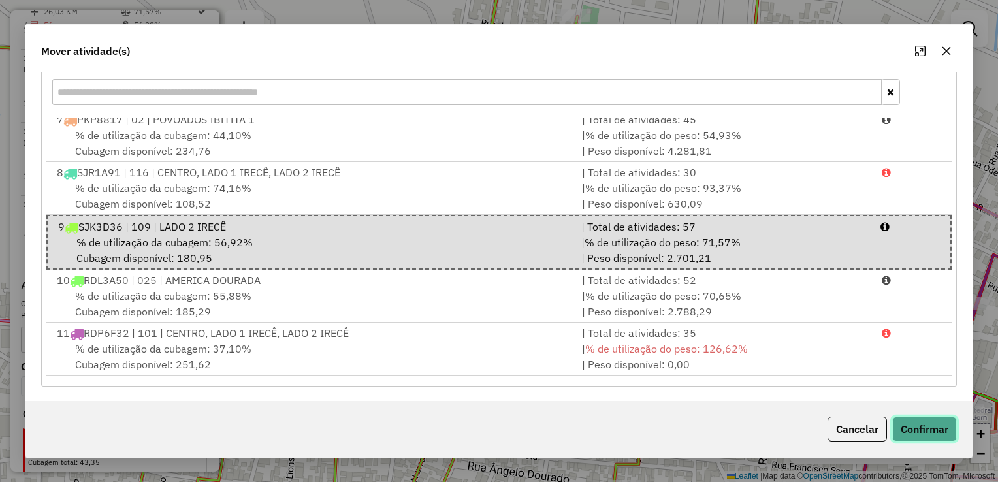
click at [910, 420] on button "Confirmar" at bounding box center [924, 429] width 65 height 25
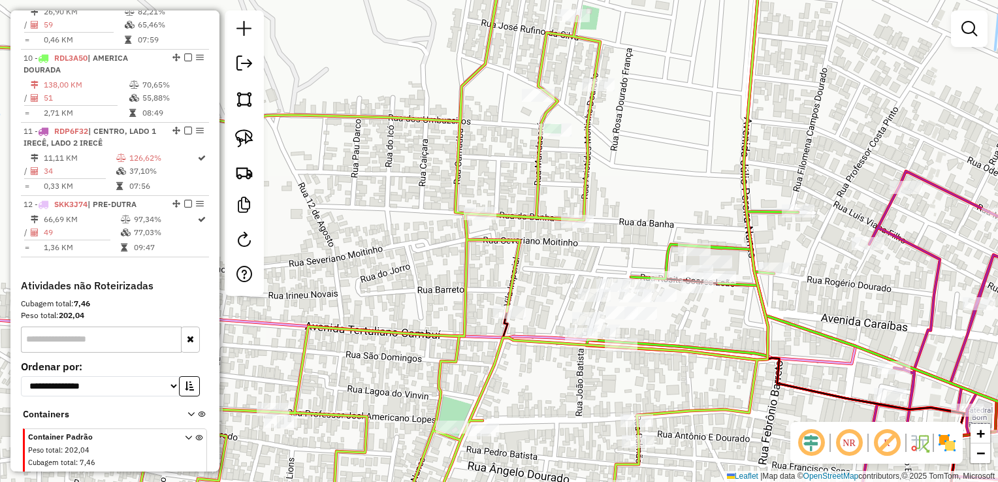
scroll to position [0, 0]
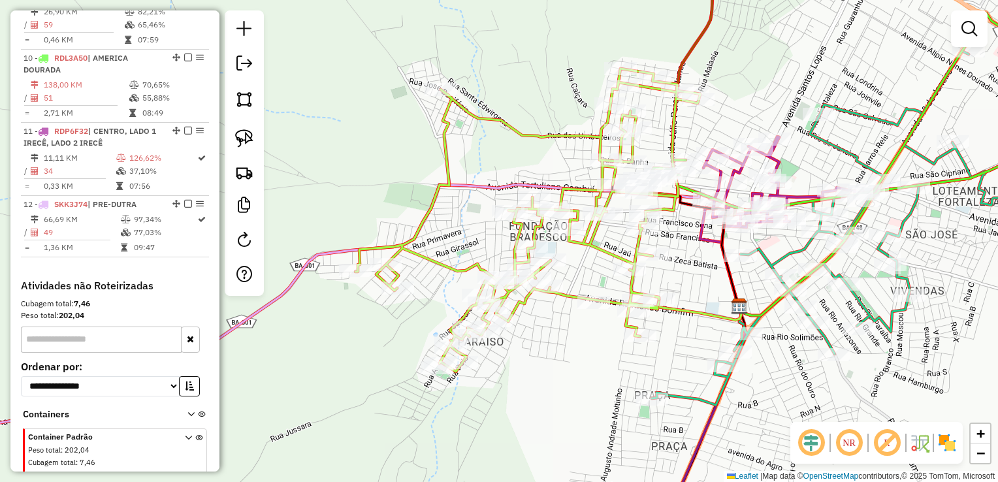
drag, startPoint x: 705, startPoint y: 273, endPoint x: 688, endPoint y: 261, distance: 20.6
click at [688, 261] on div "Janela de atendimento Grade de atendimento Capacidade Transportadoras Veículos …" at bounding box center [499, 241] width 998 height 482
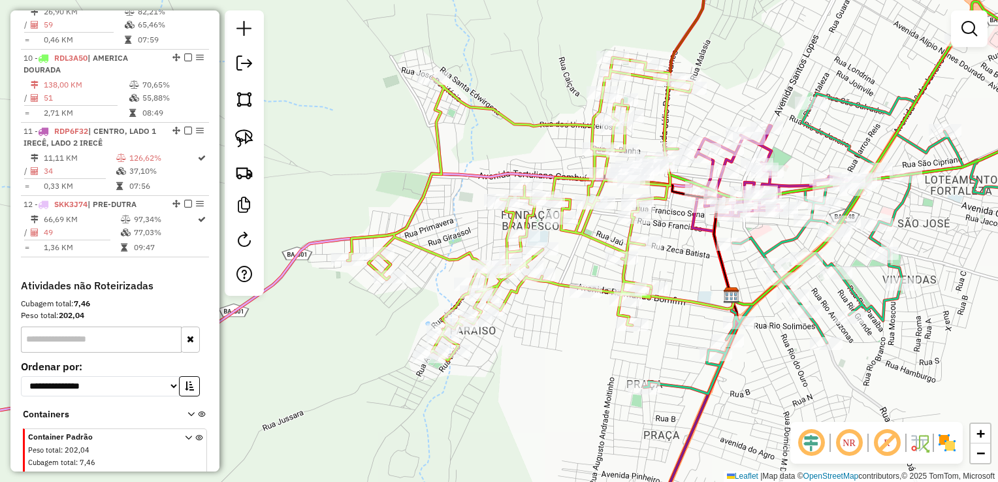
drag, startPoint x: 693, startPoint y: 272, endPoint x: 669, endPoint y: 237, distance: 42.6
click at [669, 237] on div "Janela de atendimento Grade de atendimento Capacidade Transportadoras Veículos …" at bounding box center [499, 241] width 998 height 482
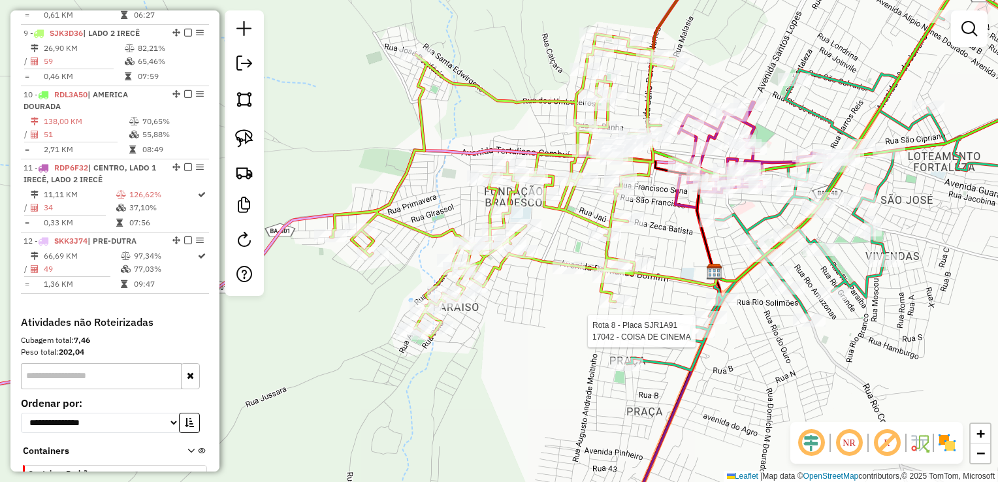
select select "*********"
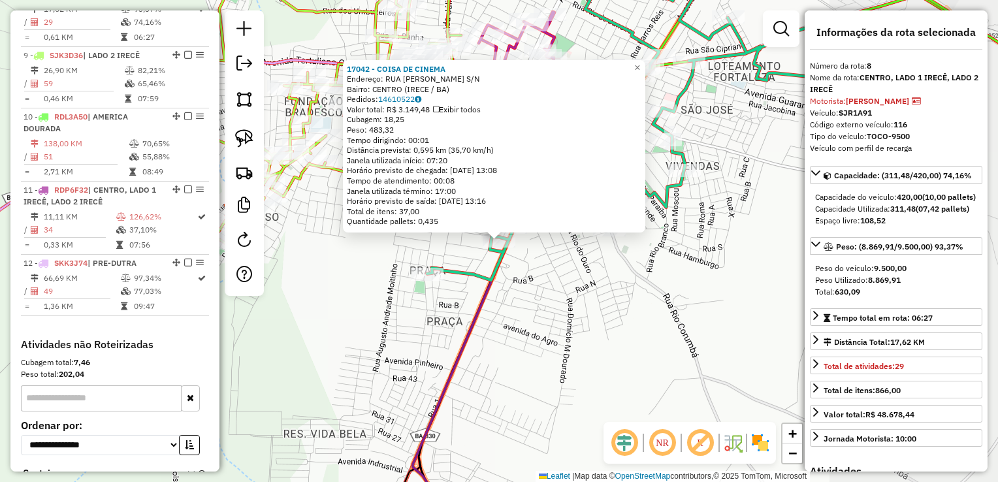
scroll to position [992, 0]
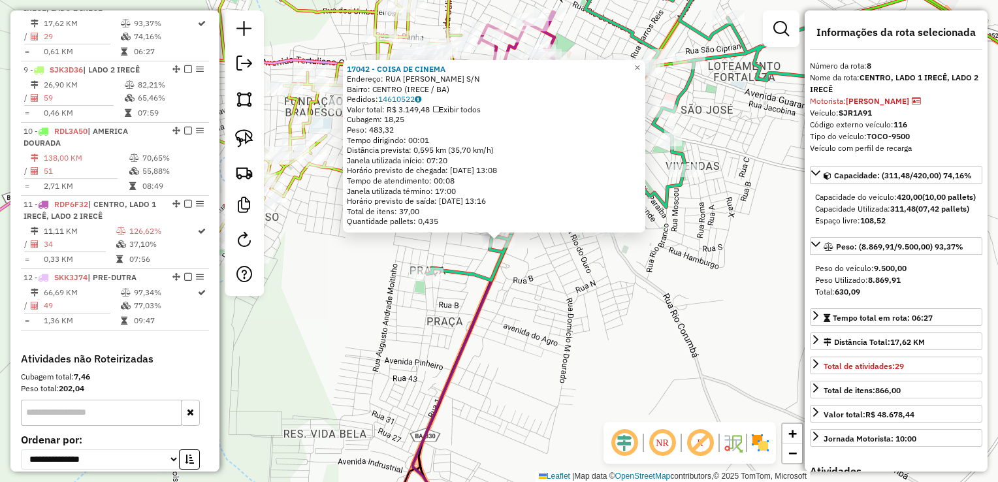
click at [719, 362] on div "17042 - COISA DE CINEMA Endereço: RUA DEMETRIO DA SILVA DOURADO S/N Bairro: CEN…" at bounding box center [499, 241] width 998 height 482
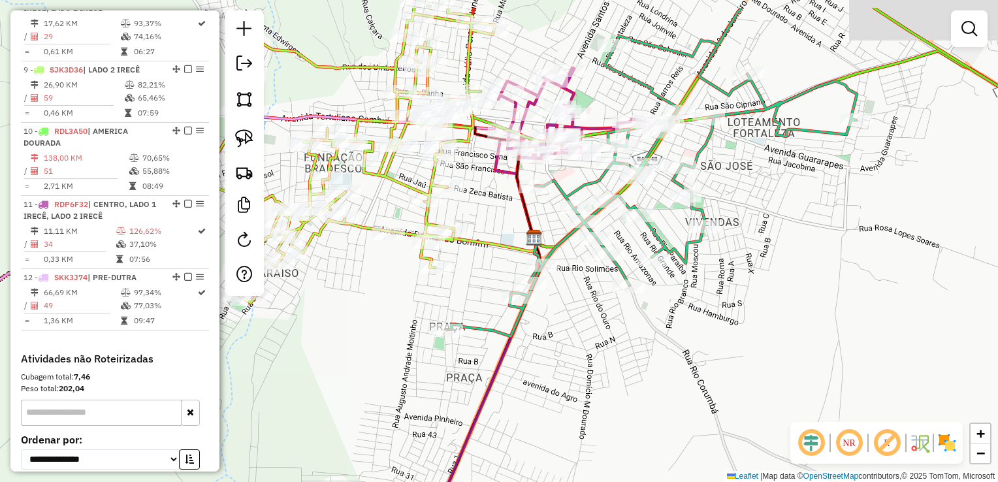
drag, startPoint x: 687, startPoint y: 317, endPoint x: 708, endPoint y: 381, distance: 66.9
click at [708, 381] on div "Janela de atendimento Grade de atendimento Capacidade Transportadoras Veículos …" at bounding box center [499, 241] width 998 height 482
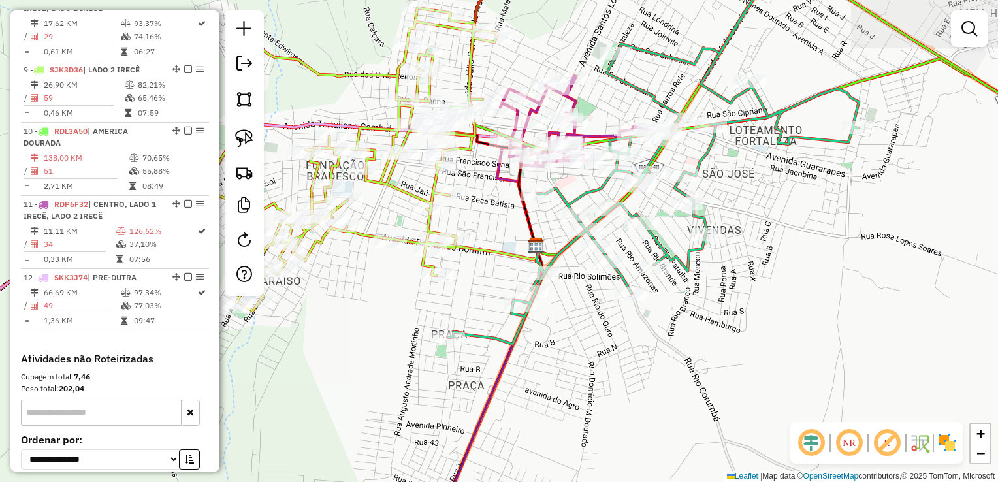
drag, startPoint x: 744, startPoint y: 328, endPoint x: 762, endPoint y: 357, distance: 34.3
click at [762, 356] on div "Janela de atendimento Grade de atendimento Capacidade Transportadoras Veículos …" at bounding box center [499, 241] width 998 height 482
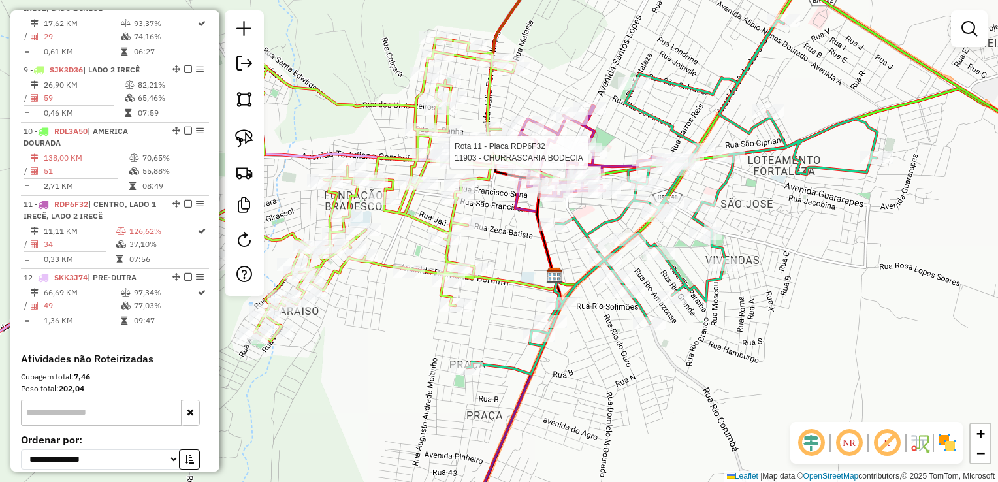
select select "*********"
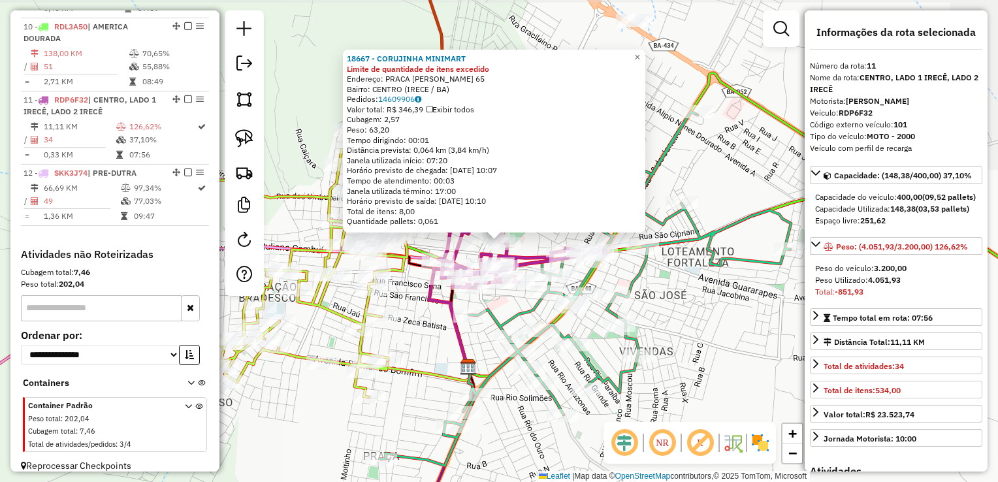
scroll to position [1129, 0]
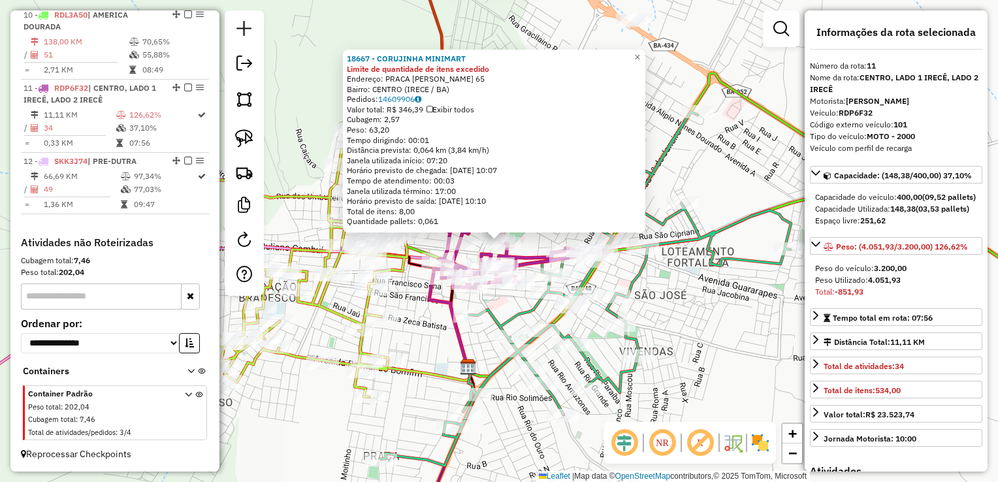
click at [655, 315] on div "Rota 8 - Placa SJR1A91 381 - UELTON OLIVEIRA DE FREITAS 18667 - CORUJINHA MINIM…" at bounding box center [499, 241] width 998 height 482
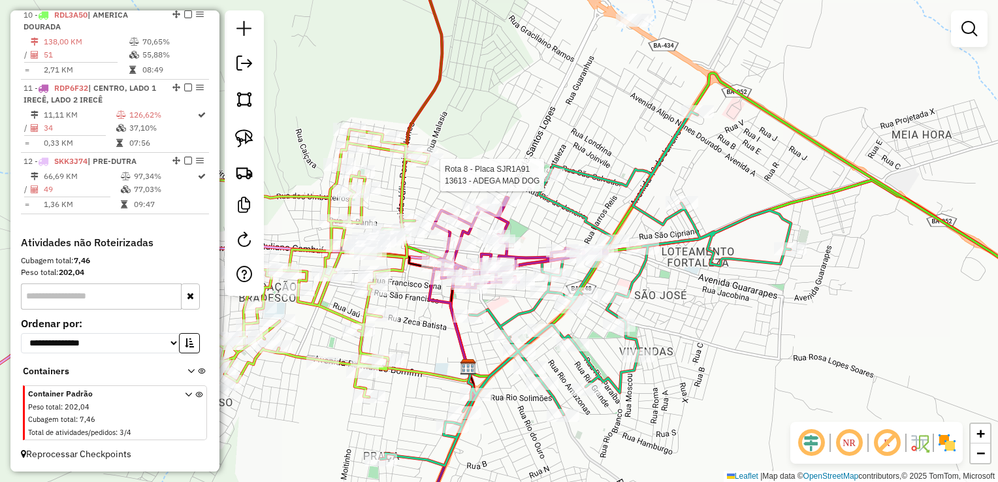
select select "*********"
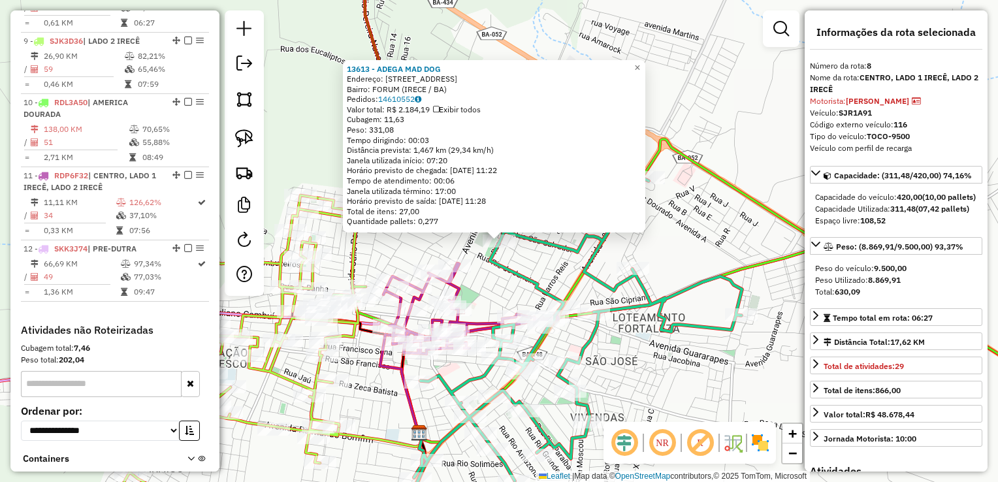
scroll to position [992, 0]
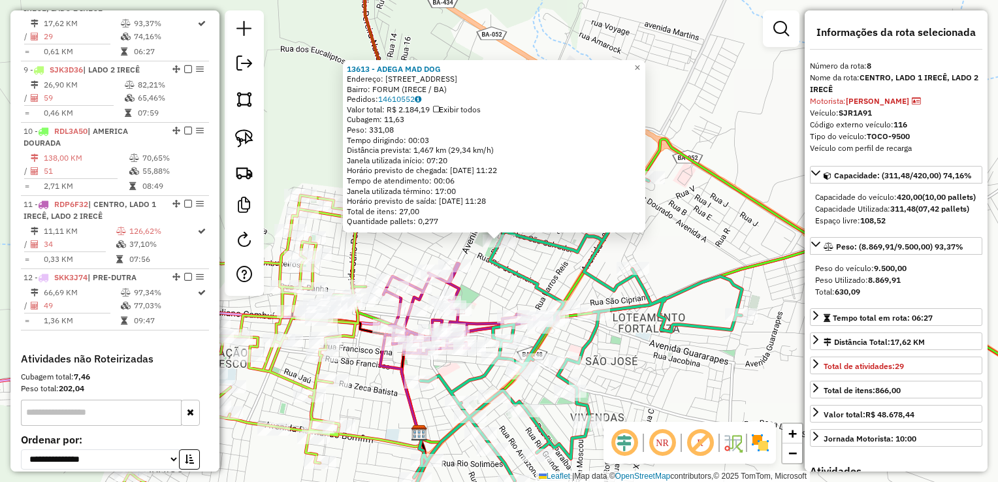
click at [537, 268] on div "13613 - ADEGA MAD DOG Endereço: Rua Belo Horizonte 4 Bairro: FORUM (IRECE / BA)…" at bounding box center [499, 241] width 998 height 482
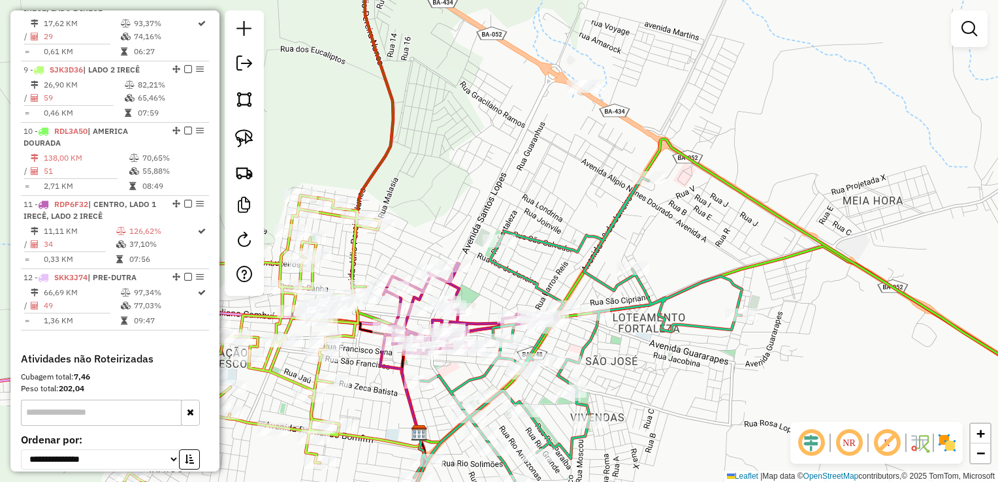
drag, startPoint x: 564, startPoint y: 270, endPoint x: 642, endPoint y: 225, distance: 90.4
click at [640, 226] on div "13613 - ADEGA MAD DOG Endereço: Rua Belo Horizonte 4 Bairro: FORUM (IRECE / BA)…" at bounding box center [499, 241] width 998 height 482
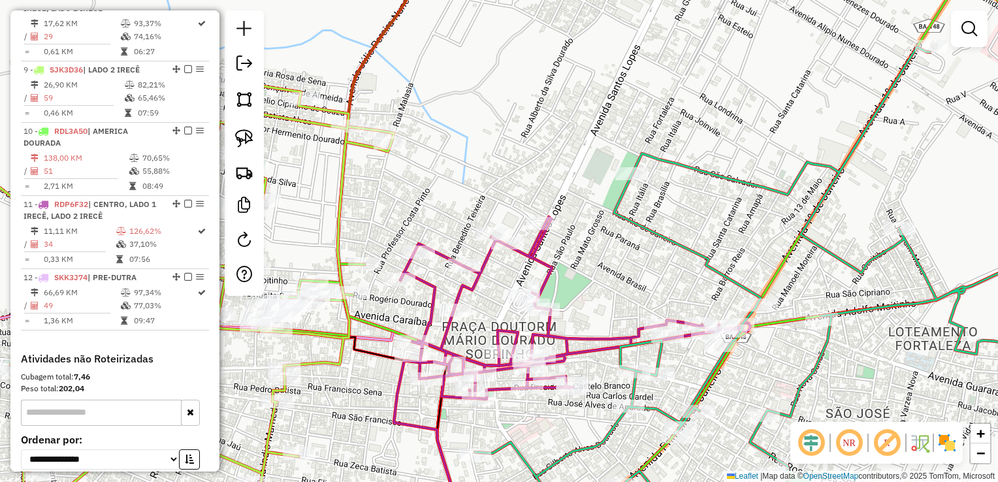
drag, startPoint x: 567, startPoint y: 236, endPoint x: 607, endPoint y: 285, distance: 62.6
click at [607, 285] on div "Janela de atendimento Grade de atendimento Capacidade Transportadoras Veículos …" at bounding box center [499, 241] width 998 height 482
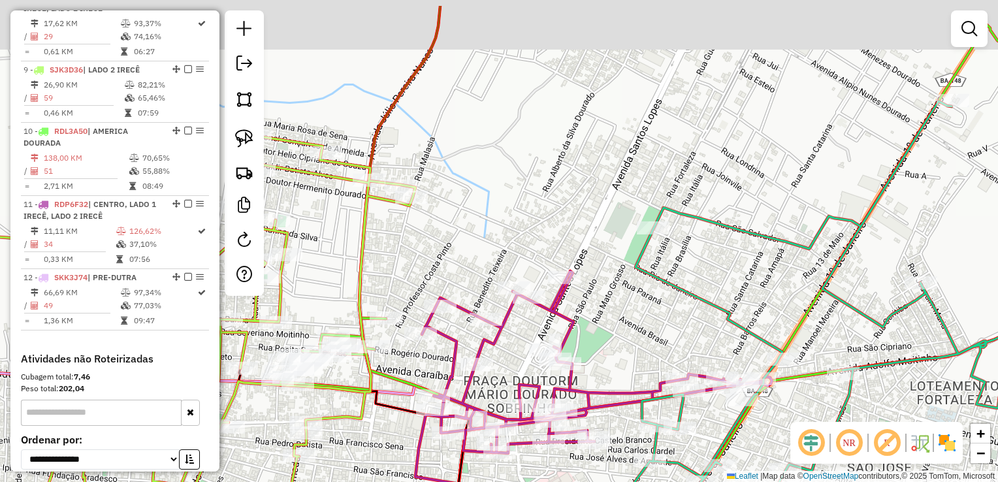
drag, startPoint x: 559, startPoint y: 267, endPoint x: 572, endPoint y: 310, distance: 45.0
click at [572, 310] on div "Janela de atendimento Grade de atendimento Capacidade Transportadoras Veículos …" at bounding box center [499, 241] width 998 height 482
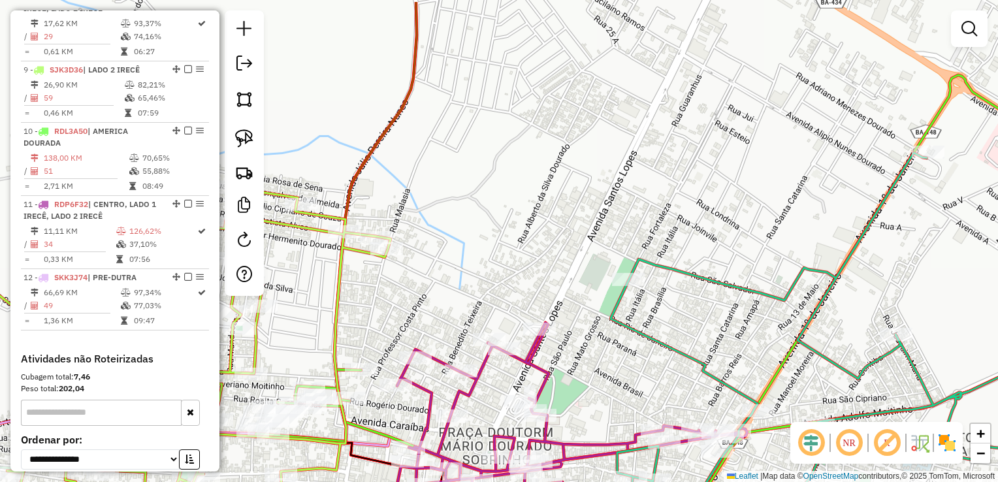
drag, startPoint x: 604, startPoint y: 288, endPoint x: 579, endPoint y: 338, distance: 56.1
click at [579, 338] on div "Janela de atendimento Grade de atendimento Capacidade Transportadoras Veículos …" at bounding box center [499, 241] width 998 height 482
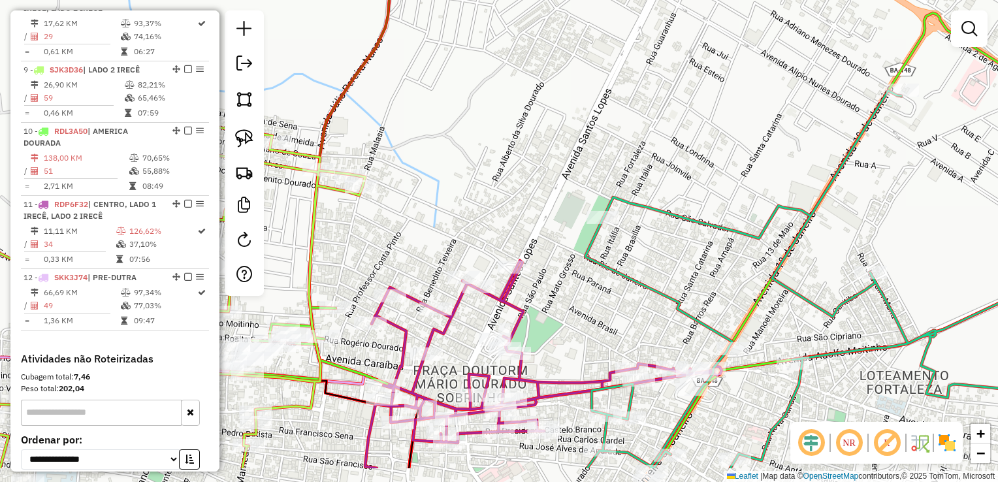
drag, startPoint x: 553, startPoint y: 276, endPoint x: 543, endPoint y: 273, distance: 10.8
click at [551, 273] on div "Janela de atendimento Grade de atendimento Capacidade Transportadoras Veículos …" at bounding box center [499, 241] width 998 height 482
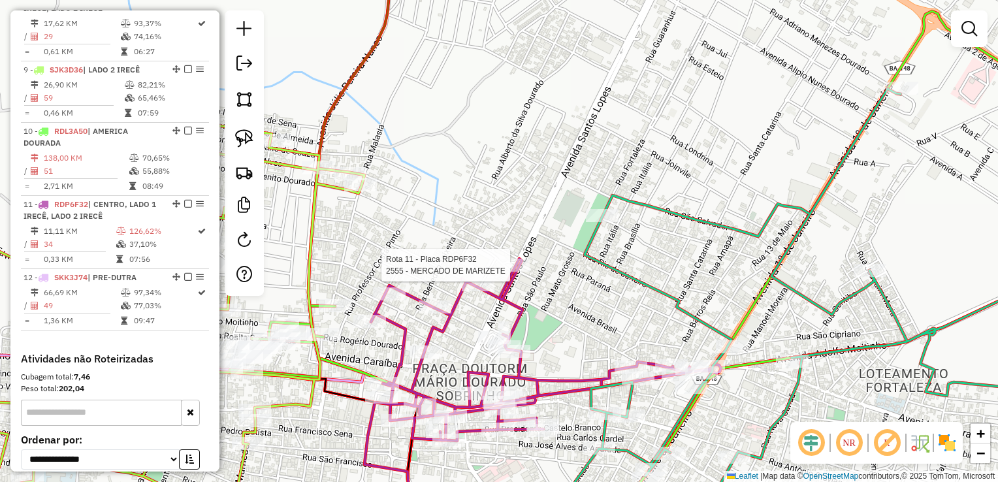
select select "*********"
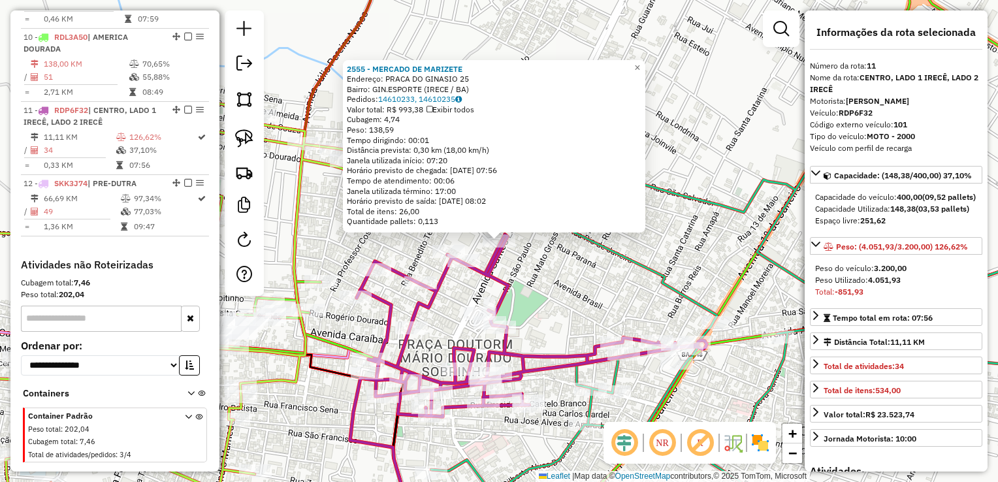
scroll to position [1129, 0]
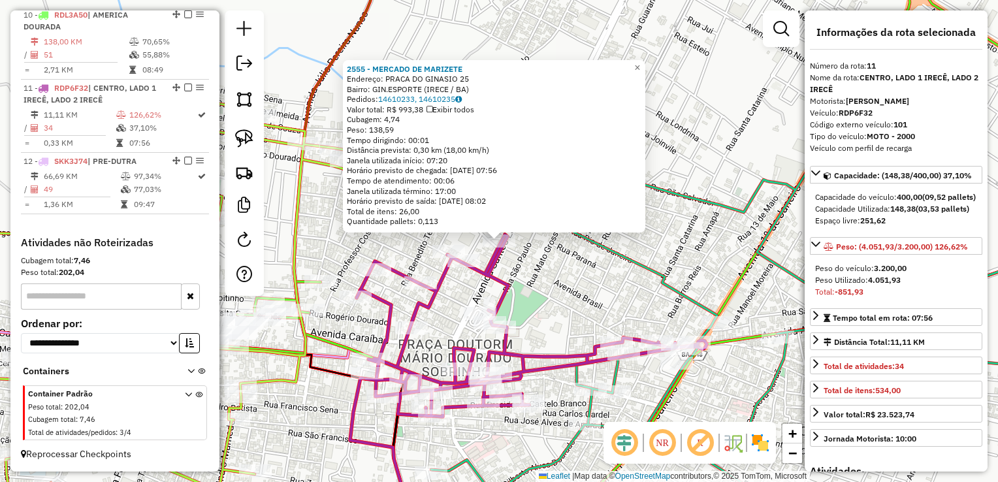
click at [533, 274] on div "2555 - MERCADO DE MARIZETE Endereço: PRACA DO GINASIO 25 Bairro: GIN.ESPORTE (I…" at bounding box center [499, 241] width 998 height 482
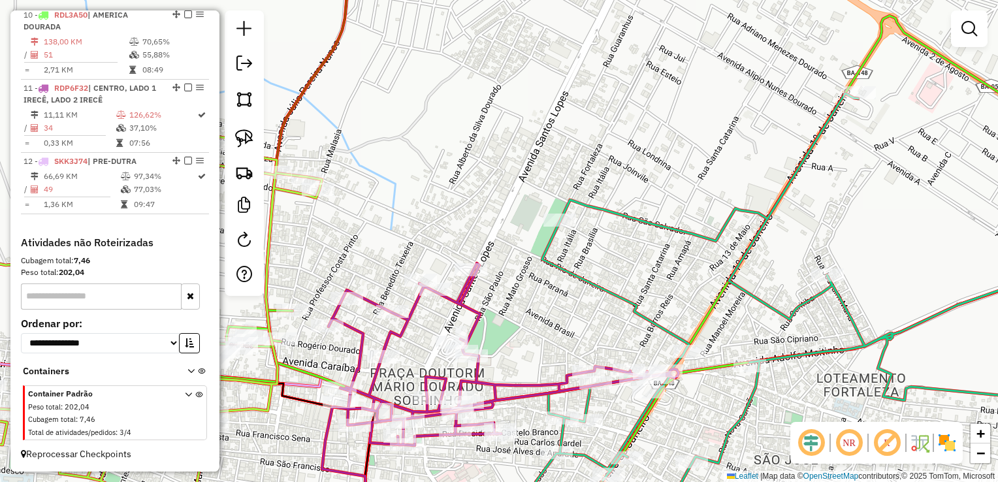
drag, startPoint x: 550, startPoint y: 270, endPoint x: 520, endPoint y: 301, distance: 42.9
click at [520, 301] on div "Janela de atendimento Grade de atendimento Capacidade Transportadoras Veículos …" at bounding box center [499, 241] width 998 height 482
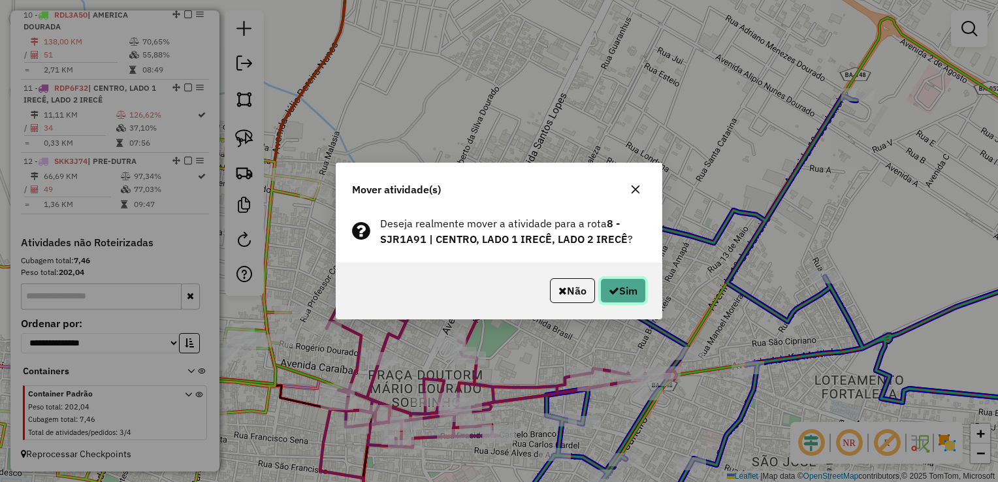
click at [614, 291] on icon "button" at bounding box center [613, 290] width 10 height 10
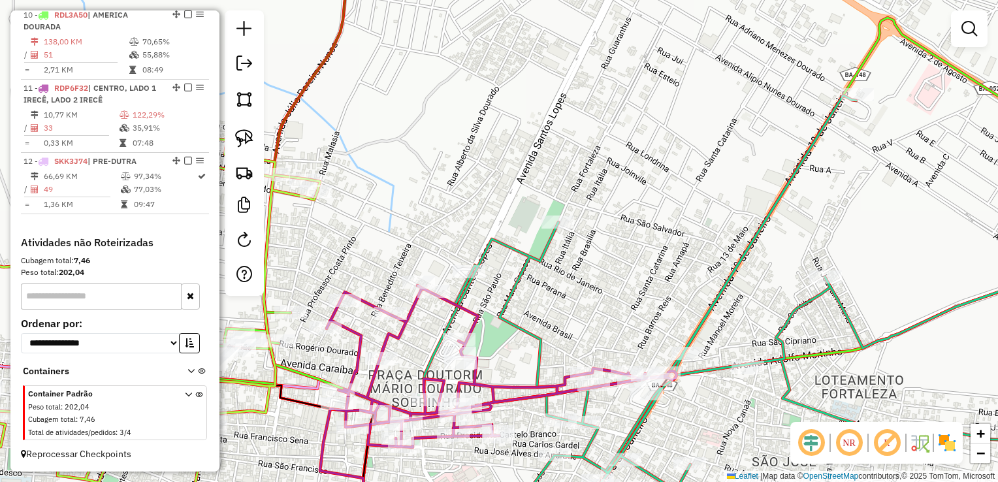
click at [644, 205] on div "Janela de atendimento Grade de atendimento Capacidade Transportadoras Veículos …" at bounding box center [499, 241] width 998 height 482
drag, startPoint x: 655, startPoint y: 156, endPoint x: 655, endPoint y: 136, distance: 19.6
click at [655, 136] on div "Janela de atendimento Grade de atendimento Capacidade Transportadoras Veículos …" at bounding box center [499, 241] width 998 height 482
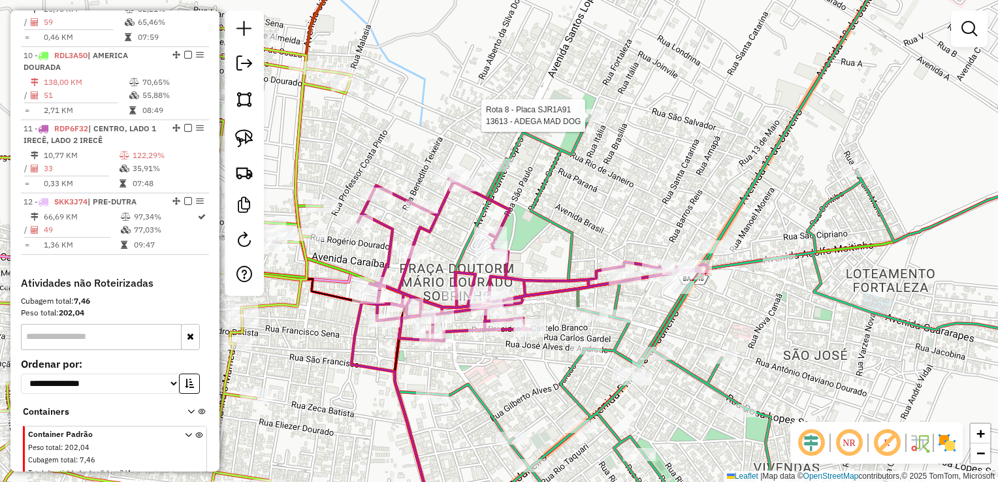
select select "*********"
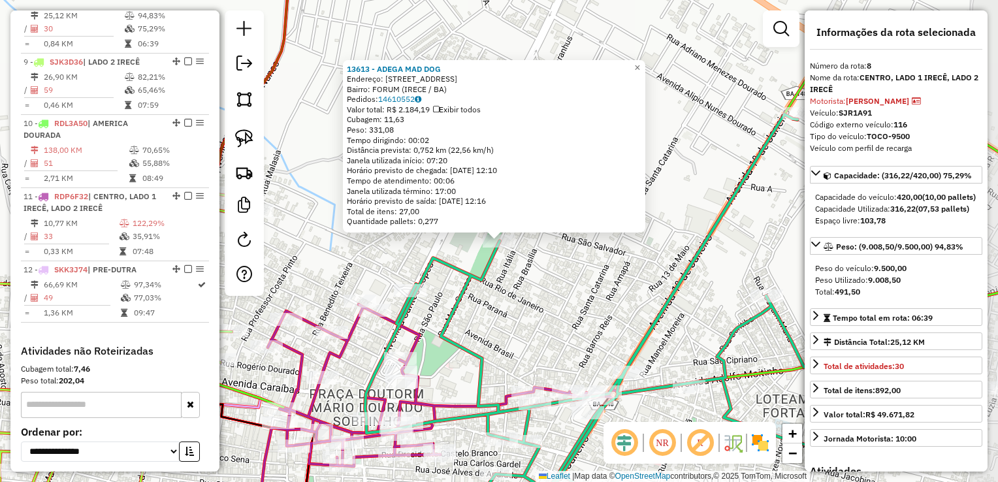
scroll to position [992, 0]
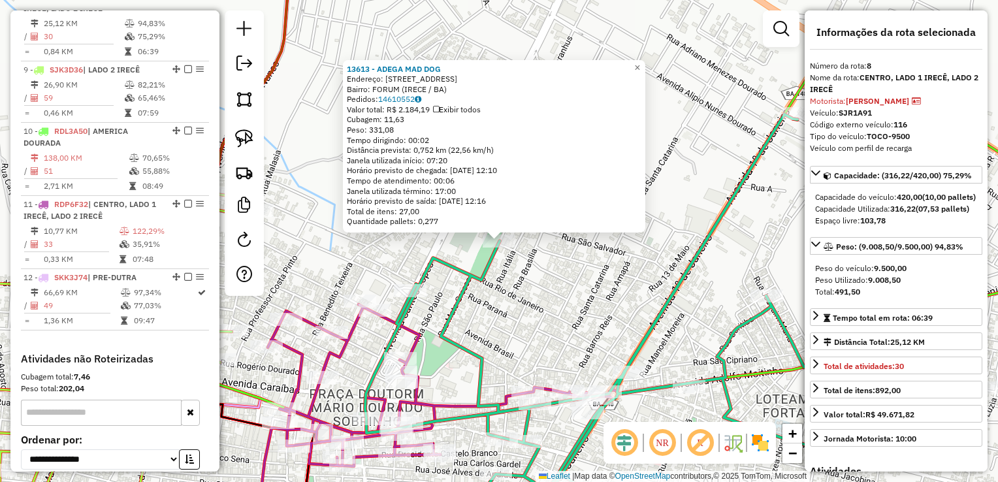
click at [550, 289] on div "13613 - ADEGA MAD DOG Endereço: Rua Belo Horizonte 4 Bairro: FORUM (IRECE / BA)…" at bounding box center [499, 241] width 998 height 482
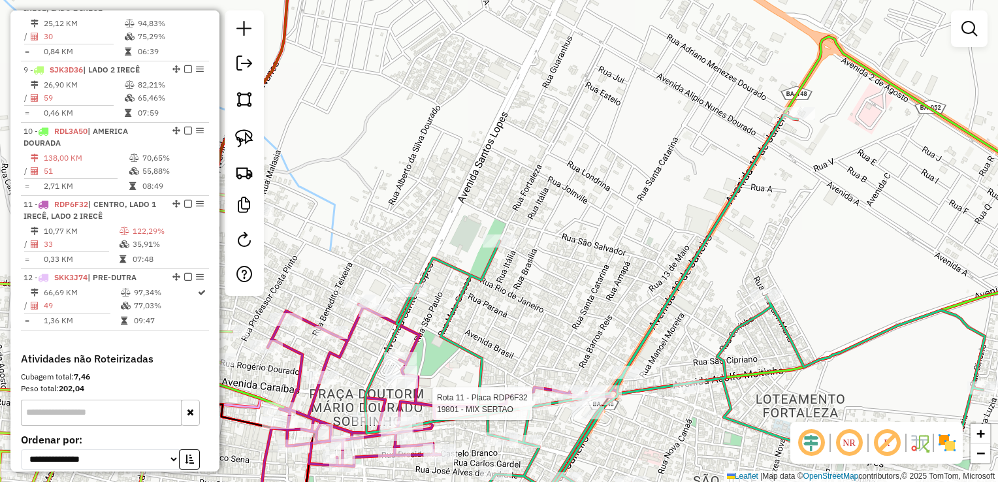
select select "*********"
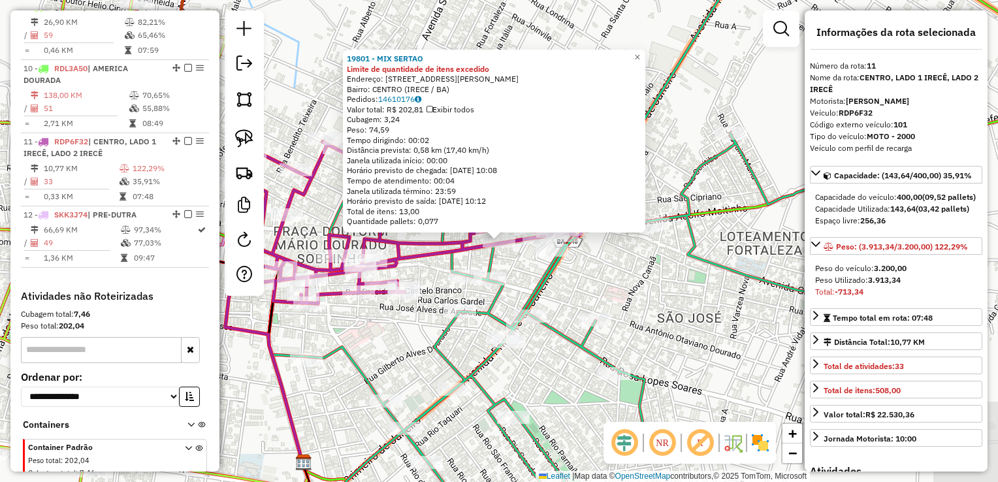
scroll to position [1129, 0]
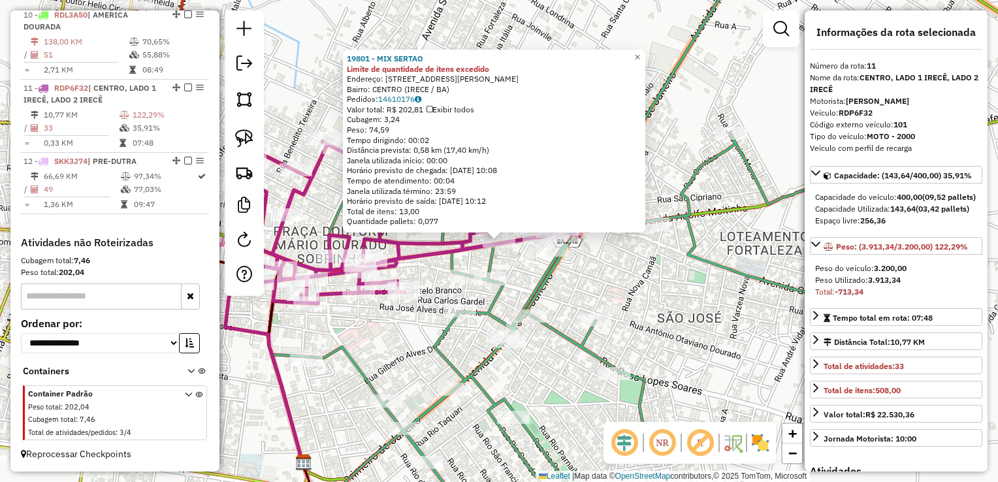
click at [520, 278] on div "Rota 8 - Placa SJR1A91 11299 - CRISTIANE RODRIGUES DE SOUZA 19801 - MIX SERTAO …" at bounding box center [499, 241] width 998 height 482
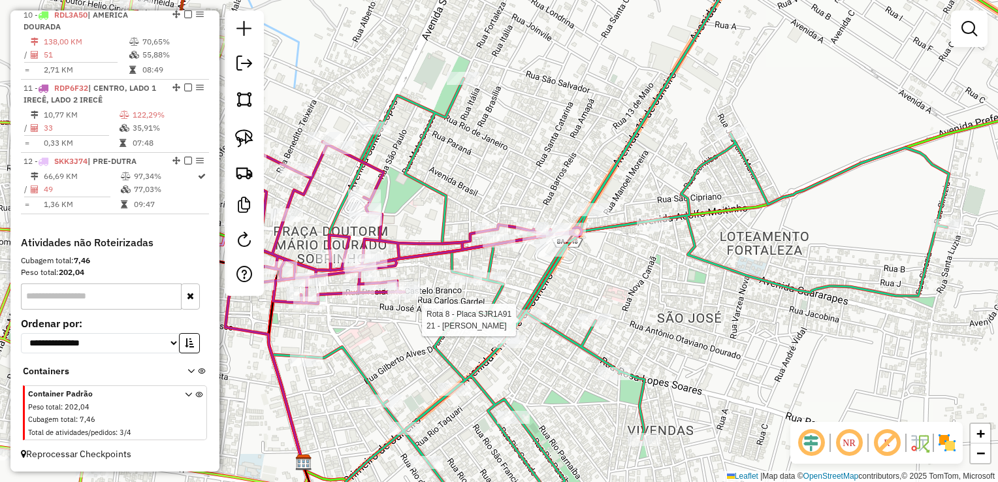
click at [608, 309] on div "Rota 8 - Placa SJR1A91 21 - ADAILDA PEREIRA BASTOS CARDOSO Janela de atendiment…" at bounding box center [499, 241] width 998 height 482
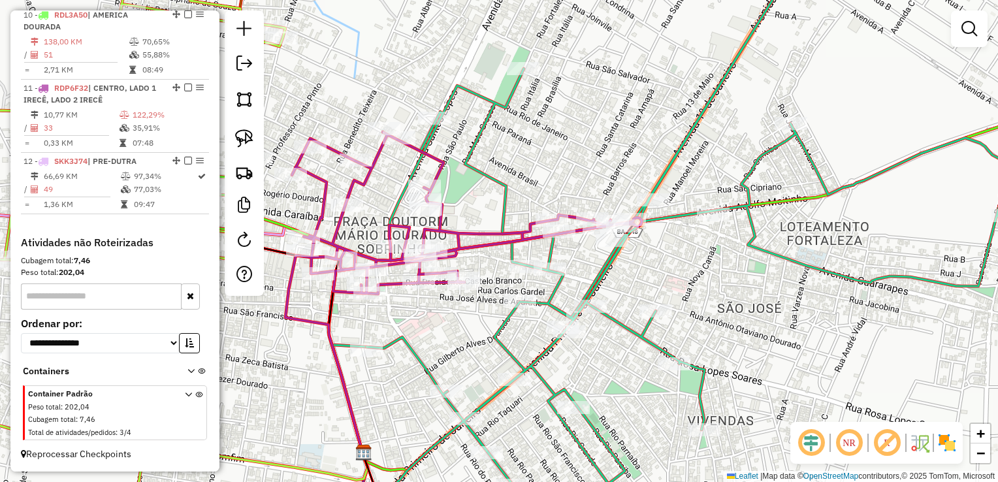
drag, startPoint x: 668, startPoint y: 291, endPoint x: 706, endPoint y: 291, distance: 38.5
click at [703, 291] on div "Rota 8 - Placa SJR1A91 21 - ADAILDA PEREIRA BASTOS CARDOSO Janela de atendiment…" at bounding box center [499, 241] width 998 height 482
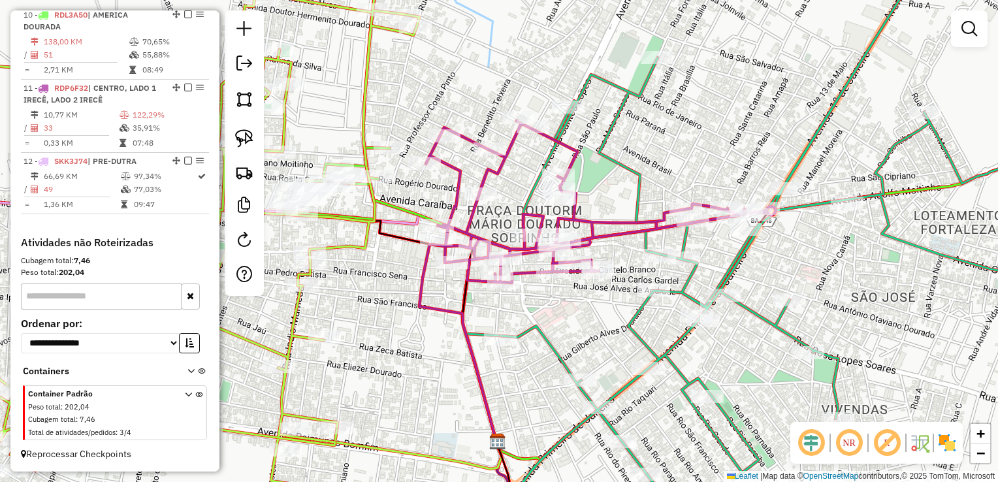
drag, startPoint x: 705, startPoint y: 293, endPoint x: 762, endPoint y: 281, distance: 58.1
click at [762, 281] on div "Janela de atendimento Grade de atendimento Capacidade Transportadoras Veículos …" at bounding box center [499, 241] width 998 height 482
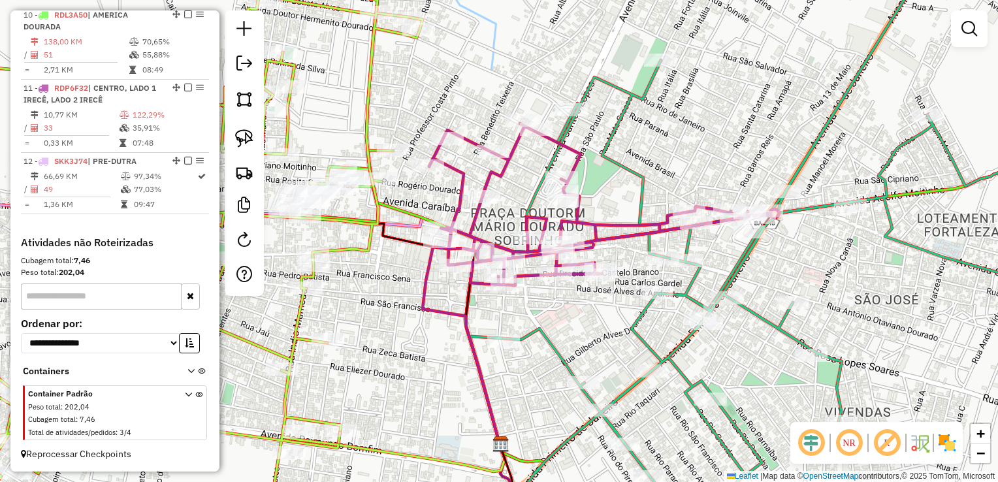
drag, startPoint x: 637, startPoint y: 328, endPoint x: 616, endPoint y: 332, distance: 21.9
click at [686, 346] on icon at bounding box center [793, 245] width 609 height 578
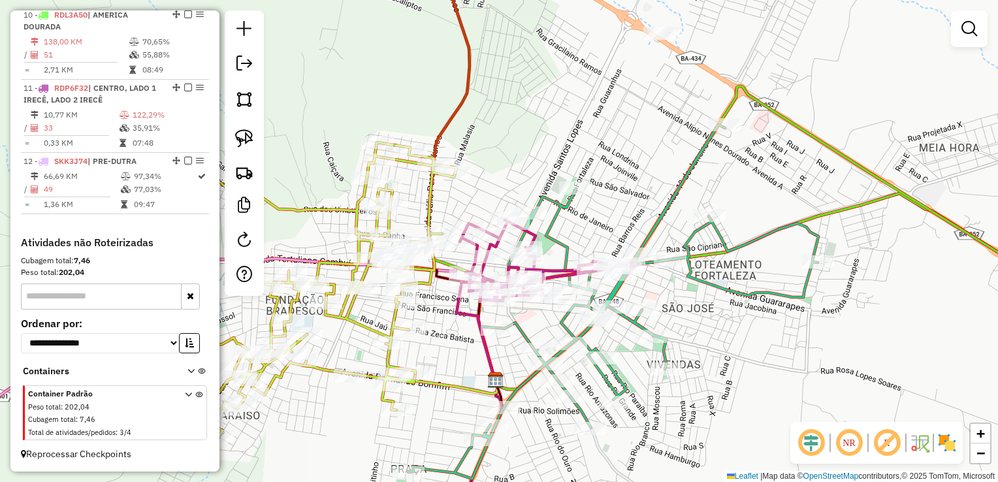
click at [449, 330] on div "Janela de atendimento Grade de atendimento Capacidade Transportadoras Veículos …" at bounding box center [499, 241] width 998 height 482
select select "*********"
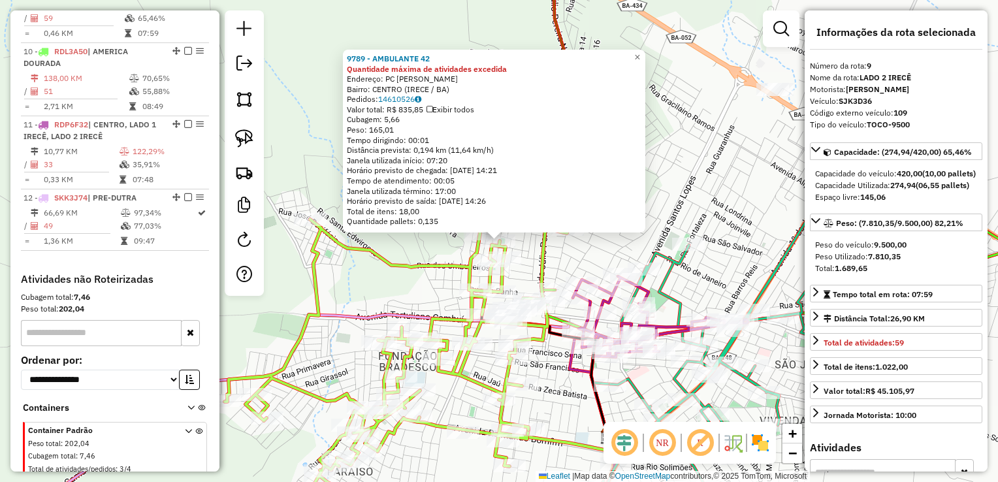
scroll to position [1065, 0]
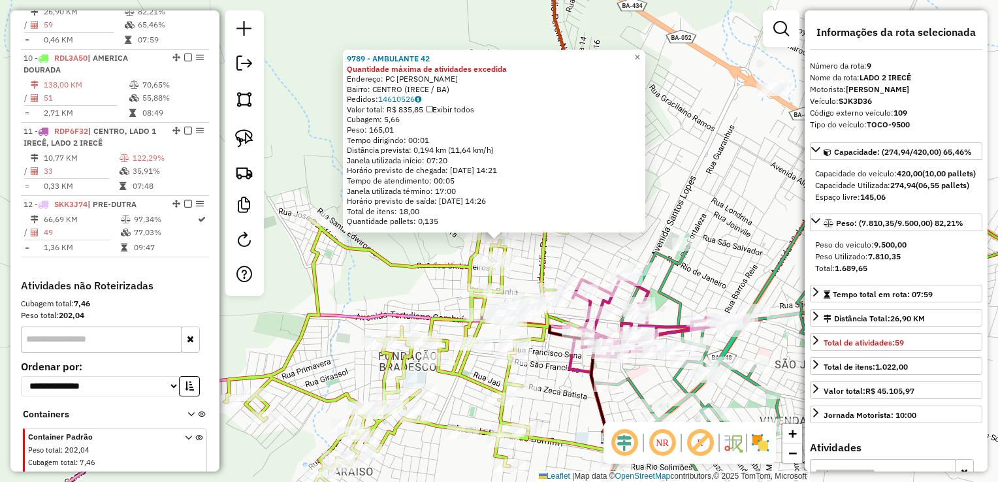
click at [585, 262] on div "Rota 9 - Placa SJK3D36 18048 - MERC ANA LUIZA 9789 - AMBULANTE 42 Quantidade má…" at bounding box center [499, 241] width 998 height 482
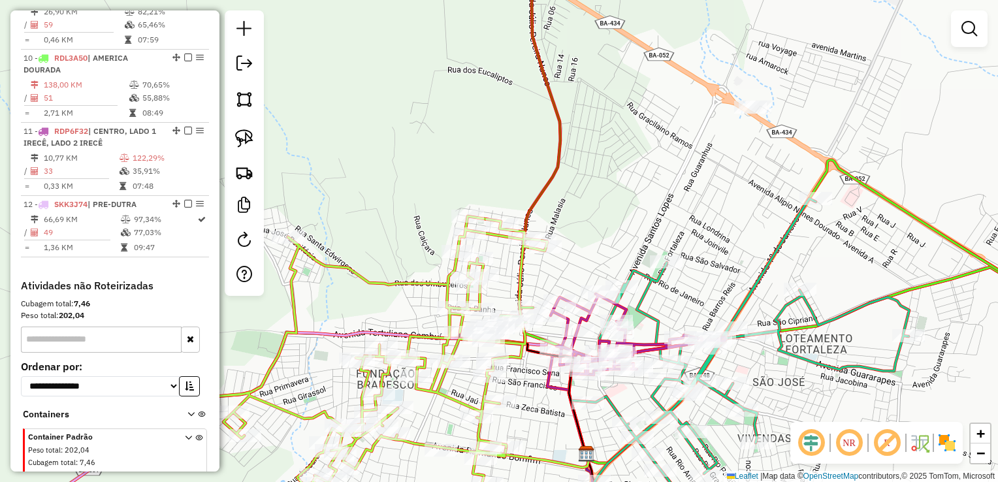
drag, startPoint x: 612, startPoint y: 238, endPoint x: 583, endPoint y: 256, distance: 34.6
click at [585, 259] on div "Janela de atendimento Grade de atendimento Capacidade Transportadoras Veículos …" at bounding box center [499, 241] width 998 height 482
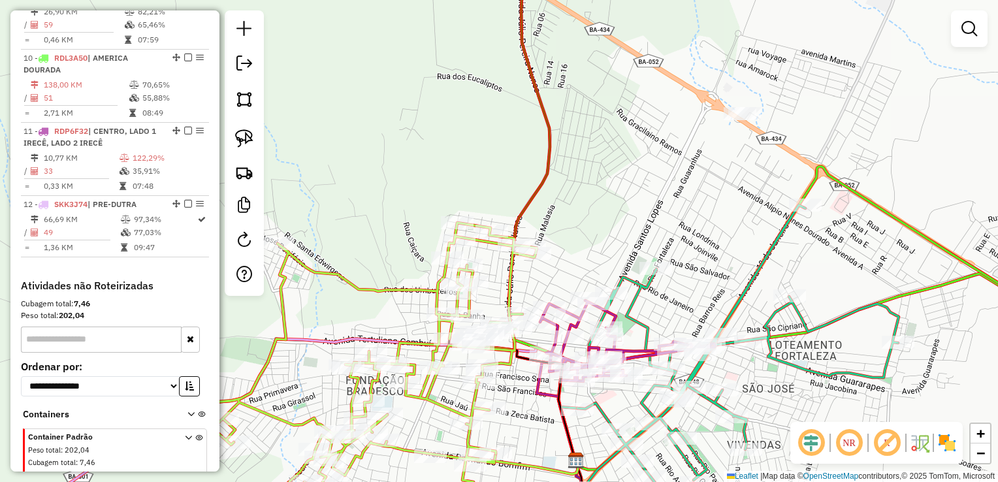
drag, startPoint x: 607, startPoint y: 185, endPoint x: 599, endPoint y: 229, distance: 43.9
click at [599, 229] on div "Janela de atendimento Grade de atendimento Capacidade Transportadoras Veículos …" at bounding box center [499, 241] width 998 height 482
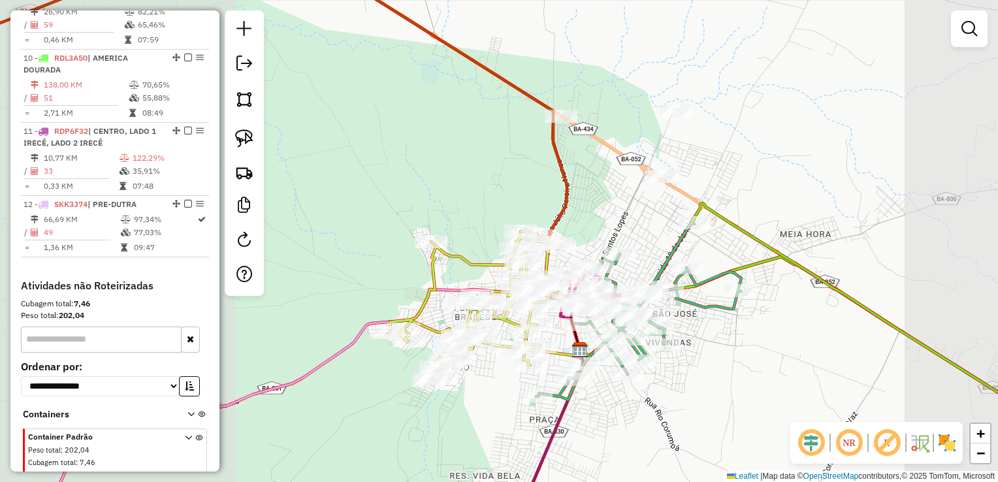
drag, startPoint x: 595, startPoint y: 193, endPoint x: 569, endPoint y: 245, distance: 59.0
click at [569, 245] on div "Janela de atendimento Grade de atendimento Capacidade Transportadoras Veículos …" at bounding box center [499, 241] width 998 height 482
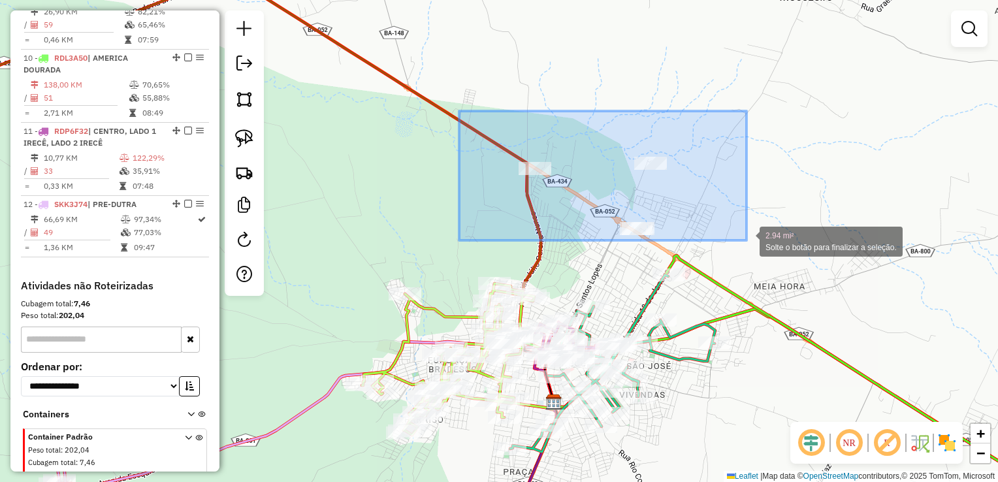
drag, startPoint x: 459, startPoint y: 111, endPoint x: 746, endPoint y: 240, distance: 315.0
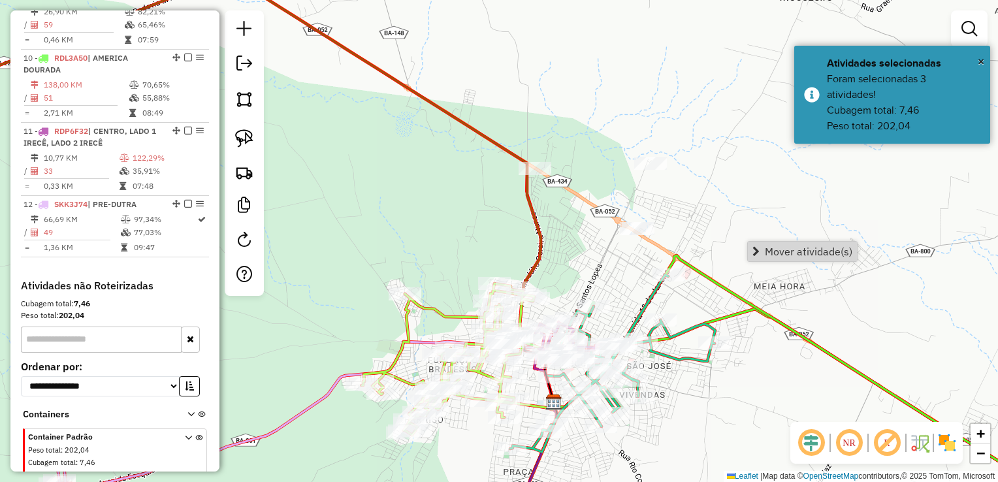
click at [662, 209] on div "Janela de atendimento Grade de atendimento Capacidade Transportadoras Veículos …" at bounding box center [499, 241] width 998 height 482
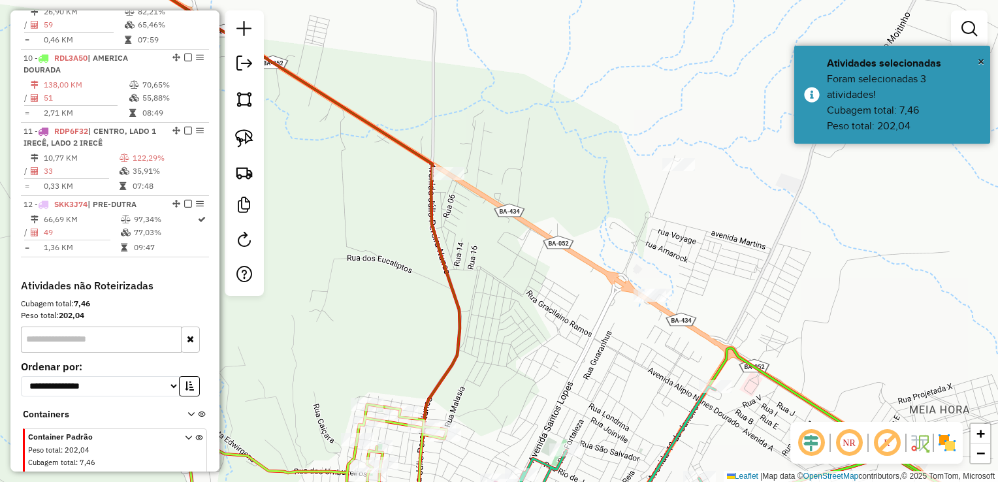
click at [659, 161] on div "Janela de atendimento Grade de atendimento Capacidade Transportadoras Veículos …" at bounding box center [499, 241] width 998 height 482
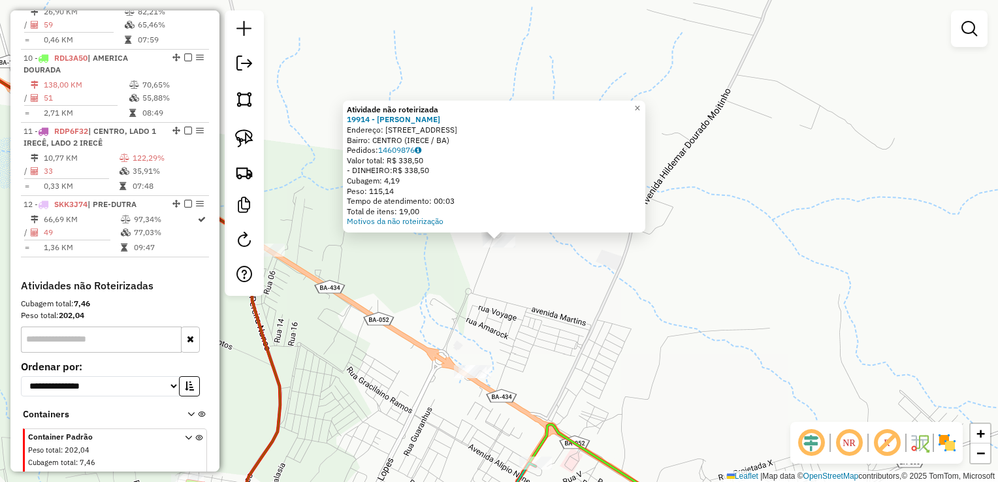
click at [550, 270] on div "Atividade não roteirizada 19914 - MARIA GLORIA DANTA Endereço: Rua Amarok 71 Ba…" at bounding box center [499, 241] width 998 height 482
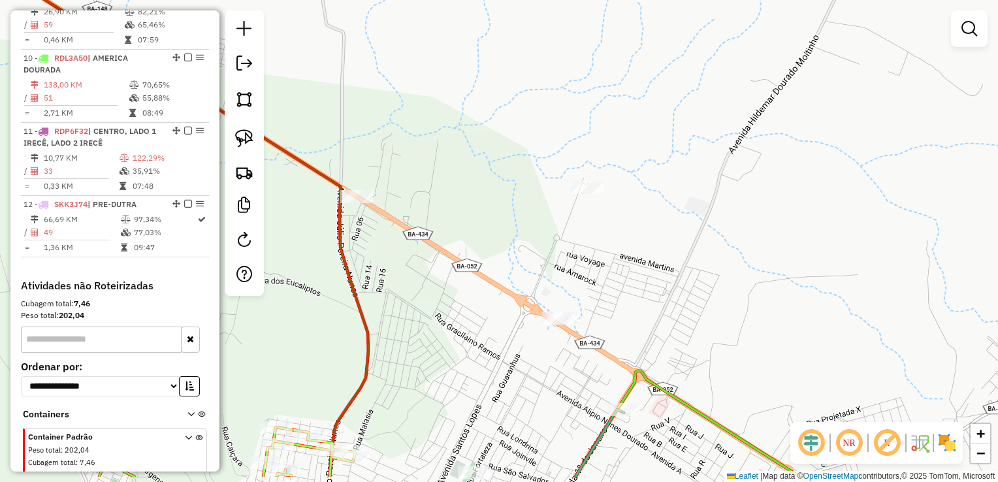
drag, startPoint x: 653, startPoint y: 215, endPoint x: 650, endPoint y: 234, distance: 18.5
click at [661, 210] on div "Janela de atendimento Grade de atendimento Capacidade Transportadoras Veículos …" at bounding box center [499, 241] width 998 height 482
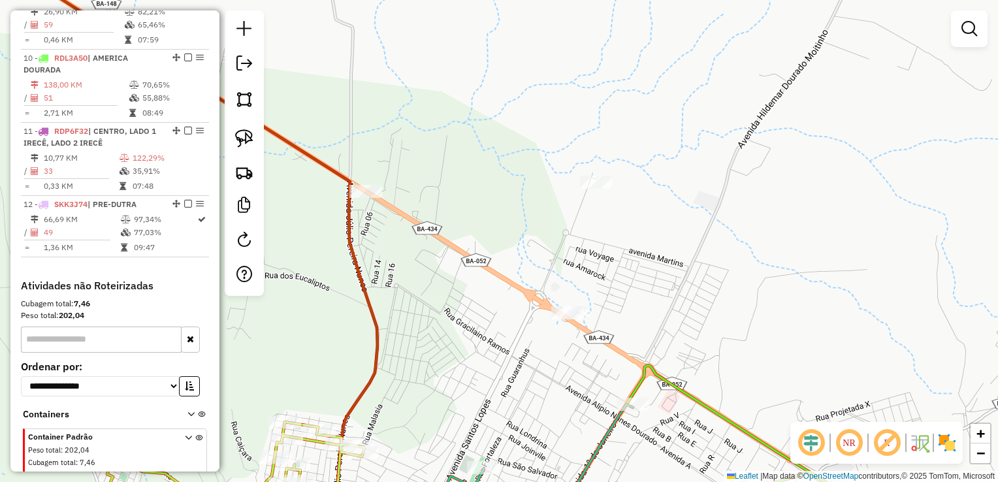
drag, startPoint x: 682, startPoint y: 221, endPoint x: 701, endPoint y: 208, distance: 23.5
click at [701, 208] on div "Janela de atendimento Grade de atendimento Capacidade Transportadoras Veículos …" at bounding box center [499, 241] width 998 height 482
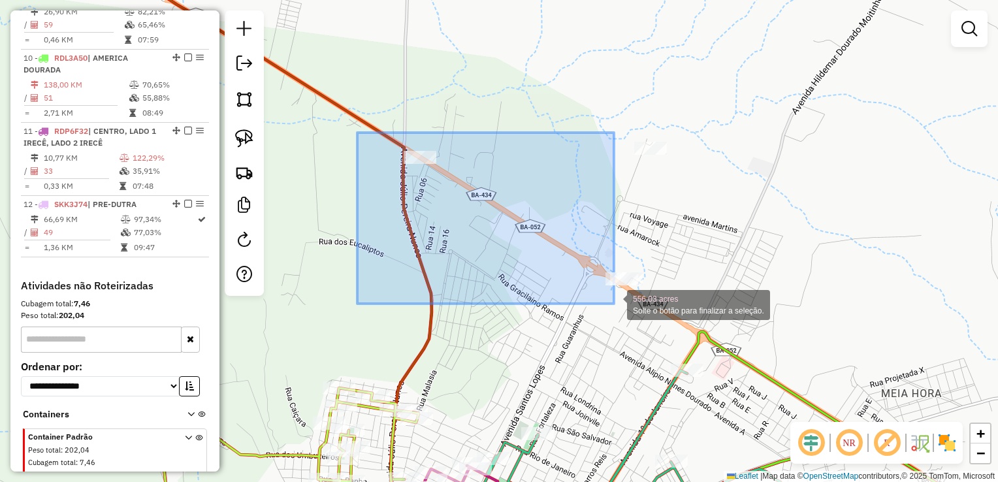
drag, startPoint x: 357, startPoint y: 133, endPoint x: 614, endPoint y: 304, distance: 308.4
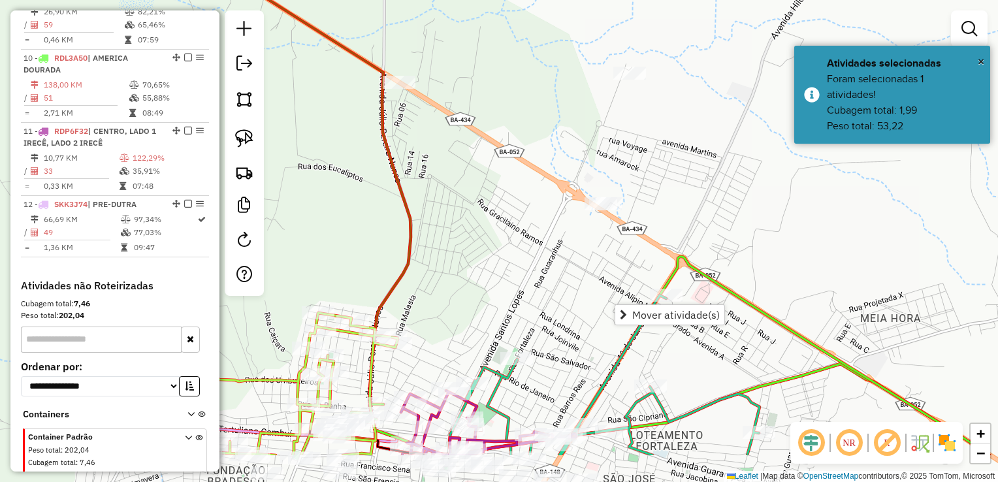
drag, startPoint x: 552, startPoint y: 306, endPoint x: 531, endPoint y: 250, distance: 59.1
click at [531, 250] on div "Janela de atendimento Grade de atendimento Capacidade Transportadoras Veículos …" at bounding box center [499, 241] width 998 height 482
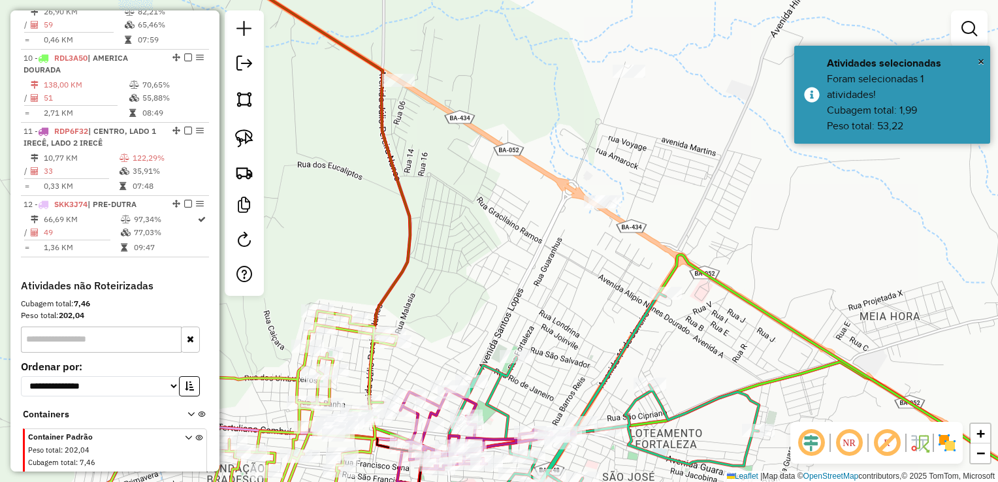
drag, startPoint x: 248, startPoint y: 99, endPoint x: 355, endPoint y: 126, distance: 110.5
click at [248, 99] on img at bounding box center [244, 99] width 18 height 18
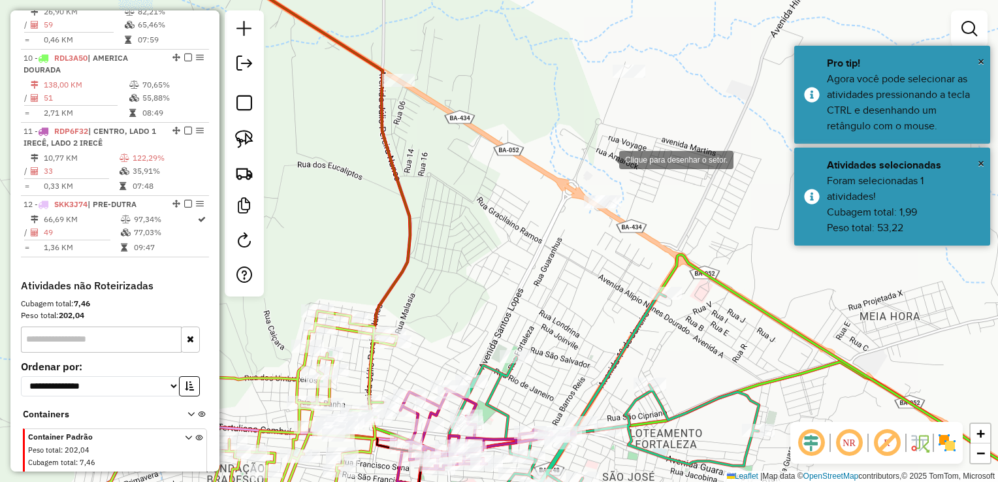
click at [601, 151] on div at bounding box center [606, 159] width 26 height 26
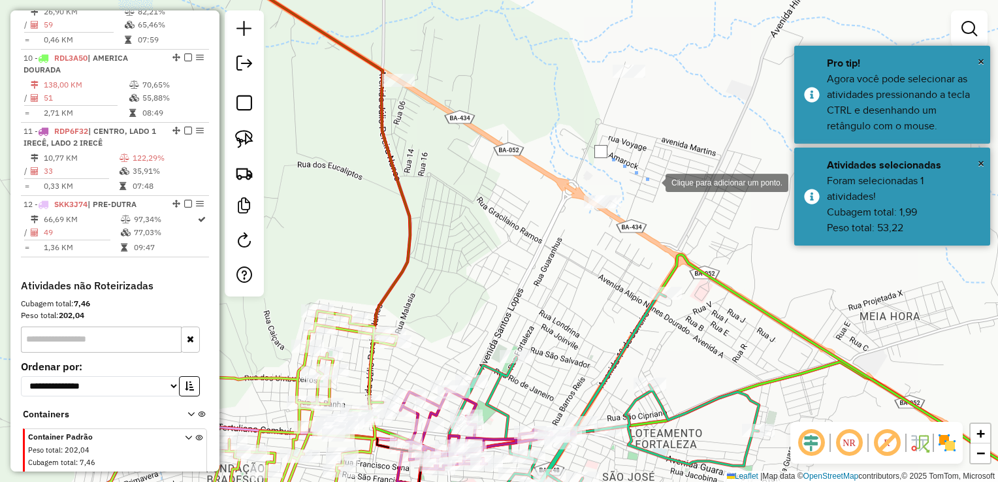
click at [665, 195] on div at bounding box center [652, 181] width 26 height 26
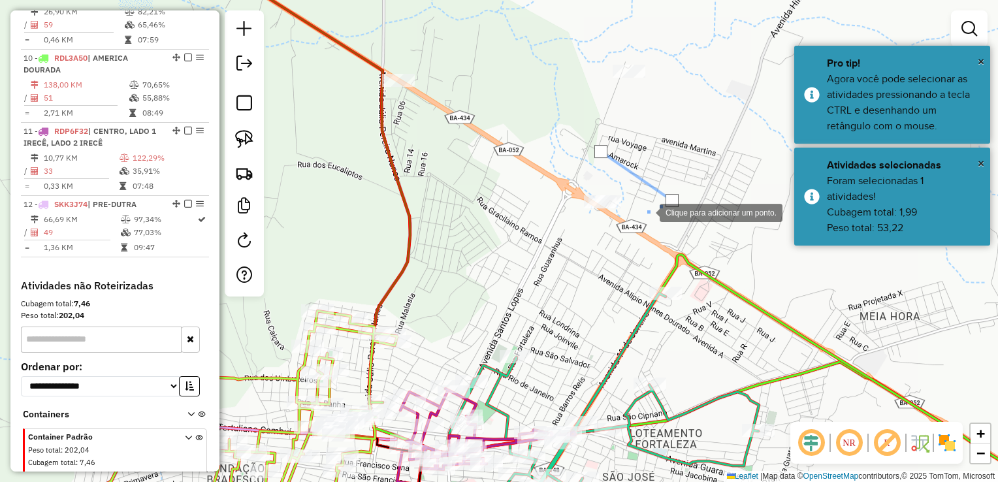
click at [633, 225] on div at bounding box center [646, 211] width 26 height 26
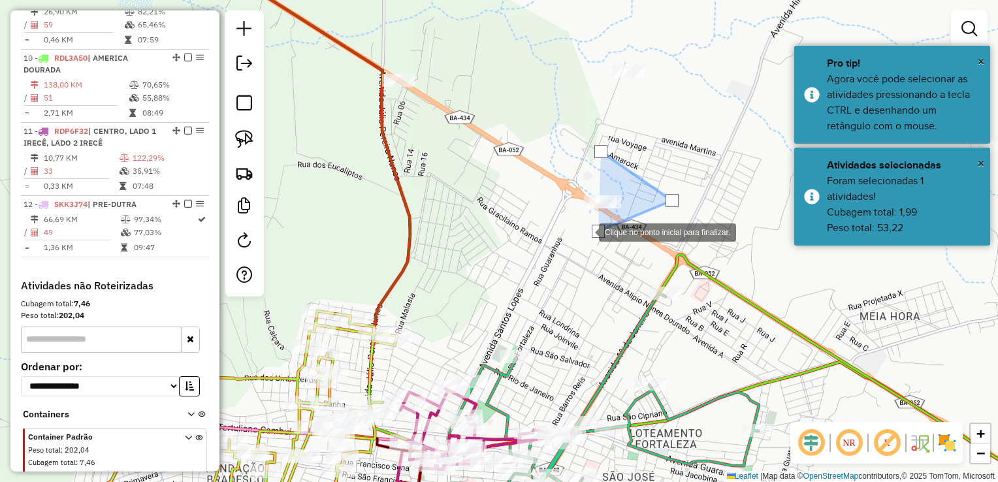
click at [573, 219] on div at bounding box center [586, 231] width 26 height 26
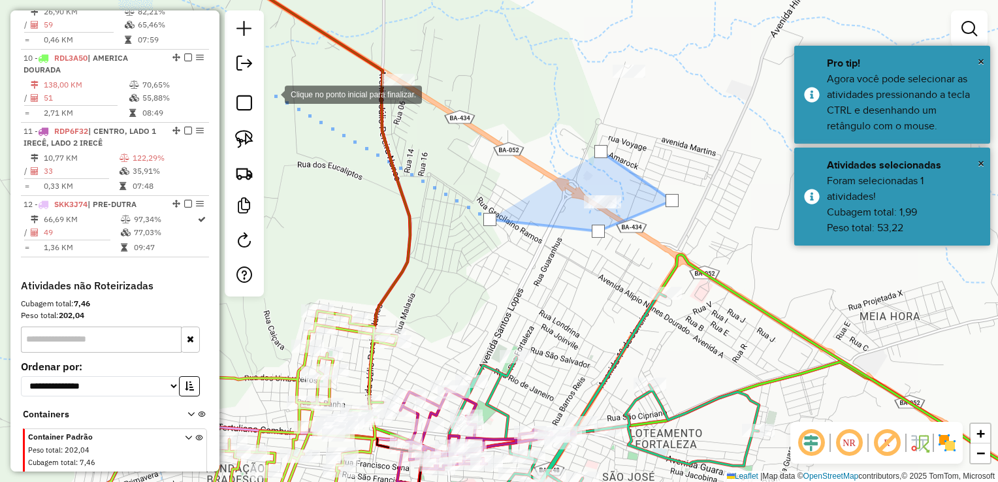
drag, startPoint x: 272, startPoint y: 93, endPoint x: 342, endPoint y: 39, distance: 88.9
click at [273, 92] on div at bounding box center [272, 93] width 26 height 26
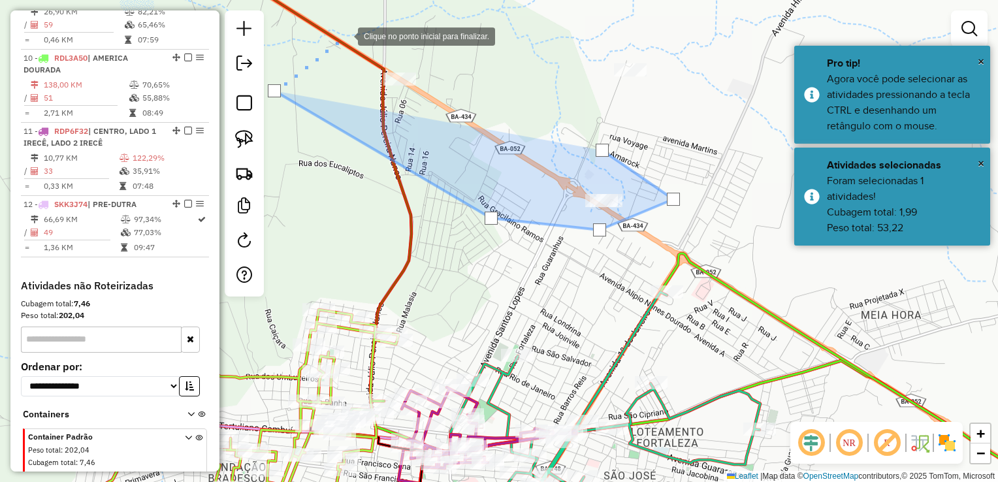
click at [345, 35] on div at bounding box center [345, 35] width 26 height 26
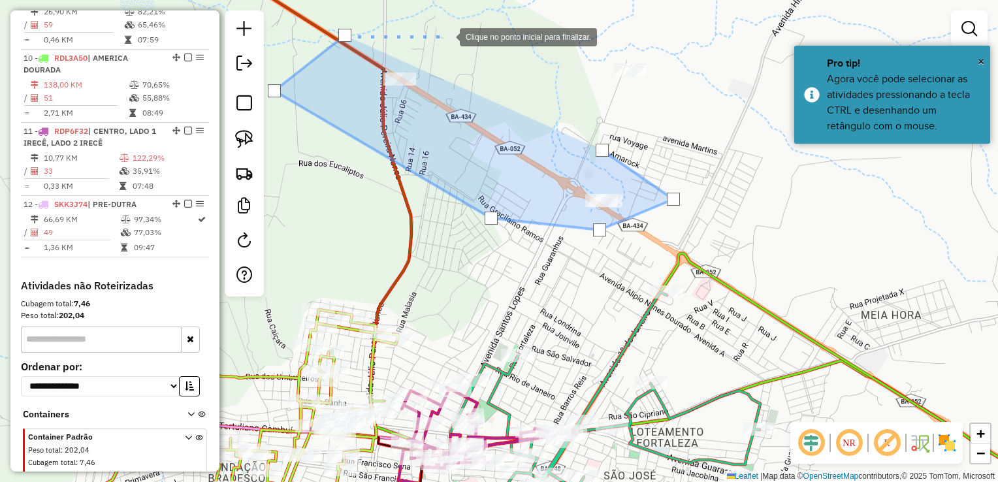
drag, startPoint x: 447, startPoint y: 36, endPoint x: 593, endPoint y: 114, distance: 165.6
click at [447, 36] on div at bounding box center [446, 36] width 26 height 26
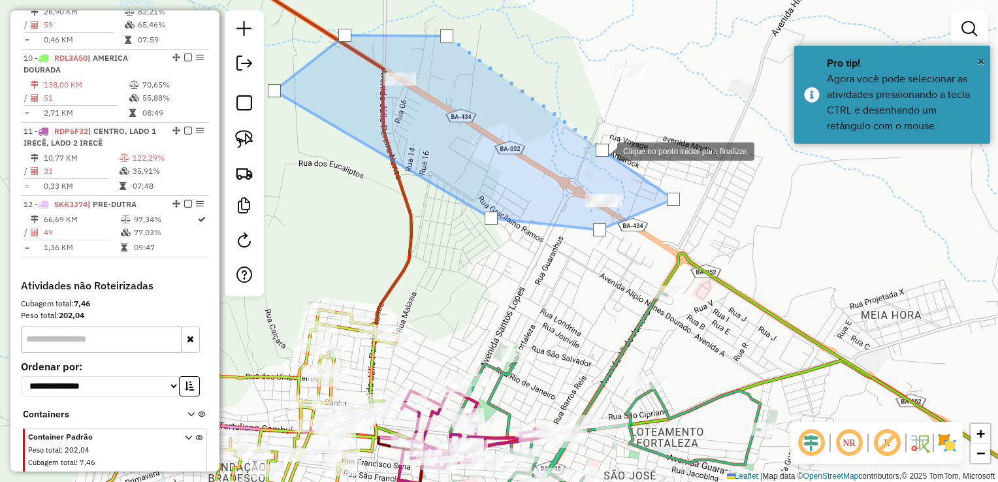
click at [604, 150] on div at bounding box center [601, 150] width 13 height 13
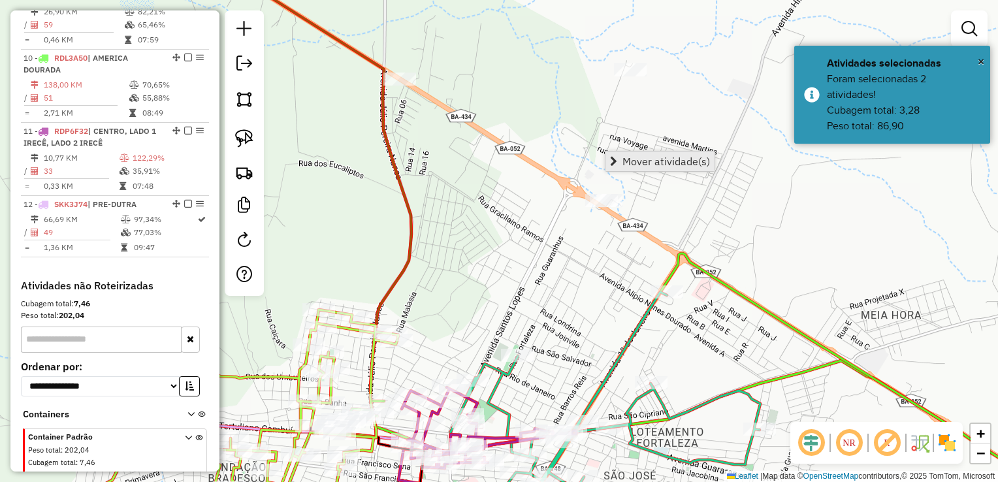
click at [620, 160] on link "Mover atividade(s)" at bounding box center [659, 161] width 109 height 20
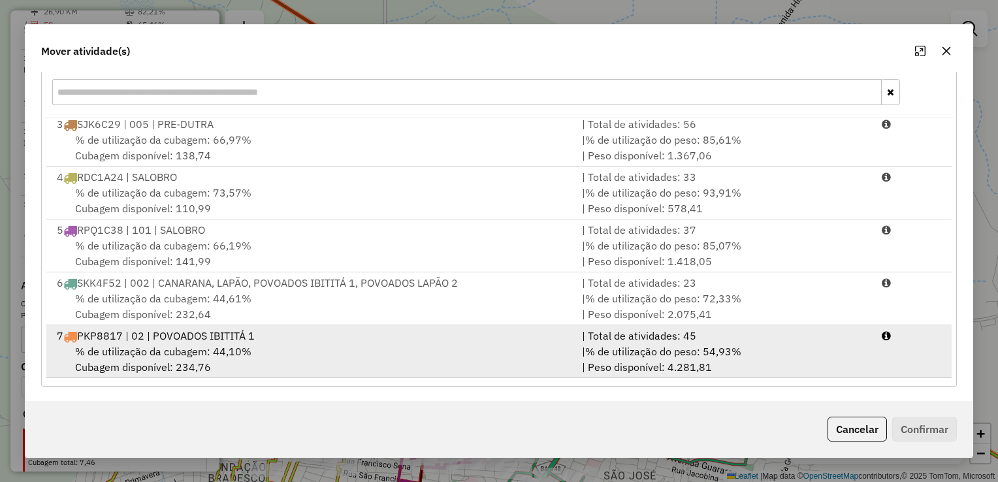
scroll to position [45, 0]
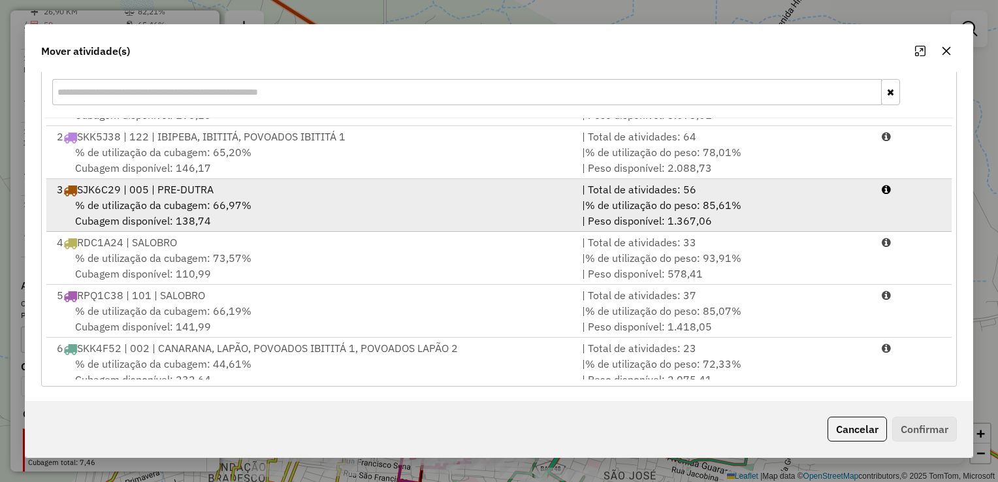
click at [213, 218] on div "% de utilização da cubagem: 66,97% Cubagem disponível: 138,74" at bounding box center [311, 212] width 525 height 31
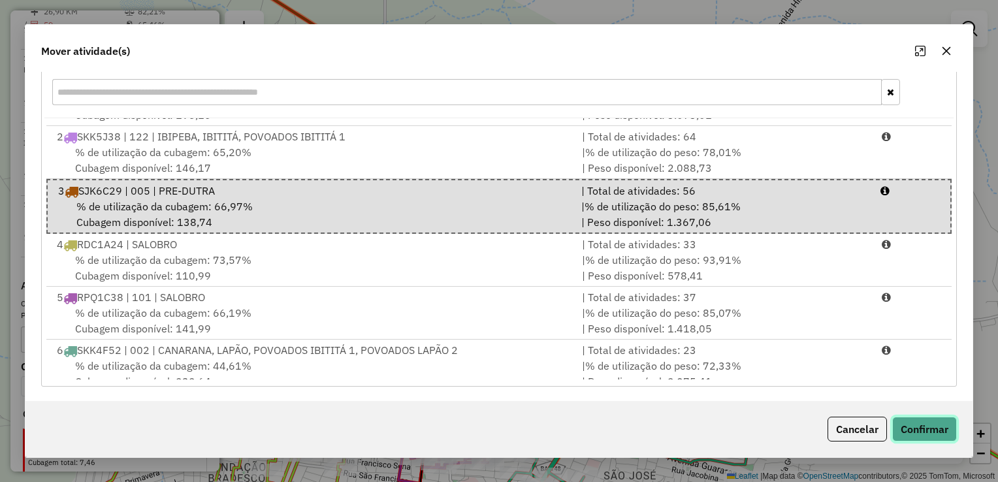
click at [907, 426] on button "Confirmar" at bounding box center [924, 429] width 65 height 25
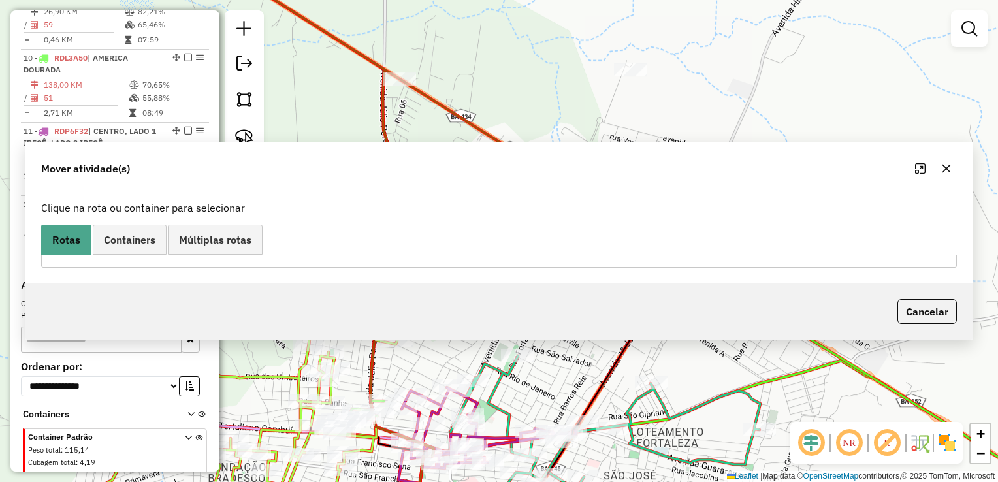
scroll to position [0, 0]
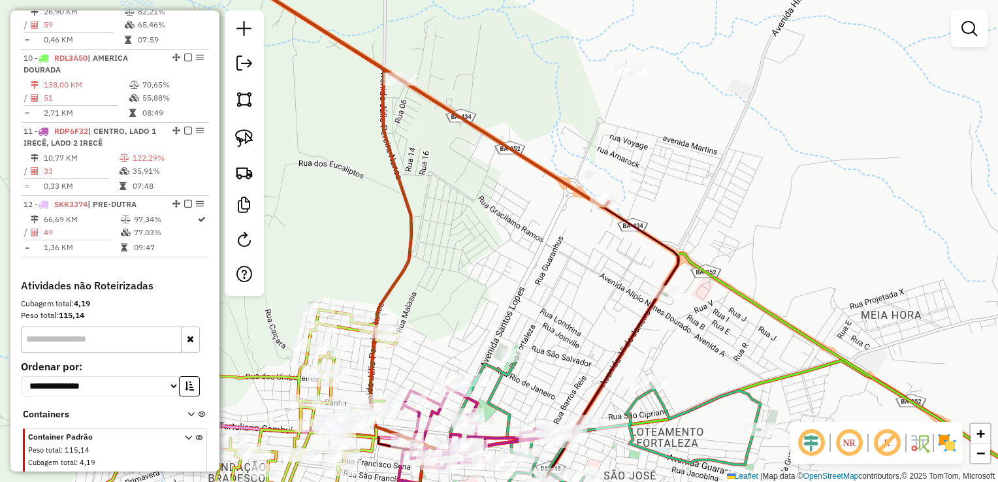
click at [583, 292] on div "Janela de atendimento Grade de atendimento Capacidade Transportadoras Veículos …" at bounding box center [499, 241] width 998 height 482
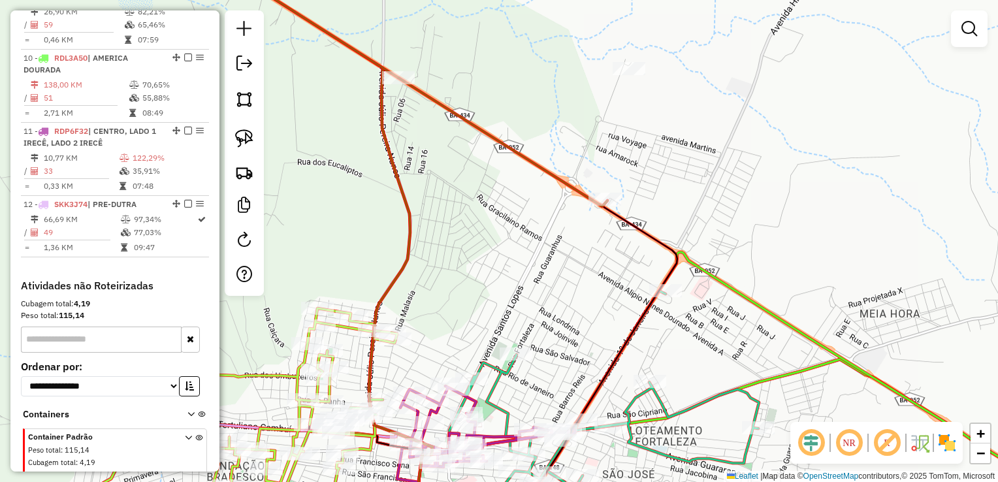
drag, startPoint x: 541, startPoint y: 170, endPoint x: 534, endPoint y: 139, distance: 31.4
click at [536, 148] on div "Janela de atendimento Grade de atendimento Capacidade Transportadoras Veículos …" at bounding box center [499, 241] width 998 height 482
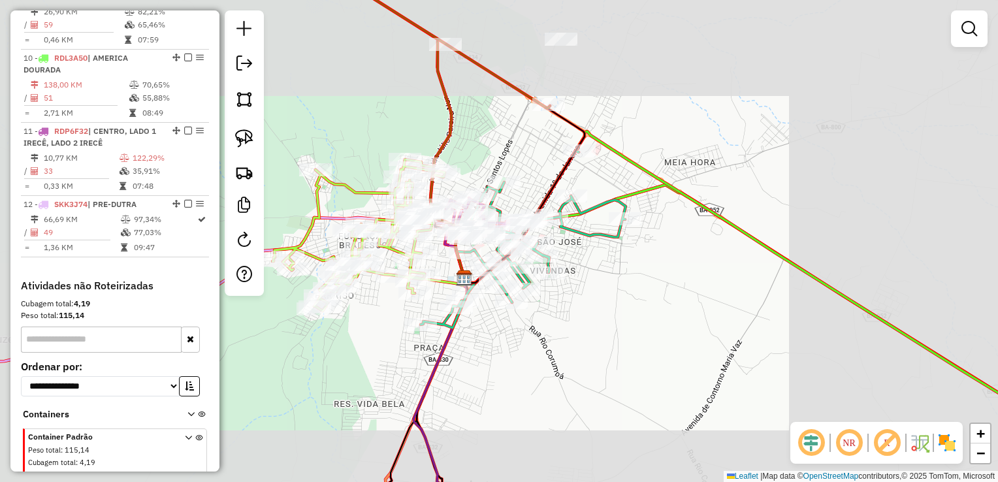
click at [663, 317] on div "Janela de atendimento Grade de atendimento Capacidade Transportadoras Veículos …" at bounding box center [499, 241] width 998 height 482
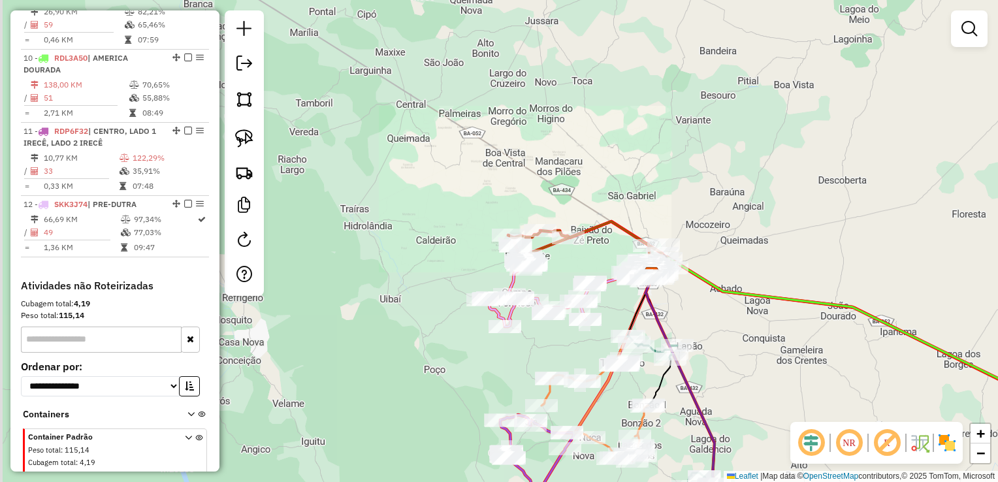
drag, startPoint x: 655, startPoint y: 354, endPoint x: 661, endPoint y: 296, distance: 57.8
click at [682, 296] on div "Janela de atendimento Grade de atendimento Capacidade Transportadoras Veículos …" at bounding box center [499, 241] width 998 height 482
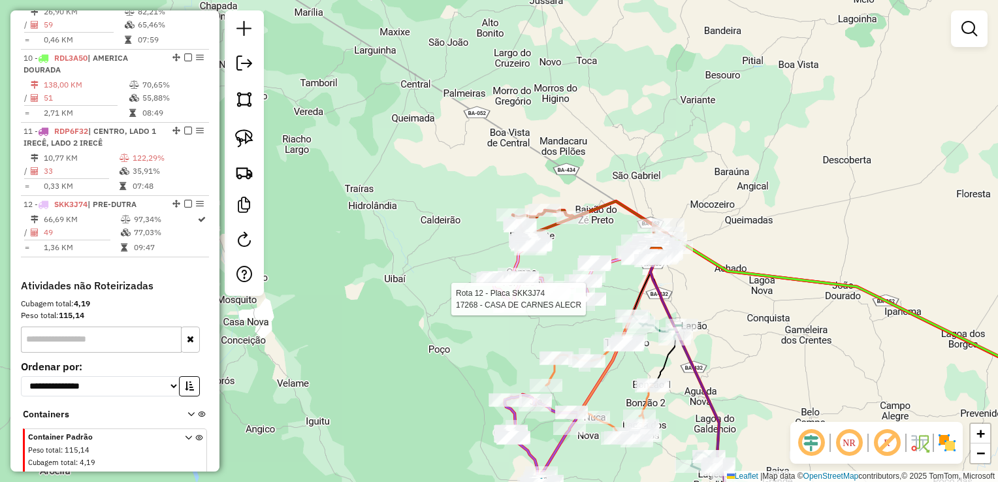
select select "*********"
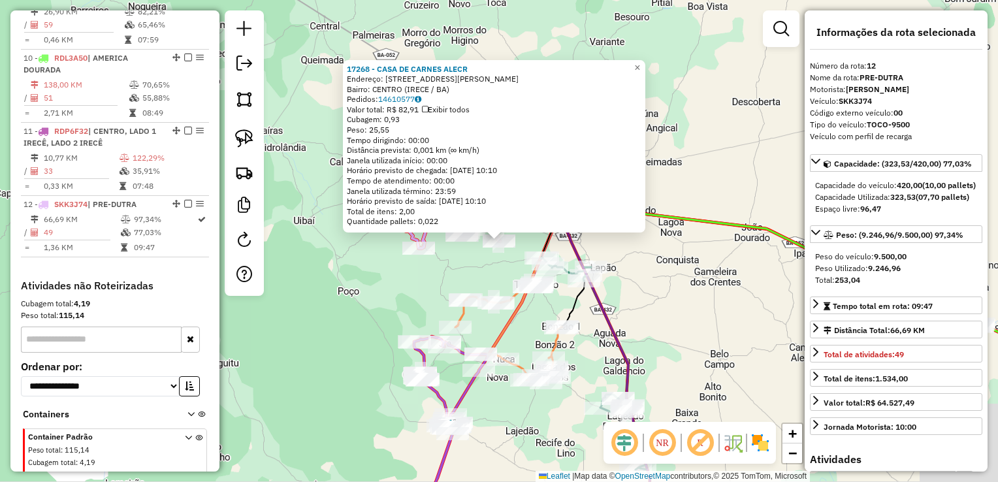
scroll to position [1129, 0]
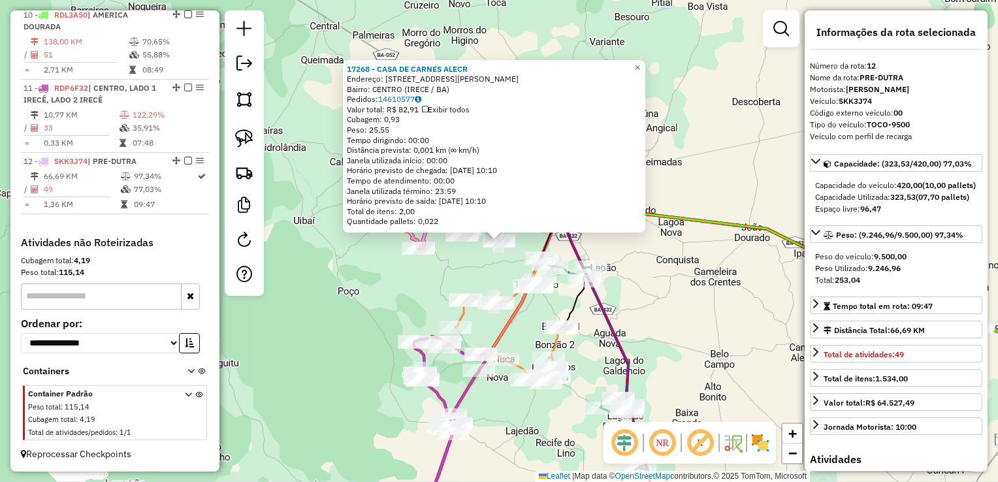
click at [696, 308] on div "17268 - CASA DE CARNES ALECR Endereço: RUA ANTONIO OTAVIANO DOURADO 16 Bairro: …" at bounding box center [499, 241] width 998 height 482
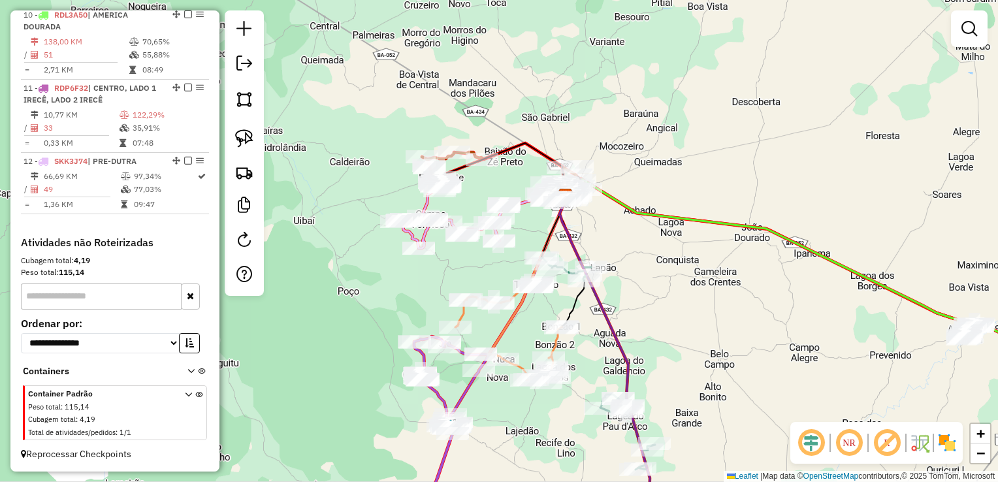
drag, startPoint x: 693, startPoint y: 324, endPoint x: 558, endPoint y: 200, distance: 183.9
click at [560, 202] on div "17268 - CASA DE CARNES ALECR Endereço: RUA ANTONIO OTAVIANO DOURADO 16 Bairro: …" at bounding box center [499, 241] width 998 height 482
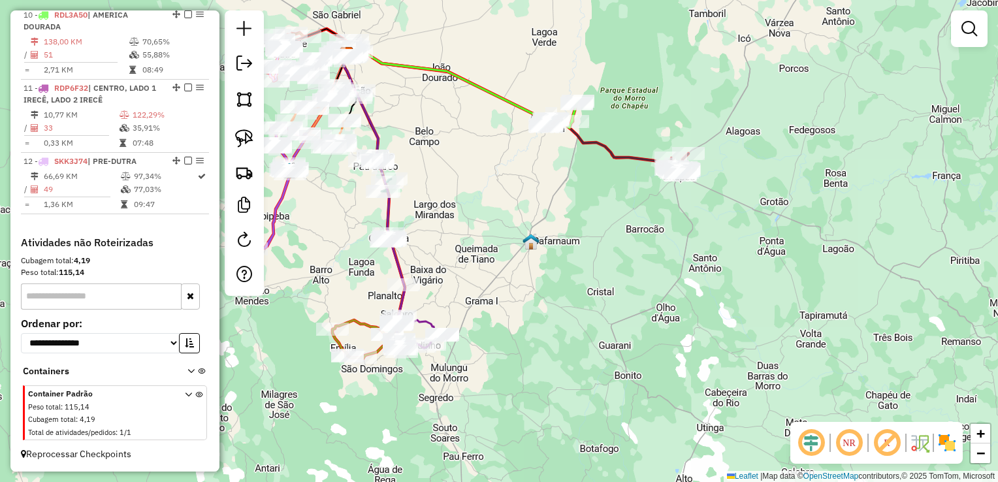
drag, startPoint x: 539, startPoint y: 227, endPoint x: 458, endPoint y: 195, distance: 86.4
click at [458, 195] on div "Janela de atendimento Grade de atendimento Capacidade Transportadoras Veículos …" at bounding box center [499, 241] width 998 height 482
drag, startPoint x: 432, startPoint y: 205, endPoint x: 452, endPoint y: 211, distance: 21.1
click at [432, 206] on div "Janela de atendimento Grade de atendimento Capacidade Transportadoras Veículos …" at bounding box center [499, 241] width 998 height 482
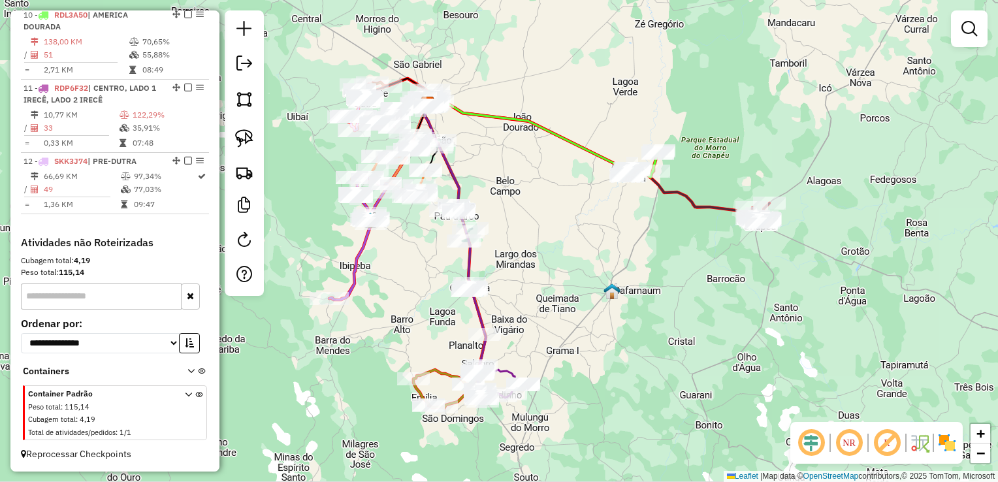
drag, startPoint x: 452, startPoint y: 211, endPoint x: 533, endPoint y: 260, distance: 95.0
click at [533, 260] on div "Janela de atendimento Grade de atendimento Capacidade Transportadoras Veículos …" at bounding box center [499, 241] width 998 height 482
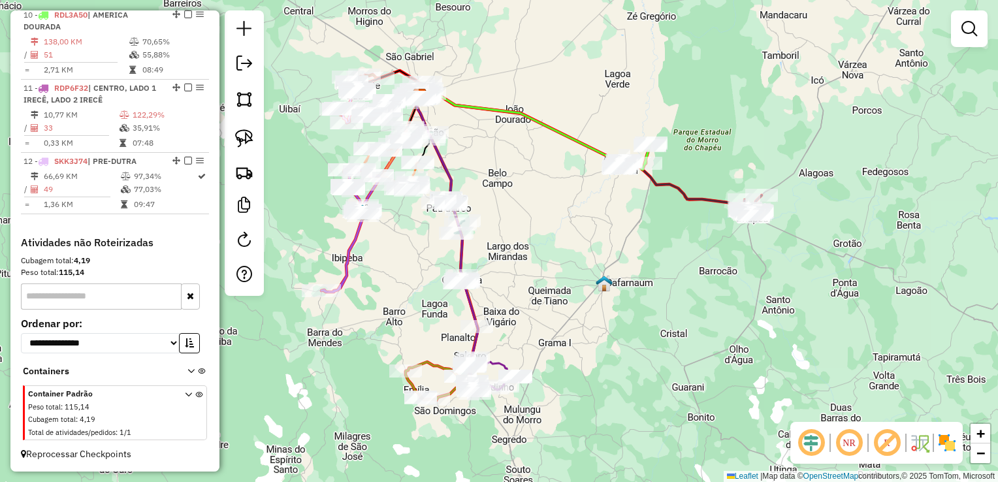
drag, startPoint x: 534, startPoint y: 266, endPoint x: 526, endPoint y: 259, distance: 11.1
click at [526, 259] on div "Janela de atendimento Grade de atendimento Capacidade Transportadoras Veículos …" at bounding box center [499, 241] width 998 height 482
select select "*********"
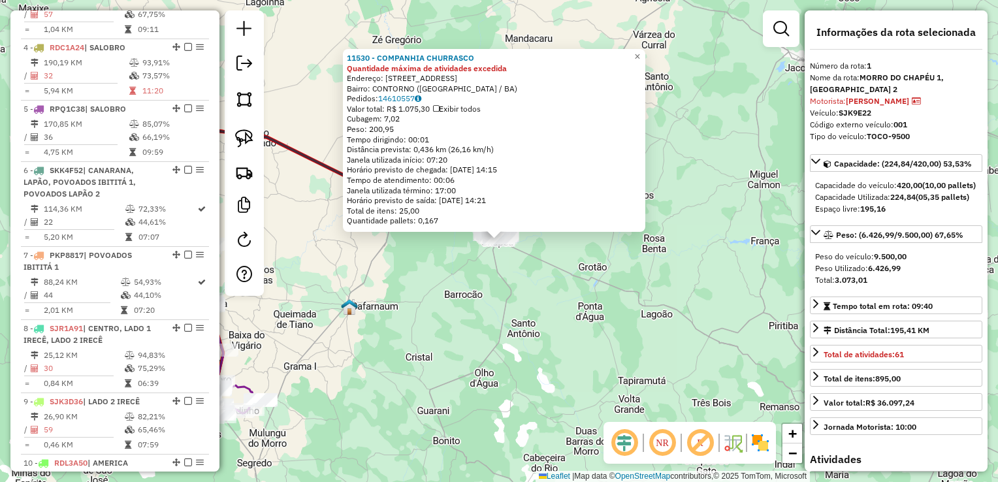
scroll to position [505, 0]
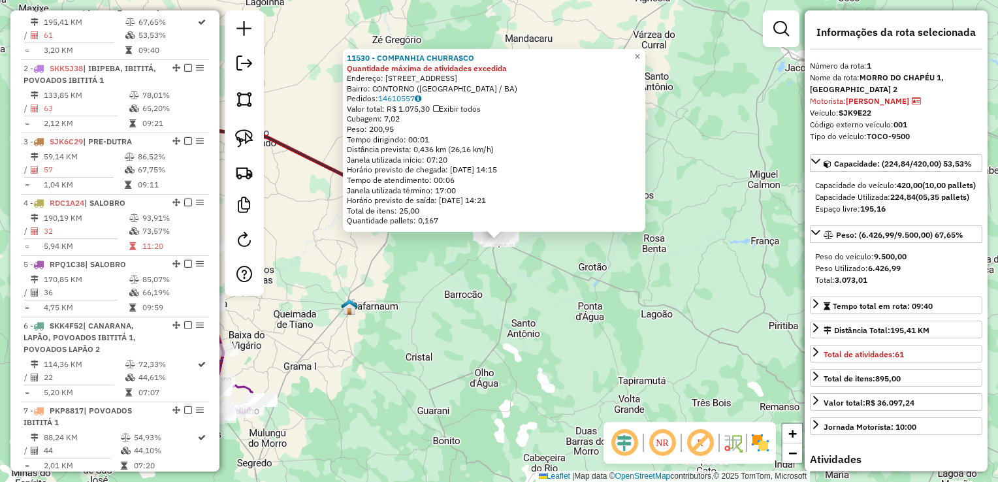
drag, startPoint x: 862, startPoint y: 291, endPoint x: 906, endPoint y: 288, distance: 44.5
click at [906, 274] on div "Peso Utilizado: 6.426,99" at bounding box center [896, 268] width 162 height 12
click at [580, 283] on div "11530 - COMPANHIA CHURRASCO Quantidade máxima de atividades excedida Endereço: …" at bounding box center [499, 241] width 998 height 482
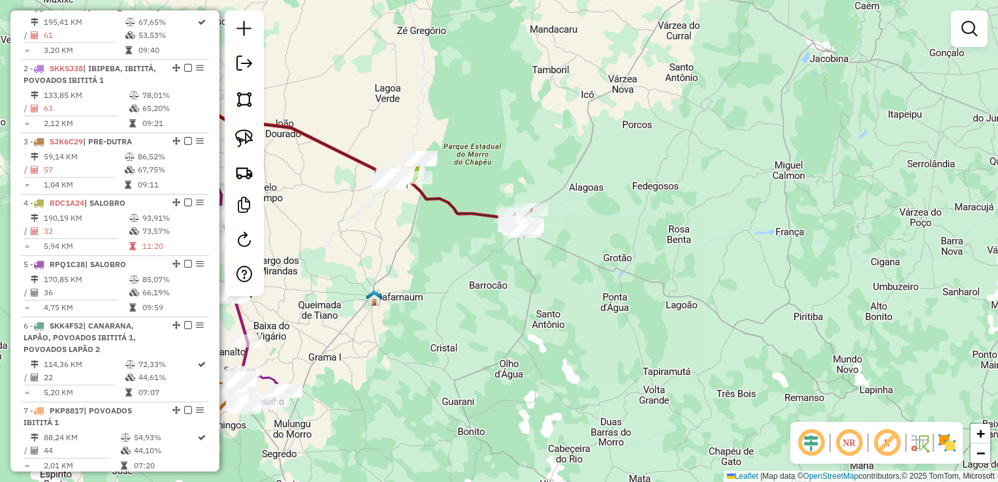
drag, startPoint x: 565, startPoint y: 291, endPoint x: 654, endPoint y: 257, distance: 95.3
click at [654, 257] on div "Janela de atendimento Grade de atendimento Capacidade Transportadoras Veículos …" at bounding box center [499, 241] width 998 height 482
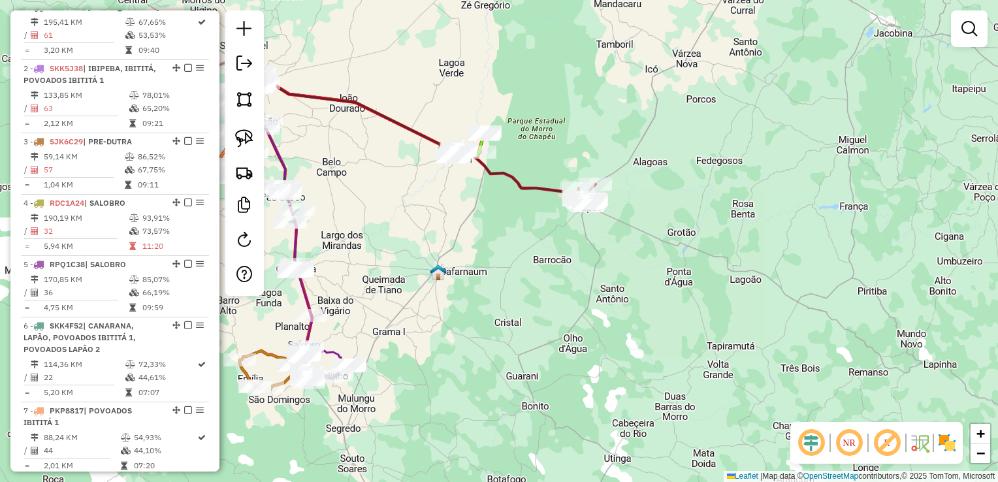
drag, startPoint x: 558, startPoint y: 247, endPoint x: 608, endPoint y: 278, distance: 58.7
click at [609, 279] on div "Janela de atendimento Grade de atendimento Capacidade Transportadoras Veículos …" at bounding box center [499, 241] width 998 height 482
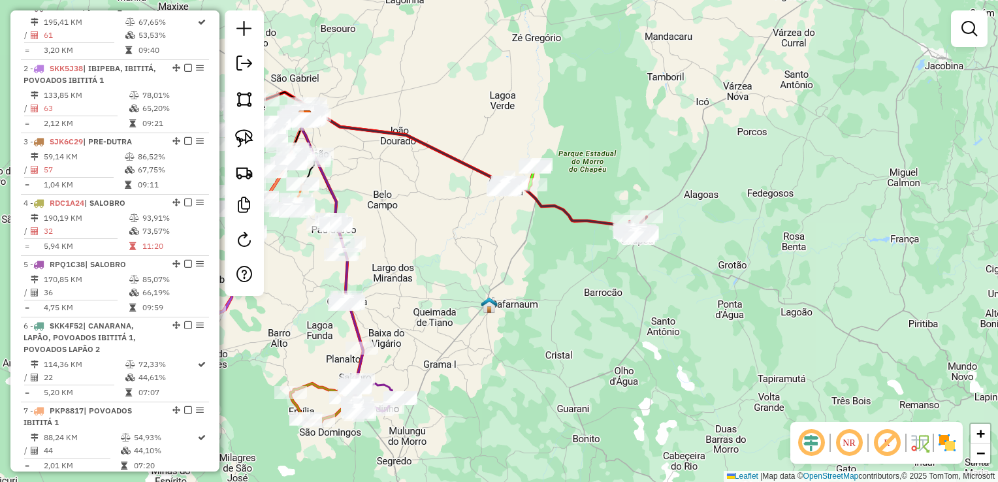
click at [599, 253] on div "Janela de atendimento Grade de atendimento Capacidade Transportadoras Veículos …" at bounding box center [499, 241] width 998 height 482
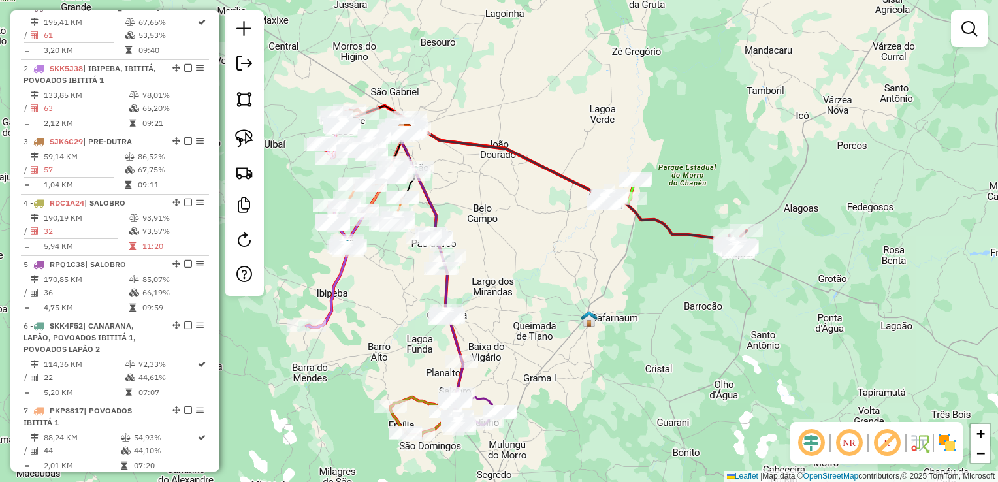
drag, startPoint x: 536, startPoint y: 245, endPoint x: 635, endPoint y: 243, distance: 98.6
click at [640, 247] on div "Janela de atendimento Grade de atendimento Capacidade Transportadoras Veículos …" at bounding box center [499, 241] width 998 height 482
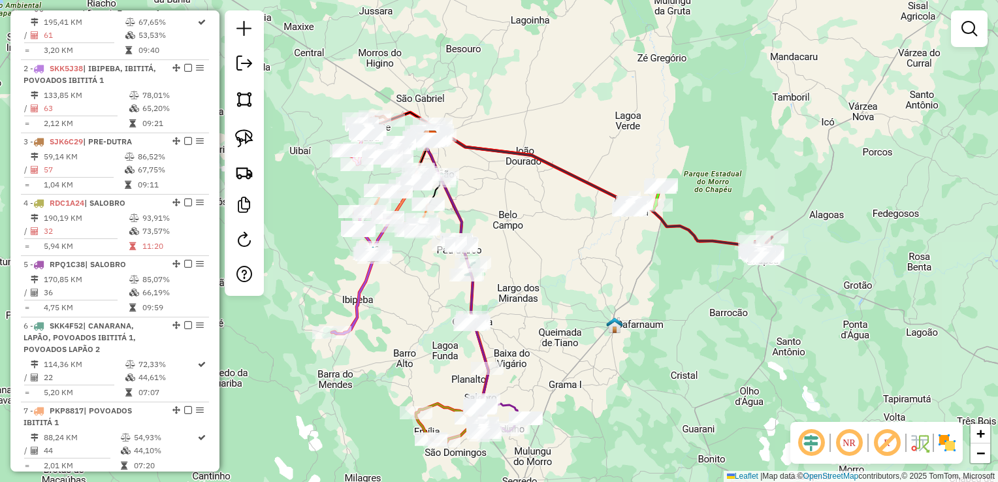
drag, startPoint x: 588, startPoint y: 205, endPoint x: 608, endPoint y: 225, distance: 28.2
click at [608, 225] on div "Janela de atendimento Grade de atendimento Capacidade Transportadoras Veículos …" at bounding box center [499, 241] width 998 height 482
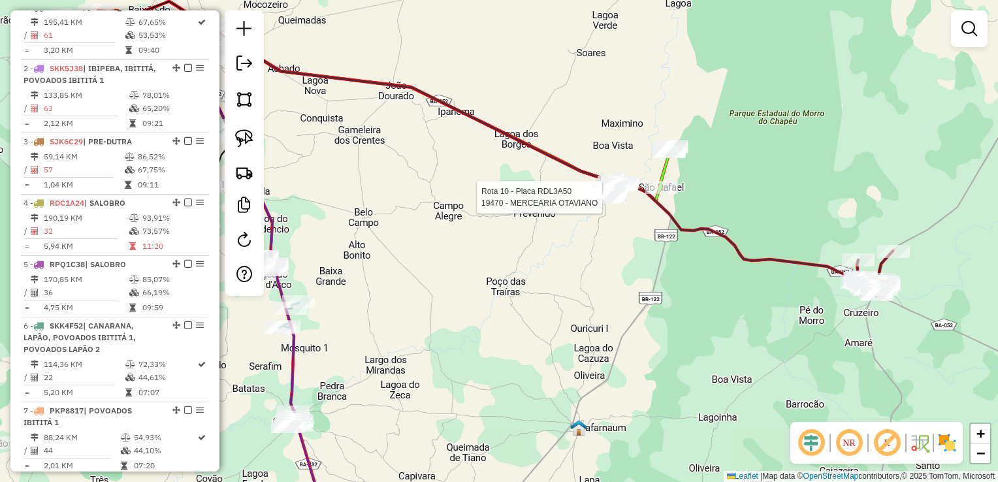
select select "*********"
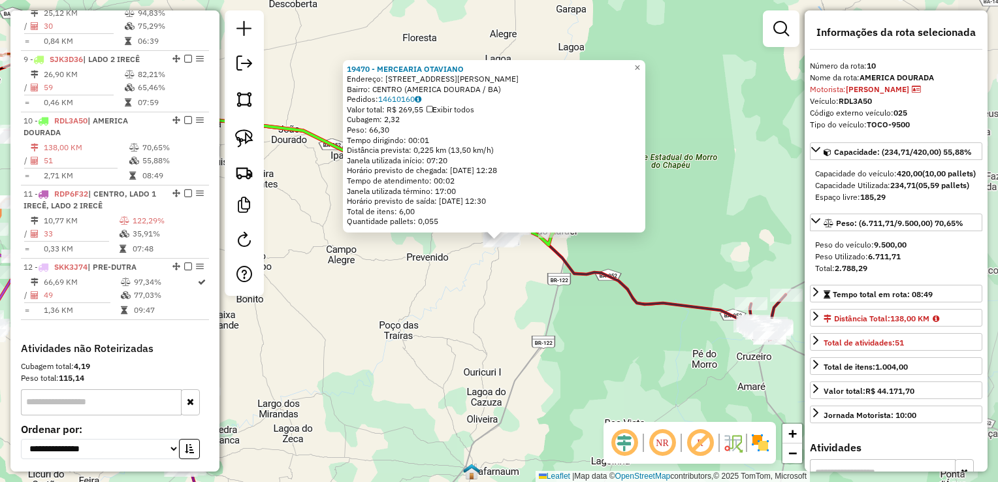
scroll to position [1127, 0]
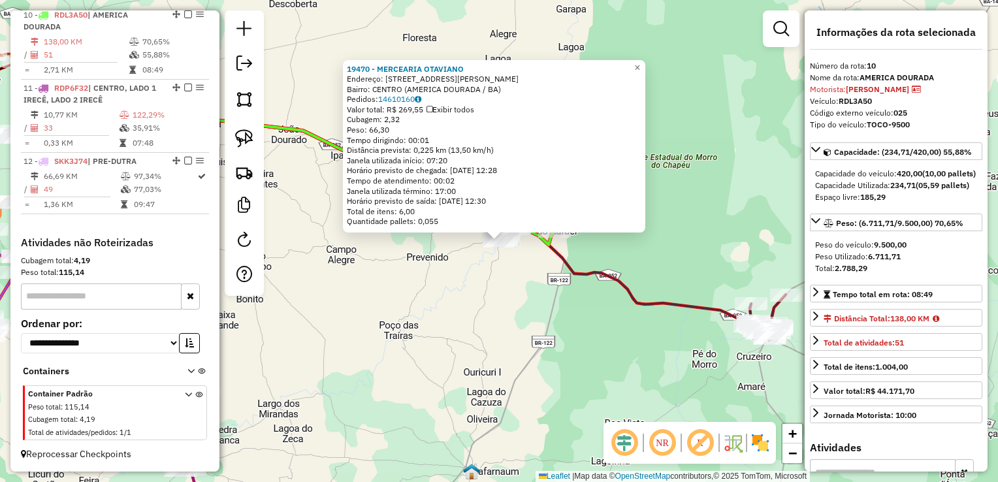
click at [488, 272] on div "19470 - MERCEARIA OTAVIANO Endereço: RUA FRANCISCO DOURADO PRIMO 151 Bairro: CE…" at bounding box center [499, 241] width 998 height 482
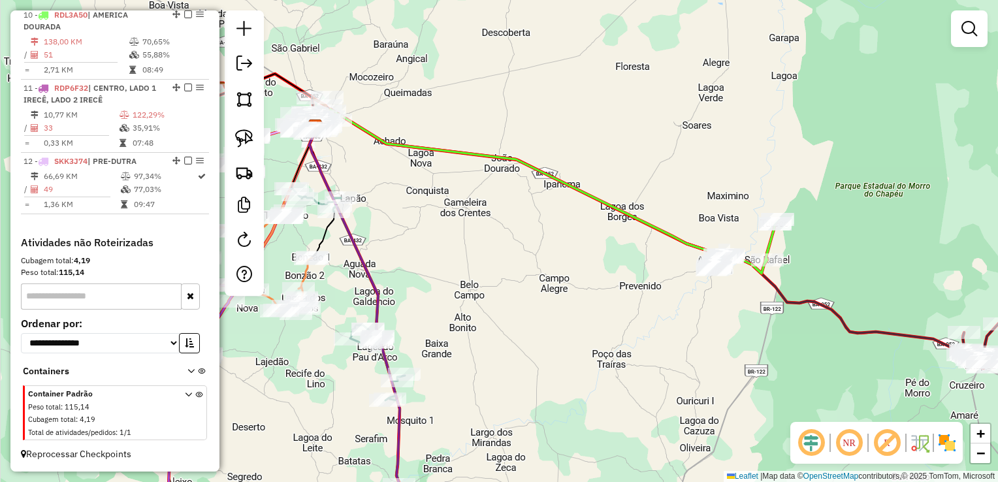
drag, startPoint x: 441, startPoint y: 257, endPoint x: 565, endPoint y: 251, distance: 123.5
click at [678, 285] on div "Janela de atendimento Grade de atendimento Capacidade Transportadoras Veículos …" at bounding box center [499, 241] width 998 height 482
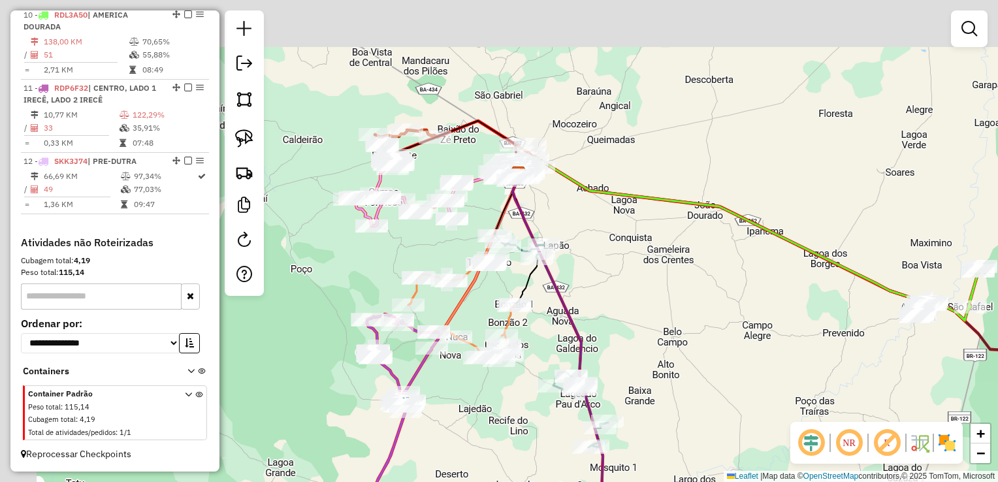
drag, startPoint x: 563, startPoint y: 244, endPoint x: 738, endPoint y: 289, distance: 180.0
click at [738, 289] on div "Janela de atendimento Grade de atendimento Capacidade Transportadoras Veículos …" at bounding box center [499, 241] width 998 height 482
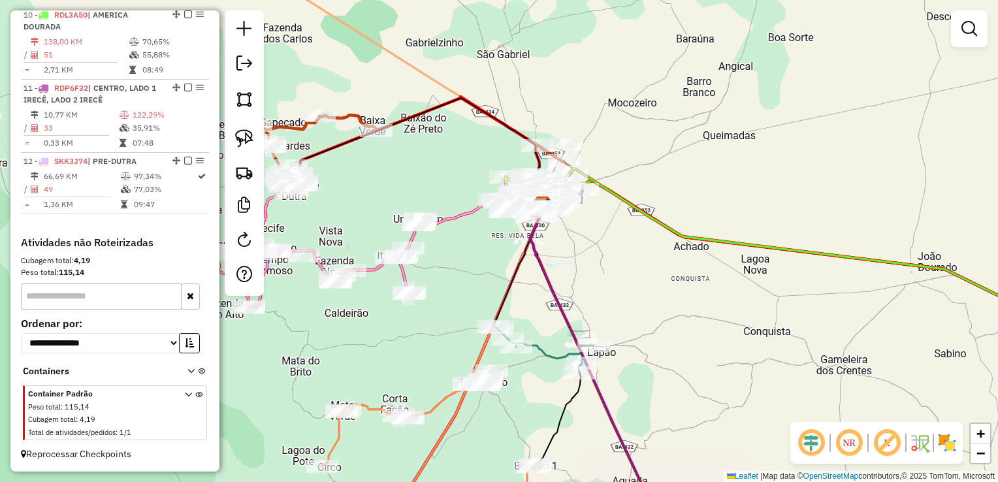
drag, startPoint x: 607, startPoint y: 197, endPoint x: 662, endPoint y: 277, distance: 97.8
click at [662, 277] on div "Janela de atendimento Grade de atendimento Capacidade Transportadoras Veículos …" at bounding box center [499, 241] width 998 height 482
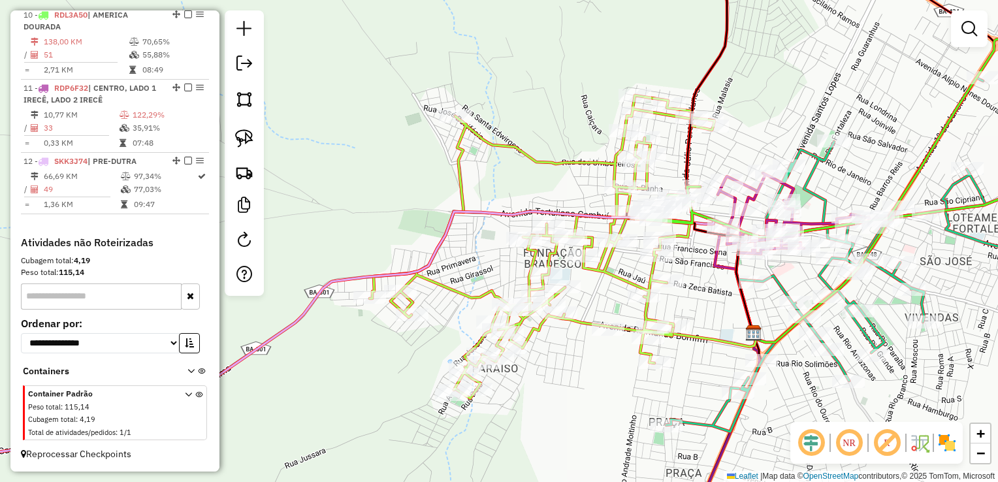
drag, startPoint x: 516, startPoint y: 183, endPoint x: 449, endPoint y: 143, distance: 78.5
click at [447, 142] on div "Janela de atendimento Grade de atendimento Capacidade Transportadoras Veículos …" at bounding box center [499, 241] width 998 height 482
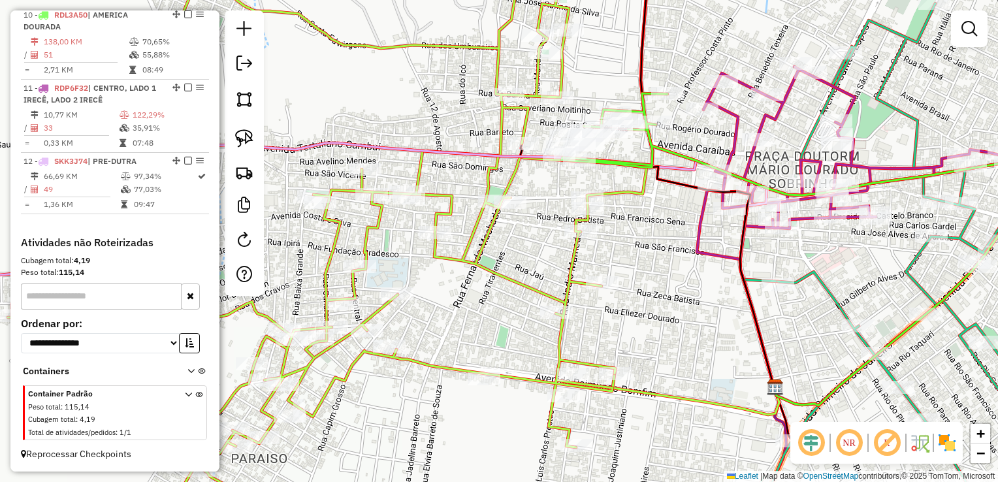
click at [657, 238] on div "Janela de atendimento Grade de atendimento Capacidade Transportadoras Veículos …" at bounding box center [499, 241] width 998 height 482
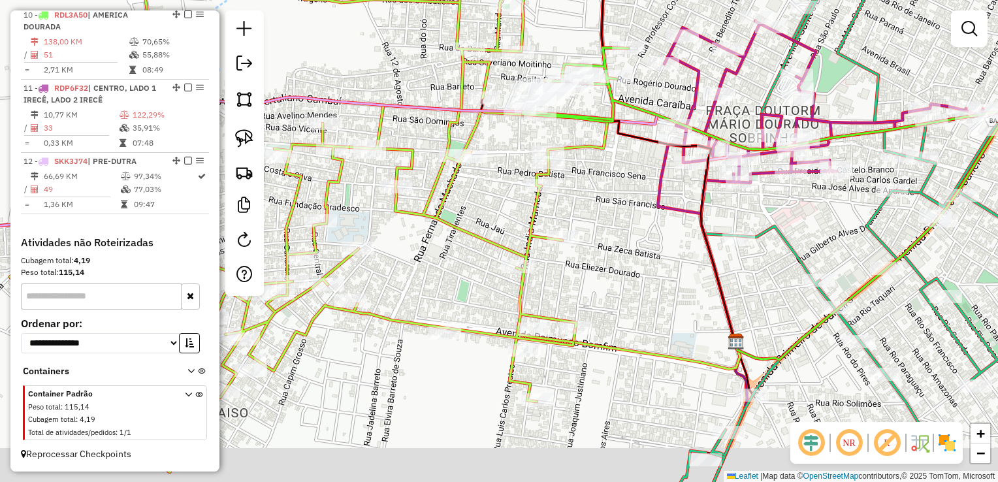
drag, startPoint x: 671, startPoint y: 272, endPoint x: 632, endPoint y: 226, distance: 60.2
click at [632, 226] on div "Janela de atendimento Grade de atendimento Capacidade Transportadoras Veículos …" at bounding box center [499, 241] width 998 height 482
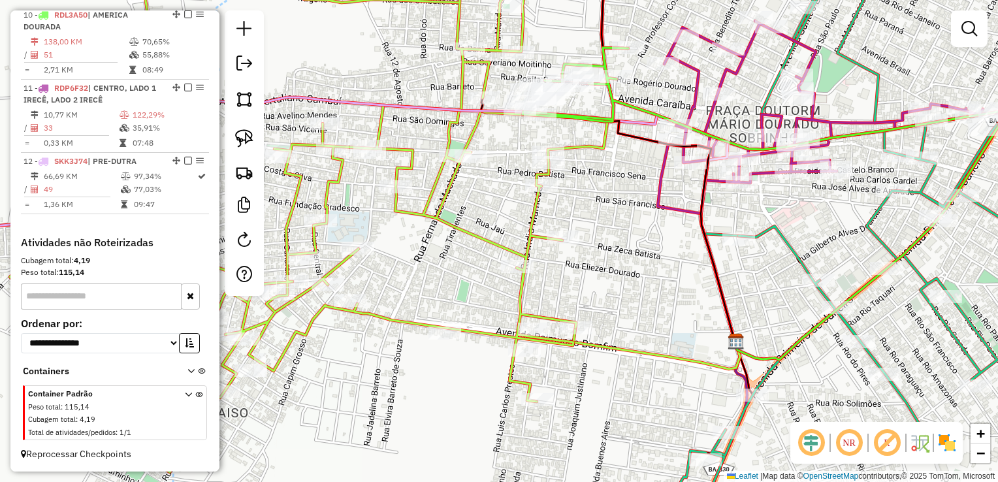
drag, startPoint x: 633, startPoint y: 278, endPoint x: 571, endPoint y: 193, distance: 105.6
click at [588, 211] on div "Janela de atendimento Grade de atendimento Capacidade Transportadoras Veículos …" at bounding box center [499, 241] width 998 height 482
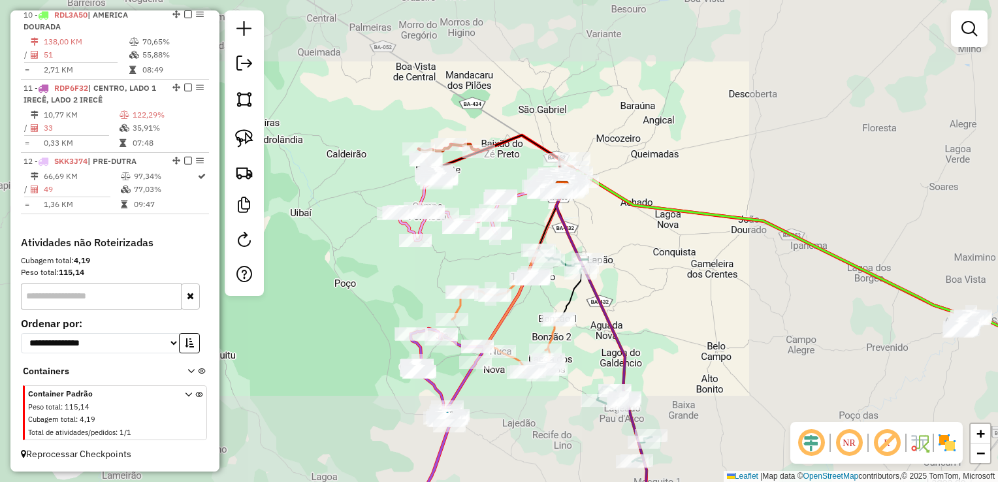
drag, startPoint x: 793, startPoint y: 283, endPoint x: 674, endPoint y: 234, distance: 128.5
click at [667, 231] on div "Janela de atendimento Grade de atendimento Capacidade Transportadoras Veículos …" at bounding box center [499, 241] width 998 height 482
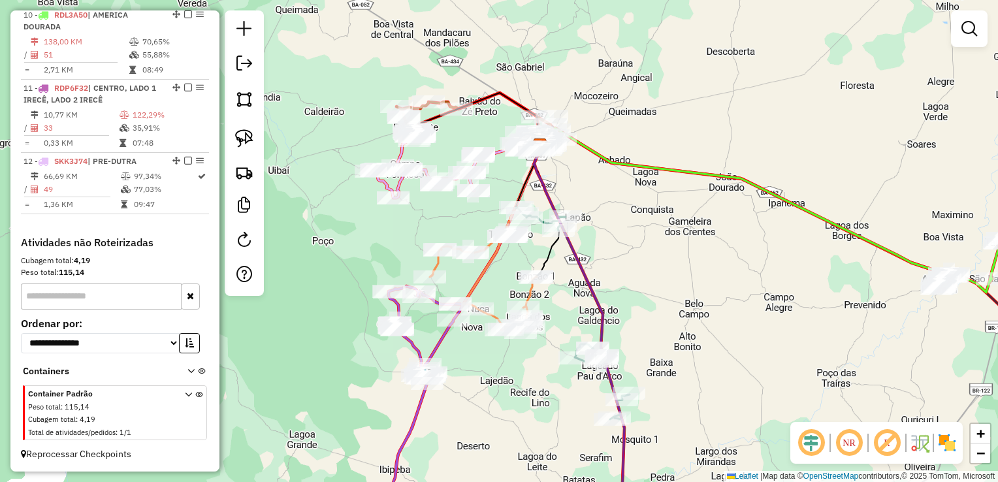
drag, startPoint x: 580, startPoint y: 230, endPoint x: 663, endPoint y: 231, distance: 83.6
click at [663, 231] on div "Janela de atendimento Grade de atendimento Capacidade Transportadoras Veículos …" at bounding box center [499, 241] width 998 height 482
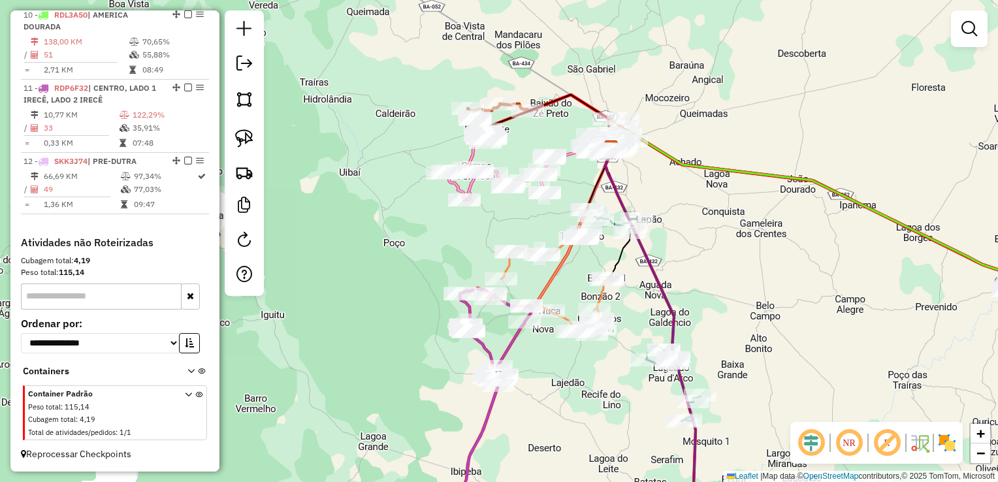
drag, startPoint x: 663, startPoint y: 231, endPoint x: 742, endPoint y: 233, distance: 78.4
click at [742, 233] on div "Janela de atendimento Grade de atendimento Capacidade Transportadoras Veículos …" at bounding box center [499, 241] width 998 height 482
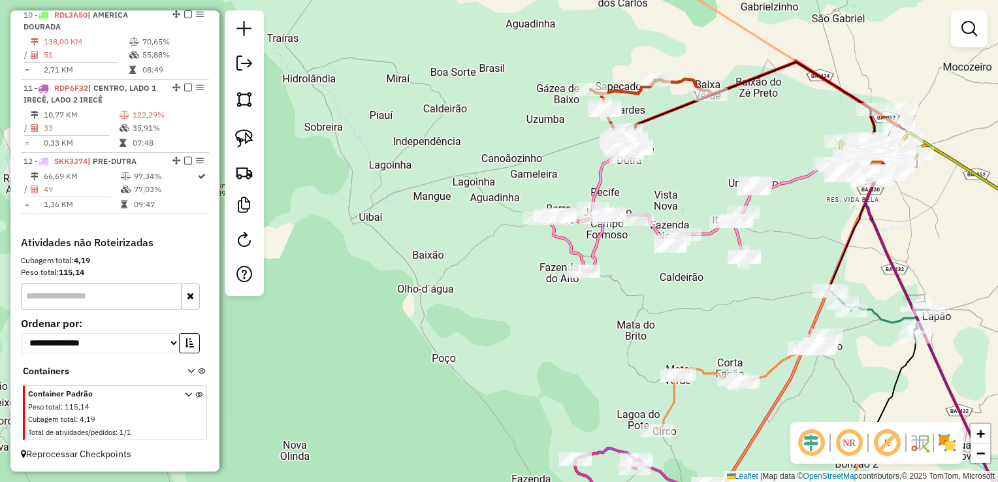
drag, startPoint x: 663, startPoint y: 168, endPoint x: 629, endPoint y: 181, distance: 36.6
click at [629, 181] on div "Janela de atendimento Grade de atendimento Capacidade Transportadoras Veículos …" at bounding box center [499, 241] width 998 height 482
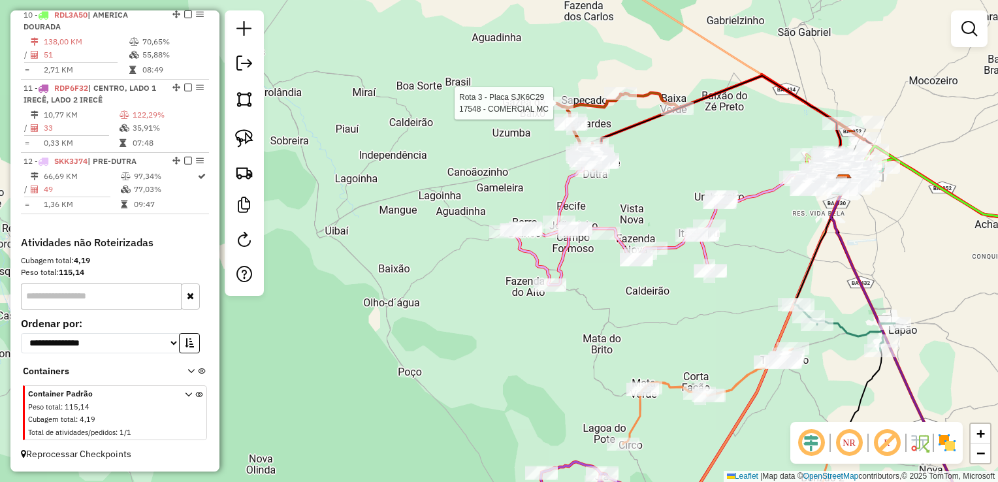
select select "*********"
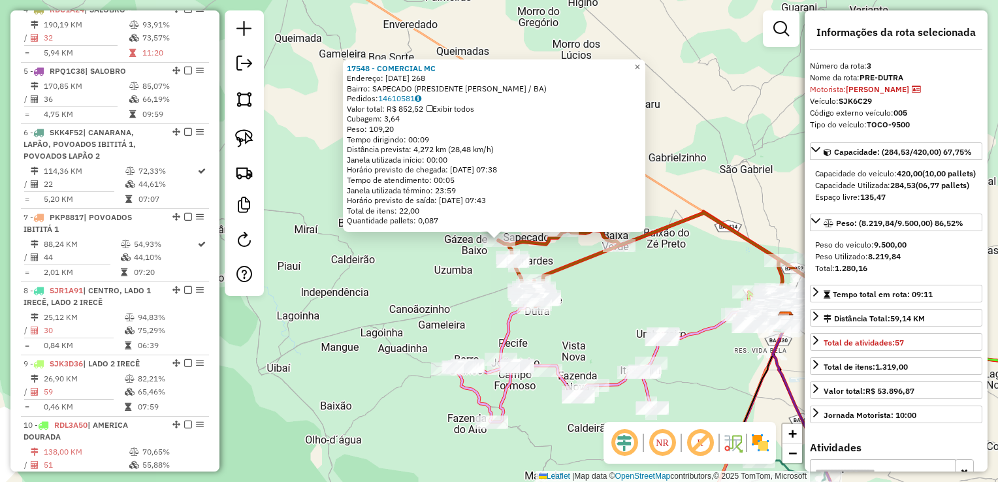
scroll to position [652, 0]
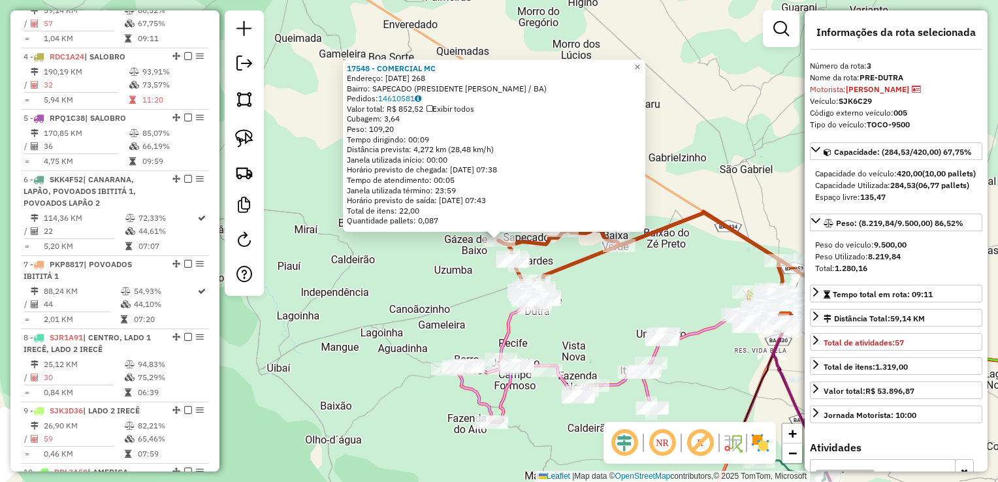
click at [581, 274] on div "17548 - COMERCIAL MC Endereço: PRIMEIRO DE MAIO 268 268 Bairro: SAPECADO (PRESI…" at bounding box center [499, 241] width 998 height 482
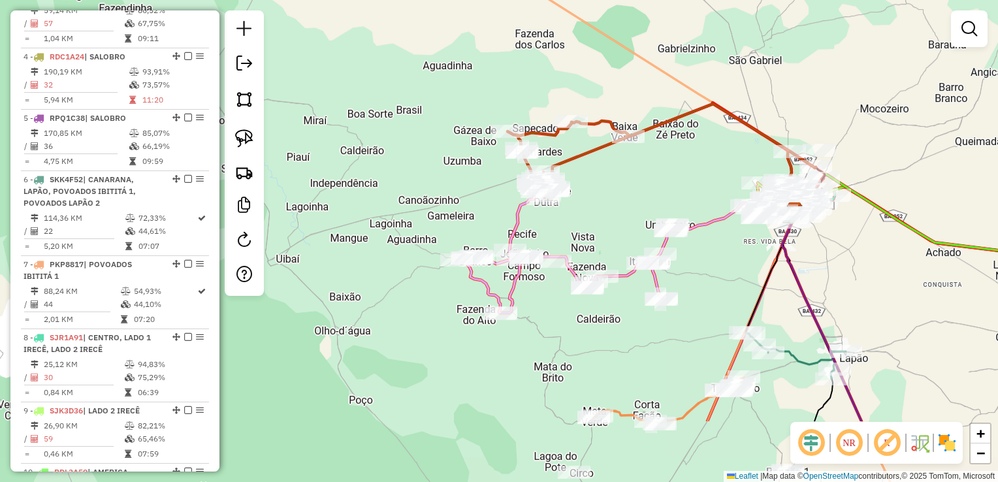
drag, startPoint x: 579, startPoint y: 297, endPoint x: 588, endPoint y: 187, distance: 110.7
click at [588, 187] on div "Janela de atendimento Grade de atendimento Capacidade Transportadoras Veículos …" at bounding box center [499, 241] width 998 height 482
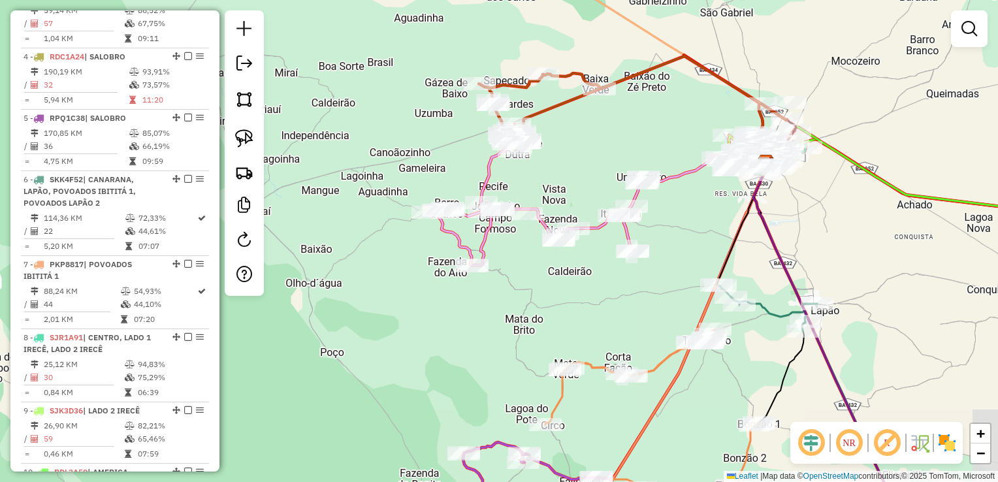
drag, startPoint x: 640, startPoint y: 240, endPoint x: 611, endPoint y: 194, distance: 54.0
click at [611, 194] on div "Janela de atendimento Grade de atendimento Capacidade Transportadoras Veículos …" at bounding box center [499, 241] width 998 height 482
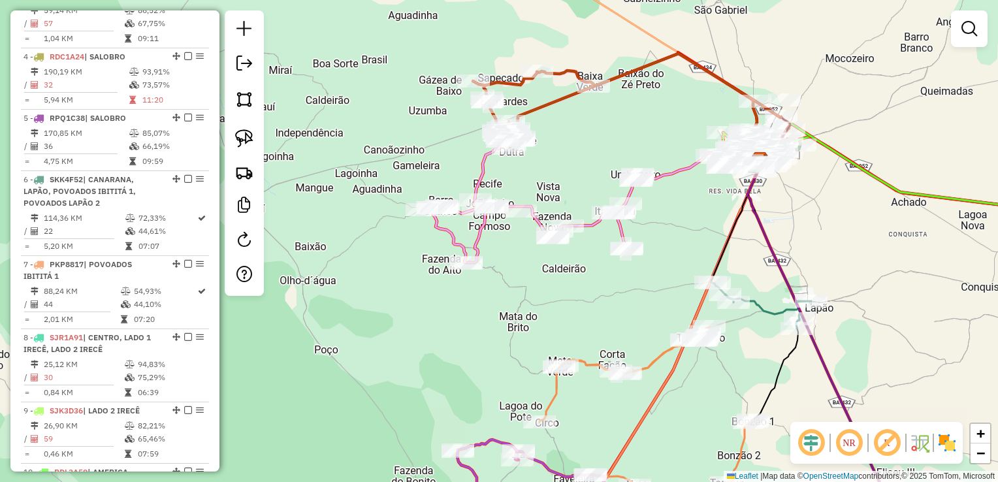
drag, startPoint x: 649, startPoint y: 226, endPoint x: 633, endPoint y: 217, distance: 18.7
click at [633, 217] on div "Janela de atendimento Grade de atendimento Capacidade Transportadoras Veículos …" at bounding box center [499, 241] width 998 height 482
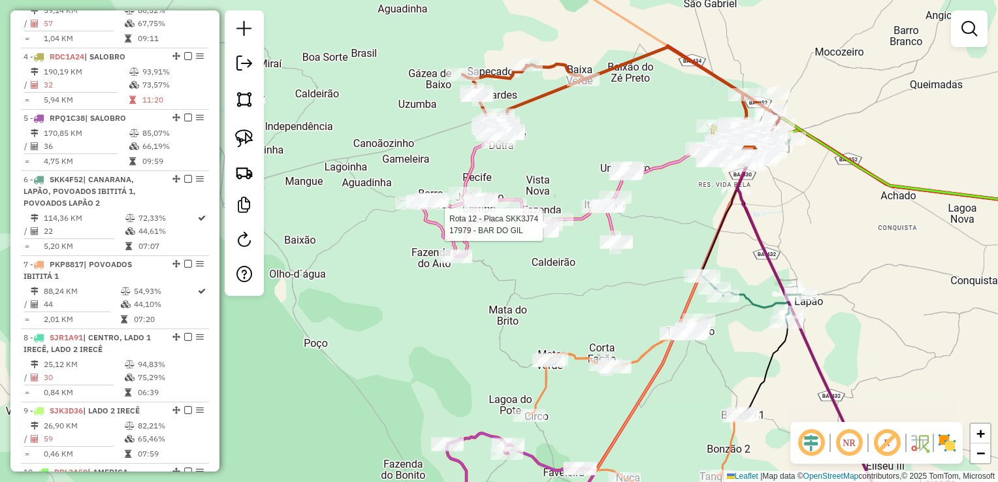
select select "*********"
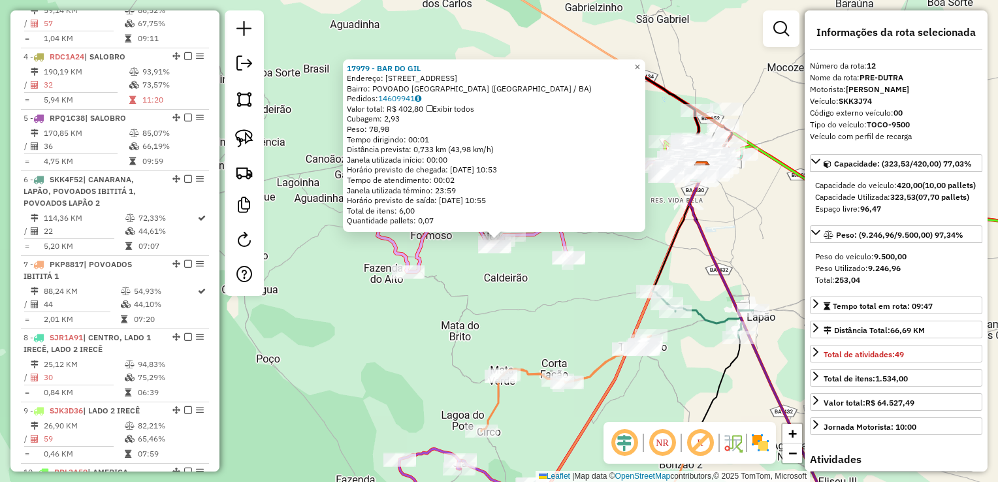
scroll to position [1129, 0]
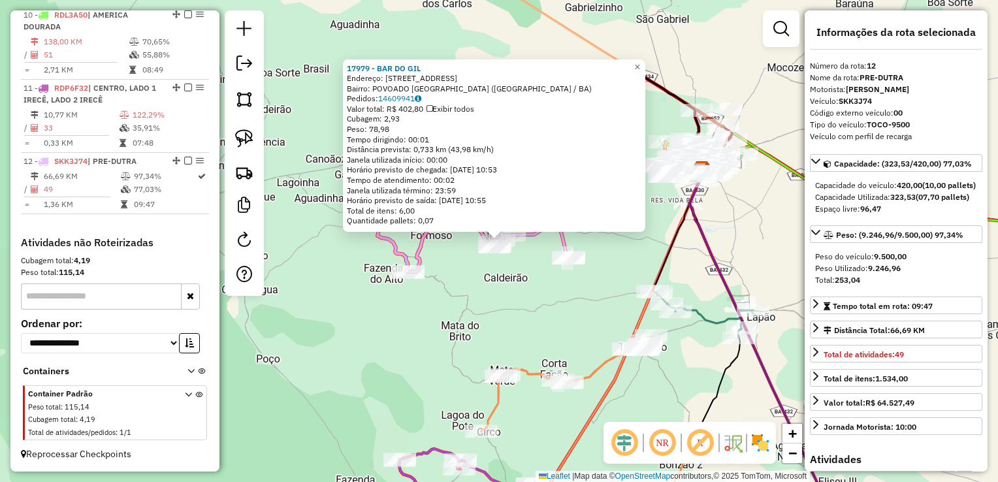
click at [599, 342] on div "17979 - BAR DO GIL Endereço: RUA DA FAZENDA 18 Bairro: POVOADO FAZENDA NOVA (IR…" at bounding box center [499, 241] width 998 height 482
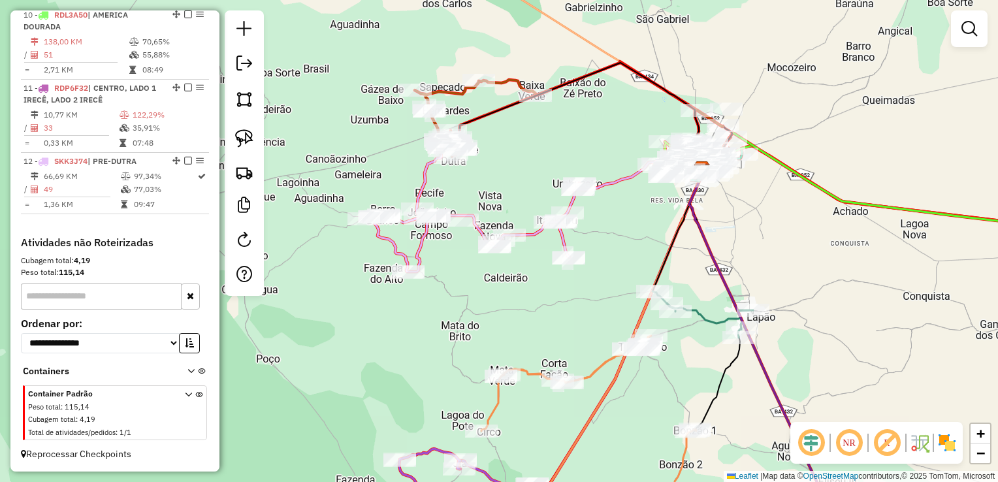
drag, startPoint x: 523, startPoint y: 297, endPoint x: 548, endPoint y: 325, distance: 37.9
click at [547, 332] on div "Janela de atendimento Grade de atendimento Capacidade Transportadoras Veículos …" at bounding box center [499, 241] width 998 height 482
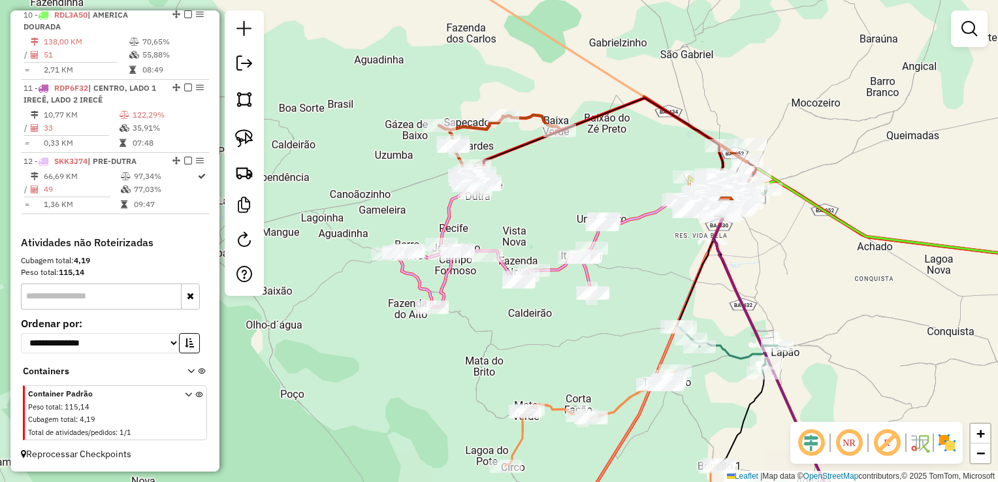
click at [460, 236] on div "Rota 12 - Placa SKK3J74 12466 - RANGO DO DERMI Rota 12 - Placa SKK3J74 11773 - …" at bounding box center [499, 241] width 998 height 482
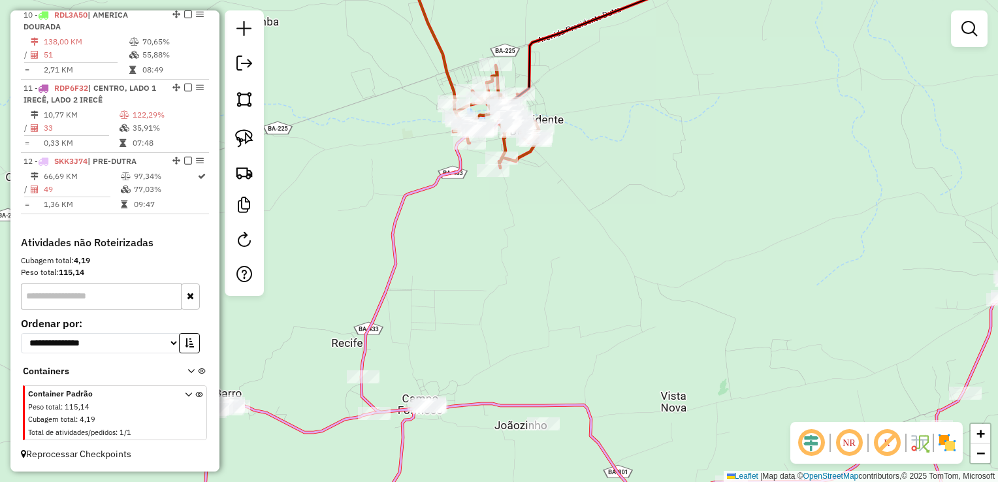
click at [551, 202] on div "Rota 3 - Placa SJK6C29 11870 - BAR ADALTON Rota 3 - Placa SJK6C29 13062 - BAR D…" at bounding box center [499, 241] width 998 height 482
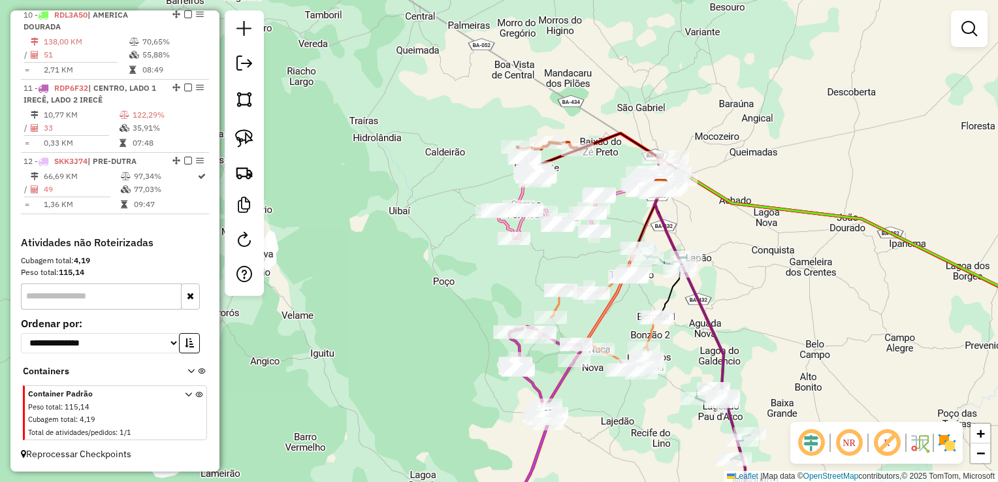
drag, startPoint x: 573, startPoint y: 215, endPoint x: 548, endPoint y: 161, distance: 60.2
click at [548, 161] on div "Janela de atendimento Grade de atendimento Capacidade Transportadoras Veículos …" at bounding box center [499, 241] width 998 height 482
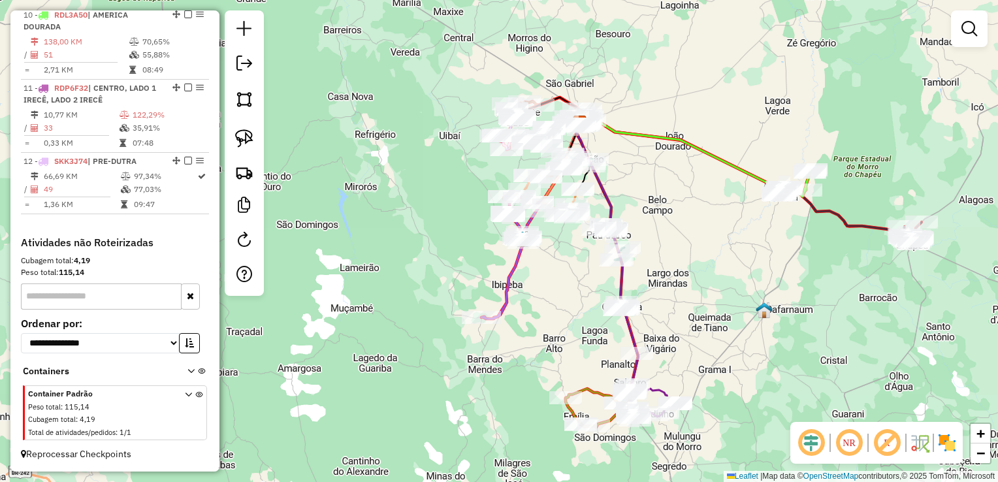
drag, startPoint x: 684, startPoint y: 249, endPoint x: 658, endPoint y: 191, distance: 64.3
click at [658, 191] on div "Janela de atendimento Grade de atendimento Capacidade Transportadoras Veículos …" at bounding box center [499, 241] width 998 height 482
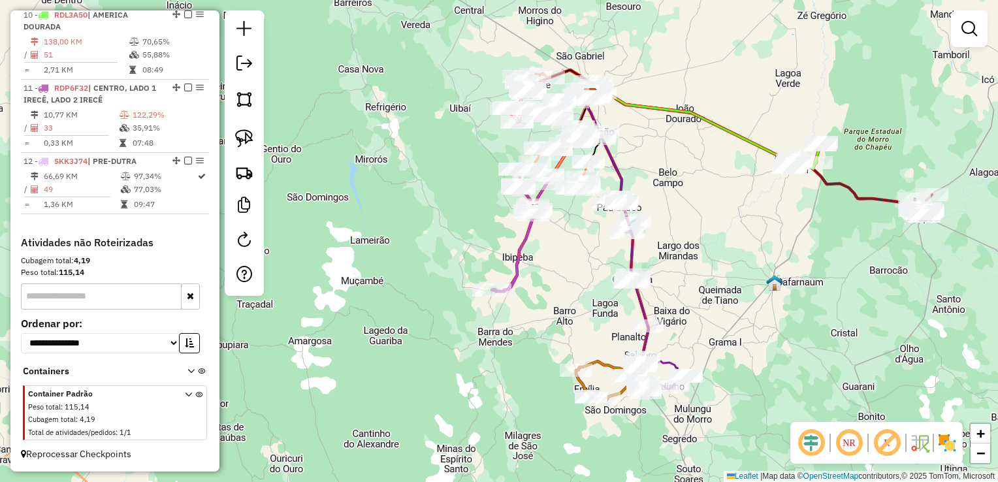
drag, startPoint x: 652, startPoint y: 159, endPoint x: 699, endPoint y: 163, distance: 47.2
click at [714, 166] on div "Janela de atendimento Grade de atendimento Capacidade Transportadoras Veículos …" at bounding box center [499, 241] width 998 height 482
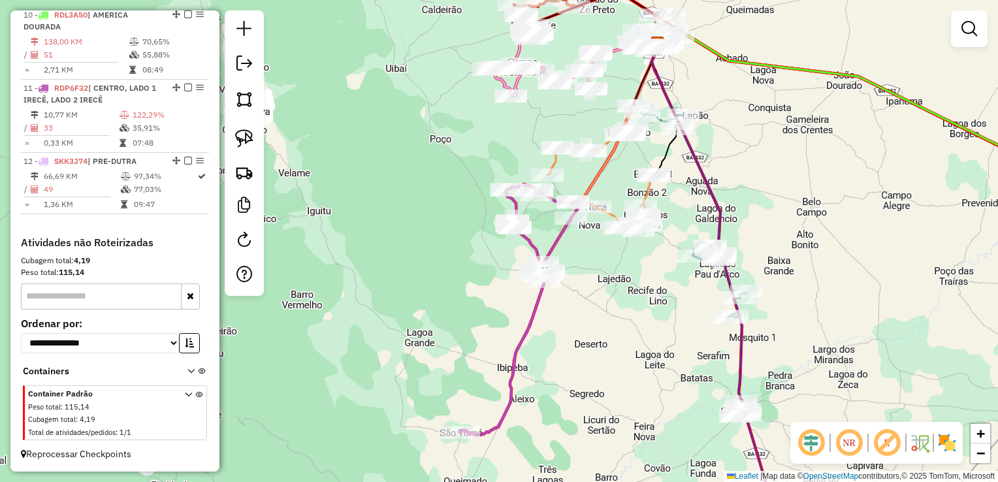
drag, startPoint x: 714, startPoint y: 178, endPoint x: 746, endPoint y: 168, distance: 34.1
click at [746, 168] on div "Janela de atendimento Grade de atendimento Capacidade Transportadoras Veículos …" at bounding box center [499, 241] width 998 height 482
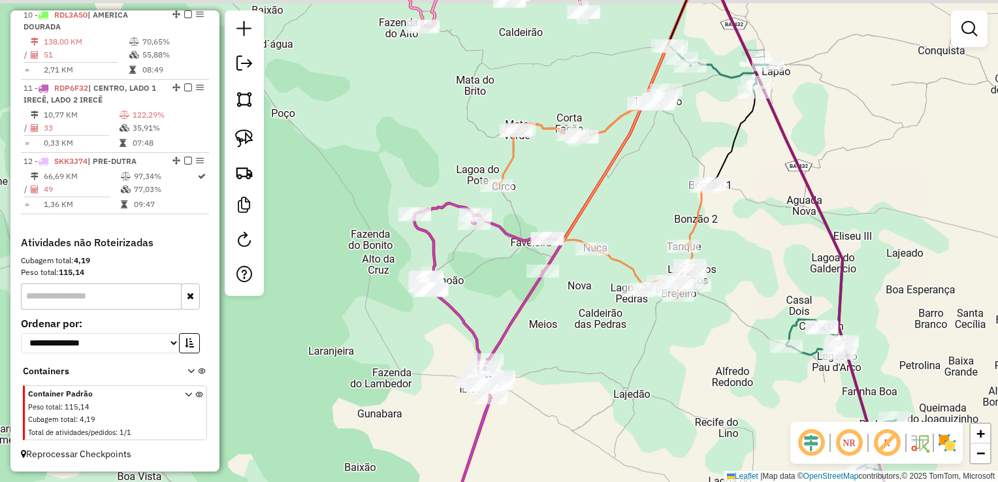
drag, startPoint x: 605, startPoint y: 151, endPoint x: 644, endPoint y: 180, distance: 48.4
click at [644, 180] on div "Janela de atendimento Grade de atendimento Capacidade Transportadoras Veículos …" at bounding box center [499, 241] width 998 height 482
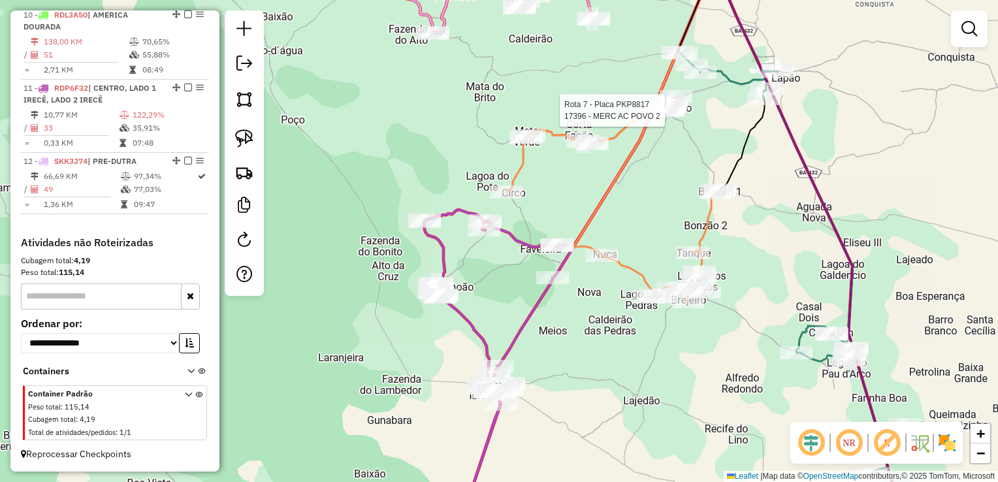
select select "*********"
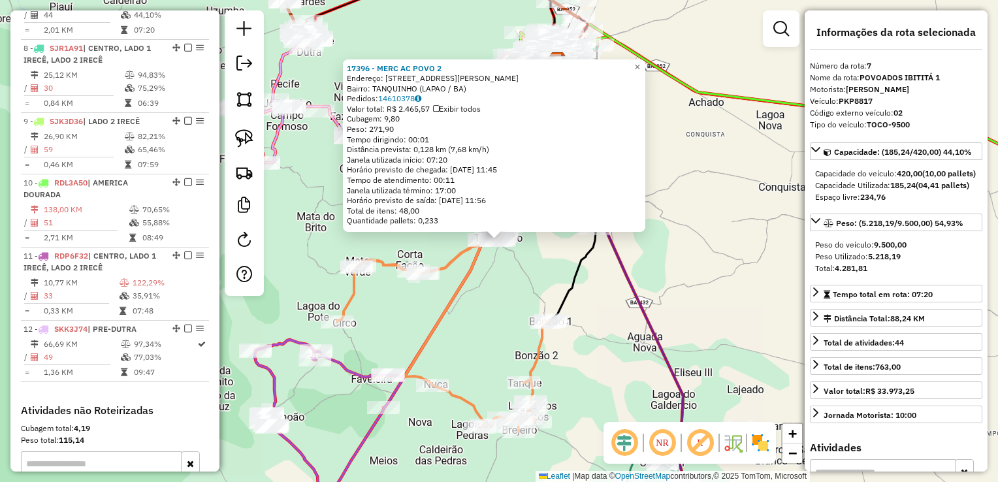
scroll to position [919, 0]
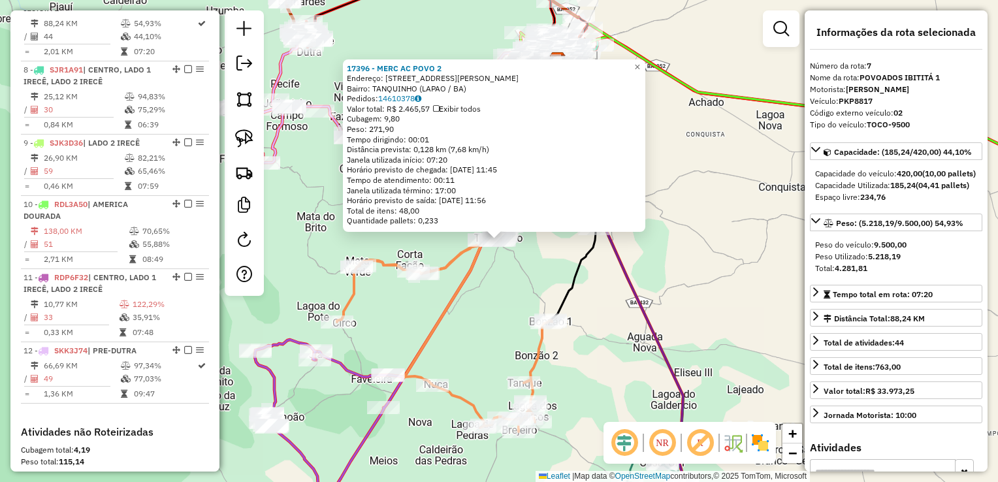
click at [502, 302] on div "17396 - MERC AC POVO 2 Endereço: AV SaO JOSE 23 Bairro: TANQUINHO (LAPAO / BA) …" at bounding box center [499, 241] width 998 height 482
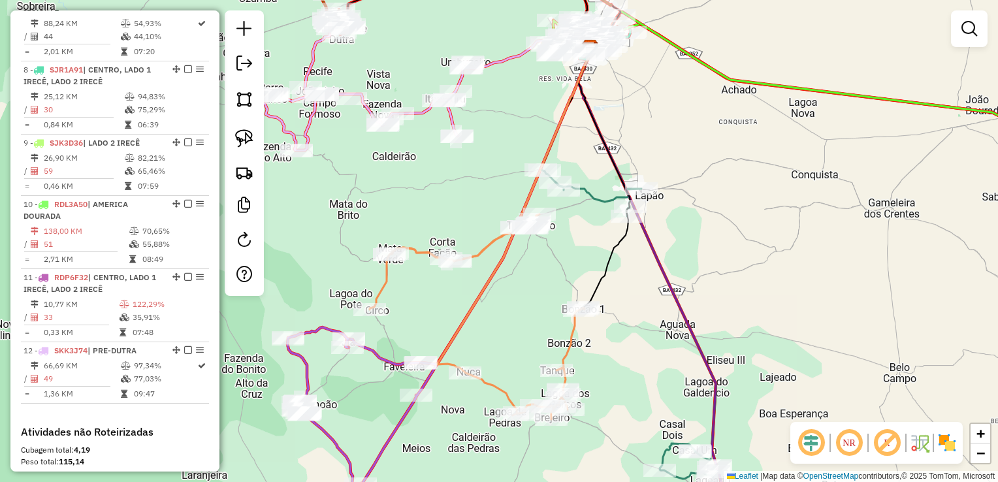
drag, startPoint x: 539, startPoint y: 283, endPoint x: 549, endPoint y: 234, distance: 49.9
click at [545, 281] on div "Janela de atendimento Grade de atendimento Capacidade Transportadoras Veículos …" at bounding box center [499, 241] width 998 height 482
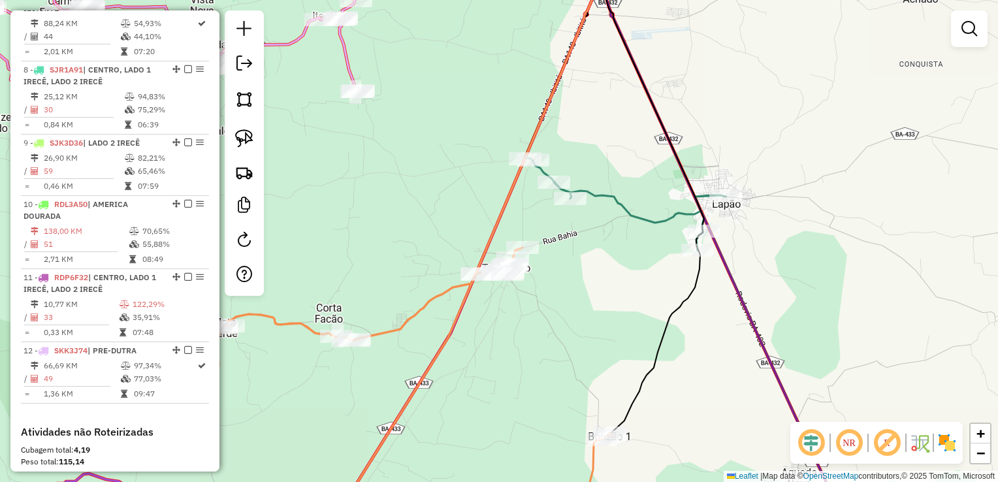
drag, startPoint x: 586, startPoint y: 276, endPoint x: 595, endPoint y: 172, distance: 104.2
click at [595, 172] on div "Janela de atendimento Grade de atendimento Capacidade Transportadoras Veículos …" at bounding box center [499, 241] width 998 height 482
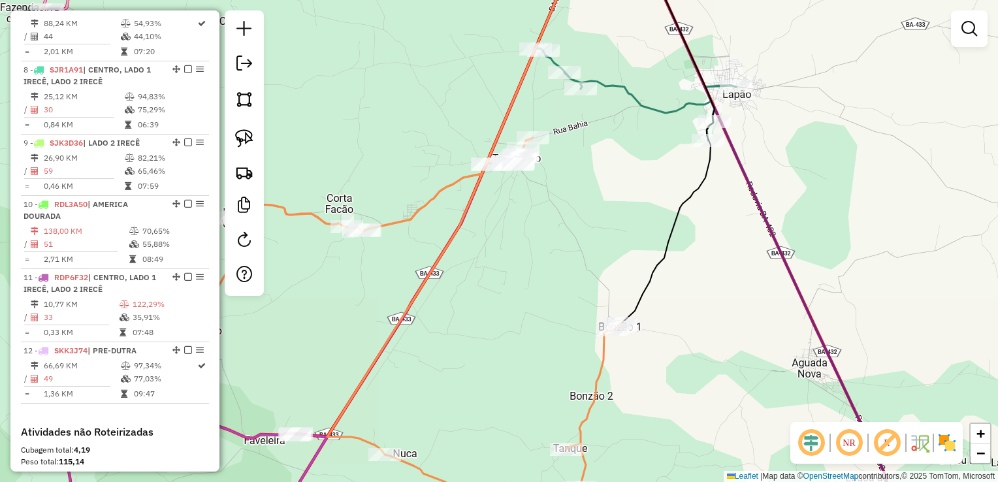
drag, startPoint x: 569, startPoint y: 298, endPoint x: 619, endPoint y: 254, distance: 67.1
click at [618, 256] on div "Rota 7 - Placa PKP8817 12825 - MERCADO J R Janela de atendimento Grade de atend…" at bounding box center [499, 241] width 998 height 482
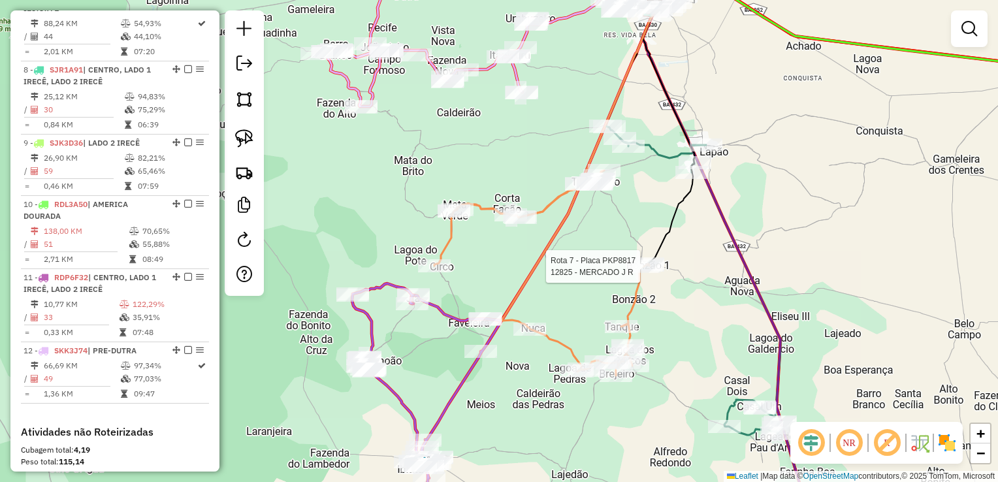
select select "*********"
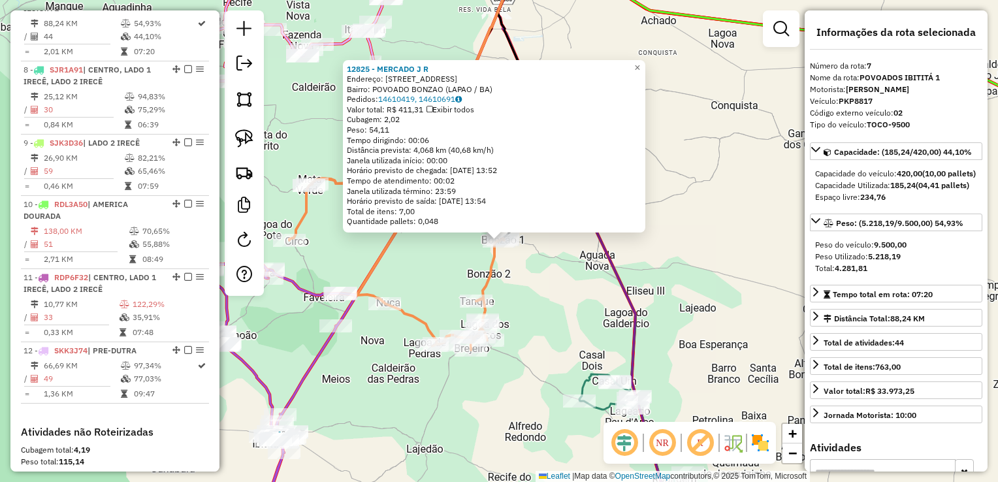
click at [518, 286] on div "12825 - MERCADO J R Endereço: RUA DAS FLORES 191 Bairro: POVOADO BONZAO (LAPAO …" at bounding box center [499, 241] width 998 height 482
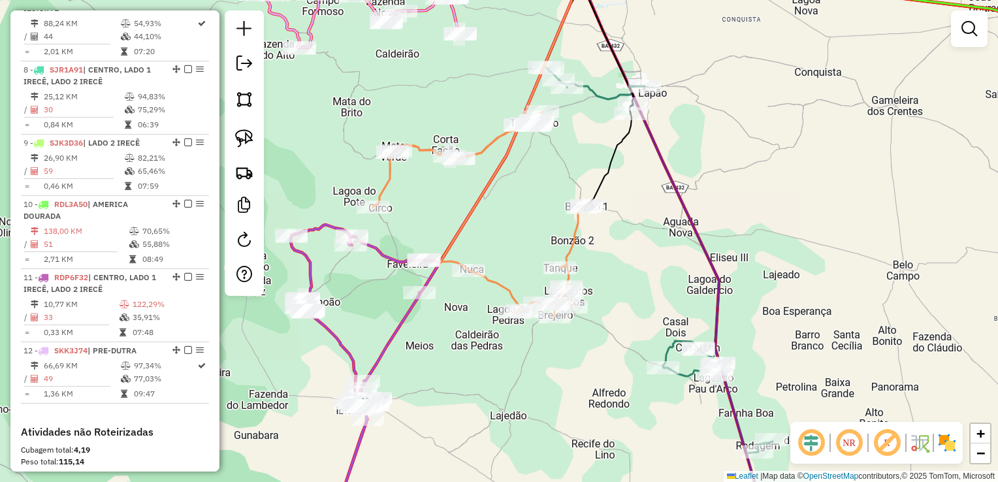
drag, startPoint x: 603, startPoint y: 266, endPoint x: 616, endPoint y: 259, distance: 15.8
click at [616, 259] on div "Janela de atendimento Grade de atendimento Capacidade Transportadoras Veículos …" at bounding box center [499, 241] width 998 height 482
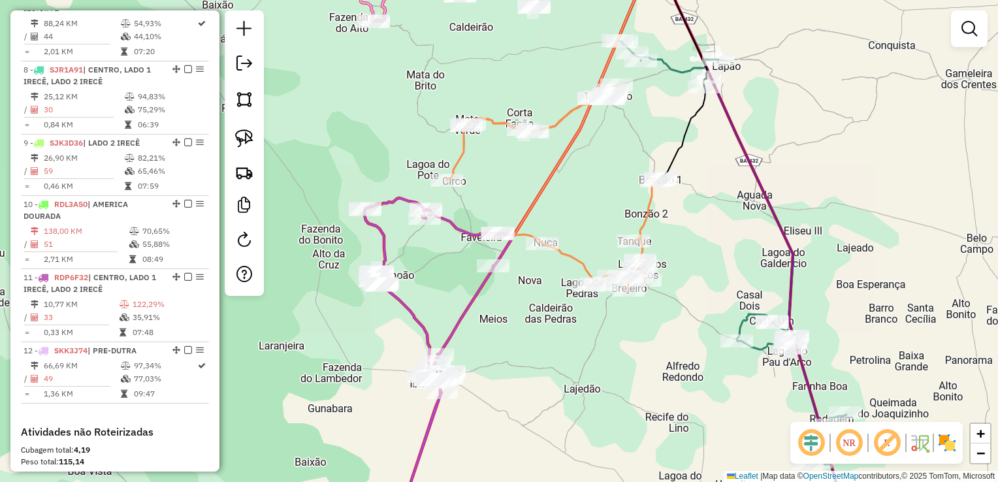
drag, startPoint x: 495, startPoint y: 239, endPoint x: 606, endPoint y: 200, distance: 117.7
click at [606, 200] on div "Janela de atendimento Grade de atendimento Capacidade Transportadoras Veículos …" at bounding box center [499, 241] width 998 height 482
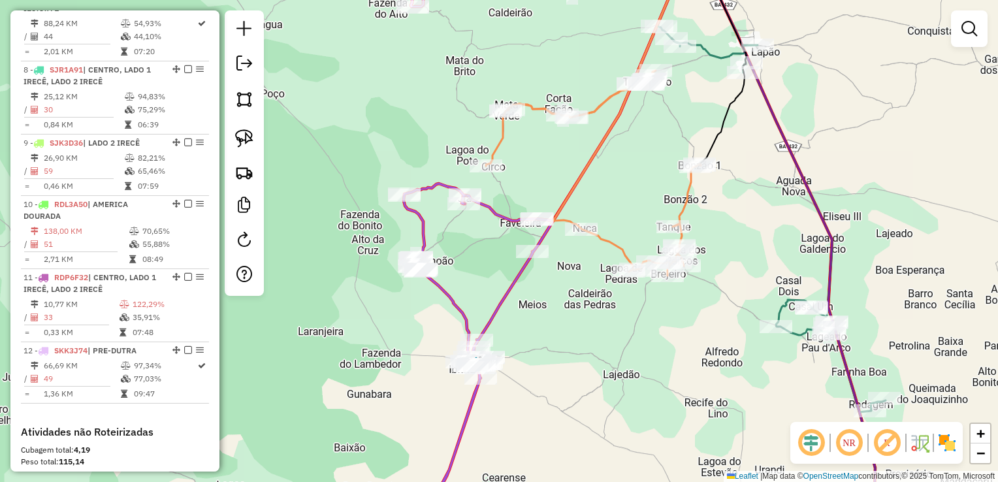
drag, startPoint x: 559, startPoint y: 304, endPoint x: 607, endPoint y: 235, distance: 84.4
click at [607, 235] on div "Janela de atendimento Grade de atendimento Capacidade Transportadoras Veículos …" at bounding box center [499, 241] width 998 height 482
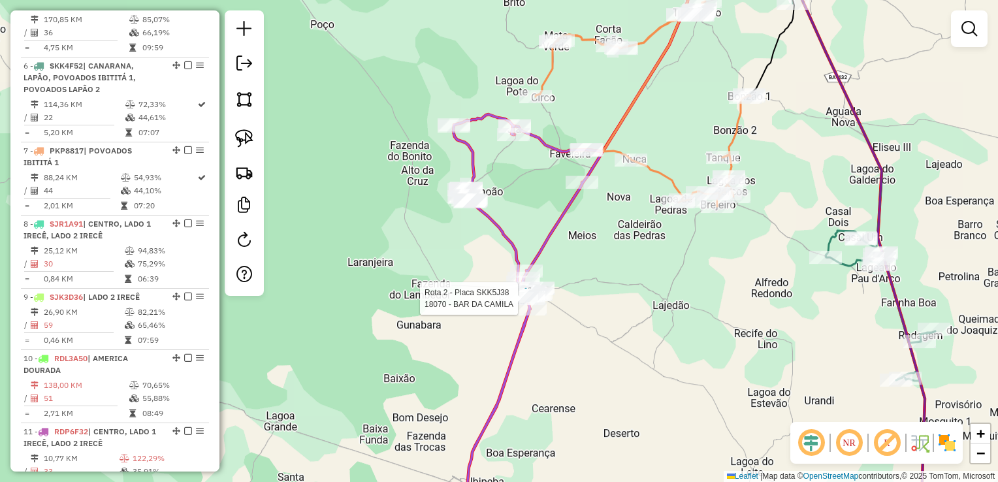
select select "*********"
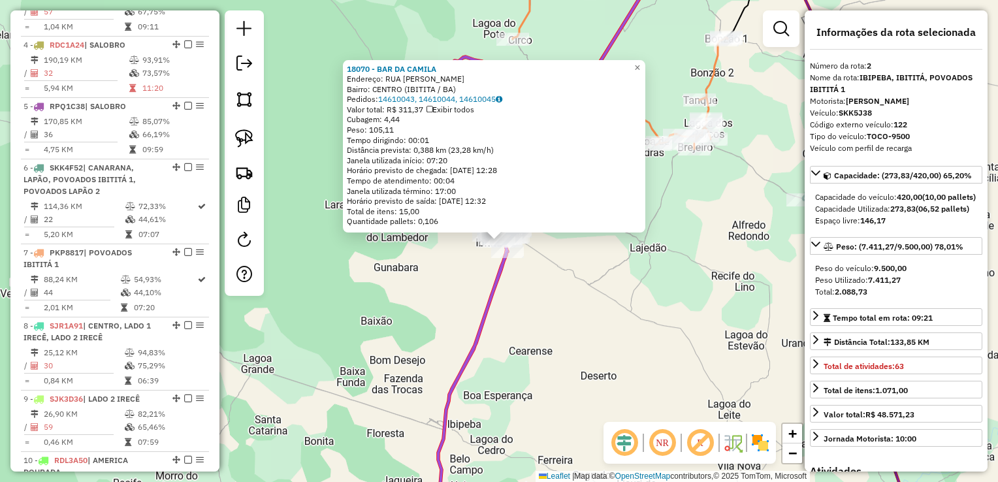
scroll to position [578, 0]
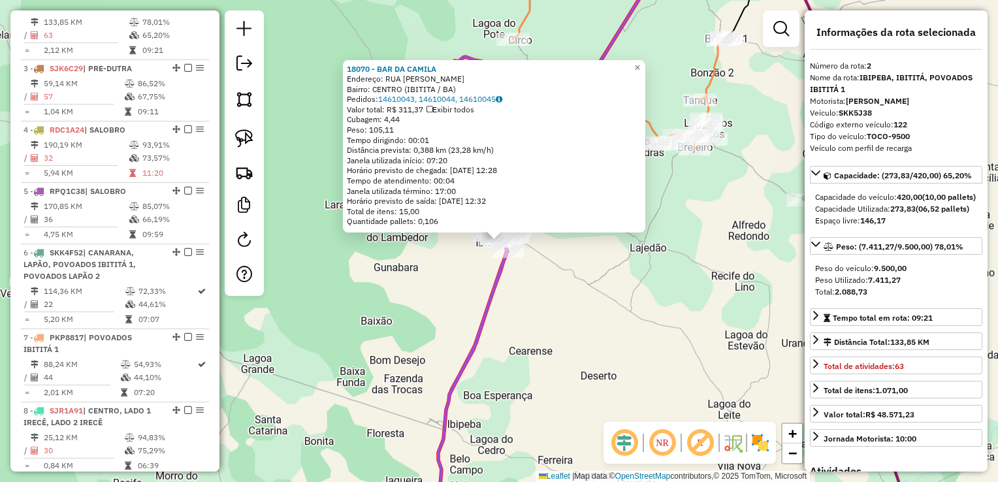
click at [572, 302] on div "18070 - BAR DA CAMILA Endereço: RUA ALBERTO MARQUES DOURADO SN Bairro: CENTRO (…" at bounding box center [499, 241] width 998 height 482
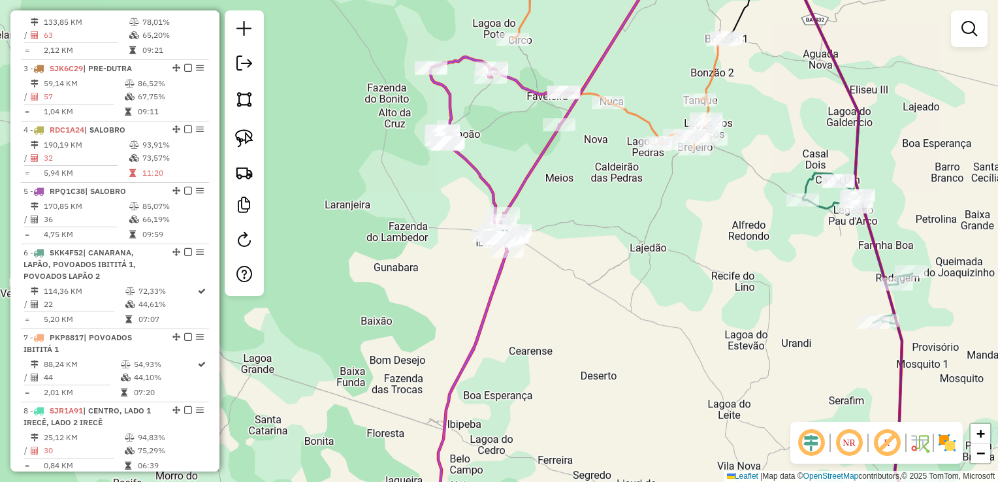
drag, startPoint x: 581, startPoint y: 266, endPoint x: 622, endPoint y: 283, distance: 43.9
click at [622, 283] on div "Janela de atendimento Grade de atendimento Capacidade Transportadoras Veículos …" at bounding box center [499, 241] width 998 height 482
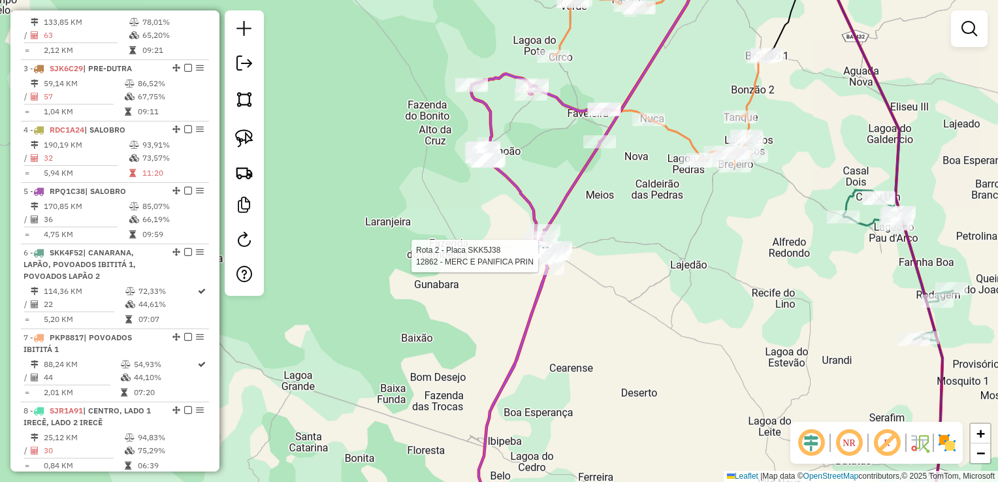
select select "*********"
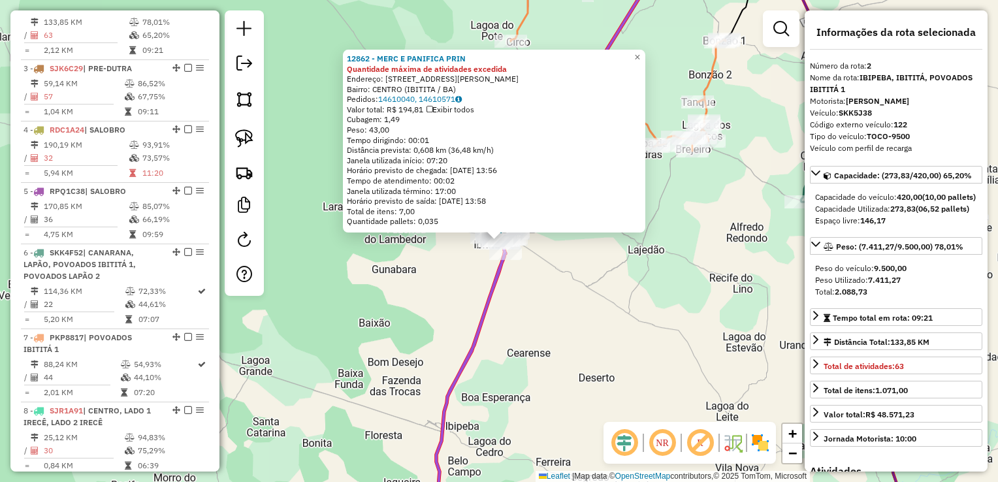
click at [608, 314] on div "12862 - MERC E PANIFICA PRIN Quantidade máxima de atividades excedida Endereço:…" at bounding box center [499, 241] width 998 height 482
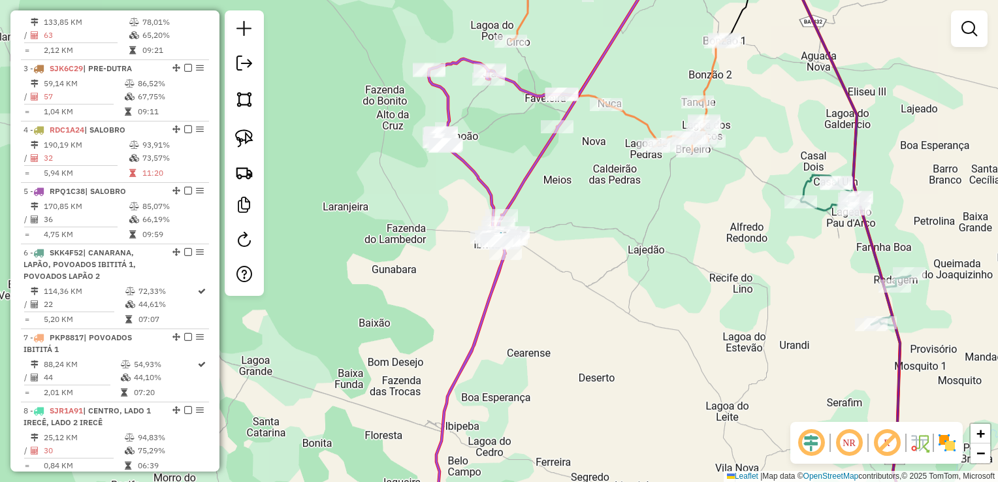
drag, startPoint x: 628, startPoint y: 292, endPoint x: 633, endPoint y: 352, distance: 60.2
click at [633, 352] on div "Janela de atendimento Grade de atendimento Capacidade Transportadoras Veículos …" at bounding box center [499, 241] width 998 height 482
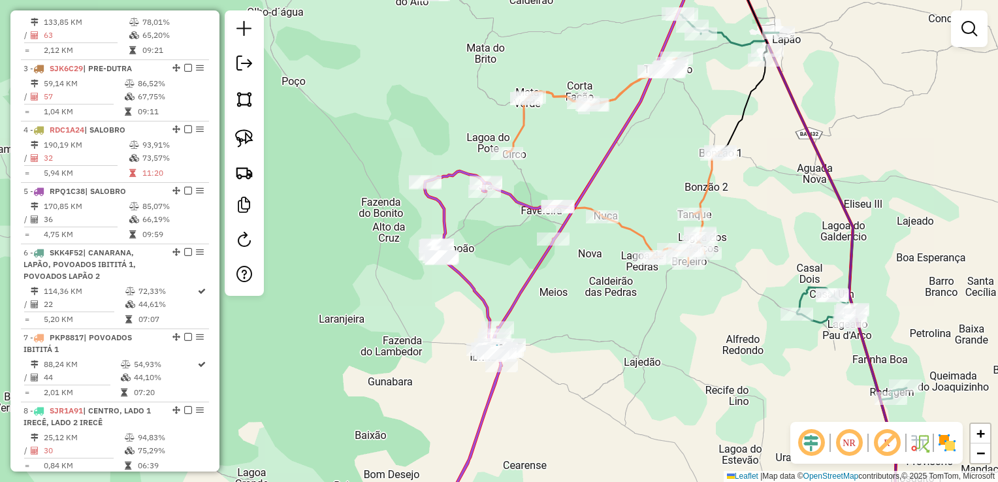
drag, startPoint x: 633, startPoint y: 334, endPoint x: 585, endPoint y: 291, distance: 64.2
click at [630, 343] on div "Janela de atendimento Grade de atendimento Capacidade Transportadoras Veículos …" at bounding box center [499, 241] width 998 height 482
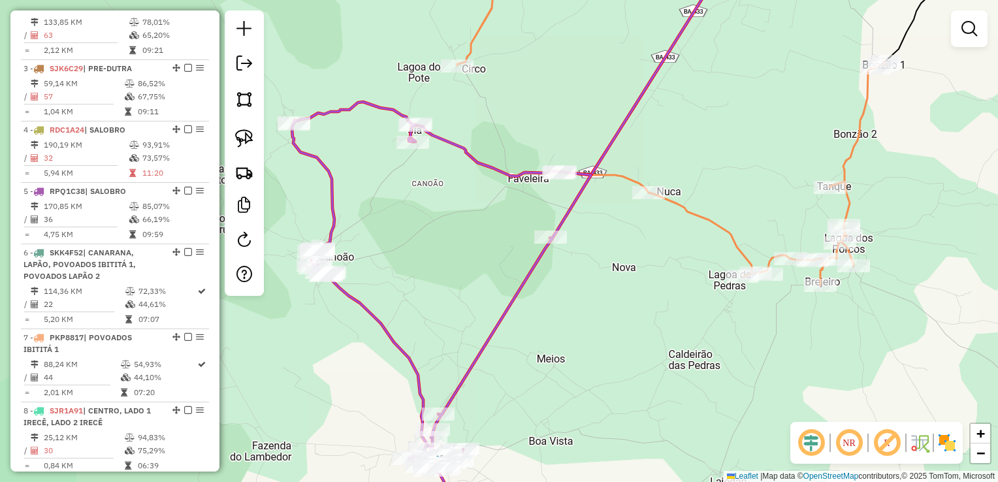
drag, startPoint x: 616, startPoint y: 234, endPoint x: 612, endPoint y: 279, distance: 45.9
click at [612, 281] on div "Janela de atendimento Grade de atendimento Capacidade Transportadoras Veículos …" at bounding box center [499, 241] width 998 height 482
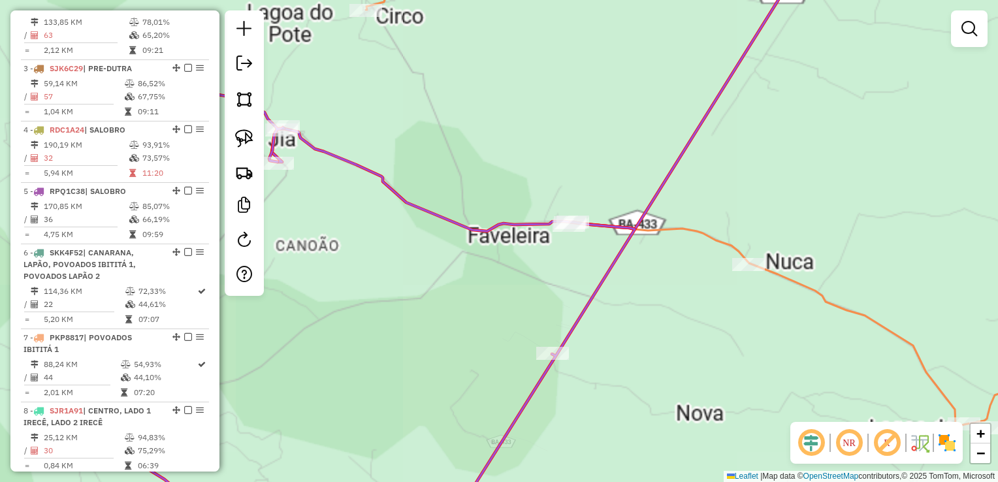
drag, startPoint x: 593, startPoint y: 237, endPoint x: 567, endPoint y: 249, distance: 28.3
click at [567, 249] on div "Janela de atendimento Grade de atendimento Capacidade Transportadoras Veículos …" at bounding box center [499, 241] width 998 height 482
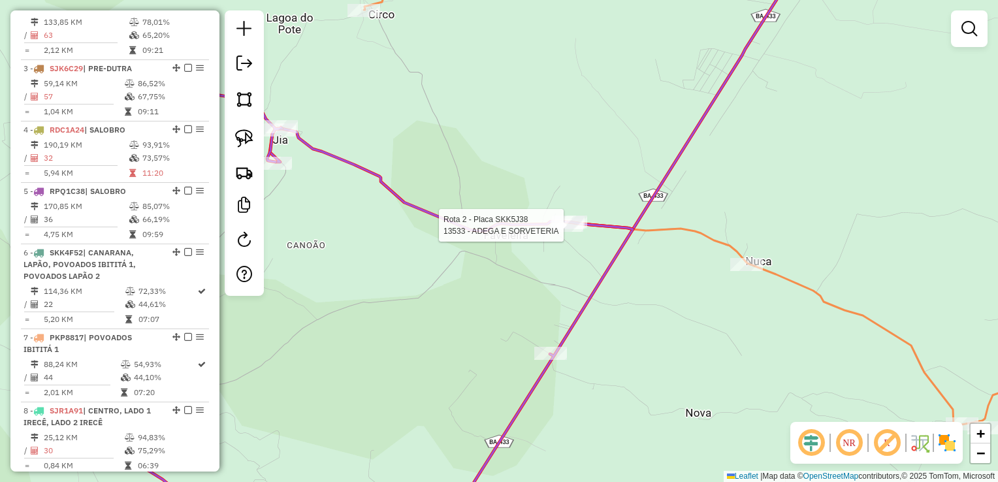
select select "*********"
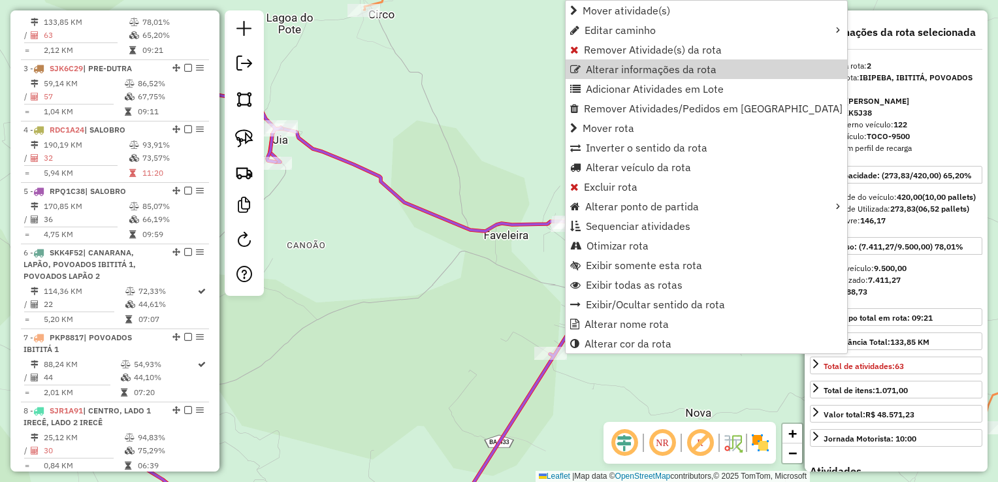
click at [402, 259] on div "Janela de atendimento Grade de atendimento Capacidade Transportadoras Veículos …" at bounding box center [499, 241] width 998 height 482
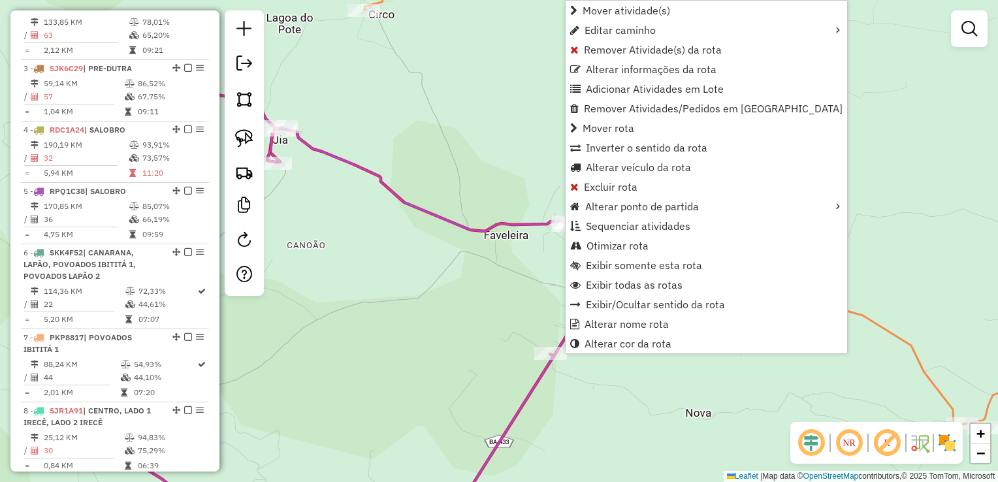
drag, startPoint x: 494, startPoint y: 221, endPoint x: 563, endPoint y: 123, distance: 120.3
click at [561, 127] on div "Janela de atendimento Grade de atendimento Capacidade Transportadoras Veículos …" at bounding box center [499, 241] width 998 height 482
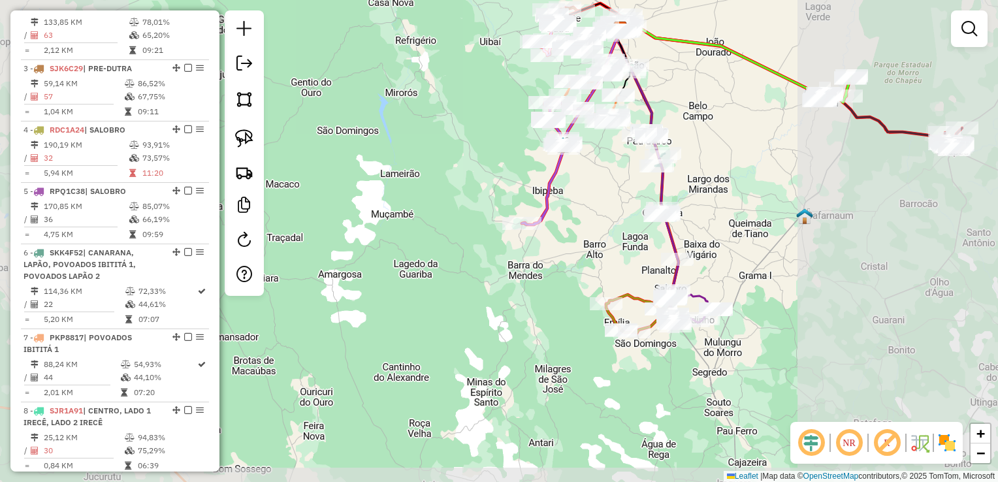
drag, startPoint x: 640, startPoint y: 239, endPoint x: 636, endPoint y: 223, distance: 16.3
click at [636, 223] on div "Janela de atendimento Grade de atendimento Capacidade Transportadoras Veículos …" at bounding box center [499, 241] width 998 height 482
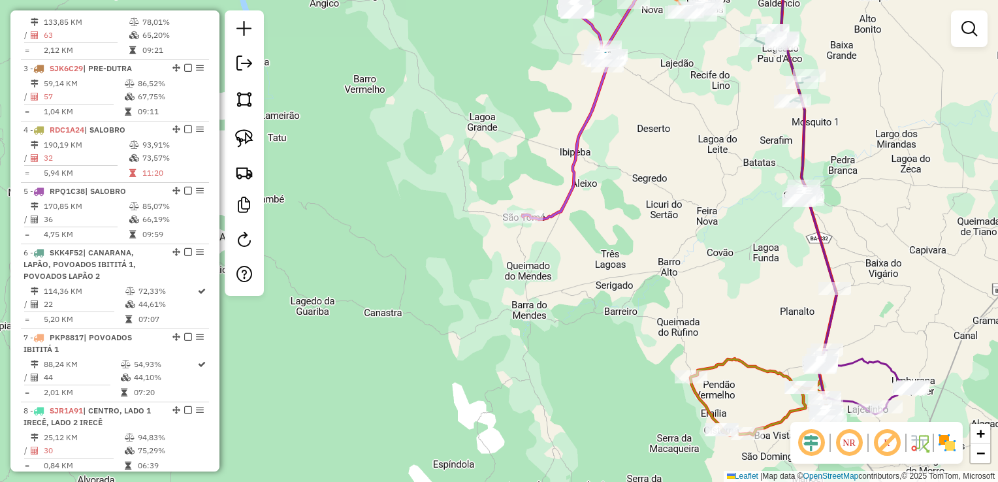
click at [620, 180] on div "Janela de atendimento Grade de atendimento Capacidade Transportadoras Veículos …" at bounding box center [499, 241] width 998 height 482
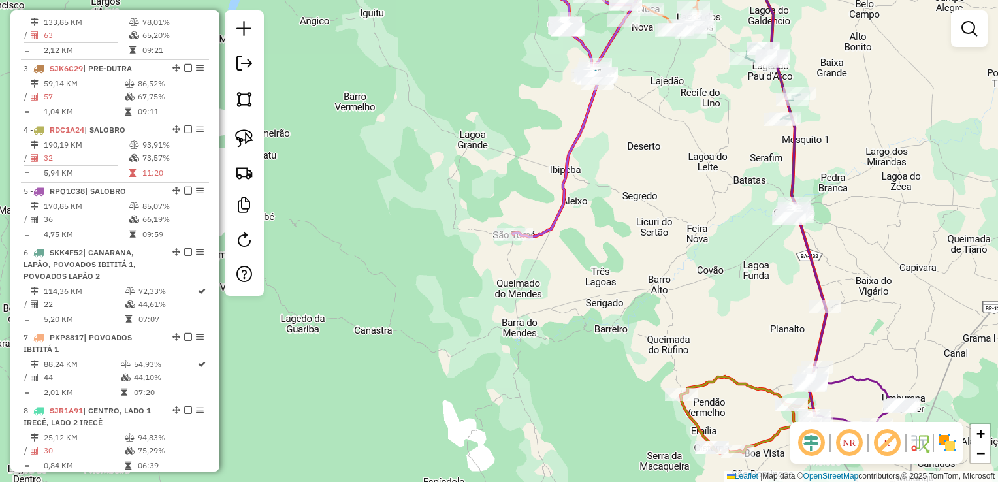
drag, startPoint x: 609, startPoint y: 200, endPoint x: 590, endPoint y: 217, distance: 25.9
click at [565, 270] on div "Janela de atendimento Grade de atendimento Capacidade Transportadoras Veículos …" at bounding box center [499, 241] width 998 height 482
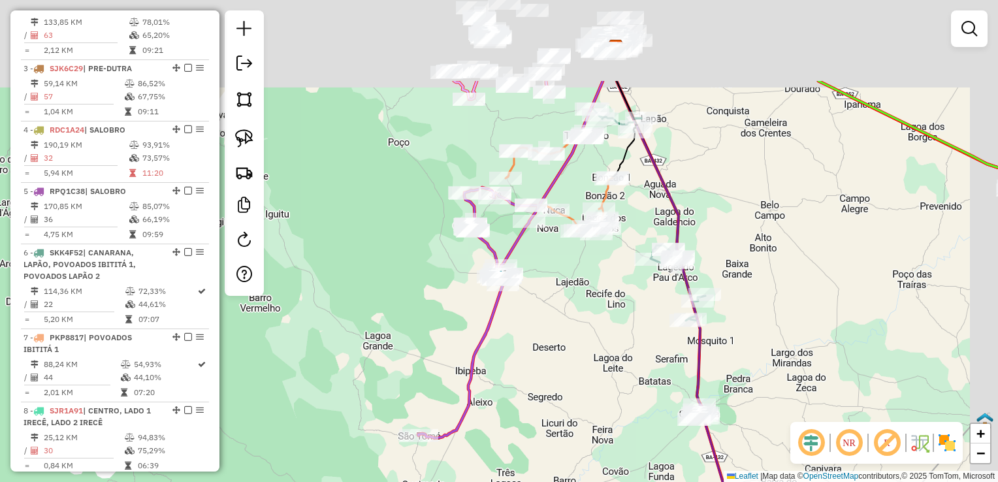
drag, startPoint x: 599, startPoint y: 197, endPoint x: 548, endPoint y: 330, distance: 142.8
click at [548, 329] on div "Janela de atendimento Grade de atendimento Capacidade Transportadoras Veículos …" at bounding box center [499, 241] width 998 height 482
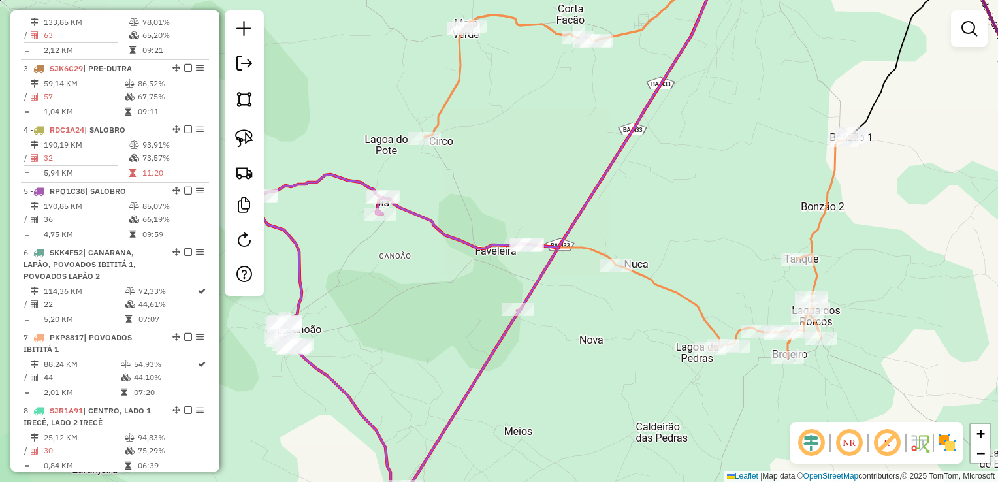
drag, startPoint x: 530, startPoint y: 200, endPoint x: 533, endPoint y: 190, distance: 10.8
click at [532, 191] on div "Rota 2 - Placa SKK5J38 13533 - ADEGA E SORVETERIA Janela de atendimento Grade d…" at bounding box center [499, 241] width 998 height 482
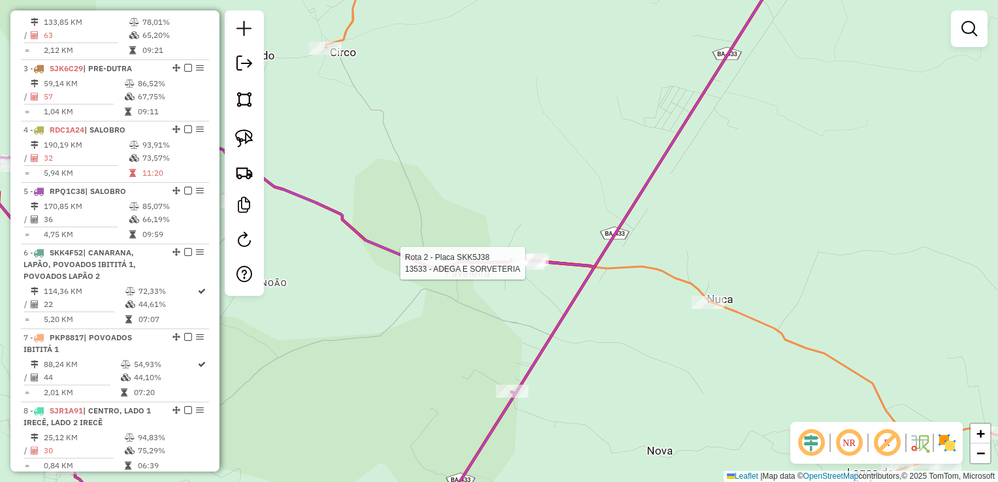
select select "*********"
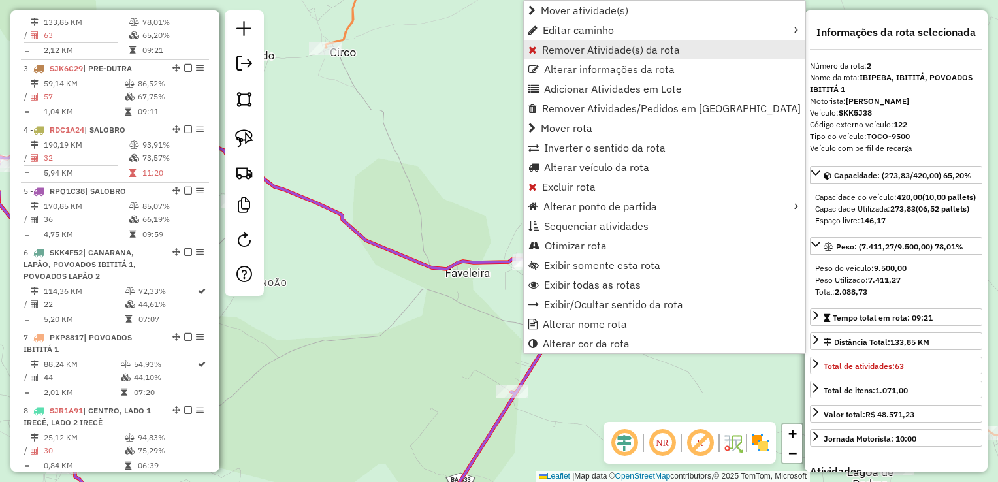
click at [584, 48] on span "Remover Atividade(s) da rota" at bounding box center [611, 49] width 138 height 10
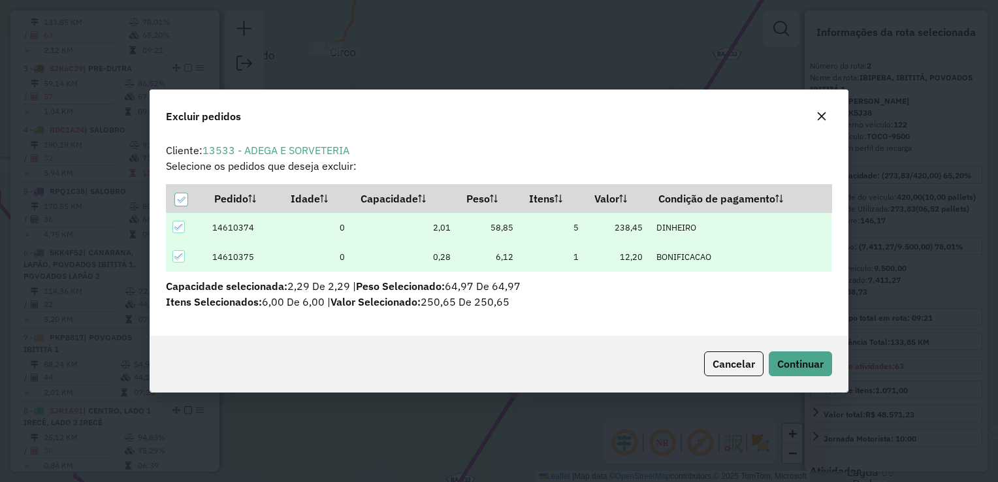
scroll to position [7, 4]
click at [803, 361] on span "Continuar" at bounding box center [800, 363] width 46 height 13
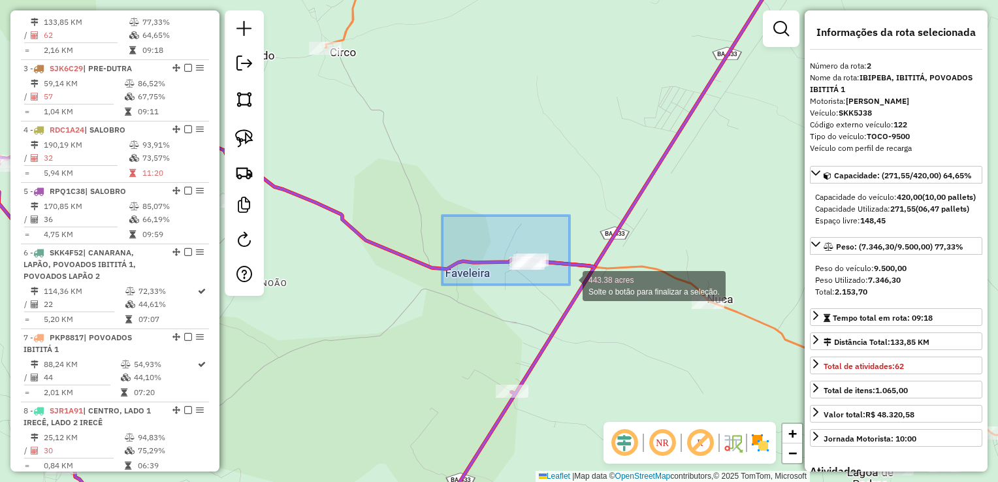
drag, startPoint x: 442, startPoint y: 215, endPoint x: 569, endPoint y: 284, distance: 144.6
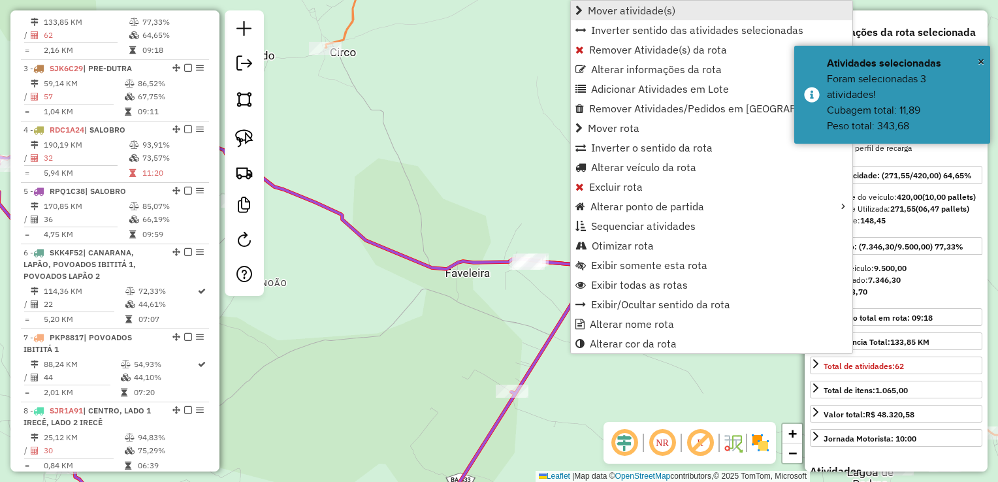
click at [661, 10] on span "Mover atividade(s)" at bounding box center [631, 10] width 87 height 10
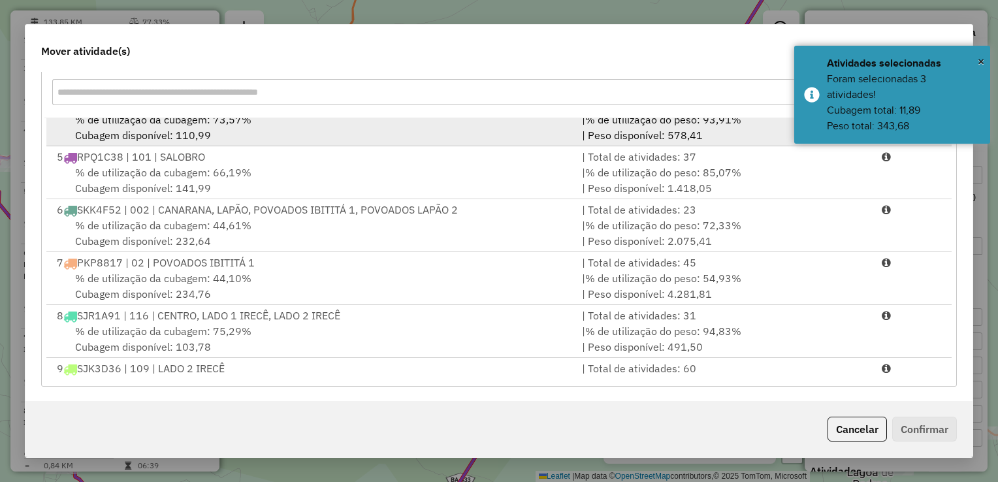
scroll to position [196, 0]
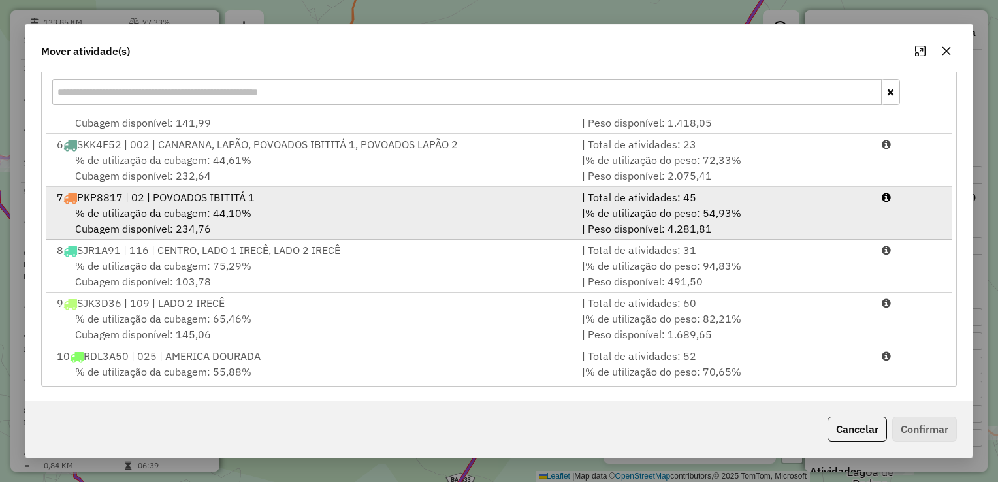
click at [198, 225] on div "% de utilização da cubagem: 44,10% Cubagem disponível: 234,76" at bounding box center [311, 220] width 525 height 31
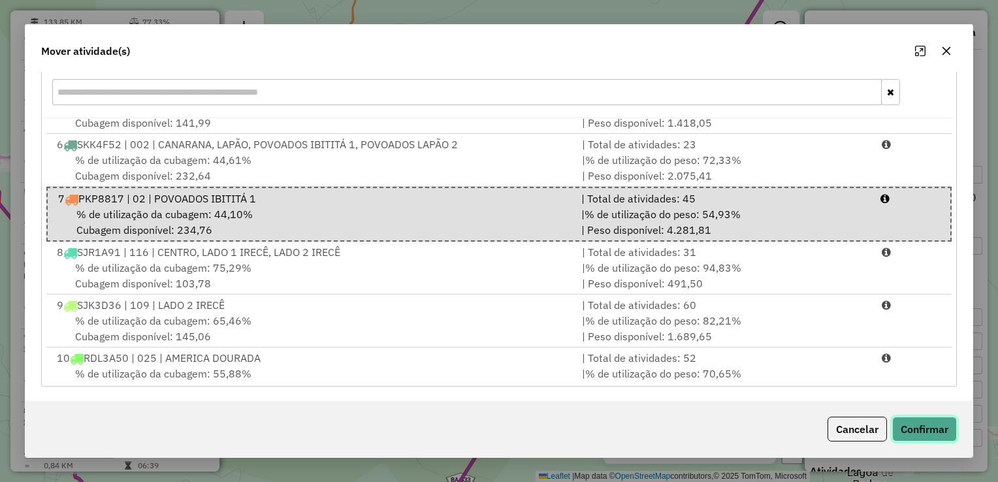
click at [934, 430] on button "Confirmar" at bounding box center [924, 429] width 65 height 25
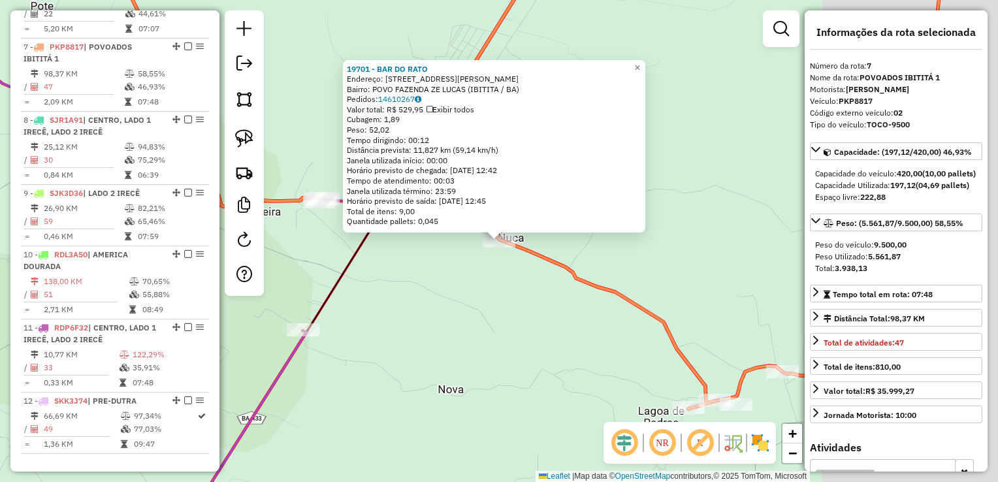
scroll to position [919, 0]
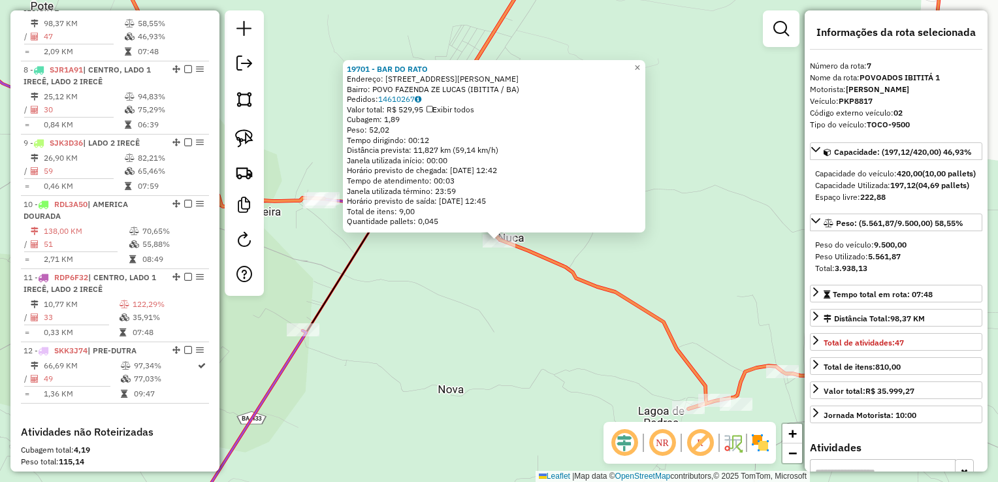
click at [540, 337] on div "19701 - BAR DO RATO Endereço: Rua da Escola Emidio Garrafo 56 Bairro: POVO FAZE…" at bounding box center [499, 241] width 998 height 482
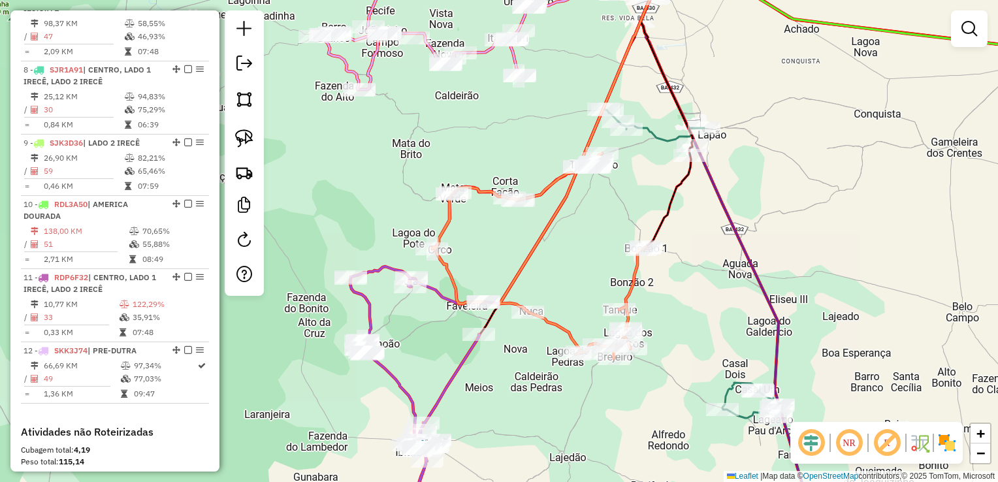
drag, startPoint x: 565, startPoint y: 283, endPoint x: 561, endPoint y: 238, distance: 45.9
click at [561, 239] on div "Janela de atendimento Grade de atendimento Capacidade Transportadoras Veículos …" at bounding box center [499, 241] width 998 height 482
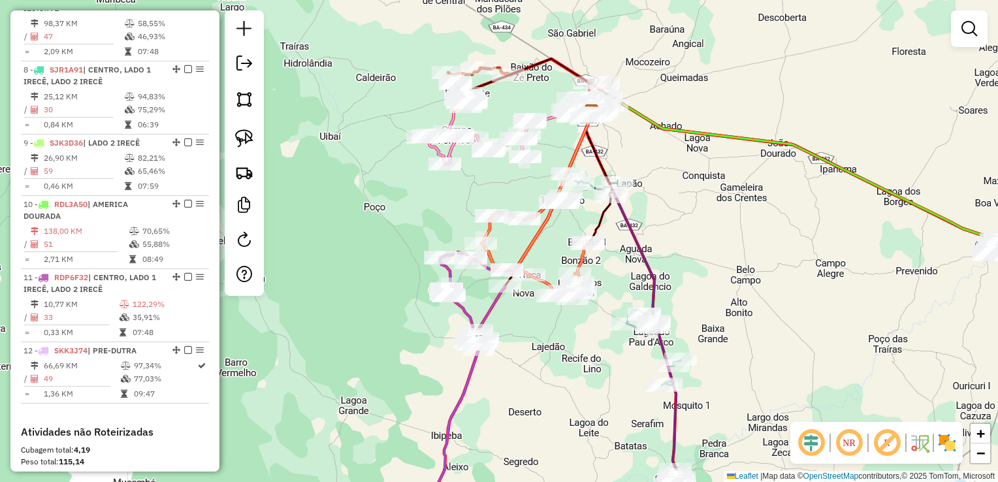
drag, startPoint x: 550, startPoint y: 343, endPoint x: 493, endPoint y: 255, distance: 104.3
click at [494, 256] on div "Rota 7 - Placa PKP8817 19390 - MERCEARIA DA CARLA Janela de atendimento Grade d…" at bounding box center [499, 241] width 998 height 482
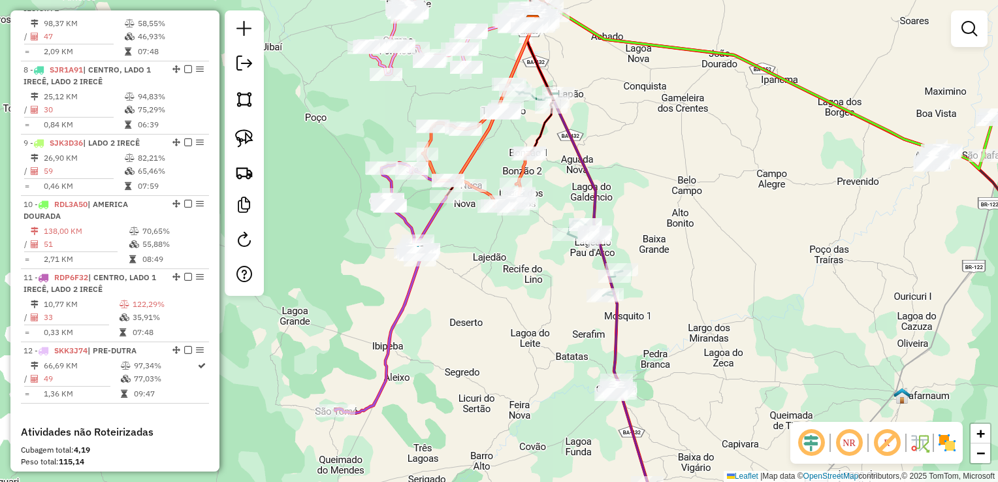
click at [499, 353] on div "Janela de atendimento Grade de atendimento Capacidade Transportadoras Veículos …" at bounding box center [499, 241] width 998 height 482
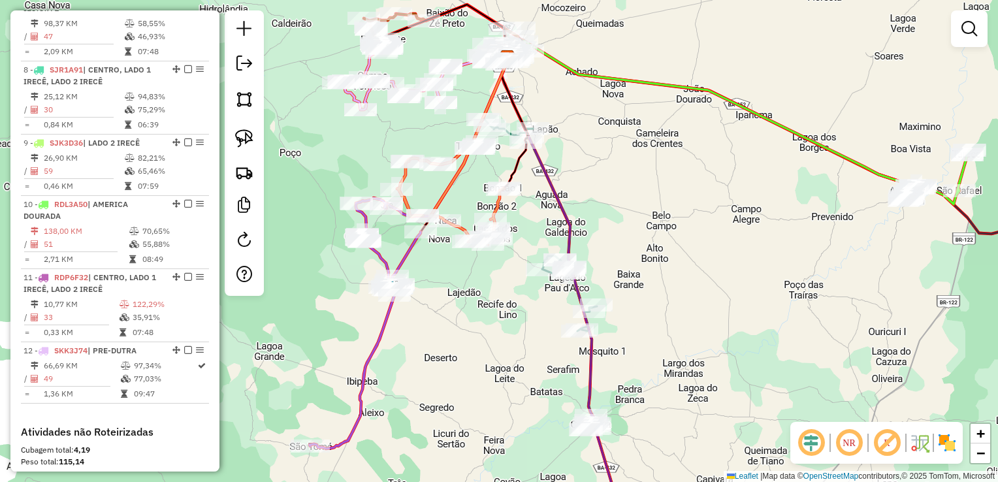
drag, startPoint x: 632, startPoint y: 268, endPoint x: 622, endPoint y: 295, distance: 29.1
click at [630, 294] on div "Rota 6 - Placa SKK4F52 11876 - PADAR.E LANCH. CLARA Janela de atendimento Grade…" at bounding box center [499, 241] width 998 height 482
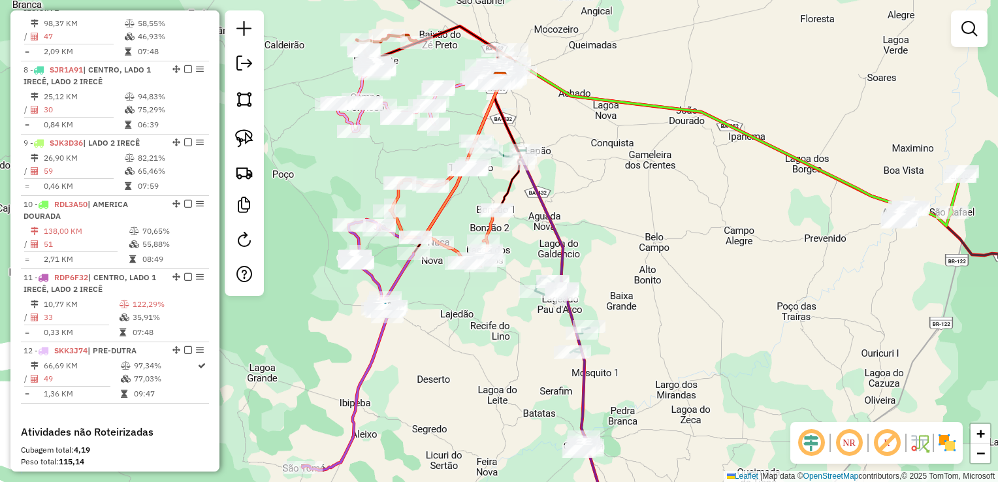
drag, startPoint x: 637, startPoint y: 225, endPoint x: 633, endPoint y: 213, distance: 12.4
click at [633, 213] on div "Janela de atendimento Grade de atendimento Capacidade Transportadoras Veículos …" at bounding box center [499, 241] width 998 height 482
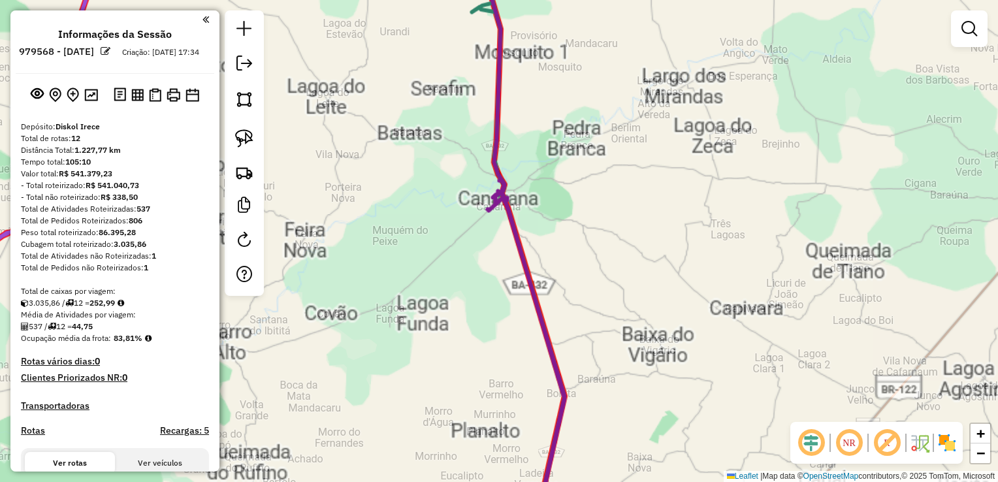
scroll to position [919, 0]
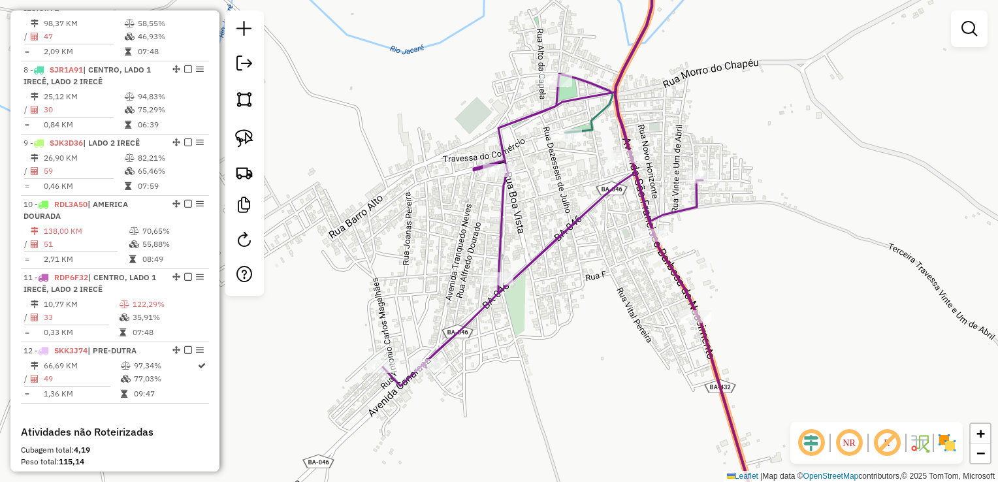
drag, startPoint x: 558, startPoint y: 155, endPoint x: 553, endPoint y: 181, distance: 26.0
click at [553, 181] on div "Janela de atendimento Grade de atendimento Capacidade Transportadoras Veículos …" at bounding box center [499, 241] width 998 height 482
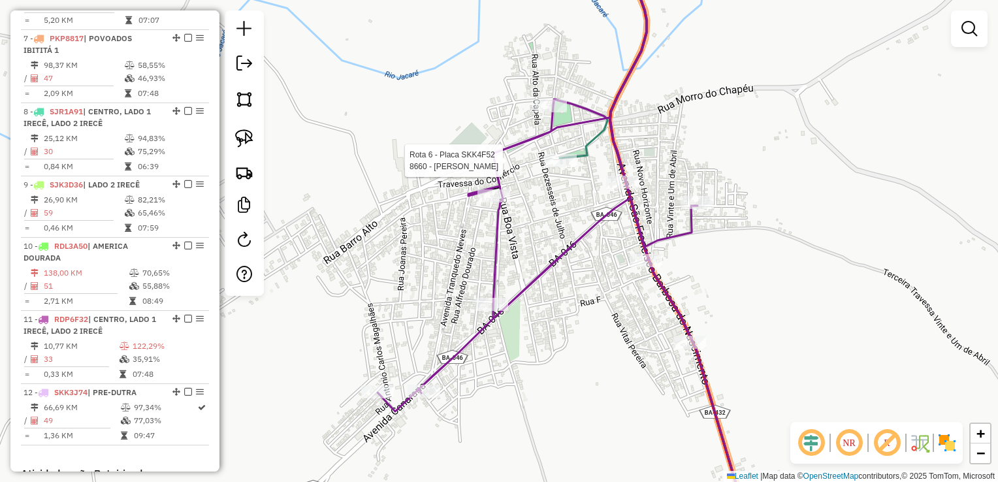
select select "*********"
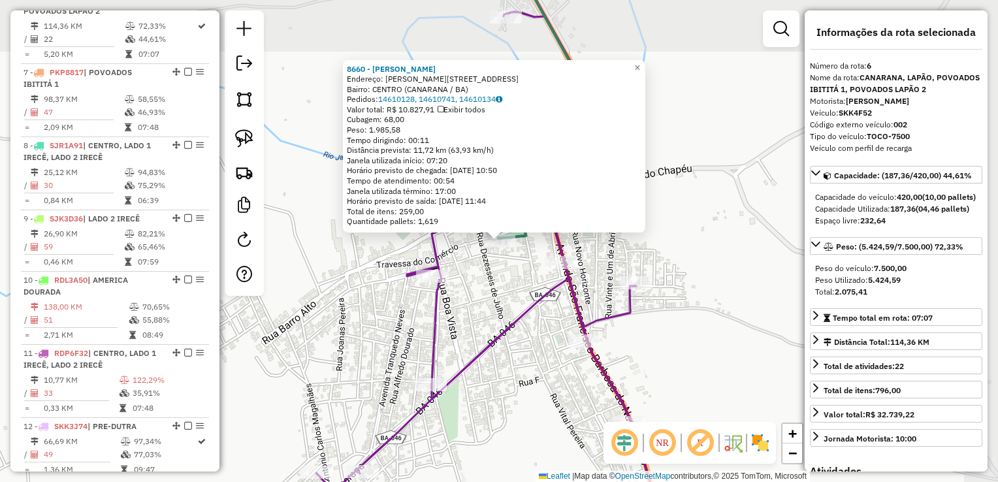
scroll to position [835, 0]
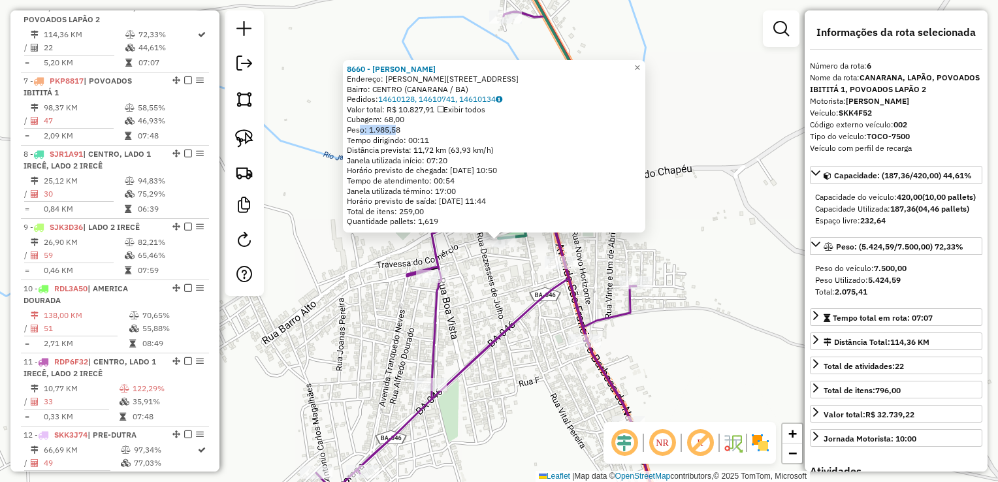
drag, startPoint x: 366, startPoint y: 126, endPoint x: 401, endPoint y: 126, distance: 35.3
click at [401, 126] on div "Peso: 1.985,58" at bounding box center [494, 130] width 294 height 10
click at [644, 249] on div "8660 - [PERSON_NAME]: [PERSON_NAME] 106 Bairro: CENTRO (CANARANA / BA) Pedidos:…" at bounding box center [499, 241] width 998 height 482
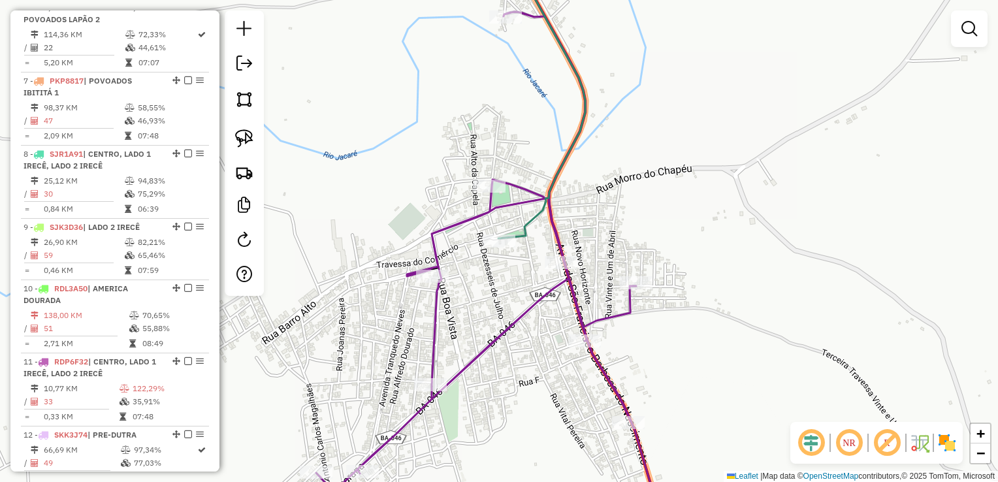
click at [686, 197] on div "8660 - [PERSON_NAME]: [PERSON_NAME] 106 Bairro: CENTRO (CANARANA / BA) Pedidos:…" at bounding box center [499, 241] width 998 height 482
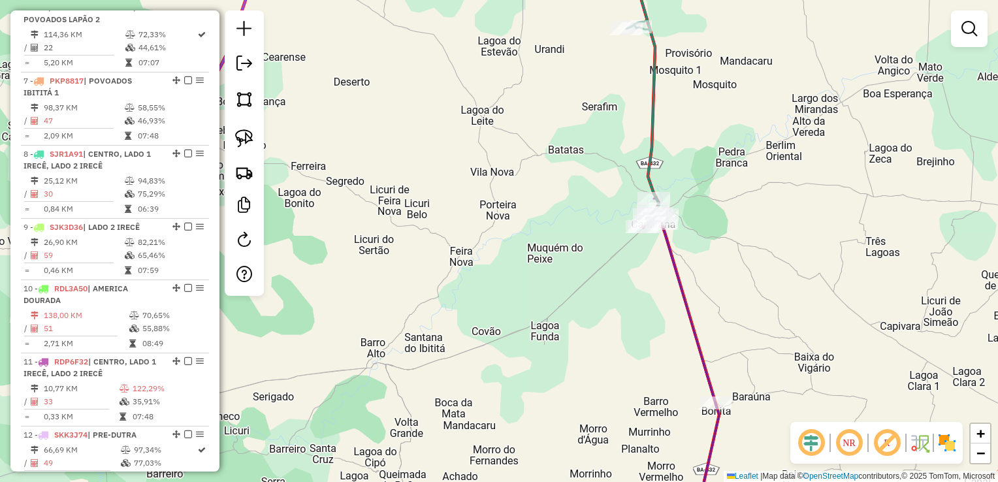
drag, startPoint x: 714, startPoint y: 181, endPoint x: 670, endPoint y: 280, distance: 108.2
click at [672, 276] on div "Janela de atendimento Grade de atendimento Capacidade Transportadoras Veículos …" at bounding box center [499, 241] width 998 height 482
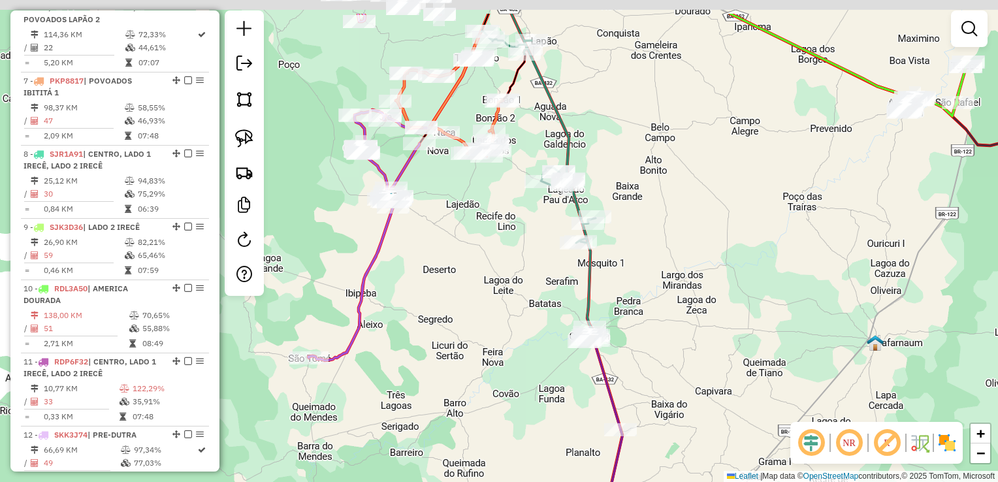
drag, startPoint x: 700, startPoint y: 215, endPoint x: 642, endPoint y: 291, distance: 94.9
click at [642, 289] on div "Janela de atendimento Grade de atendimento Capacidade Transportadoras Veículos …" at bounding box center [499, 241] width 998 height 482
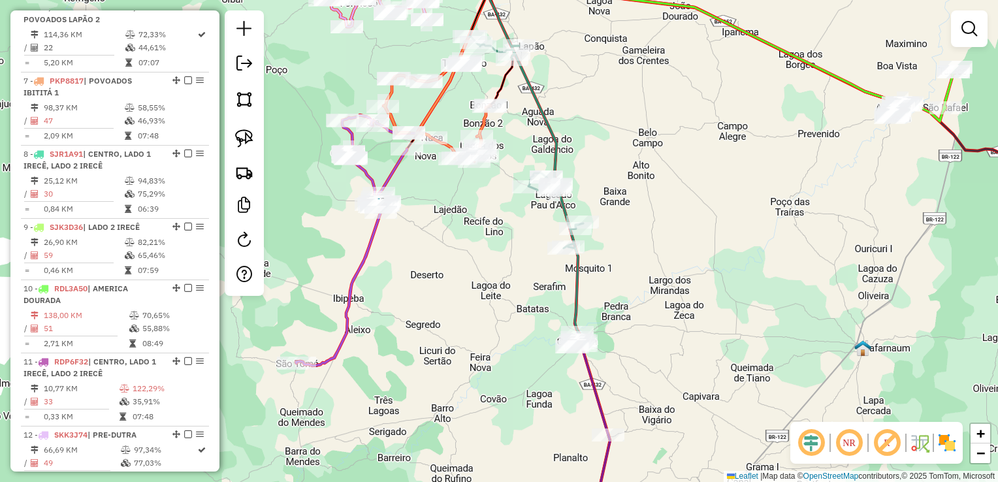
drag, startPoint x: 654, startPoint y: 304, endPoint x: 593, endPoint y: 172, distance: 145.5
click at [593, 172] on div "Janela de atendimento Grade de atendimento Capacidade Transportadoras Veículos …" at bounding box center [499, 241] width 998 height 482
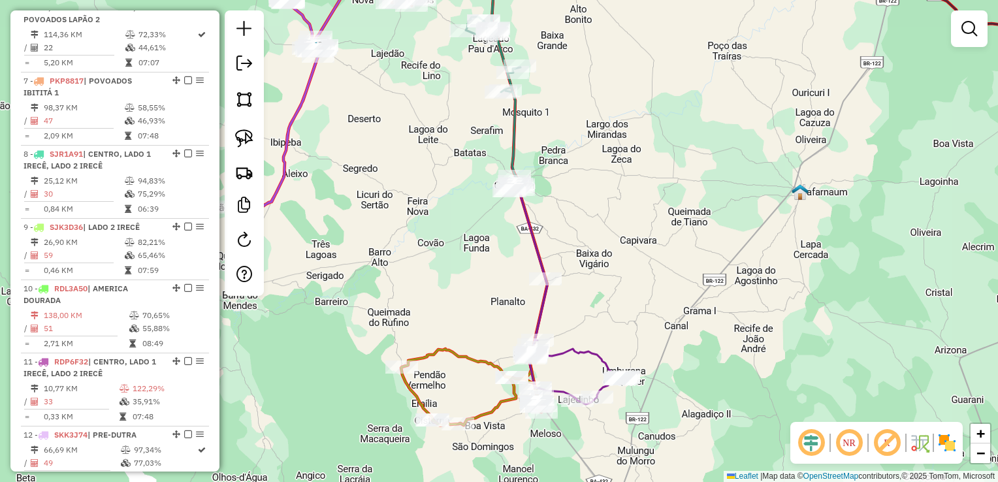
drag, startPoint x: 616, startPoint y: 235, endPoint x: 614, endPoint y: 192, distance: 43.1
click at [614, 193] on div "Janela de atendimento Grade de atendimento Capacidade Transportadoras Veículos …" at bounding box center [499, 241] width 998 height 482
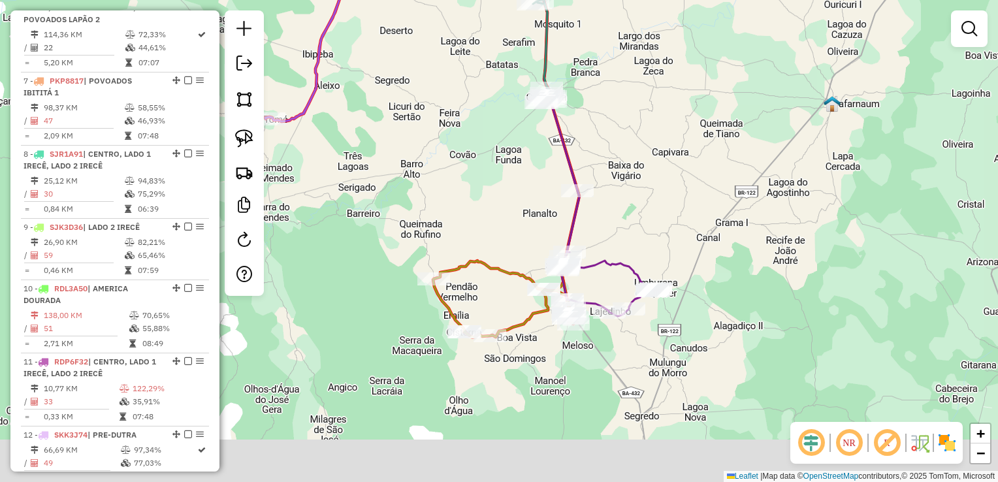
click at [635, 218] on div "Janela de atendimento Grade de atendimento Capacidade Transportadoras Veículos …" at bounding box center [499, 241] width 998 height 482
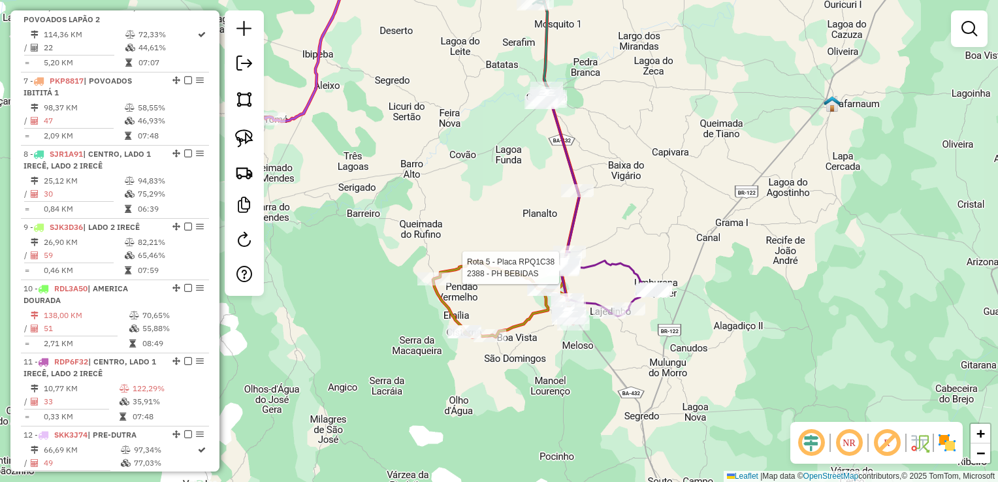
select select "*********"
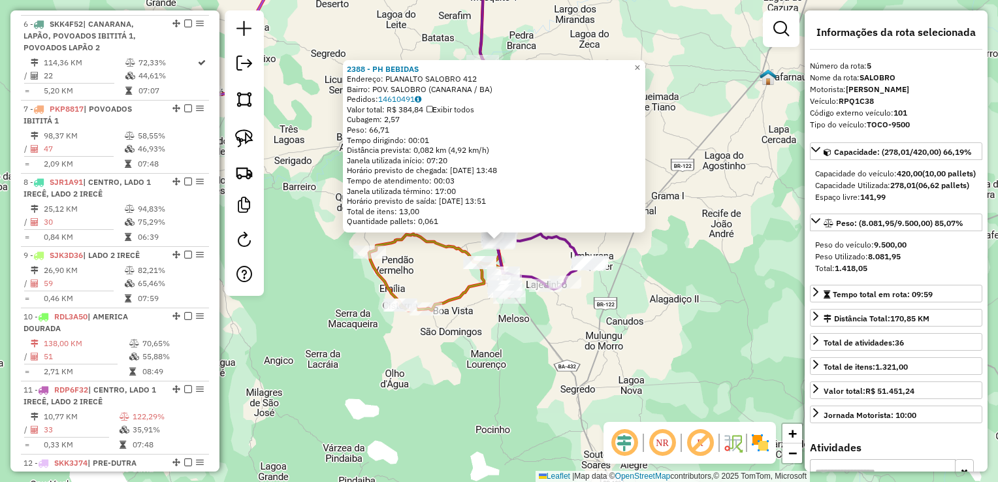
scroll to position [773, 0]
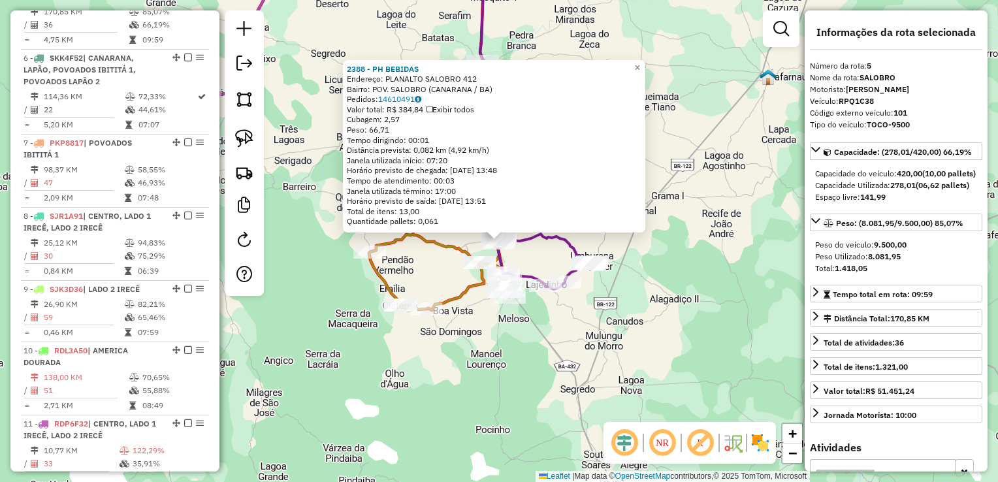
click at [675, 280] on div "2388 - PH BEBIDAS Endereço: [STREET_ADDRESS] Bairro: POV. [PERSON_NAME] (CANARA…" at bounding box center [499, 241] width 998 height 482
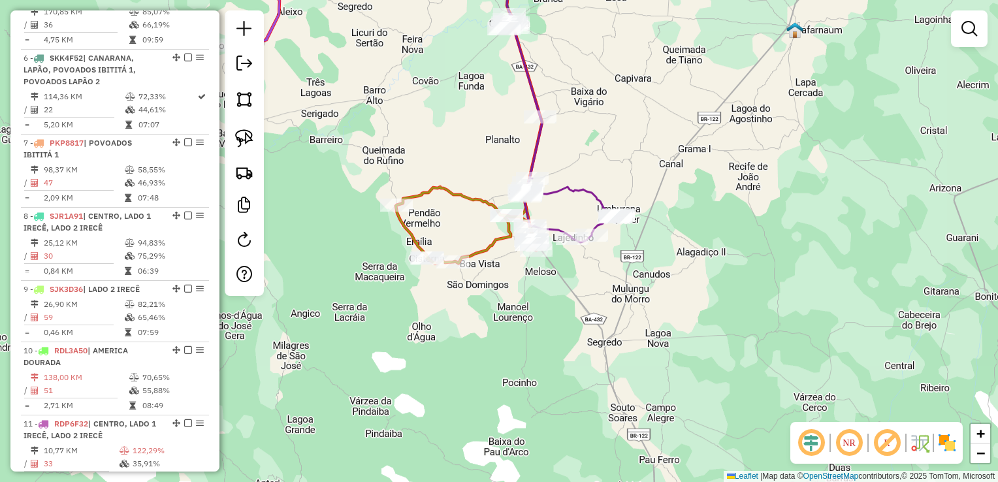
drag, startPoint x: 651, startPoint y: 133, endPoint x: 665, endPoint y: 106, distance: 30.4
click at [665, 106] on div "Janela de atendimento Grade de atendimento Capacidade Transportadoras Veículos …" at bounding box center [499, 241] width 998 height 482
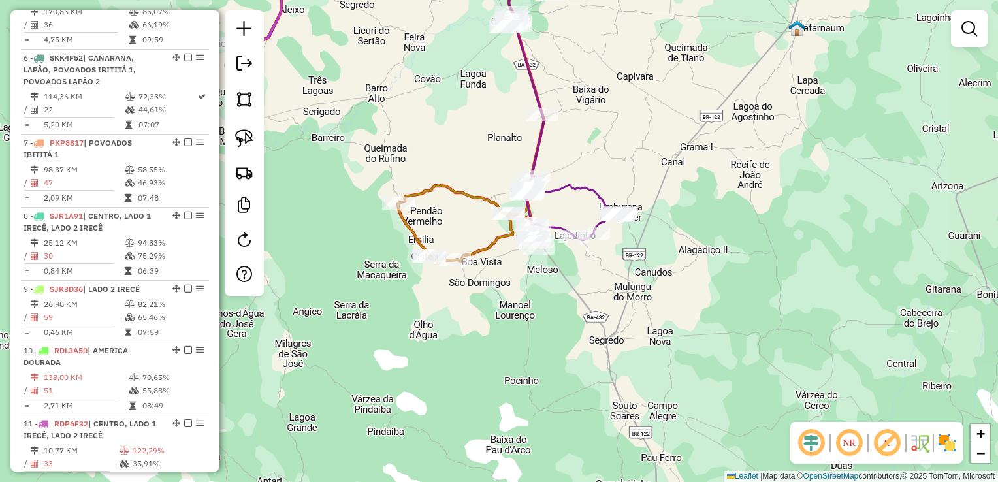
drag, startPoint x: 661, startPoint y: 134, endPoint x: 705, endPoint y: 125, distance: 45.5
click at [705, 125] on div "Janela de atendimento Grade de atendimento Capacidade Transportadoras Veículos …" at bounding box center [499, 241] width 998 height 482
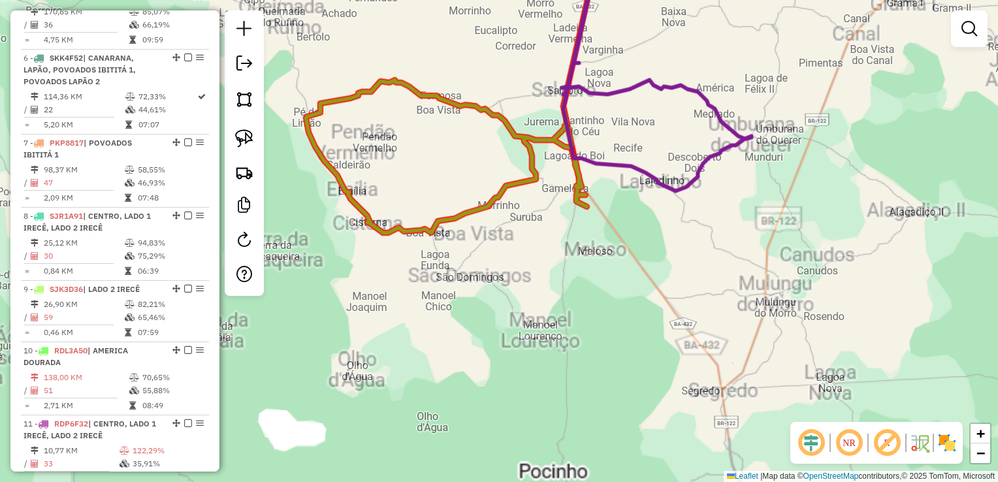
drag, startPoint x: 563, startPoint y: 281, endPoint x: 627, endPoint y: 274, distance: 64.3
click at [627, 274] on div "Janela de atendimento Grade de atendimento Capacidade Transportadoras Veículos …" at bounding box center [499, 241] width 998 height 482
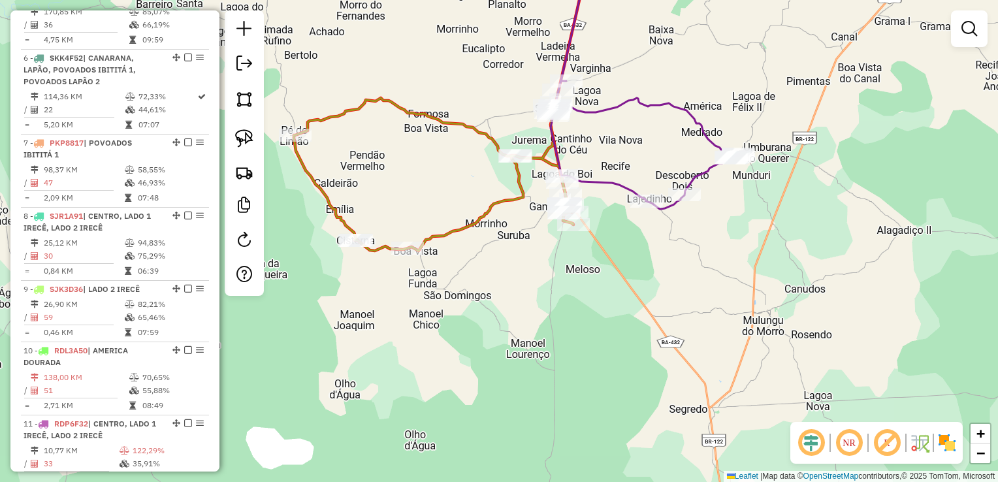
drag, startPoint x: 490, startPoint y: 176, endPoint x: 417, endPoint y: 249, distance: 103.4
click at [417, 249] on div "Janela de atendimento Grade de atendimento Capacidade Transportadoras Veículos …" at bounding box center [499, 241] width 998 height 482
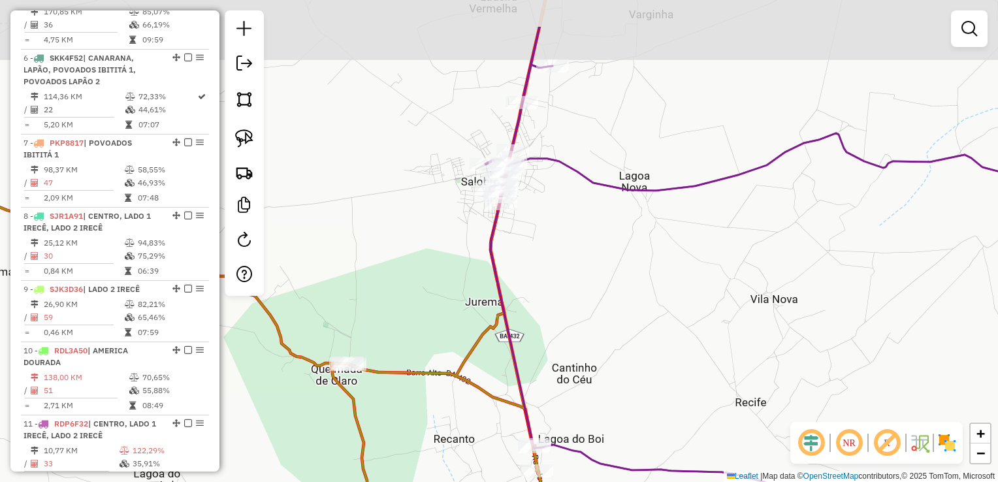
drag, startPoint x: 520, startPoint y: 133, endPoint x: 535, endPoint y: 213, distance: 82.3
click at [535, 213] on div "Janela de atendimento Grade de atendimento Capacidade Transportadoras Veículos …" at bounding box center [499, 241] width 998 height 482
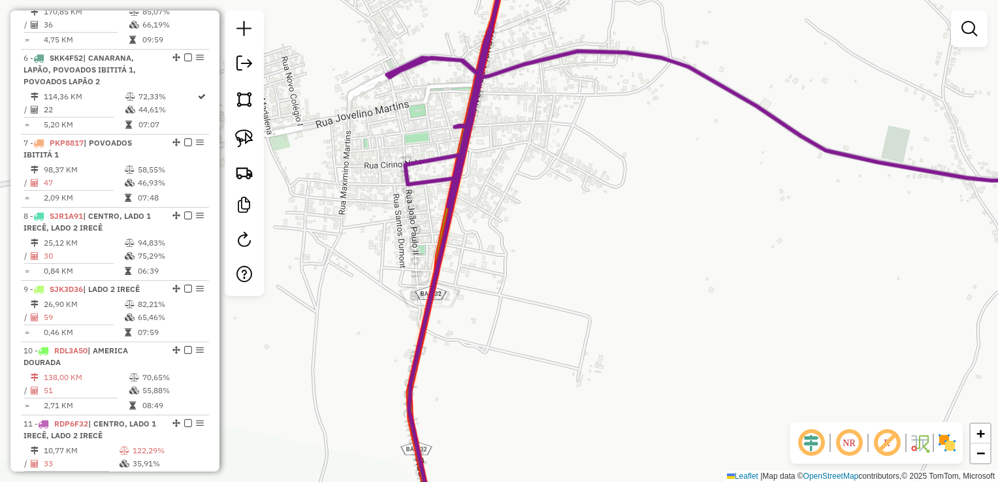
drag, startPoint x: 500, startPoint y: 156, endPoint x: 541, endPoint y: 195, distance: 56.4
click at [541, 195] on div "Janela de atendimento Grade de atendimento Capacidade Transportadoras Veículos …" at bounding box center [499, 241] width 998 height 482
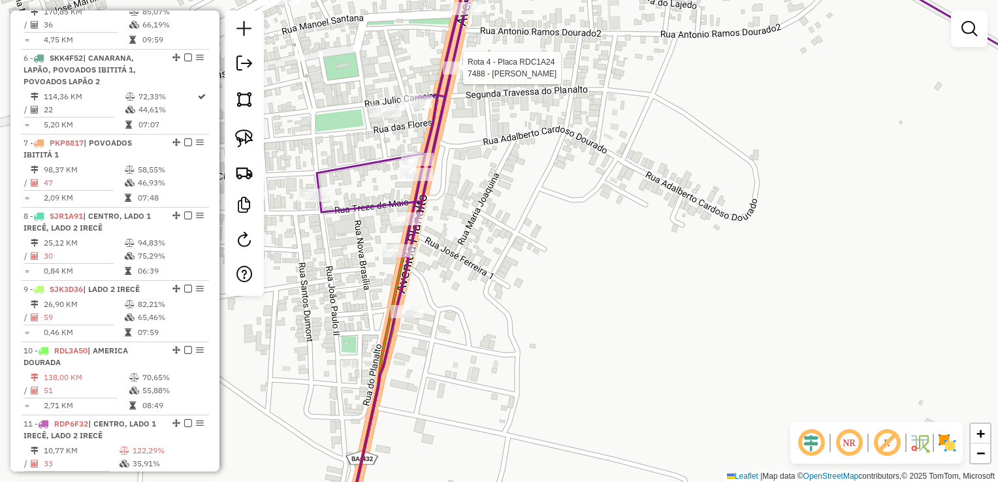
select select "*********"
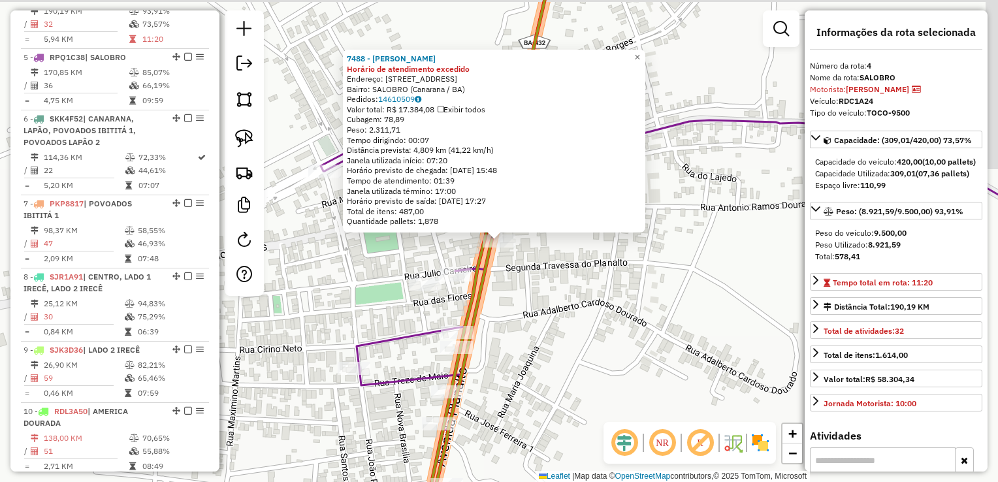
scroll to position [712, 0]
click at [562, 296] on div "7488 - [PERSON_NAME] DA [PERSON_NAME] de atendimento excedido Endereço: [STREET…" at bounding box center [499, 241] width 998 height 482
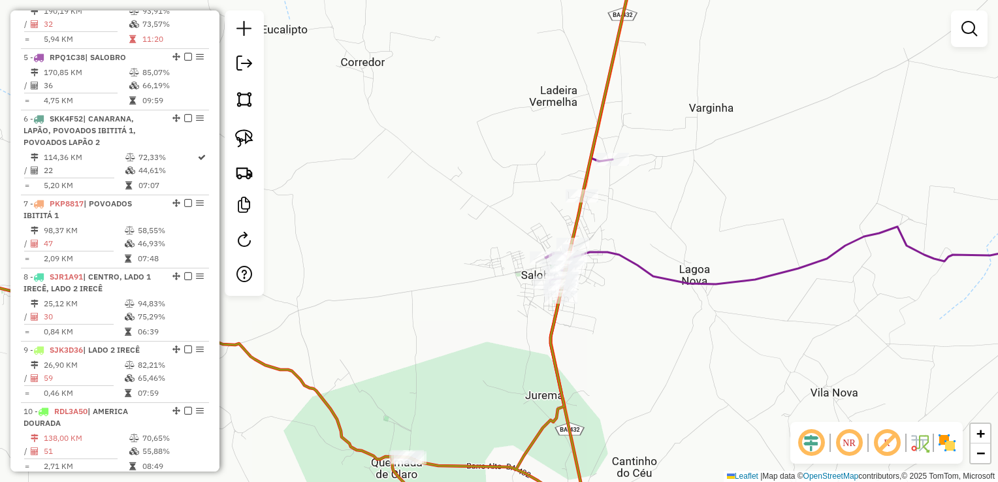
drag, startPoint x: 597, startPoint y: 343, endPoint x: 606, endPoint y: 230, distance: 113.3
click at [611, 258] on div "Janela de atendimento Grade de atendimento Capacidade Transportadoras Veículos …" at bounding box center [499, 241] width 998 height 482
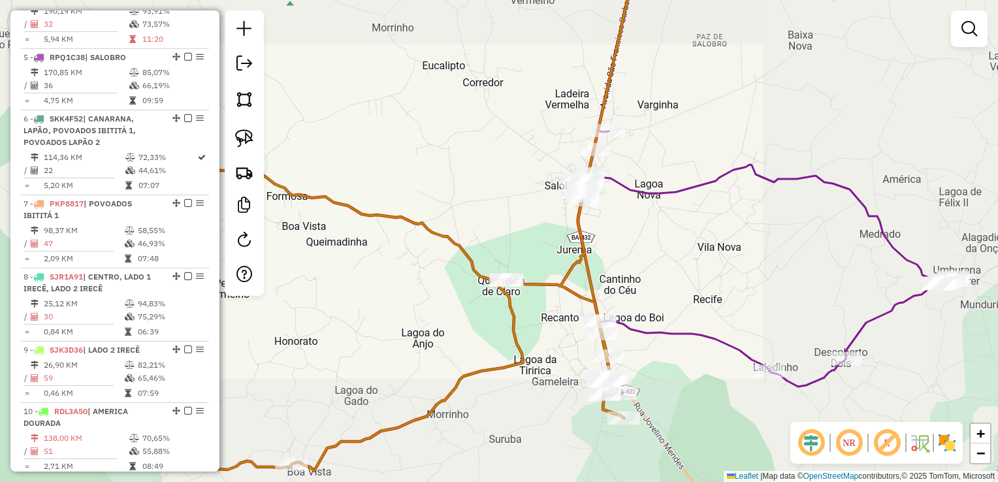
drag, startPoint x: 651, startPoint y: 263, endPoint x: 680, endPoint y: 191, distance: 77.6
click at [679, 193] on div "Janela de atendimento Grade de atendimento Capacidade Transportadoras Veículos …" at bounding box center [499, 241] width 998 height 482
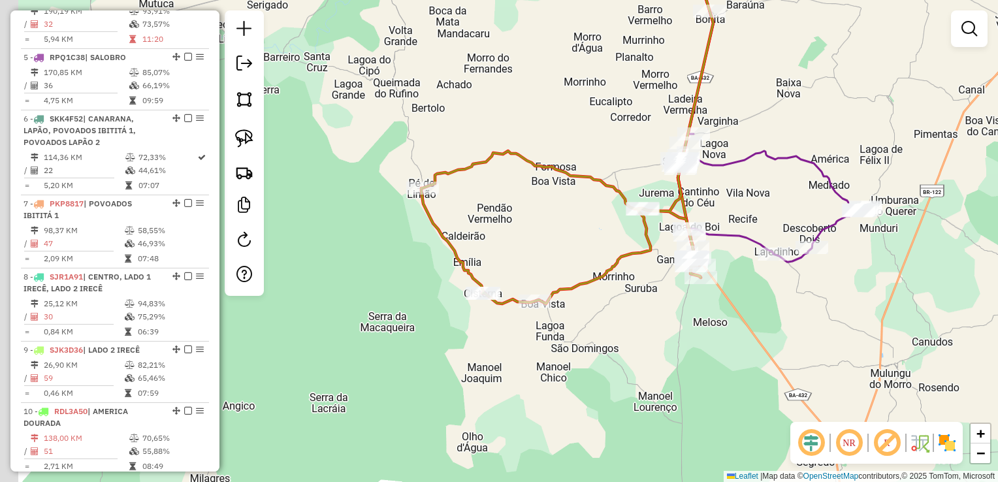
drag, startPoint x: 618, startPoint y: 341, endPoint x: 648, endPoint y: 328, distance: 33.6
click at [648, 328] on div "Janela de atendimento Grade de atendimento Capacidade Transportadoras Veículos …" at bounding box center [499, 241] width 998 height 482
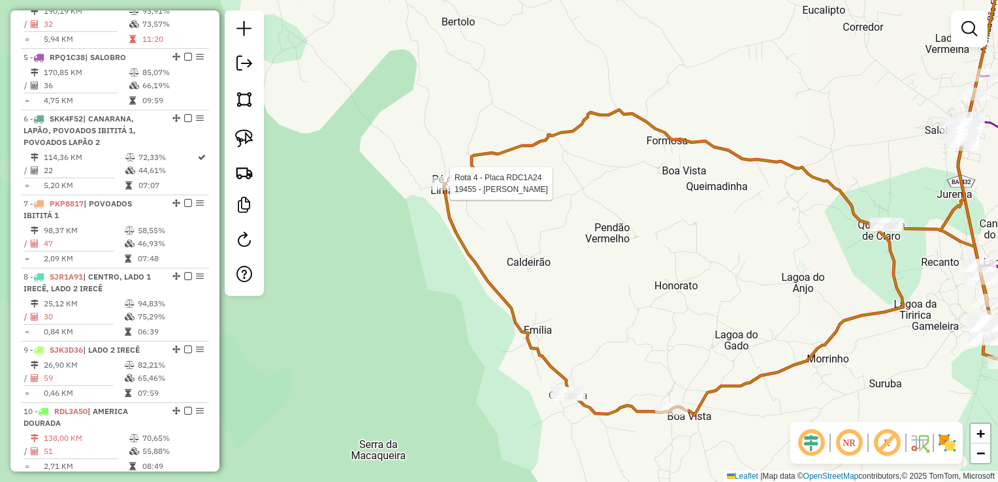
select select "*********"
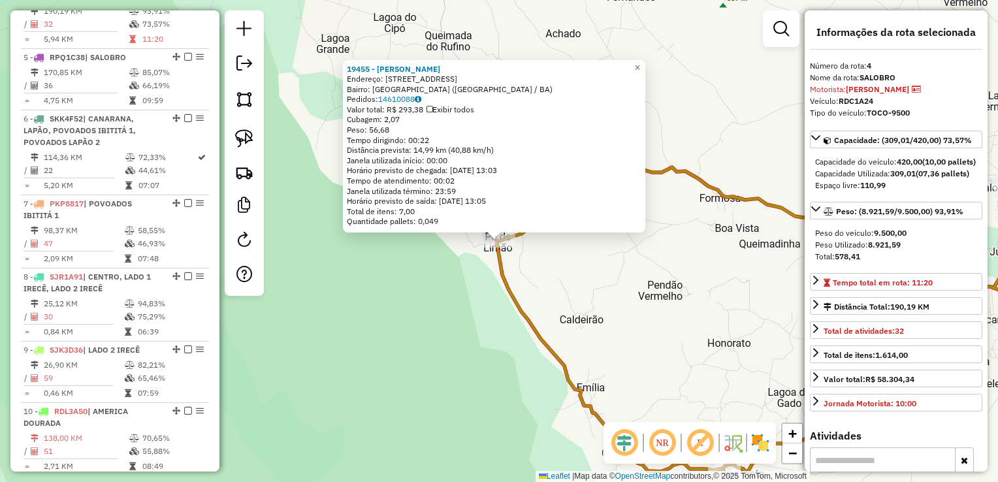
click at [612, 244] on div "19455 - [PERSON_NAME]: [STREET_ADDRESS] Bairro: [GEOGRAPHIC_DATA] ([GEOGRAPHIC_…" at bounding box center [499, 241] width 998 height 482
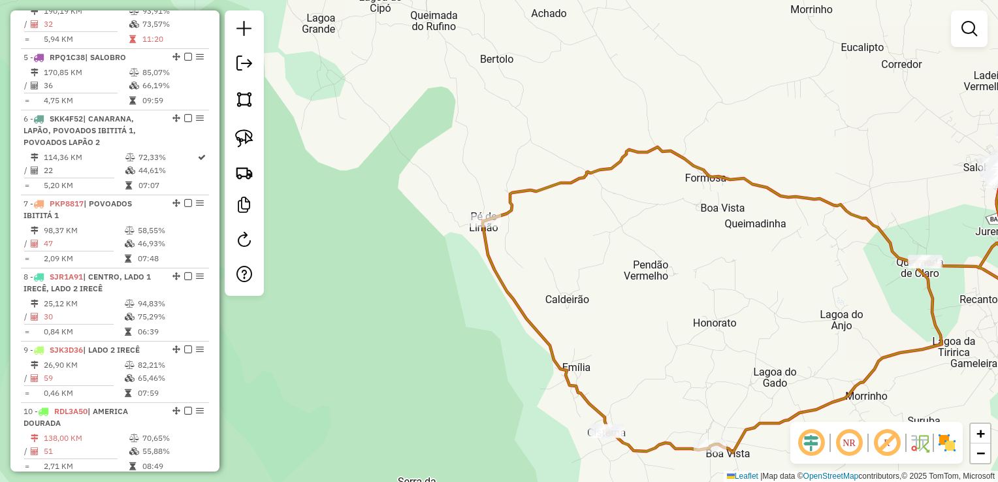
drag, startPoint x: 607, startPoint y: 272, endPoint x: 539, endPoint y: 226, distance: 82.8
click at [565, 233] on div "Janela de atendimento Grade de atendimento Capacidade Transportadoras Veículos …" at bounding box center [499, 241] width 998 height 482
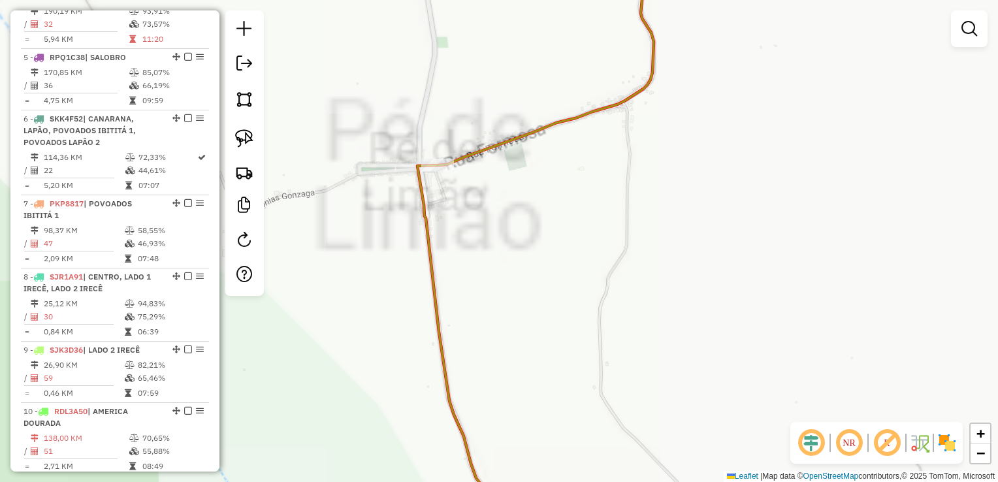
click at [656, 231] on div "Janela de atendimento Grade de atendimento Capacidade Transportadoras Veículos …" at bounding box center [499, 241] width 998 height 482
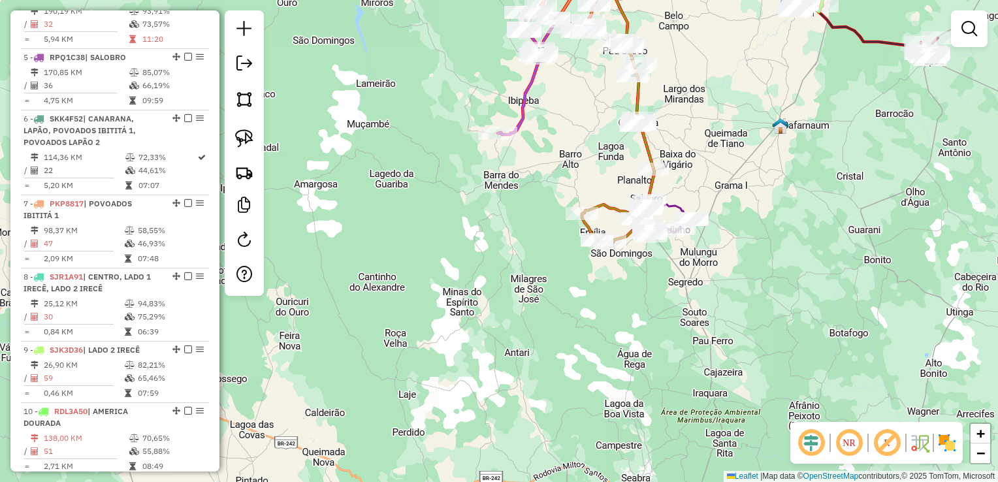
drag, startPoint x: 608, startPoint y: 227, endPoint x: 552, endPoint y: 205, distance: 59.5
click at [552, 205] on div "Janela de atendimento Grade de atendimento Capacidade Transportadoras Veículos …" at bounding box center [499, 241] width 998 height 482
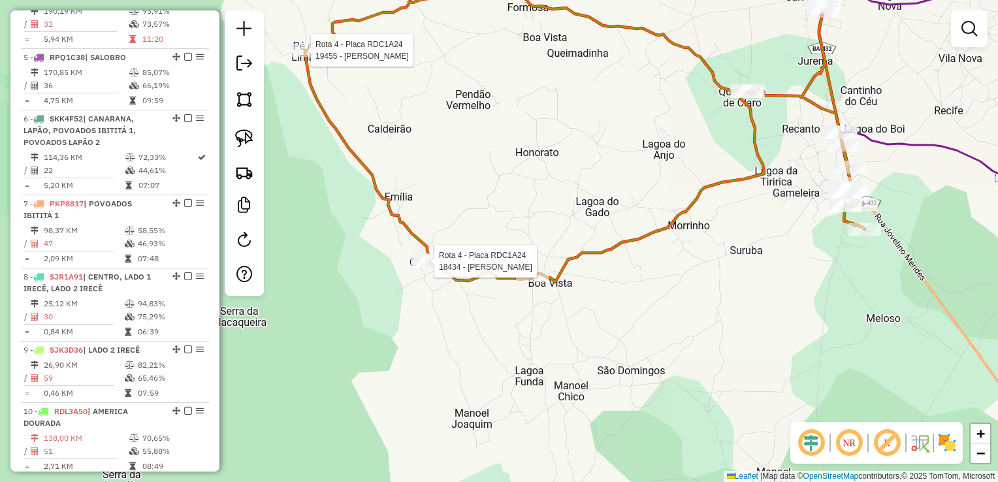
select select "*********"
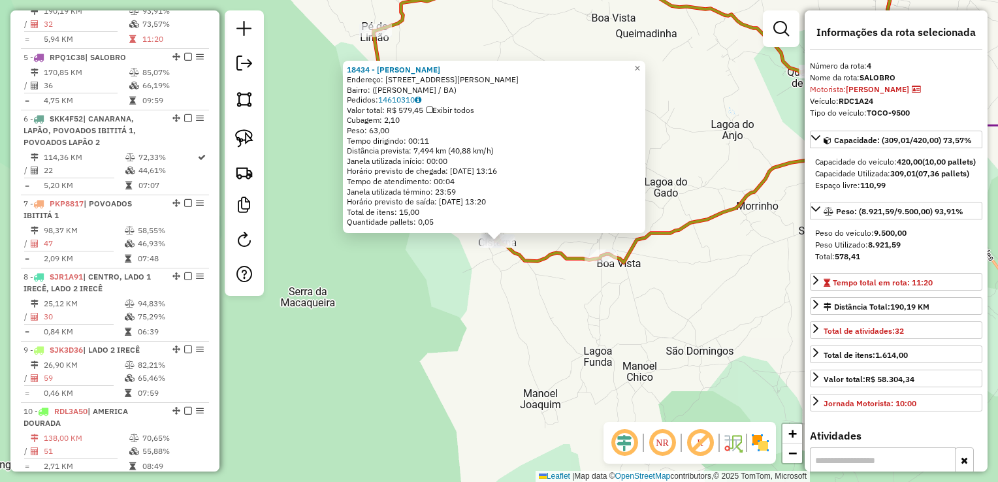
drag, startPoint x: 467, startPoint y: 252, endPoint x: 494, endPoint y: 254, distance: 26.8
click at [469, 252] on div "18434 - [PERSON_NAME]: [STREET_ADDRESS][PERSON_NAME][PERSON_NAME] Pedidos: 1461…" at bounding box center [499, 241] width 998 height 482
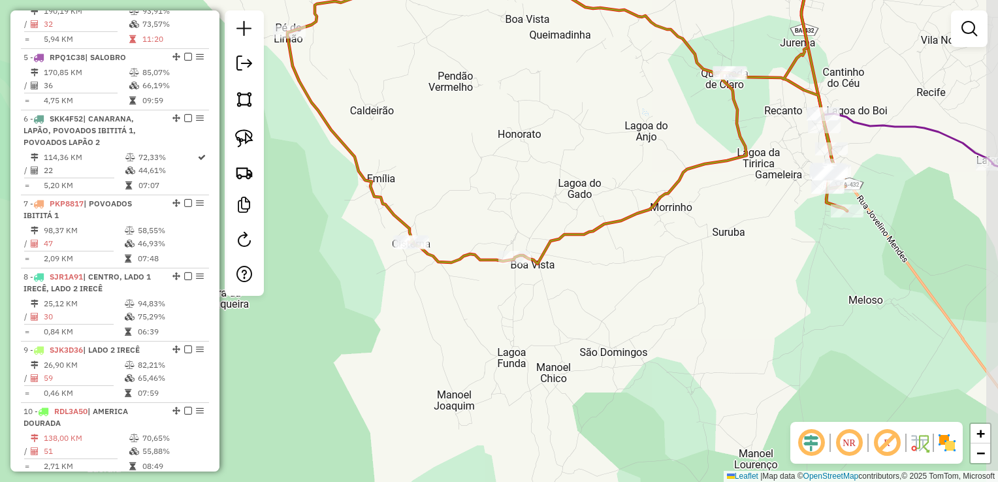
drag, startPoint x: 697, startPoint y: 279, endPoint x: 628, endPoint y: 277, distance: 69.2
click at [608, 278] on div "Janela de atendimento Grade de atendimento Capacidade Transportadoras Veículos …" at bounding box center [499, 241] width 998 height 482
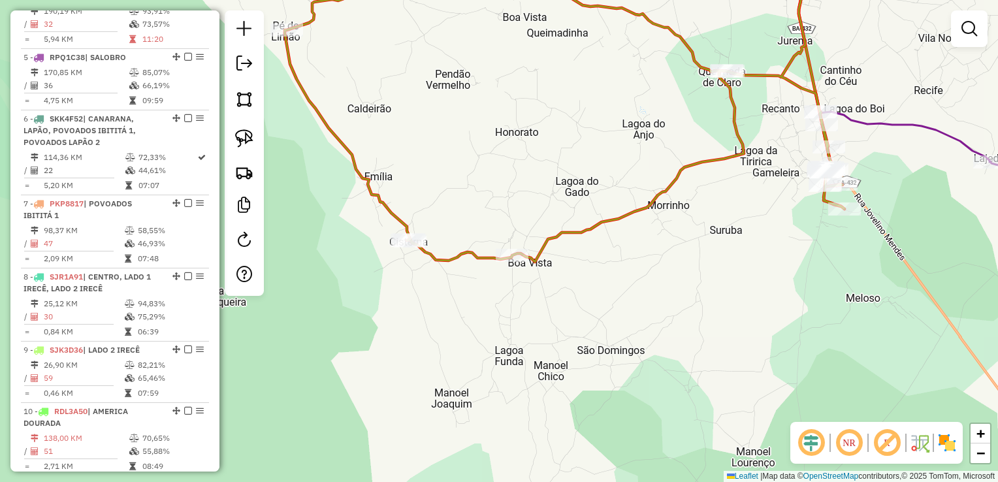
drag, startPoint x: 667, startPoint y: 274, endPoint x: 526, endPoint y: 303, distance: 144.6
click at [526, 303] on div "Janela de atendimento Grade de atendimento Capacidade Transportadoras Veículos …" at bounding box center [499, 241] width 998 height 482
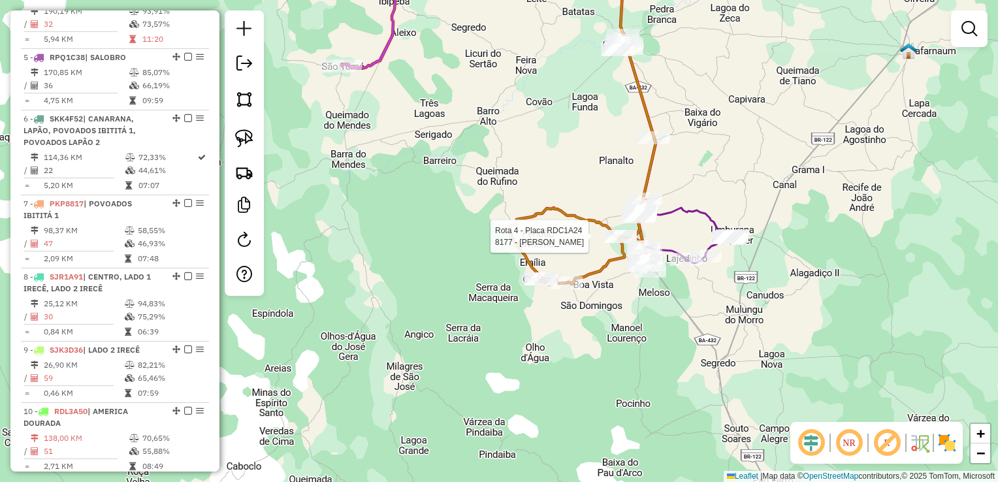
click at [622, 243] on div at bounding box center [620, 236] width 33 height 13
select select "*********"
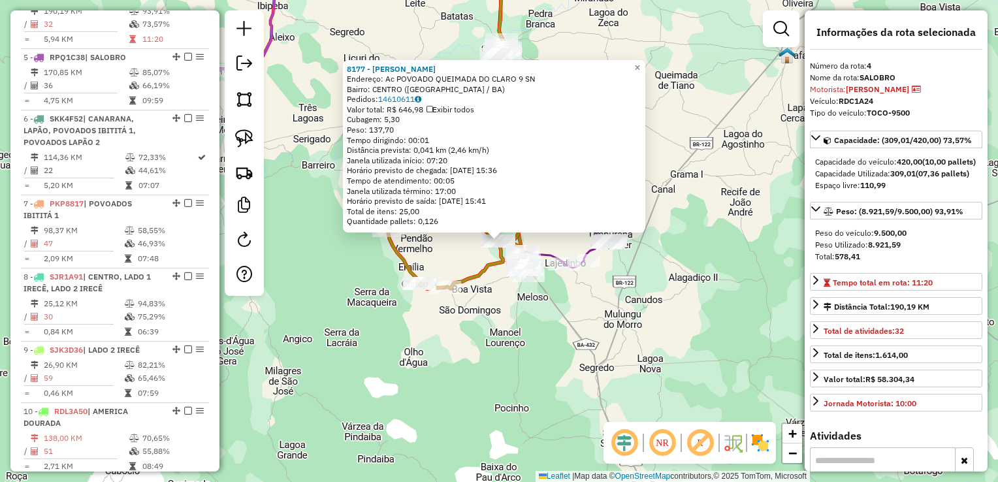
click at [619, 292] on div "8177 - [PERSON_NAME]: Ac POVOADO QUEIMADA DO CLARO 9 SN Bairro: [GEOGRAPHIC_DAT…" at bounding box center [499, 241] width 998 height 482
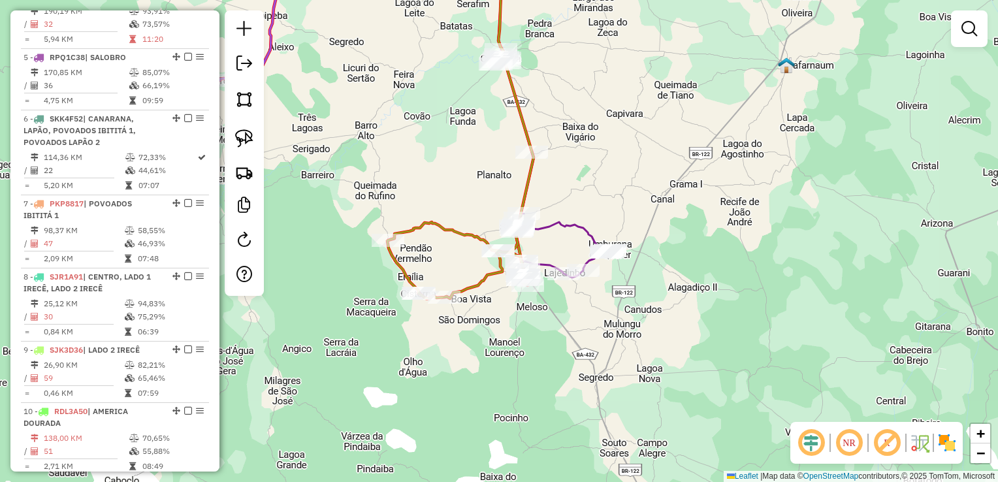
drag, startPoint x: 621, startPoint y: 309, endPoint x: 525, endPoint y: 341, distance: 101.2
click at [525, 341] on div "Janela de atendimento Grade de atendimento Capacidade Transportadoras Veículos …" at bounding box center [499, 241] width 998 height 482
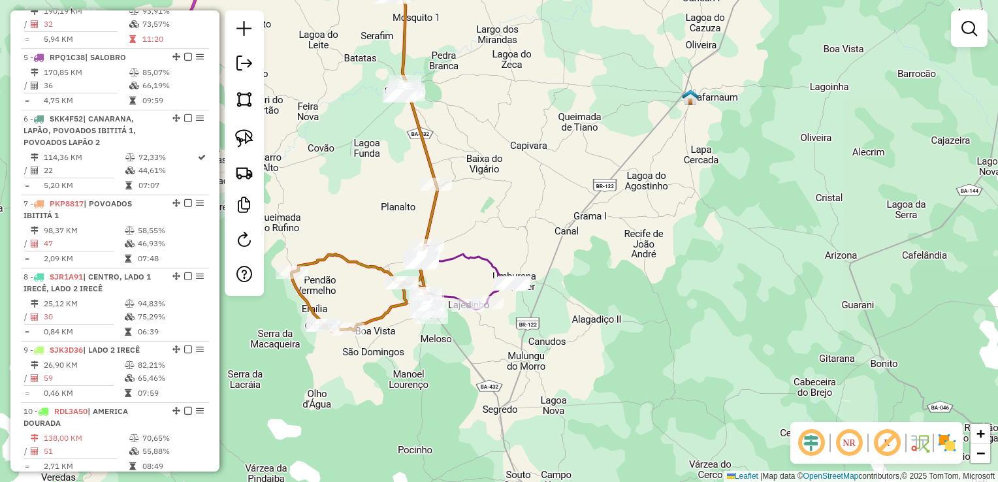
click at [638, 304] on div "Janela de atendimento Grade de atendimento Capacidade Transportadoras Veículos …" at bounding box center [499, 241] width 998 height 482
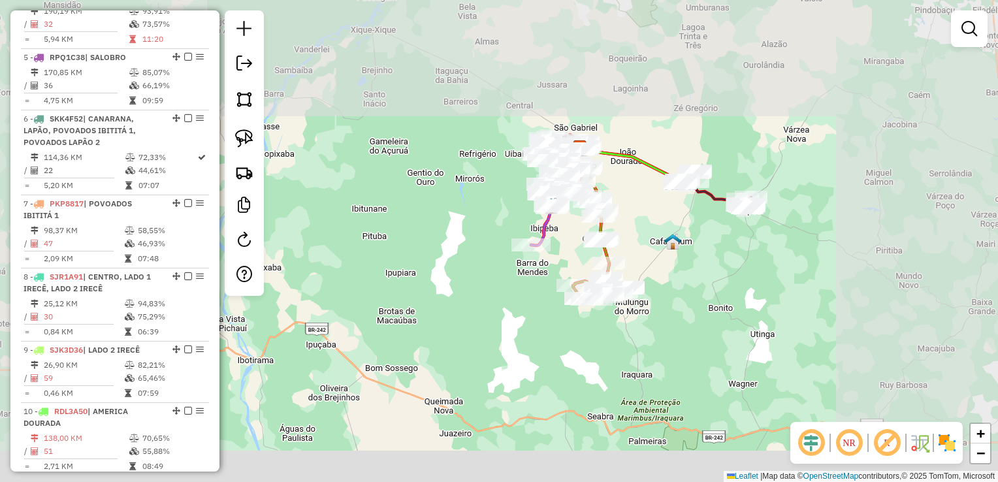
drag, startPoint x: 670, startPoint y: 254, endPoint x: 635, endPoint y: 281, distance: 44.8
click at [635, 281] on div "Janela de atendimento Grade de atendimento Capacidade Transportadoras Veículos …" at bounding box center [499, 241] width 998 height 482
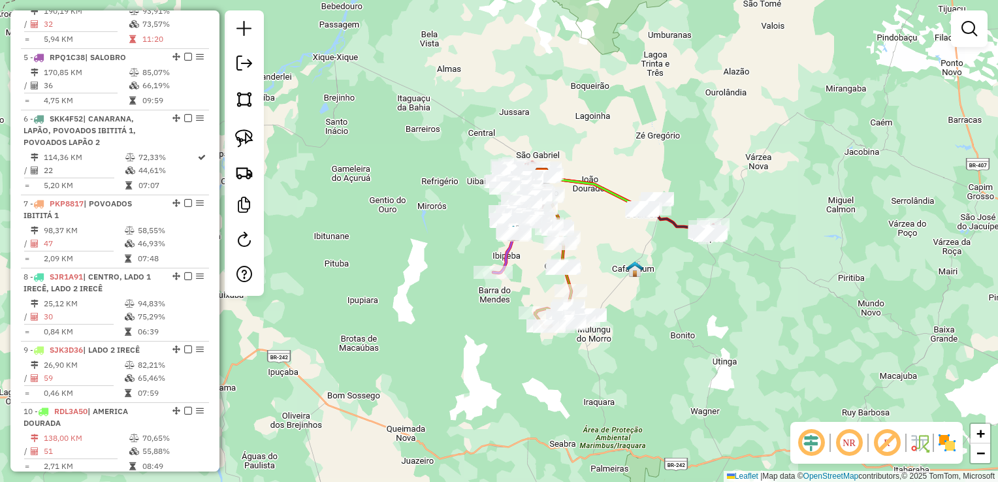
drag, startPoint x: 611, startPoint y: 249, endPoint x: 595, endPoint y: 259, distance: 18.8
click at [608, 254] on div "Janela de atendimento Grade de atendimento Capacidade Transportadoras Veículos …" at bounding box center [499, 241] width 998 height 482
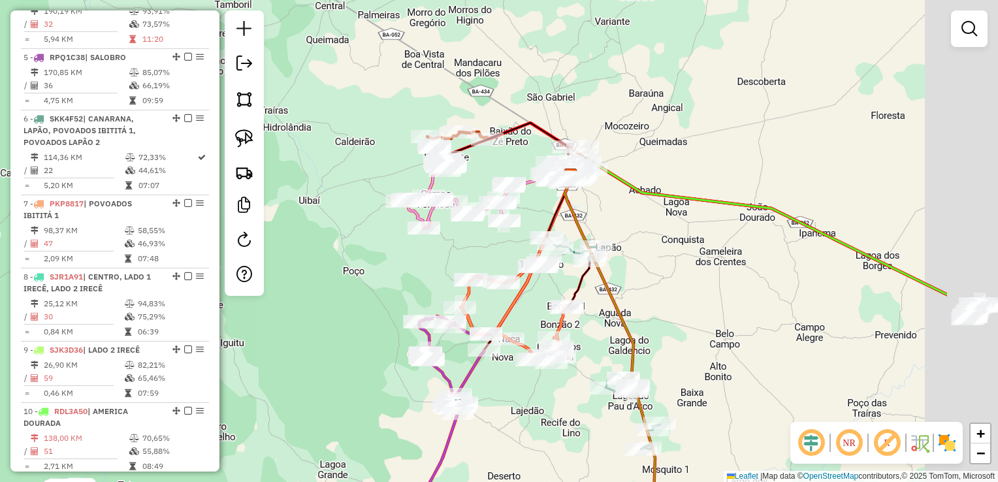
drag, startPoint x: 625, startPoint y: 167, endPoint x: 460, endPoint y: 139, distance: 167.5
click at [452, 140] on div "Janela de atendimento Grade de atendimento Capacidade Transportadoras Veículos …" at bounding box center [499, 241] width 998 height 482
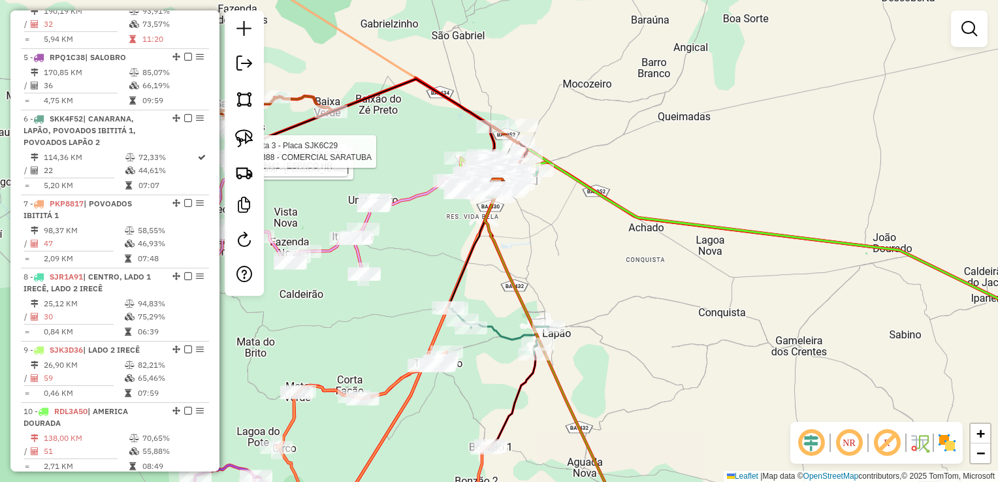
click at [577, 136] on div "Rota 3 - Placa SJK6C29 3658 - [PERSON_NAME] Rota 3 - Placa SJK6C29 18441 - ESPA…" at bounding box center [499, 241] width 998 height 482
drag, startPoint x: 247, startPoint y: 68, endPoint x: 260, endPoint y: 76, distance: 15.8
click at [247, 68] on em at bounding box center [244, 63] width 16 height 16
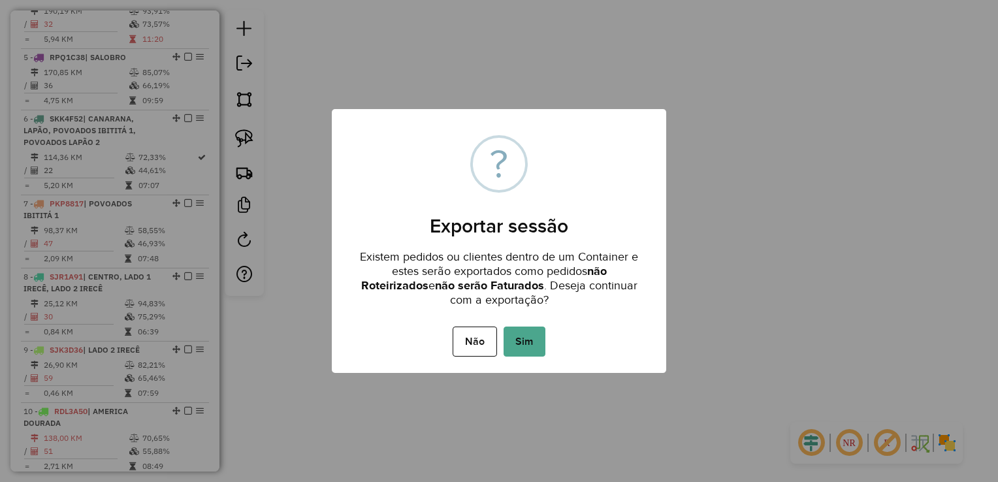
click at [501, 336] on div "Não No Sim" at bounding box center [499, 341] width 334 height 37
click at [512, 339] on button "Sim" at bounding box center [524, 341] width 42 height 30
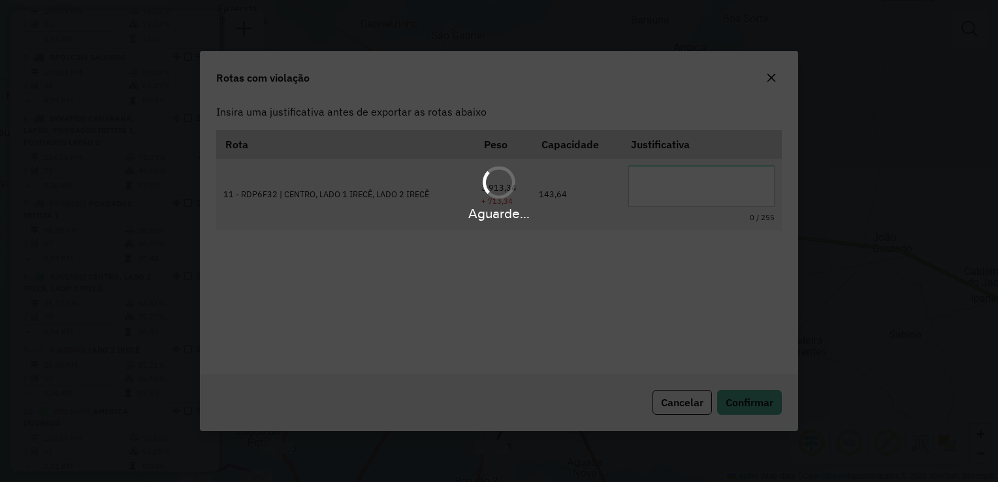
scroll to position [0, 0]
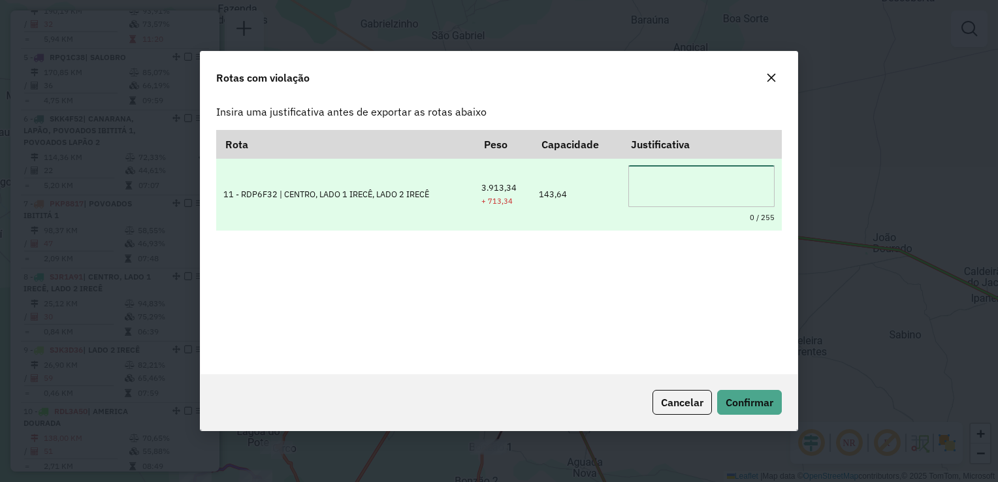
click at [701, 187] on textarea at bounding box center [701, 186] width 146 height 42
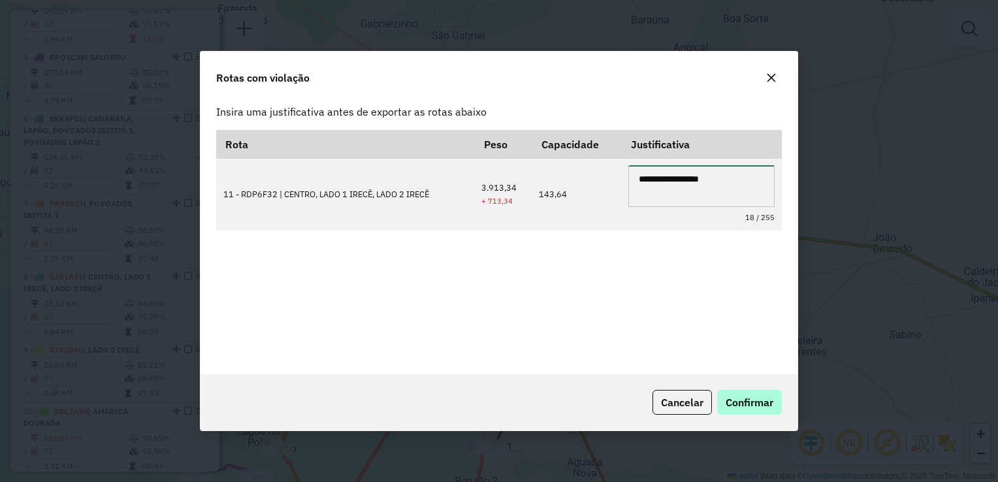
type textarea "**********"
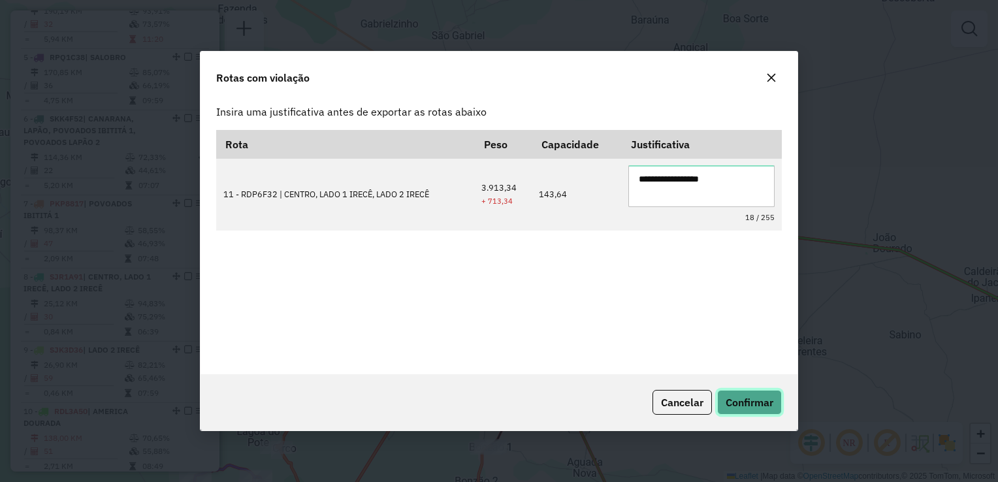
click at [772, 403] on span "Confirmar" at bounding box center [749, 402] width 48 height 13
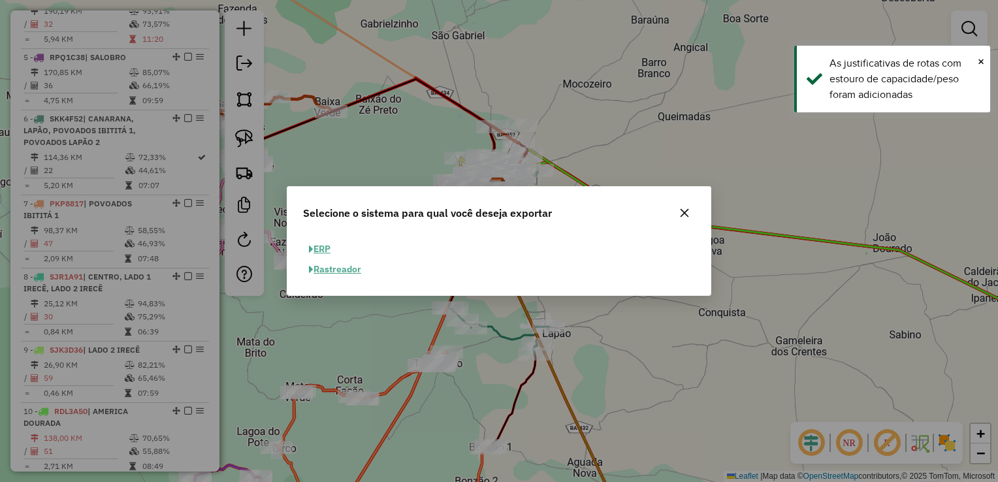
click at [318, 251] on button "ERP" at bounding box center [319, 249] width 33 height 20
select select "**"
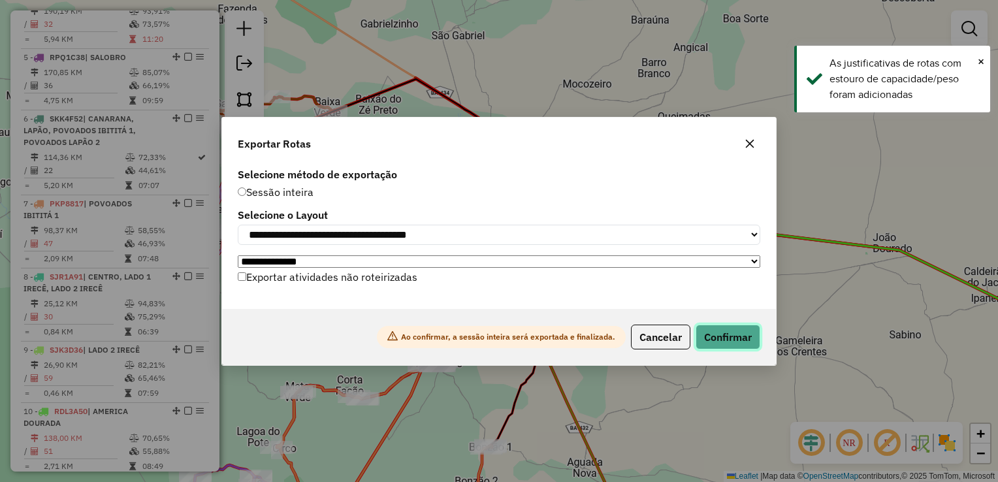
click at [733, 336] on button "Confirmar" at bounding box center [727, 336] width 65 height 25
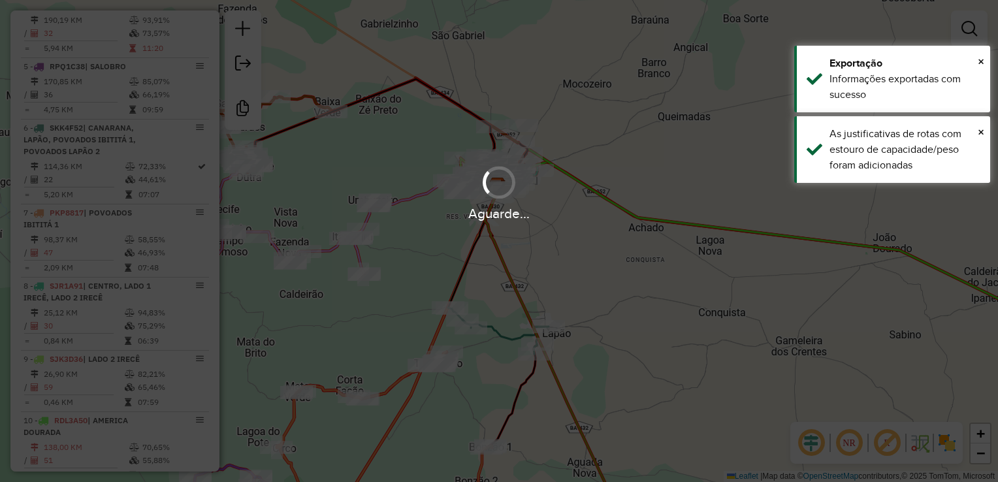
scroll to position [721, 0]
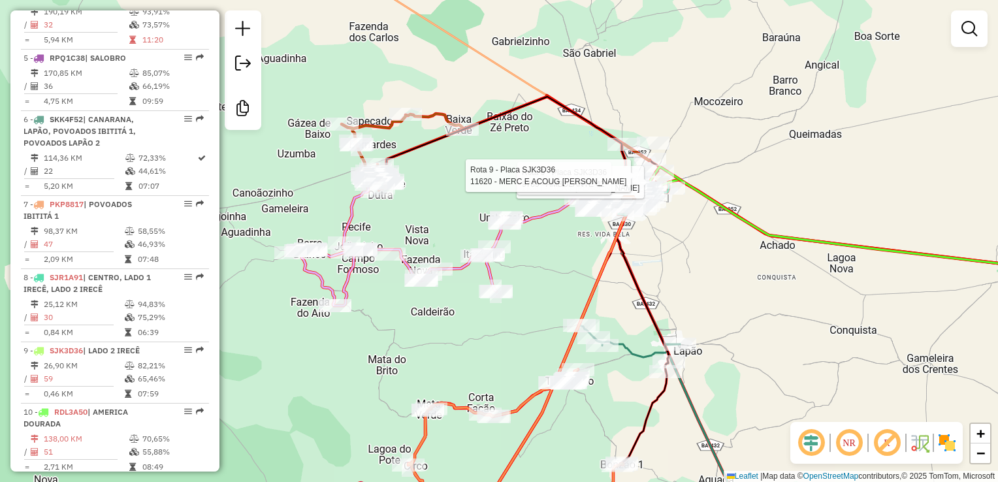
click at [411, 121] on div at bounding box center [405, 114] width 33 height 13
select select "*********"
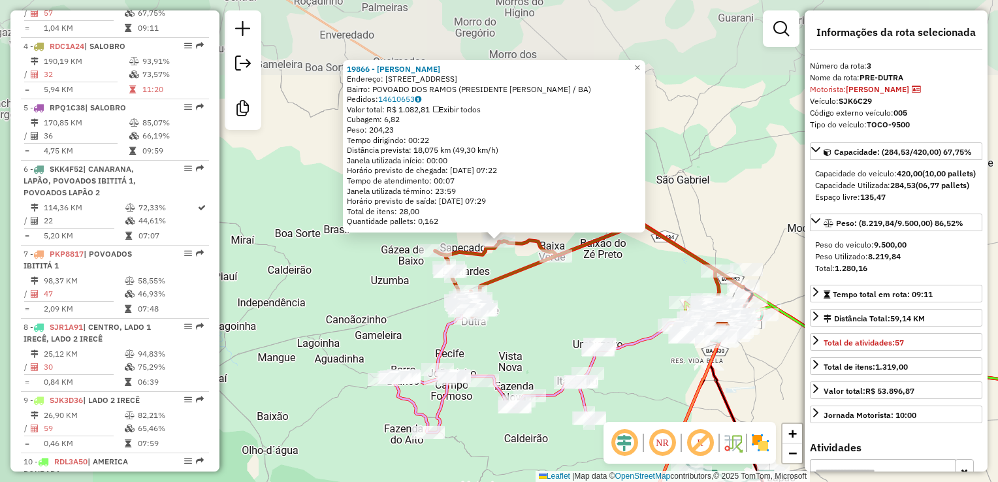
scroll to position [660, 0]
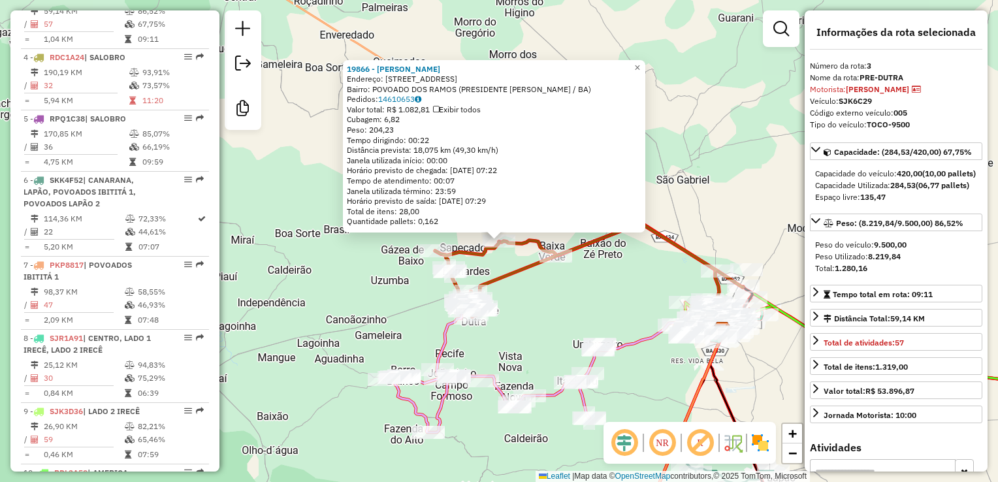
click at [702, 64] on div "Rota 3 - Placa SJK6C29 19866 - MERCADINHO HONORIO 19866 - MERCADINHO HONORIO En…" at bounding box center [499, 241] width 998 height 482
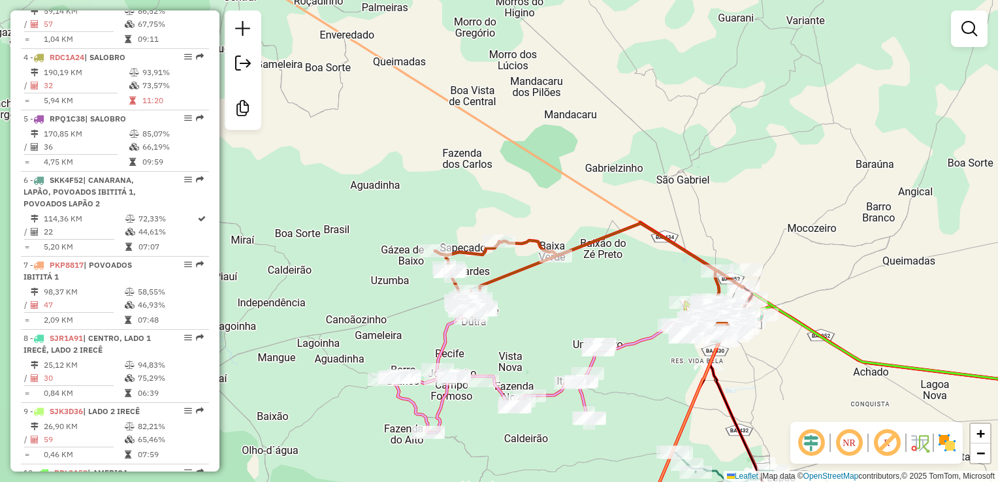
drag, startPoint x: 706, startPoint y: 134, endPoint x: 668, endPoint y: 89, distance: 59.3
click at [669, 89] on div "Janela de atendimento Grade de atendimento Capacidade Transportadoras Veículos …" at bounding box center [499, 241] width 998 height 482
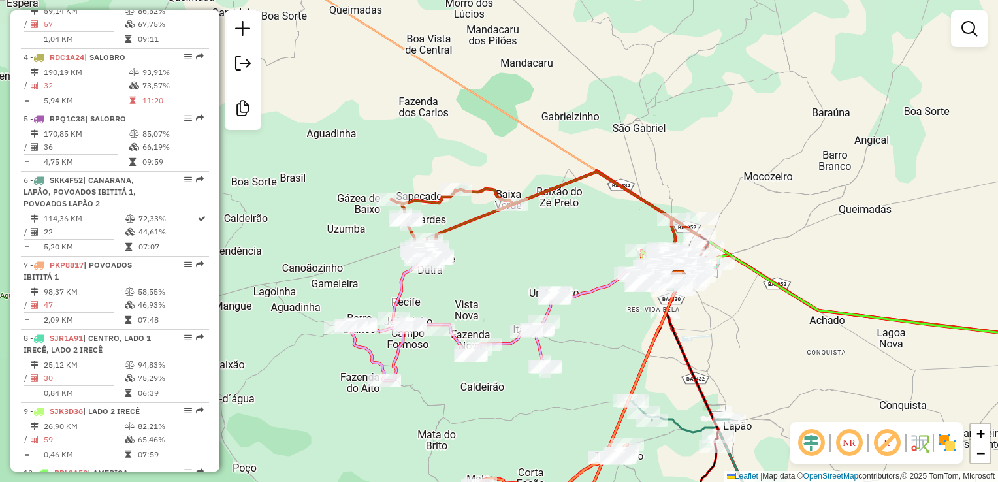
drag, startPoint x: 745, startPoint y: 185, endPoint x: 355, endPoint y: 37, distance: 417.0
click at [358, 38] on div "Janela de atendimento Grade de atendimento Capacidade Transportadoras Veículos …" at bounding box center [499, 241] width 998 height 482
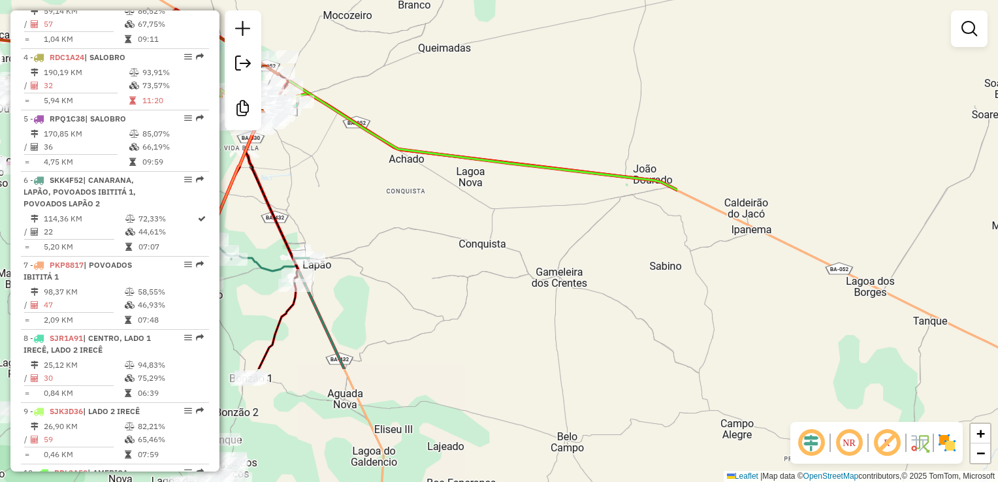
drag, startPoint x: 751, startPoint y: 159, endPoint x: 461, endPoint y: 102, distance: 295.5
click at [462, 102] on div "Janela de atendimento Grade de atendimento Capacidade Transportadoras Veículos …" at bounding box center [499, 241] width 998 height 482
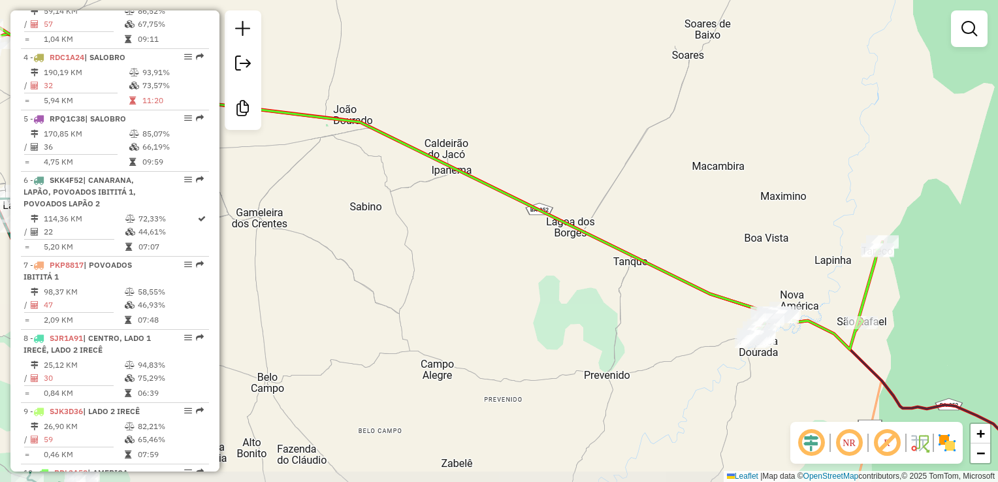
drag, startPoint x: 734, startPoint y: 199, endPoint x: 462, endPoint y: 151, distance: 276.4
click at [464, 152] on div "Janela de atendimento Grade de atendimento Capacidade Transportadoras Veículos …" at bounding box center [499, 241] width 998 height 482
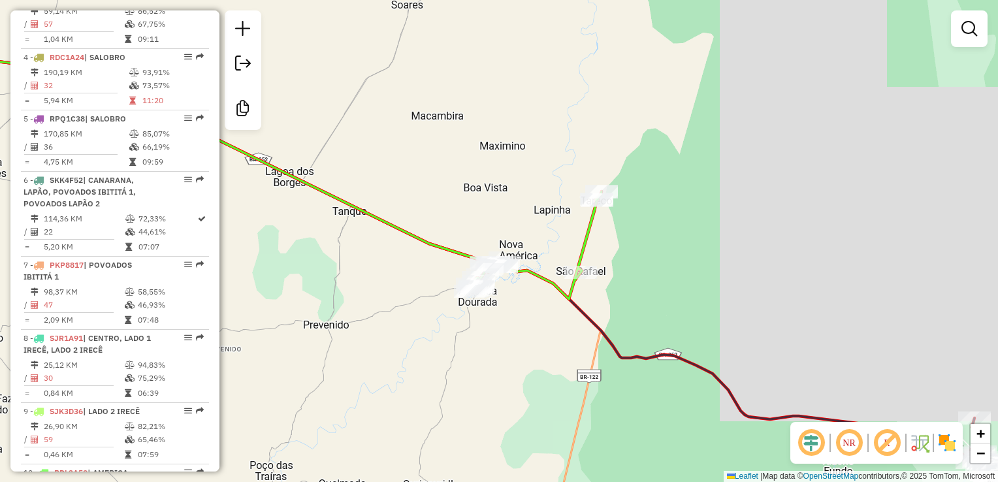
drag, startPoint x: 757, startPoint y: 294, endPoint x: 502, endPoint y: 172, distance: 283.2
click at [504, 172] on div "Janela de atendimento Grade de atendimento Capacidade Transportadoras Veículos …" at bounding box center [499, 241] width 998 height 482
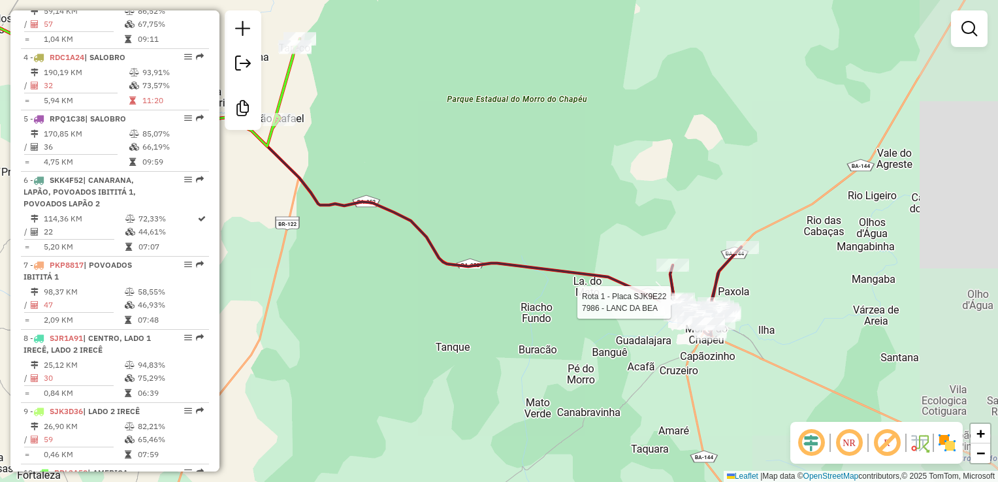
select select "*********"
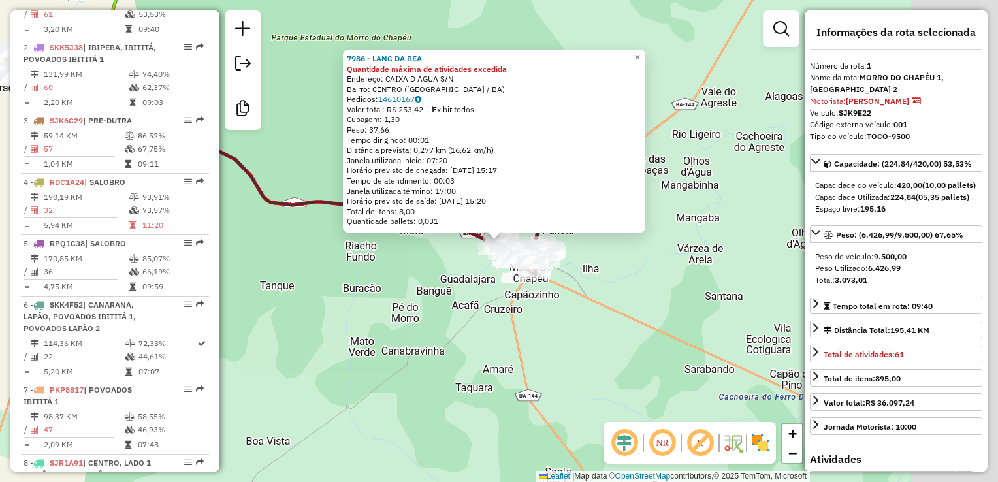
scroll to position [514, 0]
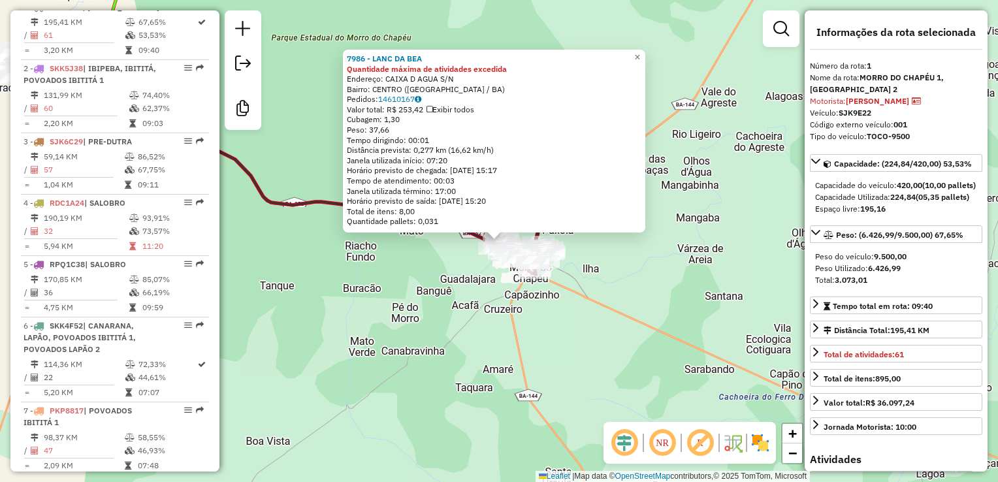
click at [582, 323] on div "7986 - LANC DA BEA Quantidade máxima de atividades excedida Endereço: CAIXA D A…" at bounding box center [499, 241] width 998 height 482
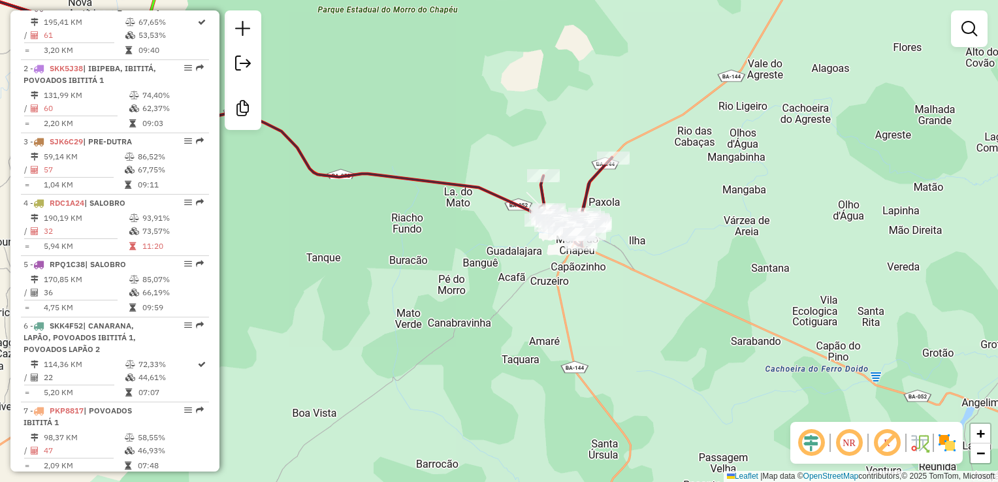
drag, startPoint x: 643, startPoint y: 292, endPoint x: 714, endPoint y: 245, distance: 84.4
click at [714, 245] on div "Janela de atendimento Grade de atendimento Capacidade Transportadoras Veículos …" at bounding box center [499, 241] width 998 height 482
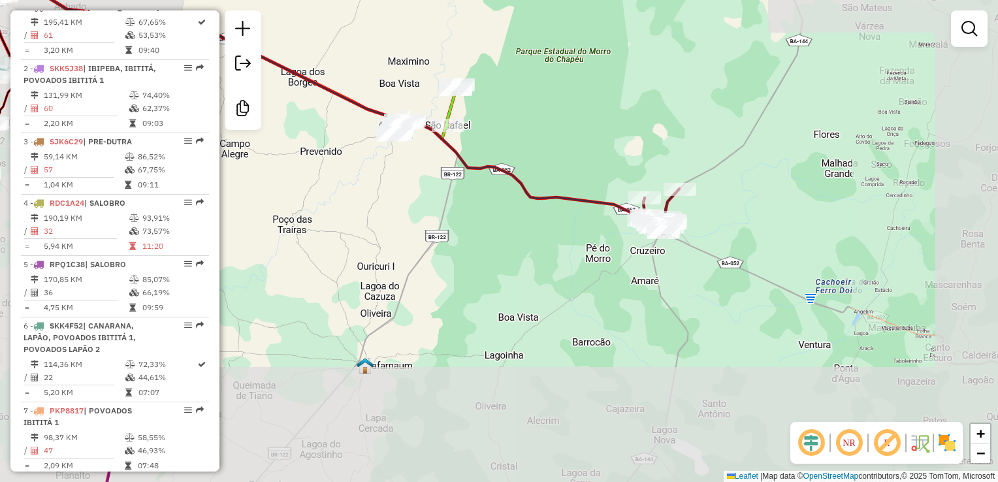
drag, startPoint x: 774, startPoint y: 197, endPoint x: 719, endPoint y: 237, distance: 67.2
click at [721, 237] on div "Janela de atendimento Grade de atendimento Capacidade Transportadoras Veículos …" at bounding box center [499, 241] width 998 height 482
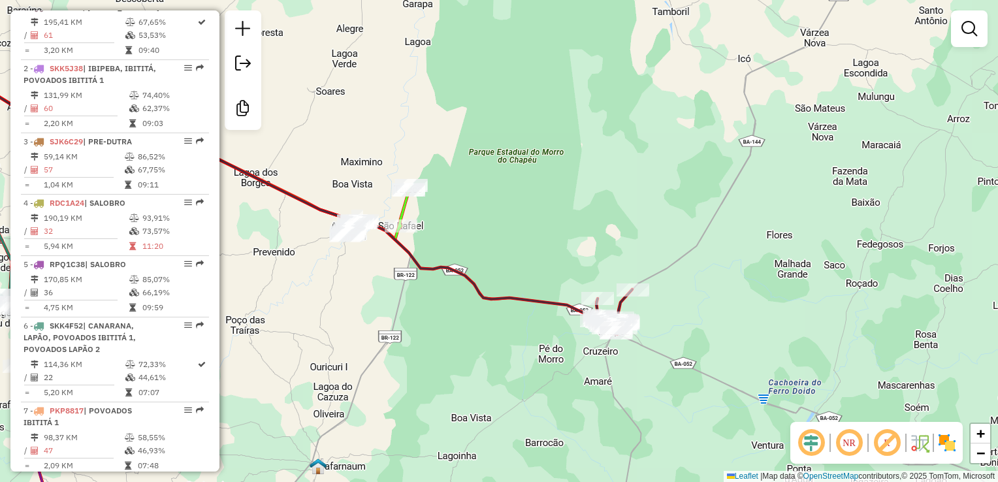
drag, startPoint x: 538, startPoint y: 59, endPoint x: 553, endPoint y: 140, distance: 81.7
click at [553, 140] on div "Janela de atendimento Grade de atendimento Capacidade Transportadoras Veículos …" at bounding box center [499, 241] width 998 height 482
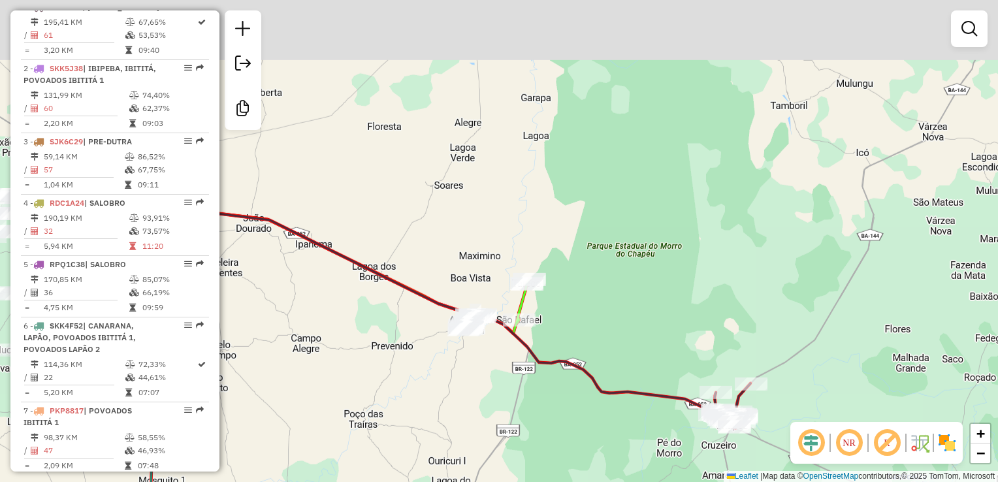
drag, startPoint x: 610, startPoint y: 129, endPoint x: 669, endPoint y: 179, distance: 76.4
click at [741, 195] on div "Janela de atendimento Grade de atendimento Capacidade Transportadoras Veículos …" at bounding box center [499, 241] width 998 height 482
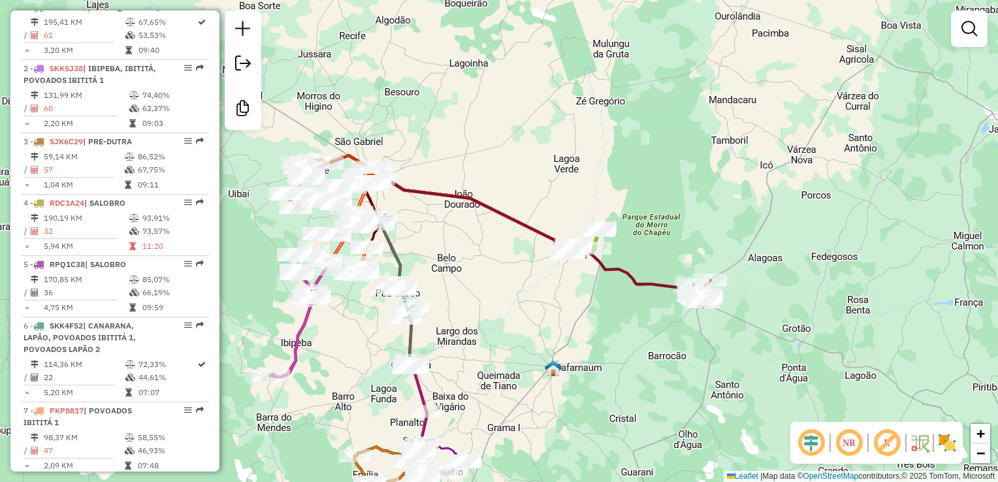
drag, startPoint x: 643, startPoint y: 178, endPoint x: 729, endPoint y: 125, distance: 100.9
click at [729, 125] on div "Janela de atendimento Grade de atendimento Capacidade Transportadoras Veículos …" at bounding box center [499, 241] width 998 height 482
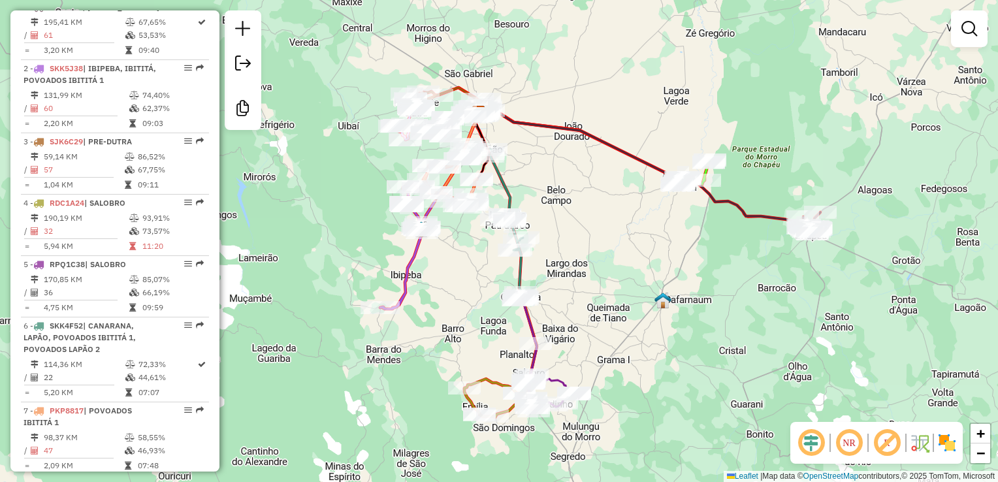
drag, startPoint x: 635, startPoint y: 153, endPoint x: 682, endPoint y: 121, distance: 57.4
click at [682, 122] on div "Janela de atendimento Grade de atendimento Capacidade Transportadoras Veículos …" at bounding box center [499, 241] width 998 height 482
